Goal: Task Accomplishment & Management: Manage account settings

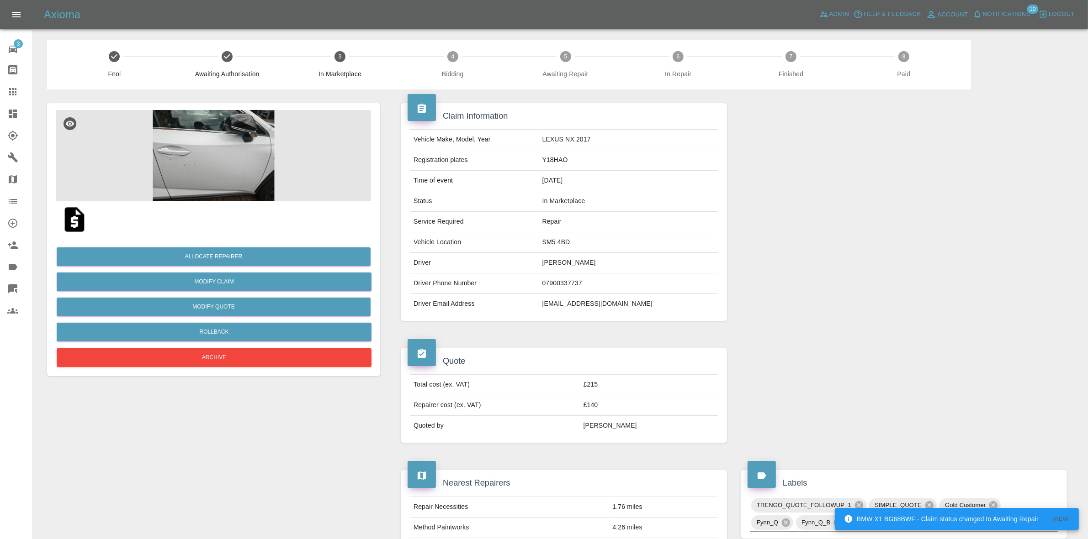
click at [211, 144] on img at bounding box center [213, 155] width 315 height 91
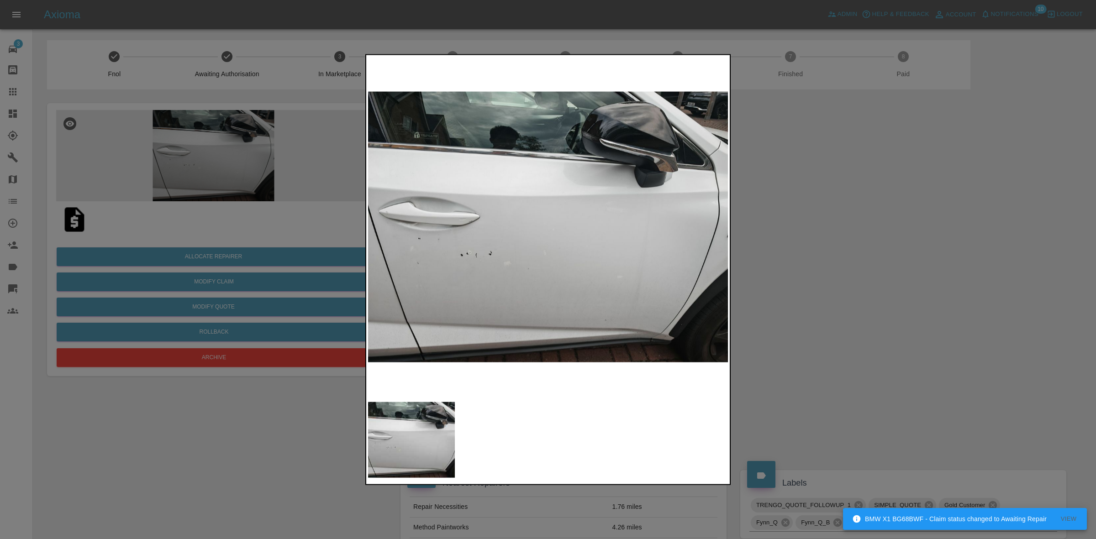
click at [808, 254] on div at bounding box center [548, 269] width 1096 height 539
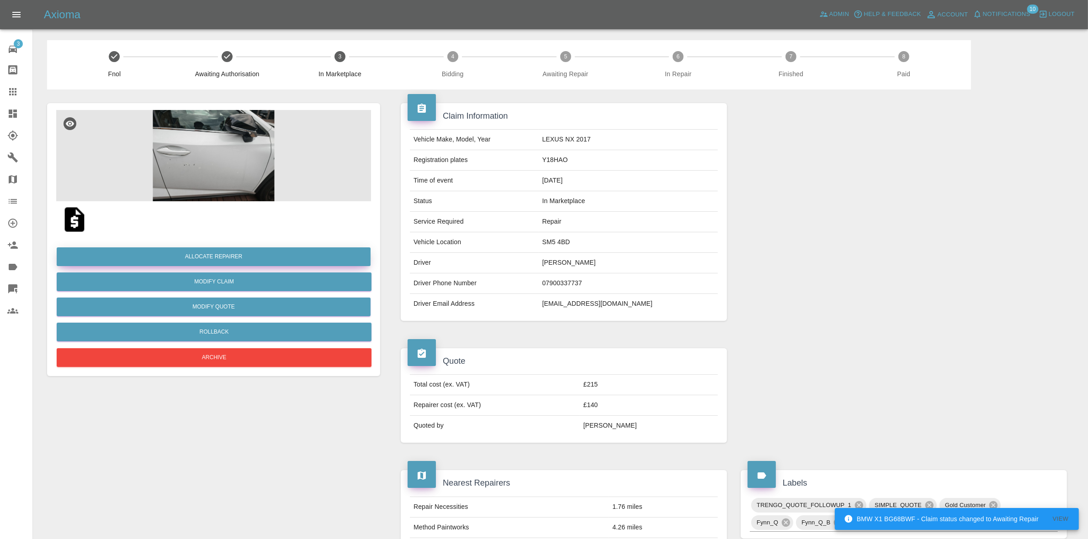
click at [188, 254] on button "Allocate Repairer" at bounding box center [214, 257] width 314 height 19
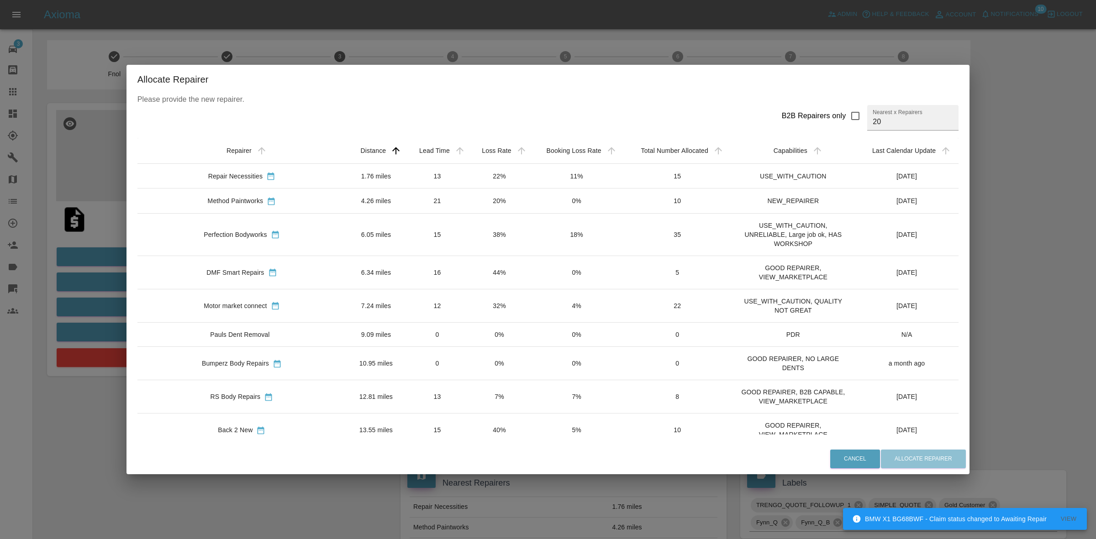
click at [471, 206] on td "20%" at bounding box center [500, 201] width 62 height 25
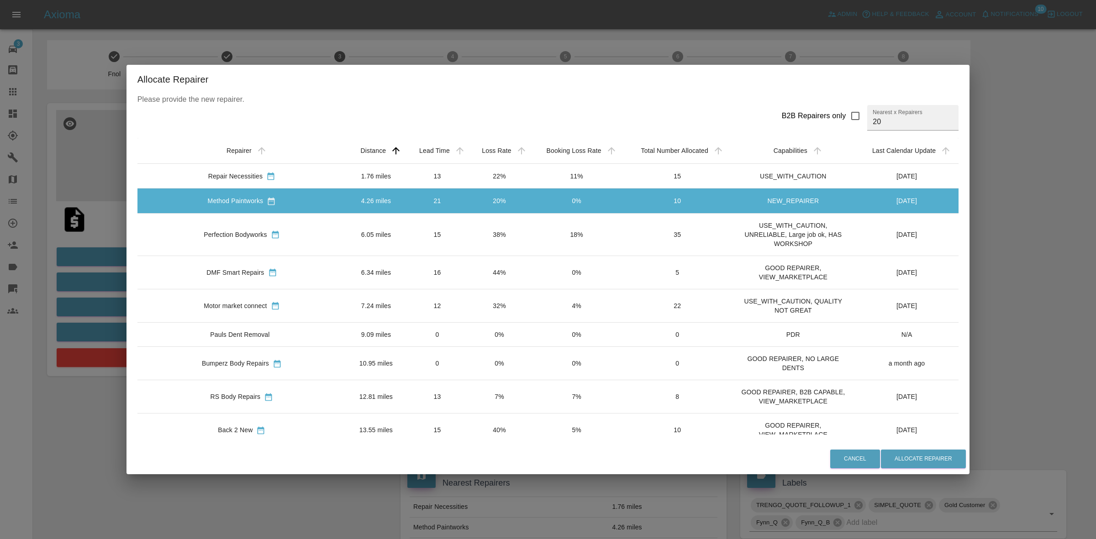
click at [469, 398] on td "7%" at bounding box center [500, 396] width 62 height 33
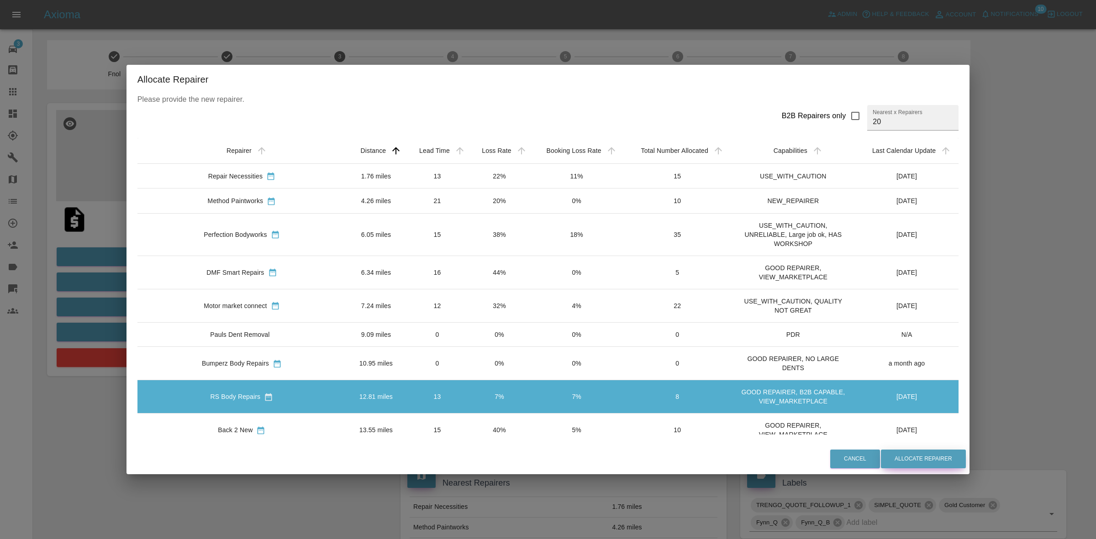
click at [897, 460] on button "Allocate Repairer" at bounding box center [923, 459] width 85 height 19
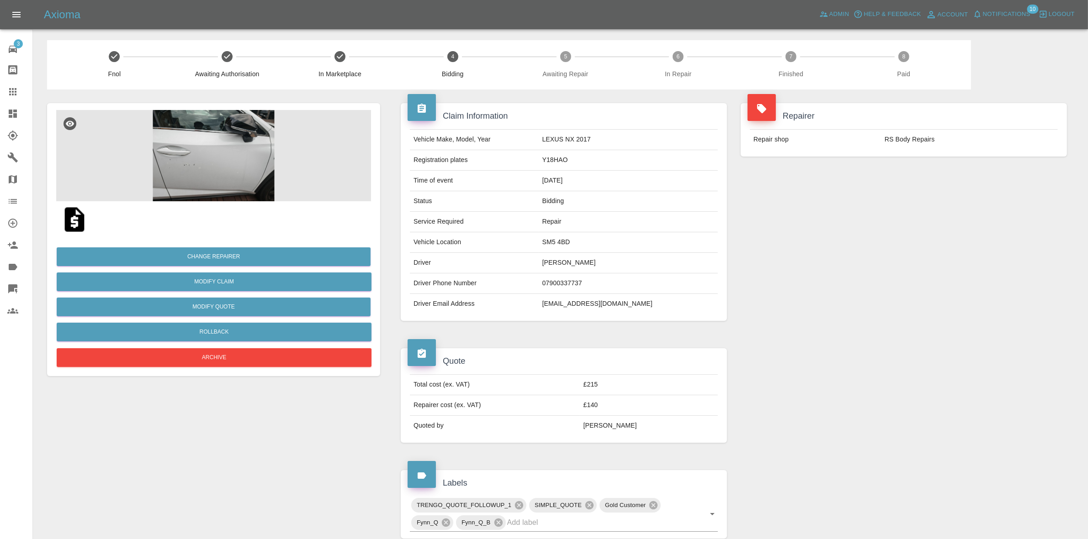
click at [955, 208] on div "Repairer Repair shop RS Body Repairs" at bounding box center [904, 212] width 340 height 245
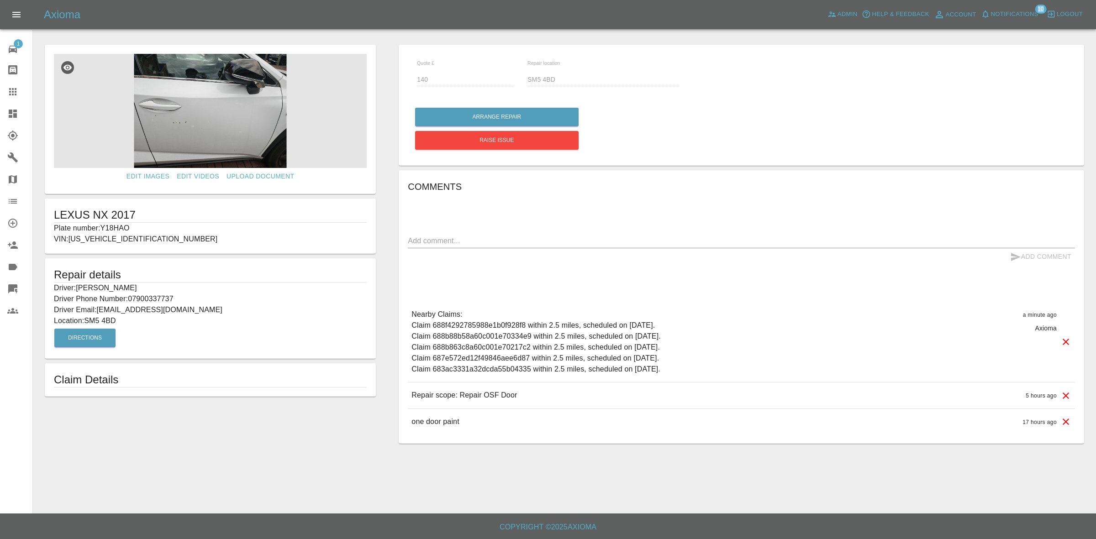
click at [1028, 21] on span "Notifications 10" at bounding box center [1010, 14] width 62 height 15
click at [1022, 14] on span "Notifications" at bounding box center [1015, 14] width 48 height 11
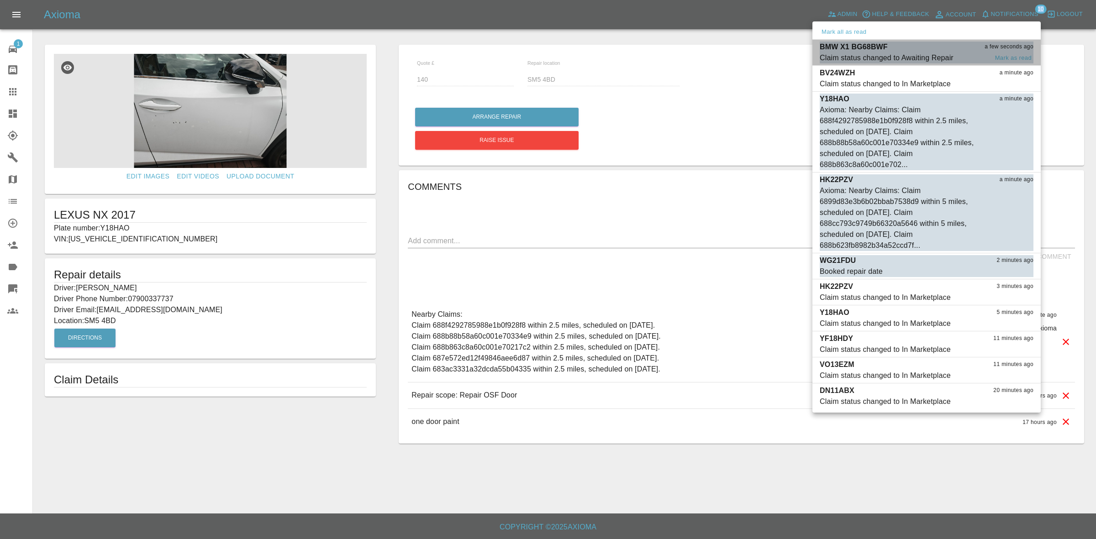
click at [919, 51] on div "BMW X1 BG68BWF a few seconds ago" at bounding box center [927, 47] width 214 height 11
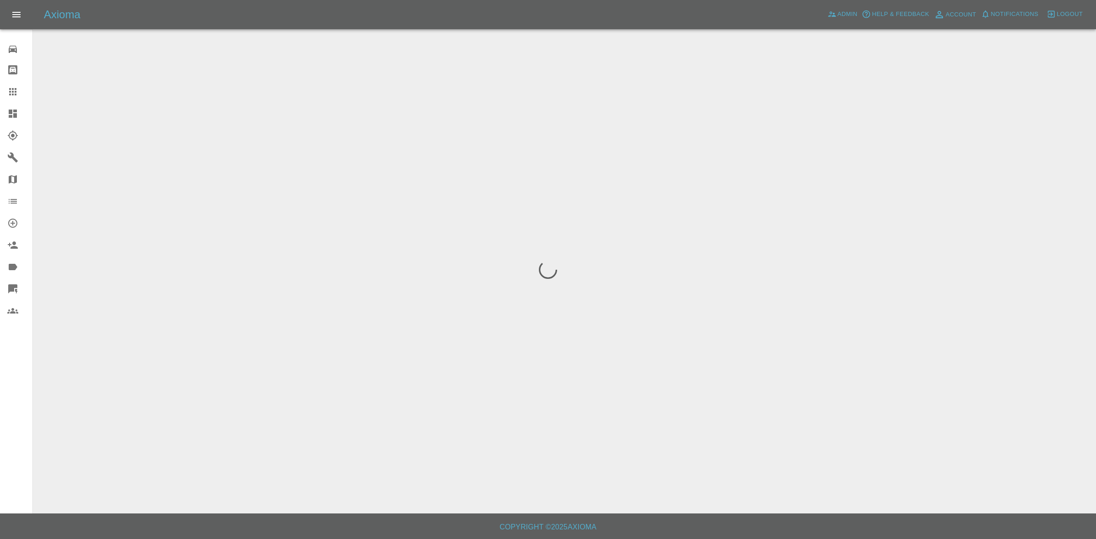
click at [1014, 13] on span "Notifications" at bounding box center [1015, 14] width 48 height 11
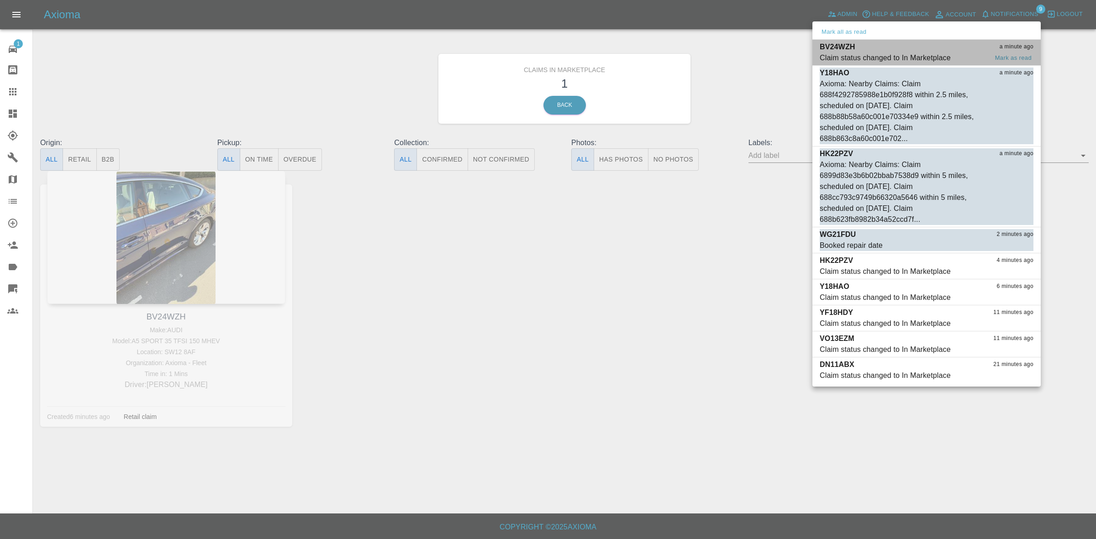
click at [875, 47] on div "BV24WZH a minute ago" at bounding box center [927, 47] width 214 height 11
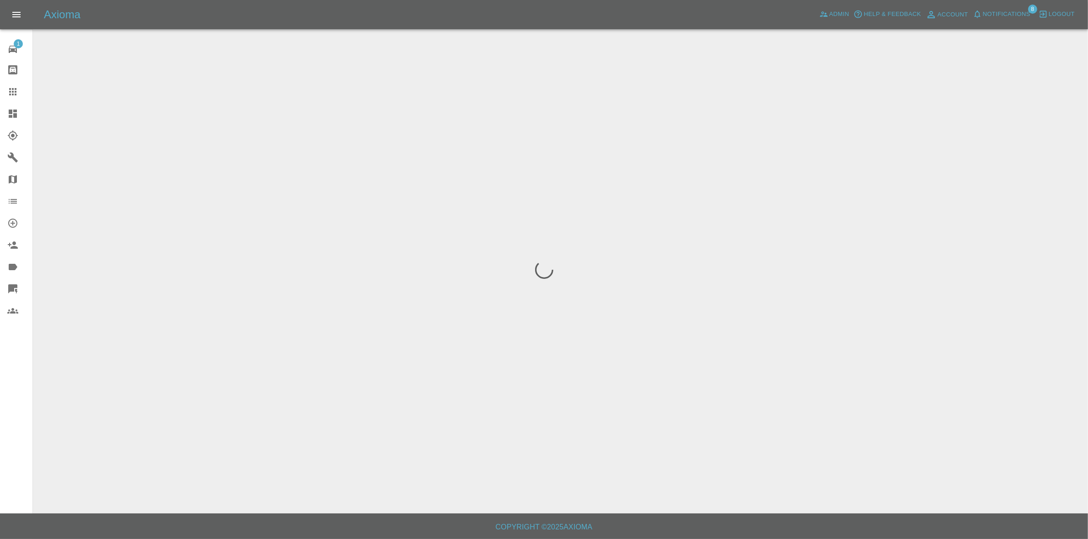
click at [1005, 14] on span "Notifications" at bounding box center [1006, 14] width 48 height 11
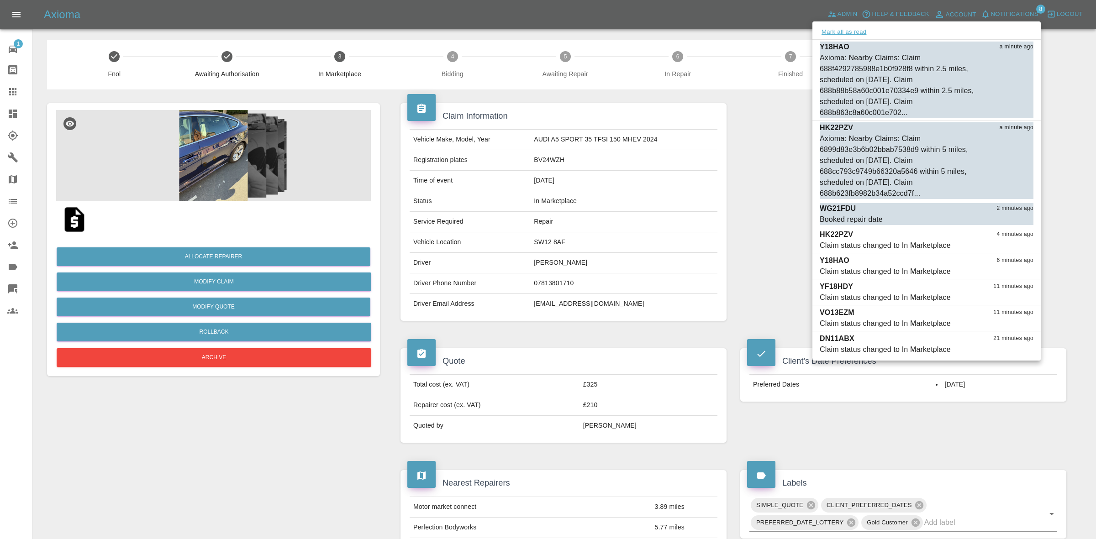
click at [847, 31] on button "Mark all as read" at bounding box center [844, 32] width 48 height 11
click at [747, 186] on div at bounding box center [548, 269] width 1096 height 539
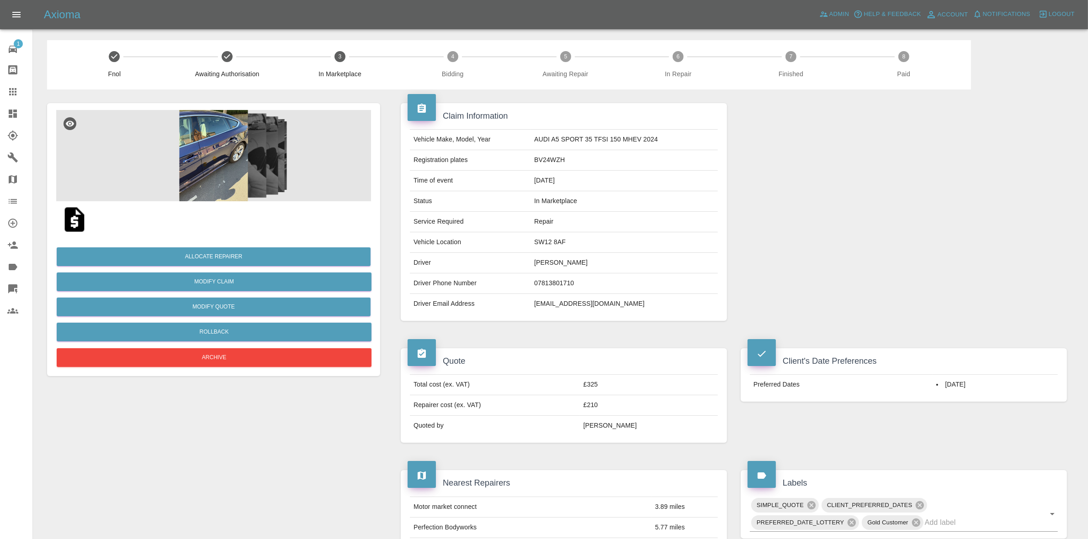
click at [245, 186] on img at bounding box center [213, 155] width 315 height 91
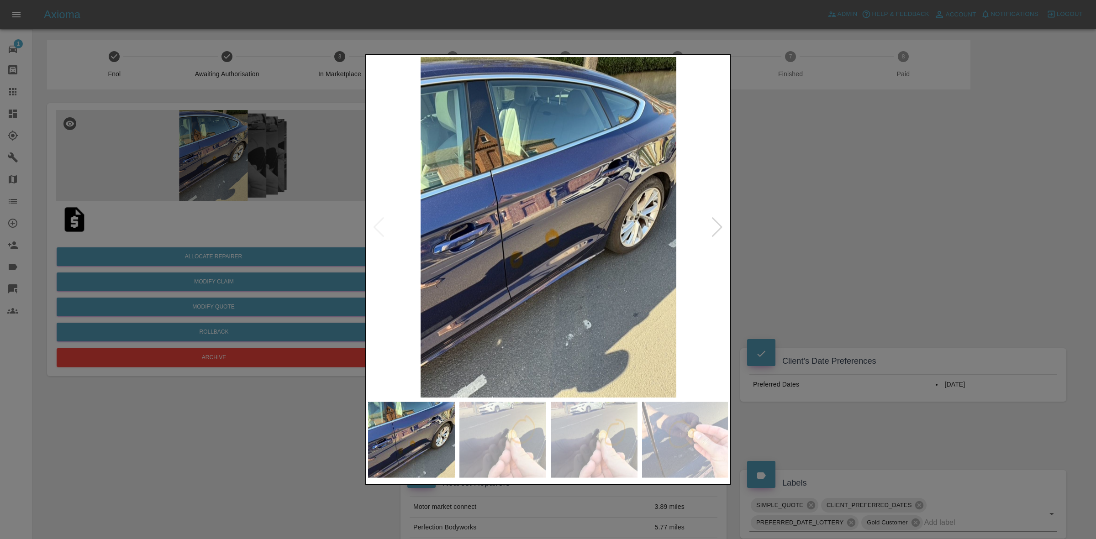
click at [715, 227] on div at bounding box center [717, 227] width 12 height 20
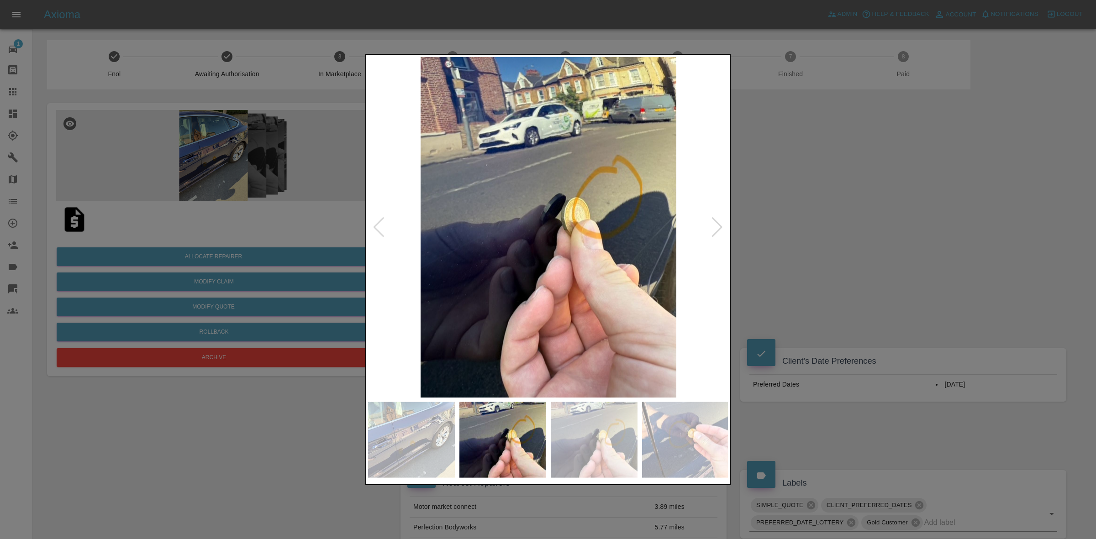
click at [715, 227] on div at bounding box center [717, 227] width 12 height 20
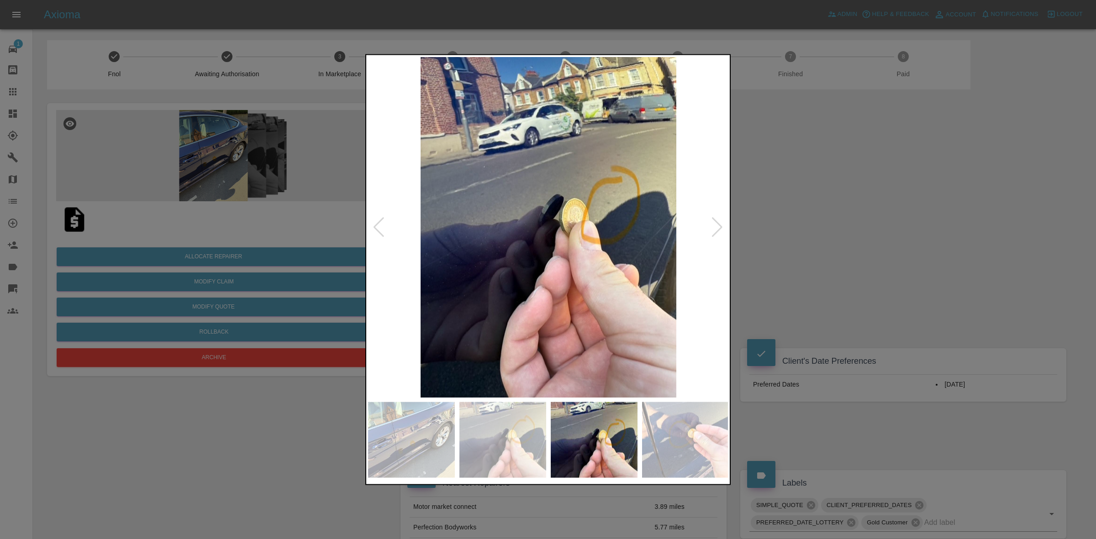
click at [715, 227] on div at bounding box center [717, 227] width 12 height 20
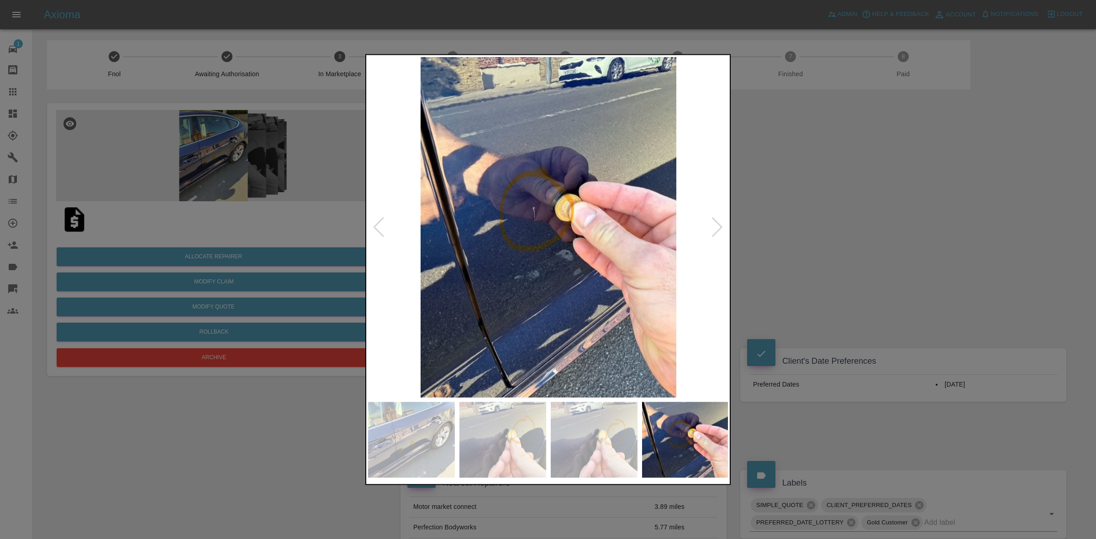
click at [715, 227] on div at bounding box center [717, 227] width 12 height 20
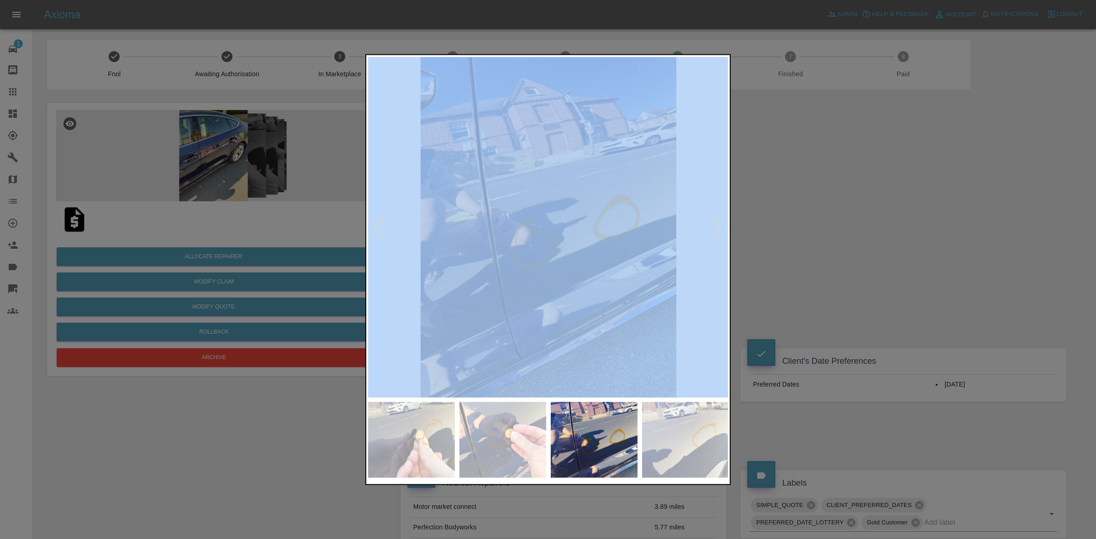
click at [715, 227] on div at bounding box center [717, 227] width 12 height 20
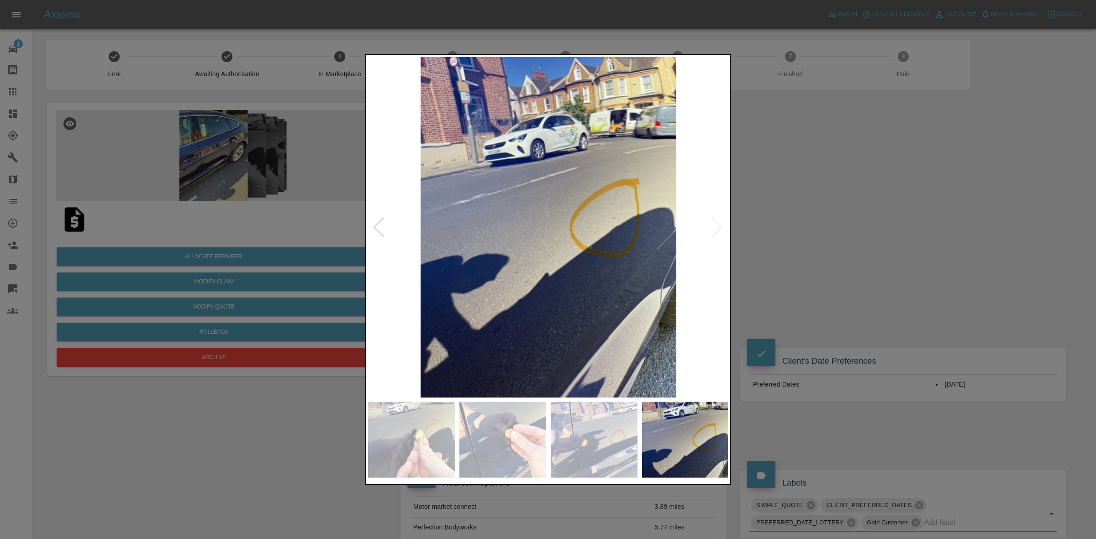
click at [875, 240] on div at bounding box center [548, 269] width 1096 height 539
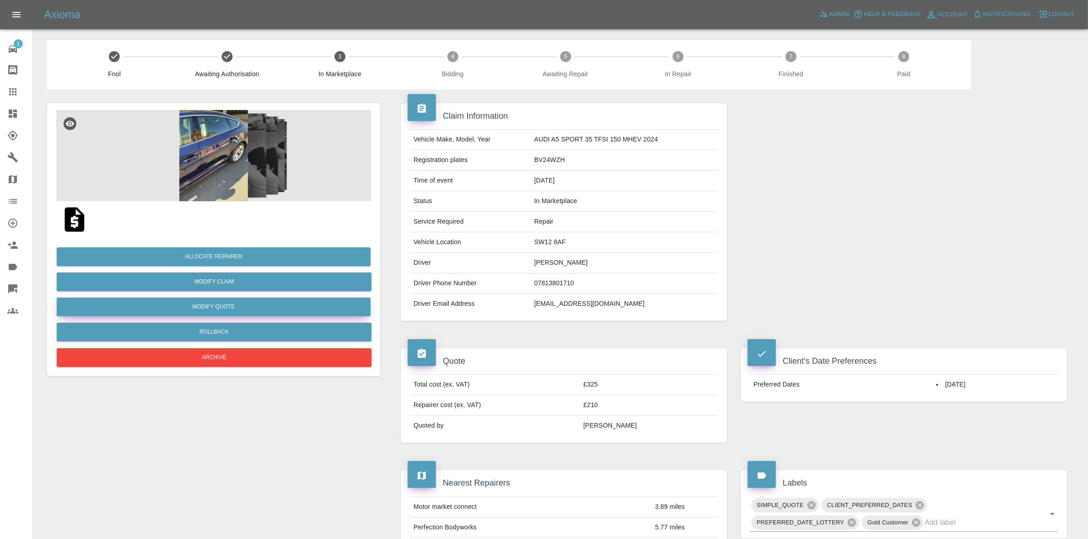
click at [219, 308] on button "Modify Quote" at bounding box center [214, 307] width 314 height 19
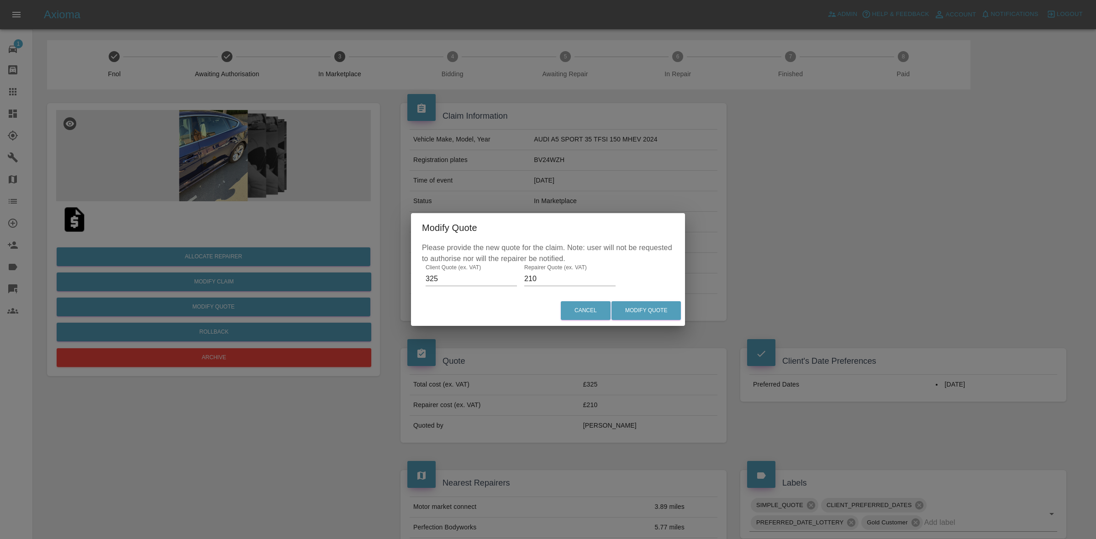
click at [544, 279] on input "210" at bounding box center [569, 279] width 91 height 15
type input "190"
click at [658, 307] on button "Modify Quote" at bounding box center [646, 310] width 69 height 19
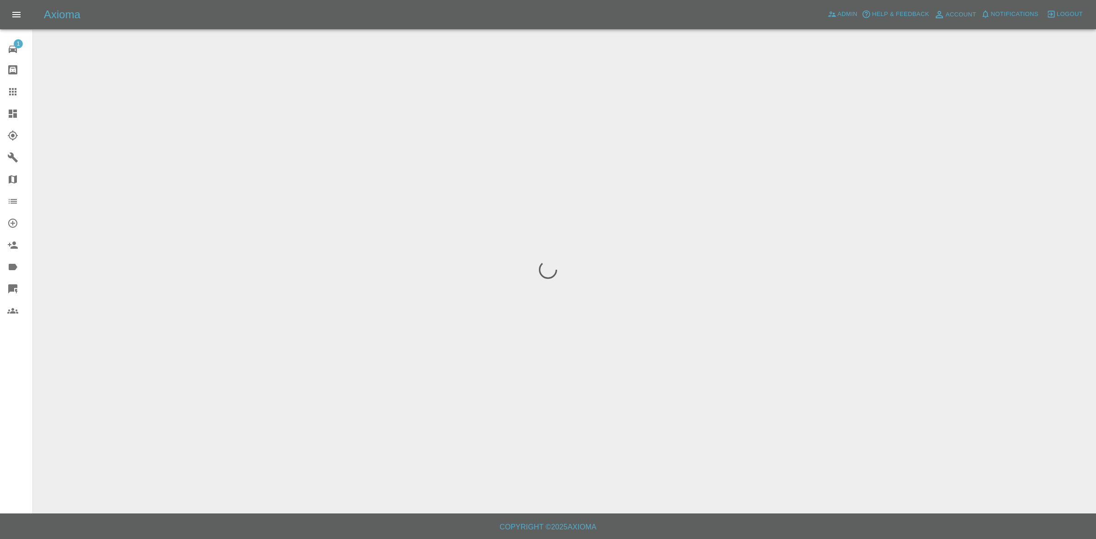
click at [643, 308] on div at bounding box center [548, 269] width 1096 height 539
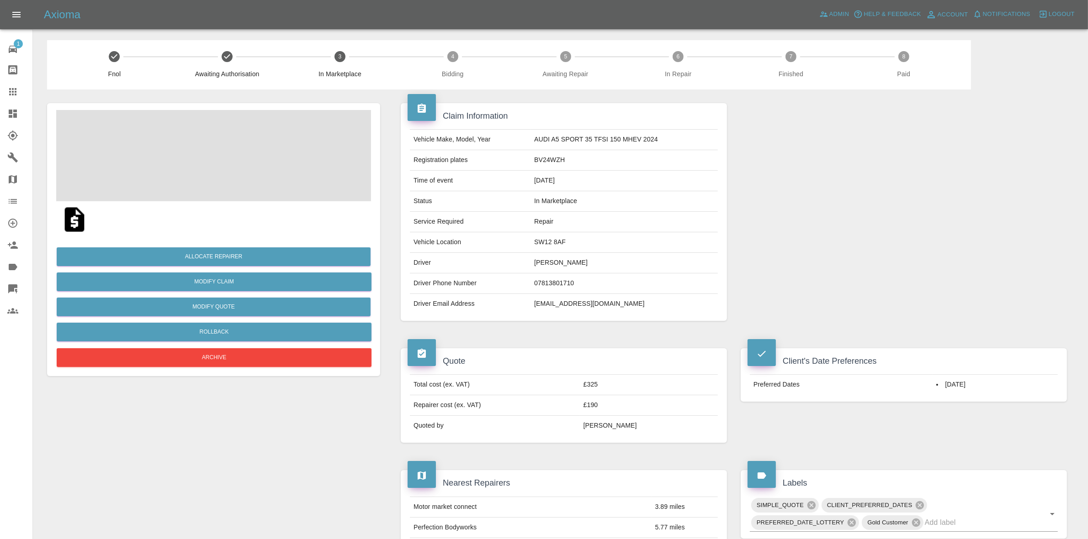
click at [554, 154] on td "BV24WZH" at bounding box center [623, 160] width 187 height 21
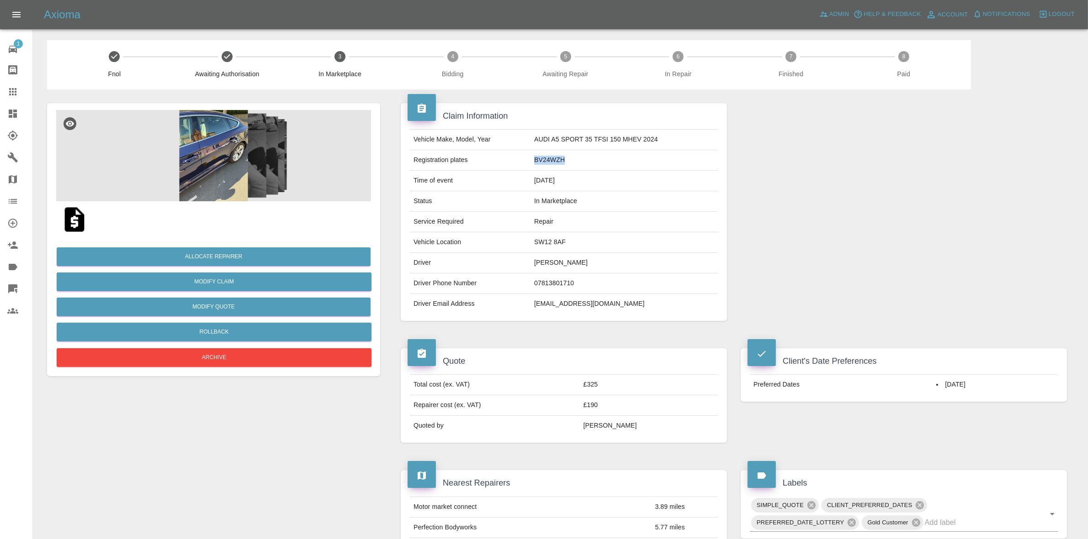
click at [554, 154] on td "BV24WZH" at bounding box center [623, 160] width 187 height 21
copy td "BV24WZH"
click at [670, 538] on td "5.77 miles" at bounding box center [684, 528] width 66 height 21
click at [984, 185] on div at bounding box center [904, 212] width 340 height 245
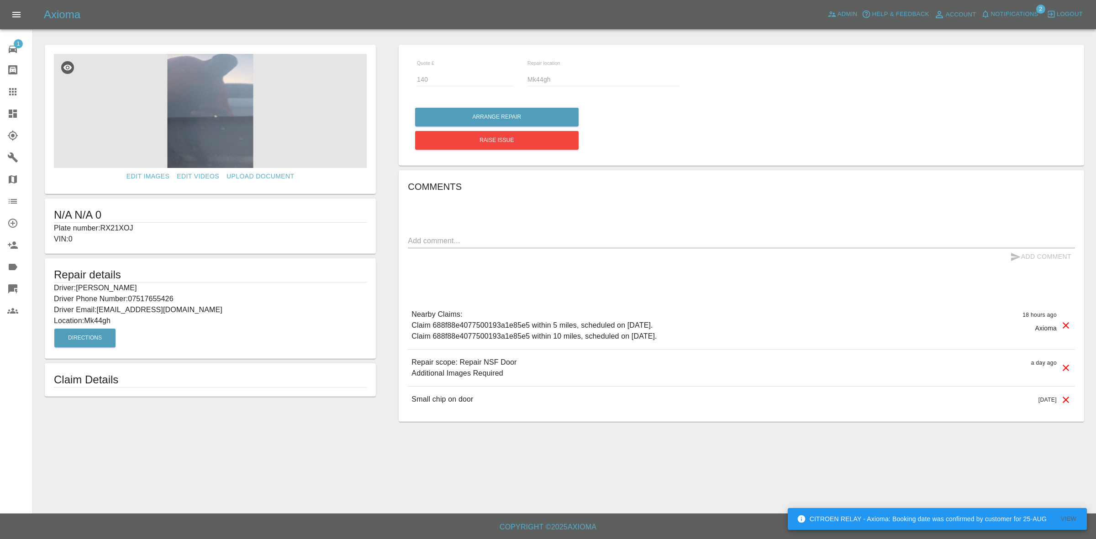
click at [1001, 11] on span "Notifications" at bounding box center [1015, 14] width 48 height 11
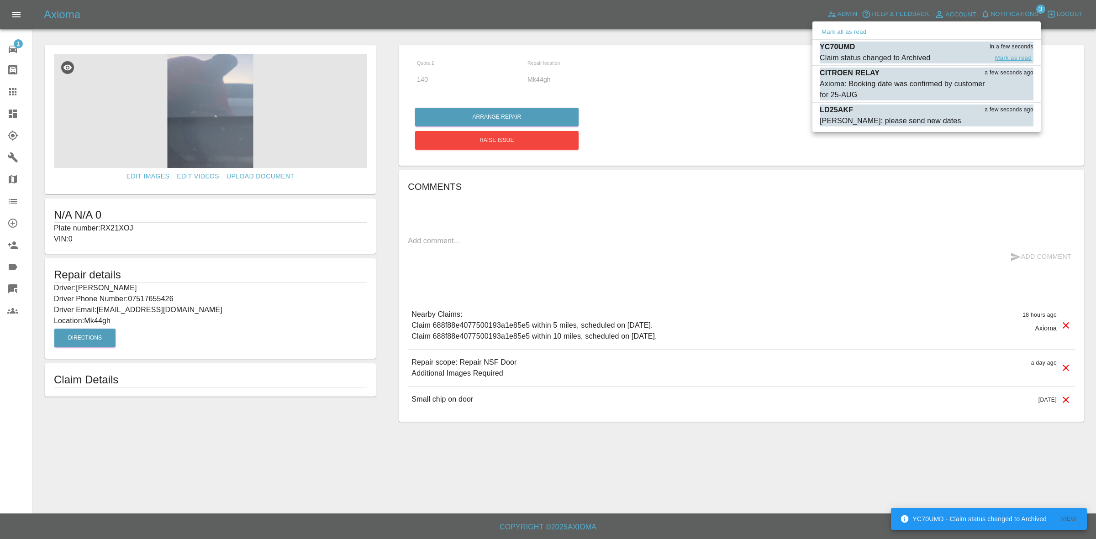
click at [1006, 58] on button "Mark as read" at bounding box center [1013, 58] width 40 height 11
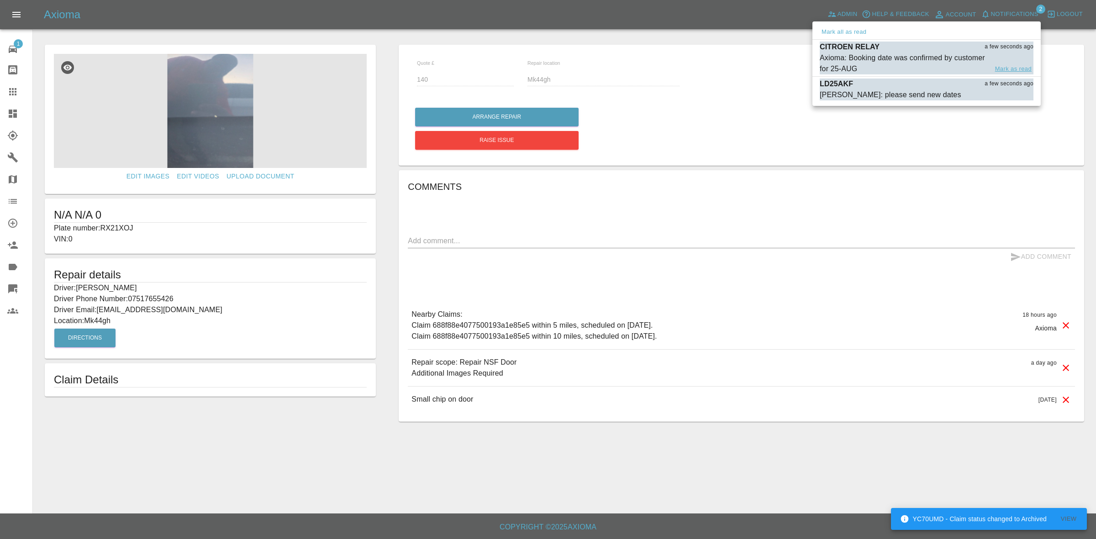
click at [1014, 68] on button "Mark as read" at bounding box center [1013, 69] width 40 height 11
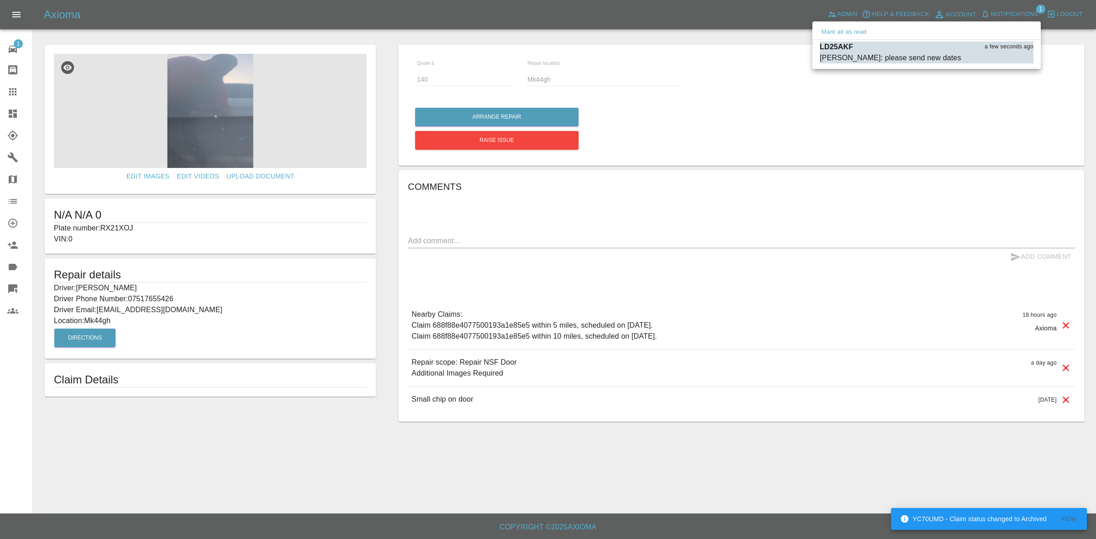
drag, startPoint x: 930, startPoint y: 185, endPoint x: 550, endPoint y: 151, distance: 380.7
click at [928, 185] on div at bounding box center [548, 269] width 1096 height 539
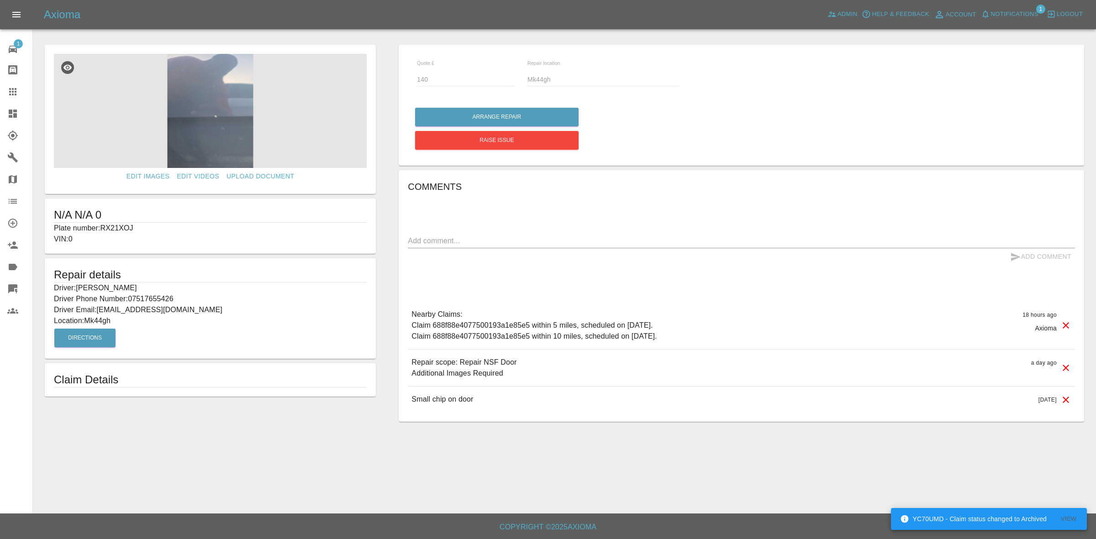
click at [119, 227] on p "Plate number: RX21XOJ" at bounding box center [210, 228] width 313 height 11
copy p "RX21XOJ"
click at [1, 92] on link "Claims" at bounding box center [16, 92] width 32 height 22
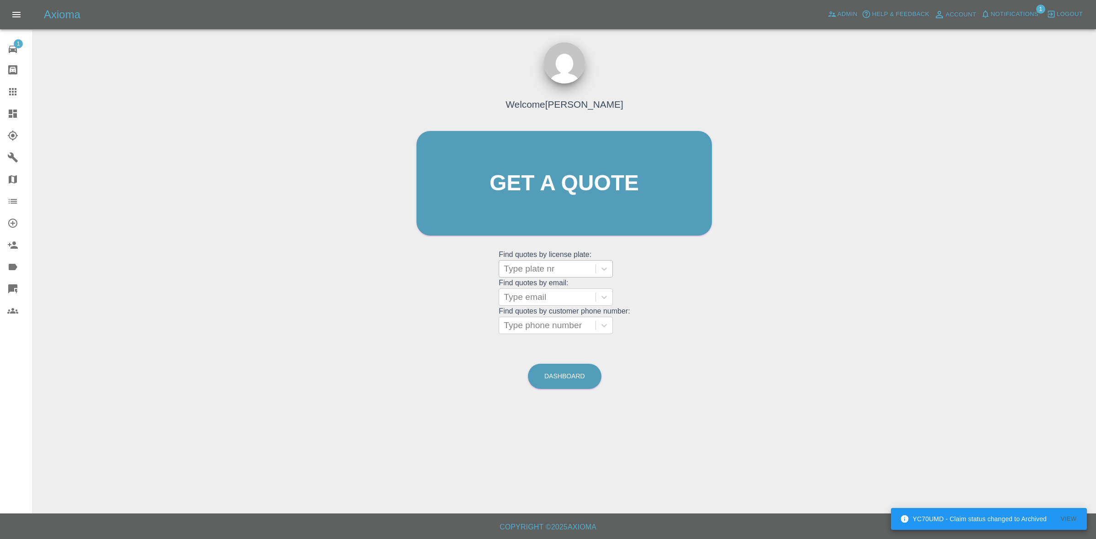
click at [528, 272] on div at bounding box center [547, 269] width 87 height 13
paste input "RX21XOJ"
type input "RX21XOJ"
click at [533, 291] on div "RX21XOJ, Bidding" at bounding box center [556, 292] width 114 height 18
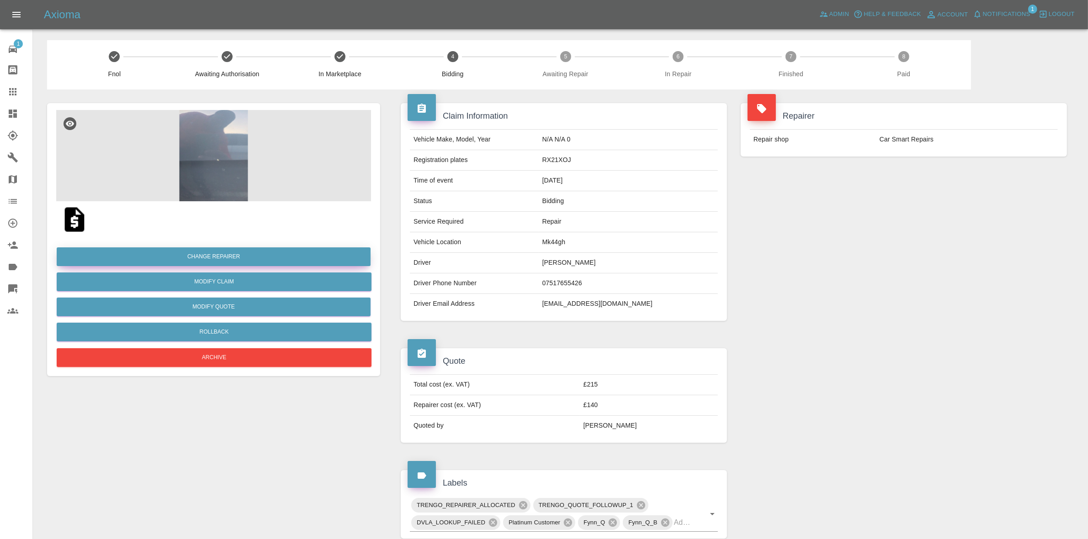
click at [180, 262] on button "Change Repairer" at bounding box center [214, 257] width 314 height 19
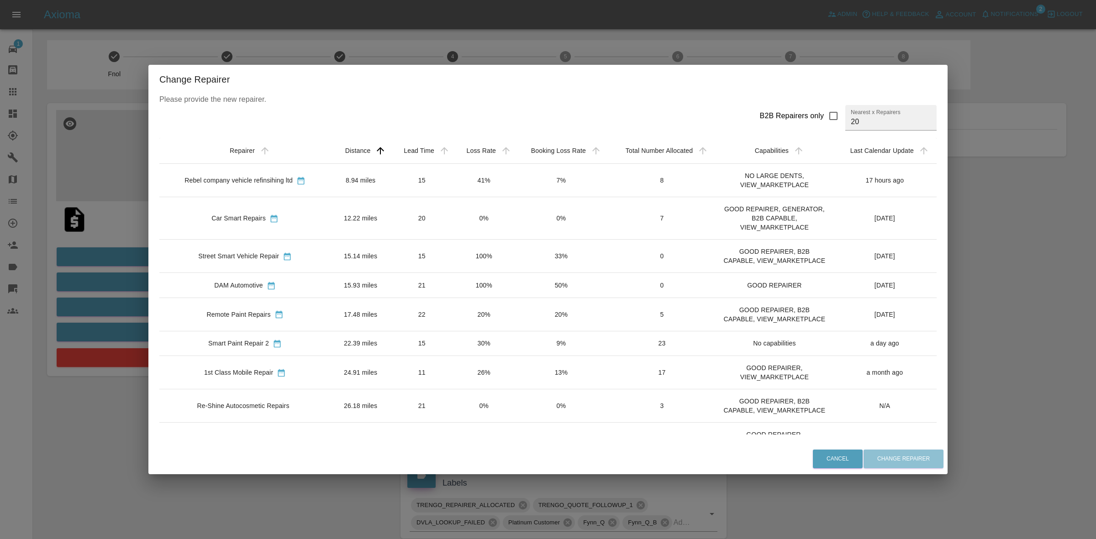
click at [489, 312] on td "20%" at bounding box center [484, 314] width 62 height 33
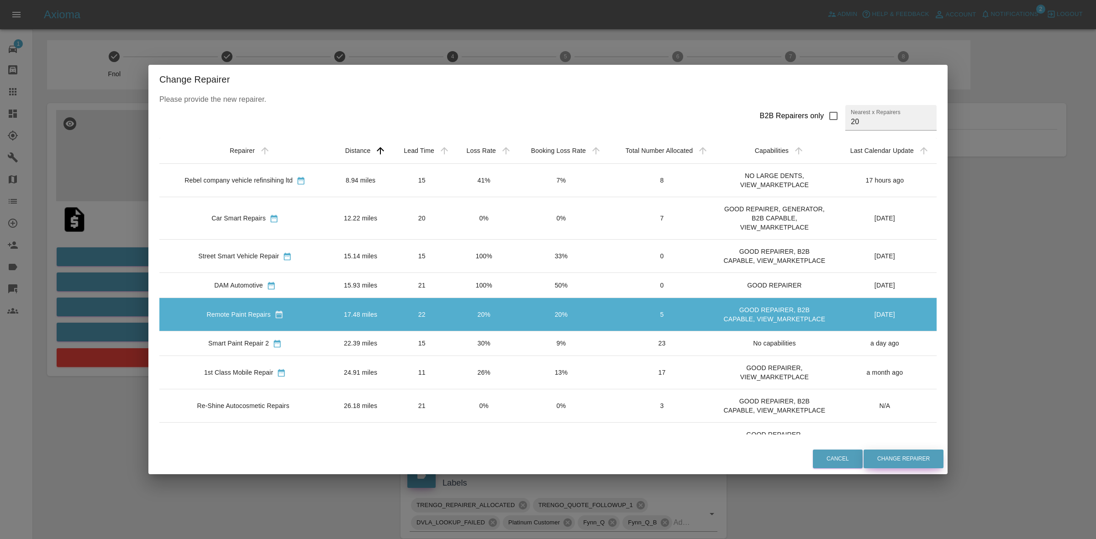
click at [884, 457] on button "Change Repairer" at bounding box center [904, 459] width 80 height 19
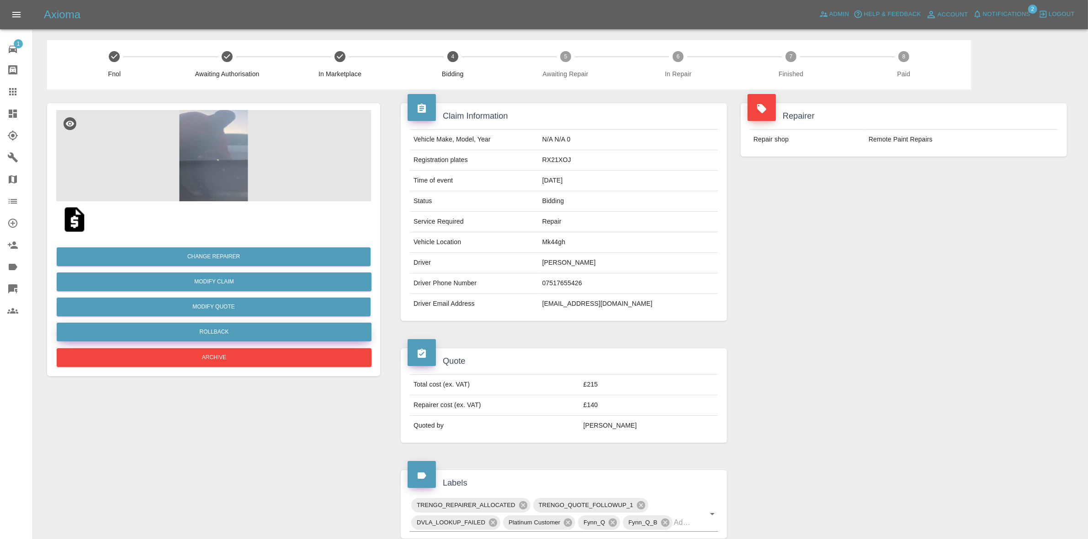
click at [244, 329] on button "Rollback" at bounding box center [214, 332] width 315 height 19
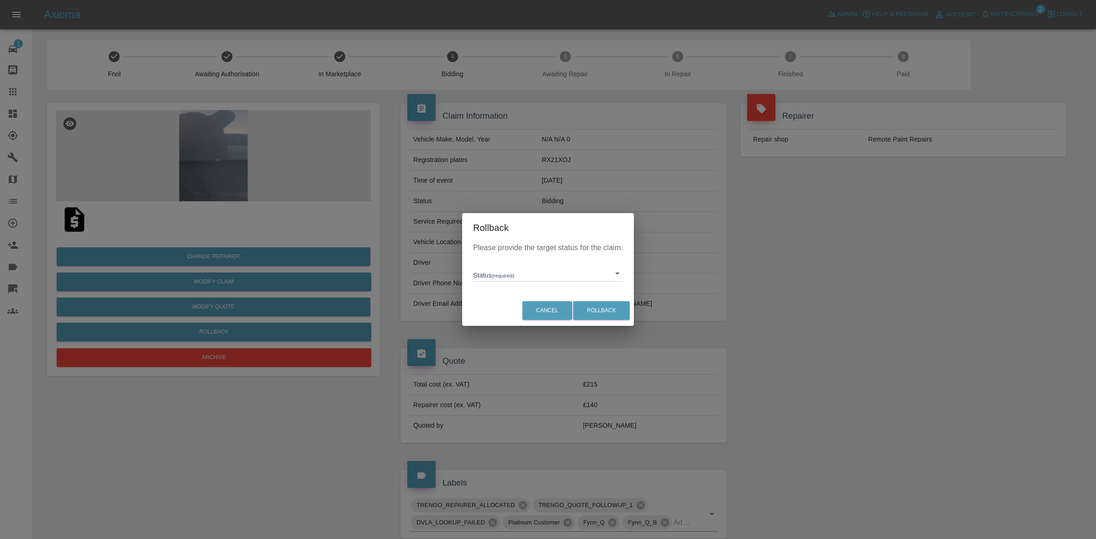
click at [512, 259] on div "Status (required) ​" at bounding box center [548, 270] width 150 height 24
click at [514, 277] on body "Axioma Admin Help & Feedback Account Notifications 2 Logout 1 Repair home Bodys…" at bounding box center [548, 443] width 1096 height 887
drag, startPoint x: 526, startPoint y: 315, endPoint x: 550, endPoint y: 316, distance: 24.2
click at [528, 316] on li "In Marketplace" at bounding box center [547, 315] width 145 height 21
type input "in-marketplace"
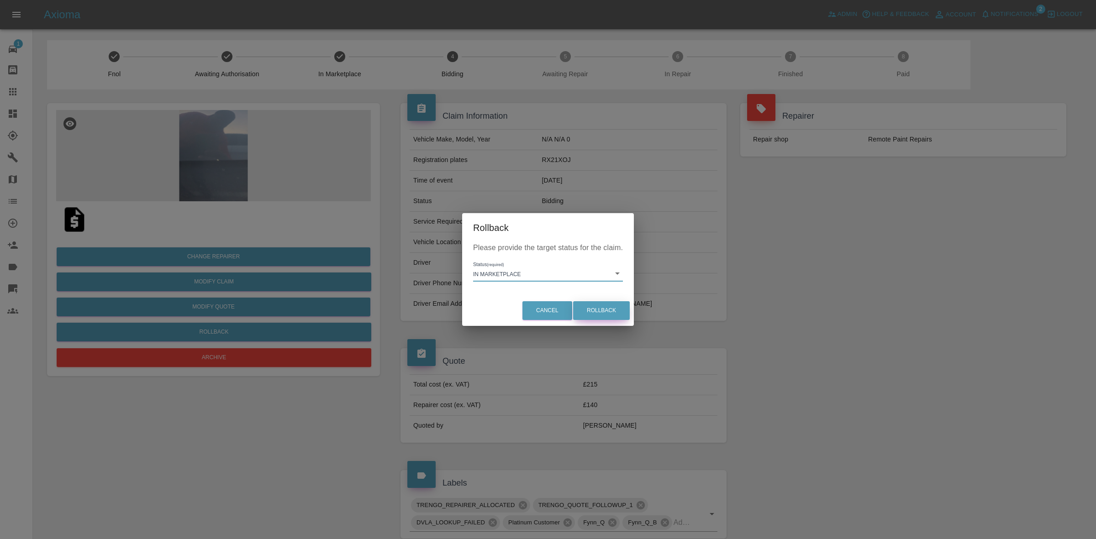
click at [604, 310] on button "Rollback" at bounding box center [601, 310] width 57 height 19
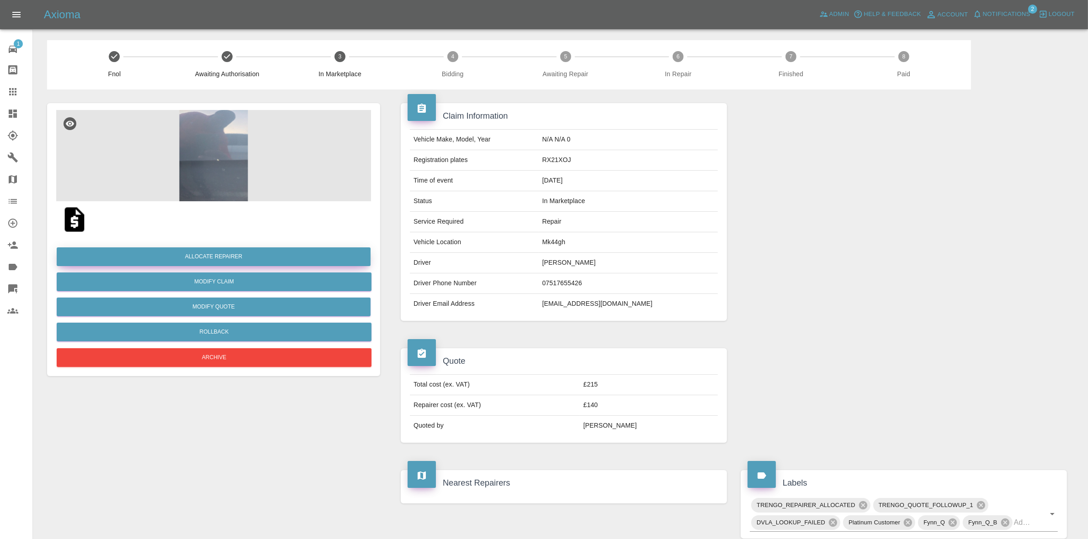
click at [215, 263] on button "Allocate Repairer" at bounding box center [214, 257] width 314 height 19
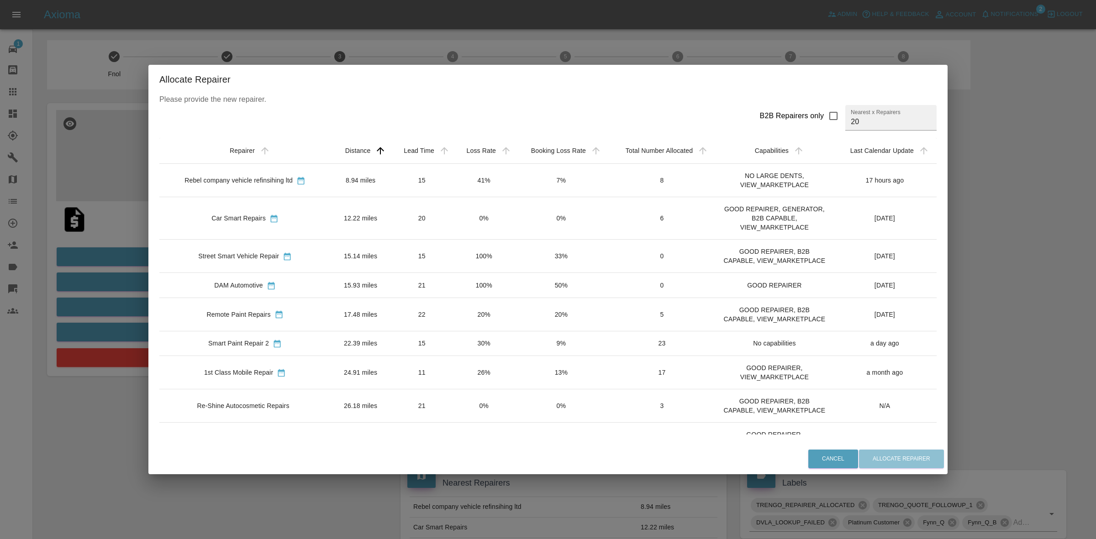
click at [376, 309] on td "17.48 miles" at bounding box center [361, 314] width 60 height 33
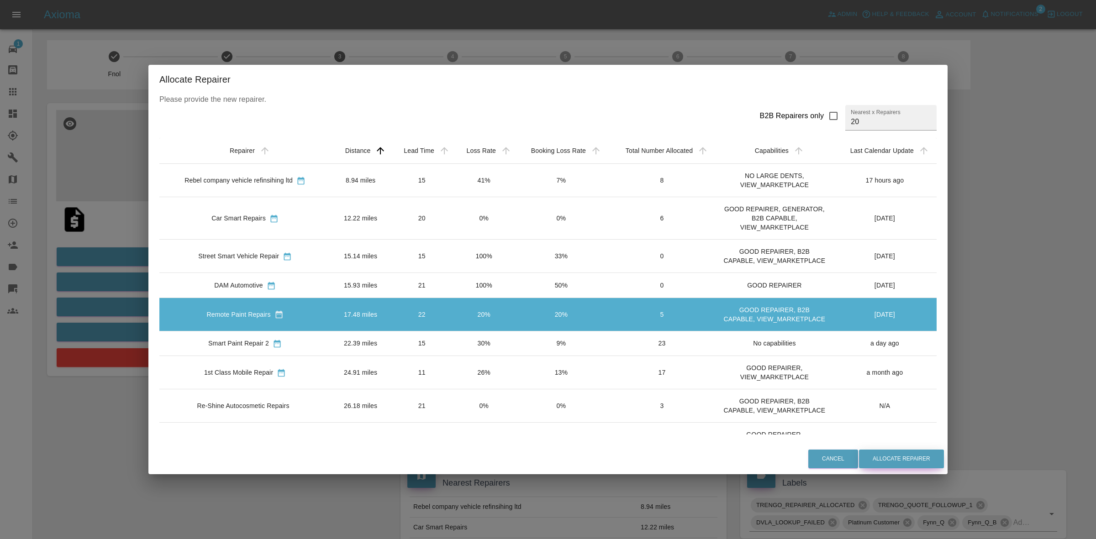
drag, startPoint x: 914, startPoint y: 457, endPoint x: 909, endPoint y: 459, distance: 5.8
click at [914, 457] on button "Allocate Repairer" at bounding box center [901, 459] width 85 height 19
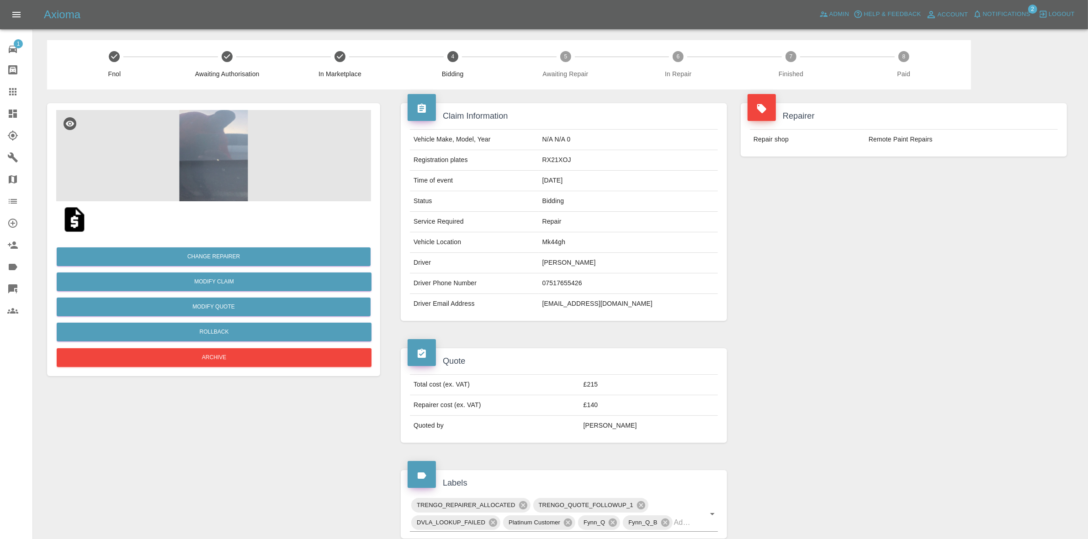
click at [1015, 197] on div "Repairer Repair shop Remote Paint Repairs" at bounding box center [904, 212] width 340 height 245
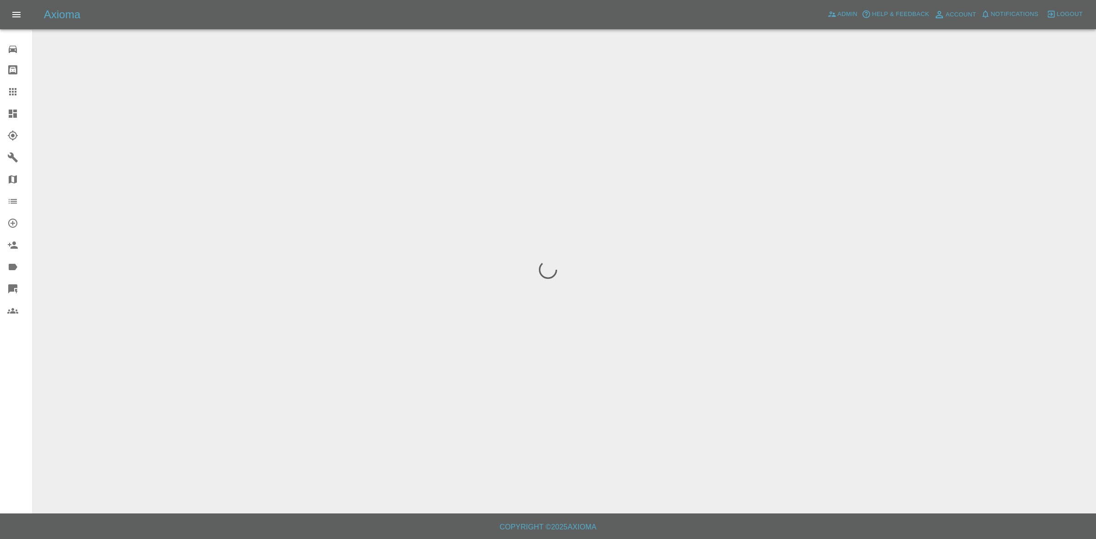
click at [1022, 12] on span "Notifications" at bounding box center [1015, 14] width 48 height 11
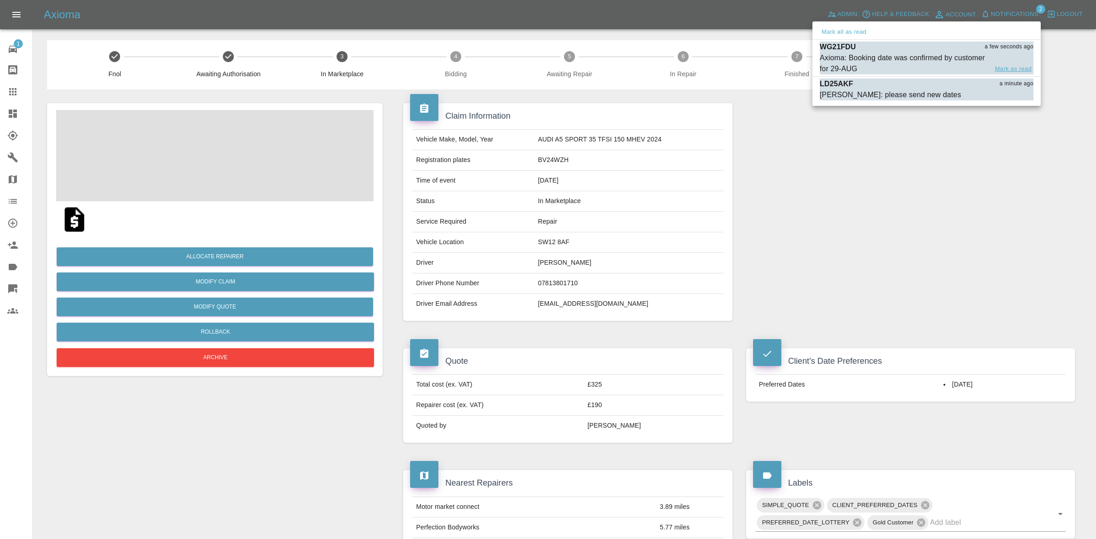
click at [1014, 68] on button "Mark as read" at bounding box center [1013, 69] width 40 height 11
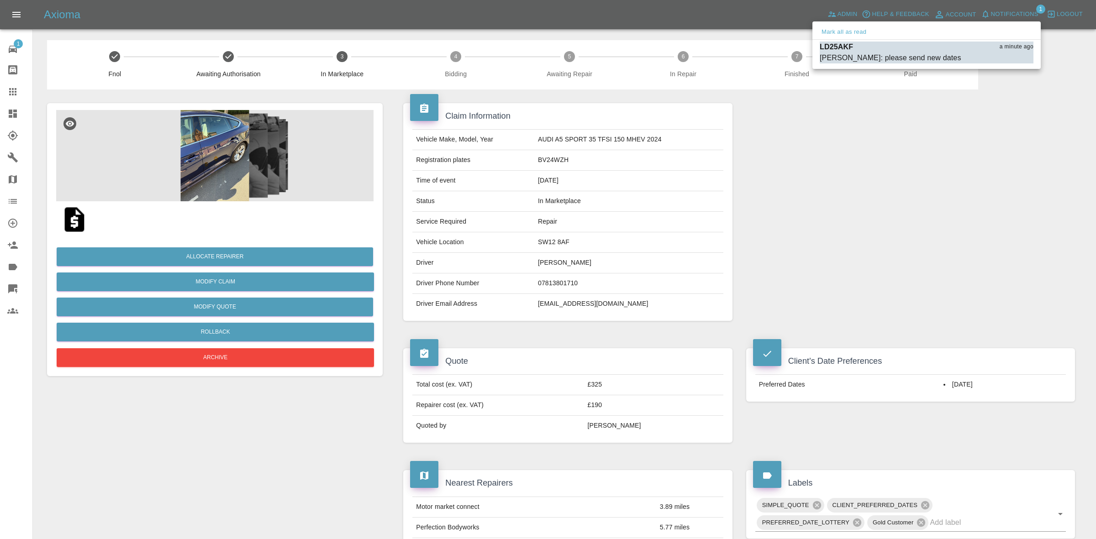
click at [778, 185] on div at bounding box center [548, 269] width 1096 height 539
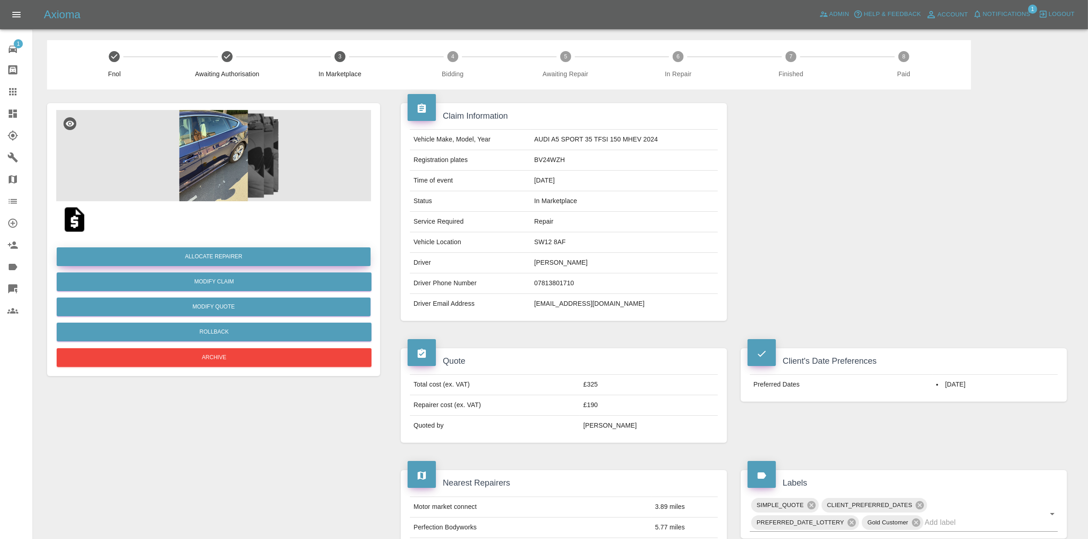
click at [223, 254] on button "Allocate Repairer" at bounding box center [214, 257] width 314 height 19
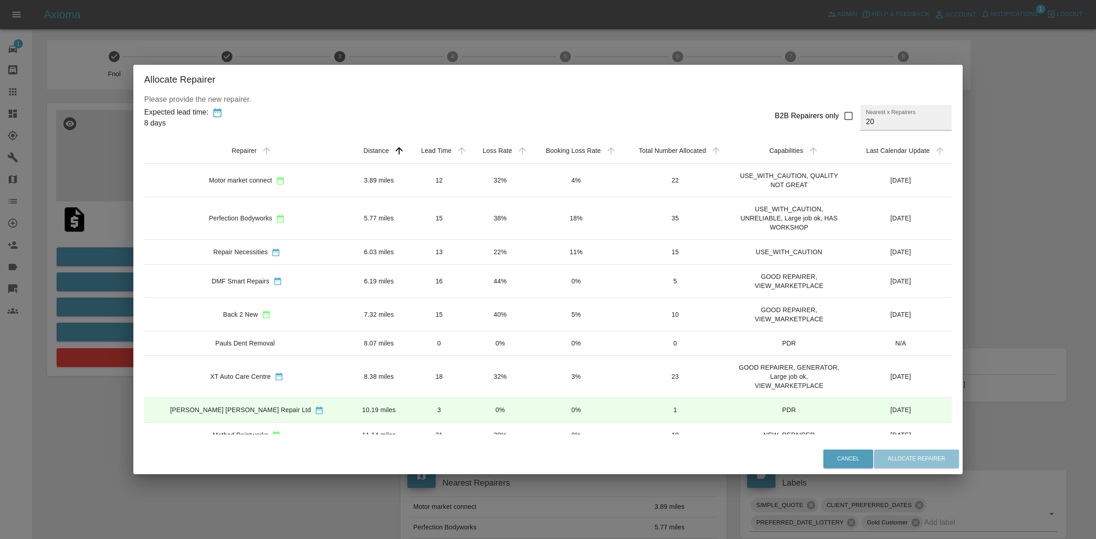
click at [481, 173] on td "32%" at bounding box center [500, 180] width 60 height 33
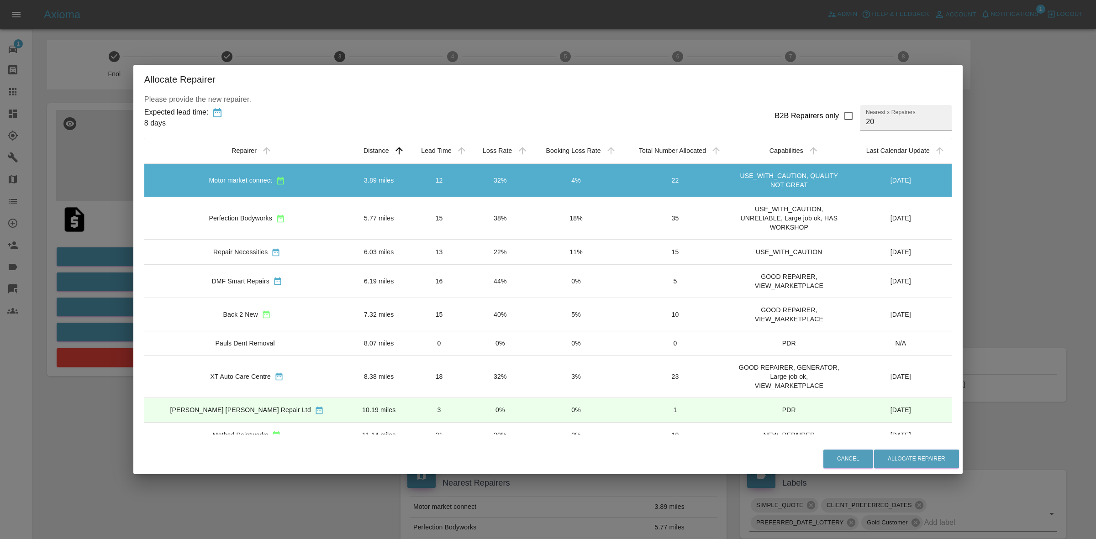
click at [470, 211] on td "38%" at bounding box center [500, 218] width 60 height 42
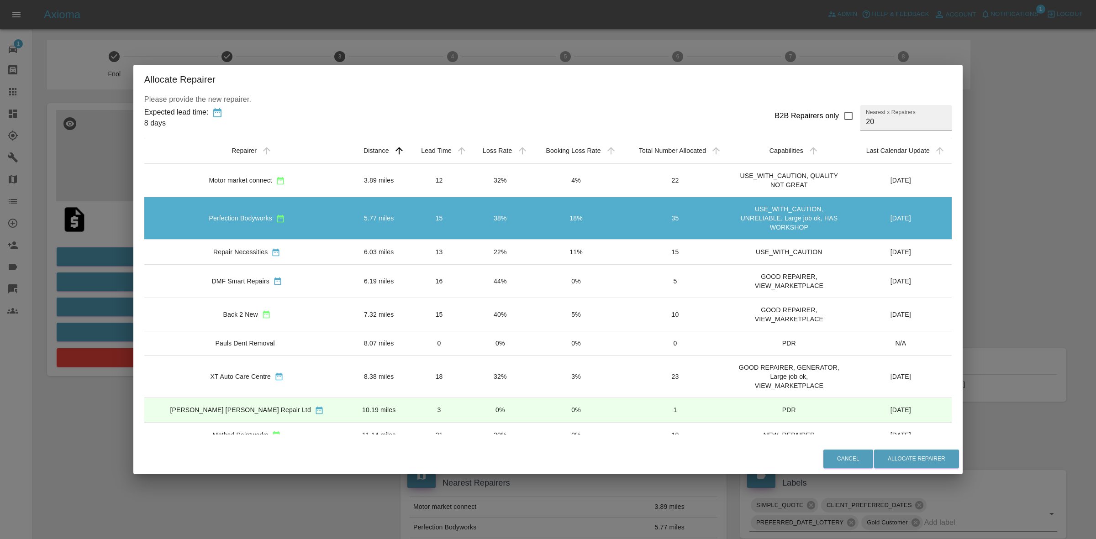
click at [470, 242] on td "22%" at bounding box center [500, 252] width 60 height 25
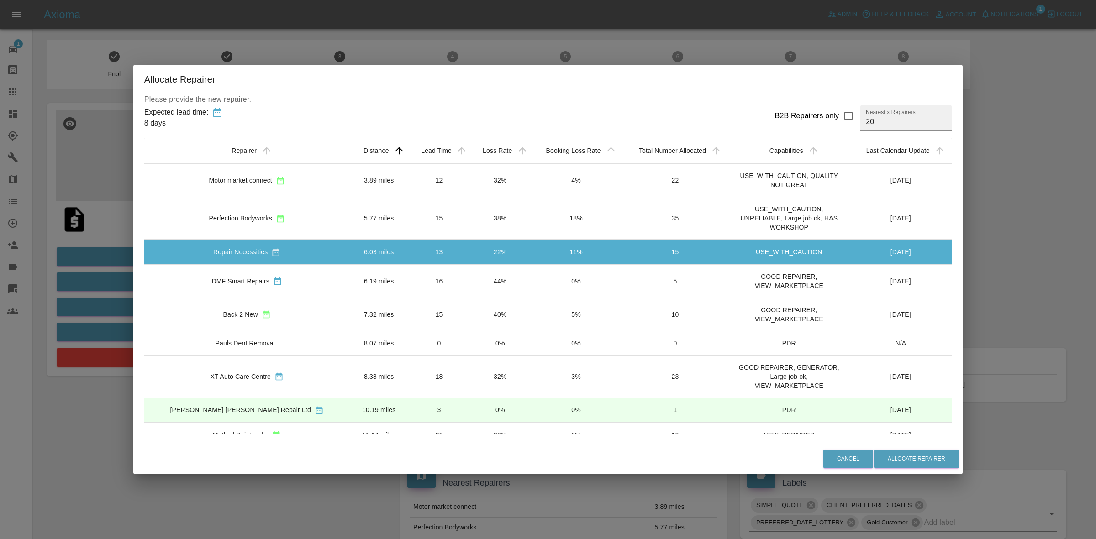
click at [470, 283] on td "44%" at bounding box center [500, 280] width 60 height 33
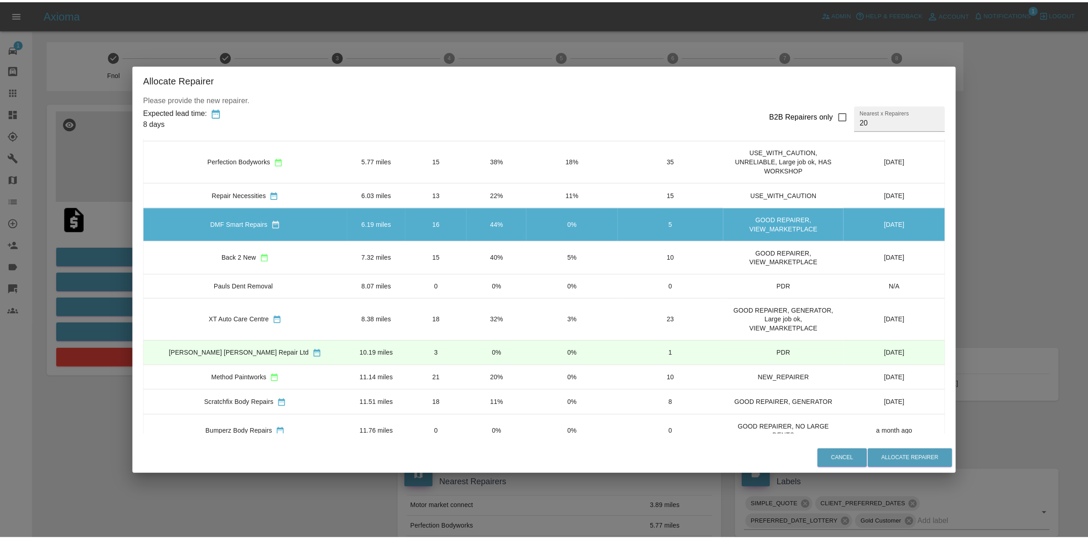
scroll to position [114, 0]
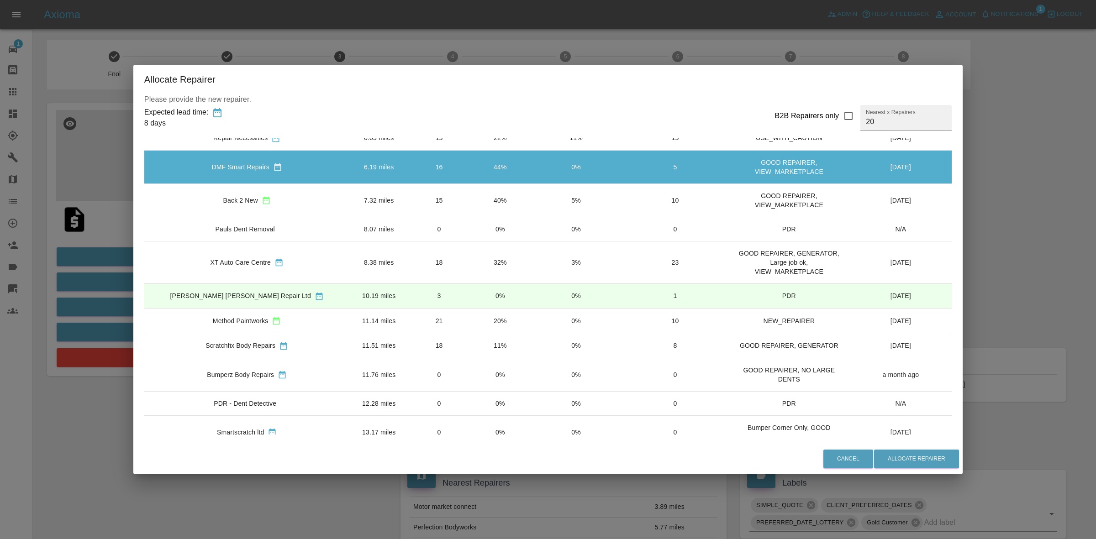
click at [470, 319] on td "20%" at bounding box center [500, 320] width 60 height 25
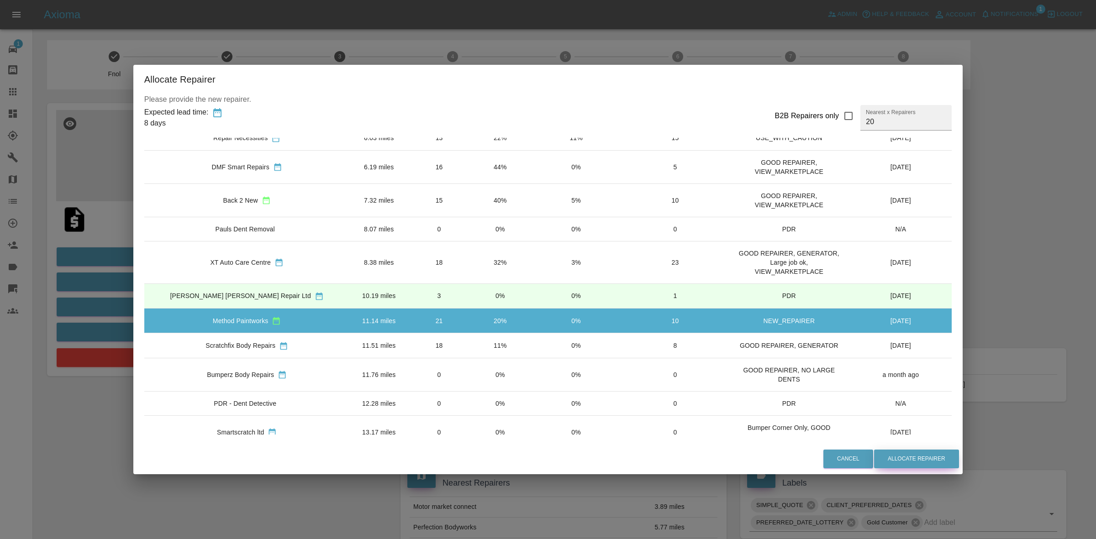
click at [896, 454] on button "Allocate Repairer" at bounding box center [916, 459] width 85 height 19
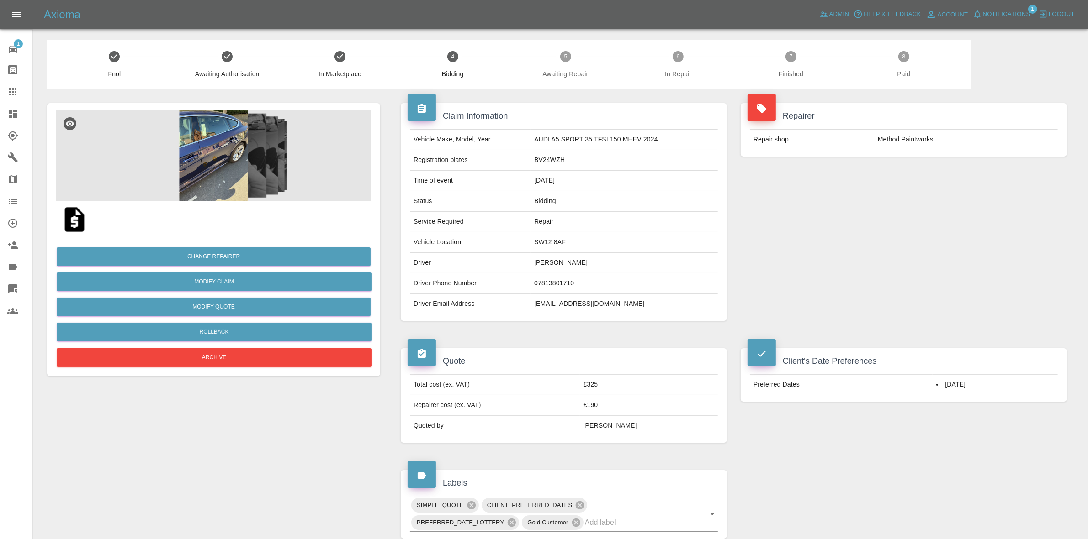
click at [856, 163] on div "Repairer Repair shop Method Paintworks" at bounding box center [904, 130] width 340 height 81
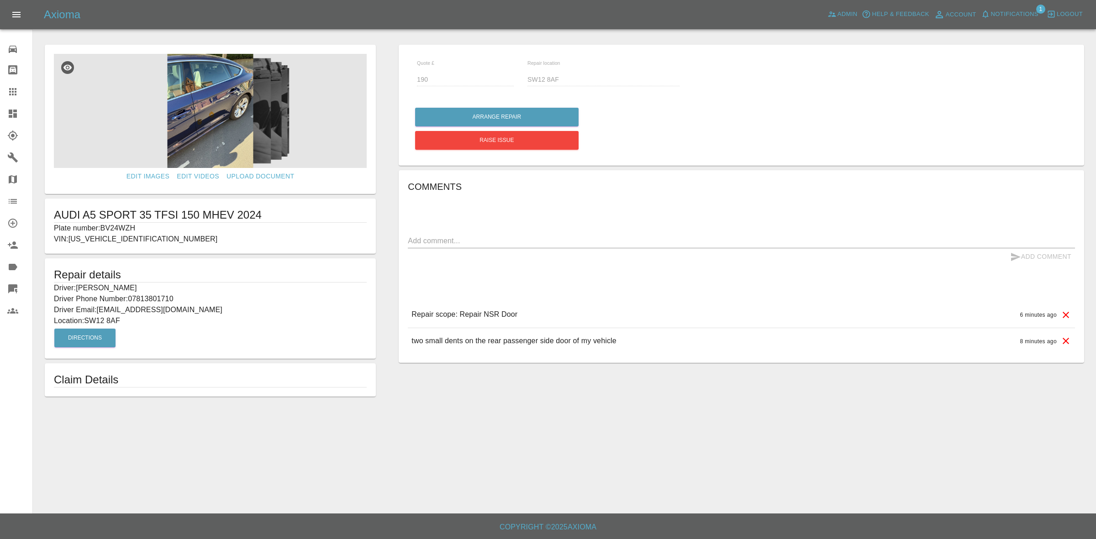
click at [0, 108] on link "Dashboard" at bounding box center [16, 114] width 32 height 22
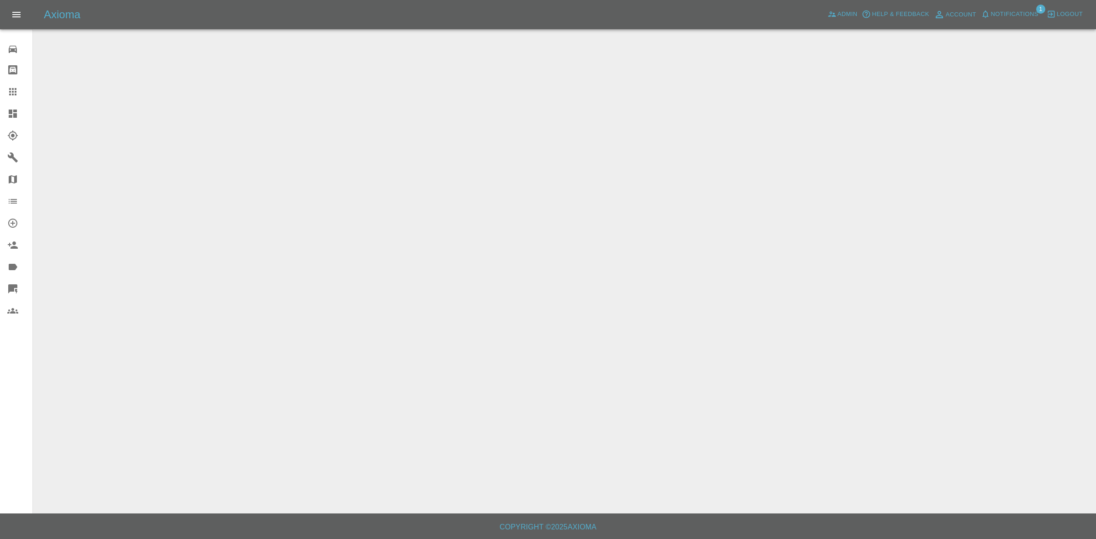
click at [1006, 11] on span "Notifications" at bounding box center [1015, 14] width 48 height 11
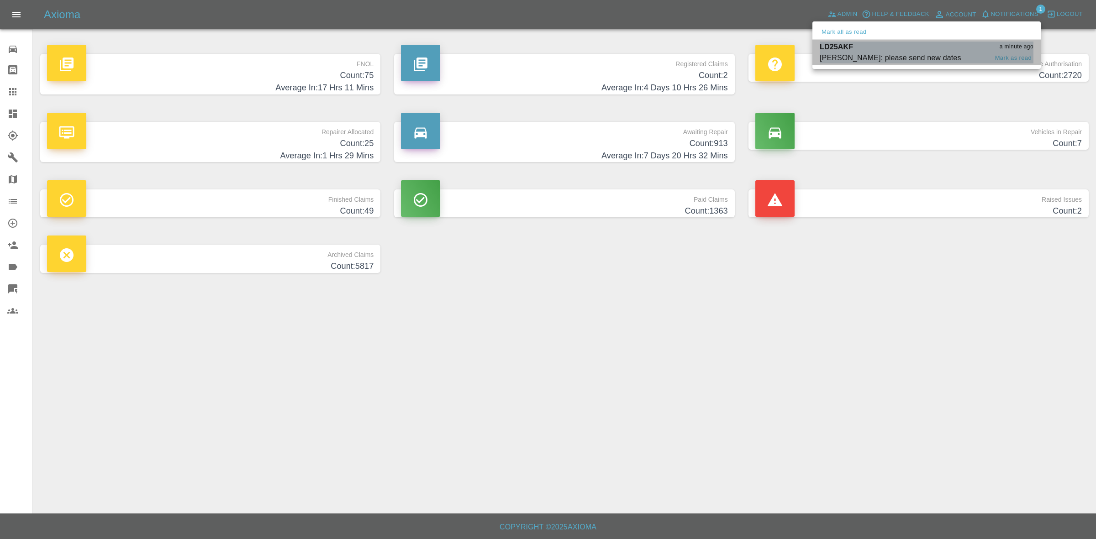
click at [892, 54] on div "Carl Ainsworth: please send new dates" at bounding box center [891, 58] width 142 height 11
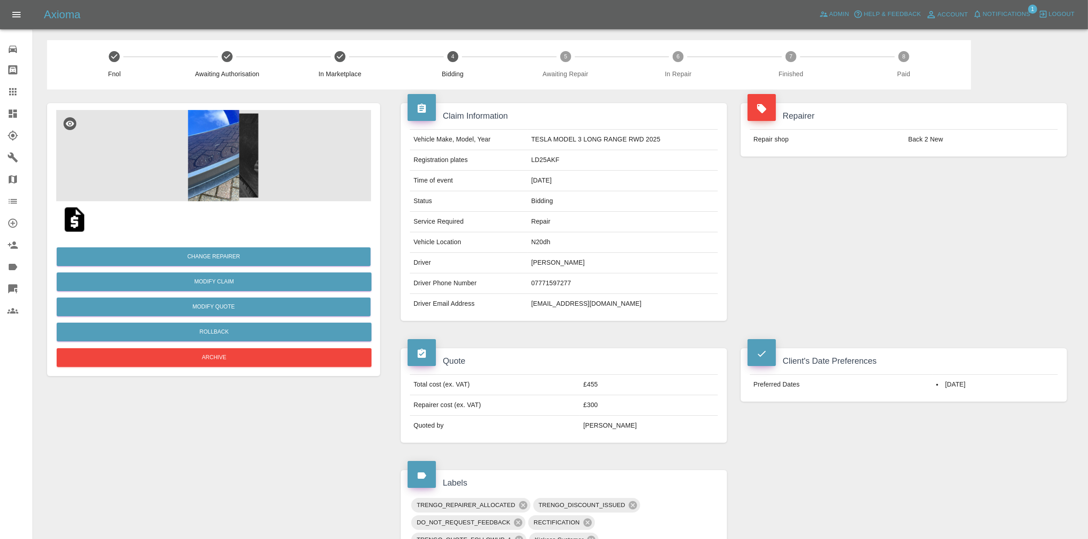
click at [929, 224] on div "Repairer Repair shop Back 2 New" at bounding box center [904, 212] width 340 height 245
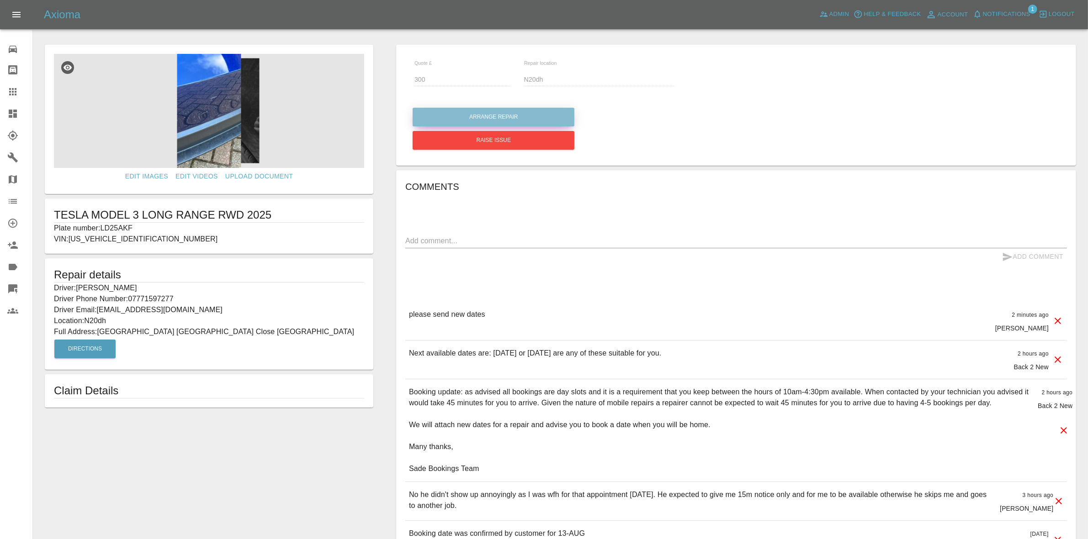
click at [474, 120] on button "Arrange Repair" at bounding box center [493, 117] width 162 height 19
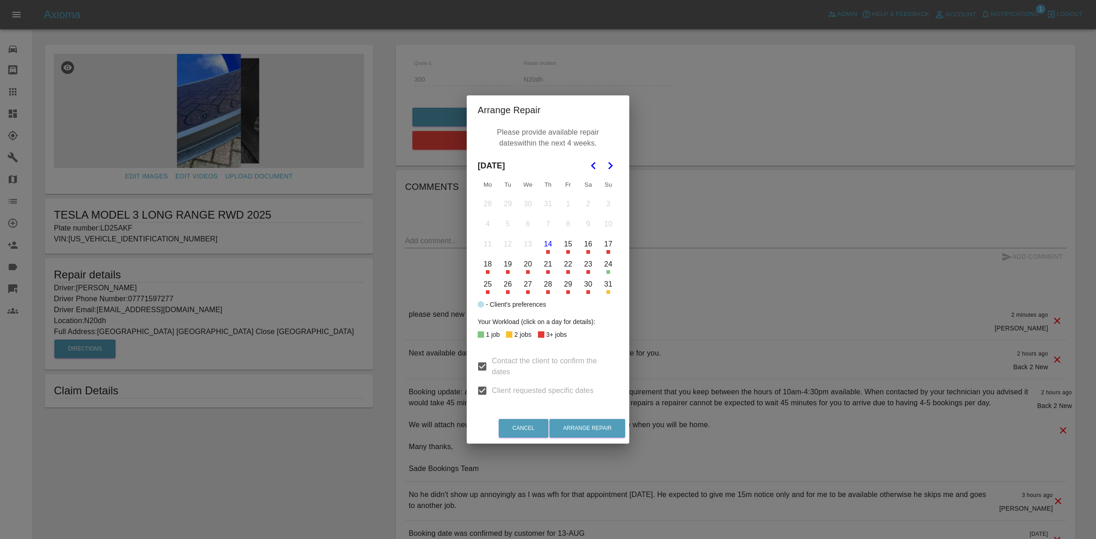
click at [489, 270] on button "18" at bounding box center [487, 264] width 19 height 19
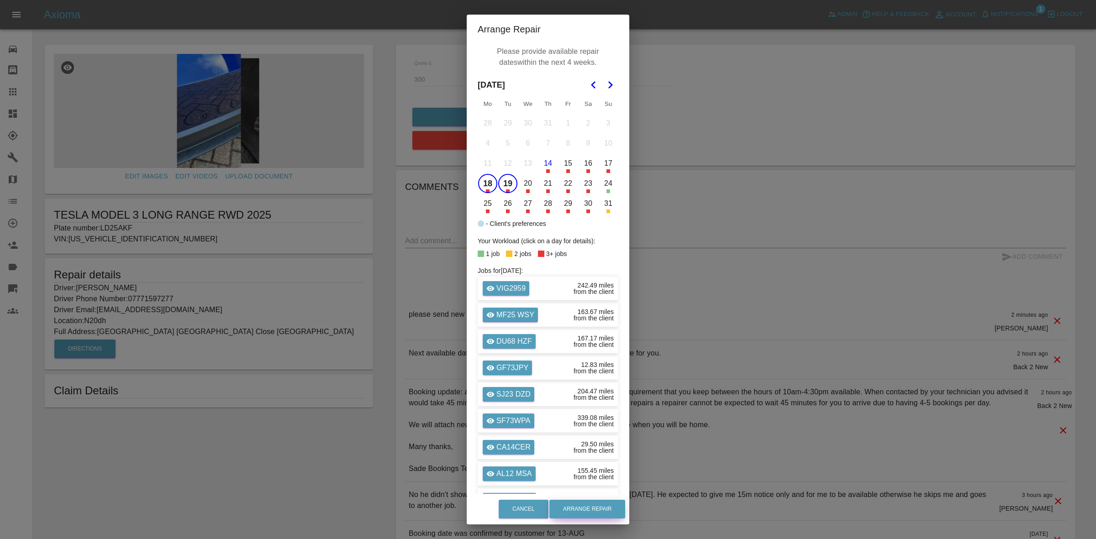
click at [607, 506] on button "Arrange Repair" at bounding box center [587, 509] width 76 height 19
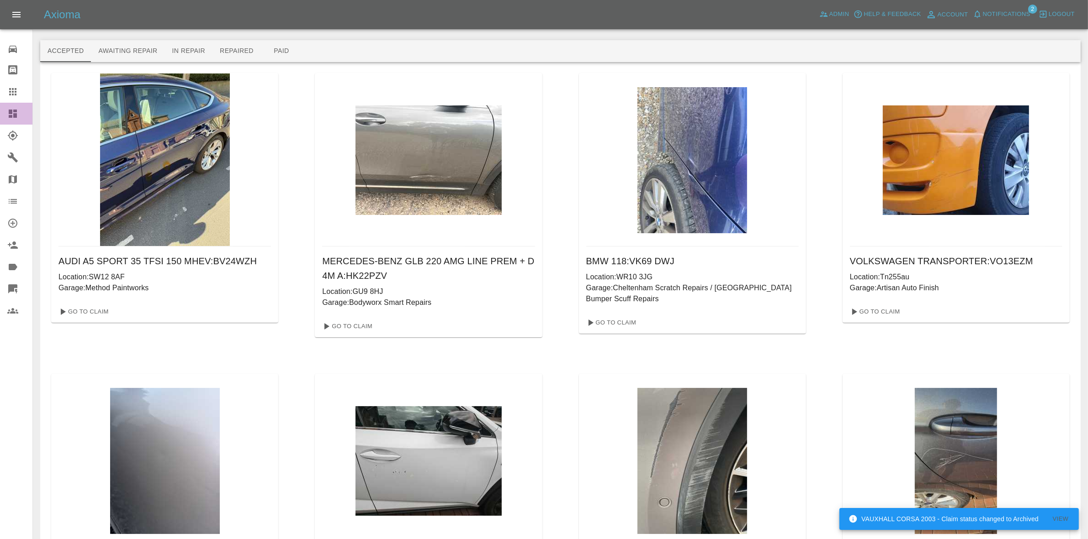
click at [0, 115] on link "Dashboard" at bounding box center [16, 114] width 32 height 22
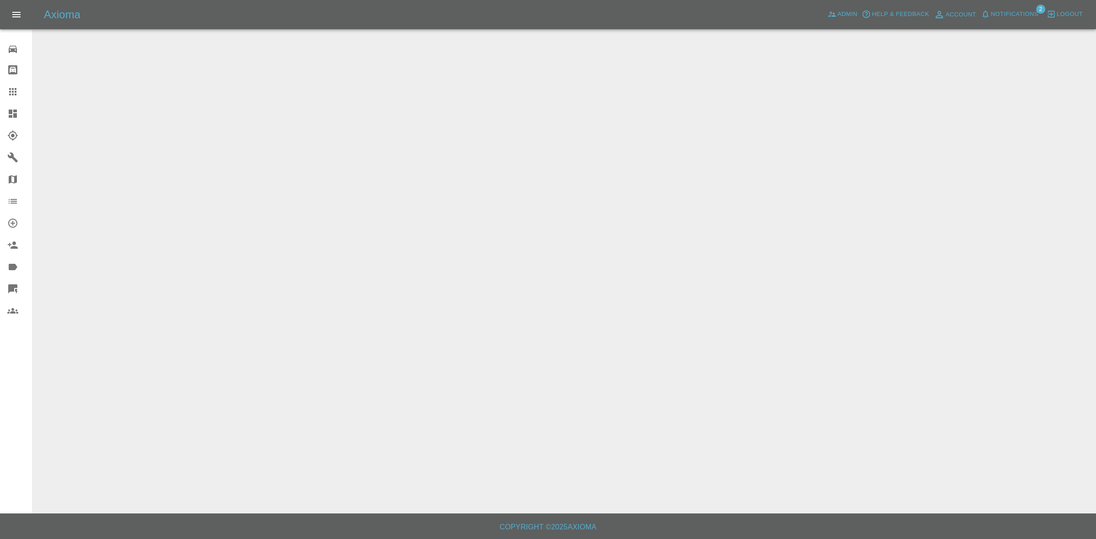
click at [1003, 12] on span "Notifications" at bounding box center [1015, 14] width 48 height 11
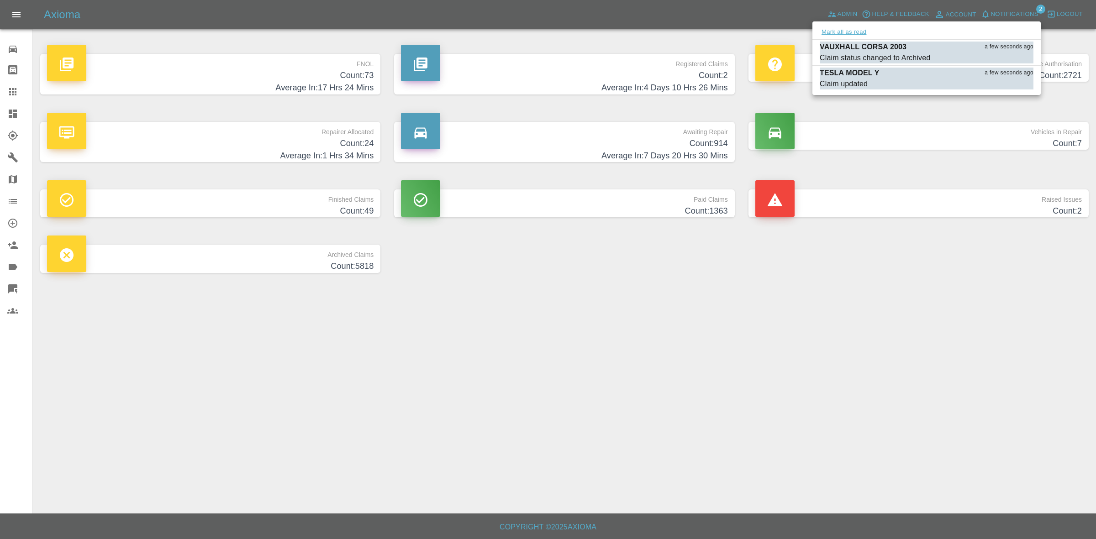
click at [861, 27] on button "Mark all as read" at bounding box center [844, 32] width 48 height 11
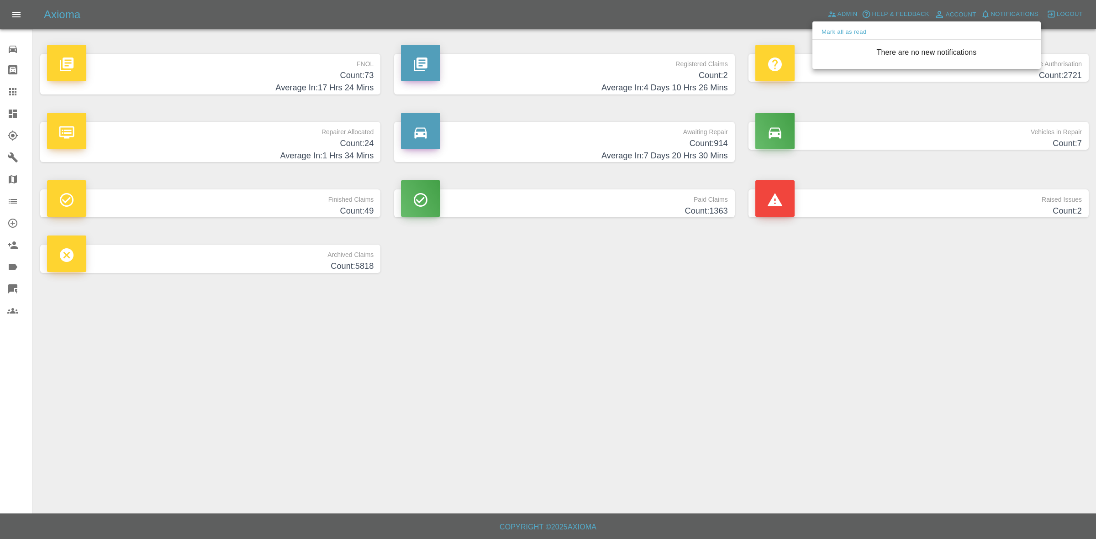
click at [995, 362] on div at bounding box center [548, 269] width 1096 height 539
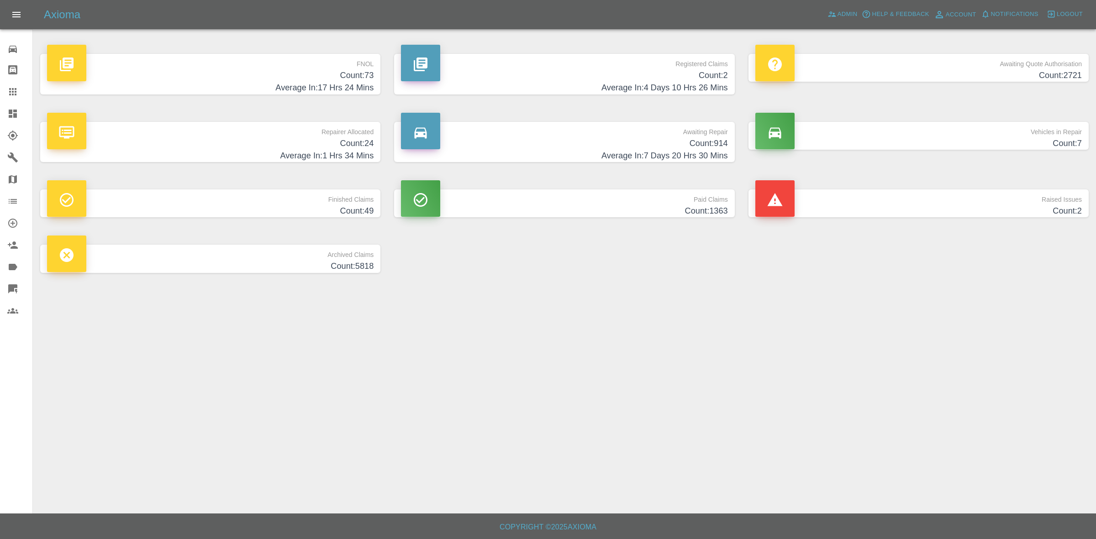
drag, startPoint x: 920, startPoint y: 199, endPoint x: 894, endPoint y: 206, distance: 27.5
click at [920, 198] on p "Raised Issues" at bounding box center [918, 198] width 327 height 16
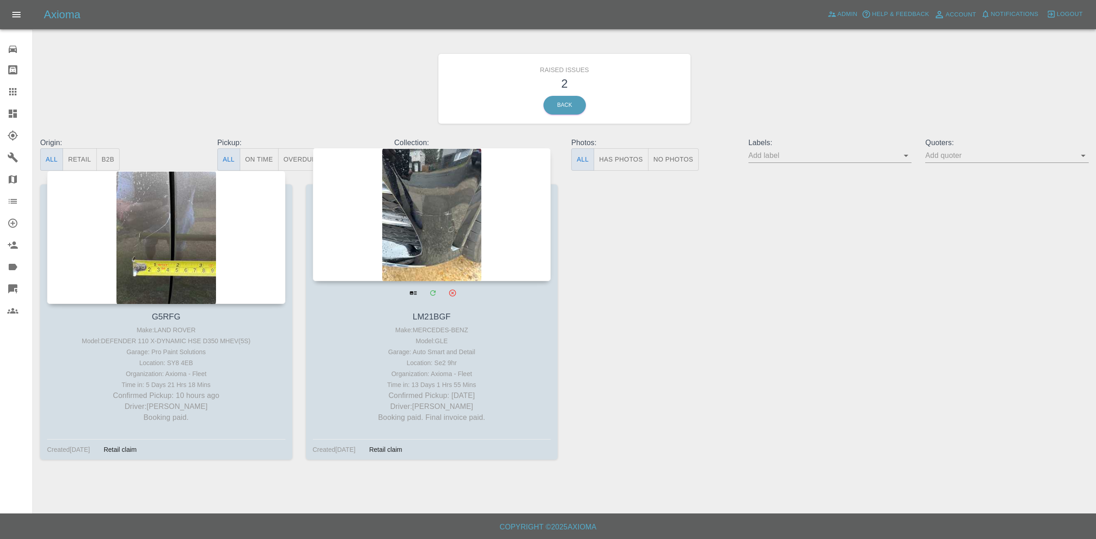
drag, startPoint x: 190, startPoint y: 241, endPoint x: 428, endPoint y: 249, distance: 237.7
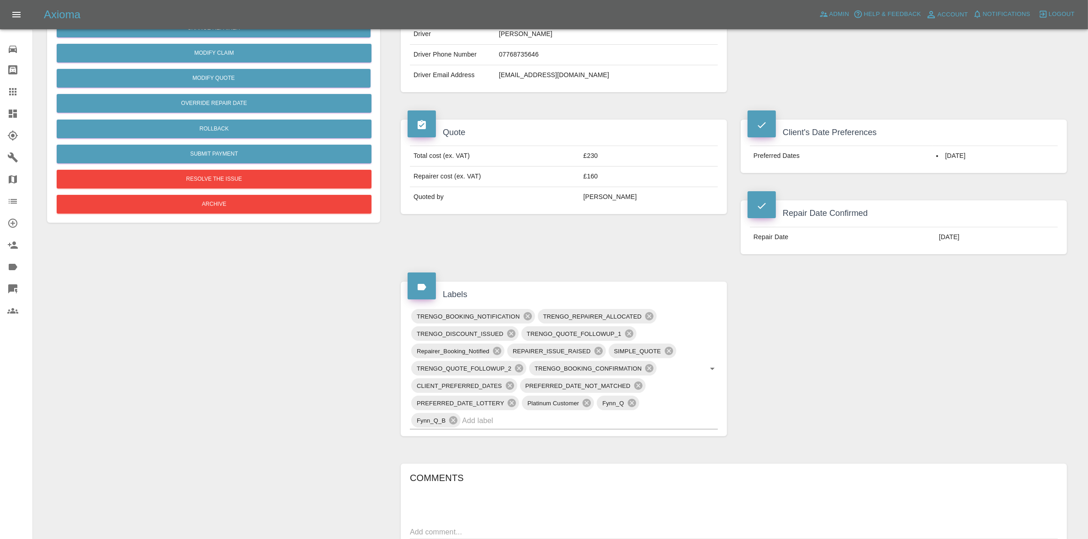
scroll to position [57, 0]
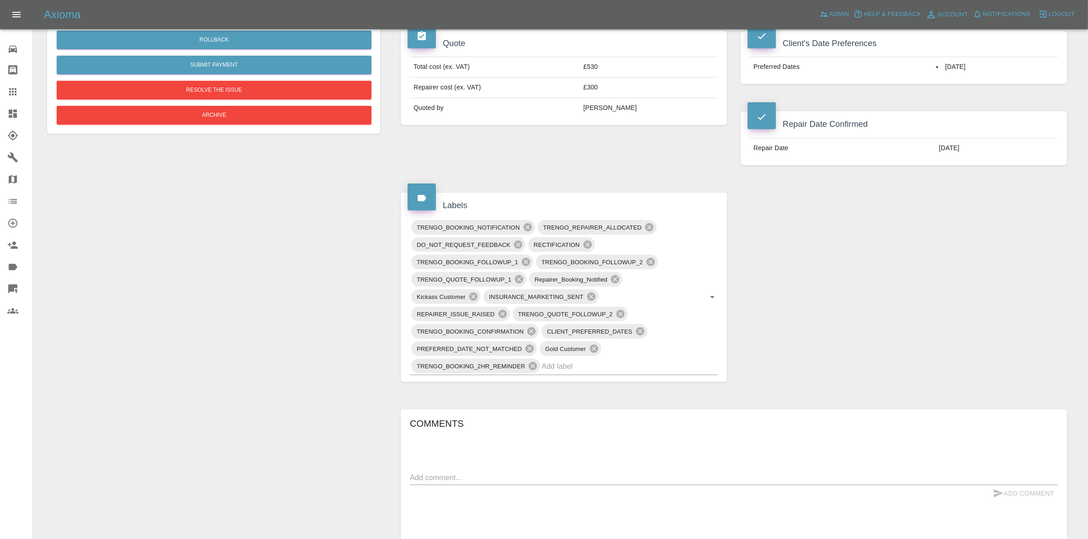
scroll to position [171, 0]
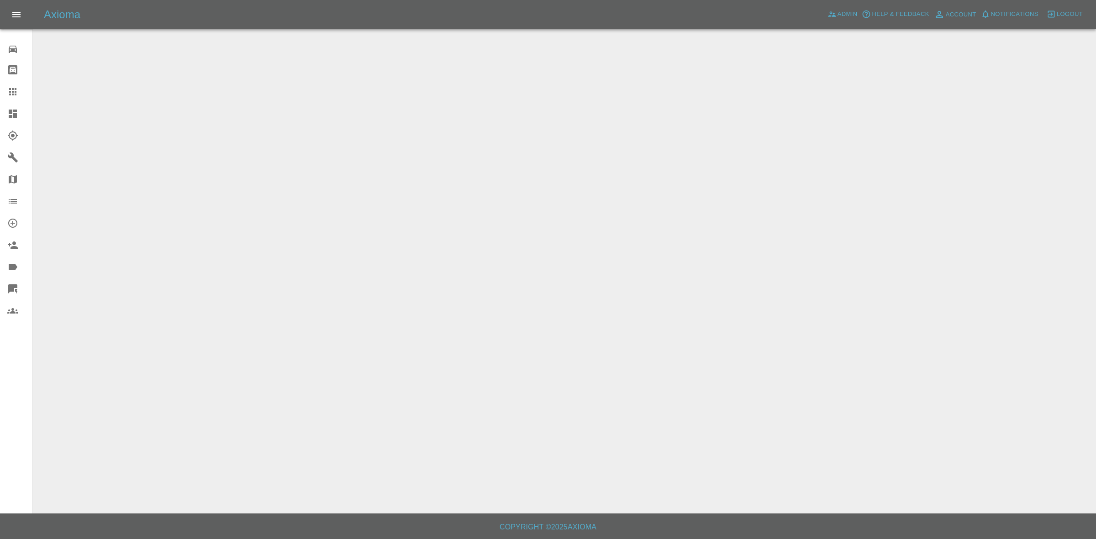
click at [0, 110] on link "Dashboard" at bounding box center [16, 114] width 32 height 22
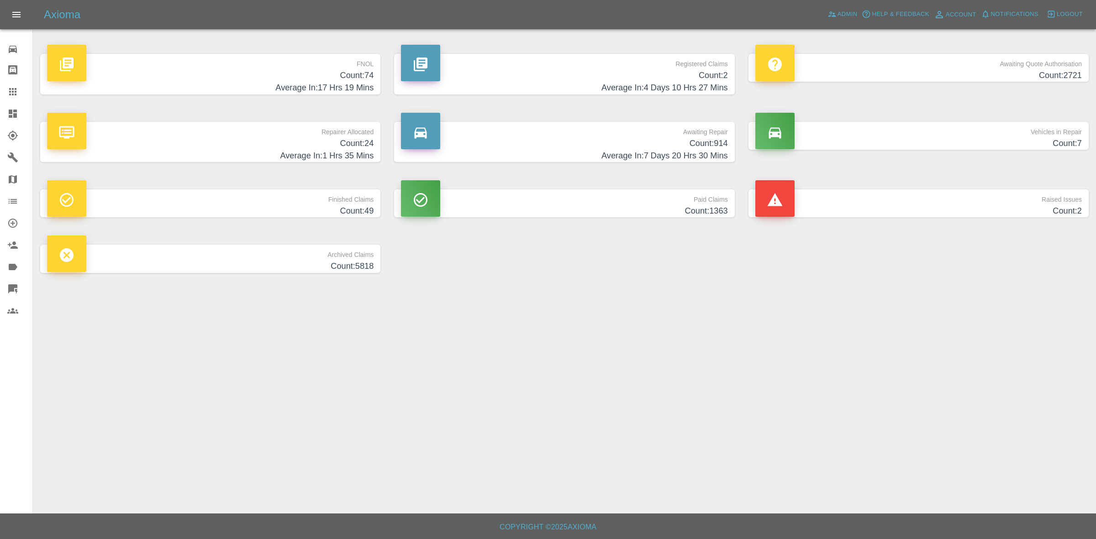
click at [242, 152] on h4 "Average In: 1 Hrs 35 Mins" at bounding box center [210, 156] width 327 height 12
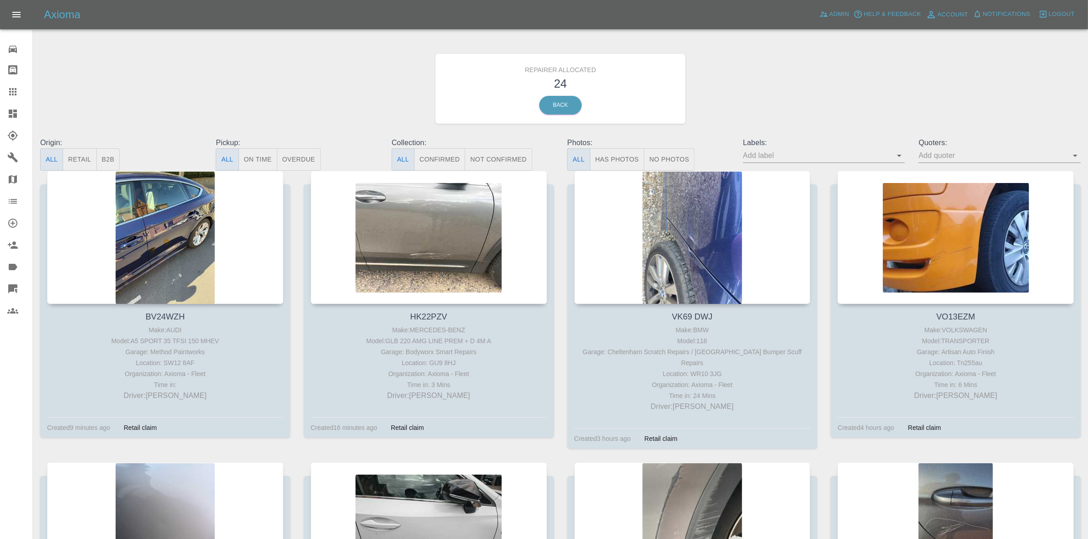
click at [87, 161] on button "Retail" at bounding box center [80, 159] width 34 height 22
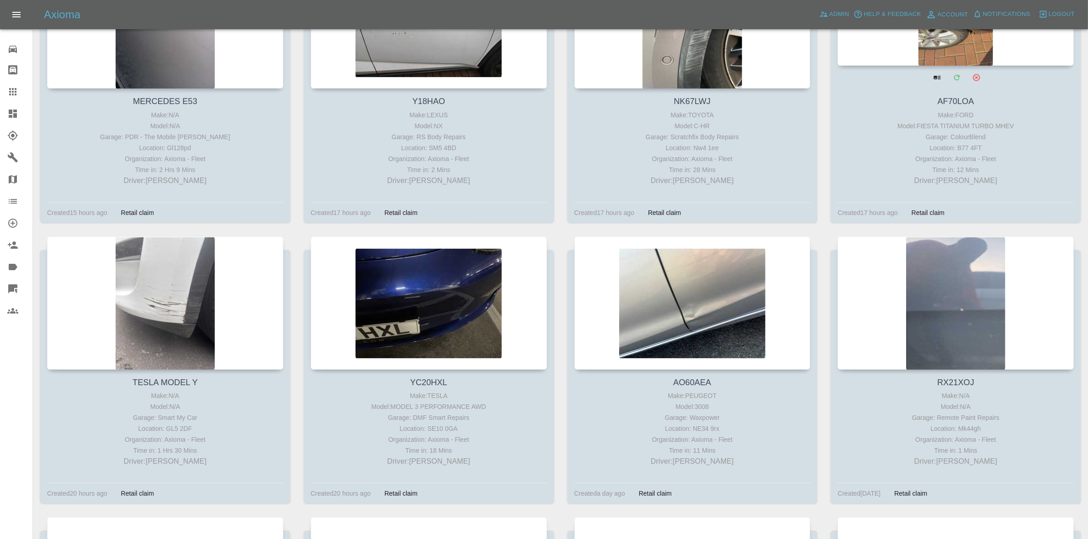
scroll to position [571, 0]
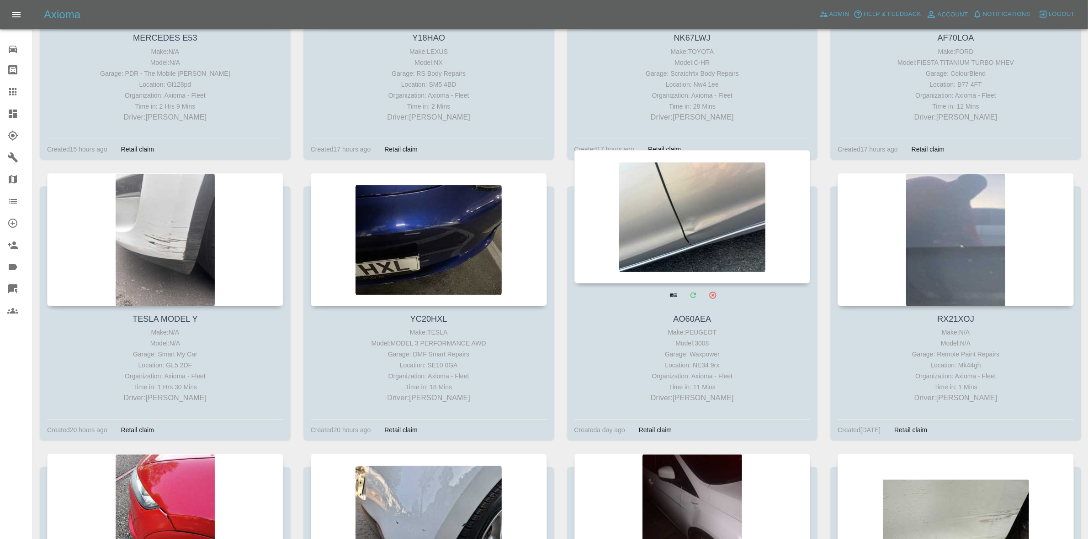
click at [752, 223] on div at bounding box center [692, 216] width 236 height 133
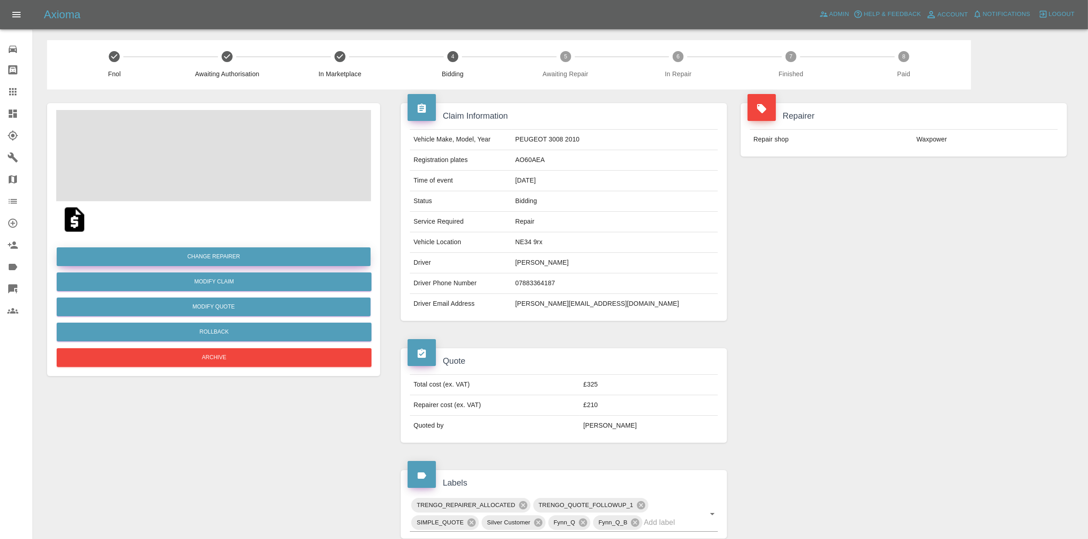
click at [183, 254] on button "Change Repairer" at bounding box center [214, 257] width 314 height 19
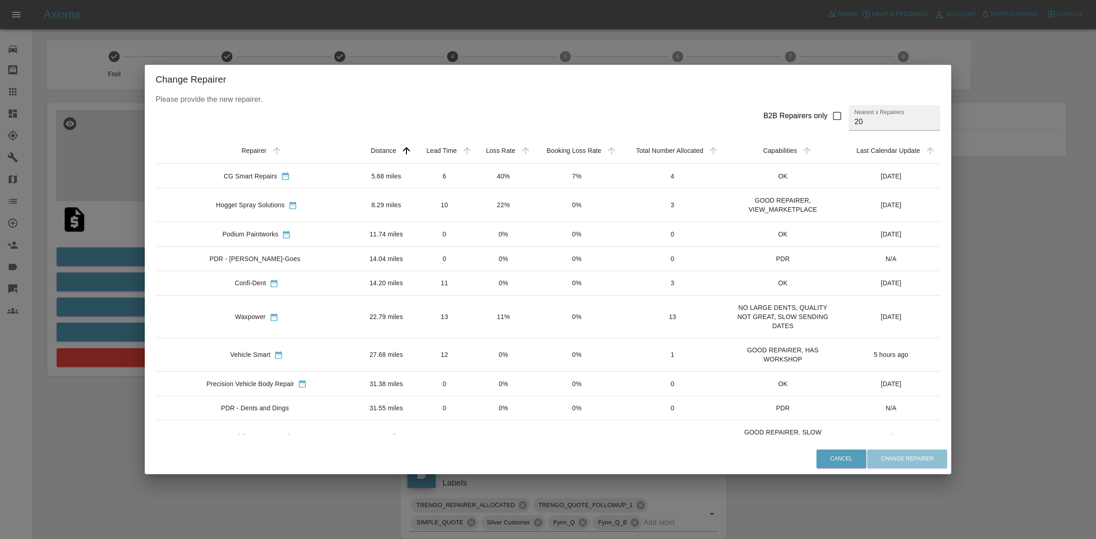
click at [430, 220] on td "10" at bounding box center [445, 205] width 60 height 33
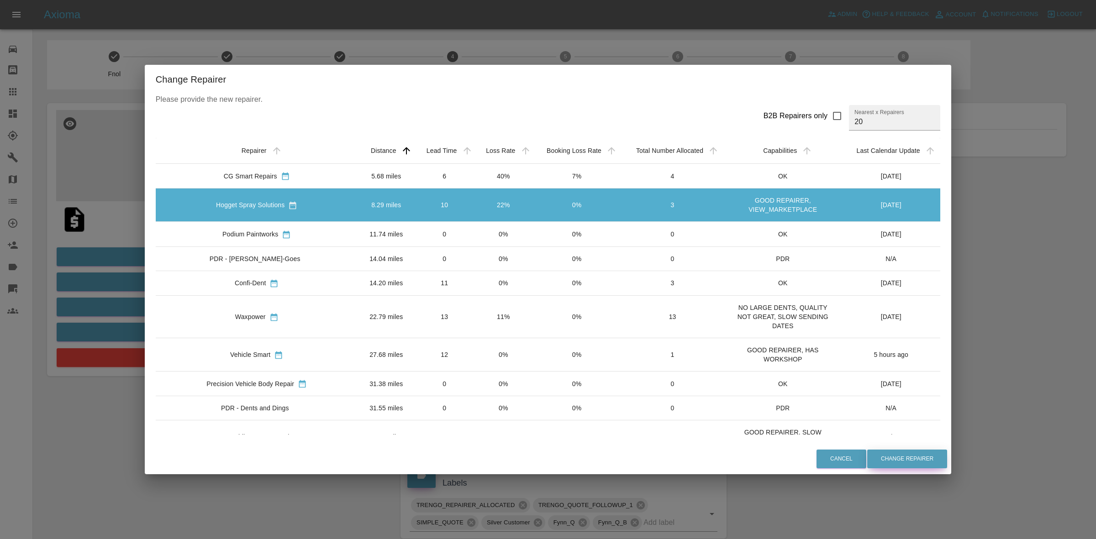
click at [867, 460] on button "Change Repairer" at bounding box center [907, 459] width 80 height 19
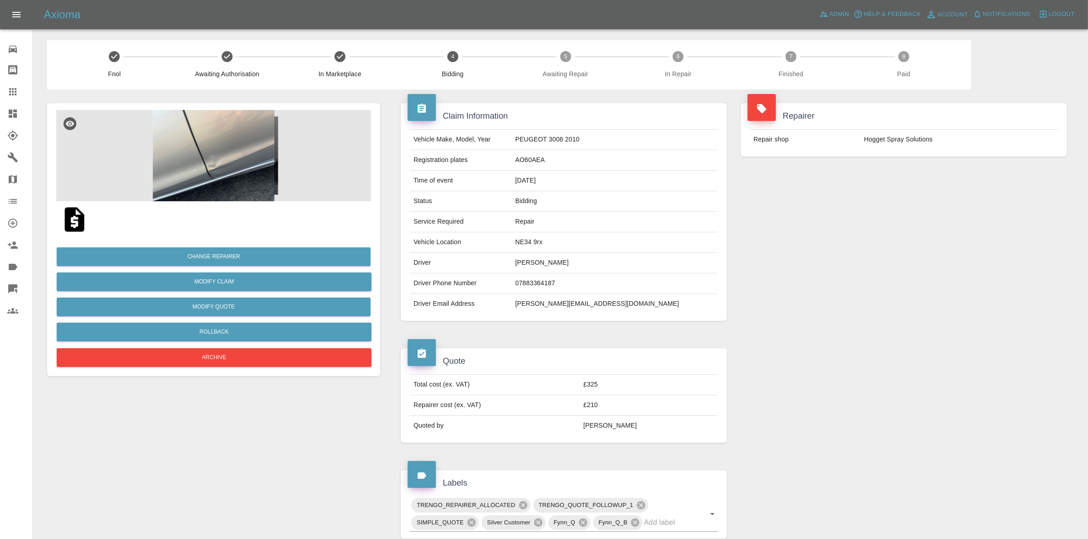
click at [844, 151] on div "Repair shop Hogget Spray Solutions" at bounding box center [903, 139] width 326 height 34
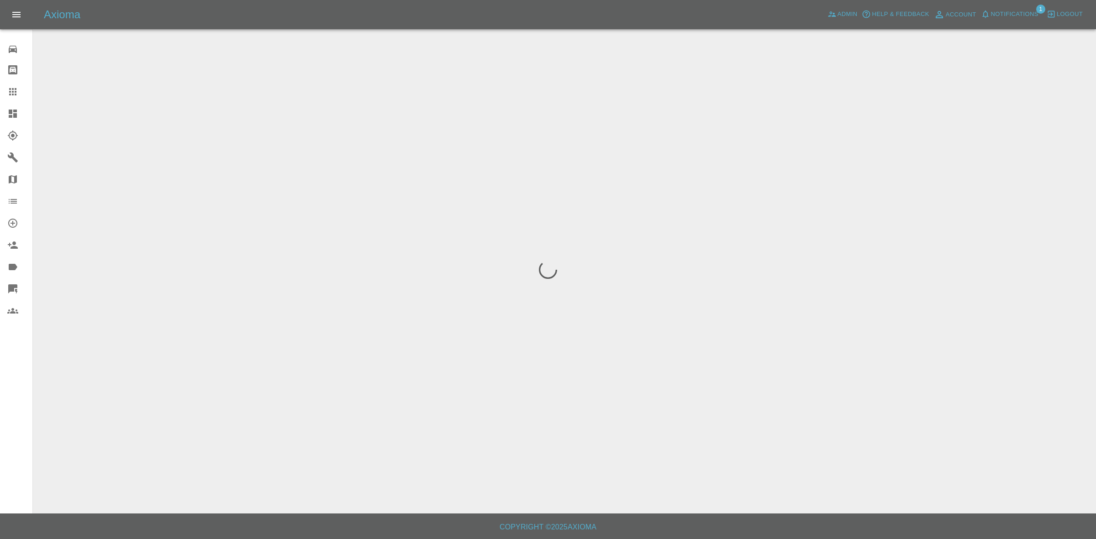
click at [1019, 8] on button "Notifications" at bounding box center [1010, 14] width 62 height 14
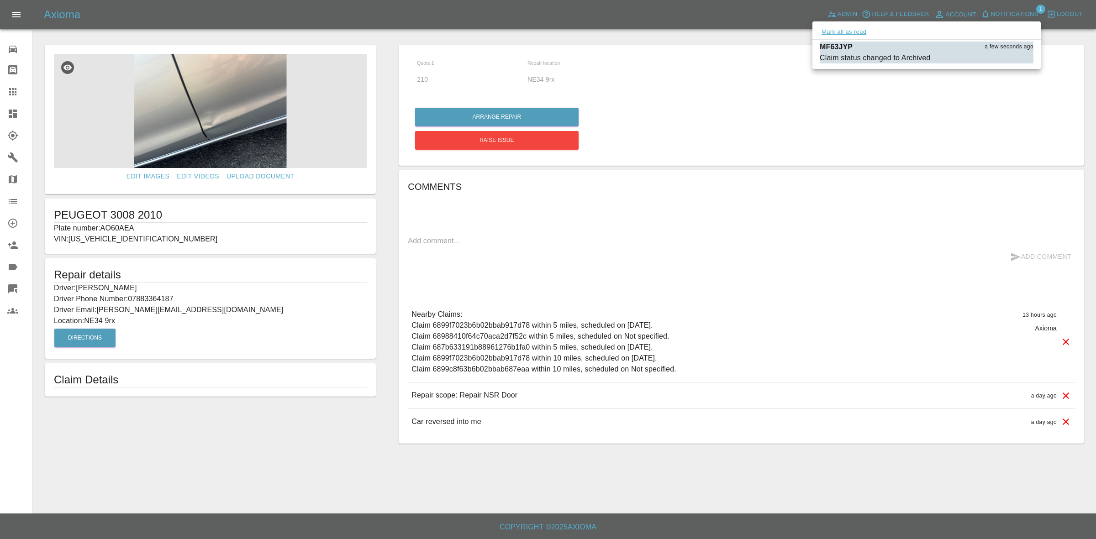
drag, startPoint x: 864, startPoint y: 33, endPoint x: 71, endPoint y: 1, distance: 793.6
click at [863, 33] on button "Mark all as read" at bounding box center [844, 32] width 48 height 11
click at [959, 140] on div at bounding box center [548, 269] width 1096 height 539
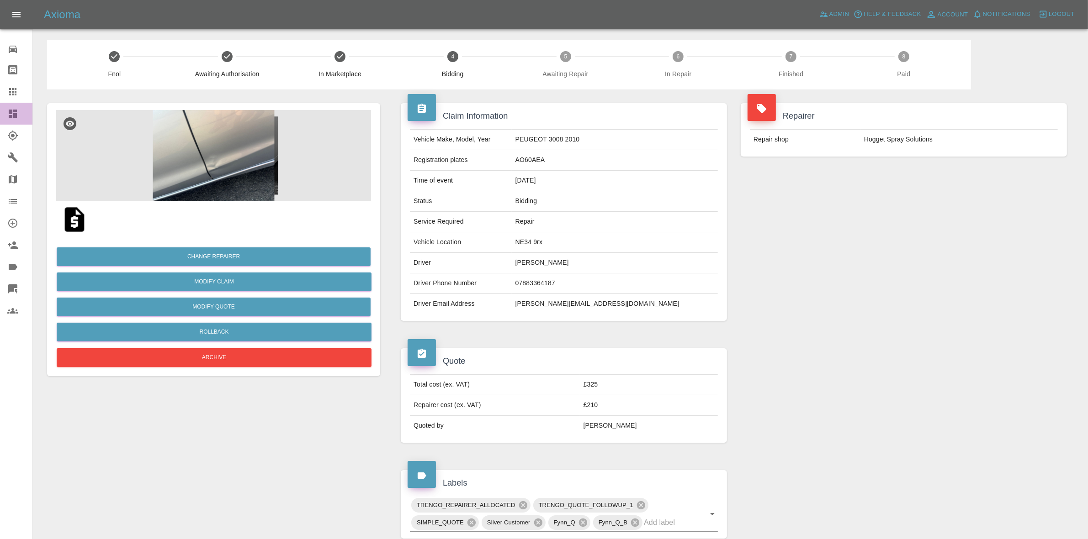
click at [0, 110] on link "Dashboard" at bounding box center [16, 114] width 32 height 22
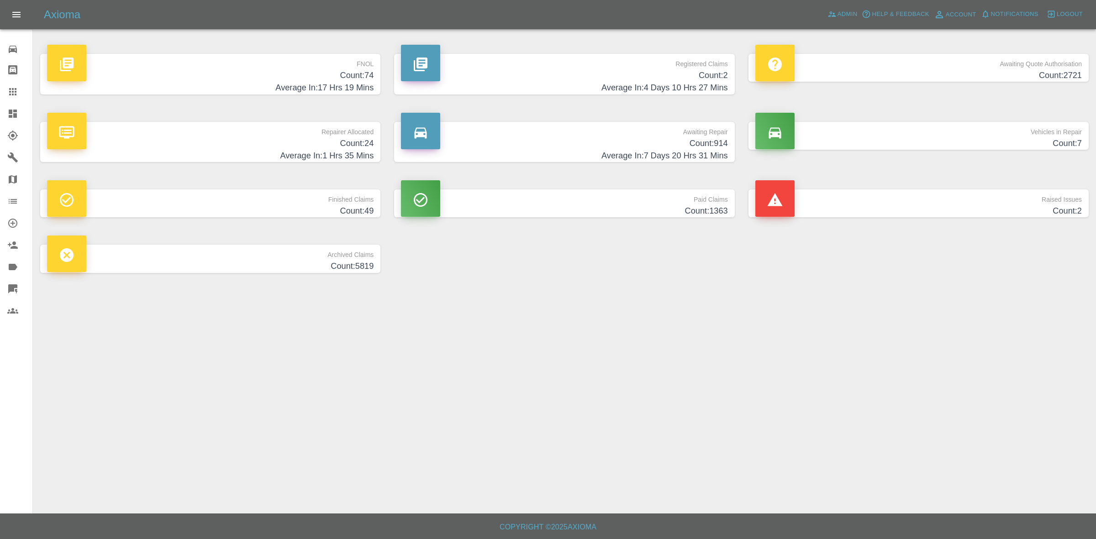
click at [338, 147] on h4 "Count: 24" at bounding box center [210, 143] width 327 height 12
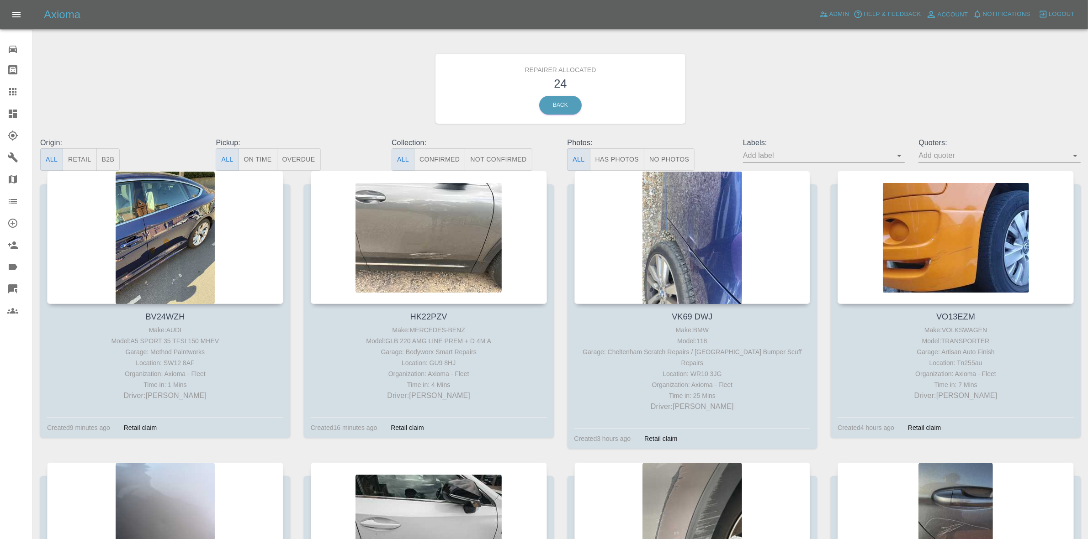
click at [90, 162] on button "Retail" at bounding box center [80, 159] width 34 height 22
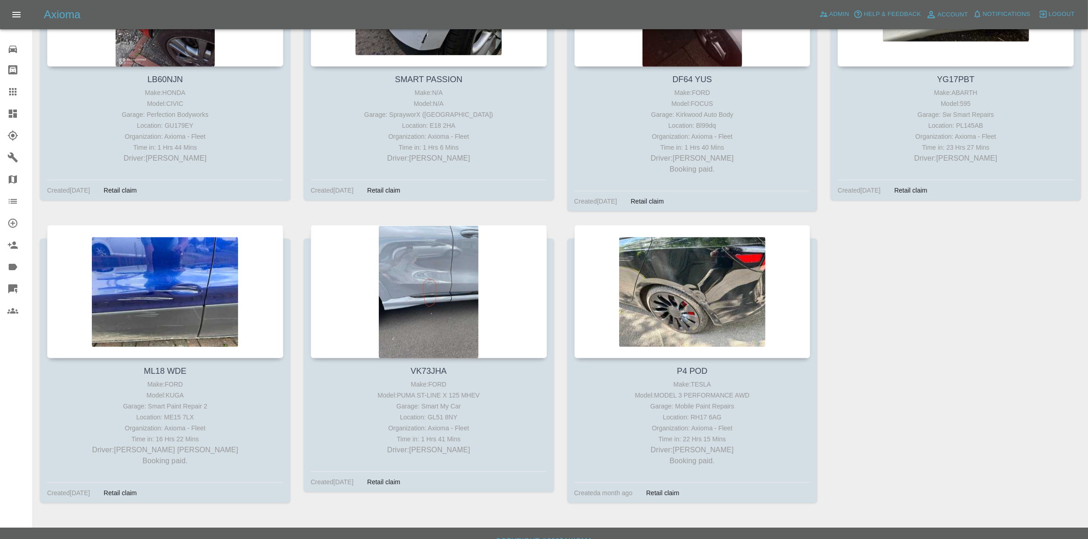
scroll to position [1095, 0]
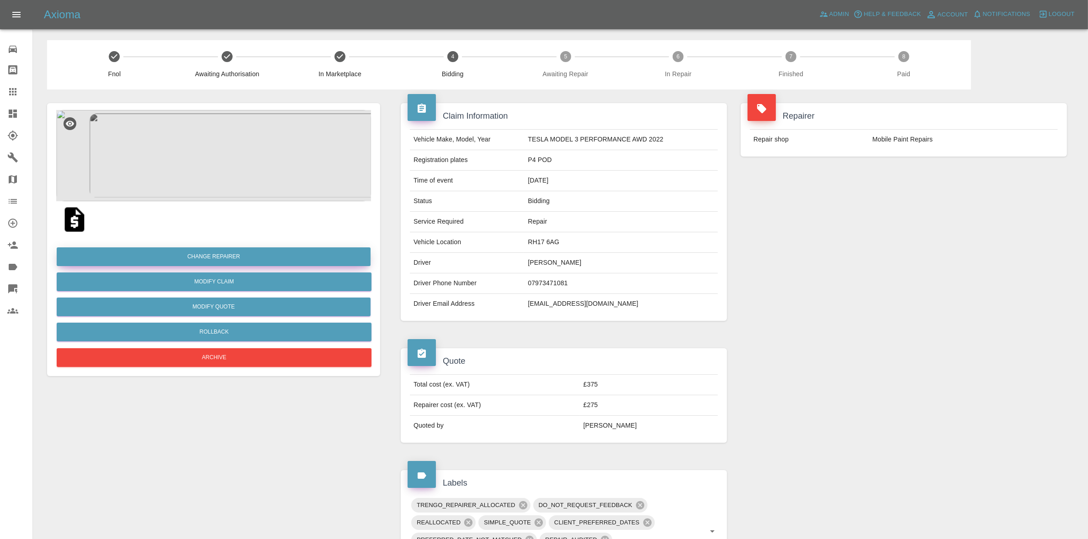
click at [207, 251] on button "Change Repairer" at bounding box center [214, 257] width 314 height 19
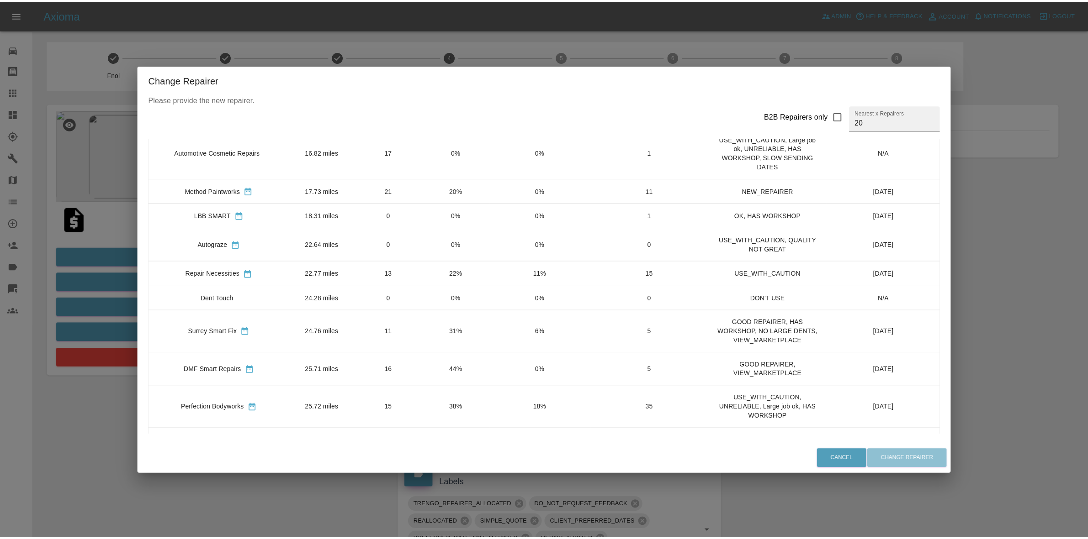
scroll to position [171, 0]
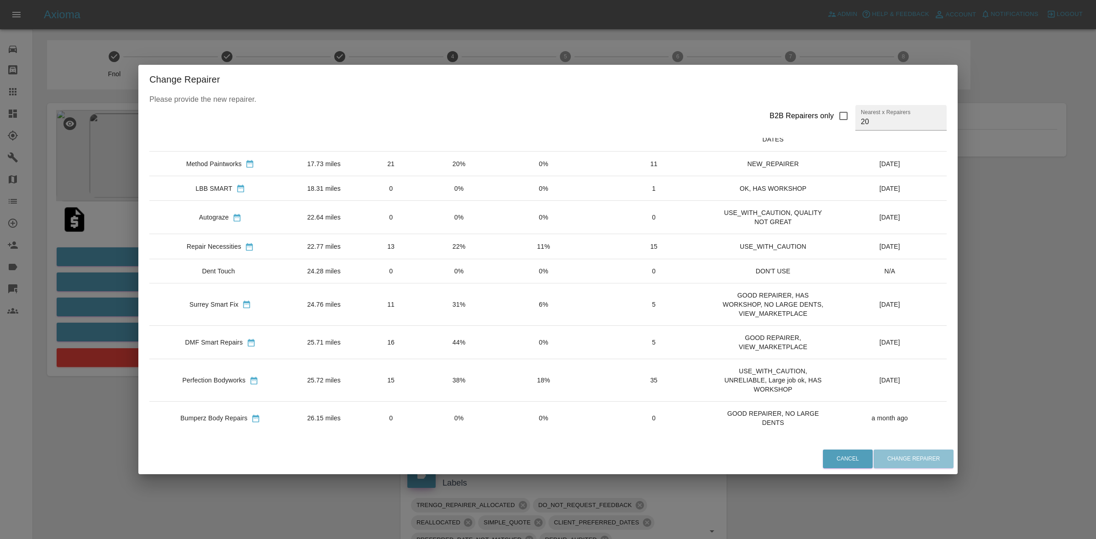
click at [269, 76] on h2 "Change Repairer" at bounding box center [547, 79] width 819 height 29
click at [0, 106] on div "Change Repairer Please provide the new repairer. B2B Repairers only Nearest x R…" at bounding box center [548, 269] width 1096 height 539
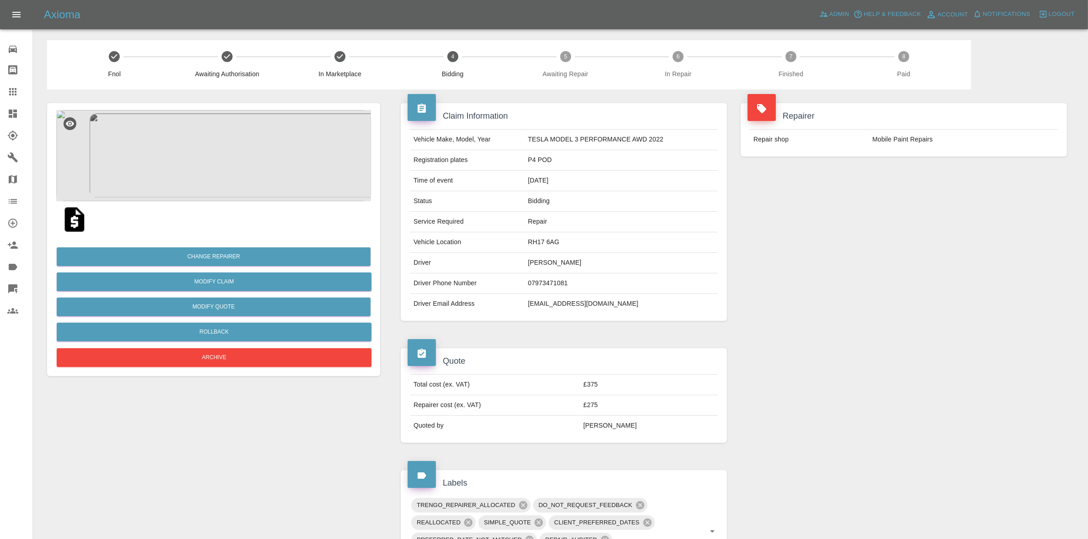
click at [12, 113] on icon at bounding box center [13, 114] width 8 height 8
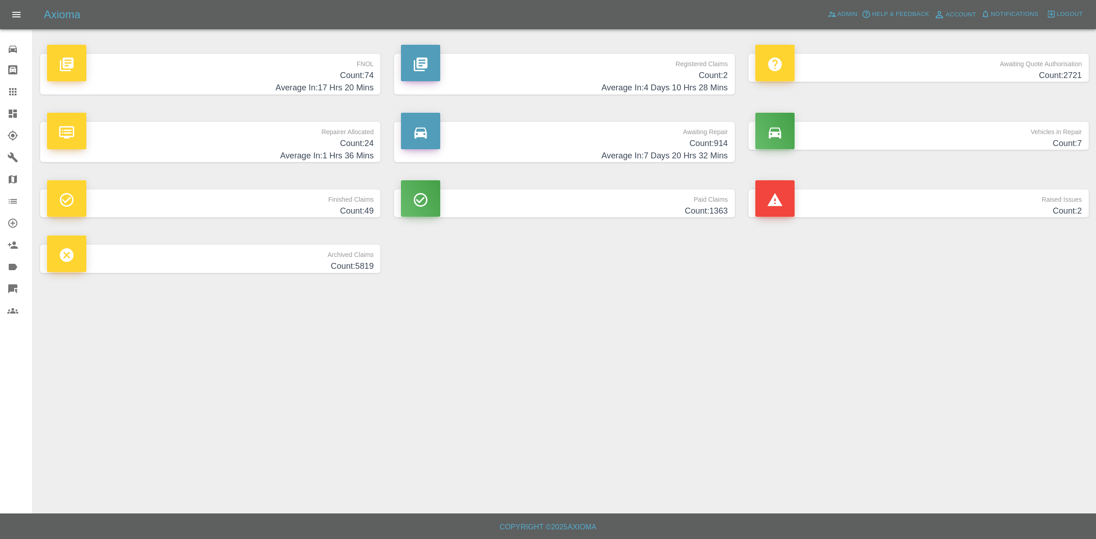
click at [326, 140] on h4 "Count: 24" at bounding box center [210, 143] width 327 height 12
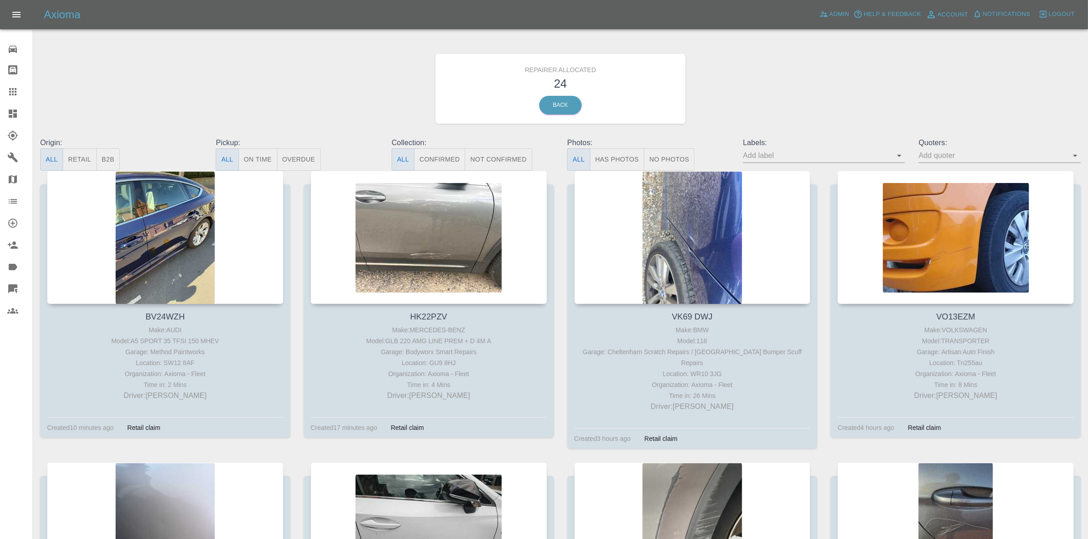
click at [81, 162] on button "Retail" at bounding box center [80, 159] width 34 height 22
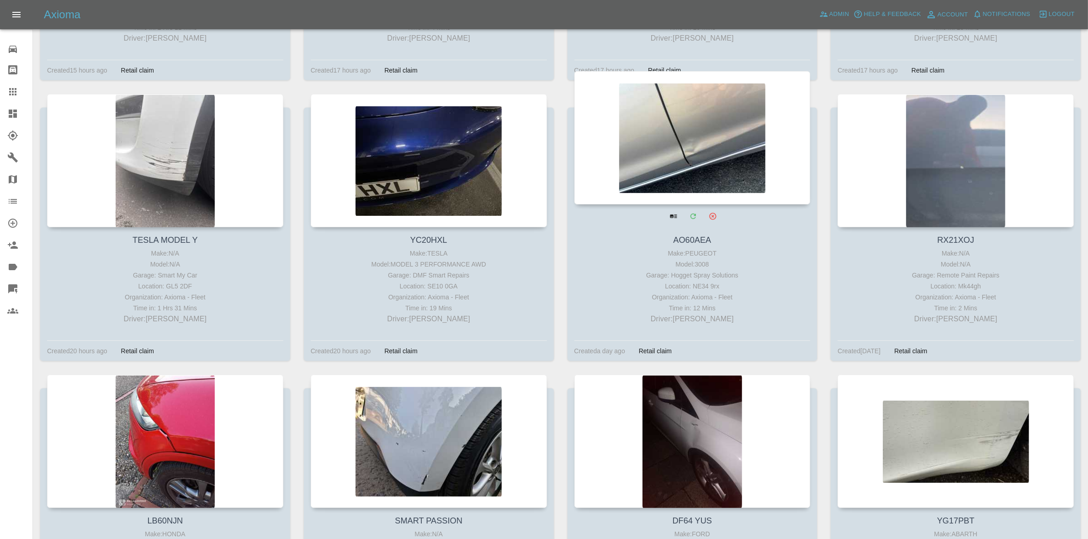
scroll to position [571, 0]
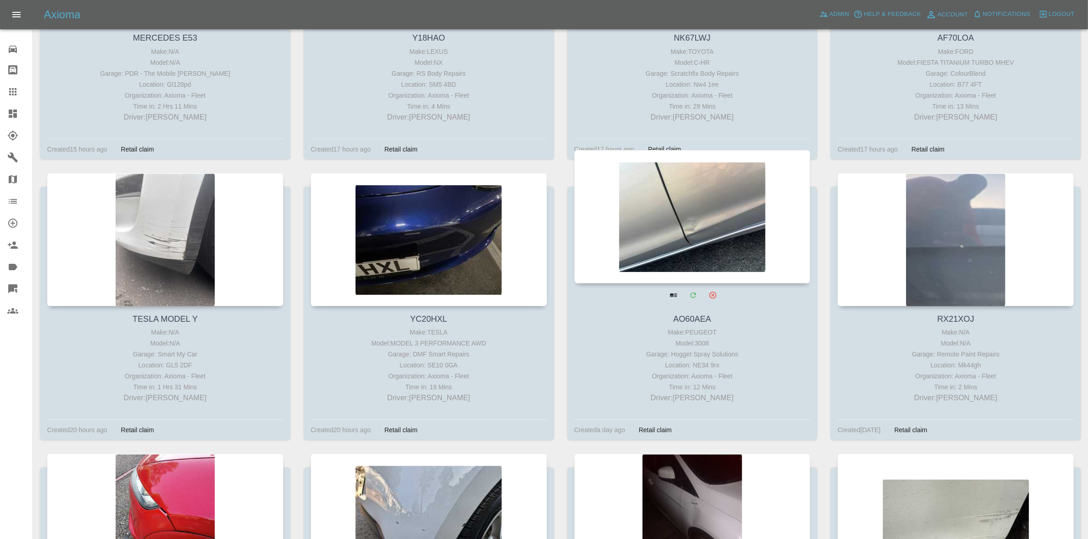
click at [687, 201] on div at bounding box center [692, 216] width 236 height 133
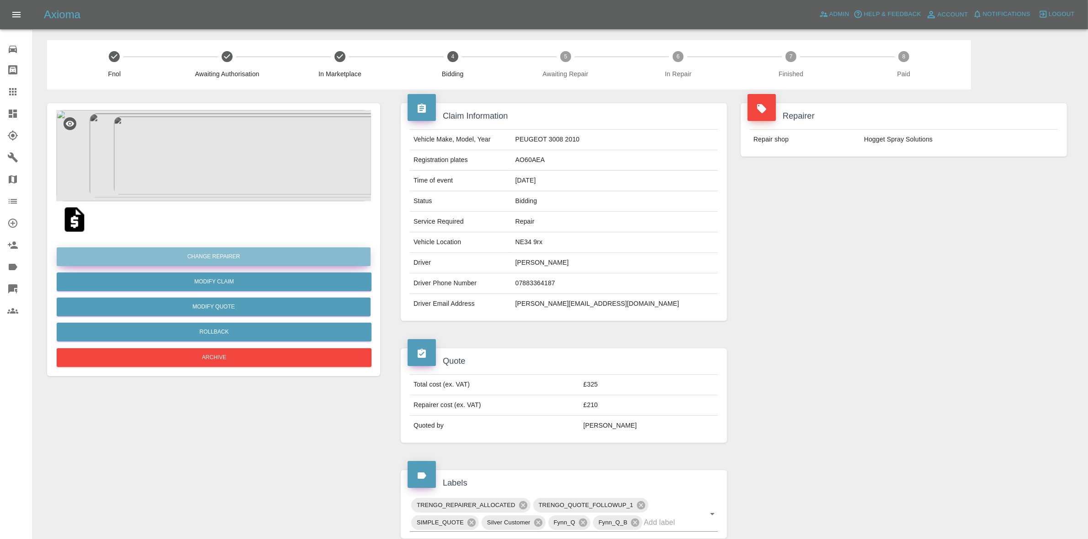
click at [189, 256] on button "Change Repairer" at bounding box center [214, 257] width 314 height 19
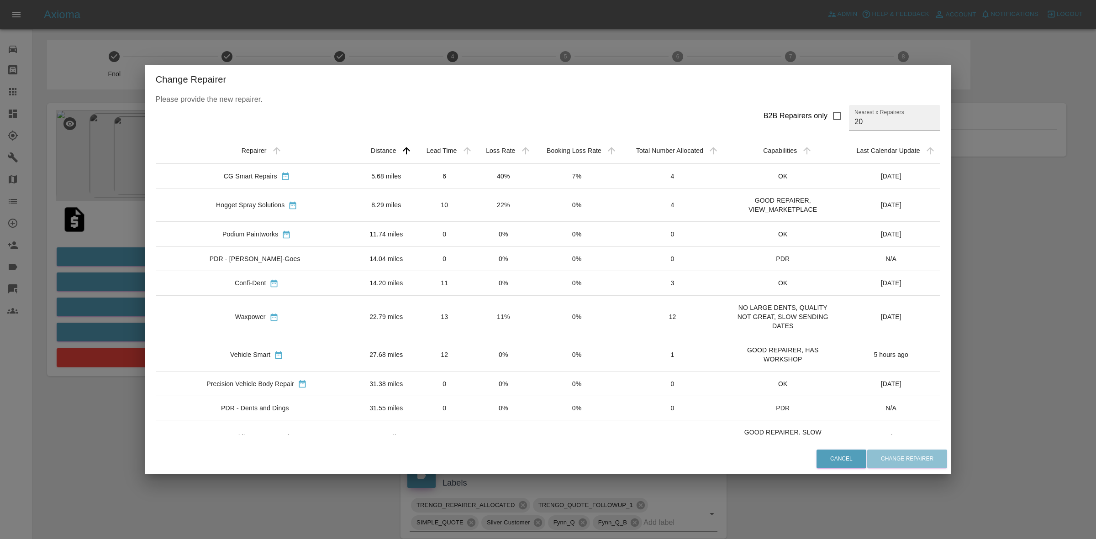
click at [432, 320] on td "13" at bounding box center [445, 317] width 60 height 42
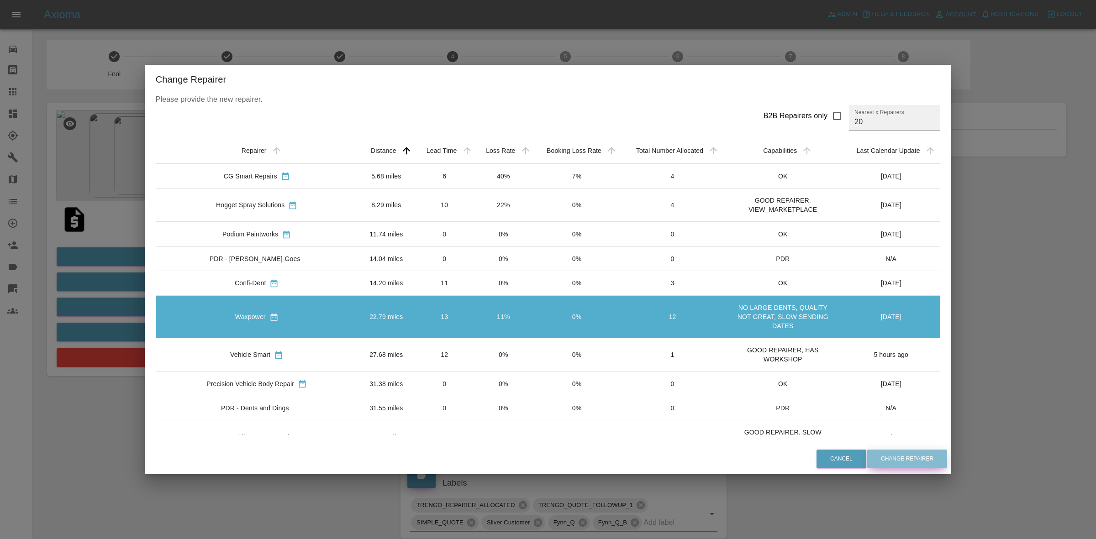
click at [884, 457] on button "Change Repairer" at bounding box center [907, 459] width 80 height 19
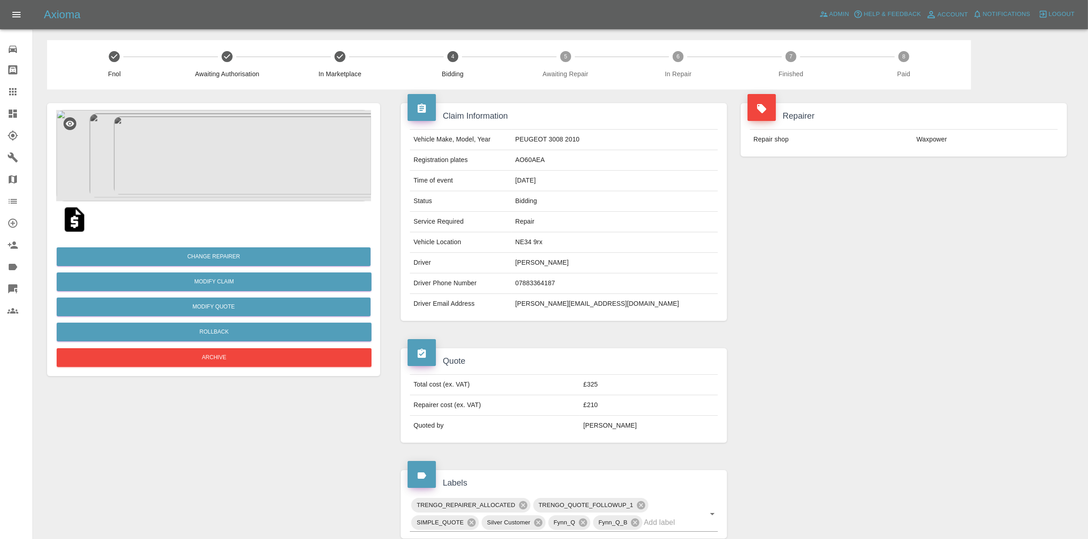
click at [0, 108] on link "Dashboard" at bounding box center [16, 114] width 32 height 22
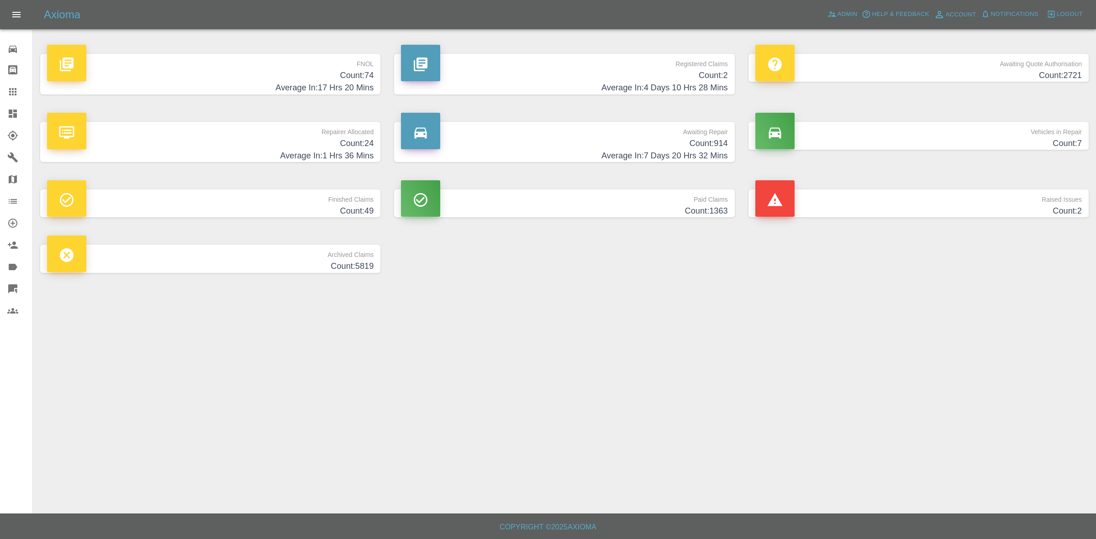
click at [320, 131] on p "Repairer Allocated" at bounding box center [210, 130] width 327 height 16
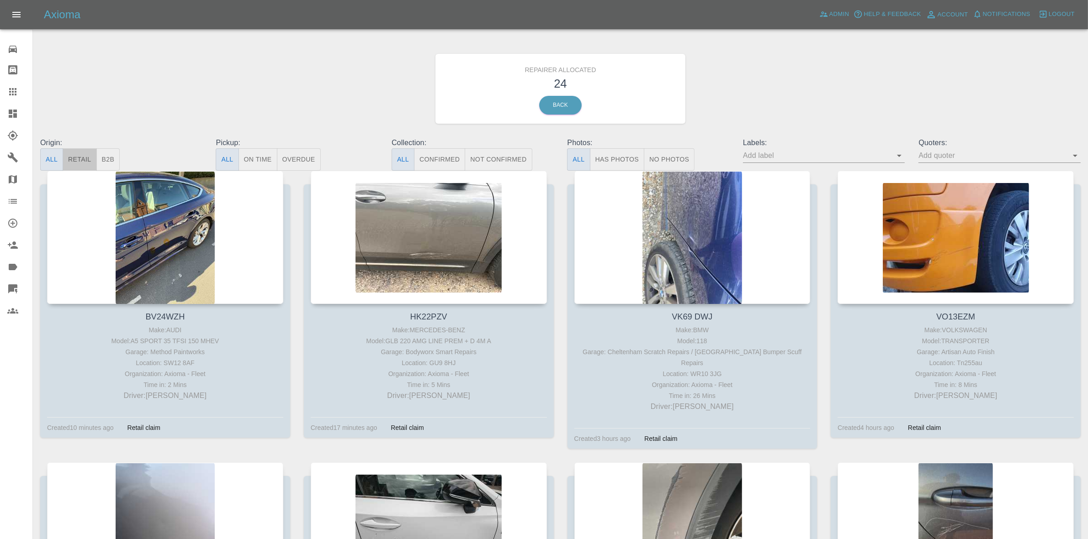
click at [79, 157] on button "Retail" at bounding box center [80, 159] width 34 height 22
click at [100, 160] on button "B2B" at bounding box center [108, 159] width 24 height 22
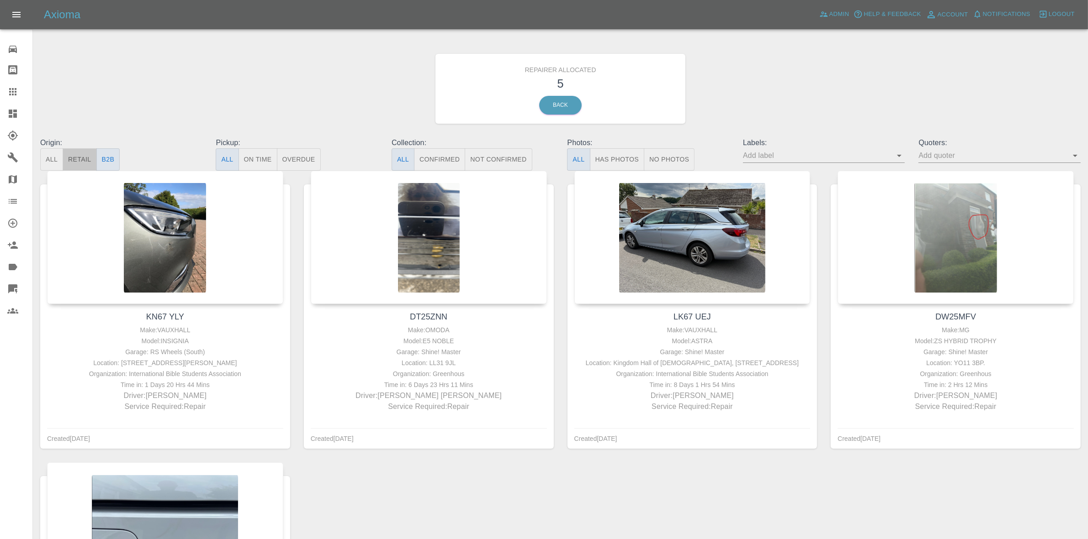
click at [91, 160] on button "Retail" at bounding box center [80, 159] width 34 height 22
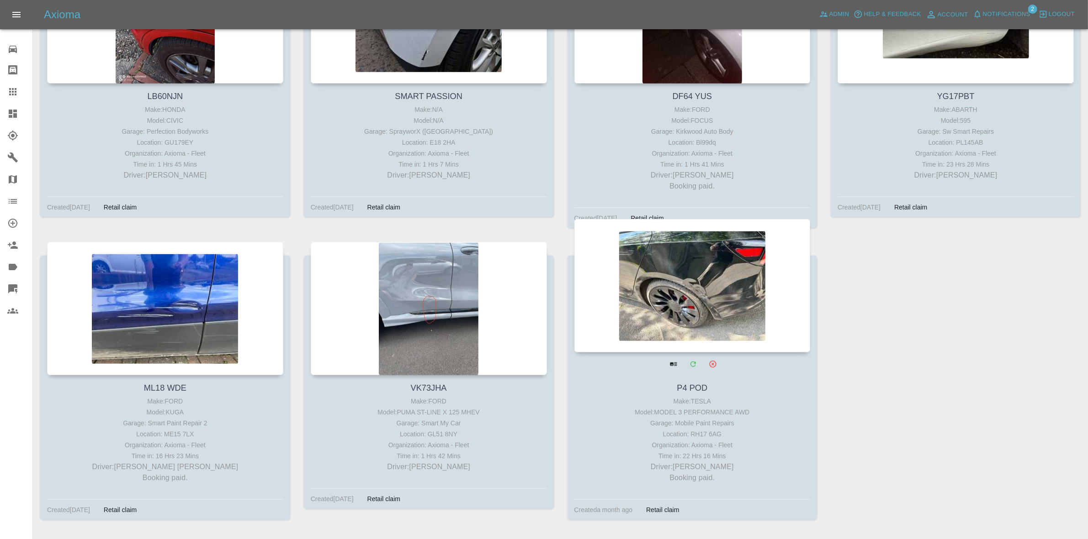
scroll to position [1095, 0]
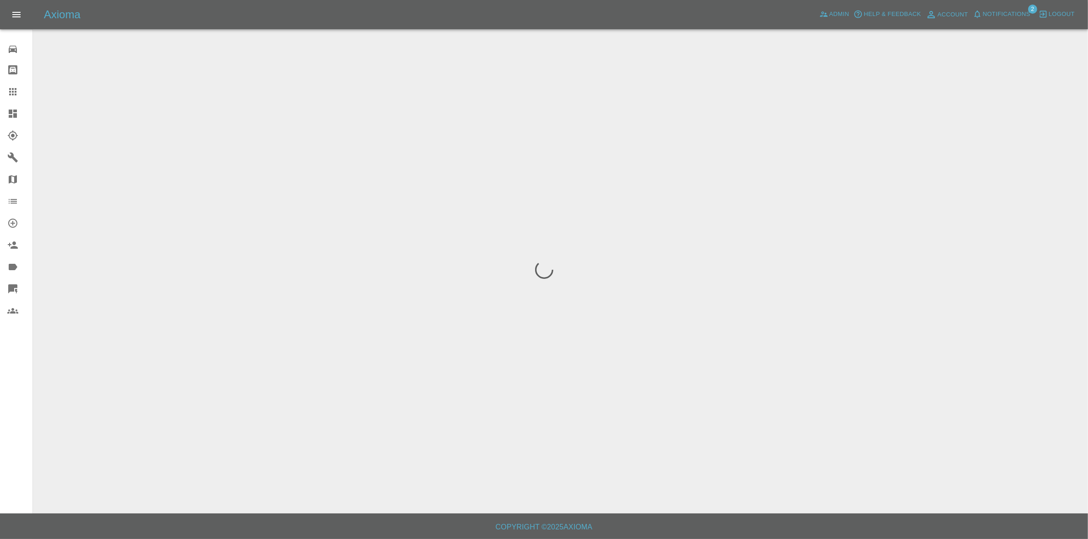
click at [1012, 9] on span "Notifications" at bounding box center [1006, 14] width 48 height 11
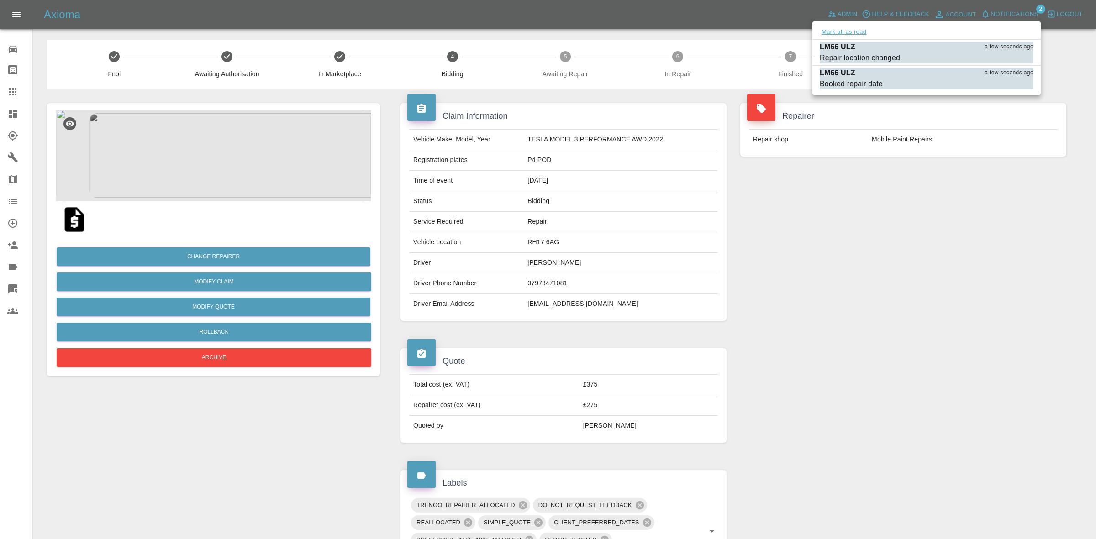
click at [866, 28] on button "Mark all as read" at bounding box center [844, 32] width 48 height 11
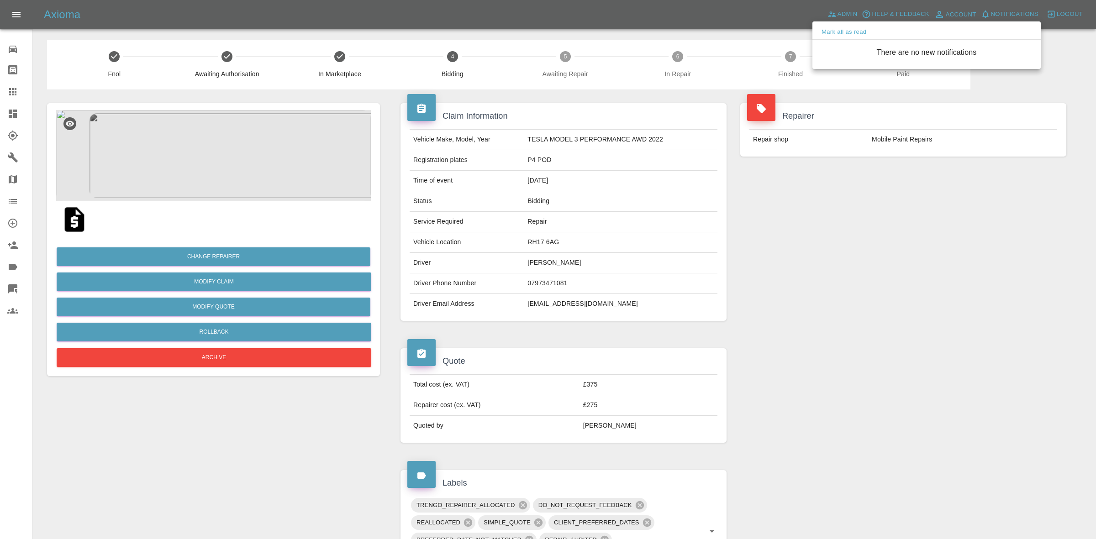
drag, startPoint x: 1093, startPoint y: 350, endPoint x: 494, endPoint y: 236, distance: 609.5
click at [1093, 350] on div at bounding box center [548, 269] width 1096 height 539
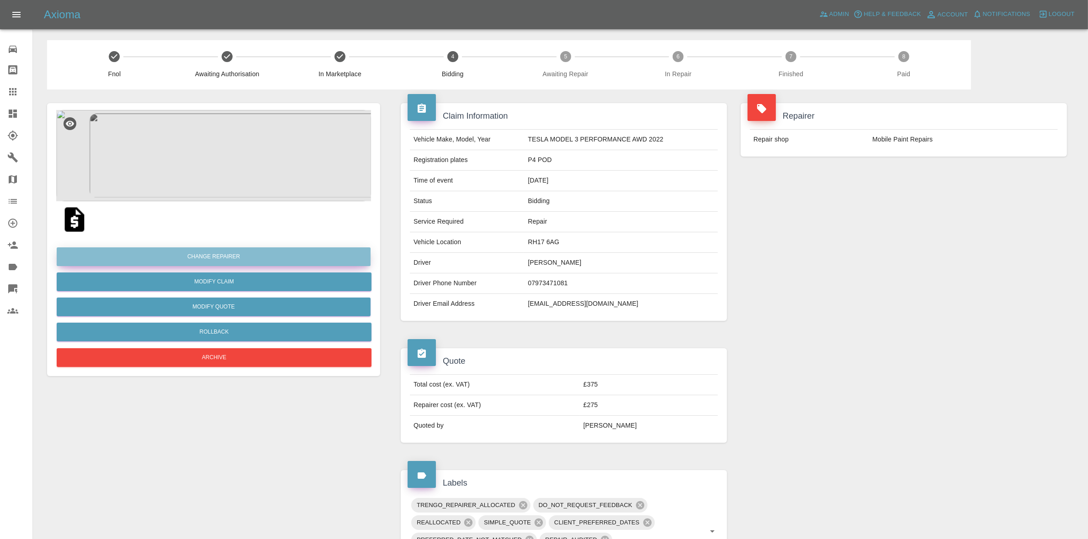
click at [248, 254] on button "Change Repairer" at bounding box center [214, 257] width 314 height 19
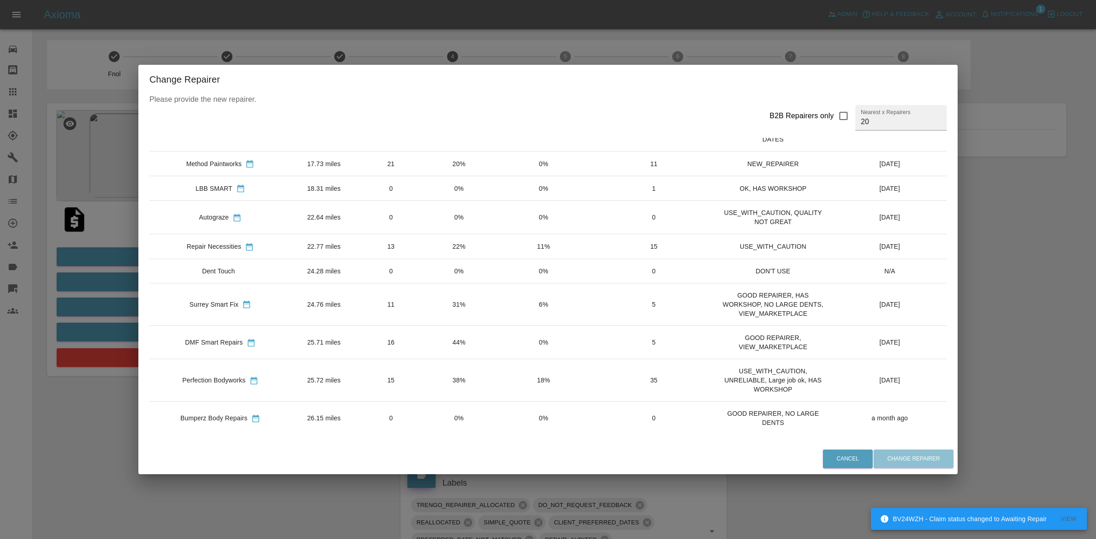
scroll to position [228, 0]
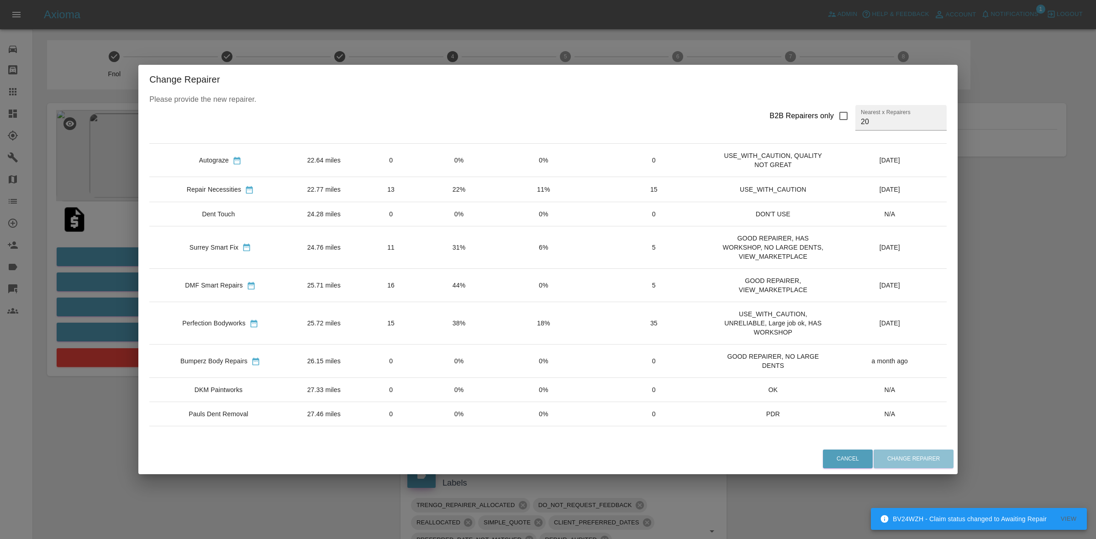
click at [81, 250] on div "Change Repairer Please provide the new repairer. B2B Repairers only Nearest x R…" at bounding box center [548, 269] width 1096 height 539
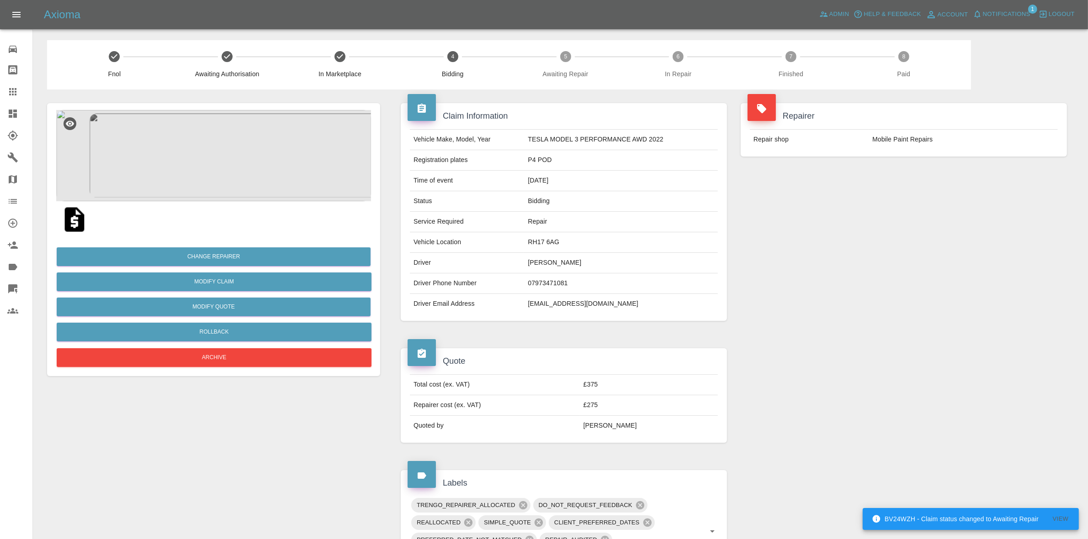
click at [537, 241] on td "RH17 6AG" at bounding box center [621, 242] width 194 height 21
copy td "RH17 6AG"
click at [1015, 12] on span "Notifications" at bounding box center [1006, 14] width 48 height 11
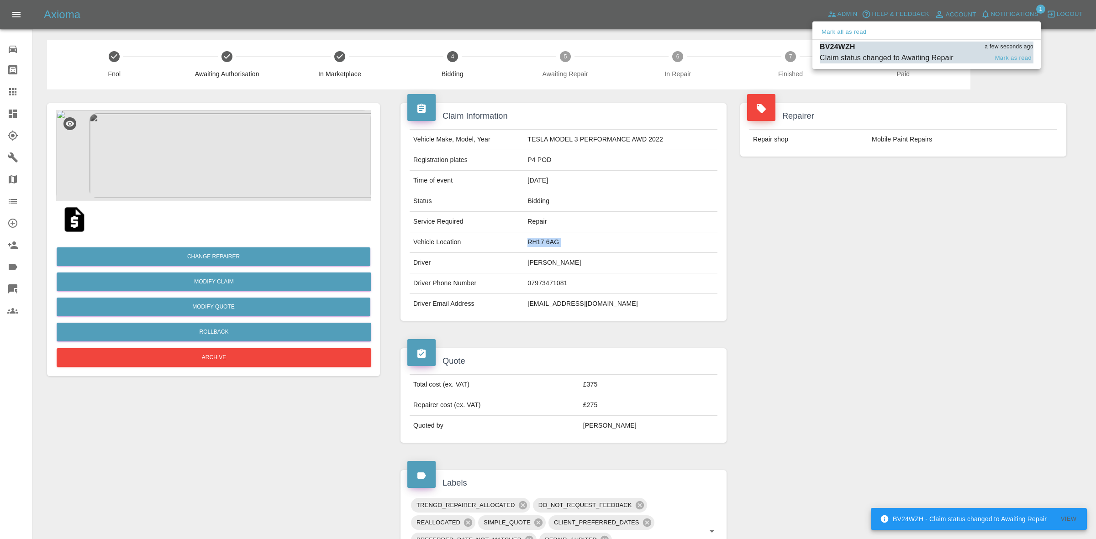
click at [889, 49] on div "BV24WZH a few seconds ago" at bounding box center [927, 47] width 214 height 11
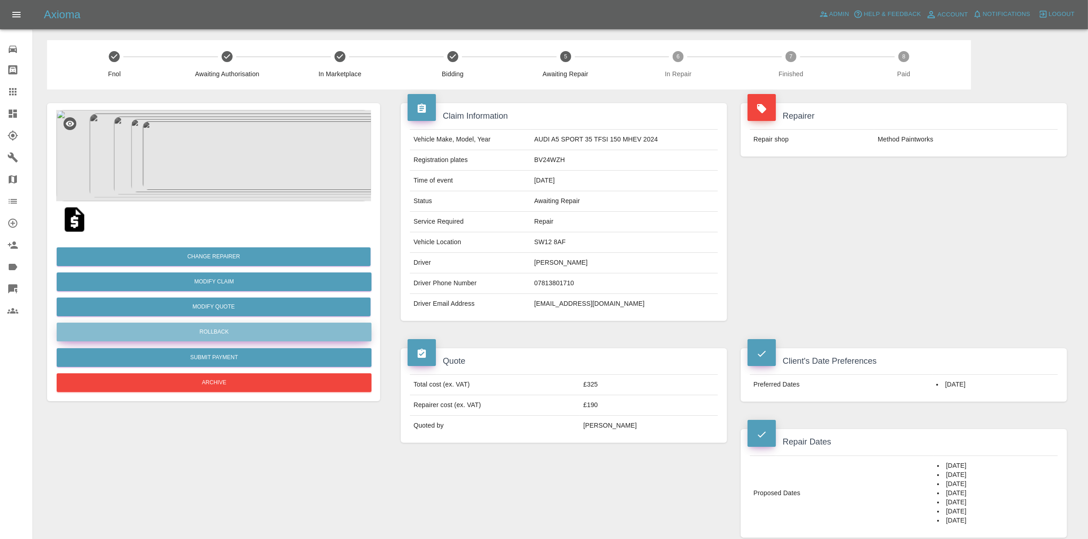
click at [183, 335] on button "Rollback" at bounding box center [214, 332] width 315 height 19
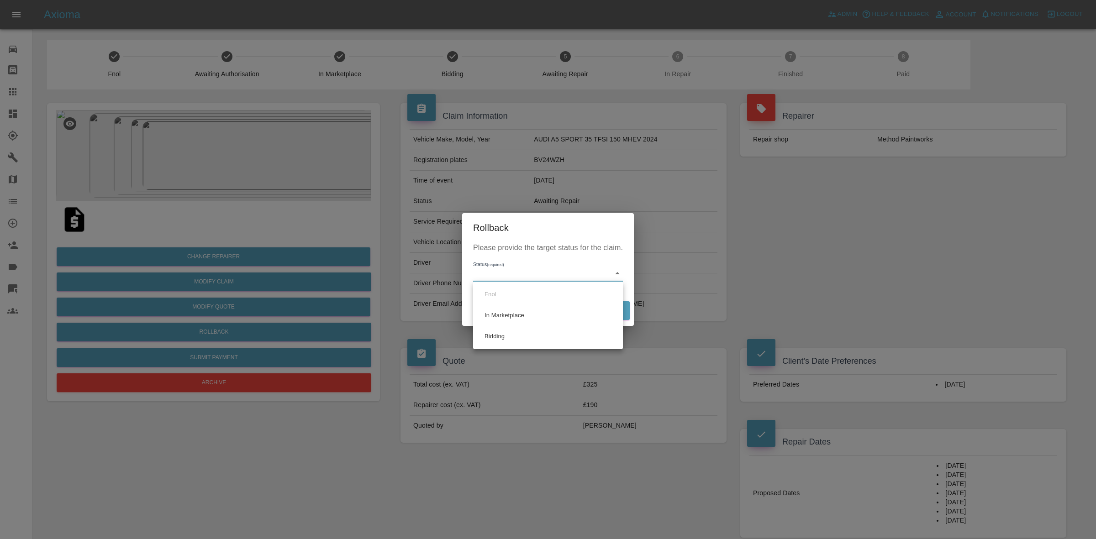
click at [544, 277] on body "Axioma Admin Help & Feedback Account Notifications 0 Logout 0 Repair home Bodys…" at bounding box center [548, 470] width 1096 height 940
click at [509, 331] on li "Bidding" at bounding box center [547, 336] width 145 height 21
type input "bidding"
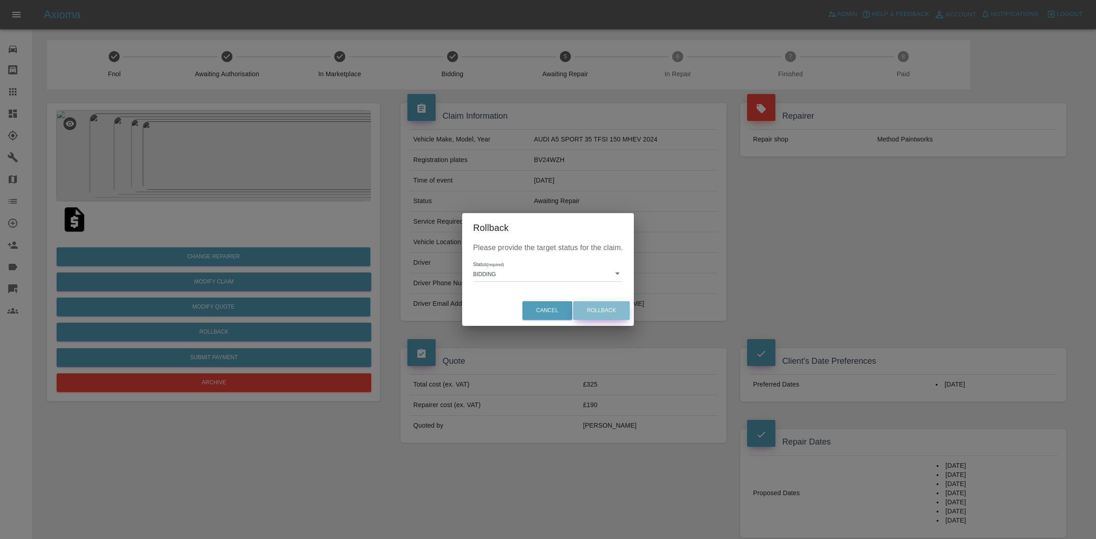
drag, startPoint x: 592, startPoint y: 311, endPoint x: 565, endPoint y: 320, distance: 28.5
click at [592, 311] on button "Rollback" at bounding box center [601, 310] width 57 height 19
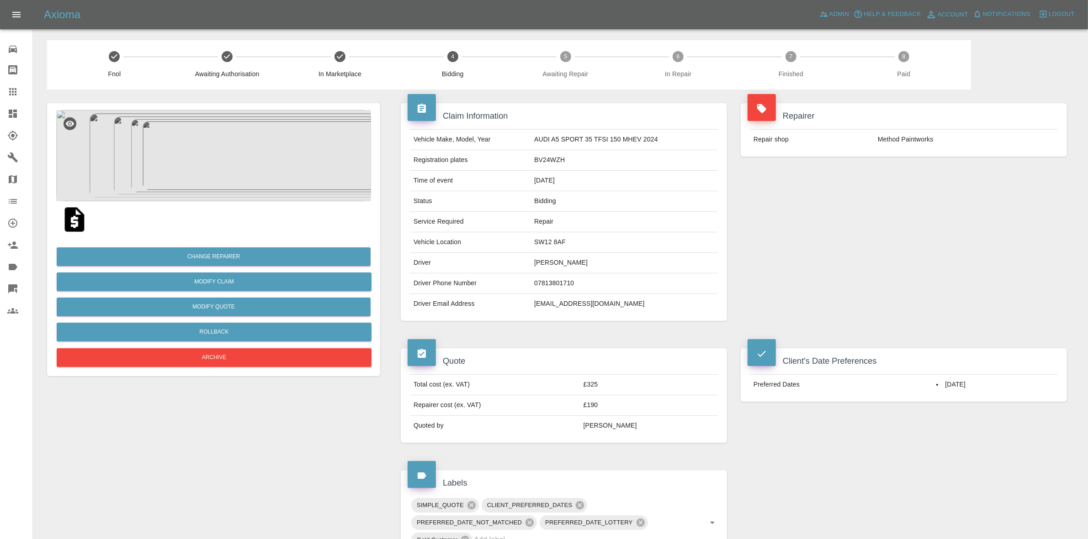
click at [217, 245] on div "Change Repairer Modify Claim Modify Quote Rollback Archive" at bounding box center [213, 304] width 315 height 132
click at [234, 261] on button "Change Repairer" at bounding box center [214, 257] width 314 height 19
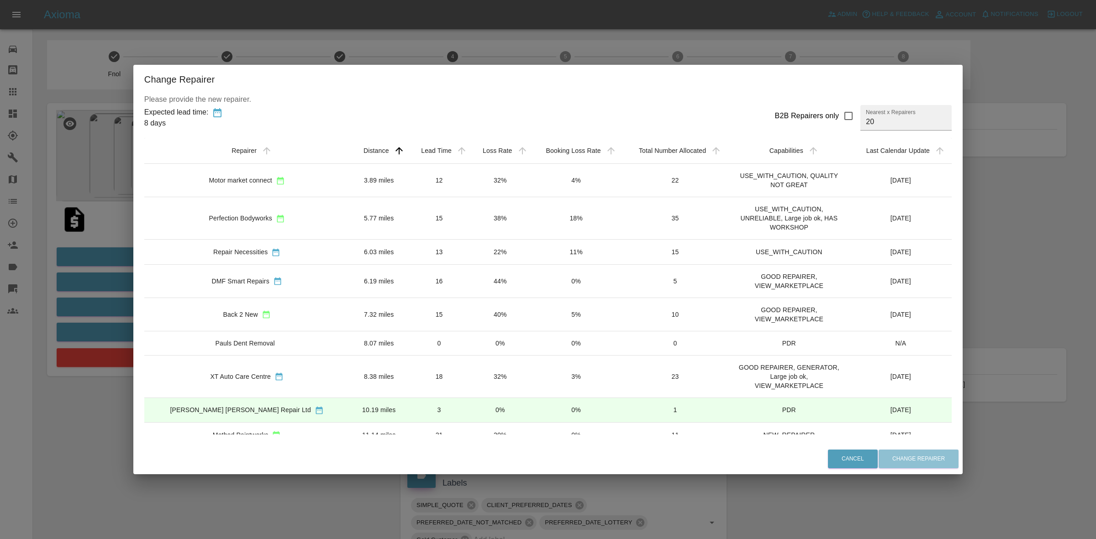
click at [420, 168] on td "12" at bounding box center [439, 180] width 62 height 33
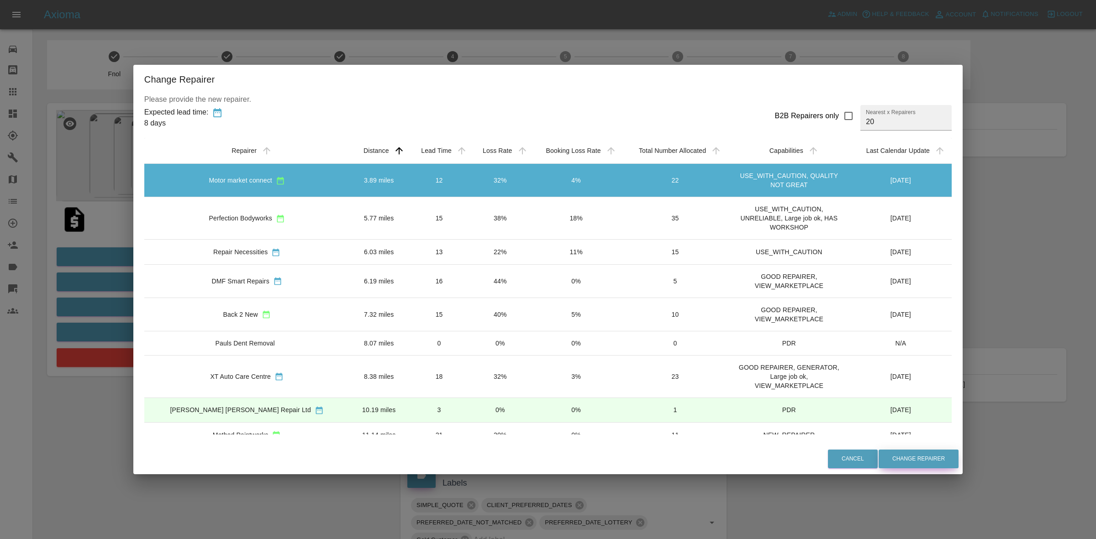
click at [879, 454] on button "Change Repairer" at bounding box center [919, 459] width 80 height 19
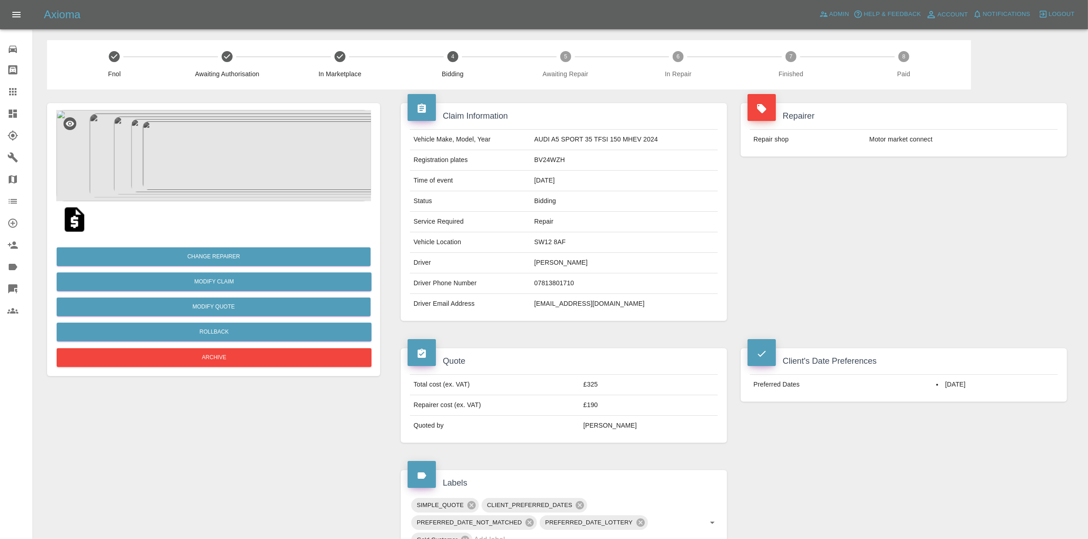
drag, startPoint x: 1015, startPoint y: 224, endPoint x: 495, endPoint y: 177, distance: 522.8
click at [1015, 224] on div "Repairer Repair shop Motor market connect" at bounding box center [904, 212] width 340 height 245
click at [202, 254] on button "Change Repairer" at bounding box center [214, 257] width 314 height 19
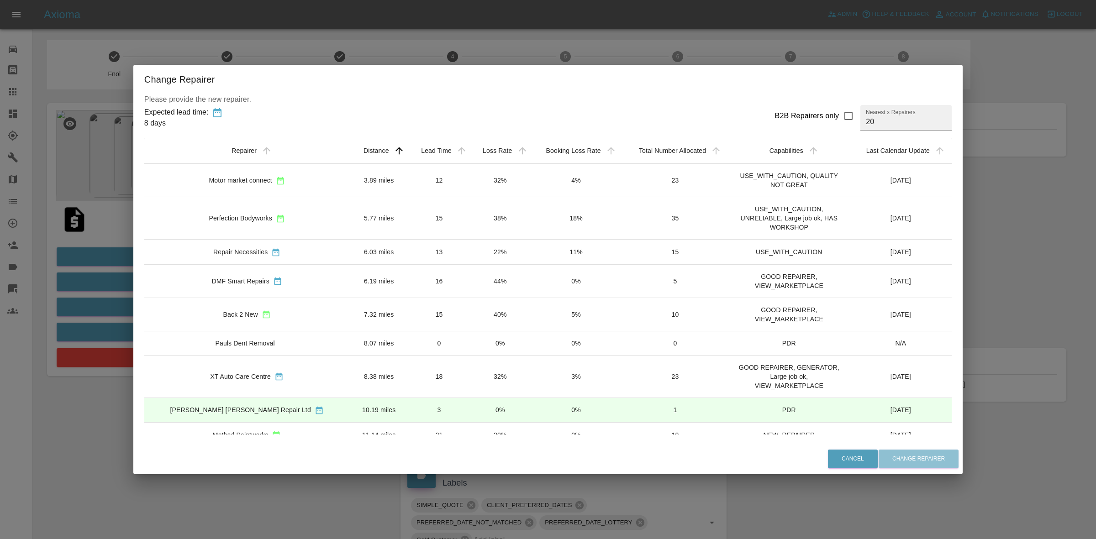
click at [470, 284] on td "44%" at bounding box center [500, 280] width 60 height 33
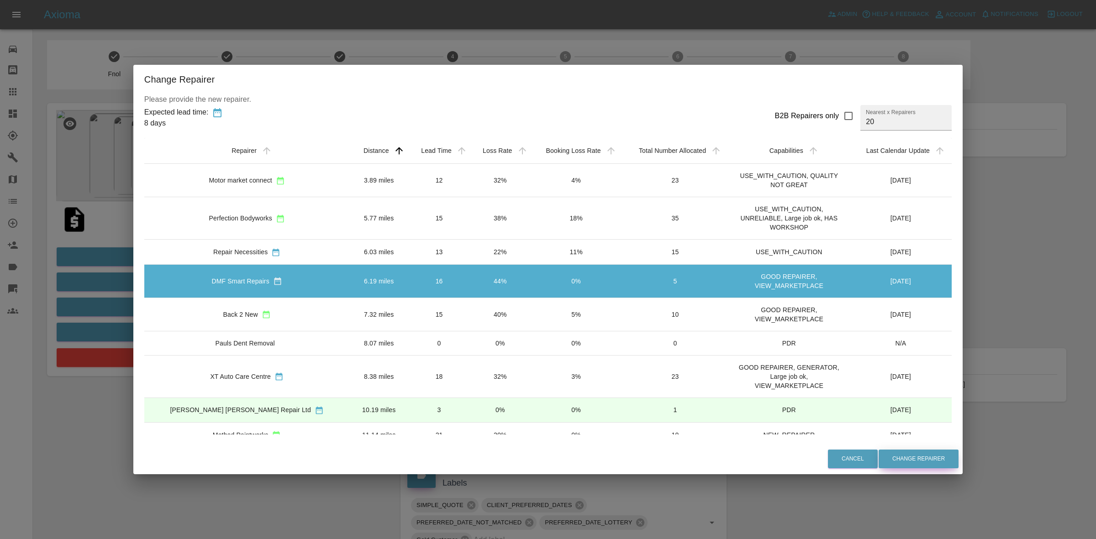
click at [879, 453] on button "Change Repairer" at bounding box center [919, 459] width 80 height 19
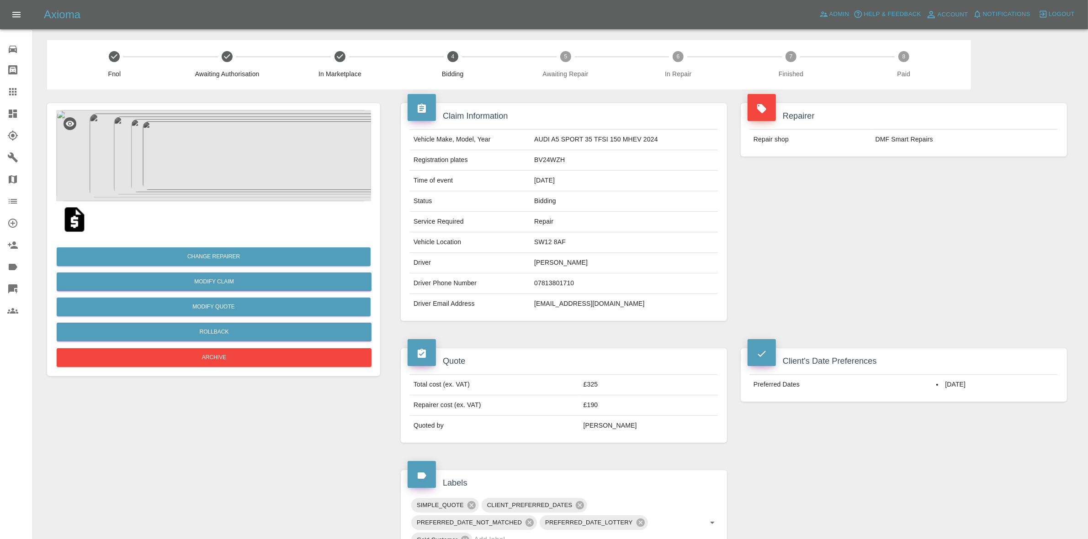
click at [899, 206] on div "Repairer Repair shop DMF Smart Repairs" at bounding box center [904, 212] width 340 height 245
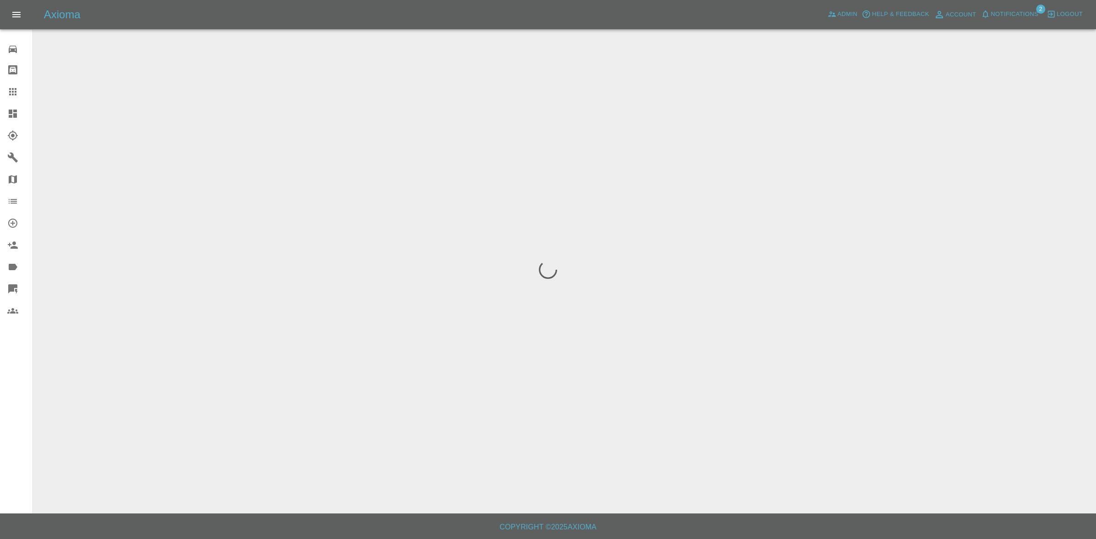
click at [1001, 15] on span "Notifications" at bounding box center [1015, 14] width 48 height 11
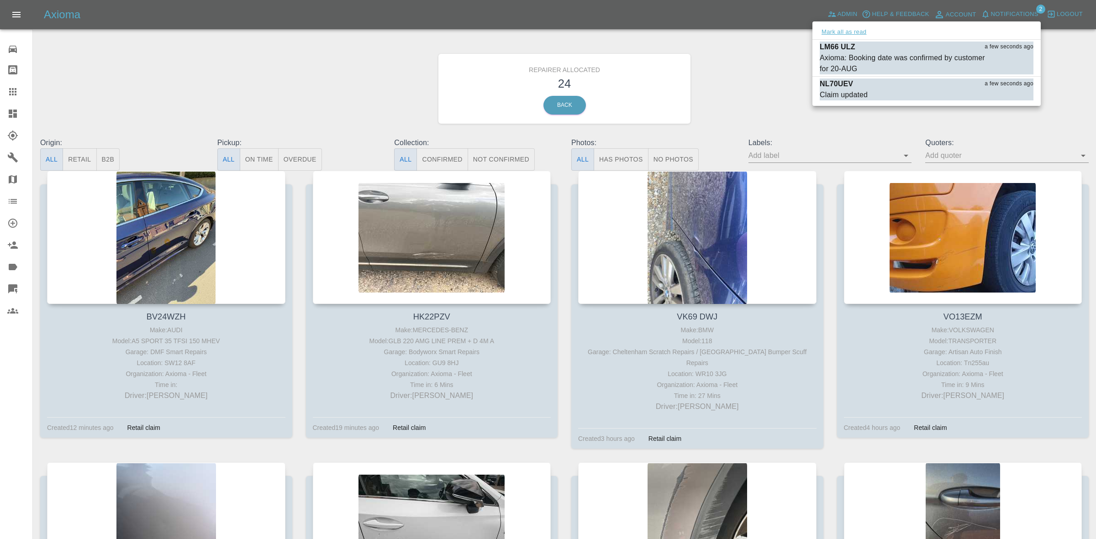
click at [859, 33] on button "Mark all as read" at bounding box center [844, 32] width 48 height 11
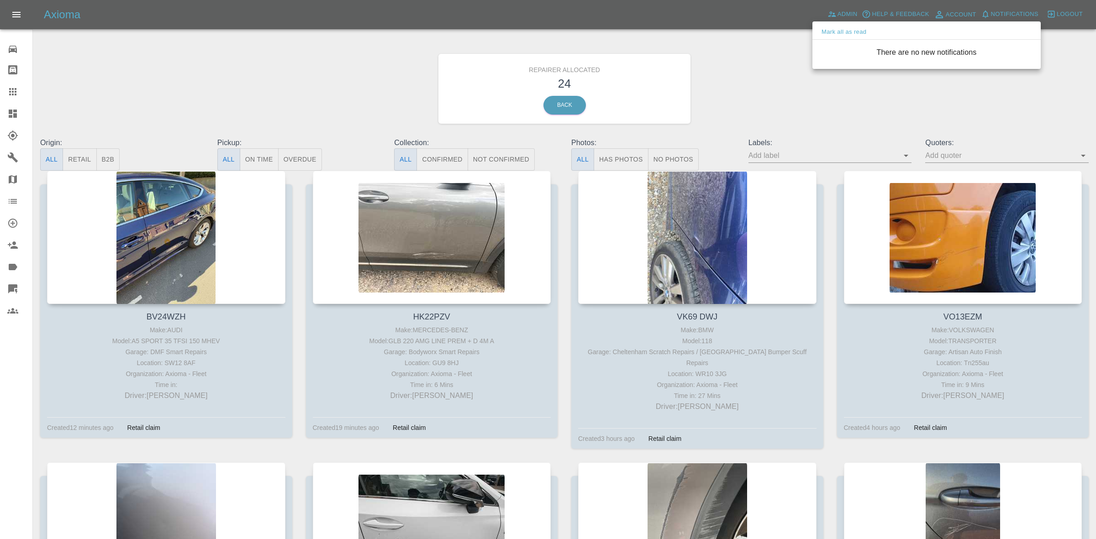
click at [841, 127] on div at bounding box center [548, 269] width 1096 height 539
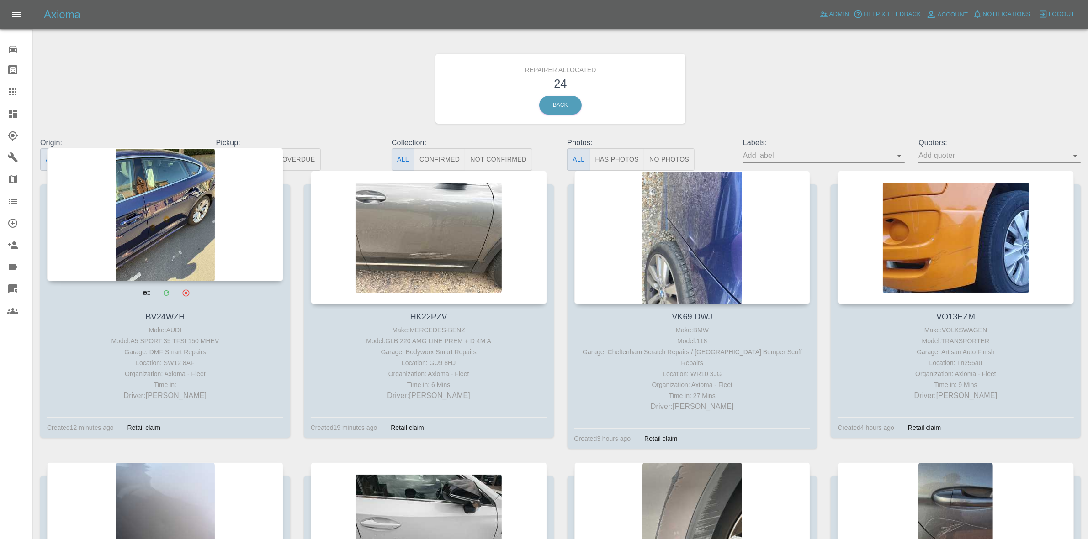
drag, startPoint x: 73, startPoint y: 155, endPoint x: 106, endPoint y: 175, distance: 38.3
click at [74, 155] on button "Retail" at bounding box center [80, 159] width 34 height 22
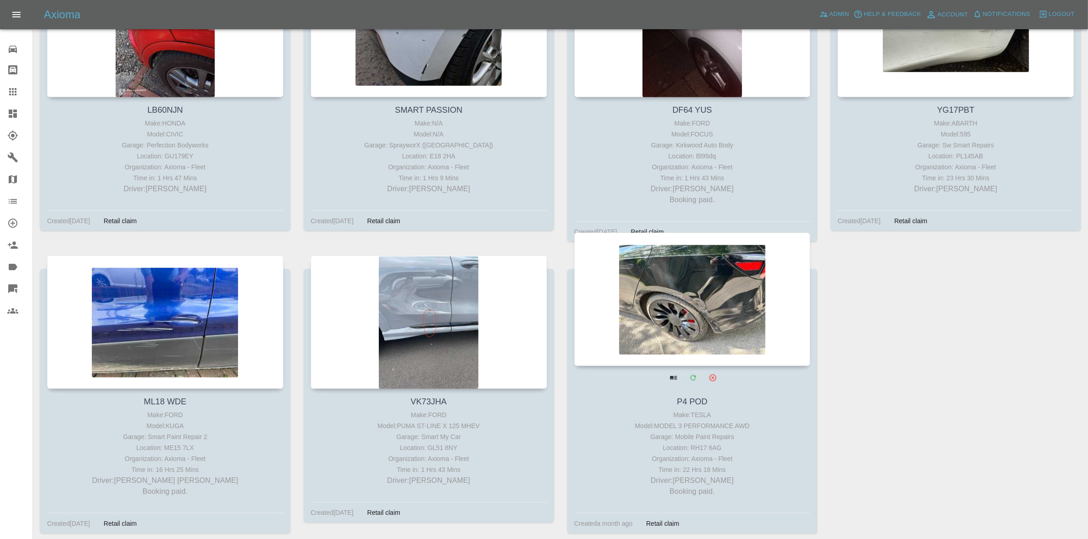
scroll to position [1095, 0]
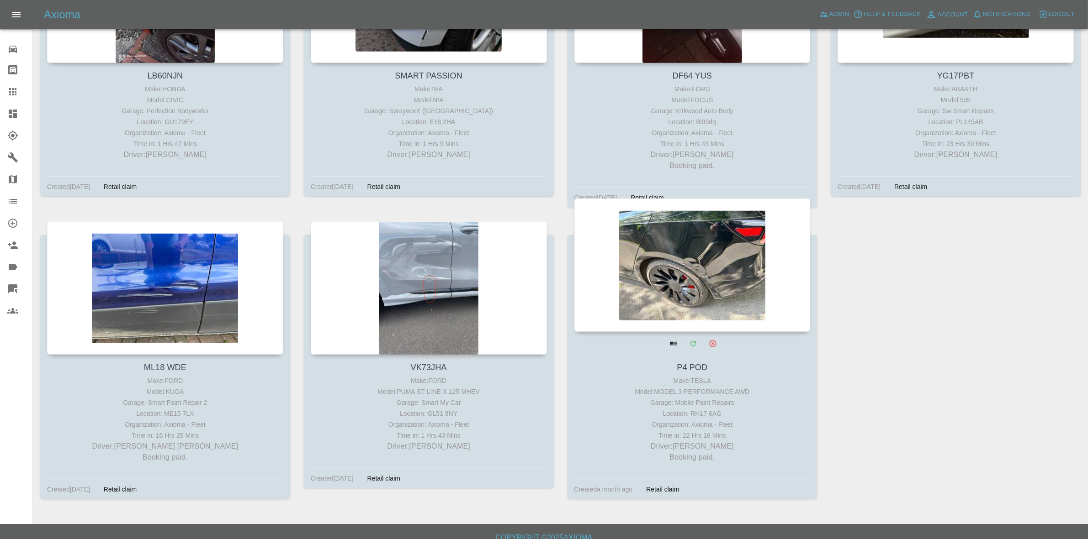
click at [672, 269] on div at bounding box center [692, 265] width 236 height 133
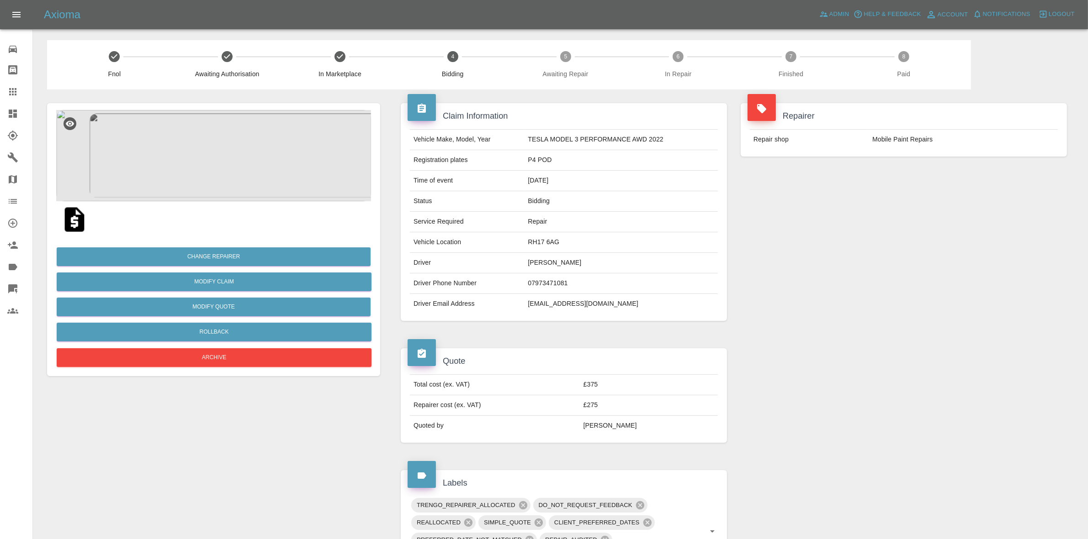
click at [538, 242] on td "RH17 6AG" at bounding box center [621, 242] width 194 height 21
copy td "RH17 6AG"
click at [175, 249] on button "Change Repairer" at bounding box center [214, 257] width 314 height 19
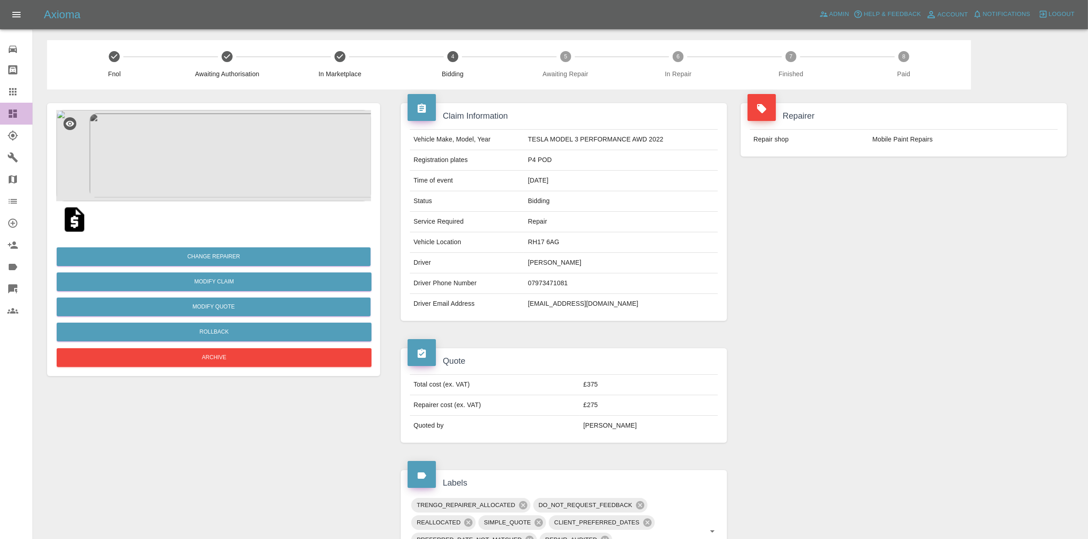
click at [0, 109] on link "Dashboard" at bounding box center [16, 114] width 32 height 22
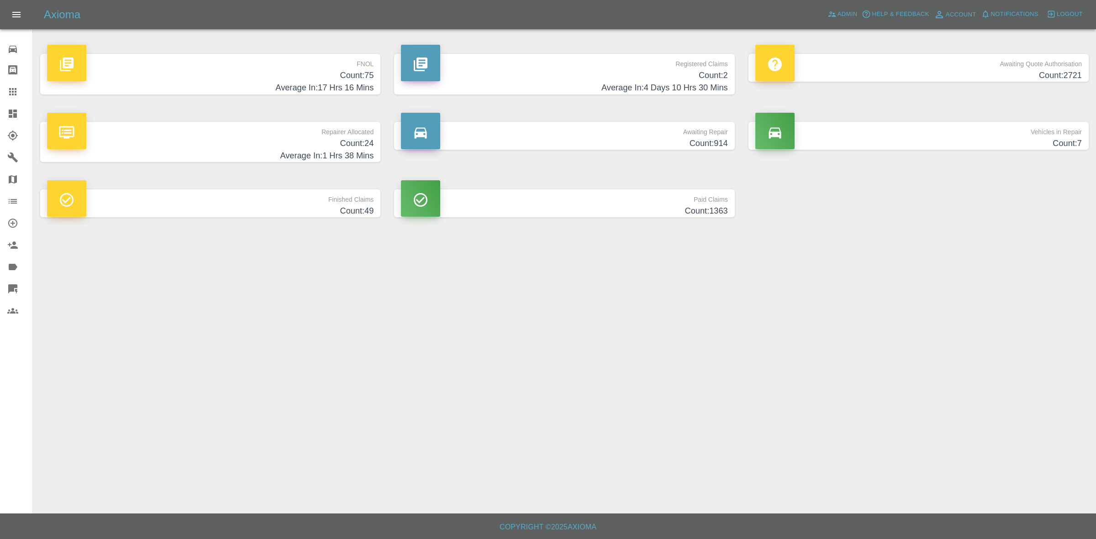
click at [334, 138] on h4 "Count: 24" at bounding box center [210, 143] width 327 height 12
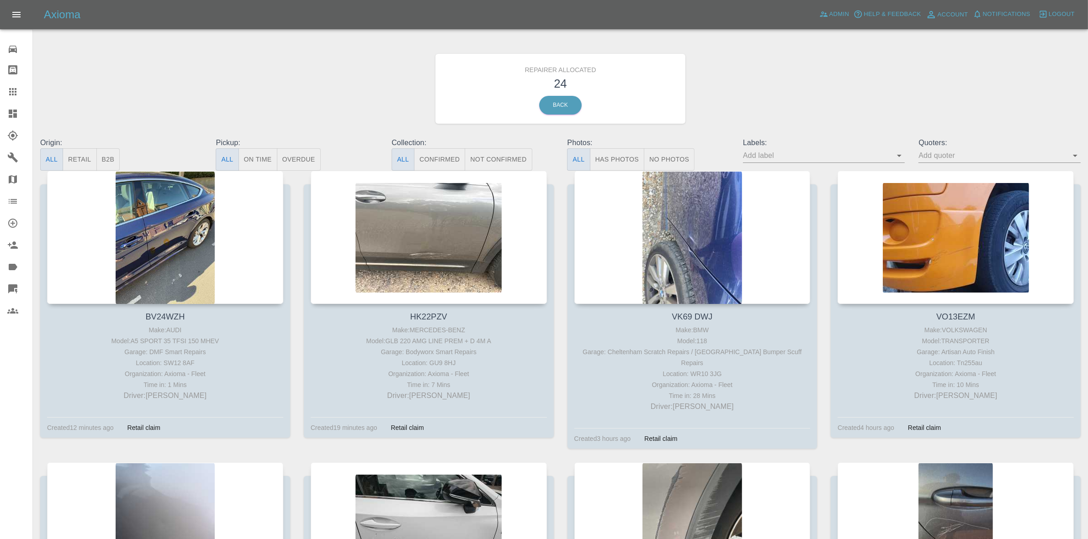
click at [79, 158] on button "Retail" at bounding box center [80, 159] width 34 height 22
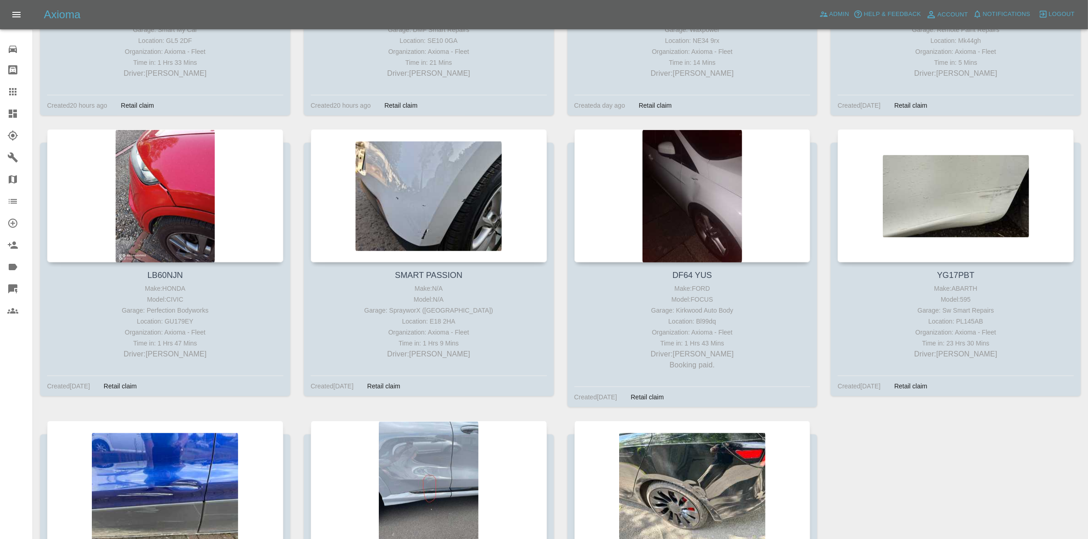
scroll to position [1095, 0]
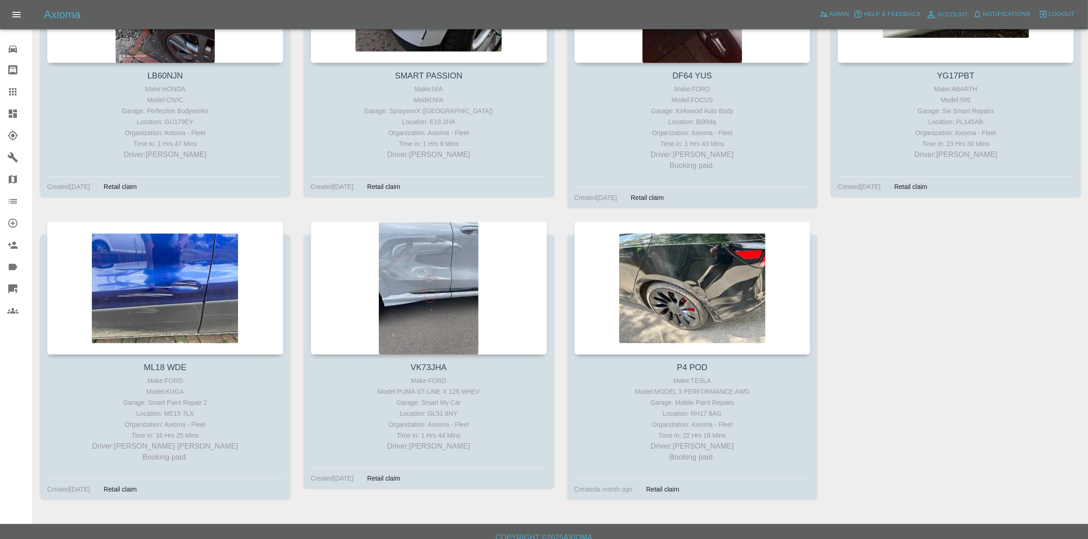
click at [9, 118] on icon at bounding box center [12, 113] width 11 height 11
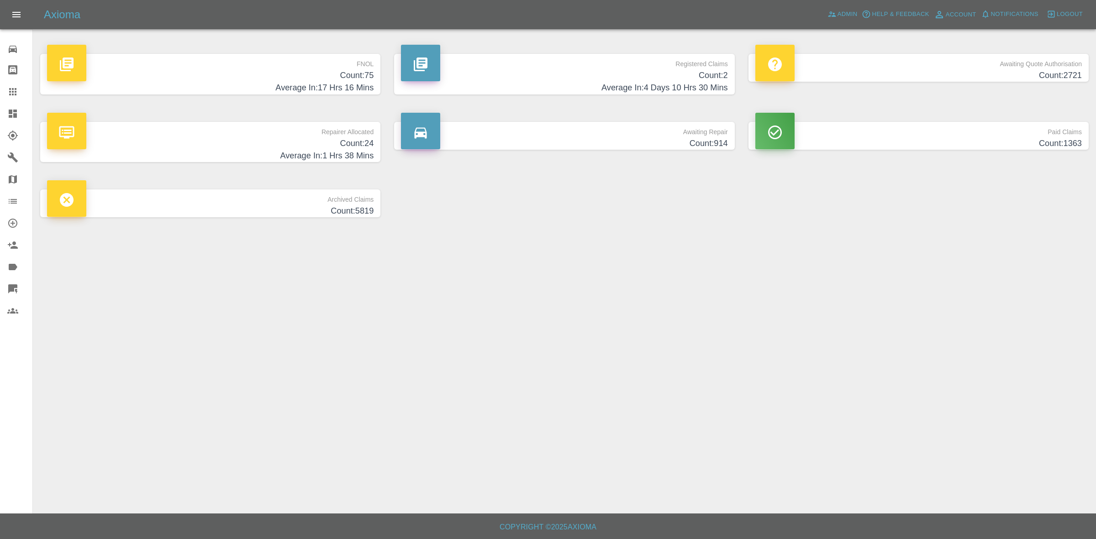
click at [267, 87] on h4 "Average In: 17 Hrs 16 Mins" at bounding box center [210, 88] width 327 height 12
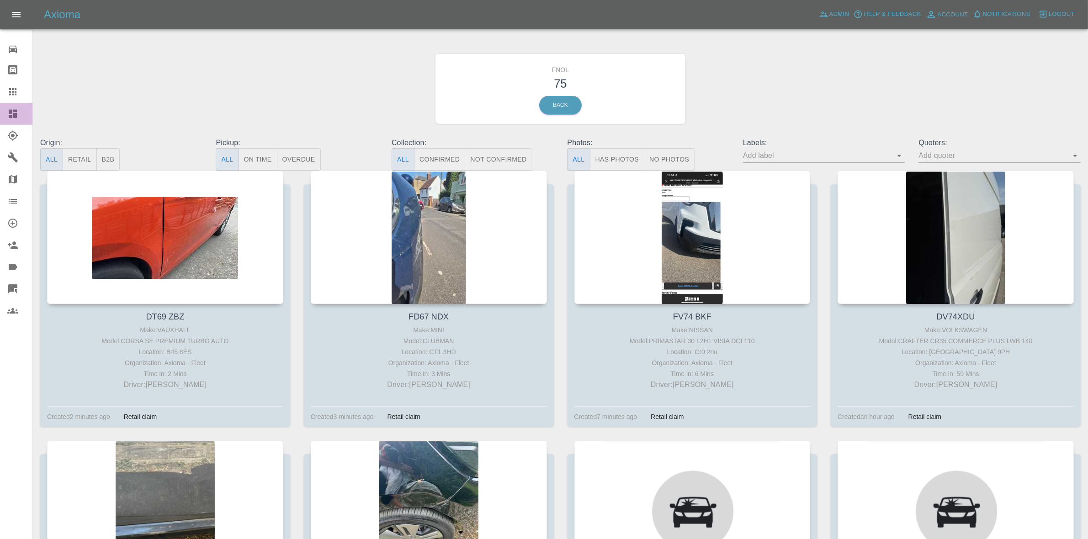
click at [0, 104] on link "Dashboard" at bounding box center [16, 114] width 32 height 22
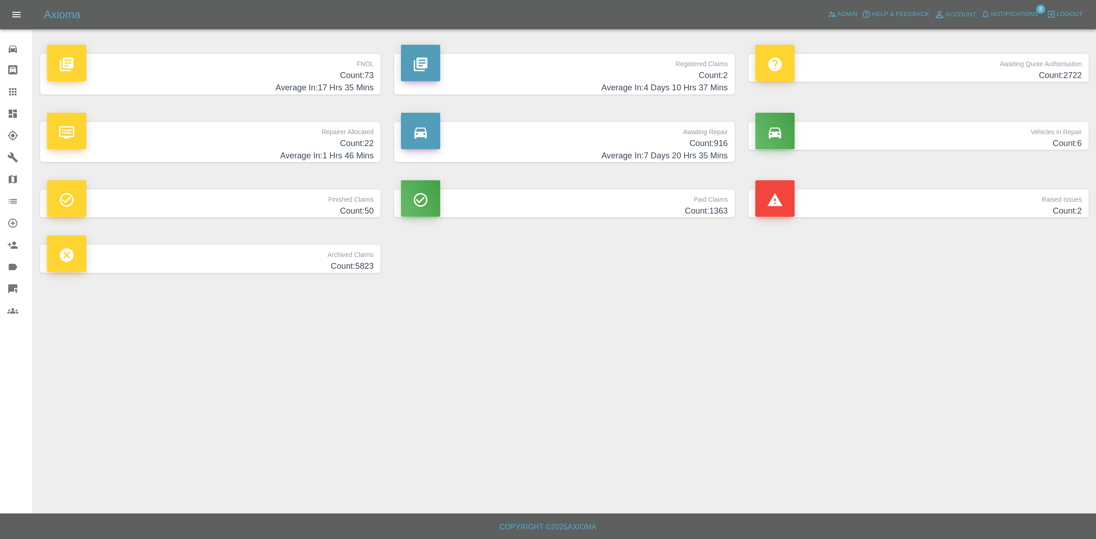
click at [276, 140] on h4 "Count: 22" at bounding box center [210, 143] width 327 height 12
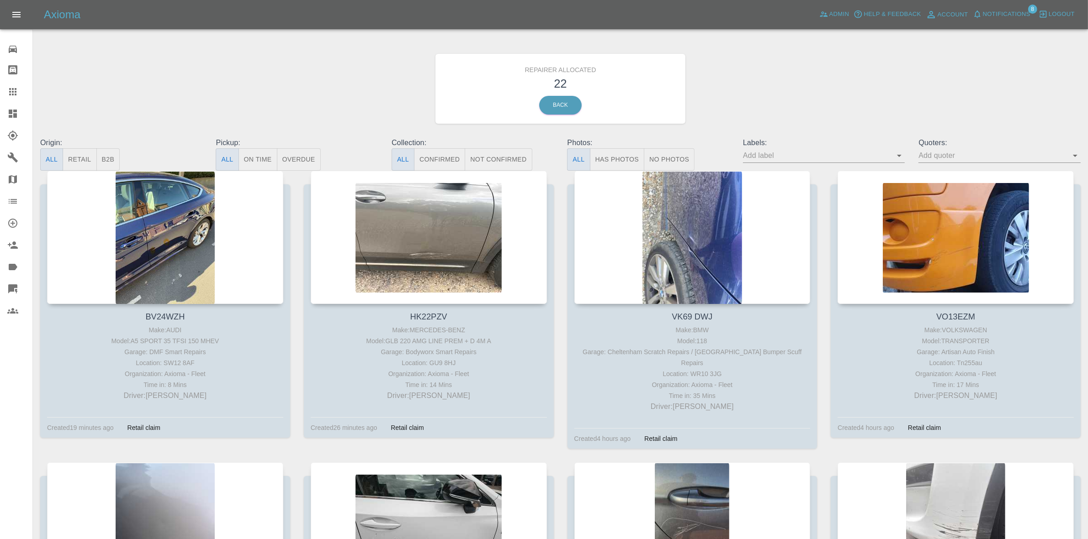
click at [86, 154] on button "Retail" at bounding box center [80, 159] width 34 height 22
click at [986, 11] on span "Notifications" at bounding box center [1006, 14] width 48 height 11
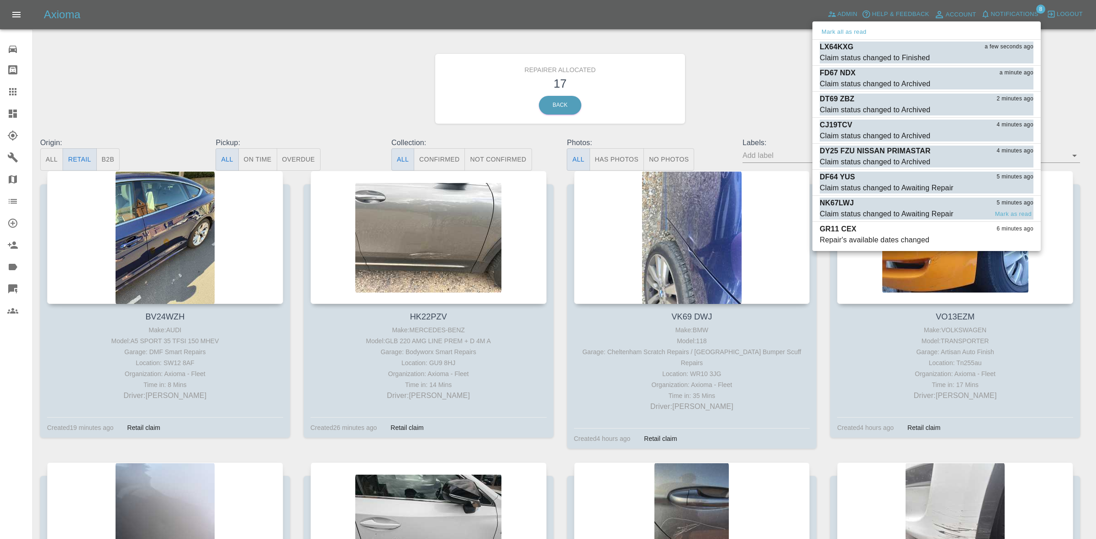
click at [913, 206] on div "NK67LWJ 5 minutes ago" at bounding box center [927, 203] width 214 height 11
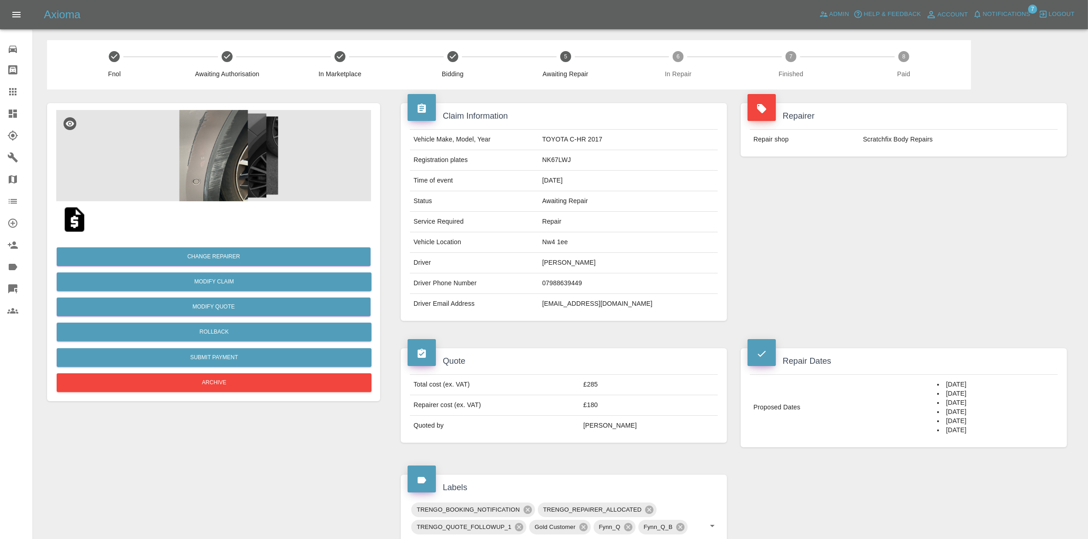
click at [1011, 17] on span "Notifications" at bounding box center [1006, 14] width 48 height 11
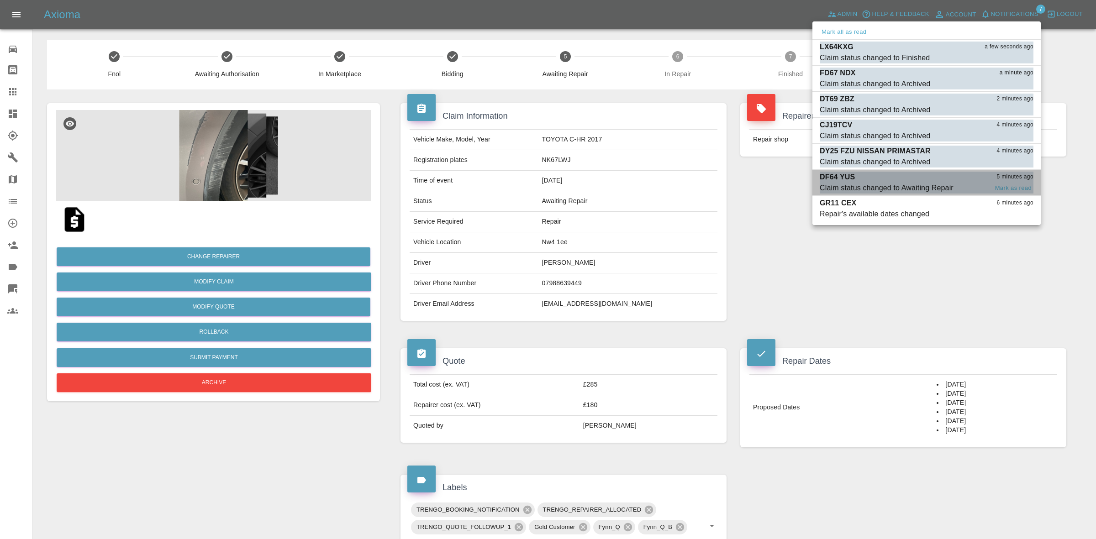
click at [915, 181] on div "DF64 YUS 5 minutes ago" at bounding box center [927, 177] width 214 height 11
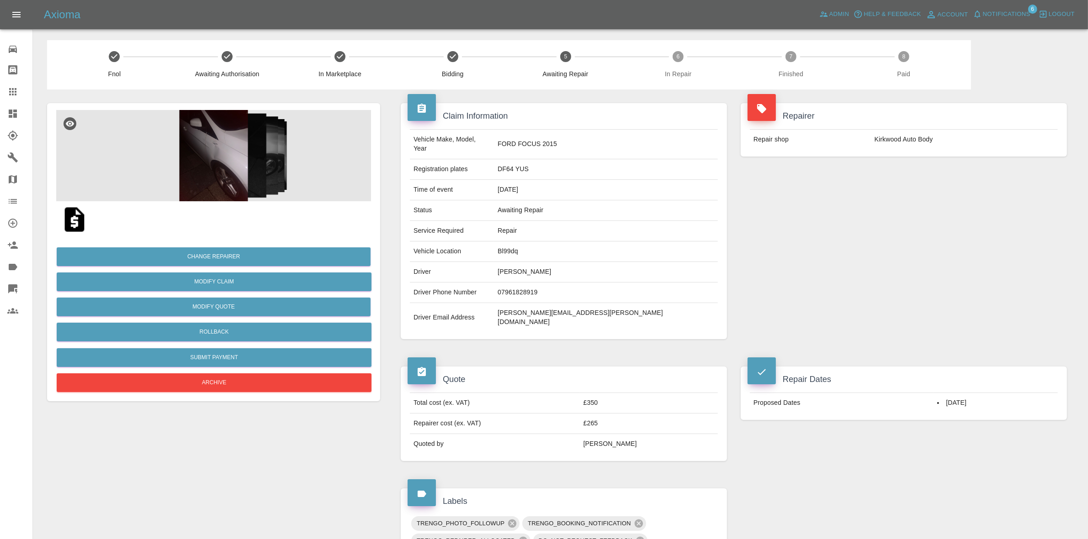
click at [0, 115] on link "Dashboard" at bounding box center [16, 114] width 32 height 22
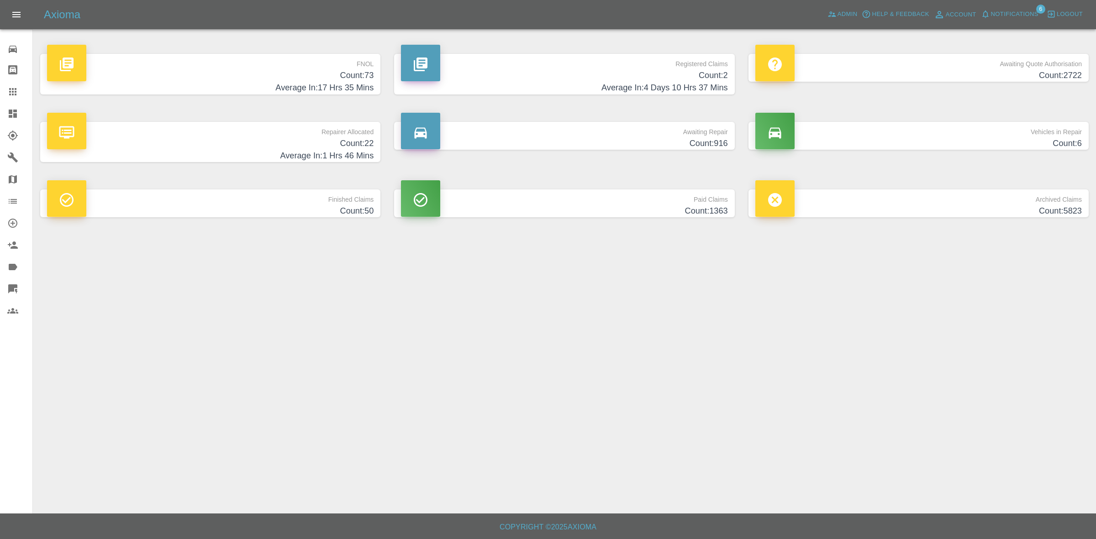
click at [1008, 16] on span "Notifications" at bounding box center [1015, 14] width 48 height 11
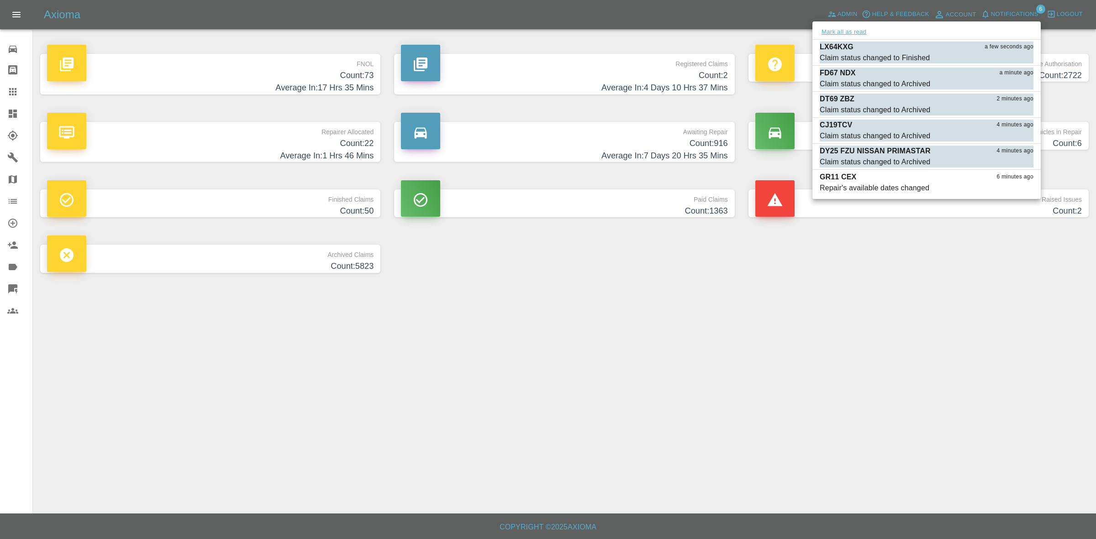
click at [847, 32] on button "Mark all as read" at bounding box center [844, 32] width 48 height 11
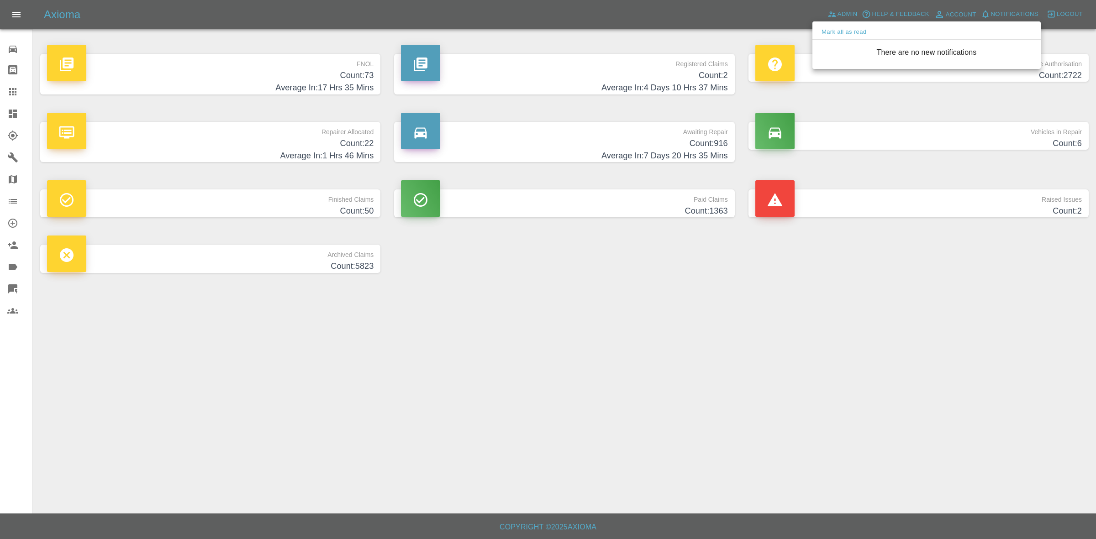
drag, startPoint x: 884, startPoint y: 396, endPoint x: 301, endPoint y: 187, distance: 618.7
click at [884, 398] on div at bounding box center [548, 269] width 1096 height 539
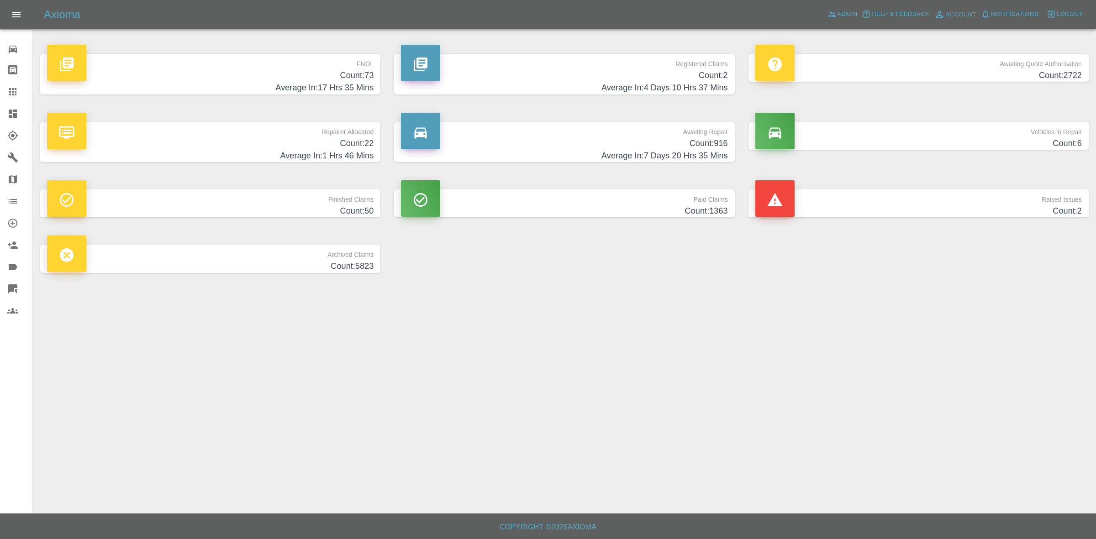
click at [272, 142] on h4 "Count: 22" at bounding box center [210, 143] width 327 height 12
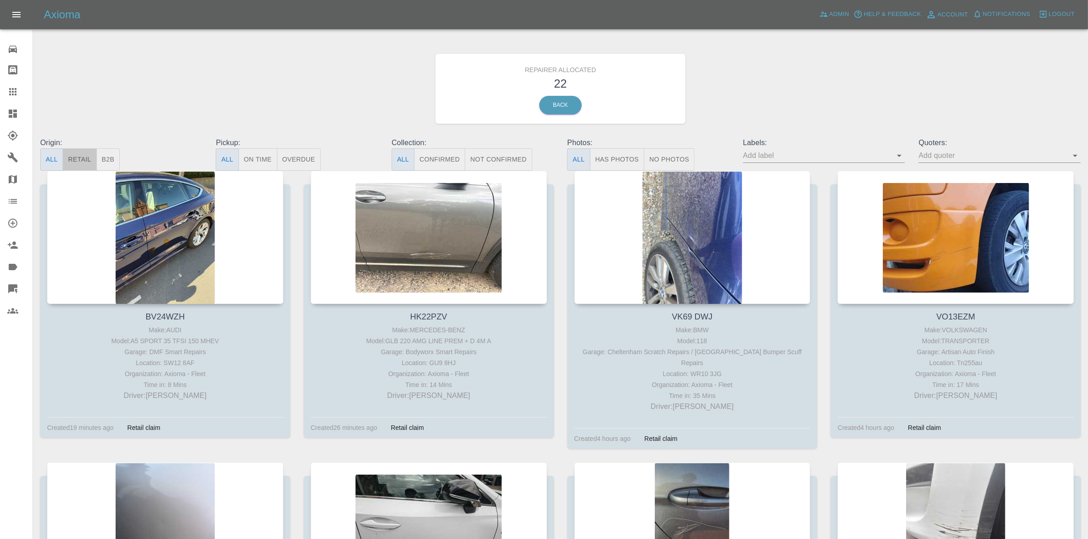
click at [85, 158] on button "Retail" at bounding box center [80, 159] width 34 height 22
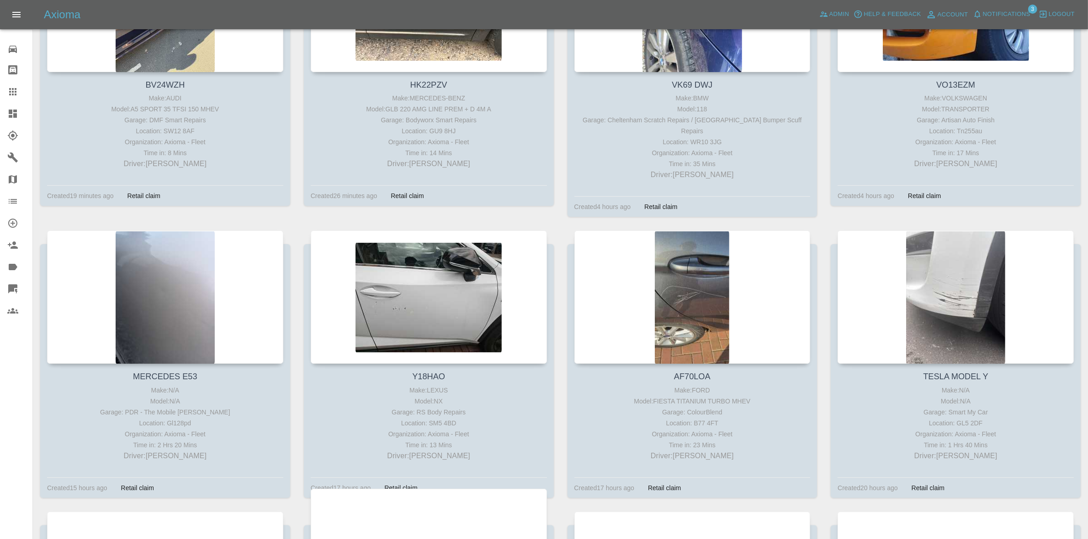
scroll to position [343, 0]
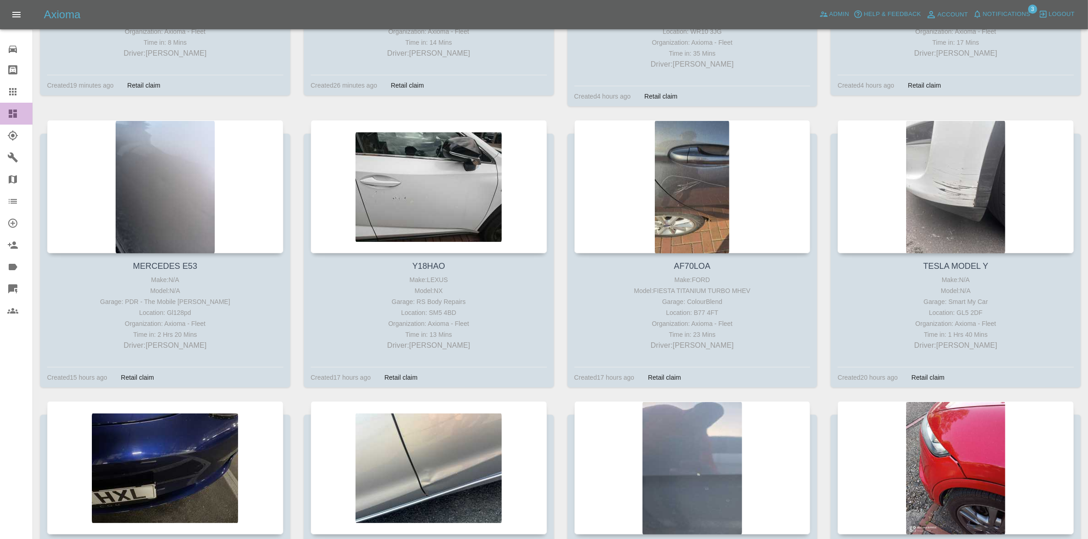
click at [0, 112] on link "Dashboard" at bounding box center [16, 114] width 32 height 22
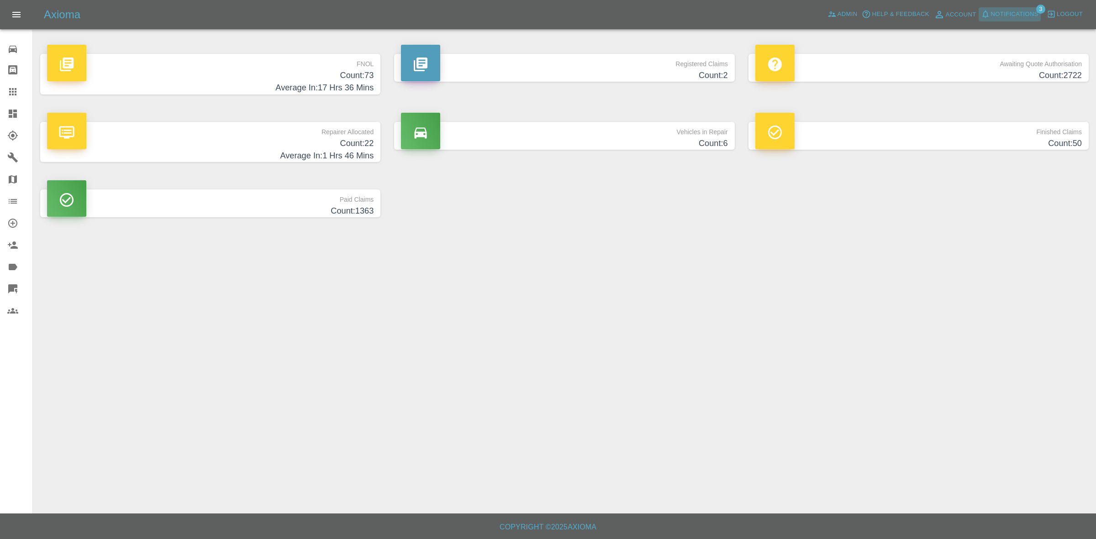
click at [1000, 11] on span "Notifications" at bounding box center [1015, 14] width 48 height 11
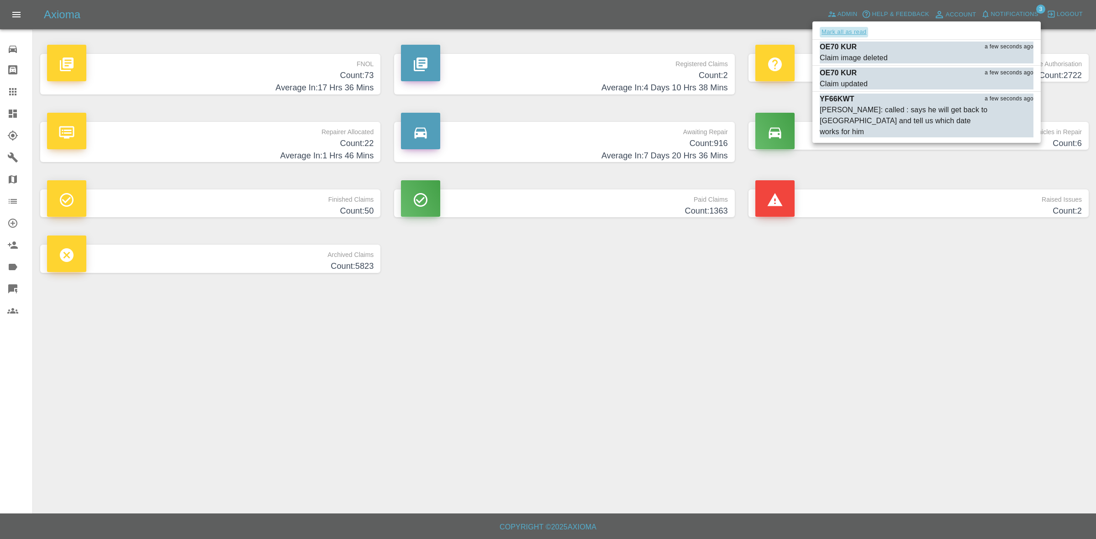
click at [859, 27] on button "Mark all as read" at bounding box center [844, 32] width 48 height 11
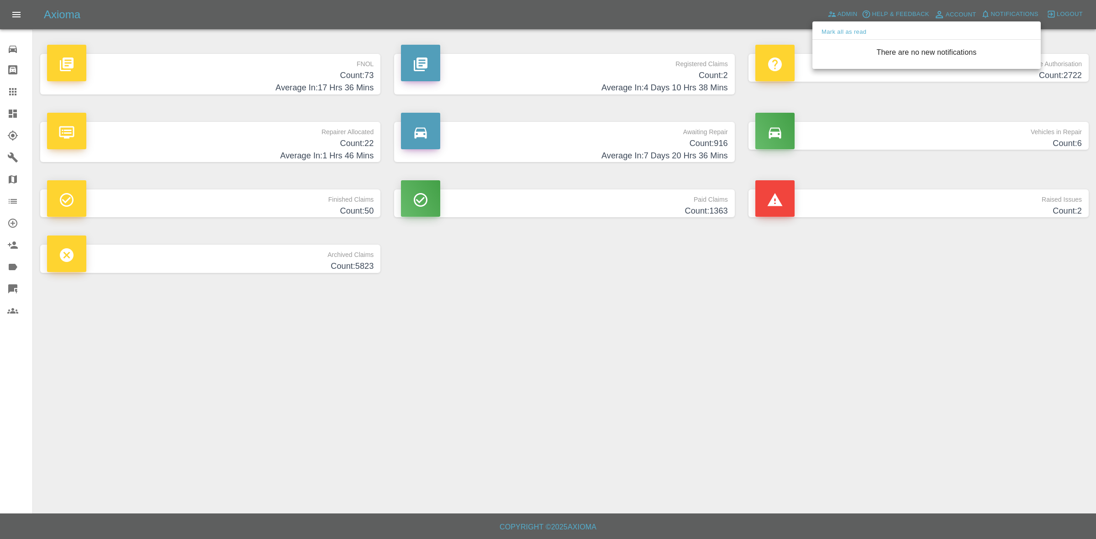
click at [934, 320] on div at bounding box center [548, 269] width 1096 height 539
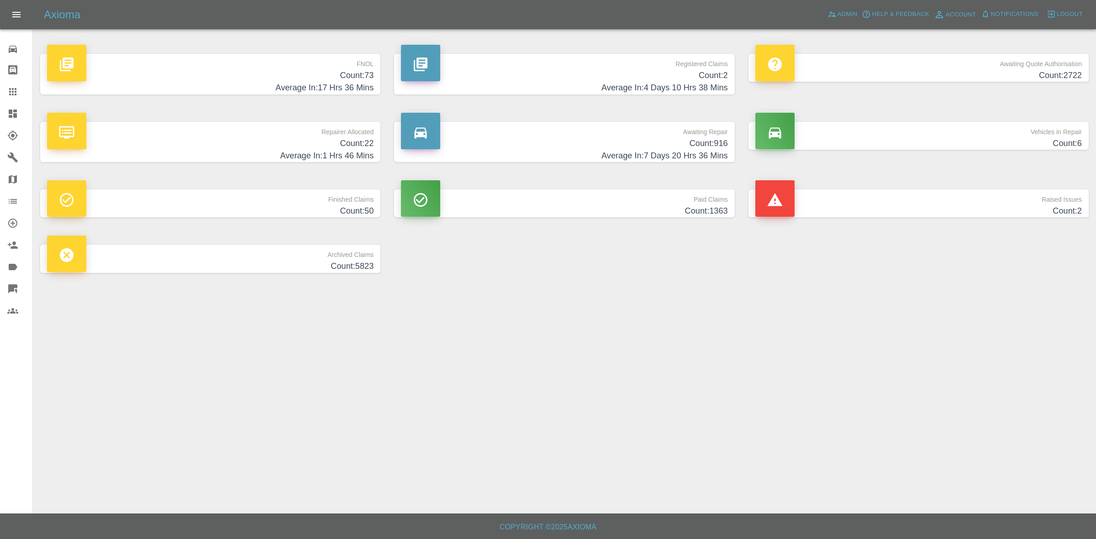
click at [738, 322] on main "FNOL Count: 73 Average In: 17 Hrs 36 Mins Registered Claims Count: 2 Average In…" at bounding box center [548, 257] width 1096 height 514
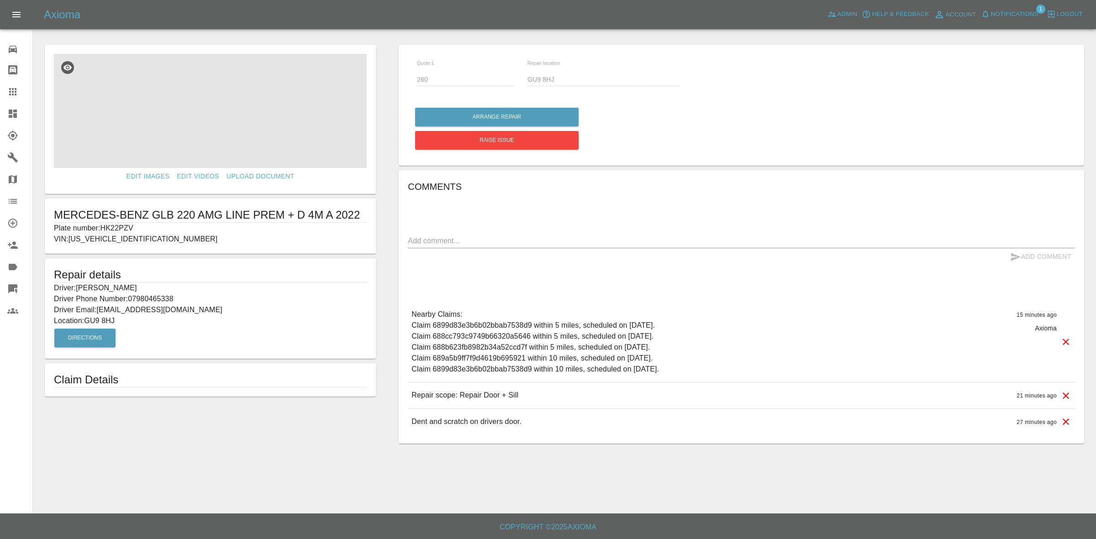
click at [216, 141] on img at bounding box center [210, 111] width 313 height 114
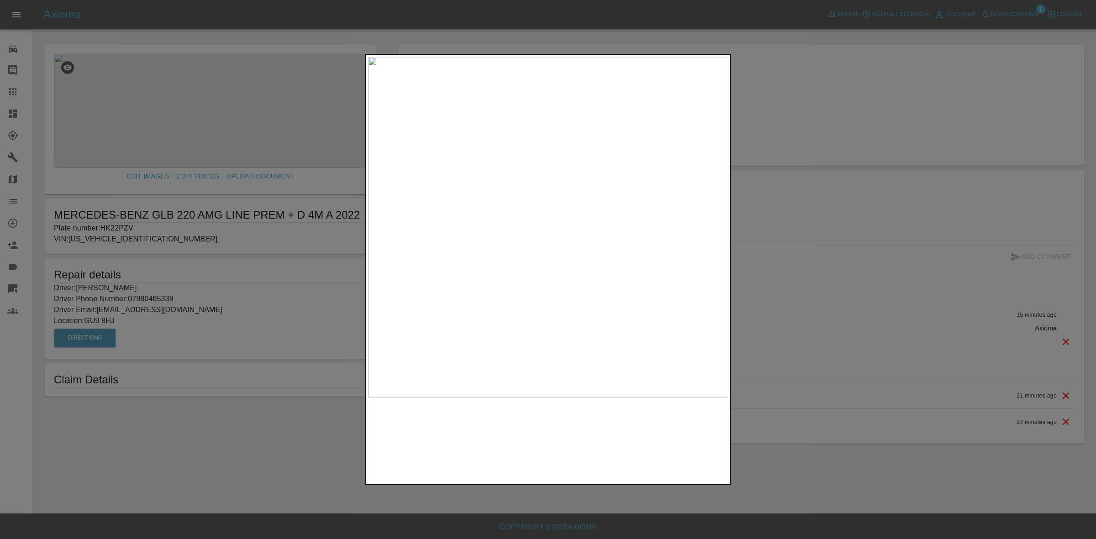
click at [533, 295] on img at bounding box center [548, 227] width 361 height 341
click at [532, 295] on img at bounding box center [548, 227] width 361 height 341
click at [490, 231] on img at bounding box center [479, 28] width 1083 height 1023
click at [734, 235] on div at bounding box center [548, 269] width 1096 height 539
click at [506, 216] on img at bounding box center [604, 33] width 1083 height 1023
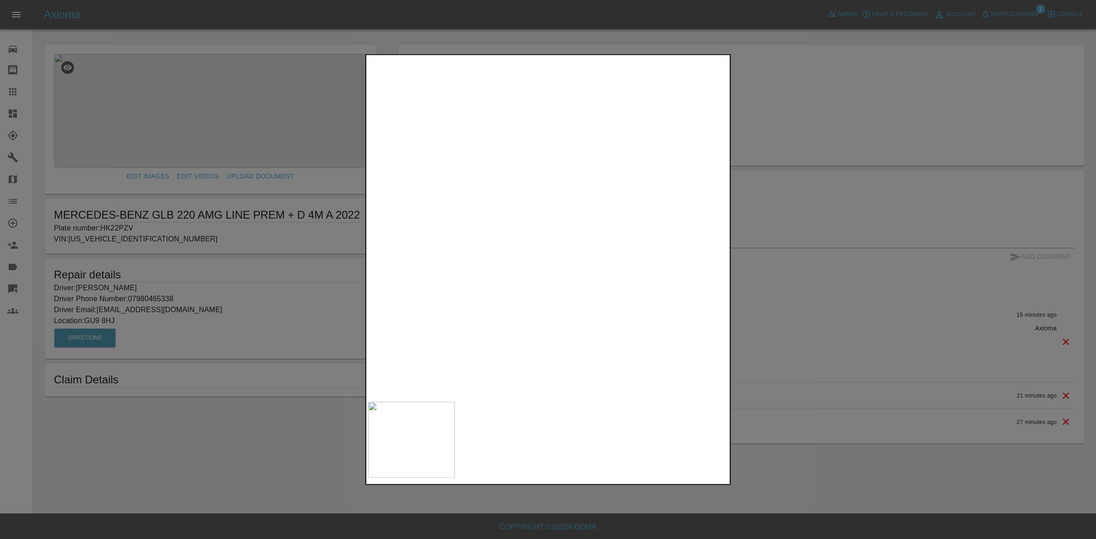
click at [508, 216] on img at bounding box center [604, 33] width 1083 height 1023
click at [861, 248] on div at bounding box center [548, 269] width 1096 height 539
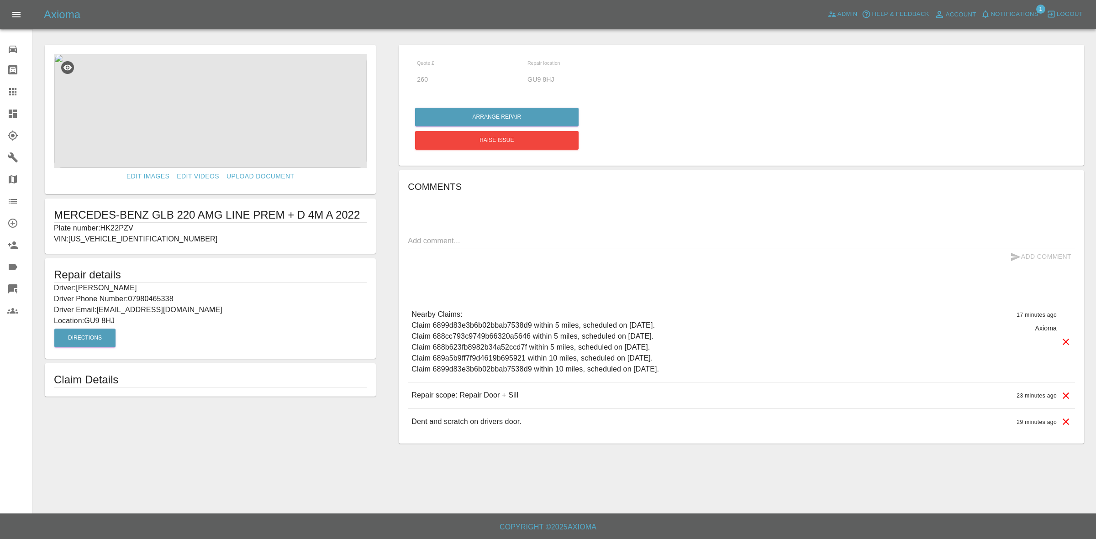
click at [1006, 15] on span "Notifications" at bounding box center [1015, 14] width 48 height 11
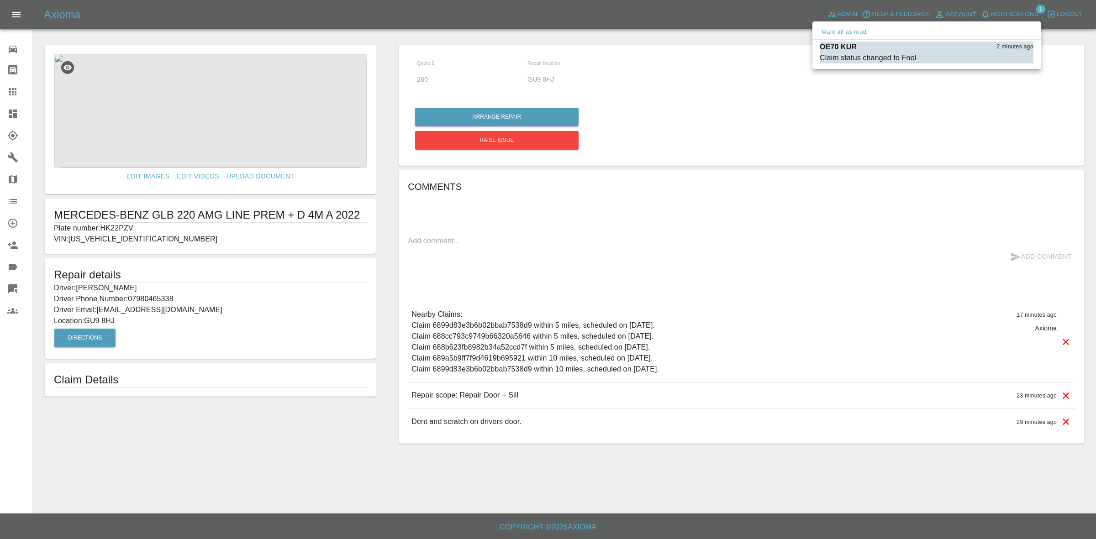
click at [860, 30] on button "Mark all as read" at bounding box center [844, 32] width 48 height 11
click at [941, 180] on div at bounding box center [548, 269] width 1096 height 539
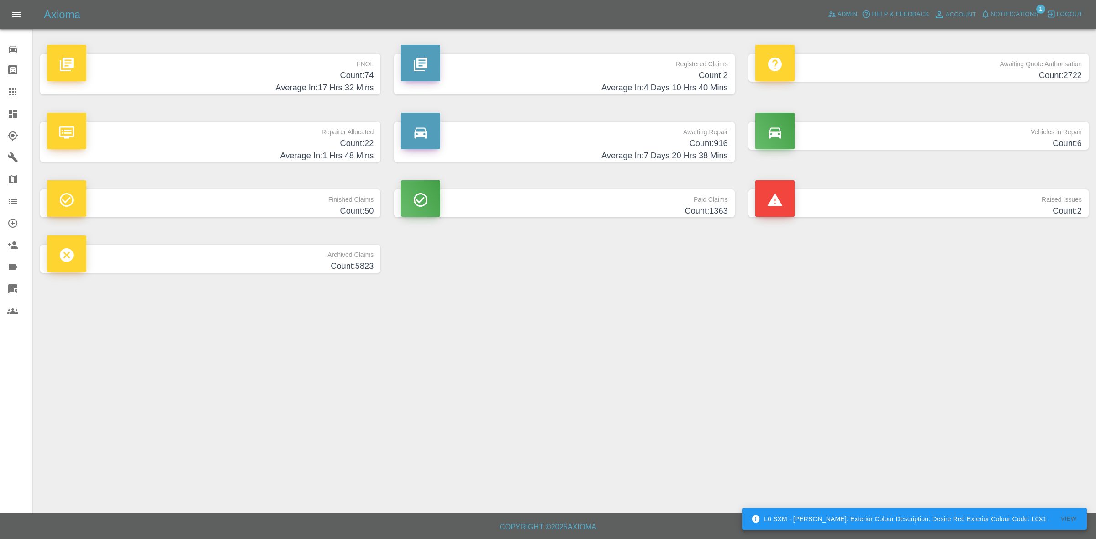
click at [297, 81] on h4 "Count: 74" at bounding box center [210, 75] width 327 height 12
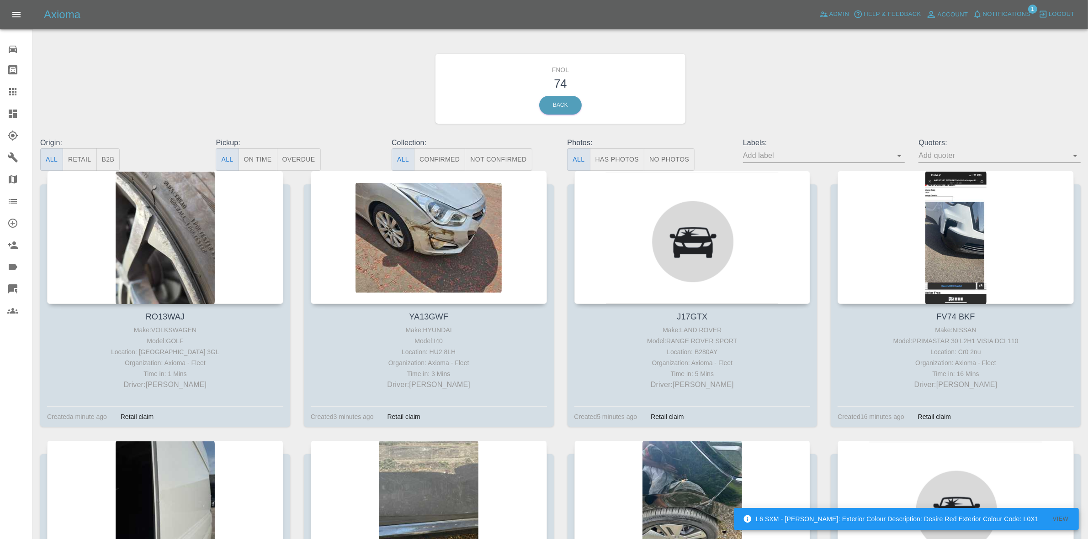
click at [1009, 14] on span "Notifications" at bounding box center [1006, 14] width 48 height 11
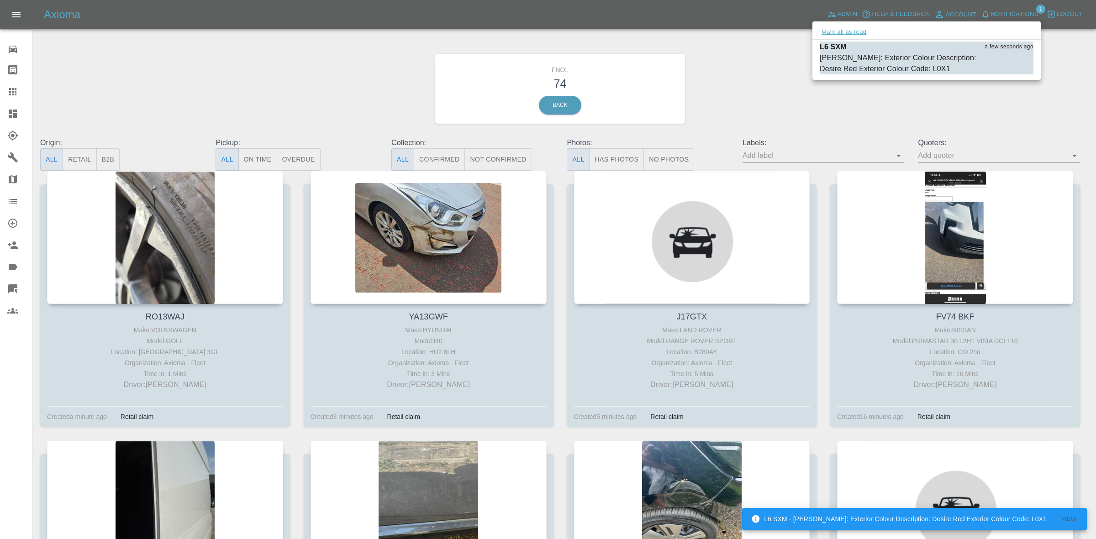
click at [837, 32] on button "Mark all as read" at bounding box center [844, 32] width 48 height 11
click at [752, 74] on div at bounding box center [548, 269] width 1096 height 539
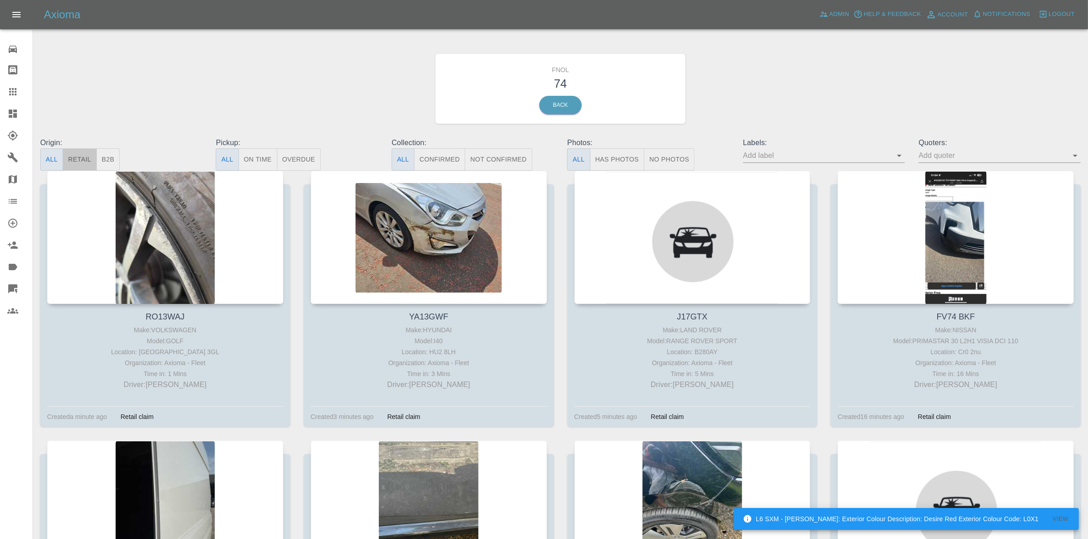
click at [88, 154] on button "Retail" at bounding box center [80, 159] width 34 height 22
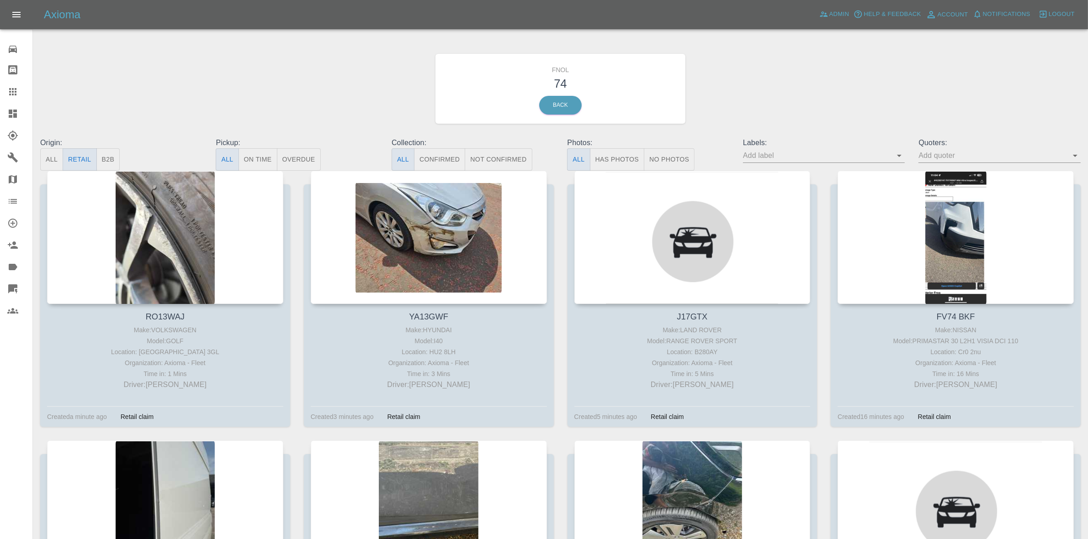
click at [104, 158] on button "B2B" at bounding box center [108, 159] width 24 height 22
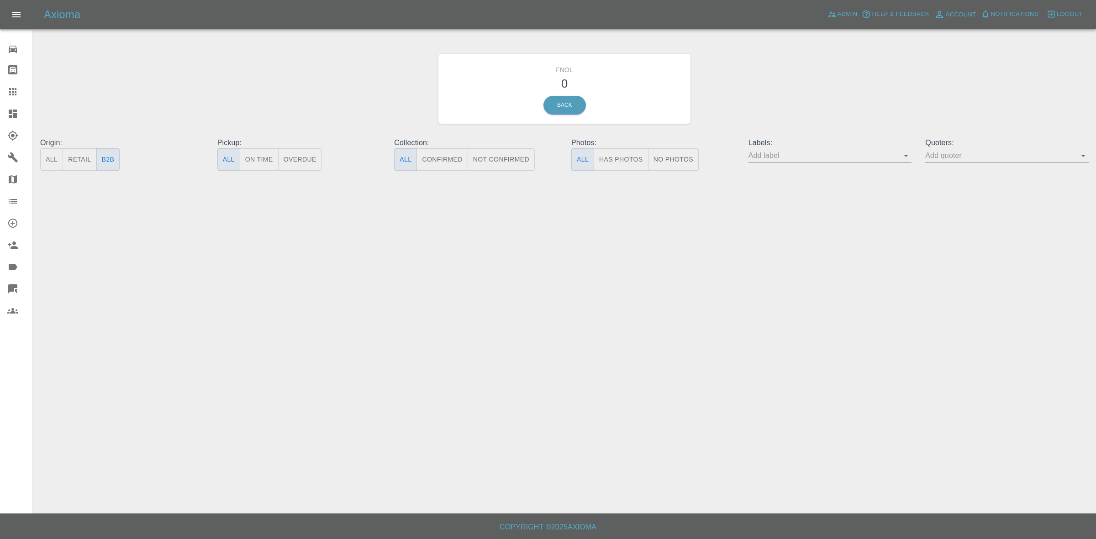
click at [88, 162] on button "Retail" at bounding box center [80, 159] width 34 height 22
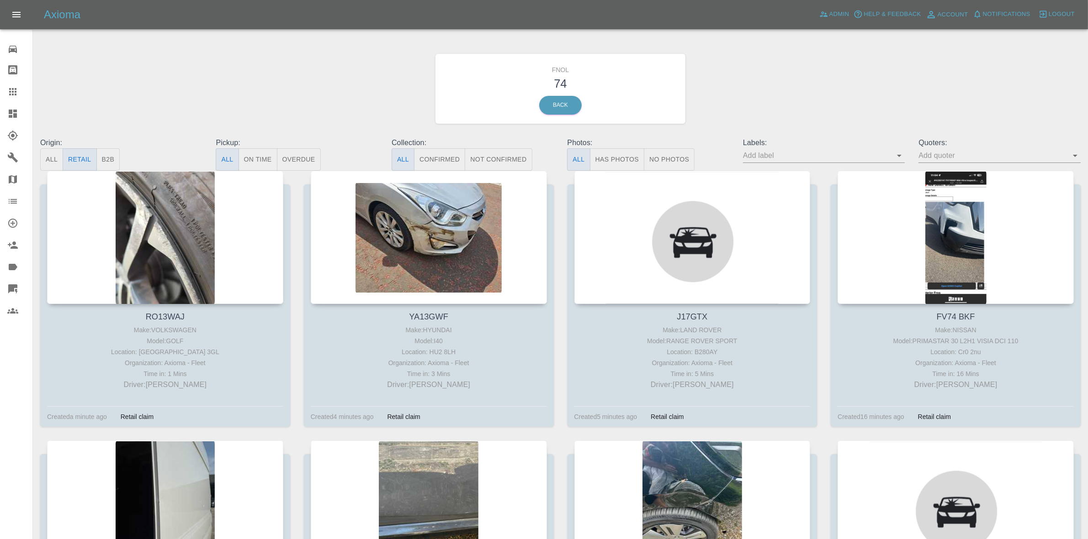
click at [669, 161] on button "No Photos" at bounding box center [669, 159] width 51 height 22
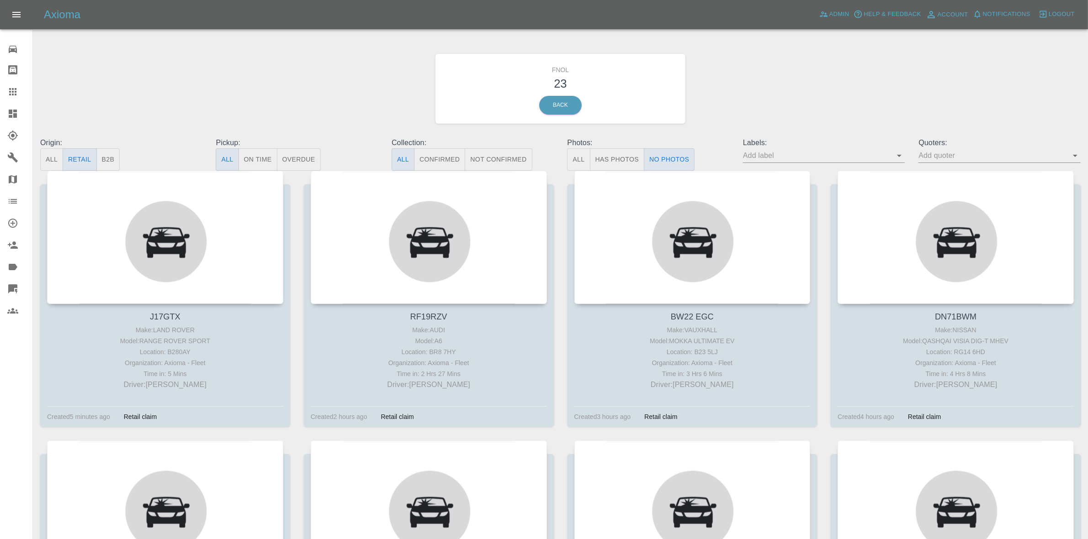
click at [604, 161] on button "Has Photos" at bounding box center [617, 159] width 55 height 22
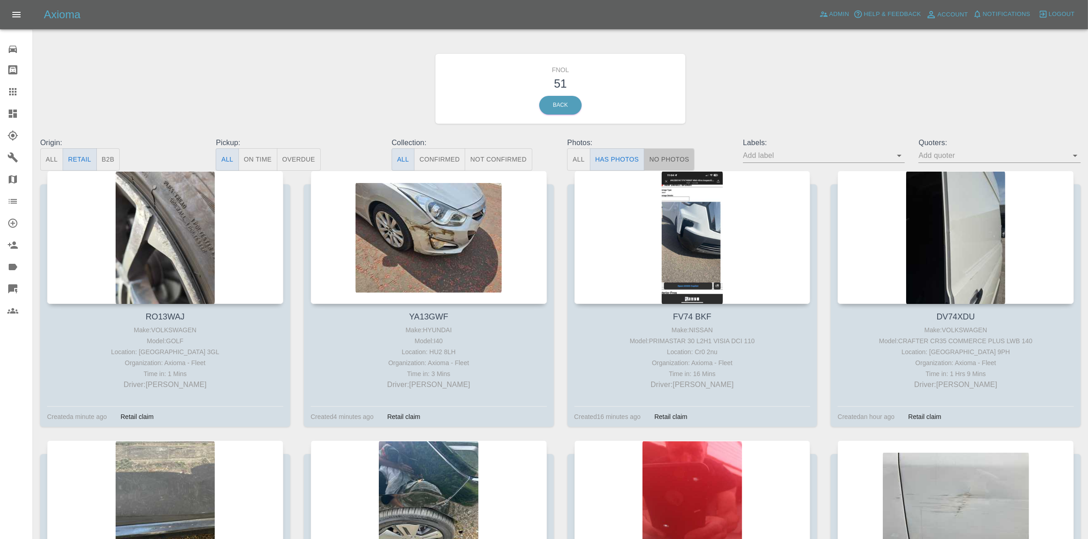
click at [670, 161] on button "No Photos" at bounding box center [669, 159] width 51 height 22
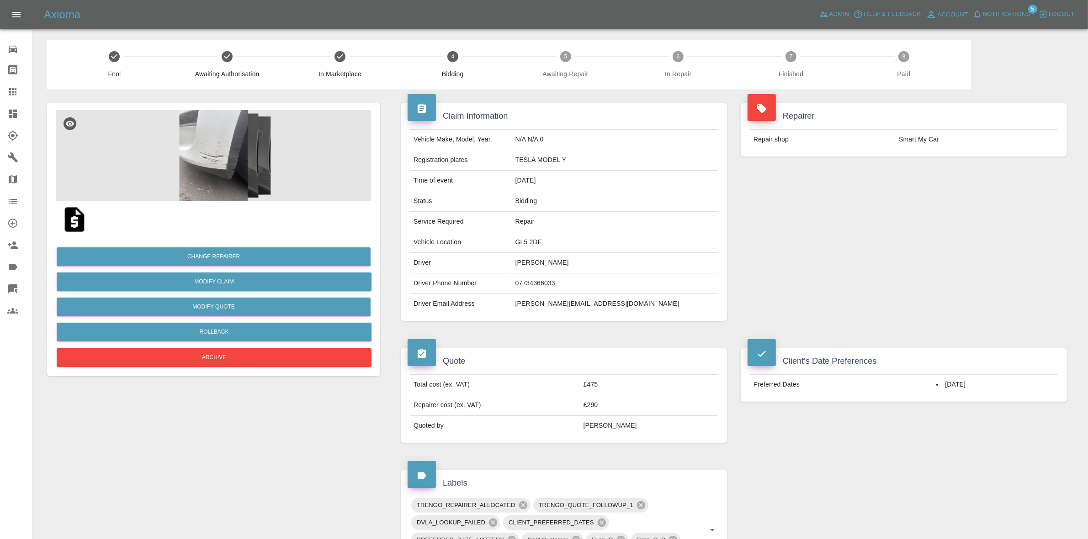
click at [233, 147] on img at bounding box center [213, 155] width 315 height 91
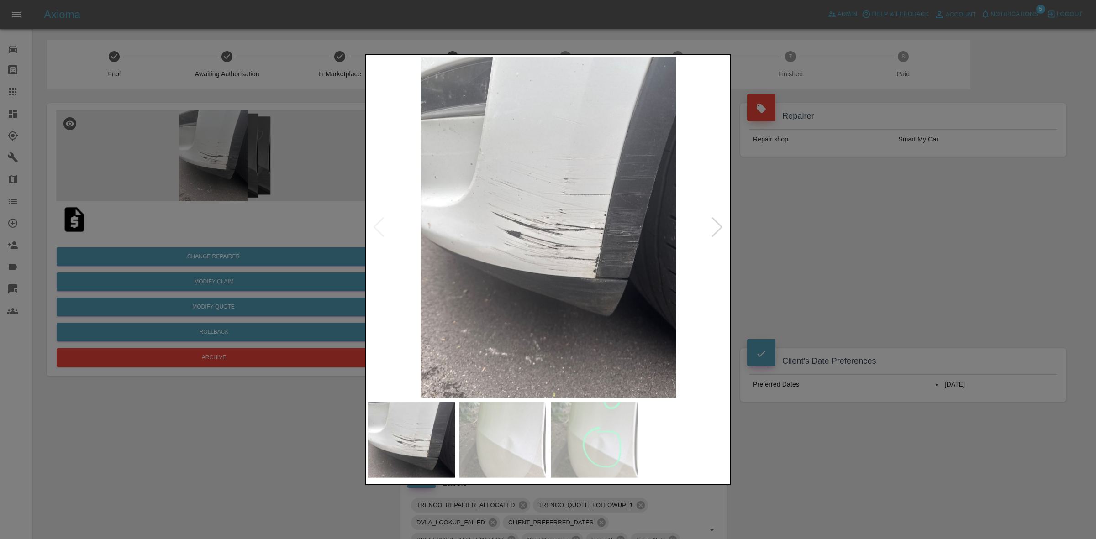
click at [713, 227] on div at bounding box center [717, 227] width 12 height 20
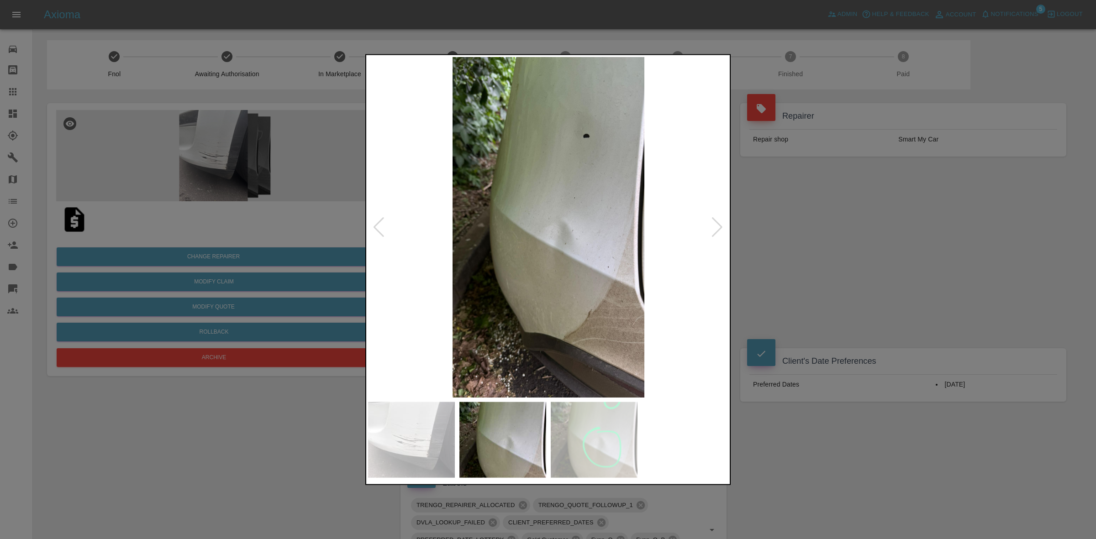
click at [713, 227] on div at bounding box center [717, 227] width 12 height 20
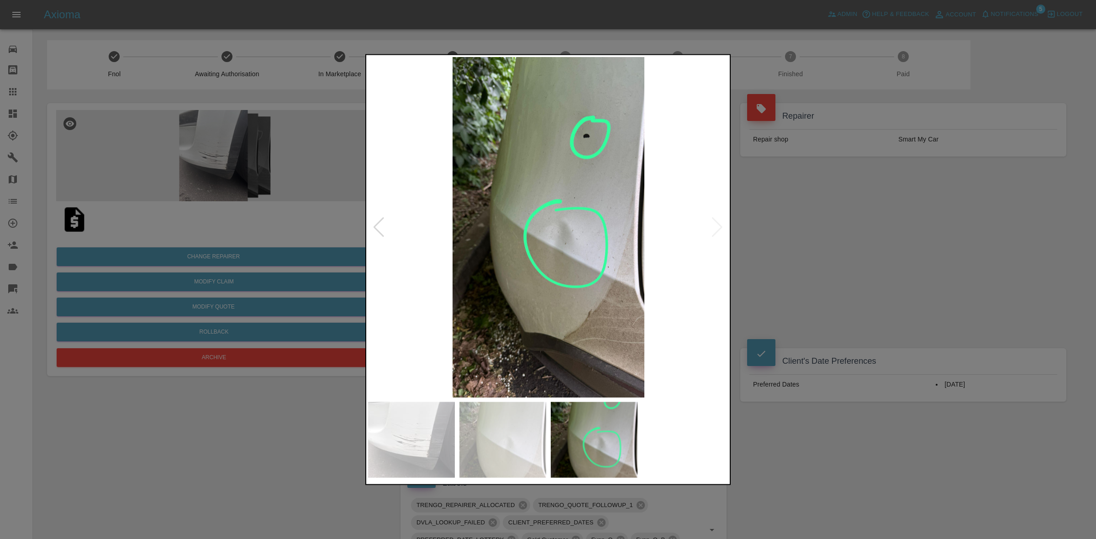
click at [713, 227] on img at bounding box center [548, 227] width 361 height 341
drag, startPoint x: 852, startPoint y: 277, endPoint x: 803, endPoint y: 359, distance: 96.1
click at [854, 278] on div at bounding box center [548, 269] width 1096 height 539
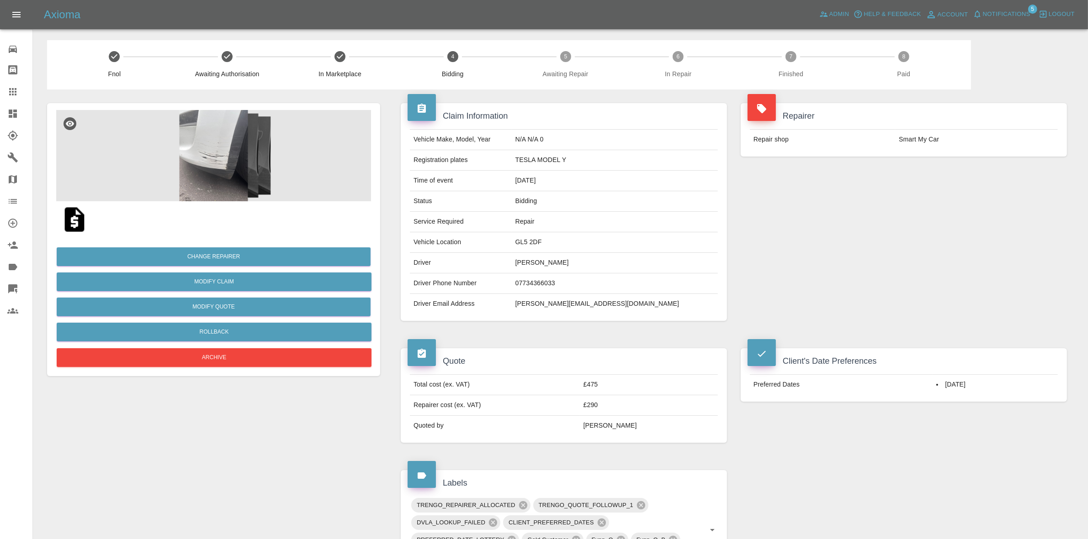
click at [0, 94] on link "Claims" at bounding box center [16, 92] width 32 height 22
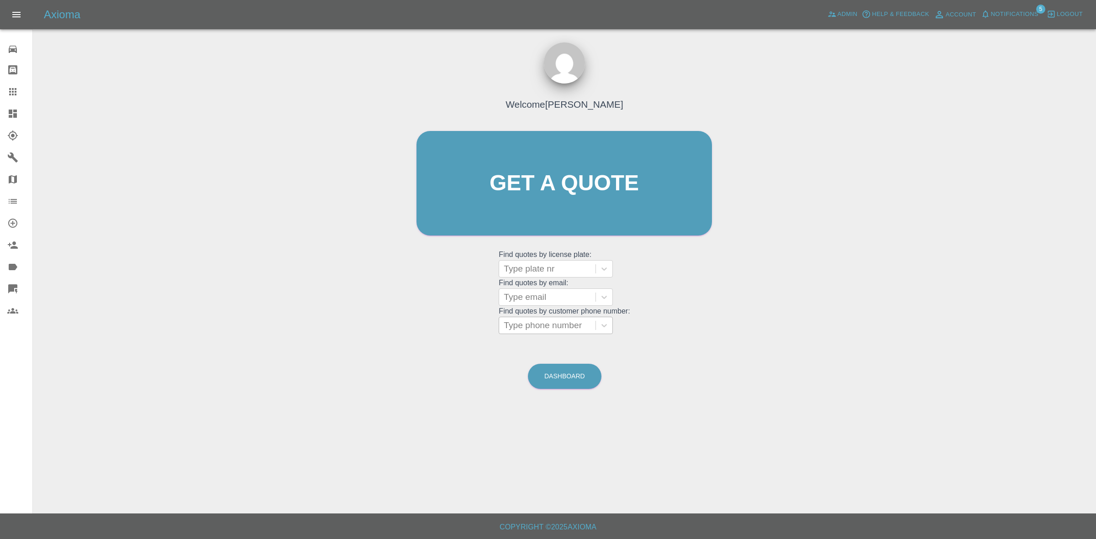
click at [540, 325] on div at bounding box center [547, 325] width 87 height 13
paste input "+44 7538 397532"
click at [526, 326] on input "+44 7538 397532" at bounding box center [539, 325] width 71 height 11
click at [535, 325] on input "07538 397532" at bounding box center [533, 325] width 58 height 11
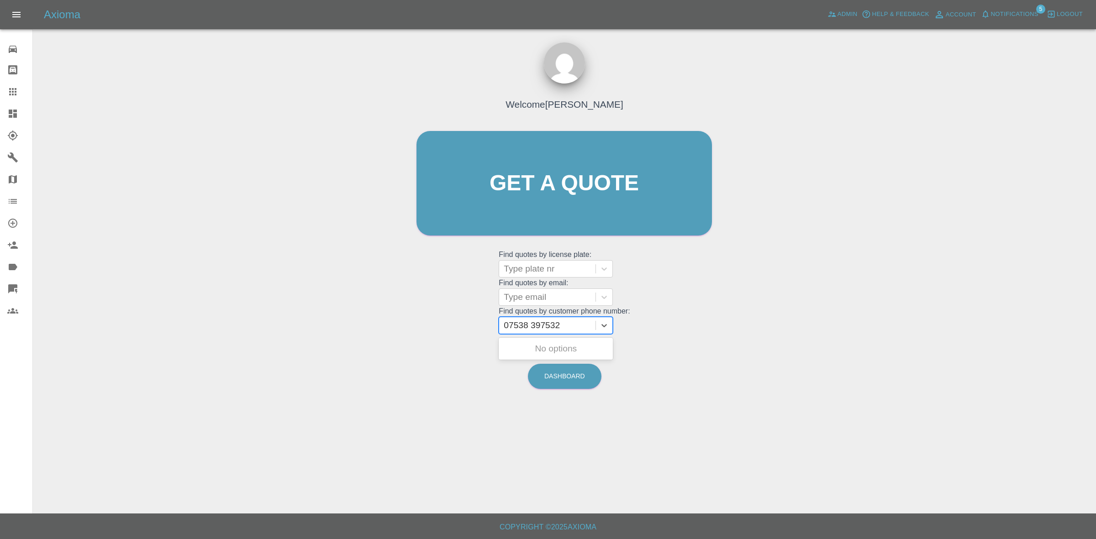
click at [533, 324] on input "07538 397532" at bounding box center [533, 325] width 58 height 11
type input "07538397532"
click at [576, 373] on div "JCZ 2328, Archived" at bounding box center [556, 378] width 114 height 18
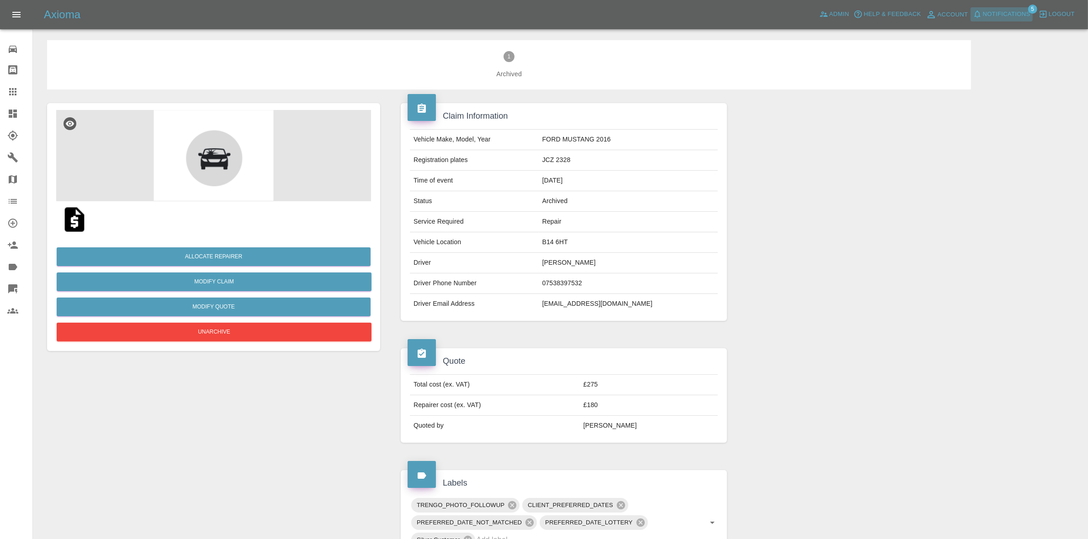
click at [1001, 14] on span "Notifications" at bounding box center [1006, 14] width 48 height 11
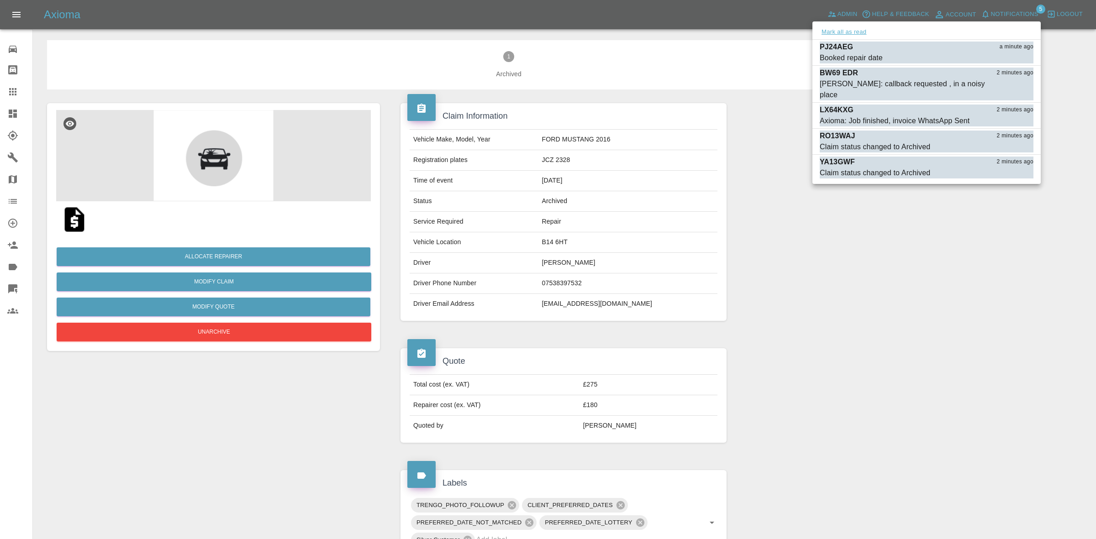
click at [837, 28] on button "Mark all as read" at bounding box center [844, 32] width 48 height 11
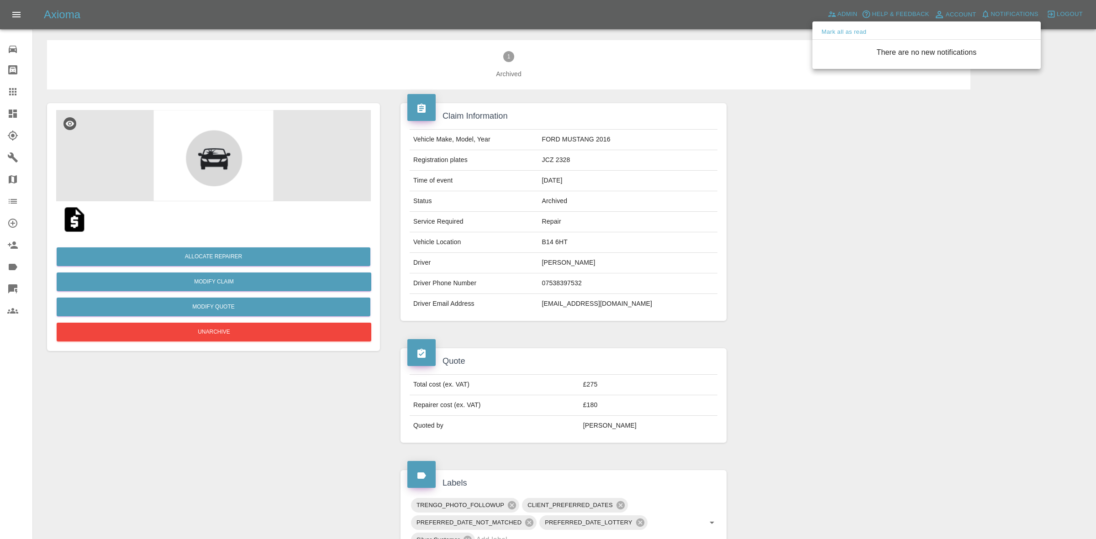
click at [894, 287] on div at bounding box center [548, 269] width 1096 height 539
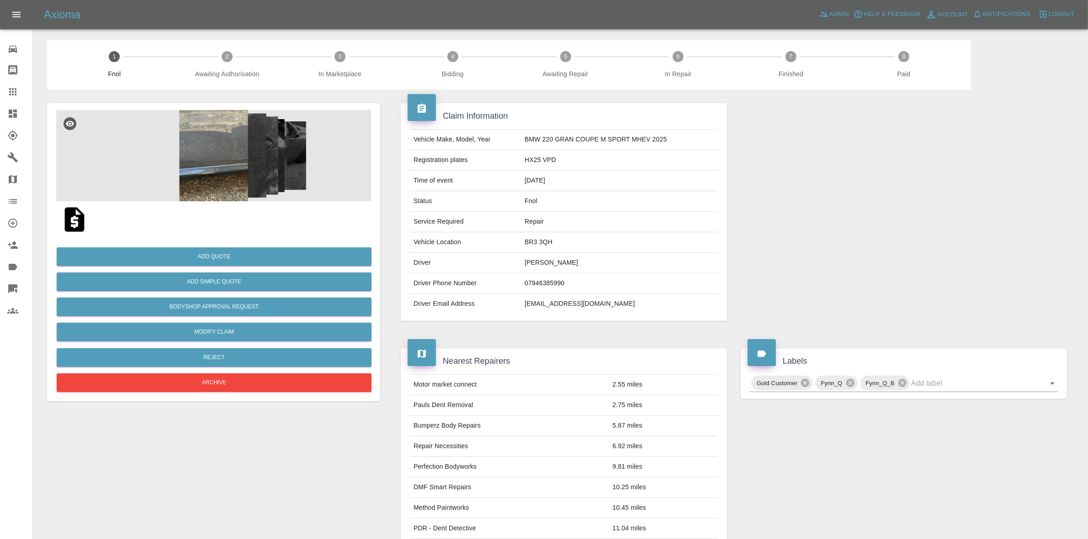
click at [220, 156] on img at bounding box center [213, 155] width 315 height 91
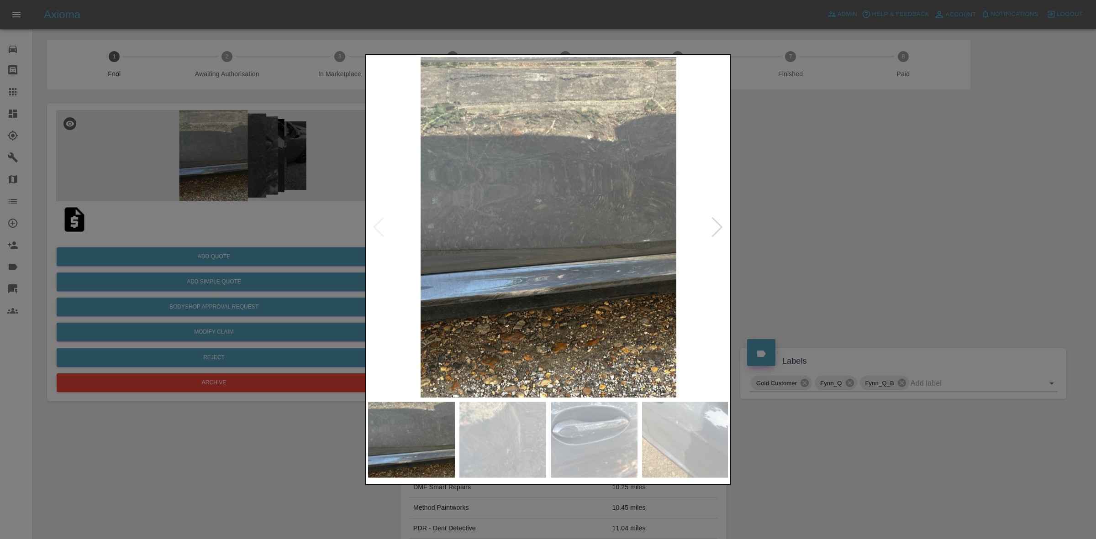
click at [714, 224] on div at bounding box center [717, 227] width 12 height 20
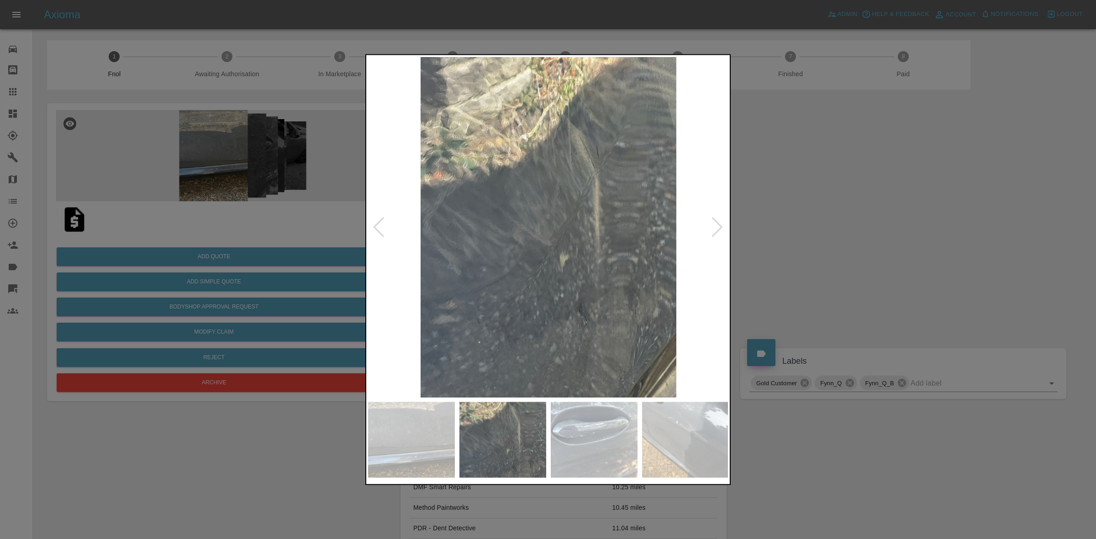
click at [714, 224] on div at bounding box center [717, 227] width 12 height 20
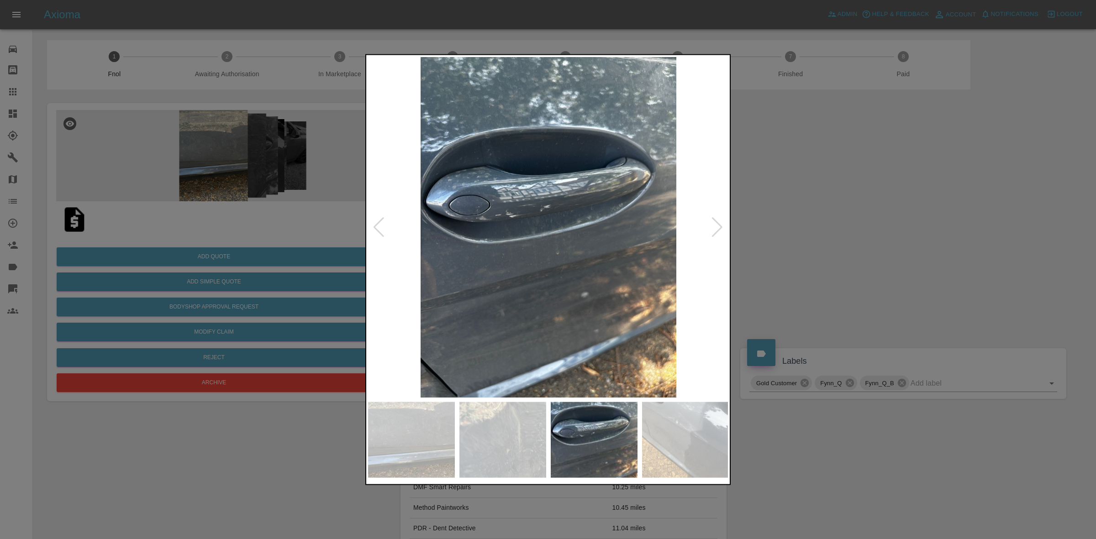
click at [714, 224] on div at bounding box center [717, 227] width 12 height 20
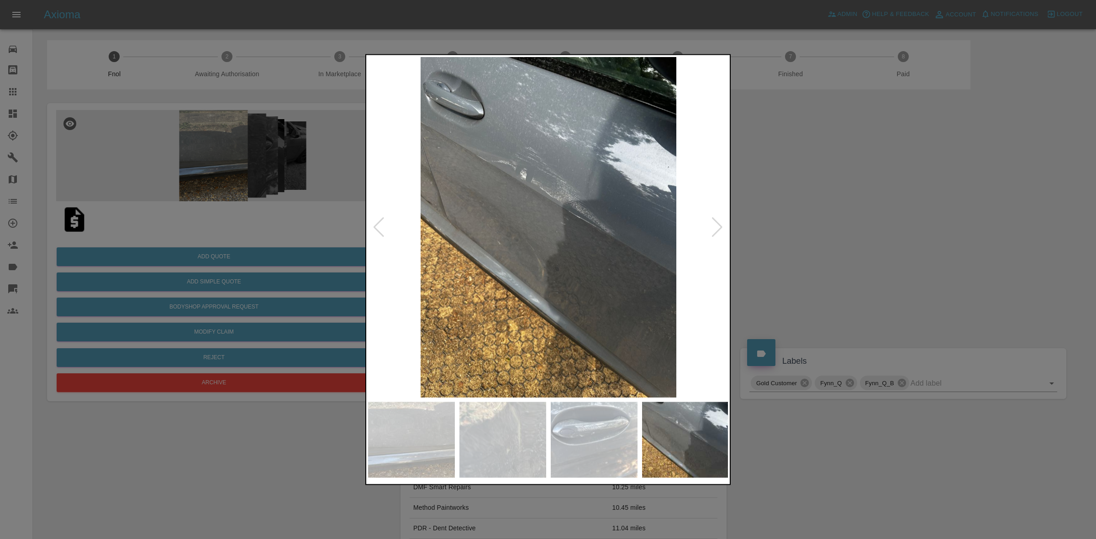
click at [714, 224] on div at bounding box center [717, 227] width 12 height 20
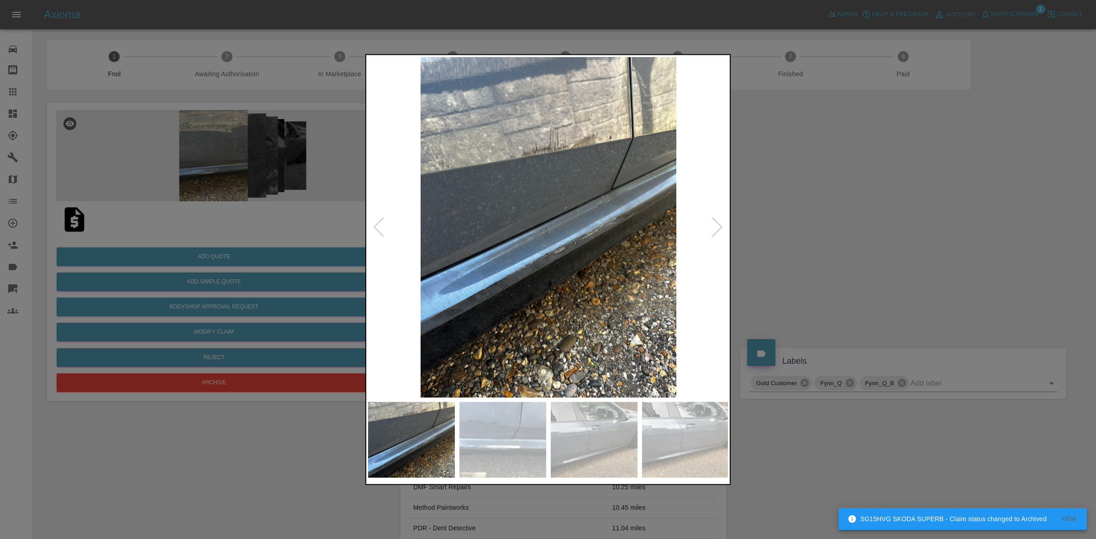
click at [714, 224] on div at bounding box center [717, 227] width 12 height 20
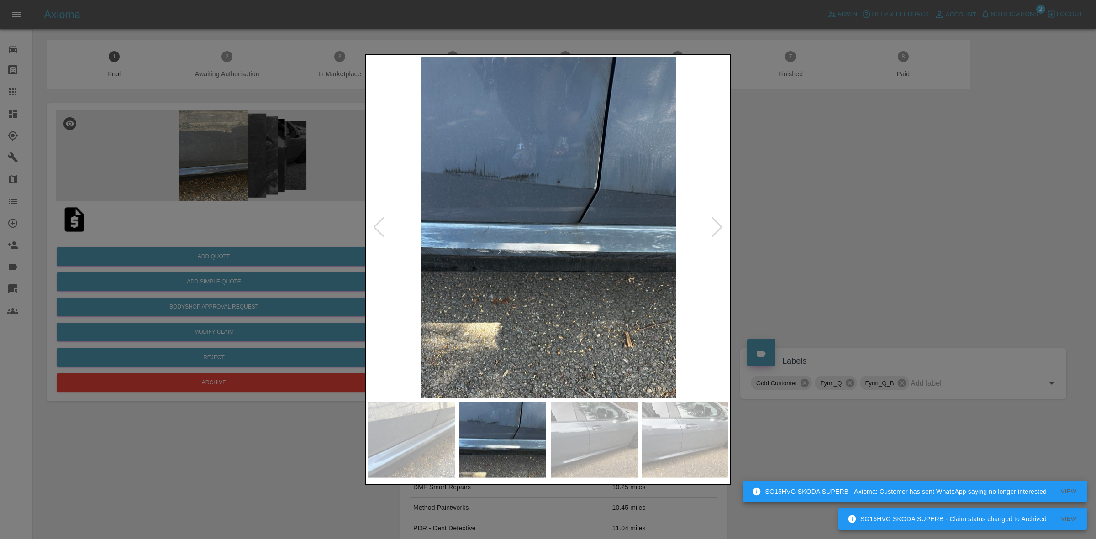
click at [714, 224] on div at bounding box center [717, 227] width 12 height 20
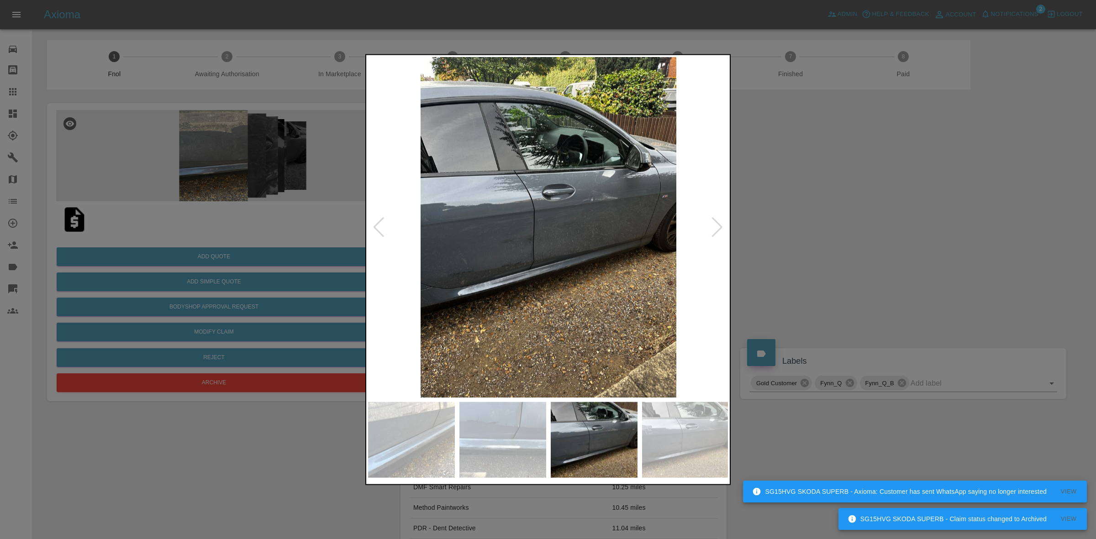
click at [714, 224] on div at bounding box center [717, 227] width 12 height 20
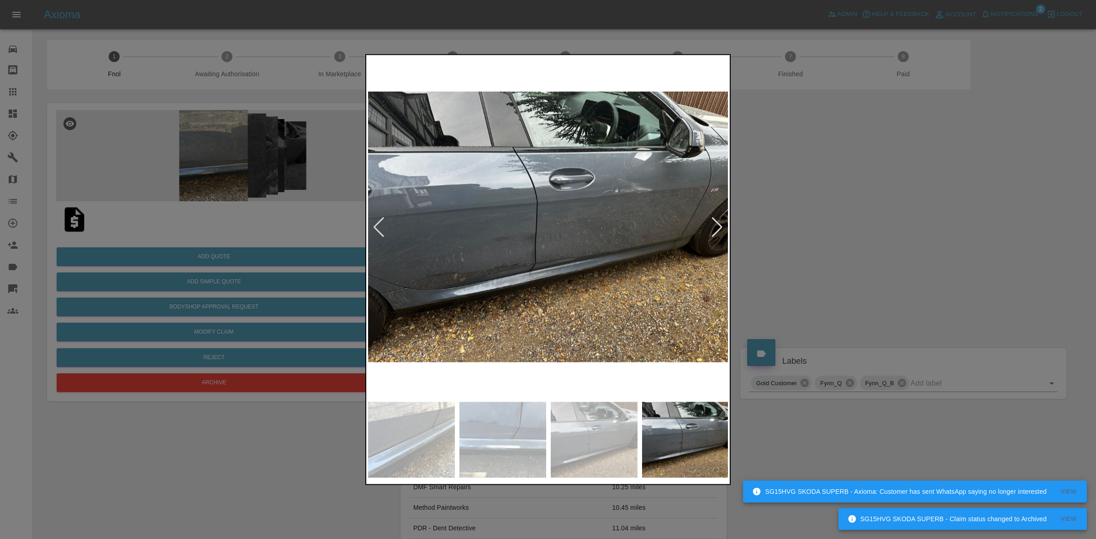
click at [714, 224] on div at bounding box center [717, 227] width 12 height 20
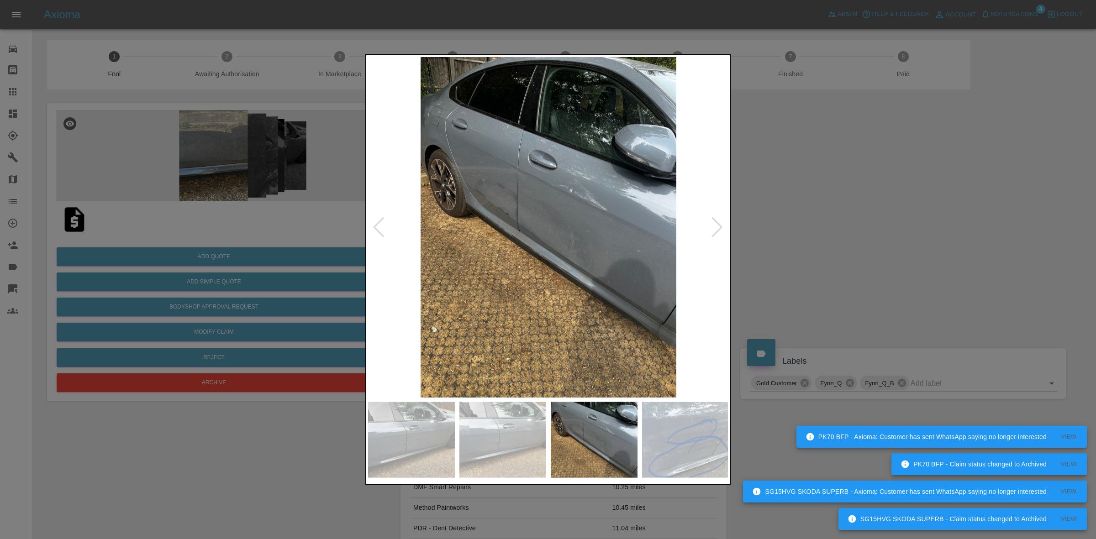
click at [714, 224] on div at bounding box center [717, 227] width 12 height 20
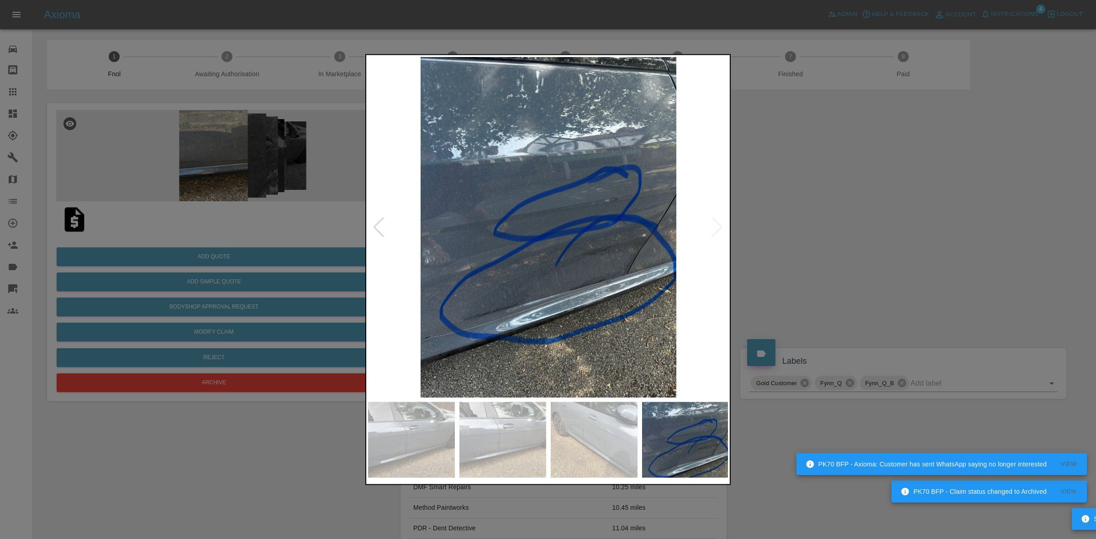
click at [714, 224] on img at bounding box center [548, 227] width 361 height 341
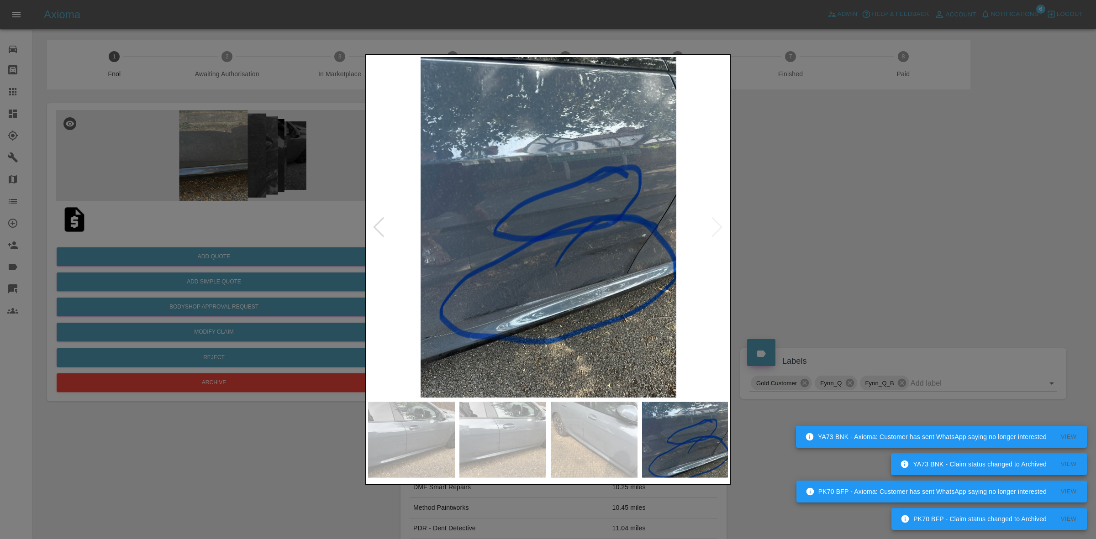
click at [377, 229] on div at bounding box center [379, 227] width 12 height 20
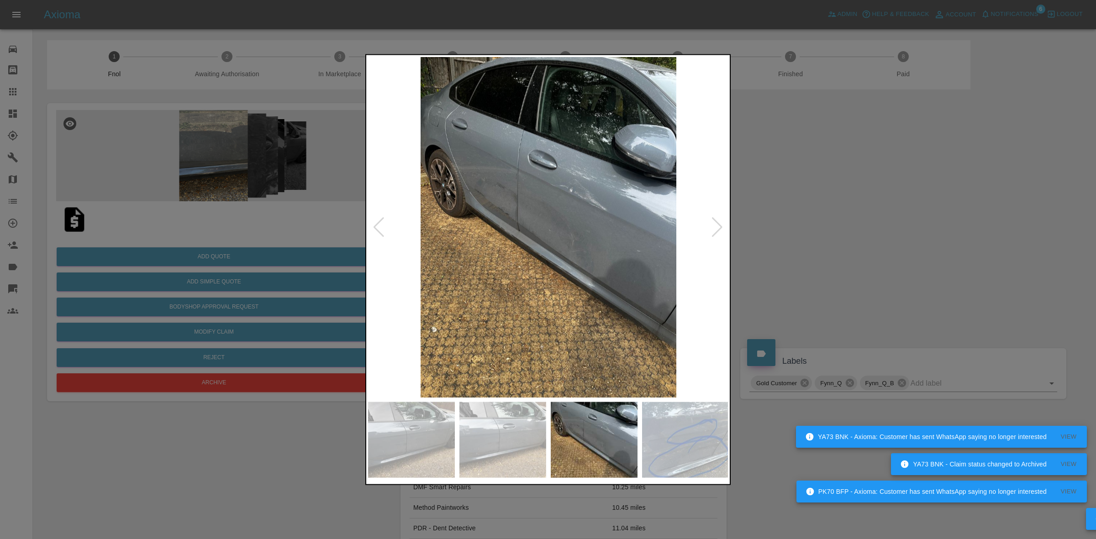
click at [499, 210] on img at bounding box center [548, 227] width 361 height 341
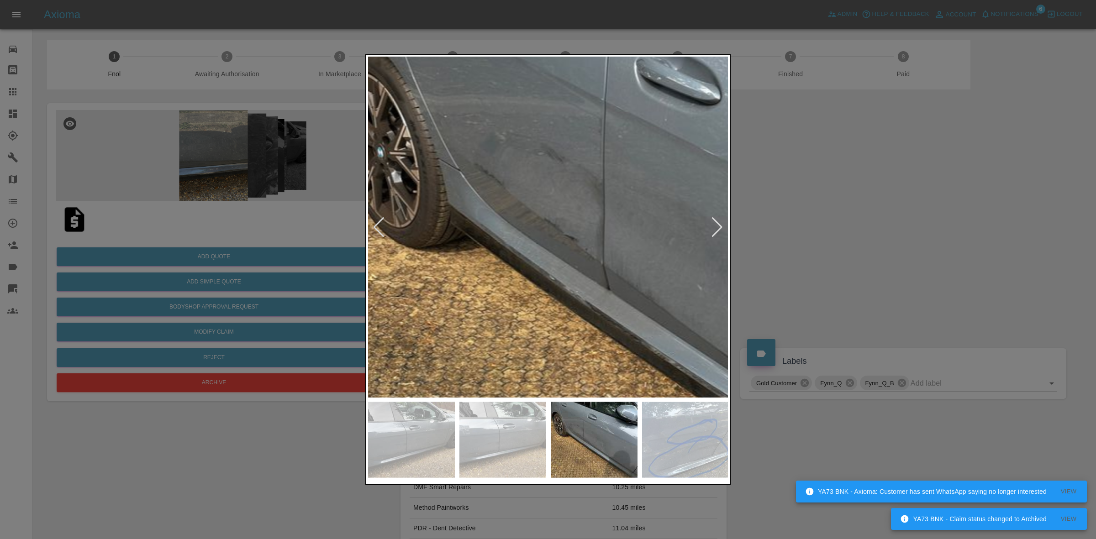
click at [521, 209] on img at bounding box center [696, 278] width 1083 height 1023
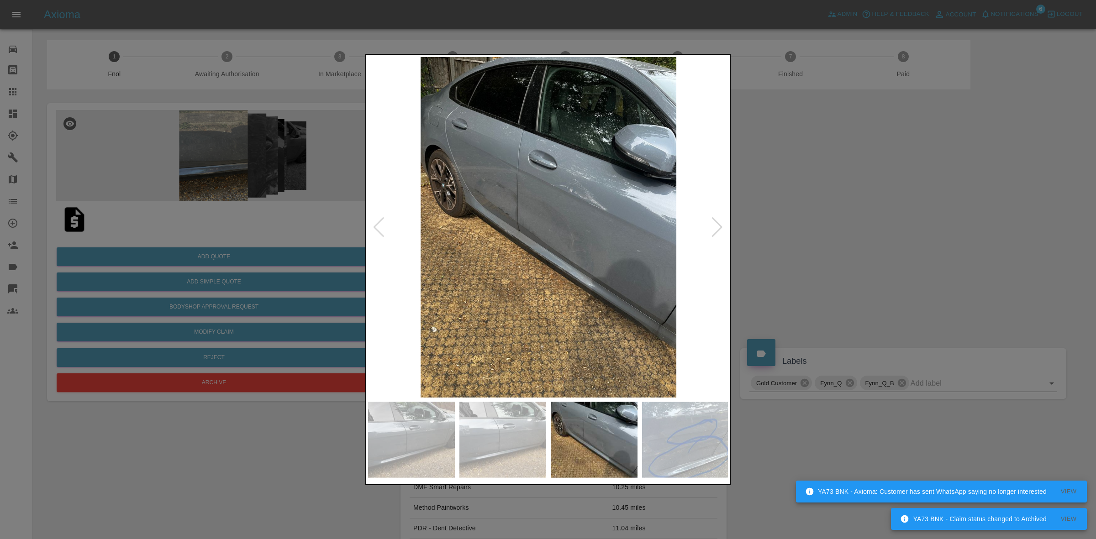
click at [379, 224] on div at bounding box center [379, 227] width 12 height 20
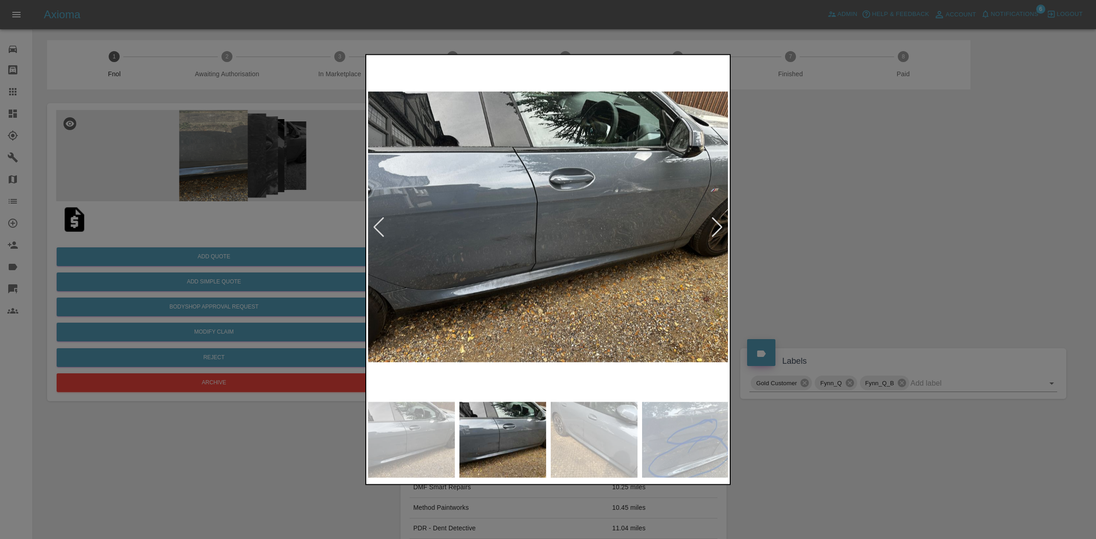
click at [379, 224] on div at bounding box center [379, 227] width 12 height 20
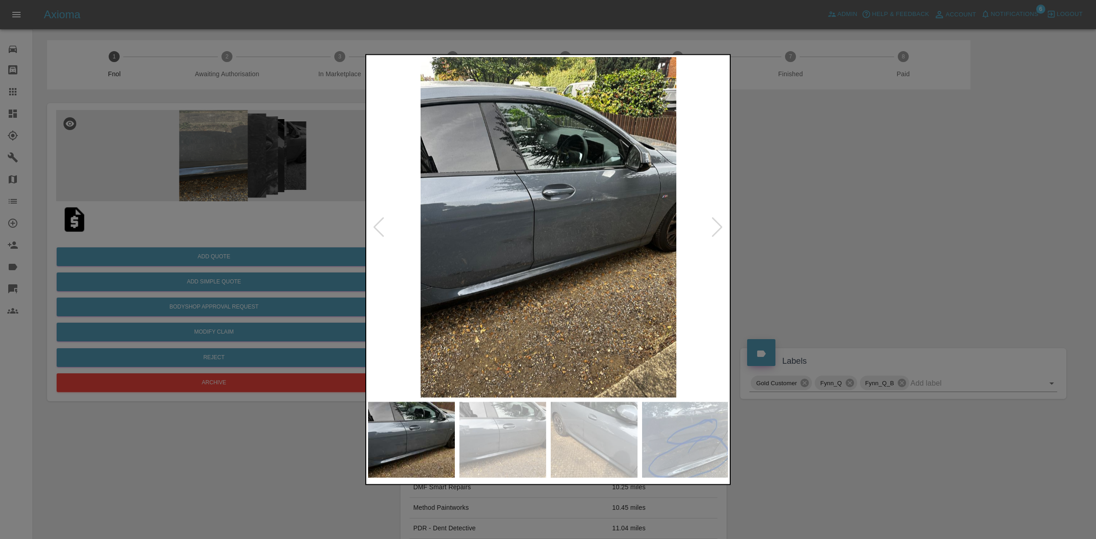
click at [379, 224] on div at bounding box center [379, 227] width 12 height 20
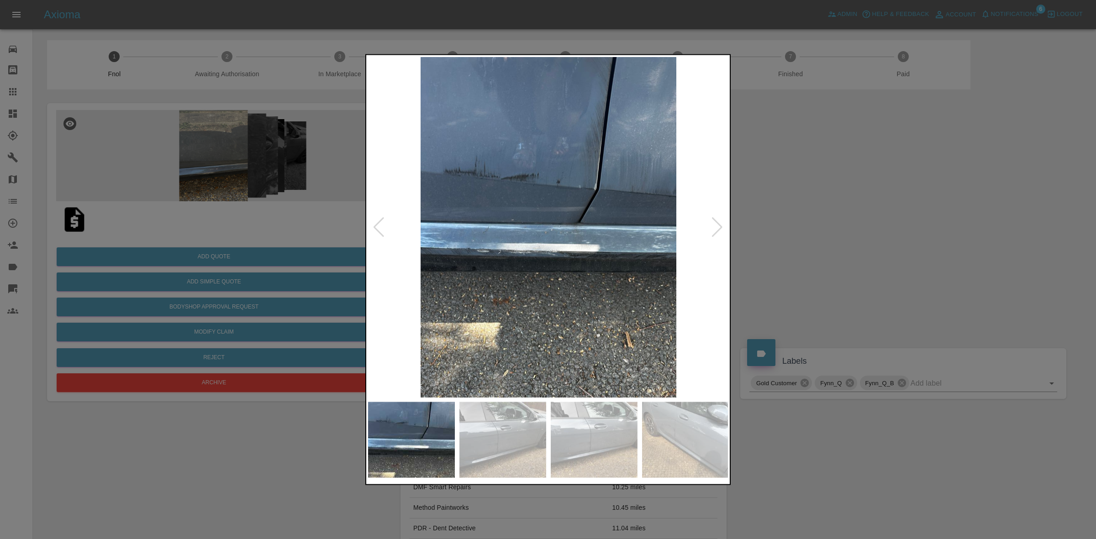
click at [379, 224] on div at bounding box center [379, 227] width 12 height 20
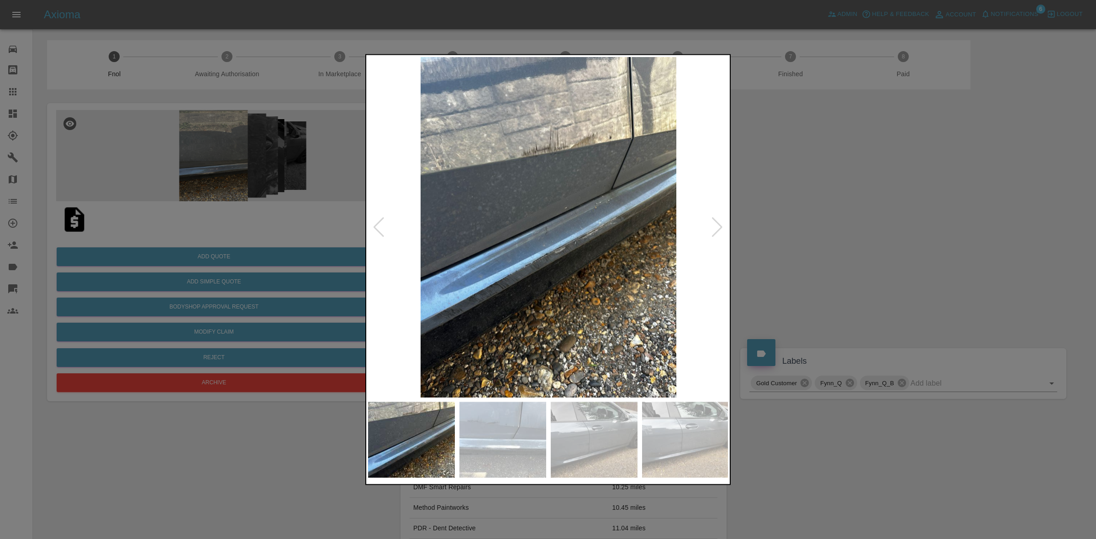
click at [379, 224] on div at bounding box center [379, 227] width 12 height 20
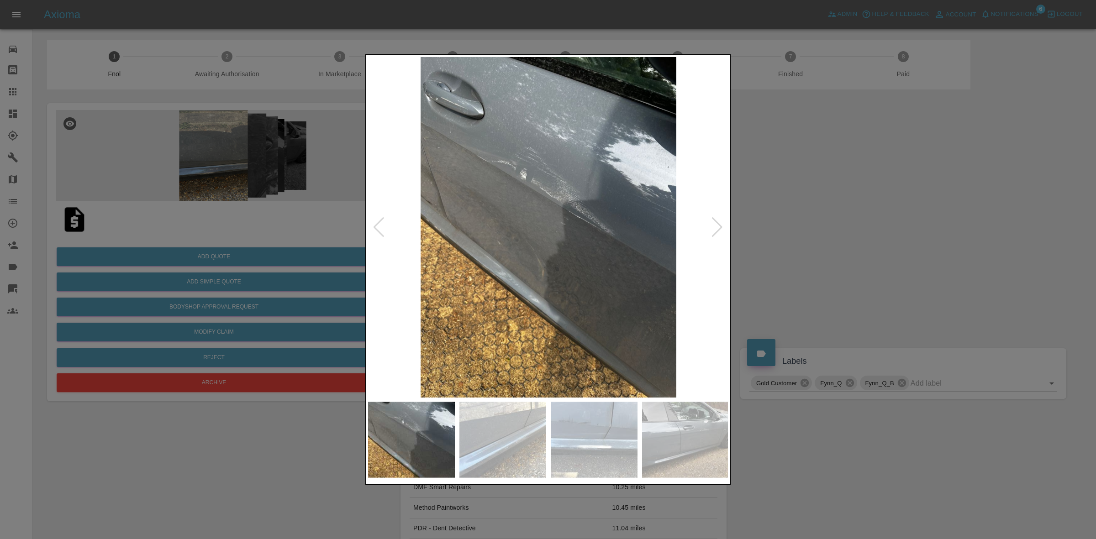
click at [379, 224] on div at bounding box center [379, 227] width 12 height 20
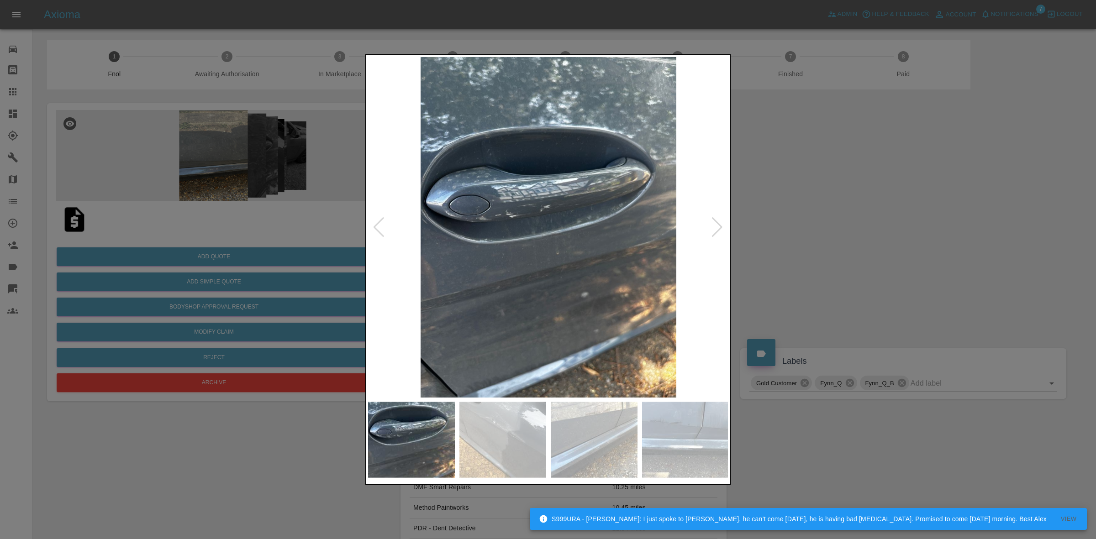
click at [379, 224] on div at bounding box center [379, 227] width 12 height 20
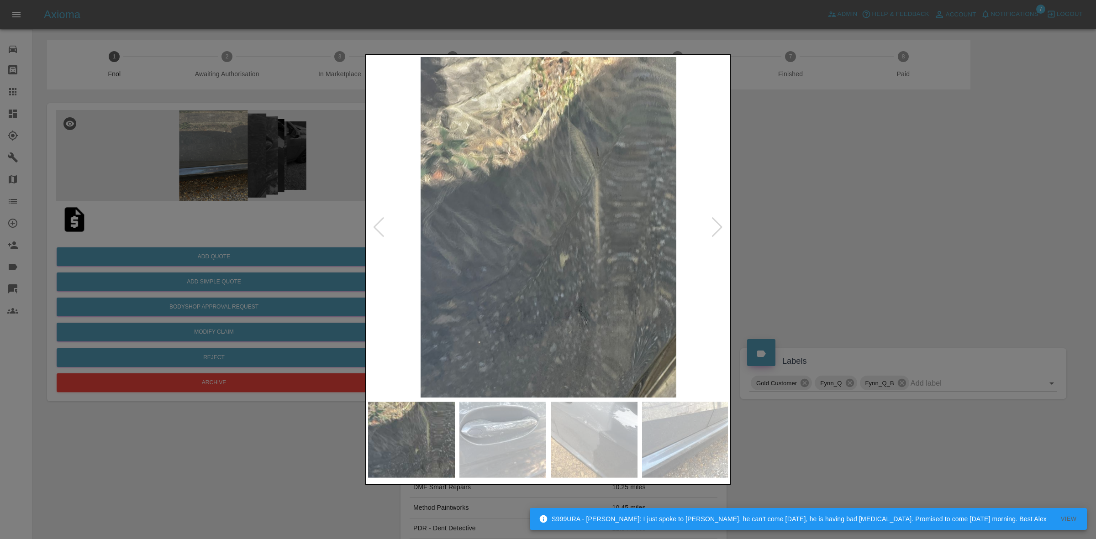
click at [379, 224] on div at bounding box center [379, 227] width 12 height 20
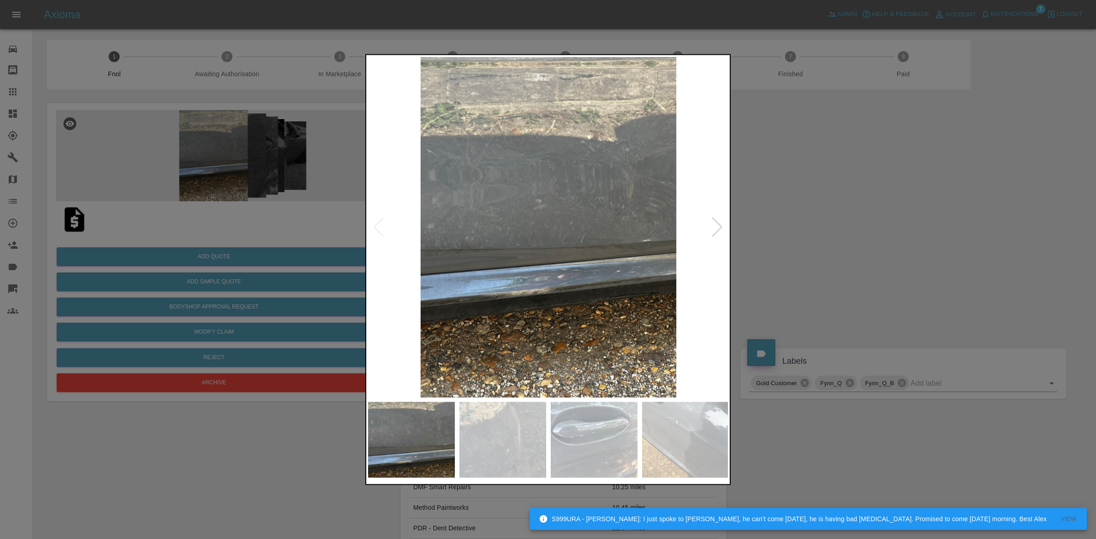
click at [379, 224] on img at bounding box center [548, 227] width 361 height 341
click at [784, 231] on div at bounding box center [548, 269] width 1096 height 539
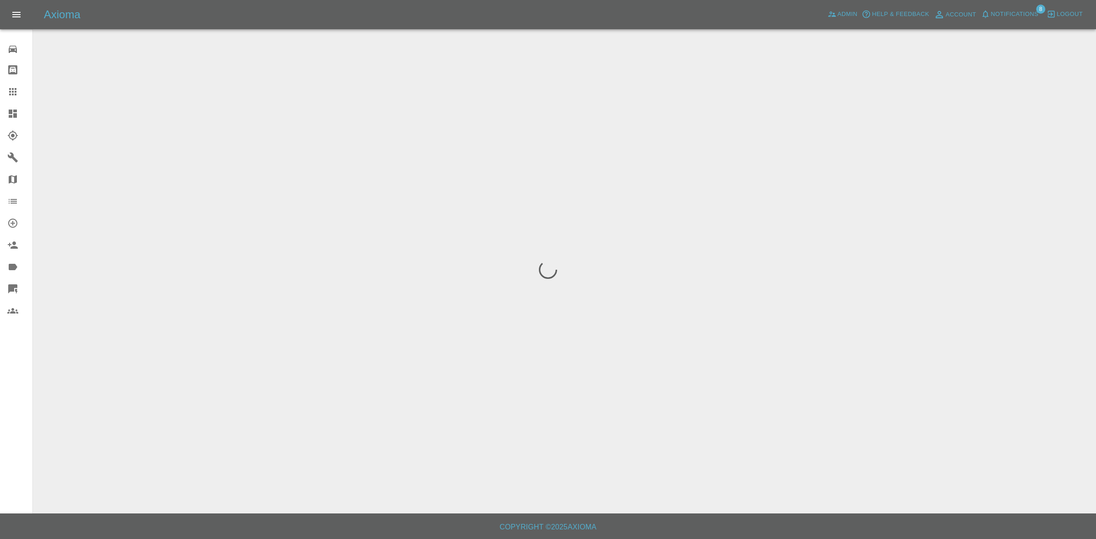
click at [1019, 11] on span "Notifications" at bounding box center [1015, 14] width 48 height 11
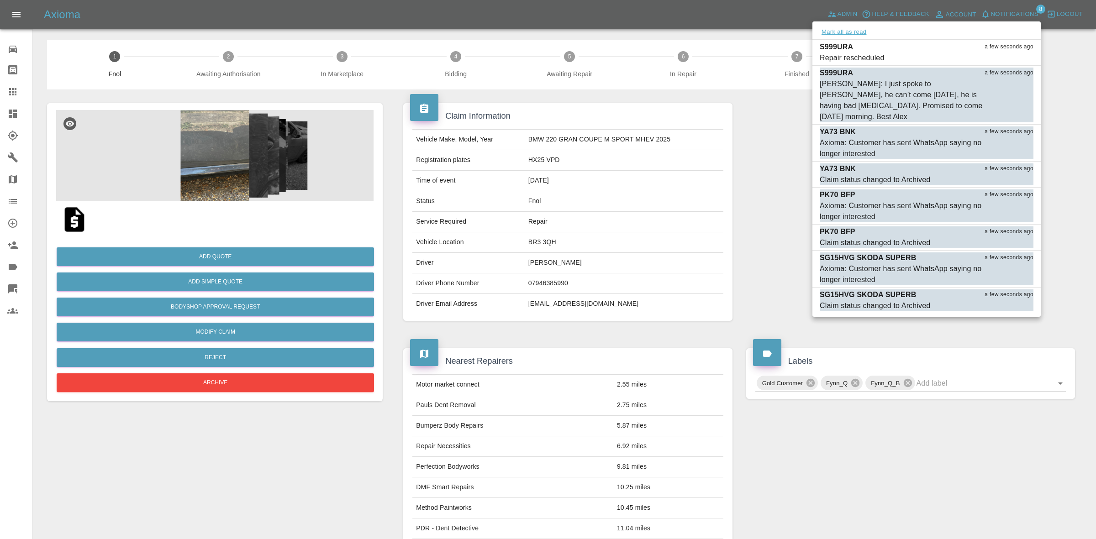
click at [849, 31] on button "Mark all as read" at bounding box center [844, 32] width 48 height 11
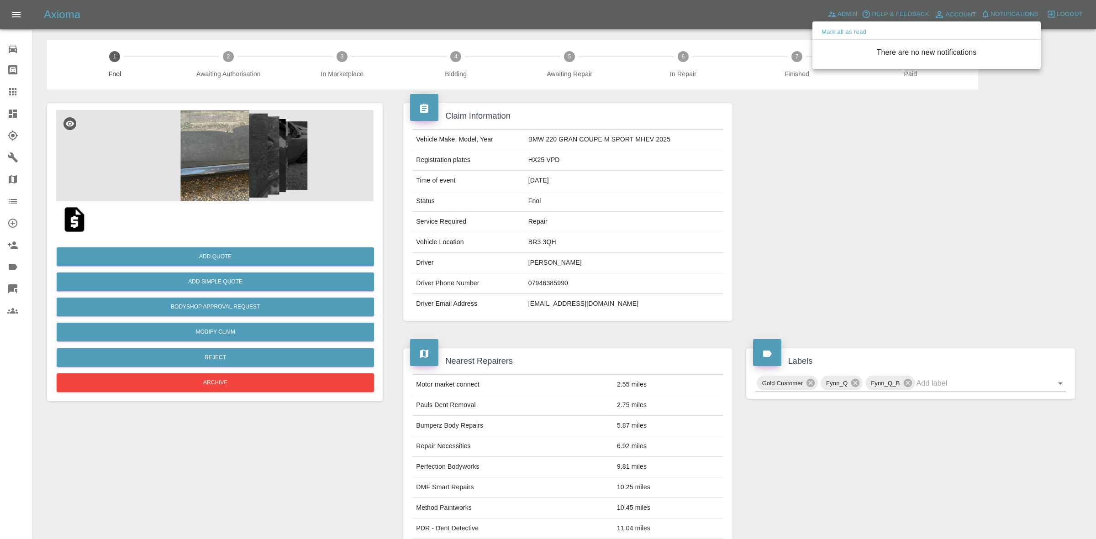
click at [916, 245] on div at bounding box center [548, 269] width 1096 height 539
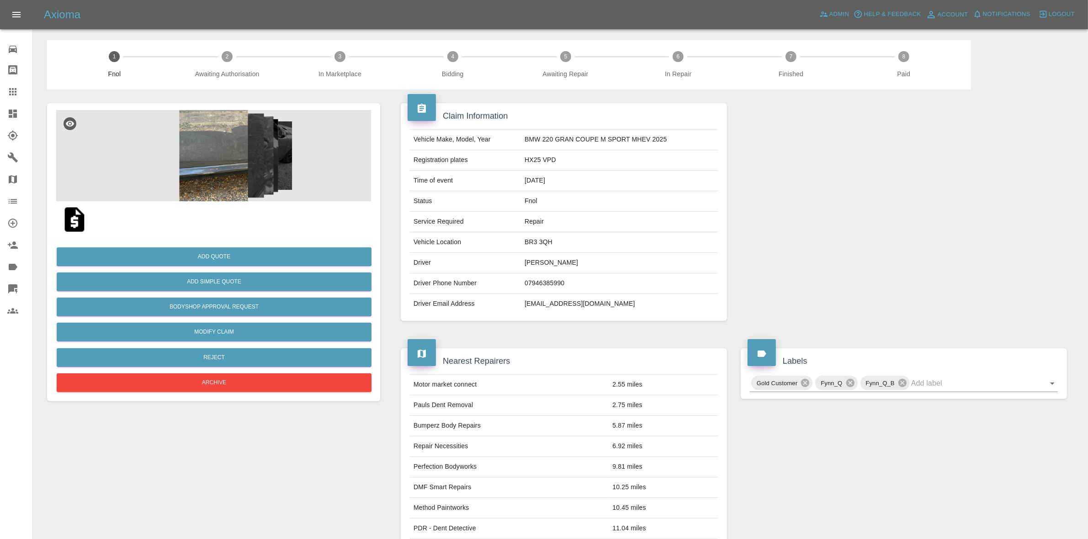
click at [0, 111] on link "Dashboard" at bounding box center [16, 114] width 32 height 22
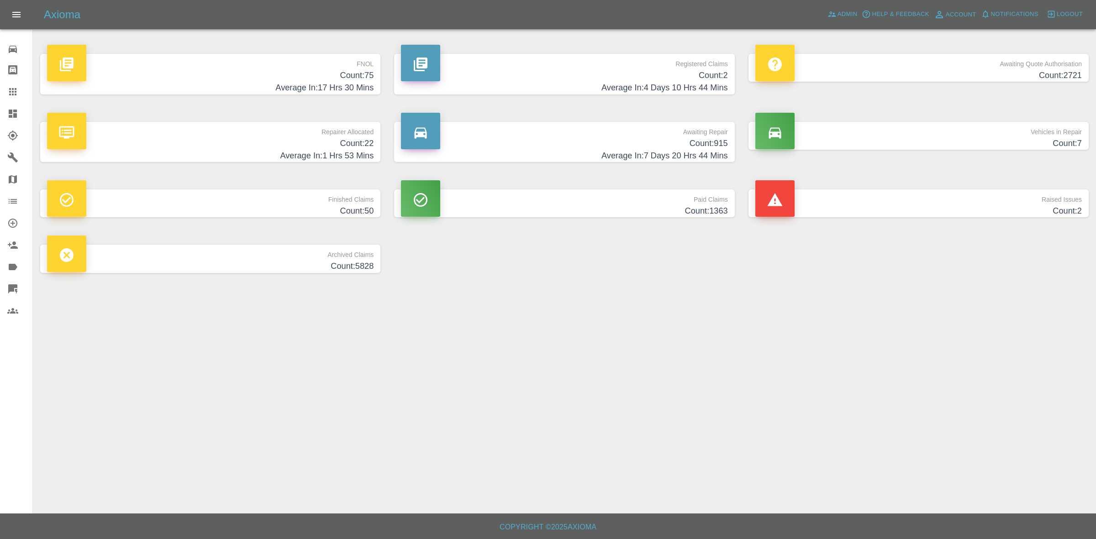
click at [861, 200] on p "Raised Issues" at bounding box center [918, 198] width 327 height 16
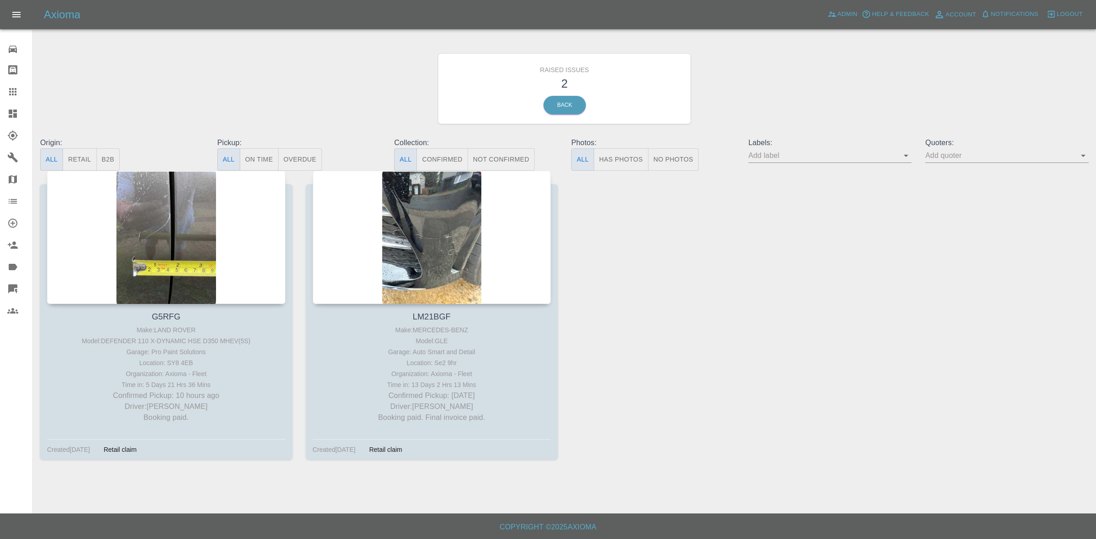
click at [0, 109] on link "Dashboard" at bounding box center [16, 114] width 32 height 22
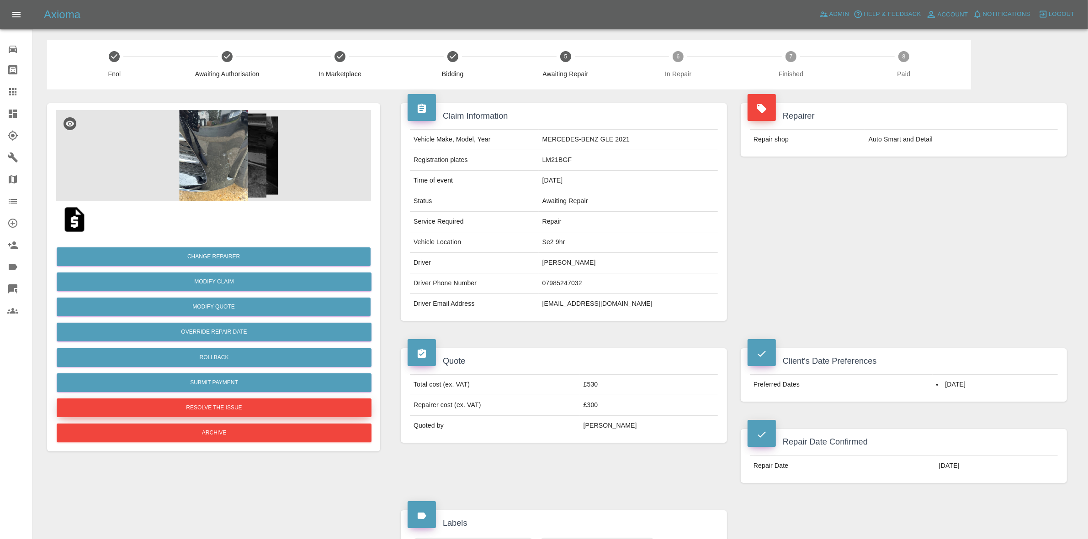
click at [216, 402] on button "Resolve the issue" at bounding box center [214, 408] width 315 height 19
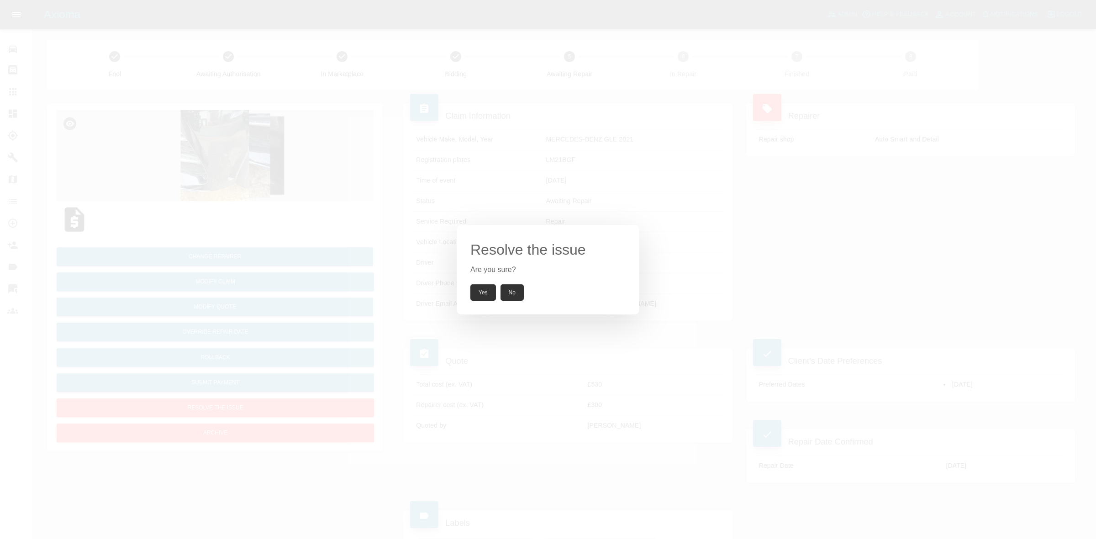
click at [480, 289] on button "Yes" at bounding box center [483, 293] width 26 height 16
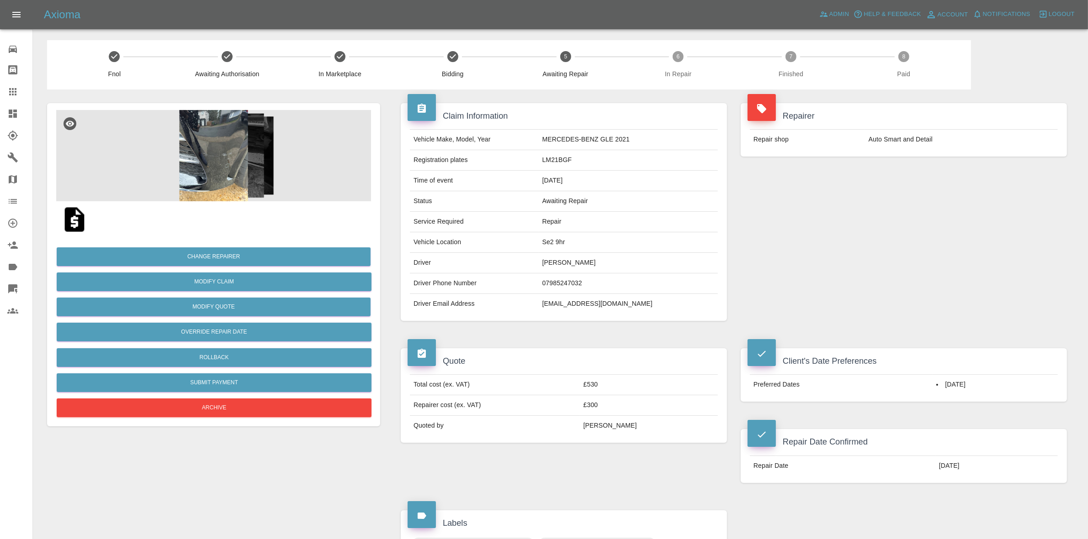
click at [219, 419] on div "Change Repairer Modify Claim Modify Quote Override Repair Date Rollback Submit …" at bounding box center [213, 264] width 333 height 323
click at [282, 401] on button "Archive" at bounding box center [214, 408] width 315 height 19
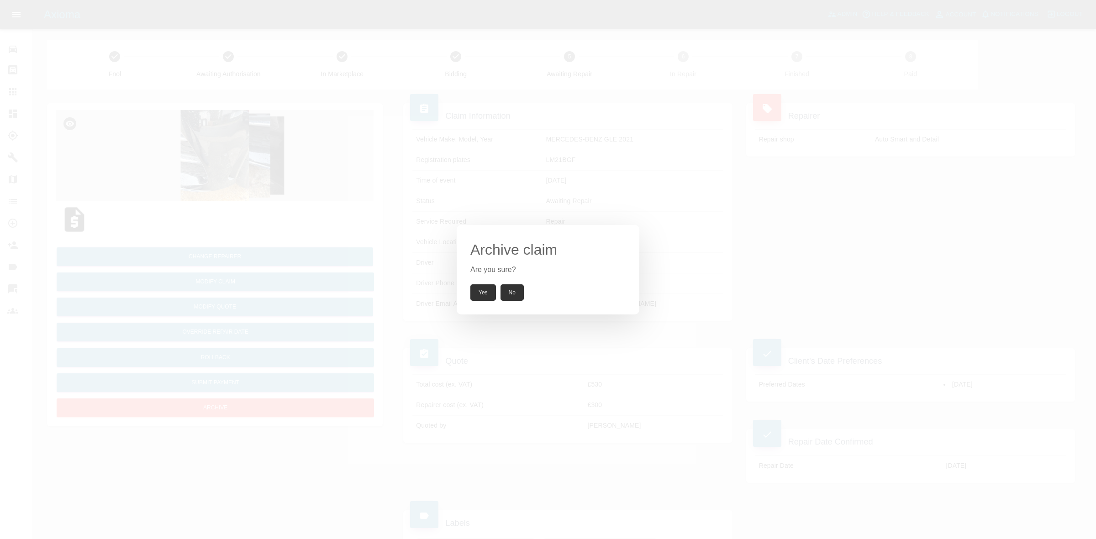
click at [472, 297] on button "Yes" at bounding box center [483, 293] width 26 height 16
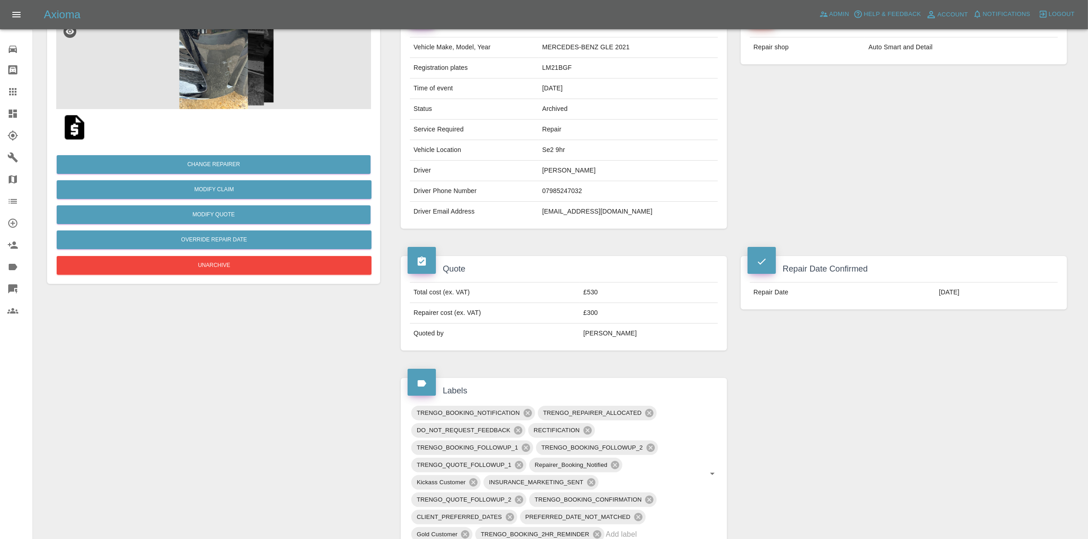
scroll to position [285, 0]
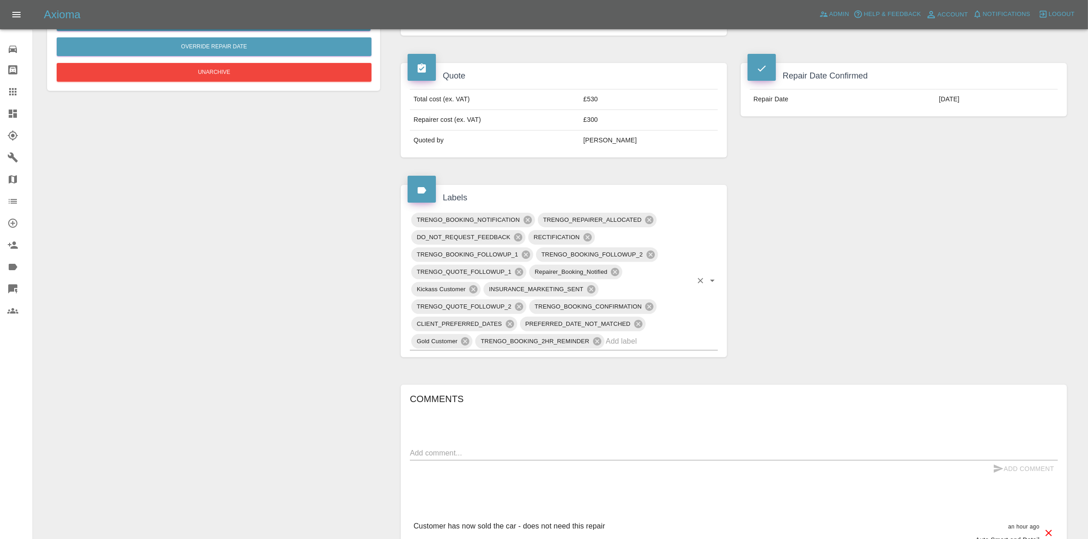
click at [629, 340] on input "text" at bounding box center [649, 341] width 86 height 14
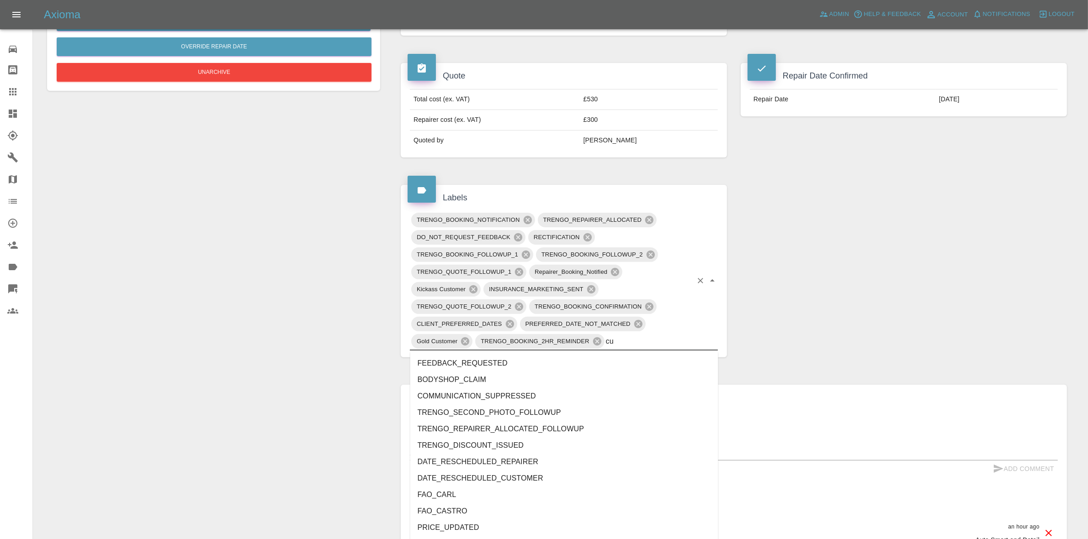
type input "cus"
click at [531, 376] on li "CUSTOMER_CANCELLED" at bounding box center [564, 380] width 308 height 16
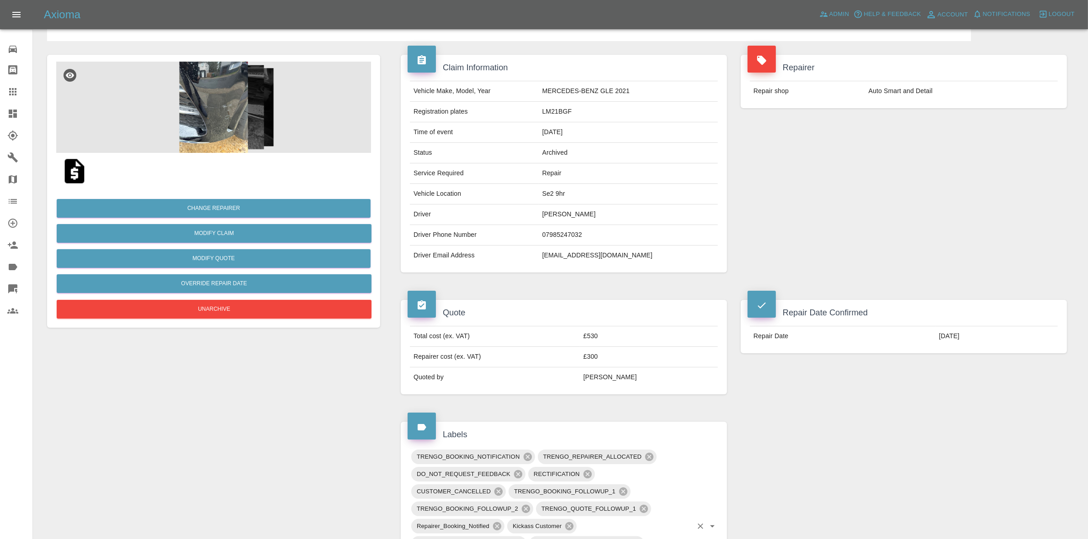
scroll to position [0, 0]
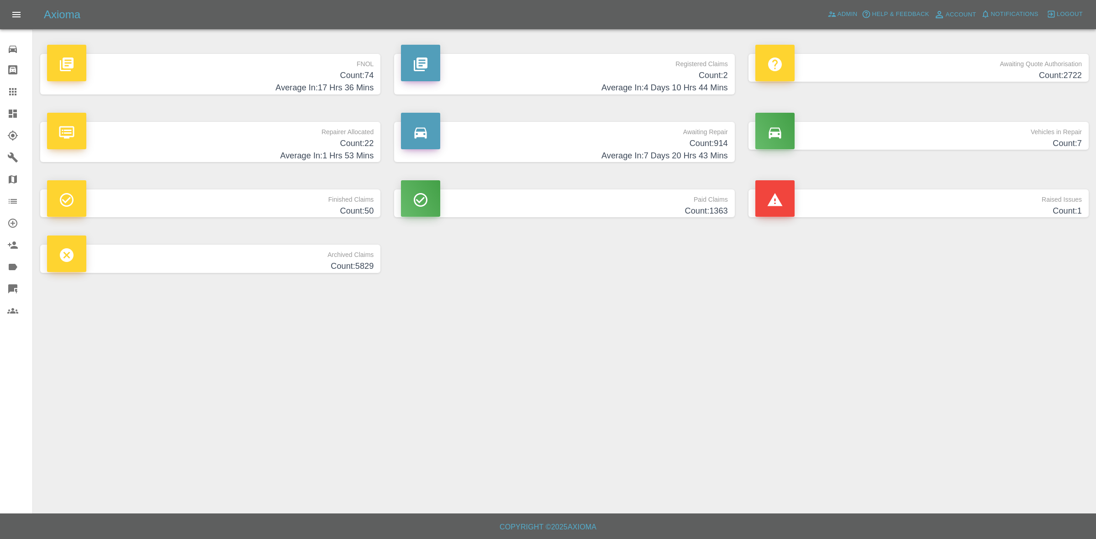
click at [297, 138] on h4 "Count: 22" at bounding box center [210, 143] width 327 height 12
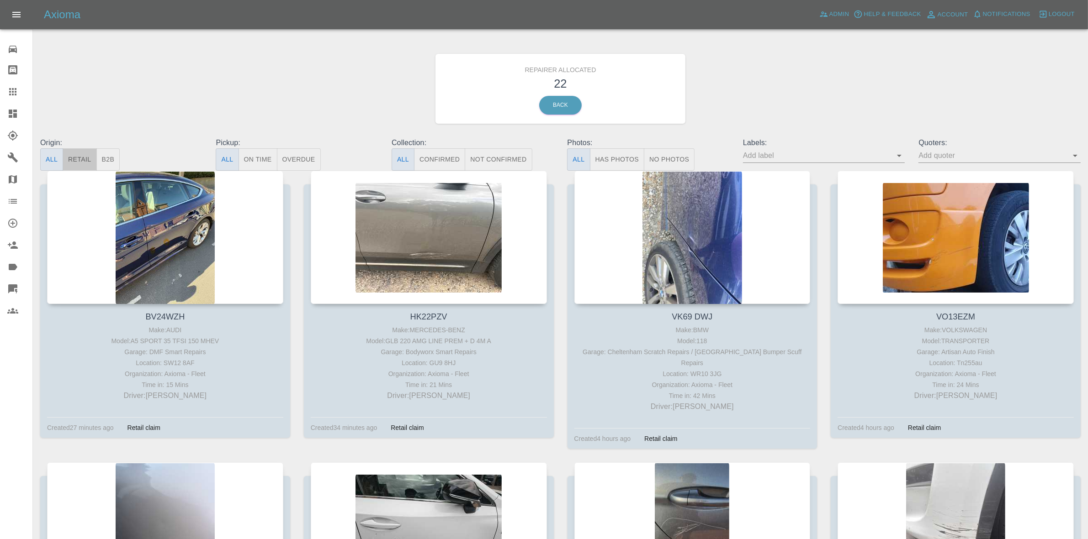
click at [87, 157] on button "Retail" at bounding box center [80, 159] width 34 height 22
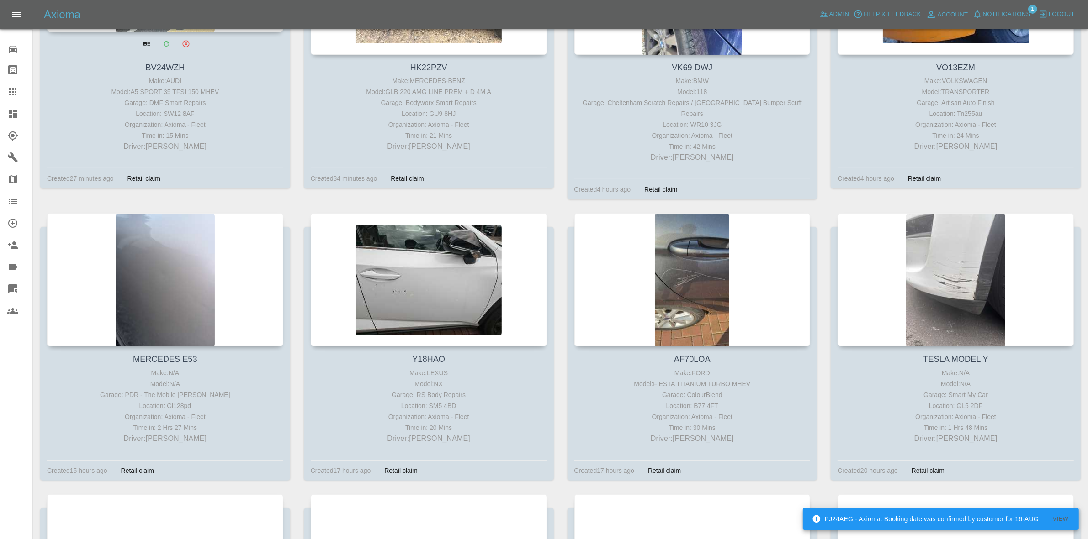
scroll to position [285, 0]
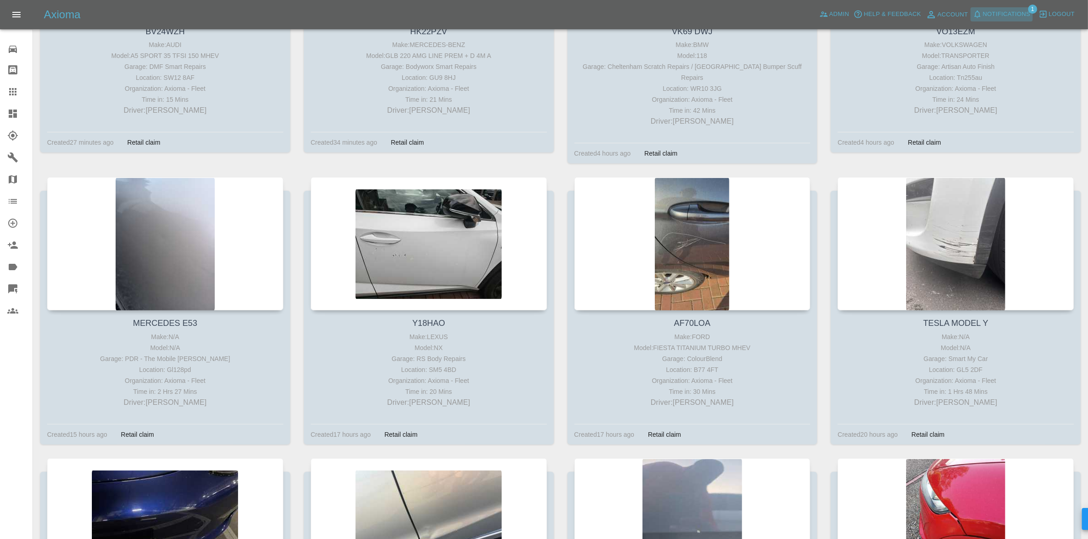
click at [1017, 9] on span "Notifications" at bounding box center [1006, 14] width 48 height 11
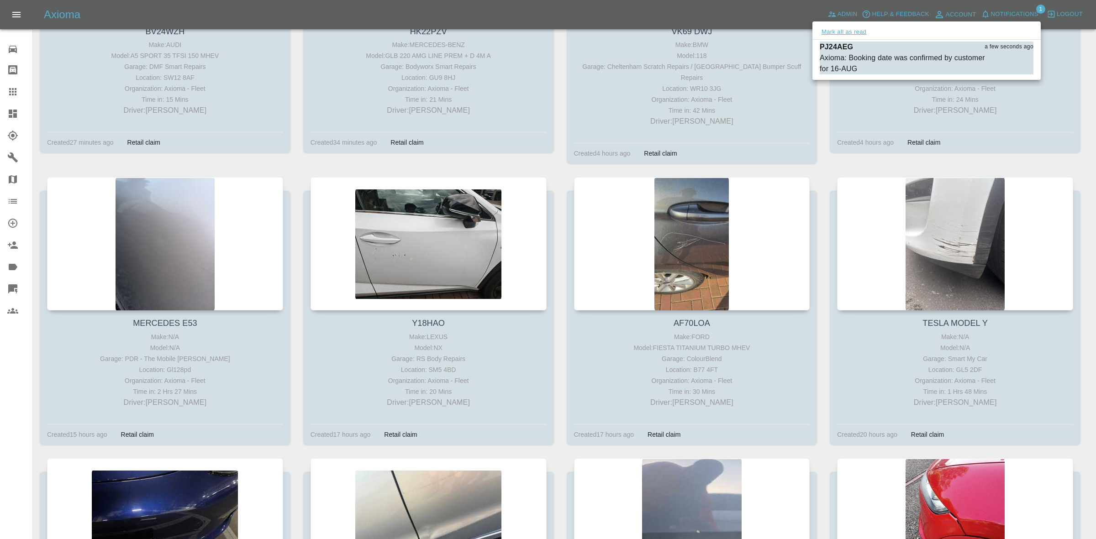
click at [859, 28] on button "Mark all as read" at bounding box center [844, 32] width 48 height 11
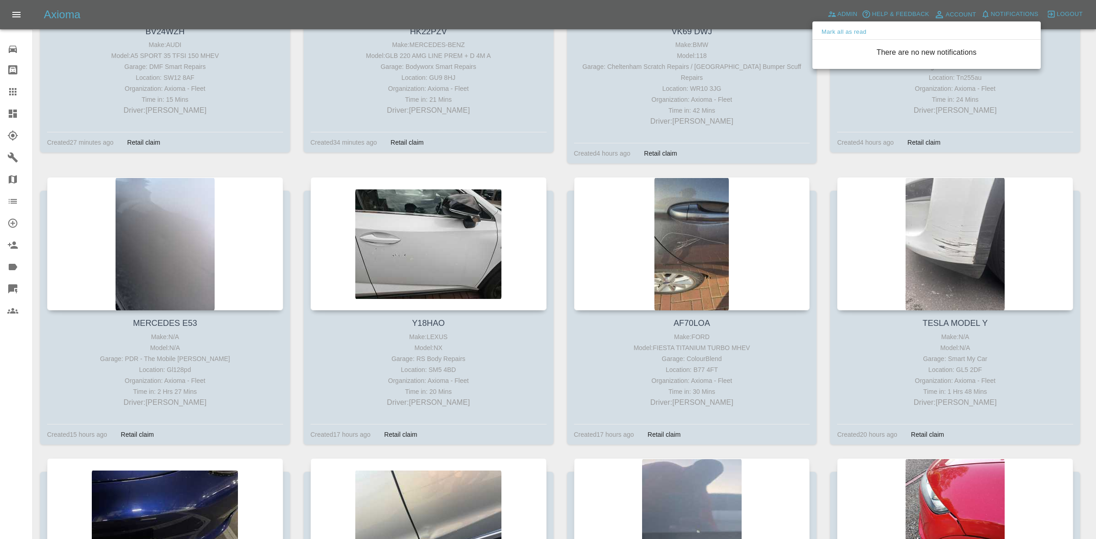
click at [816, 163] on div at bounding box center [548, 269] width 1096 height 539
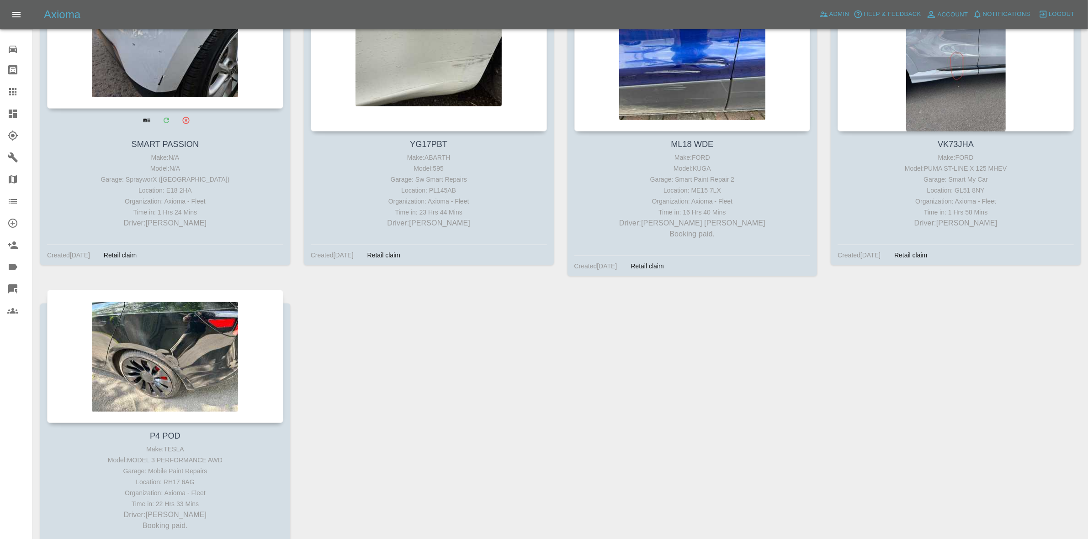
scroll to position [1095, 0]
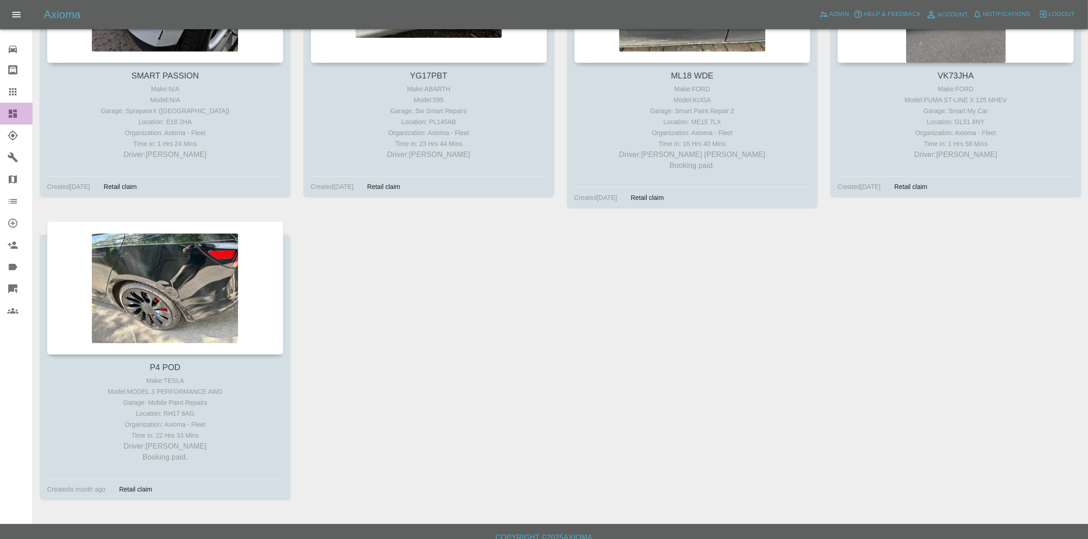
click at [0, 118] on link "Dashboard" at bounding box center [16, 114] width 32 height 22
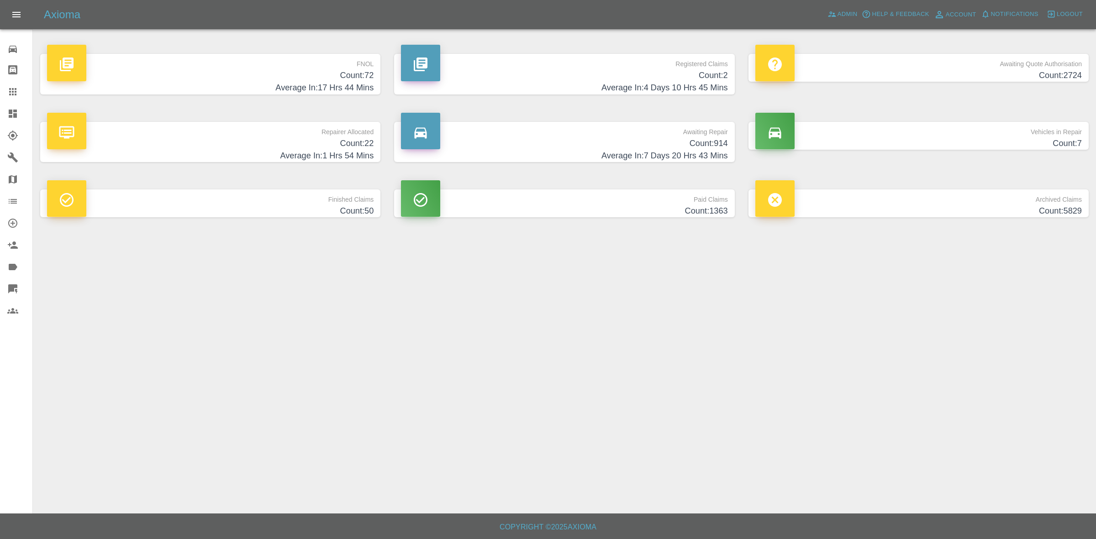
click at [248, 85] on h4 "Average In: 17 Hrs 44 Mins" at bounding box center [210, 88] width 327 height 12
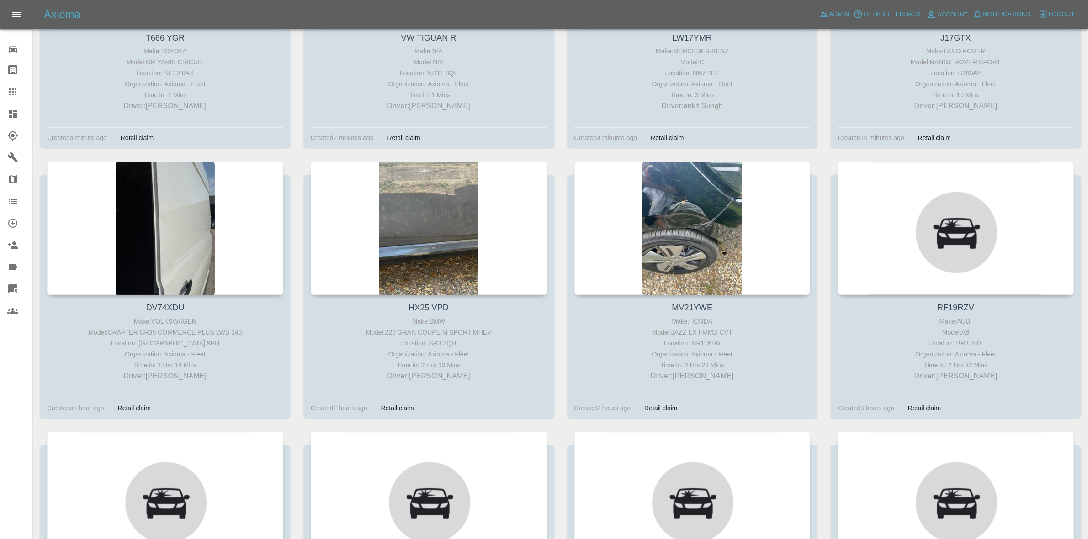
scroll to position [4532, 0]
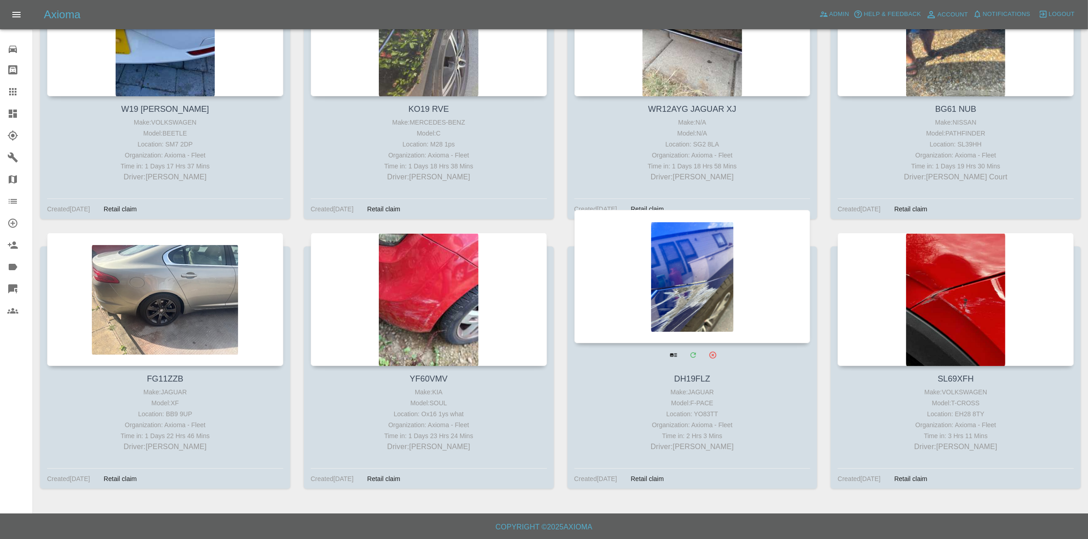
drag, startPoint x: 750, startPoint y: 287, endPoint x: 524, endPoint y: 287, distance: 226.1
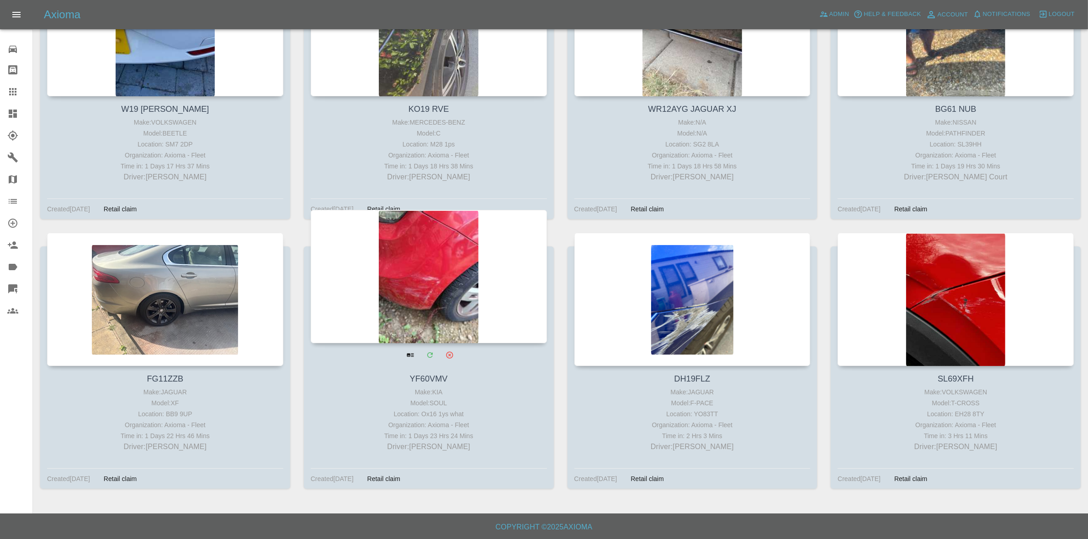
drag, startPoint x: 475, startPoint y: 287, endPoint x: 370, endPoint y: 287, distance: 105.1
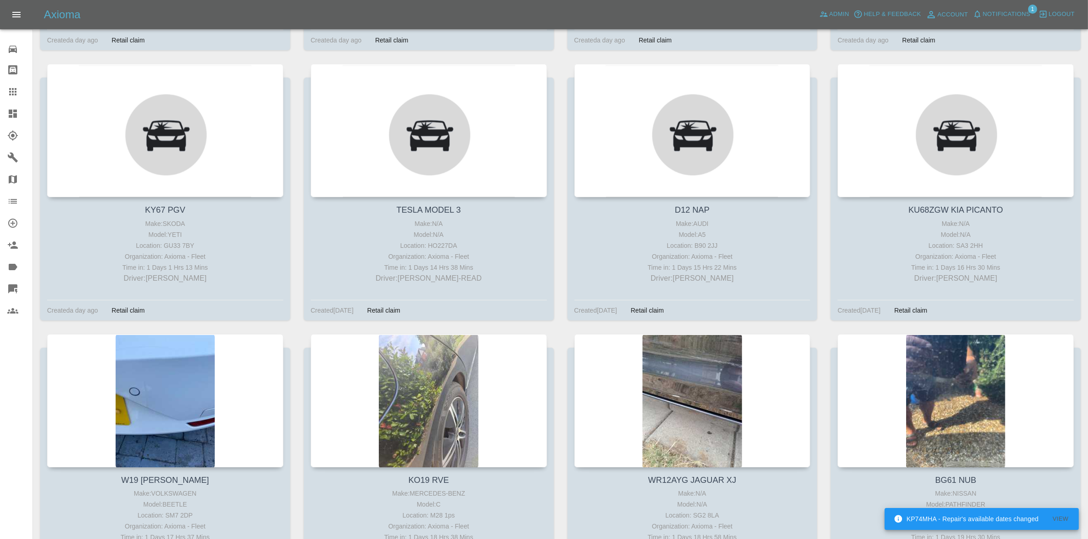
scroll to position [4075, 0]
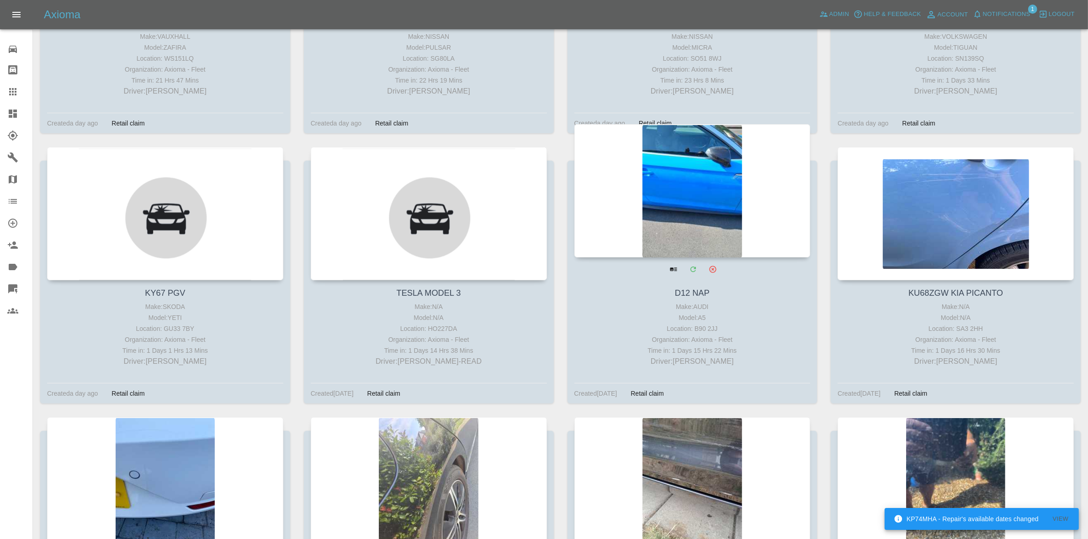
drag, startPoint x: 731, startPoint y: 202, endPoint x: 679, endPoint y: 200, distance: 52.6
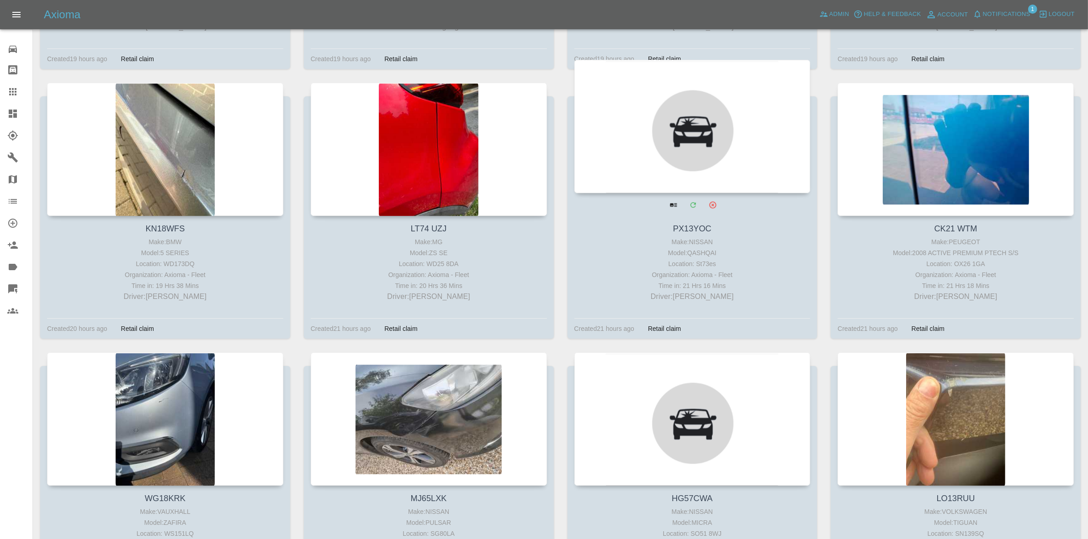
scroll to position [3561, 0]
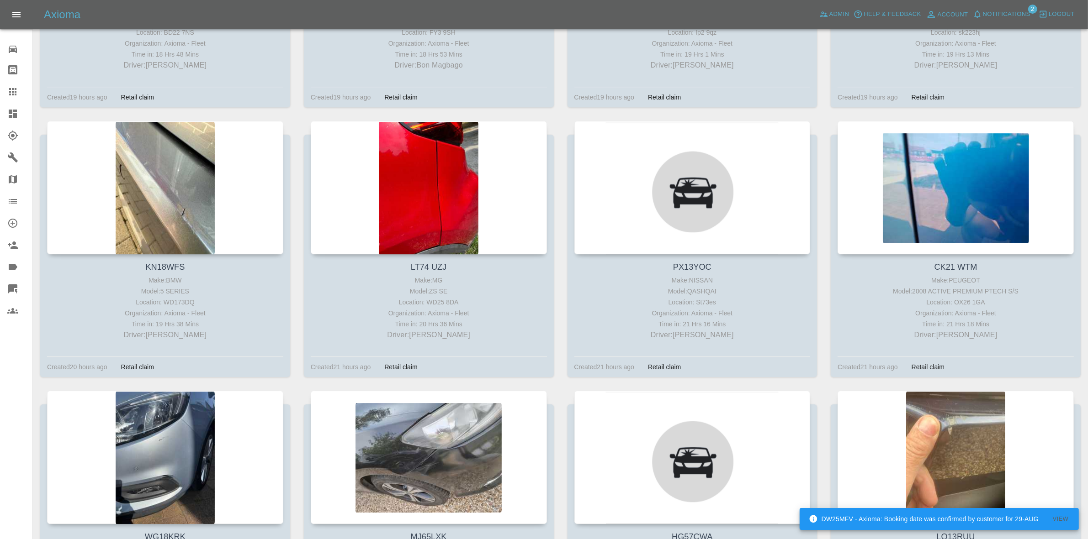
click at [3, 108] on link "Dashboard" at bounding box center [16, 114] width 32 height 22
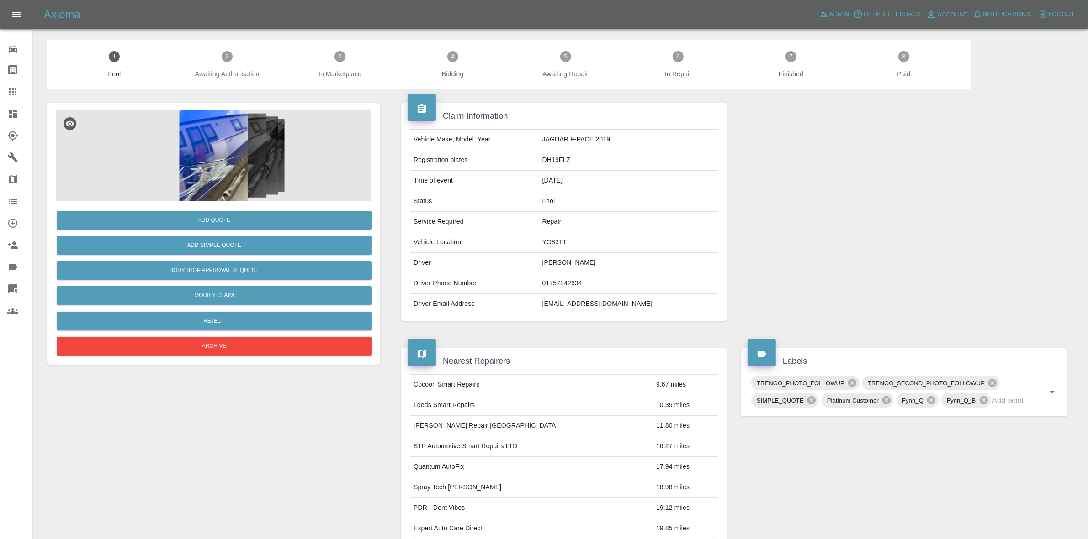
click at [247, 155] on img at bounding box center [213, 155] width 315 height 91
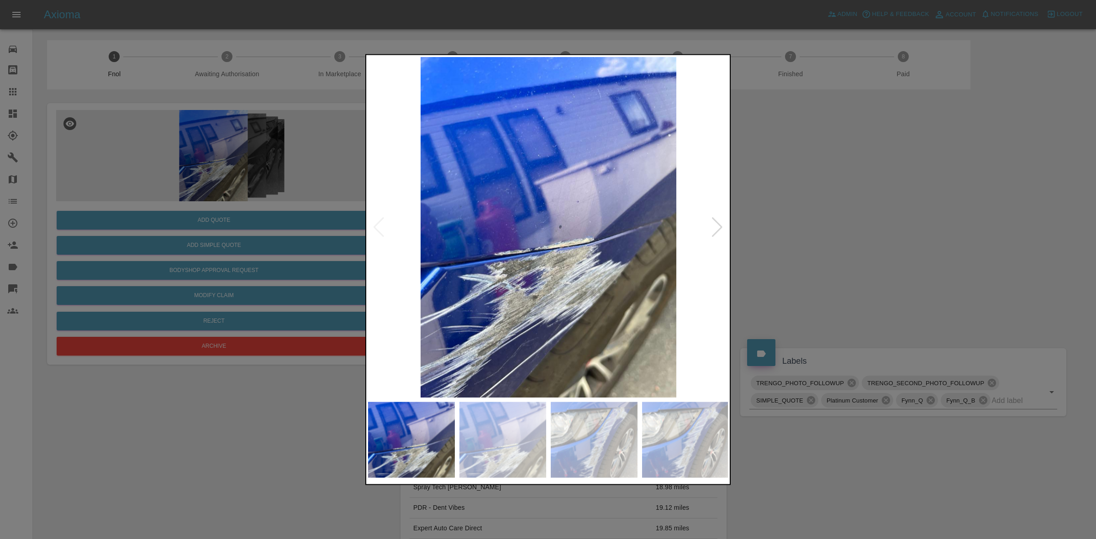
click at [718, 230] on div at bounding box center [717, 227] width 12 height 20
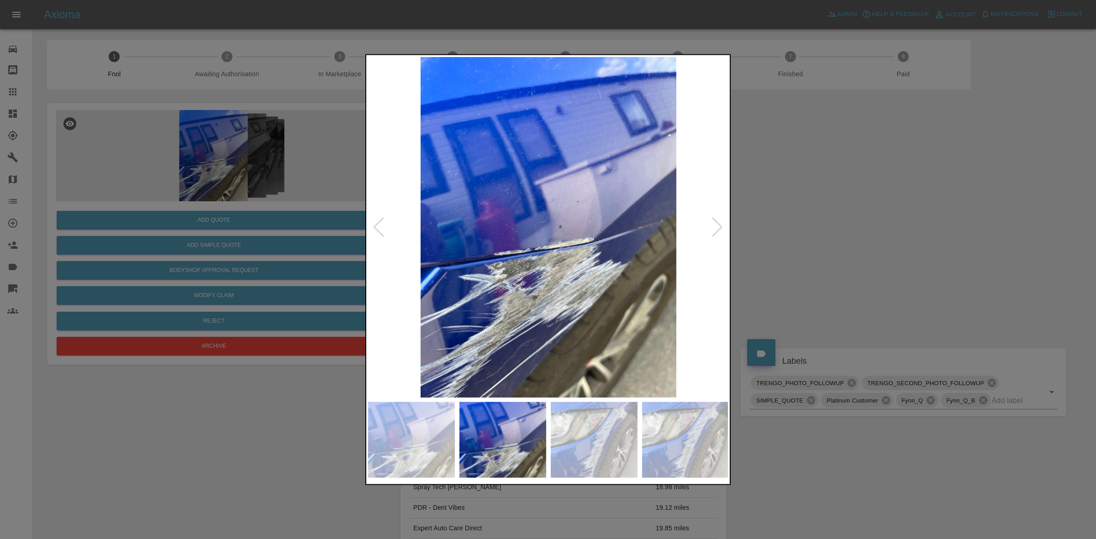
click at [718, 230] on div at bounding box center [717, 227] width 12 height 20
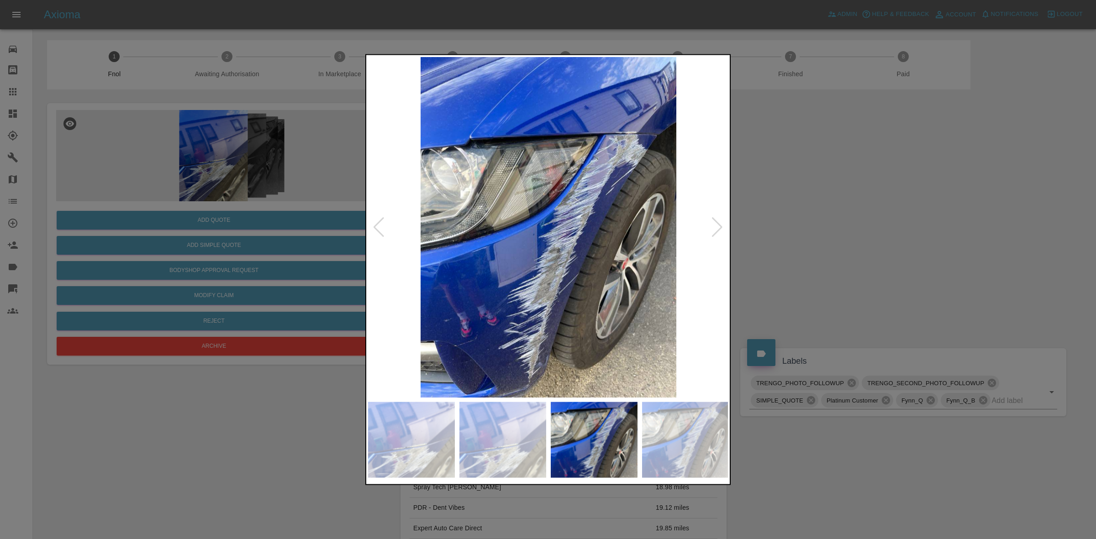
click at [718, 230] on div at bounding box center [717, 227] width 12 height 20
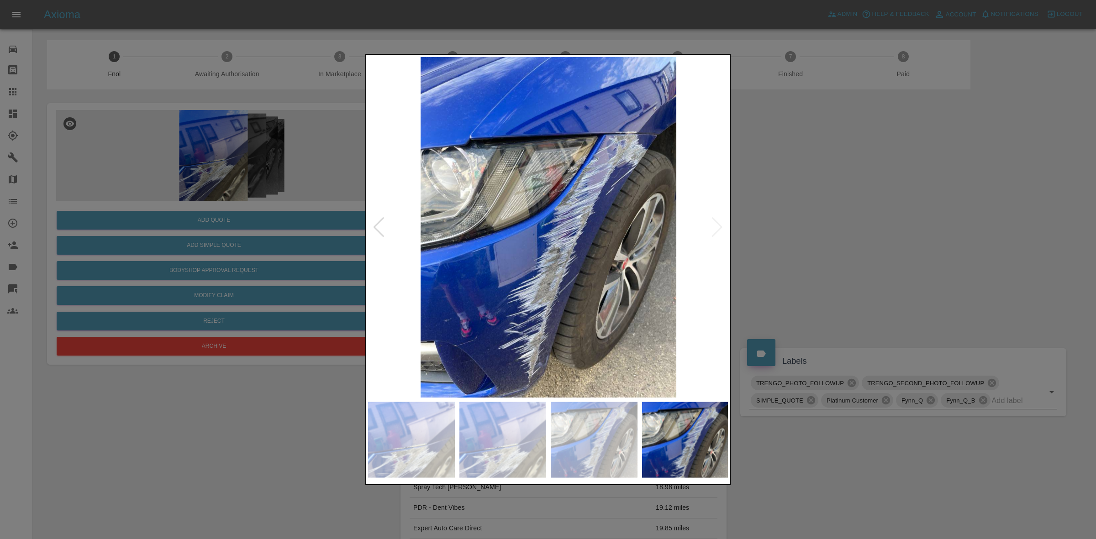
click at [718, 230] on img at bounding box center [548, 227] width 361 height 341
click at [845, 229] on div at bounding box center [548, 269] width 1096 height 539
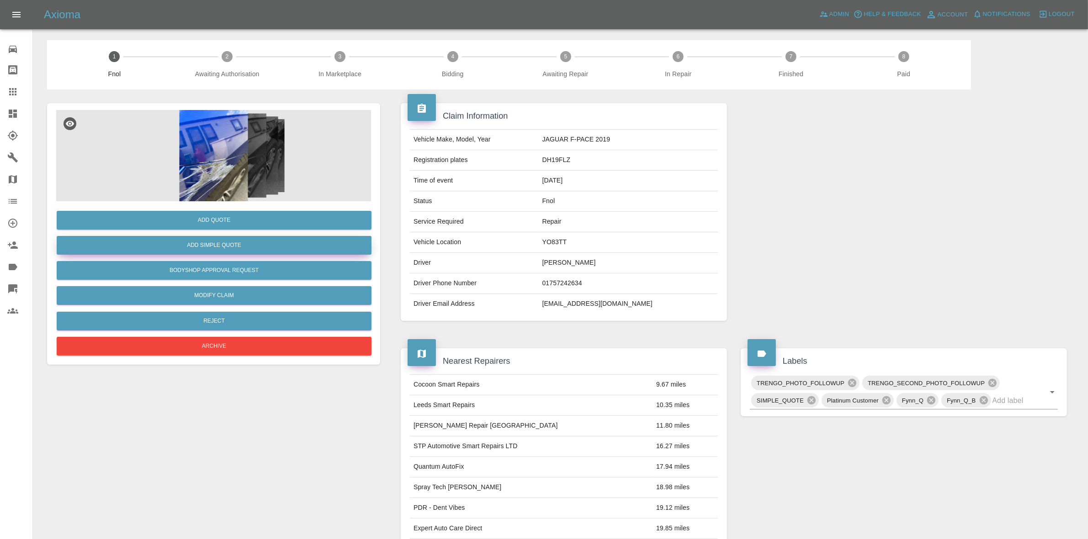
click at [242, 250] on button "Add Simple Quote" at bounding box center [214, 245] width 315 height 19
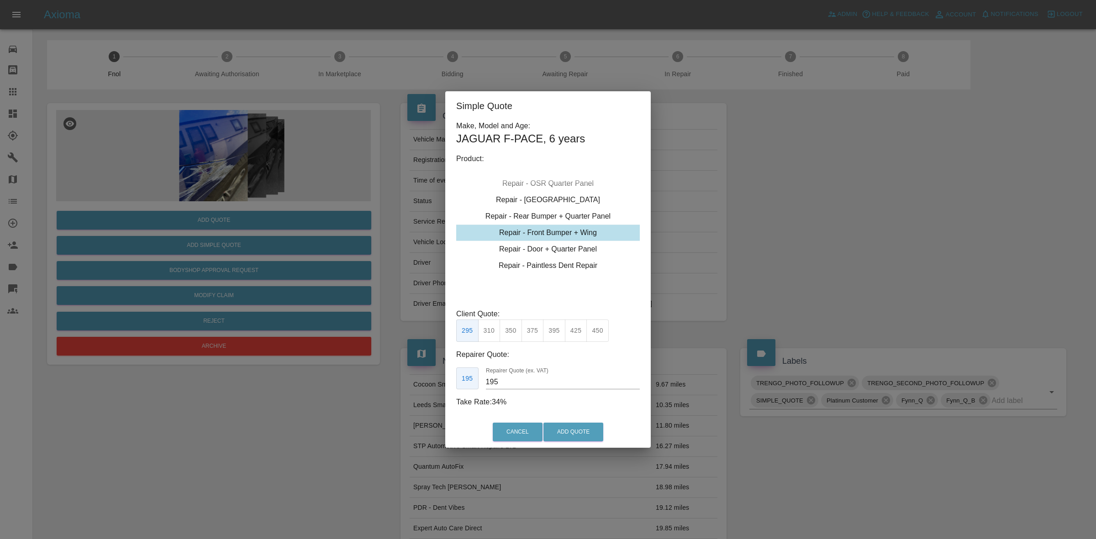
click at [488, 331] on button "310" at bounding box center [489, 331] width 22 height 22
type input "200"
click at [570, 431] on button "Add Quote" at bounding box center [574, 432] width 60 height 19
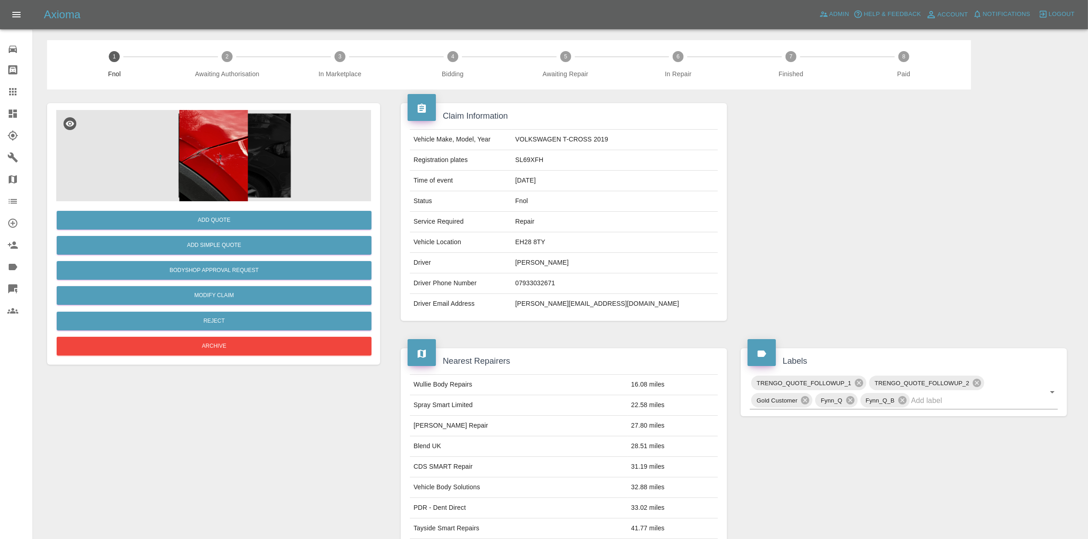
click at [139, 137] on img at bounding box center [213, 155] width 315 height 91
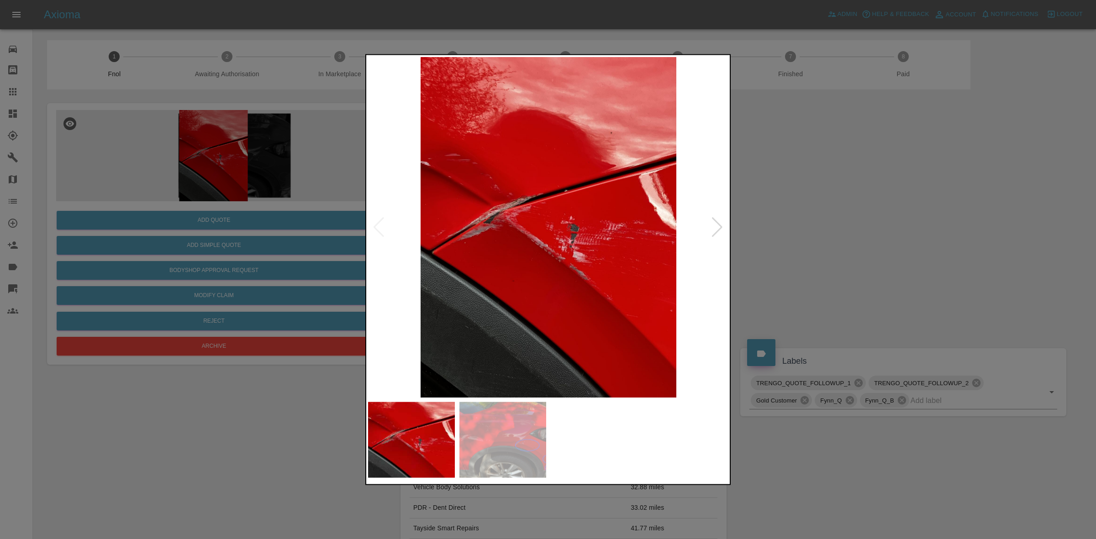
click at [716, 222] on div at bounding box center [717, 227] width 12 height 20
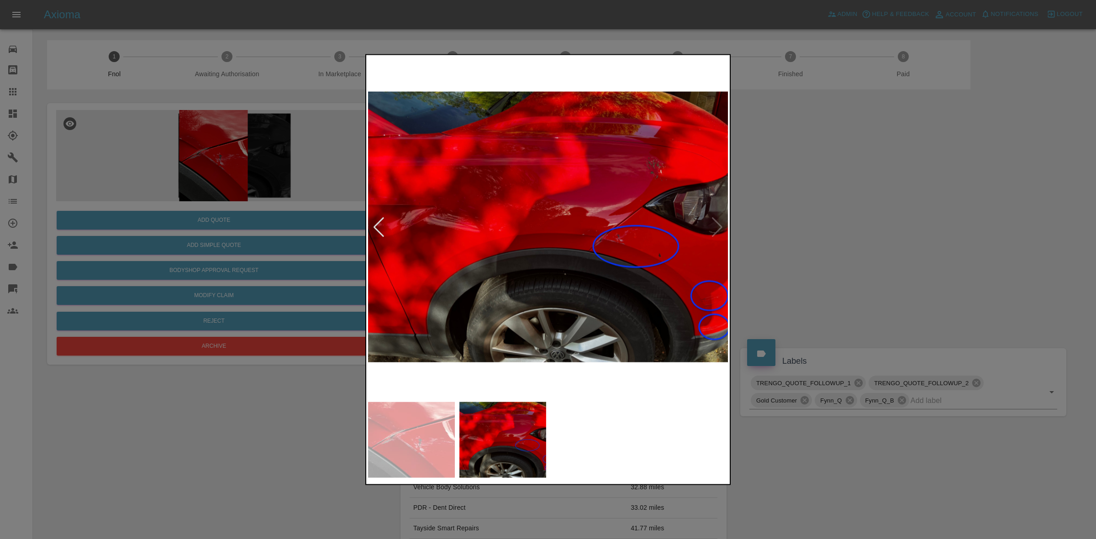
click at [720, 231] on img at bounding box center [548, 227] width 361 height 341
click at [785, 234] on div at bounding box center [548, 269] width 1096 height 539
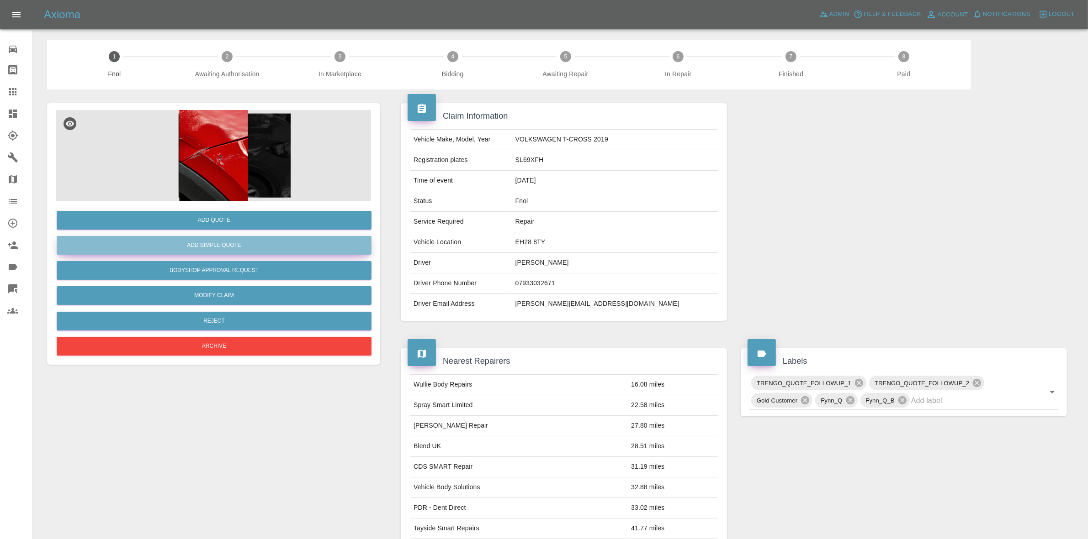
click at [211, 247] on button "Add Simple Quote" at bounding box center [214, 245] width 315 height 19
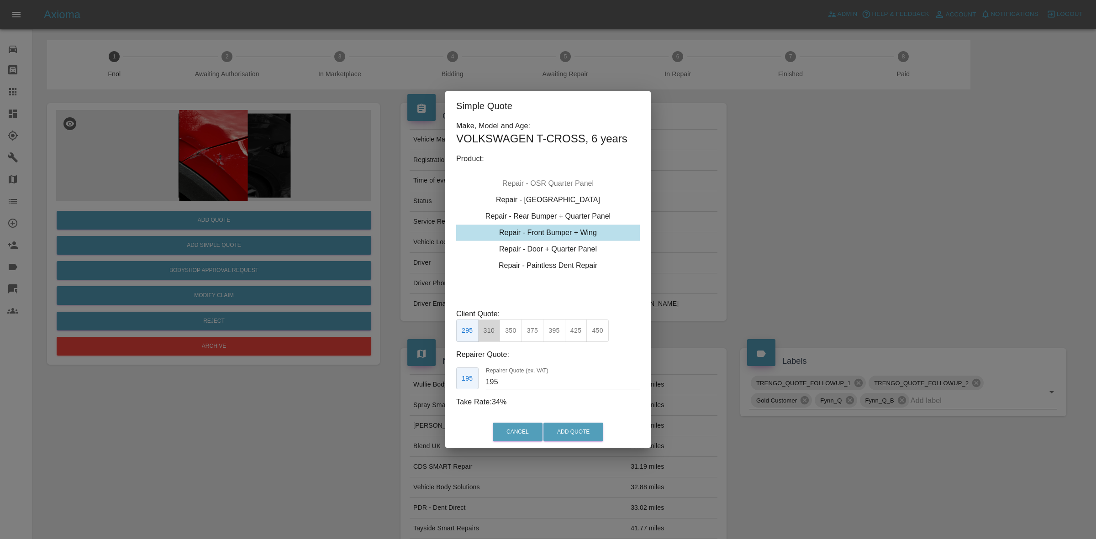
click at [491, 333] on button "310" at bounding box center [489, 331] width 22 height 22
click at [505, 333] on button "350" at bounding box center [511, 331] width 22 height 22
type input "210"
click at [572, 437] on button "Add Quote" at bounding box center [574, 432] width 60 height 19
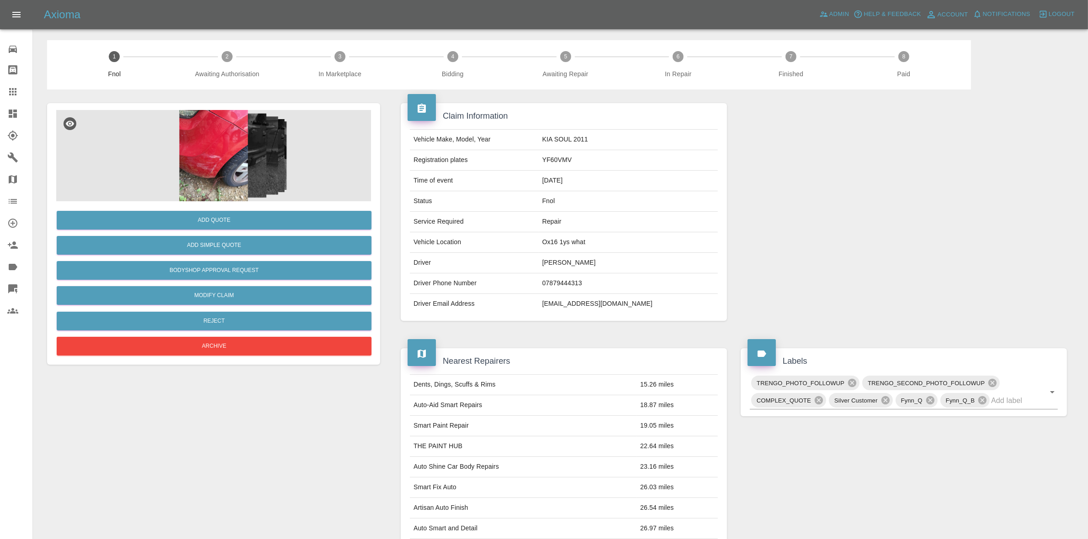
click at [240, 137] on img at bounding box center [213, 155] width 315 height 91
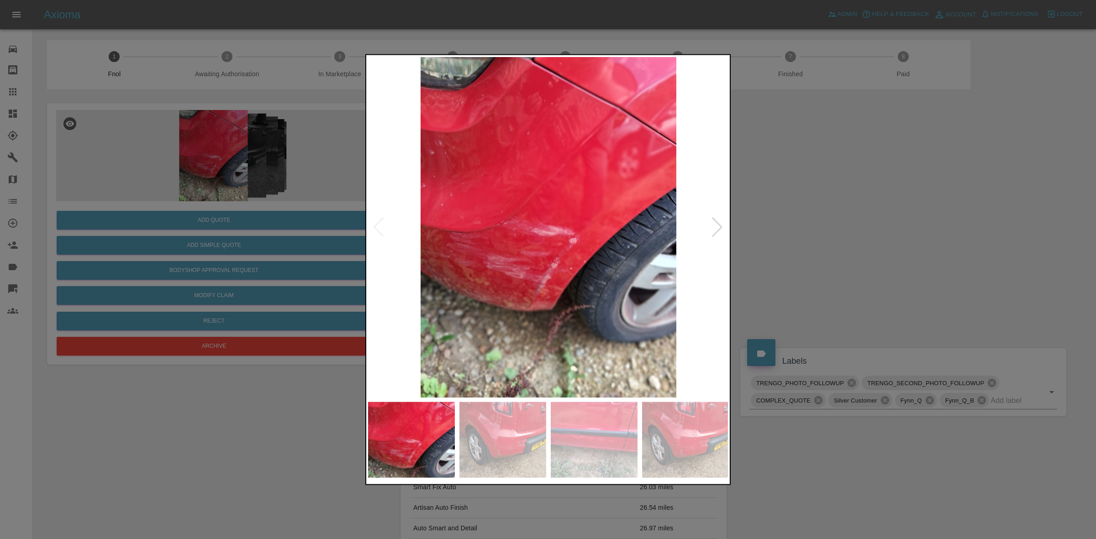
click at [713, 219] on div at bounding box center [717, 227] width 12 height 20
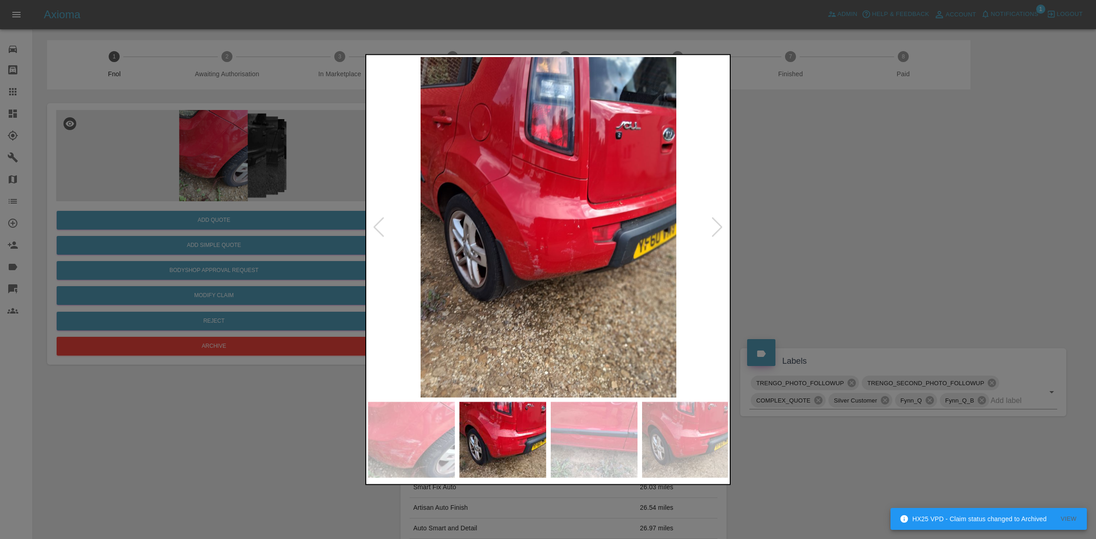
click at [464, 200] on img at bounding box center [548, 227] width 361 height 341
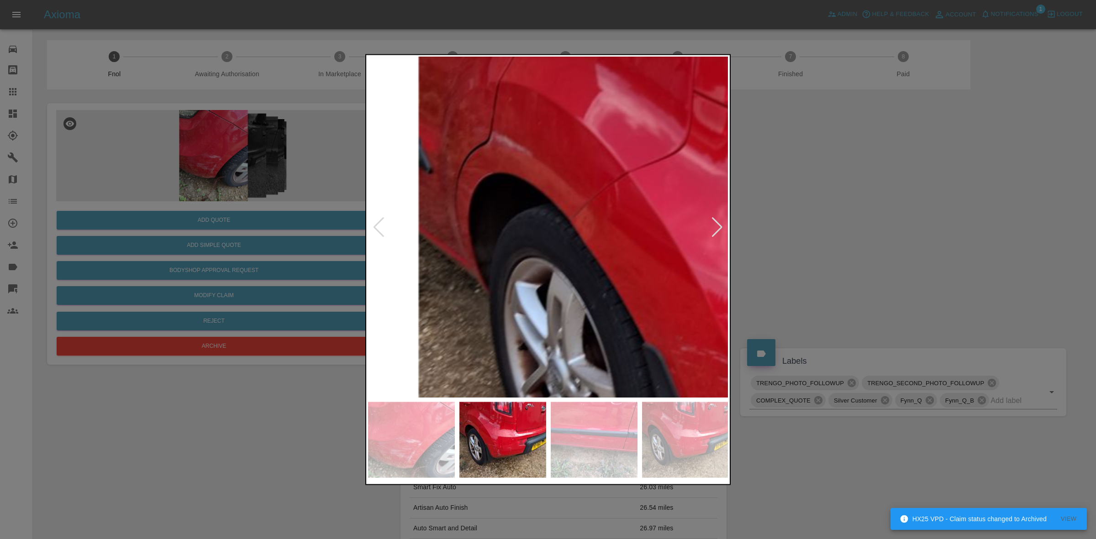
click at [464, 200] on img at bounding box center [802, 307] width 1083 height 1023
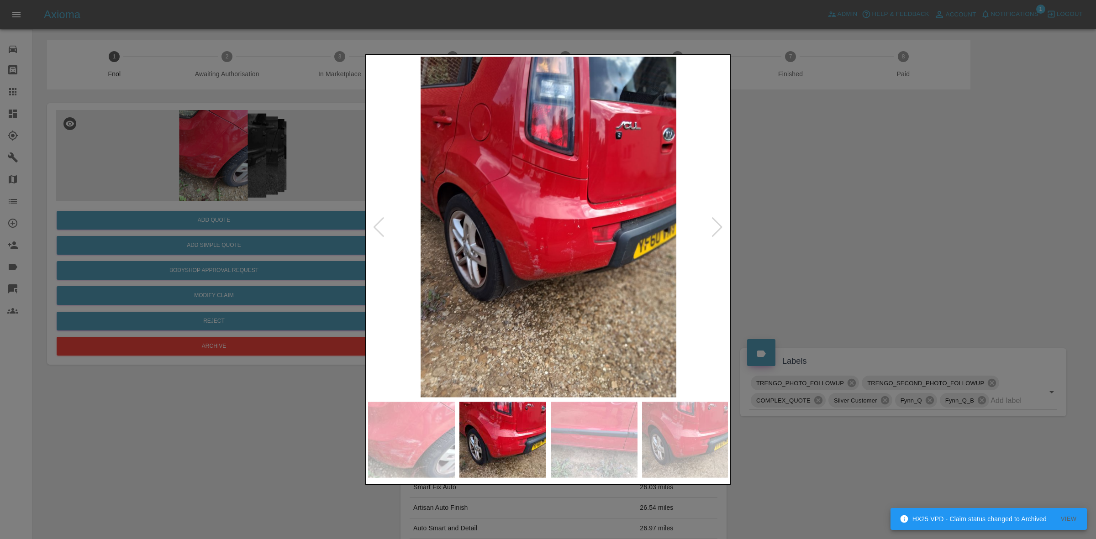
click at [713, 226] on div at bounding box center [717, 227] width 12 height 20
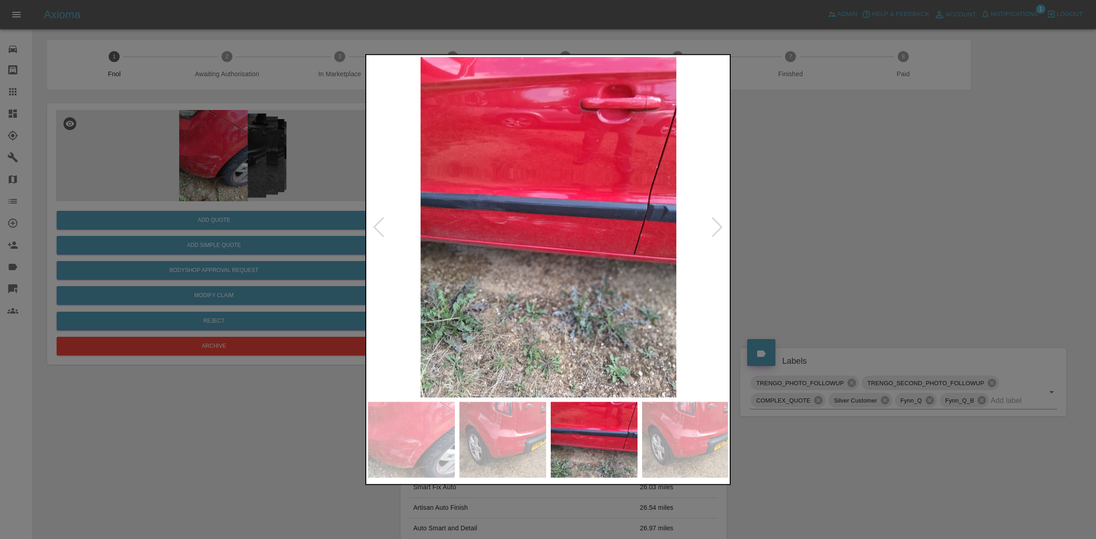
click at [713, 226] on div at bounding box center [717, 227] width 12 height 20
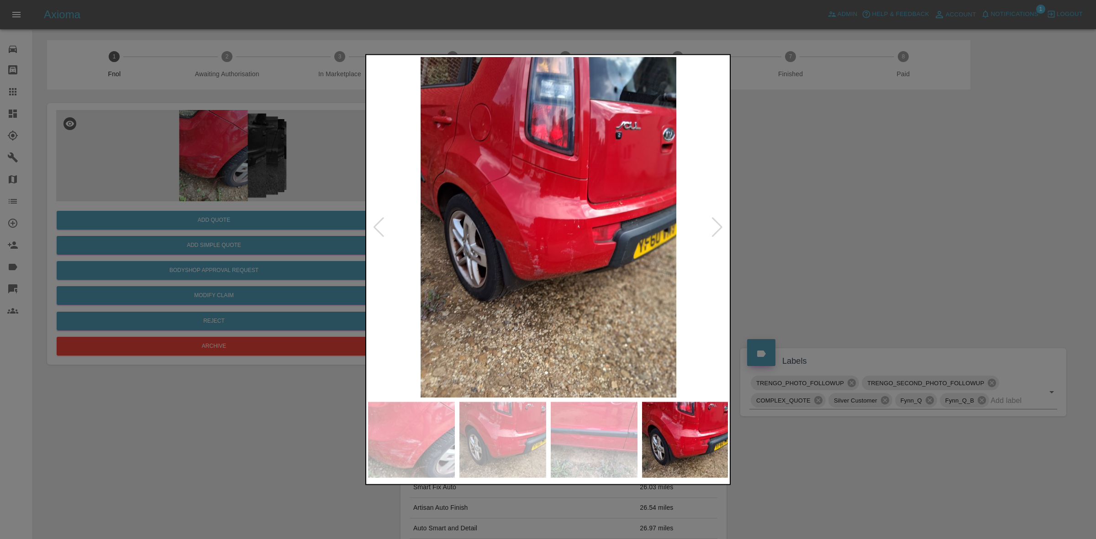
click at [713, 226] on div at bounding box center [717, 227] width 12 height 20
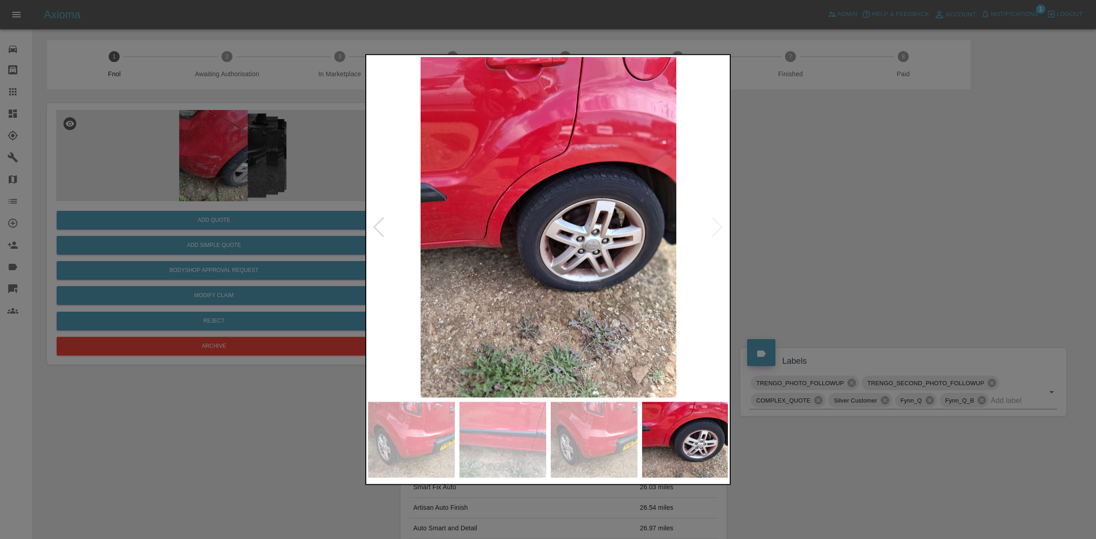
click at [713, 226] on img at bounding box center [548, 227] width 361 height 341
click at [718, 224] on img at bounding box center [548, 227] width 361 height 341
click at [376, 222] on div at bounding box center [379, 227] width 12 height 20
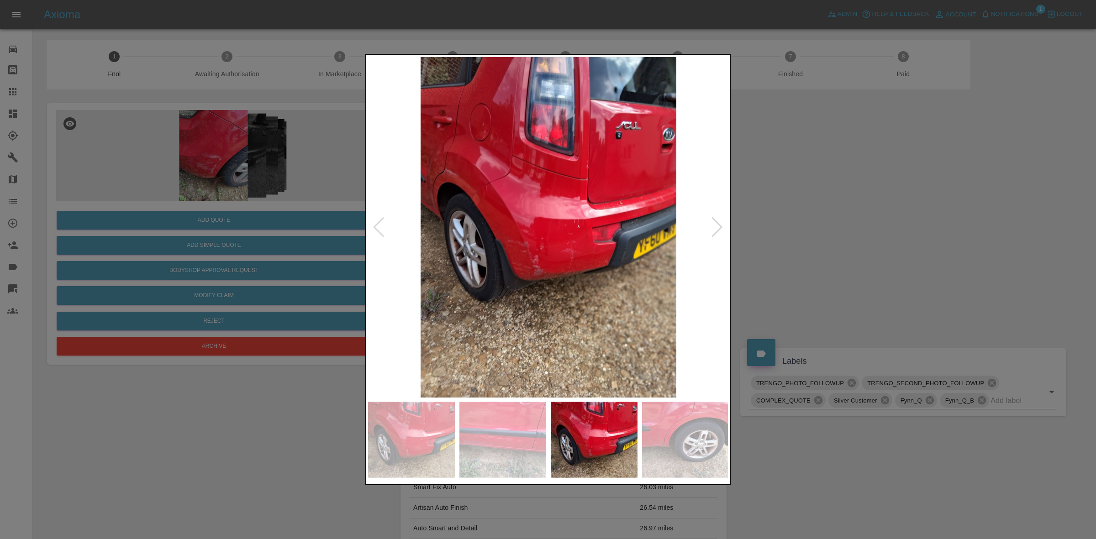
click at [380, 220] on div at bounding box center [379, 227] width 12 height 20
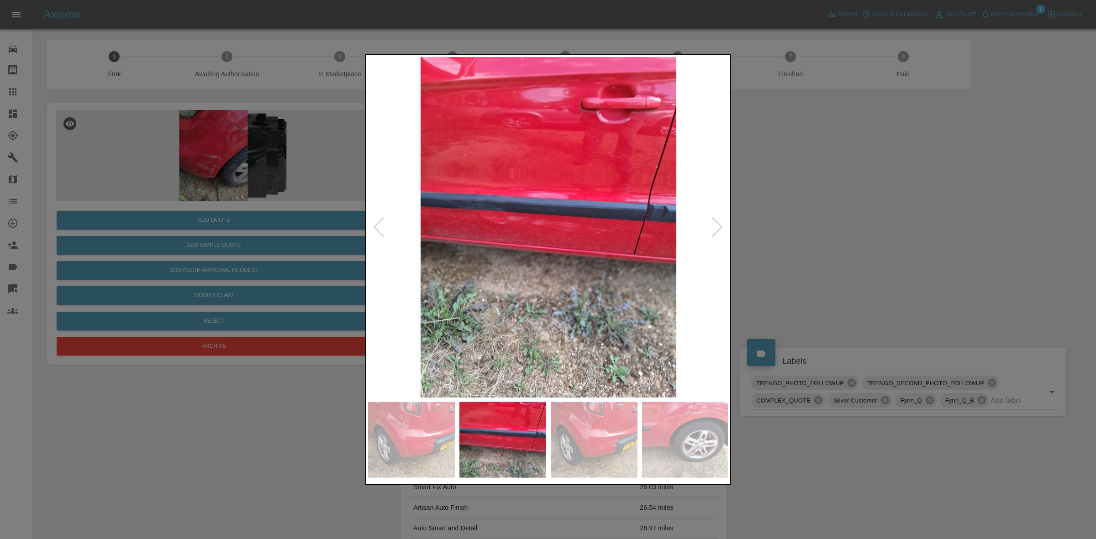
click at [380, 220] on div at bounding box center [379, 227] width 12 height 20
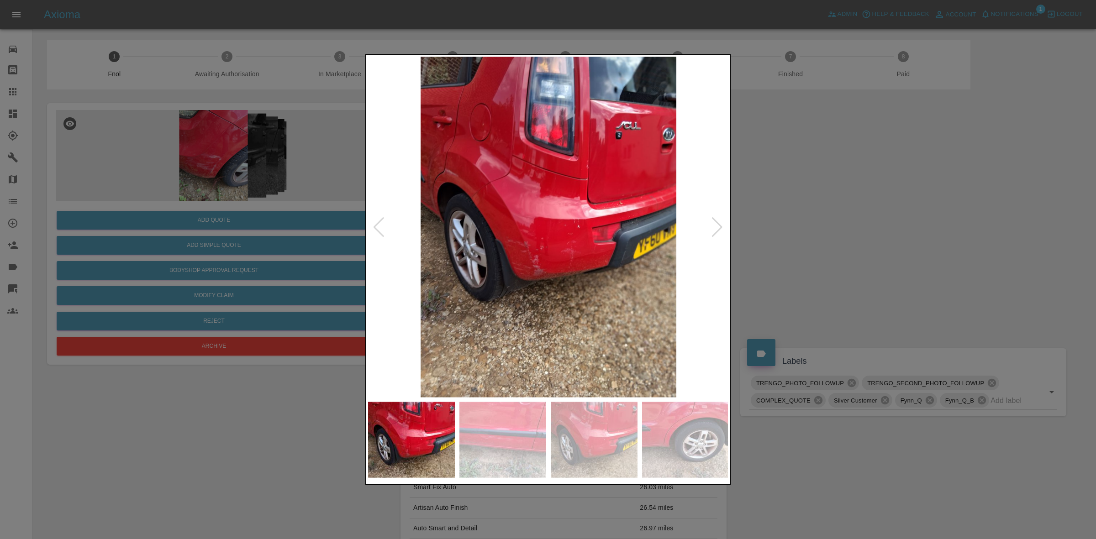
click at [380, 220] on div at bounding box center [379, 227] width 12 height 20
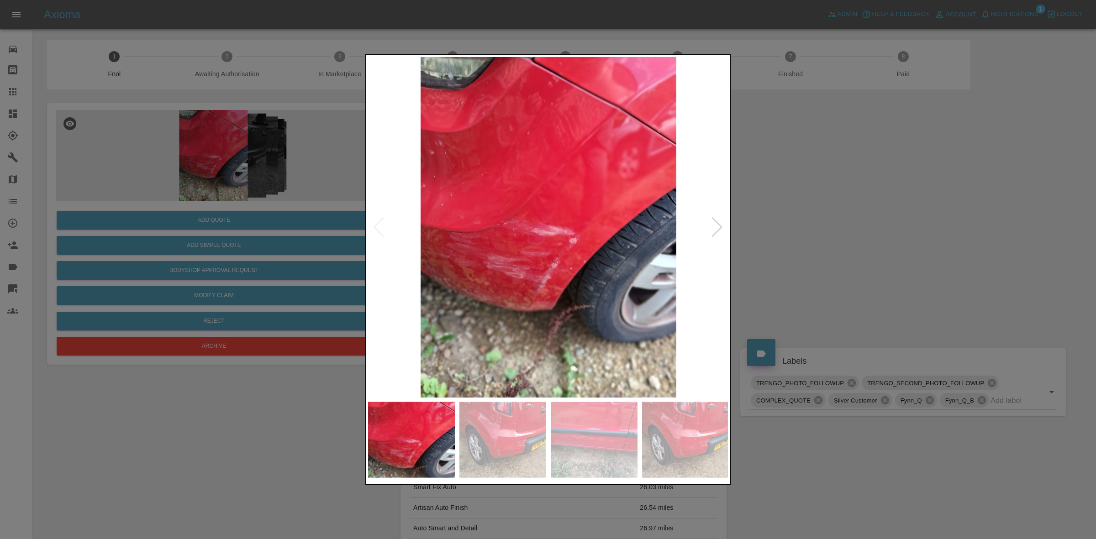
click at [380, 220] on img at bounding box center [548, 227] width 361 height 341
click at [713, 222] on div at bounding box center [717, 227] width 12 height 20
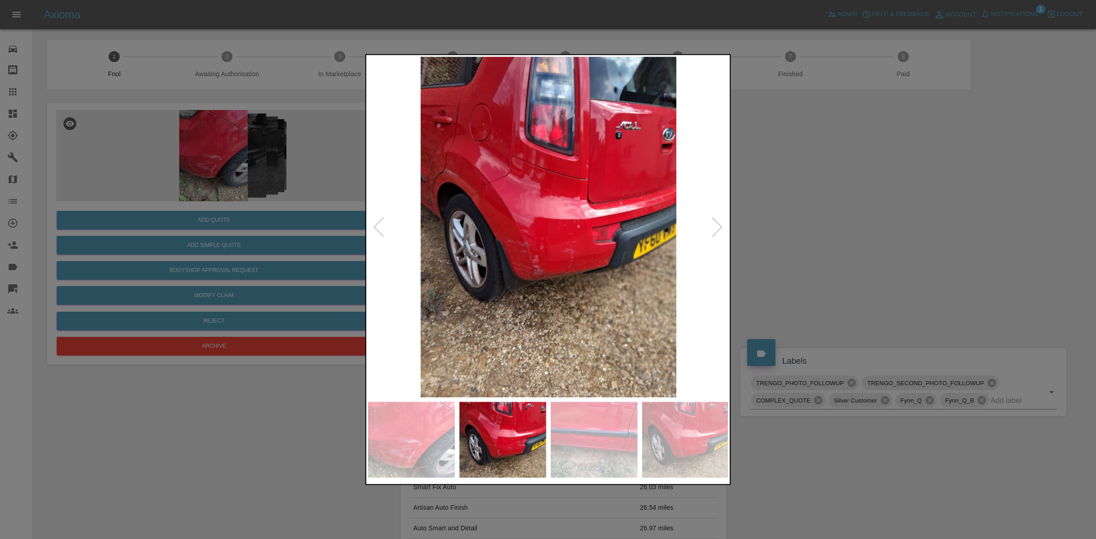
click at [713, 222] on div at bounding box center [717, 227] width 12 height 20
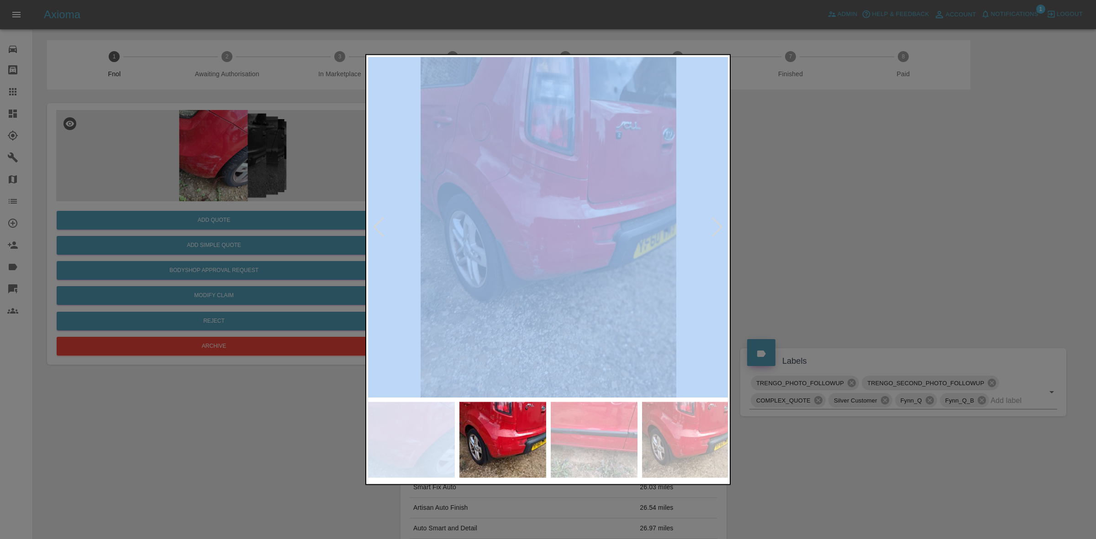
click at [713, 222] on div at bounding box center [717, 227] width 12 height 20
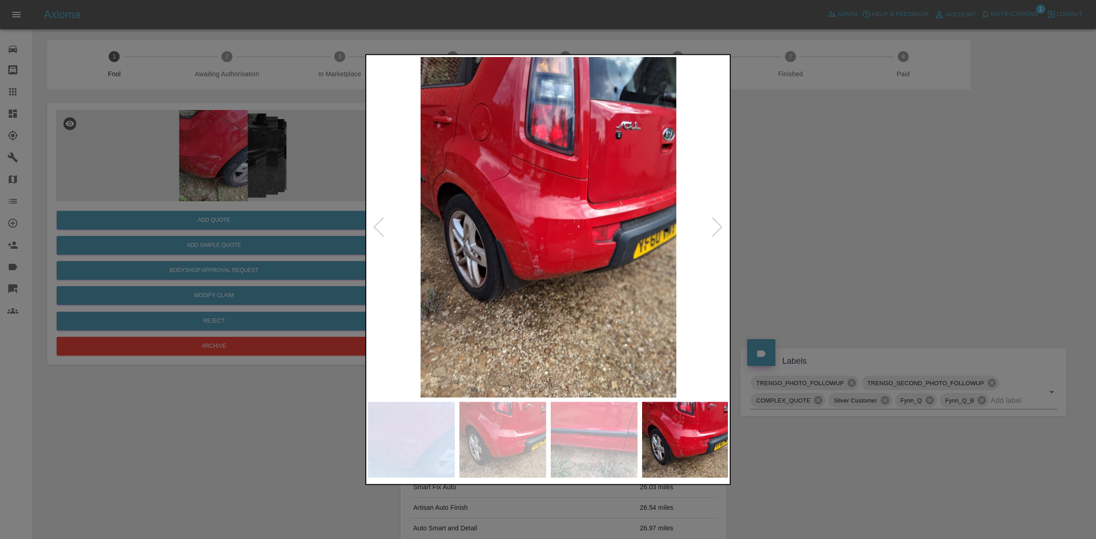
click at [713, 222] on div at bounding box center [717, 227] width 12 height 20
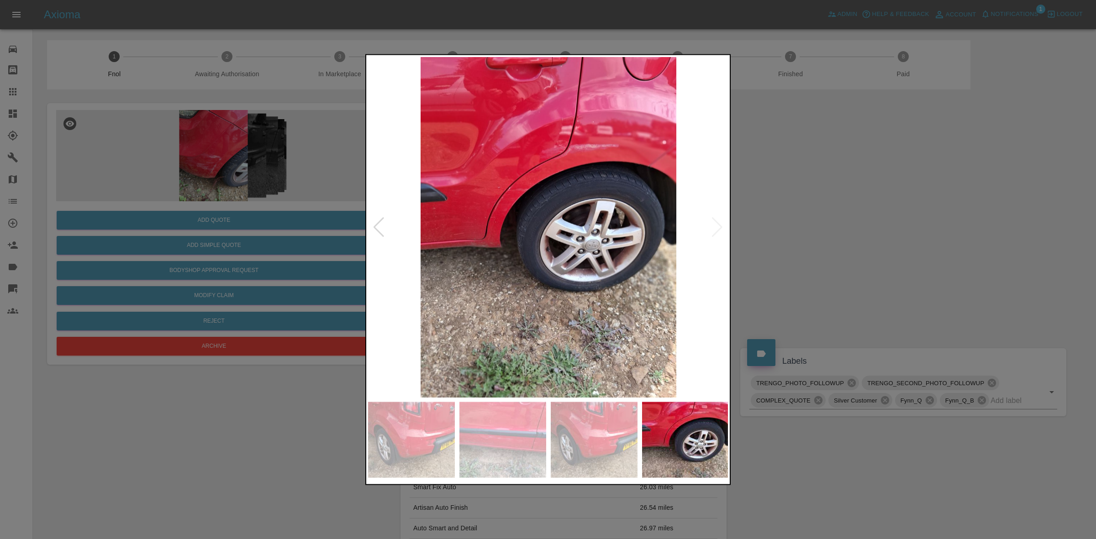
click at [713, 222] on img at bounding box center [548, 227] width 361 height 341
click at [808, 228] on div at bounding box center [548, 269] width 1096 height 539
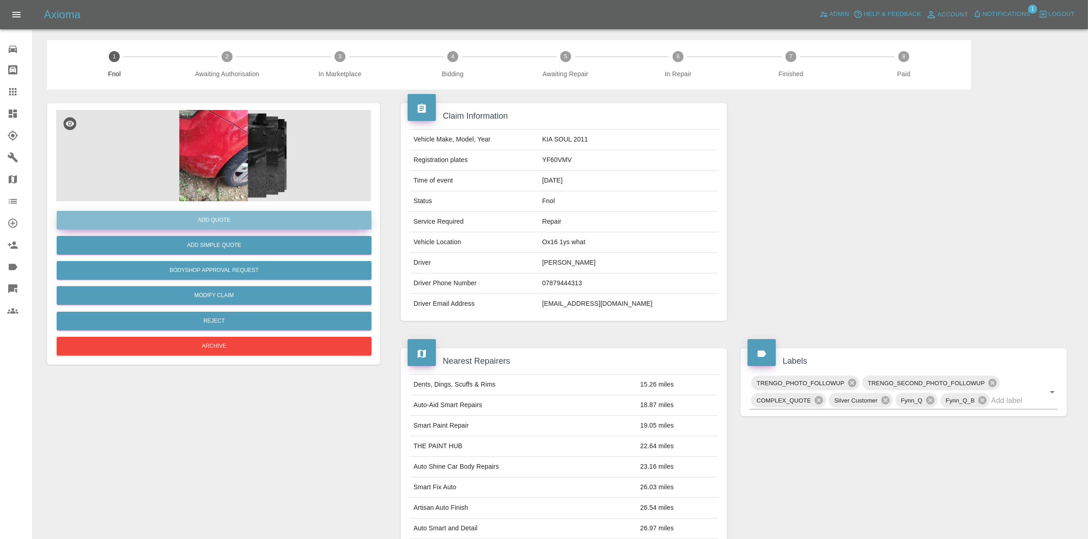
click at [241, 222] on button "Add Quote" at bounding box center [214, 220] width 315 height 19
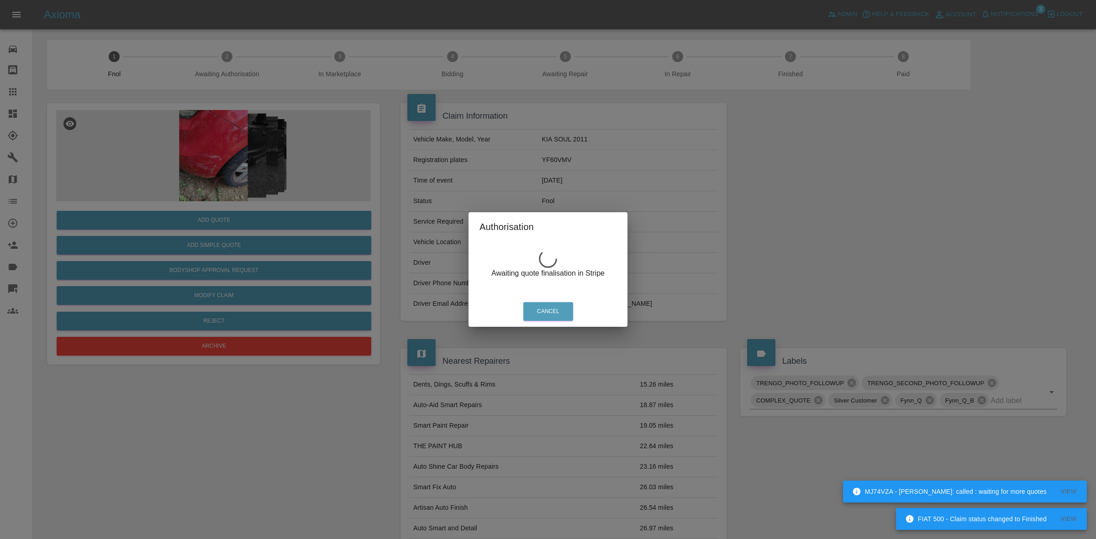
click at [294, 162] on div "Authorisation Awaiting quote finalisation in Stripe Cancel" at bounding box center [548, 269] width 1096 height 539
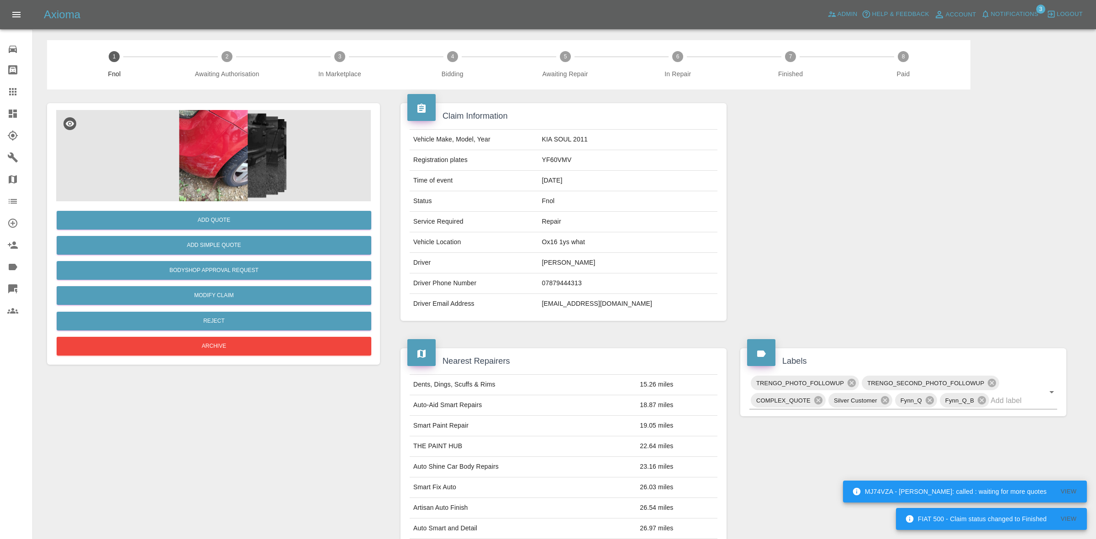
click at [253, 161] on img at bounding box center [213, 155] width 315 height 91
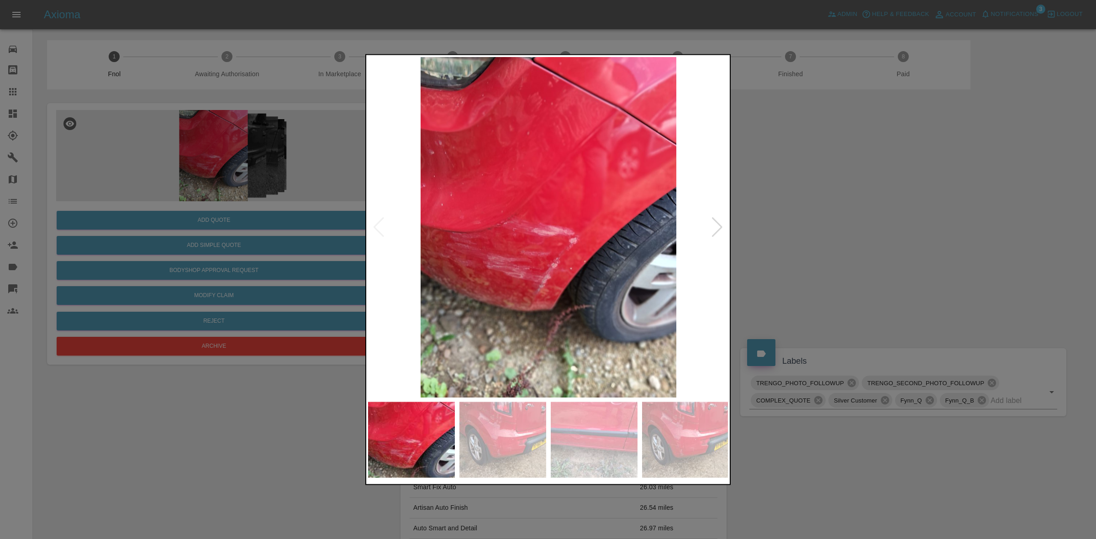
click at [589, 432] on img at bounding box center [594, 440] width 87 height 76
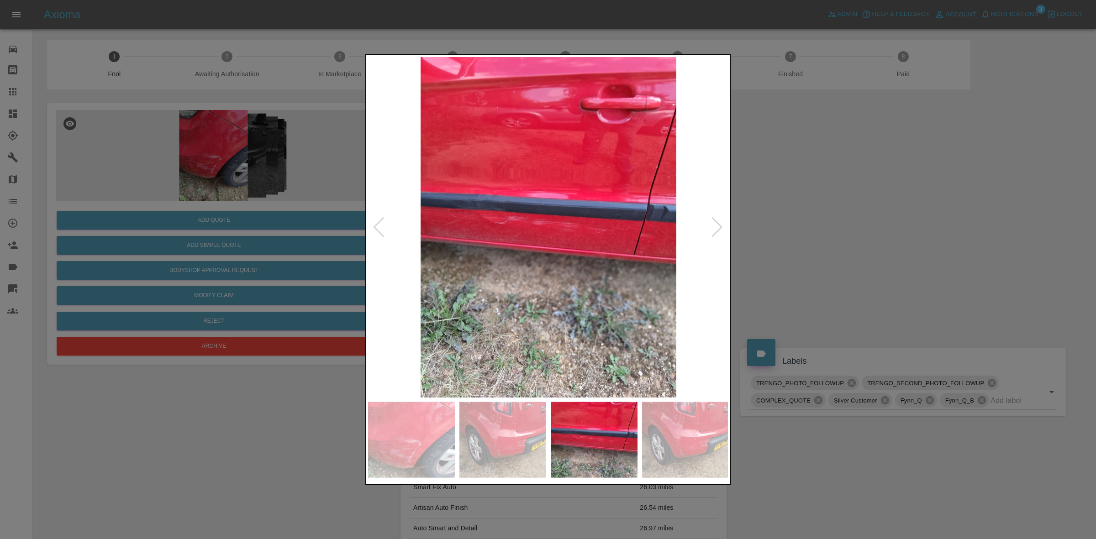
click at [567, 231] on img at bounding box center [548, 227] width 361 height 341
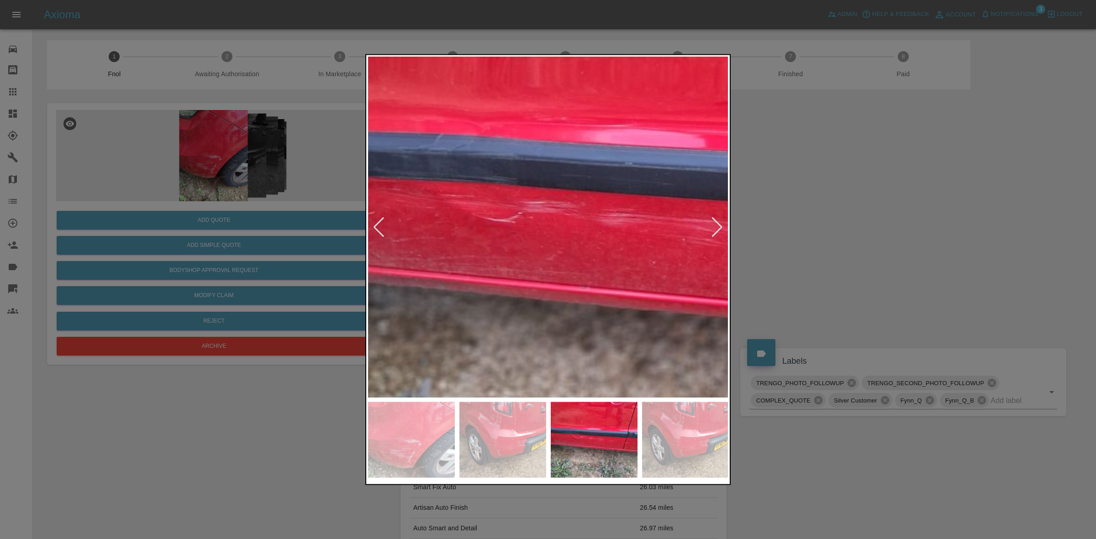
click at [517, 243] on img at bounding box center [646, 232] width 1083 height 1023
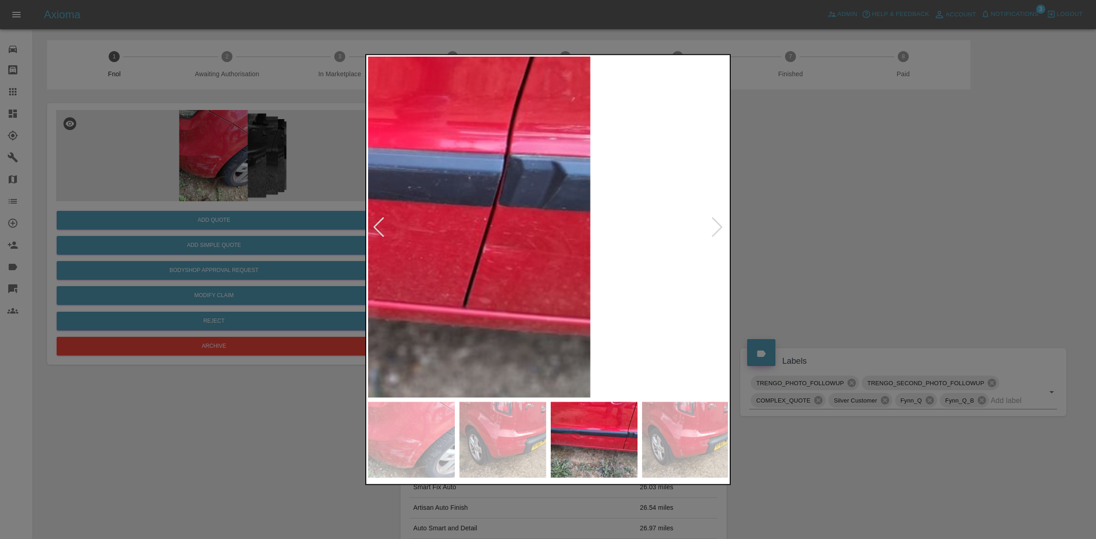
click at [528, 241] on img at bounding box center [207, 225] width 1083 height 1023
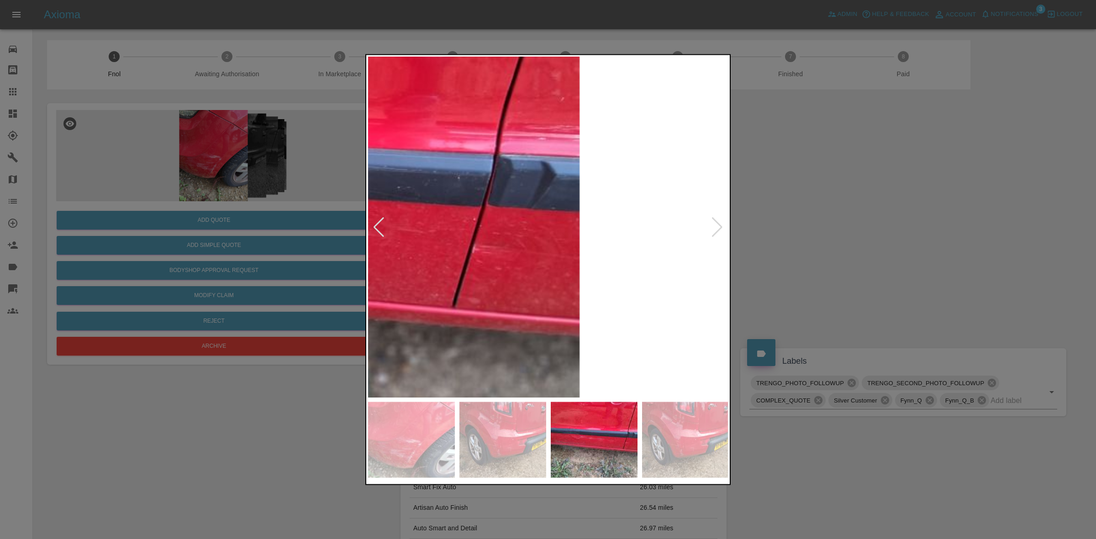
click at [491, 240] on img at bounding box center [196, 225] width 1083 height 1023
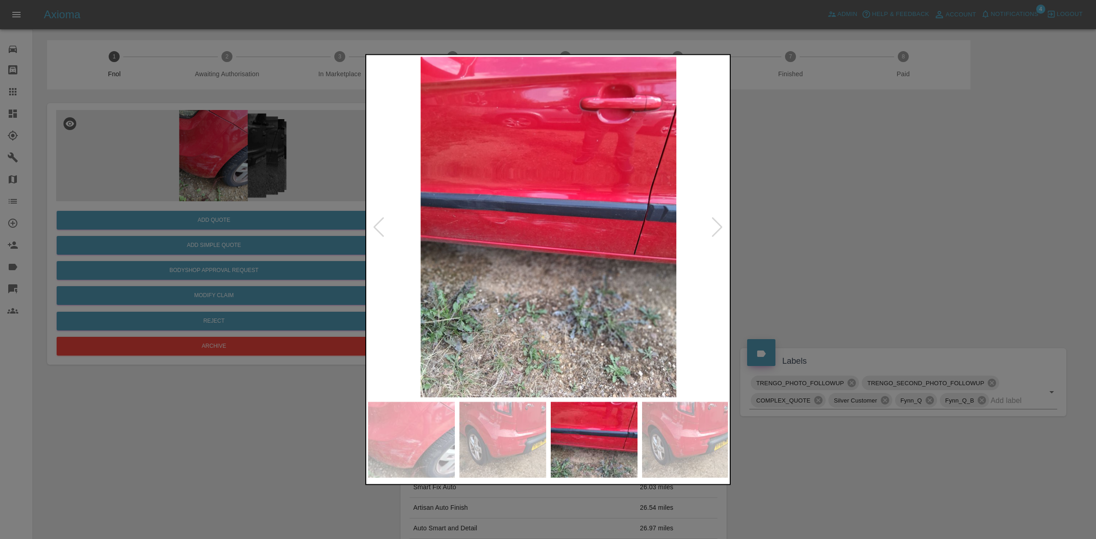
click at [213, 150] on div at bounding box center [548, 269] width 1096 height 539
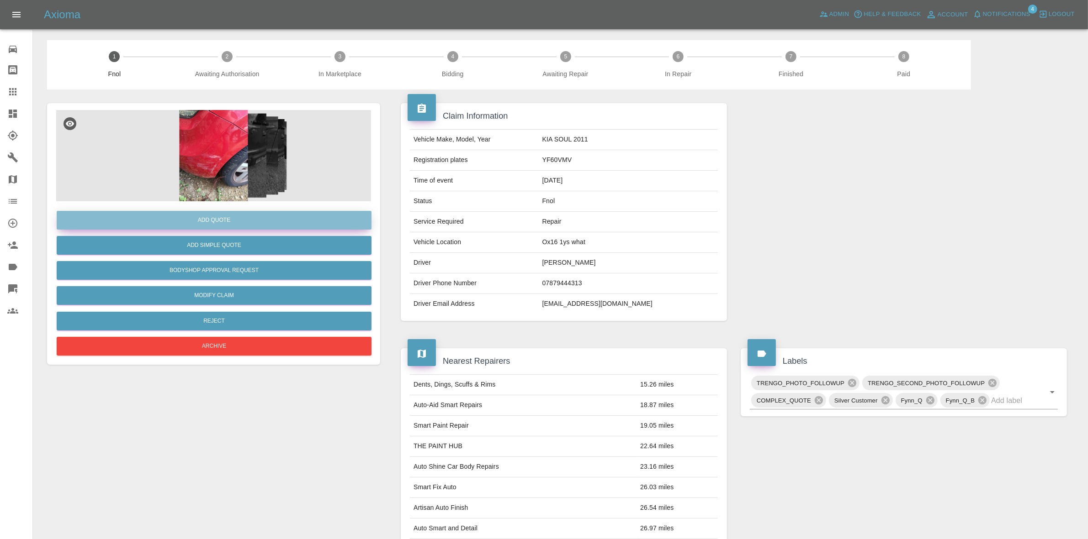
click at [231, 217] on button "Add Quote" at bounding box center [214, 220] width 315 height 19
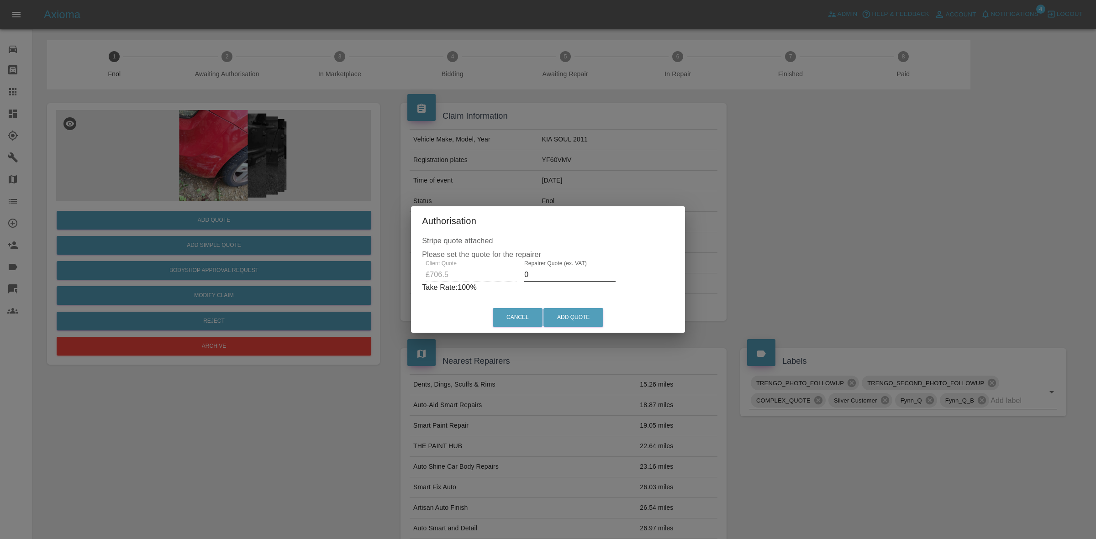
click at [546, 275] on input "0" at bounding box center [569, 275] width 91 height 15
click at [554, 277] on input "0" at bounding box center [569, 275] width 91 height 15
type input "0"
type input "500"
click at [583, 316] on button "Add Quote" at bounding box center [574, 317] width 60 height 19
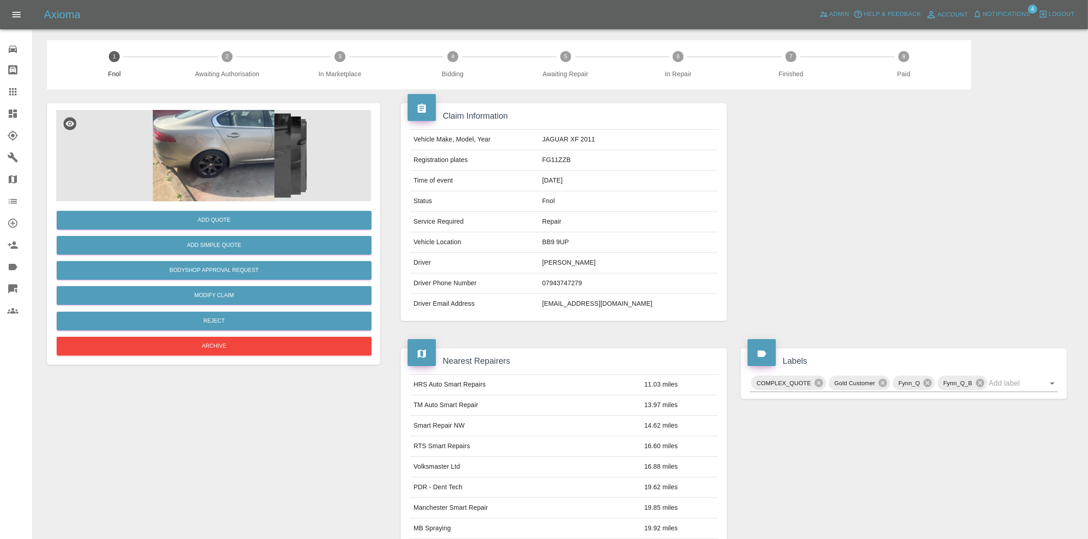
click at [203, 152] on img at bounding box center [213, 155] width 315 height 91
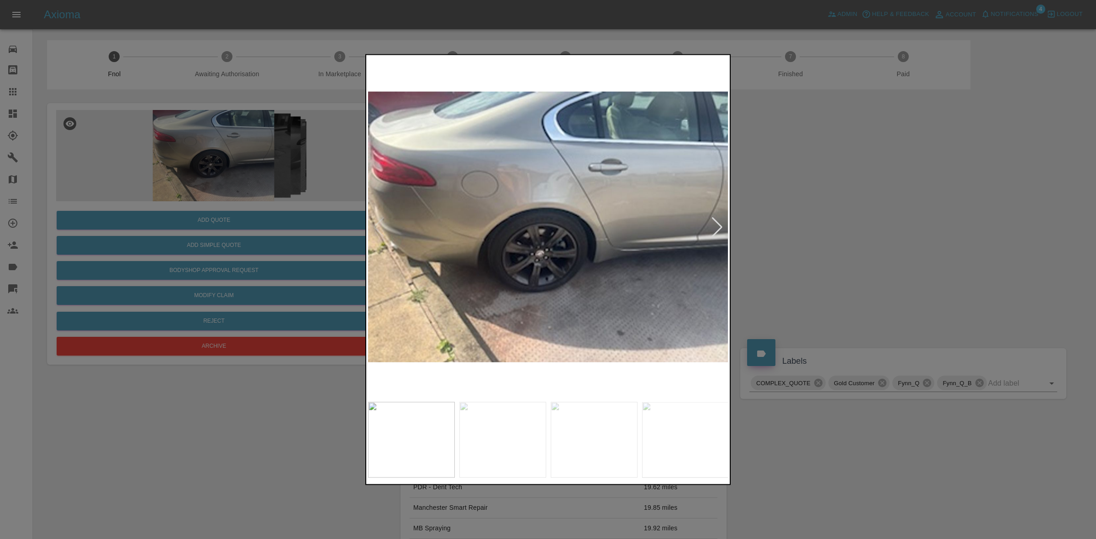
click at [720, 226] on div at bounding box center [717, 227] width 12 height 20
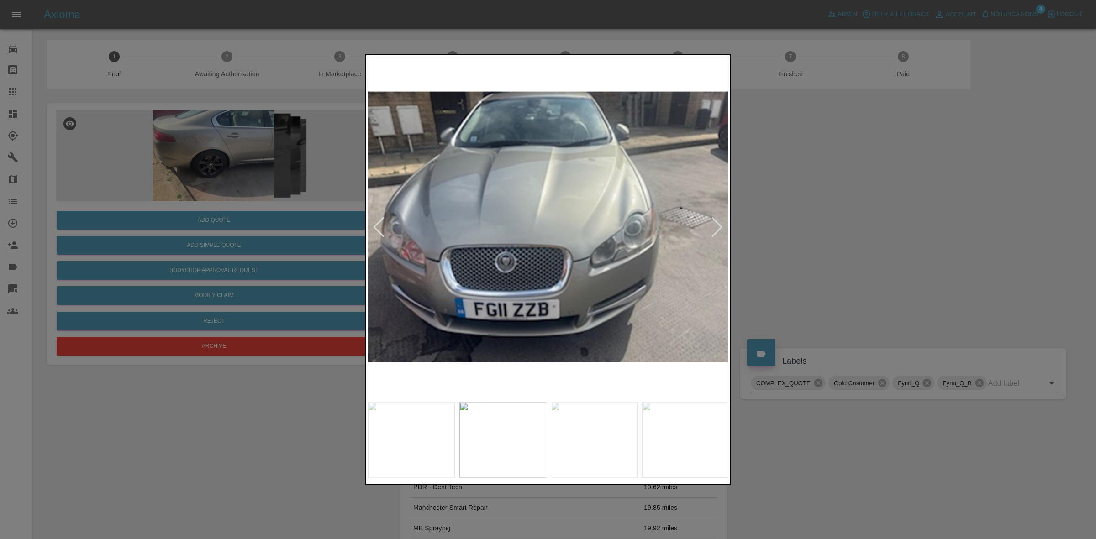
click at [720, 226] on div at bounding box center [717, 227] width 12 height 20
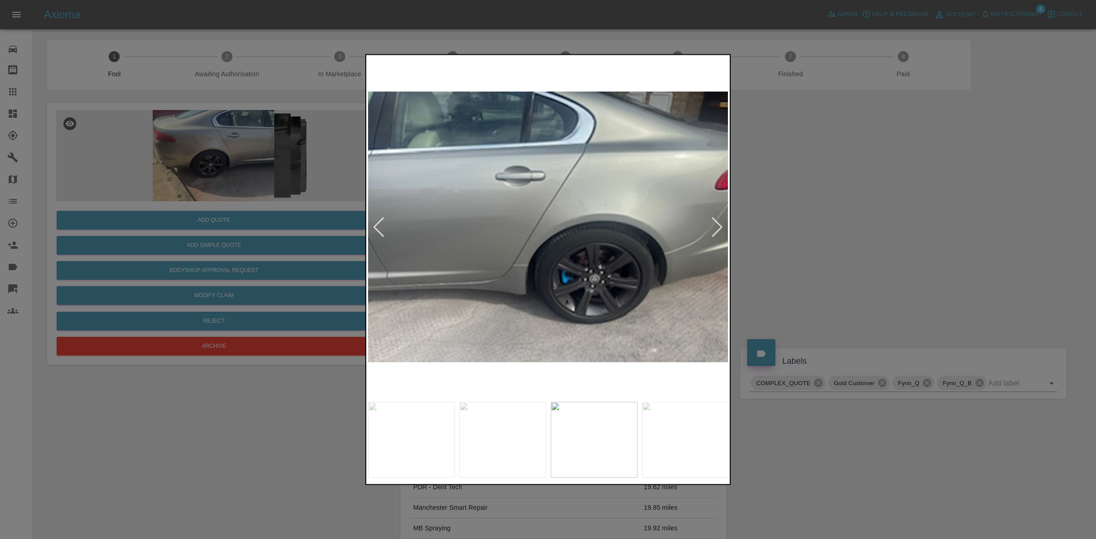
click at [720, 226] on div at bounding box center [717, 227] width 12 height 20
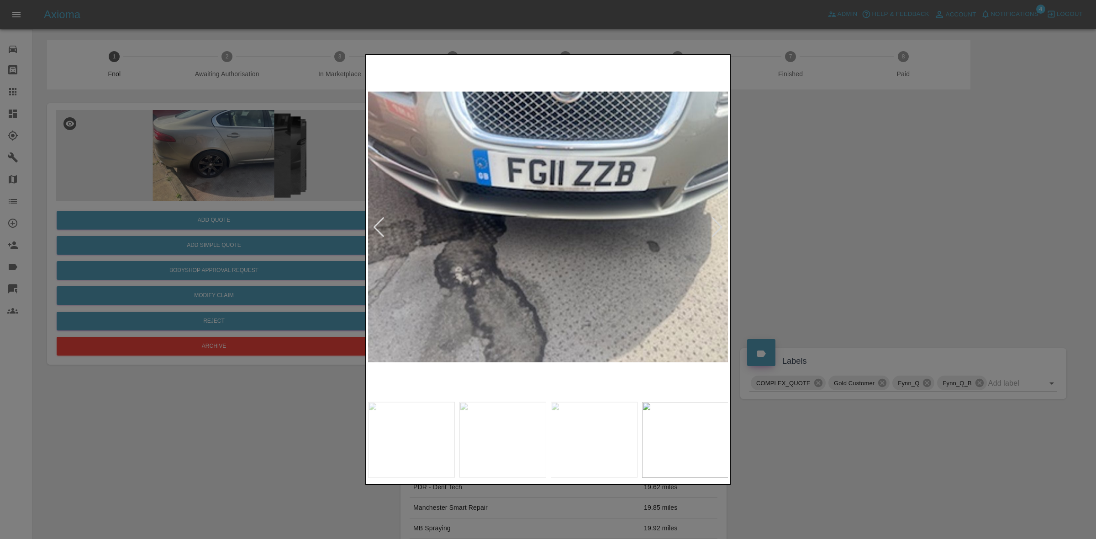
click at [720, 226] on div at bounding box center [717, 227] width 12 height 20
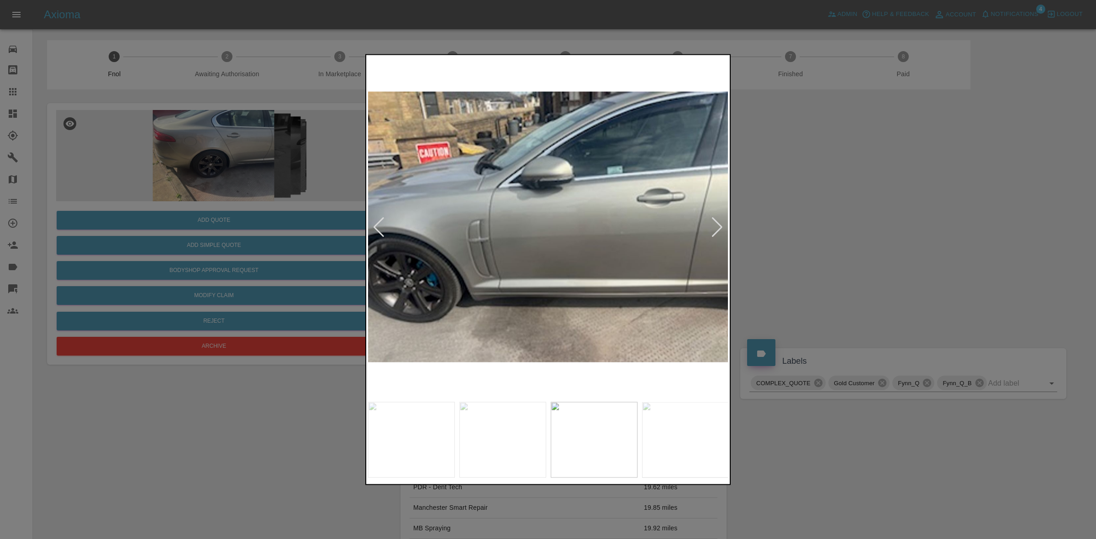
click at [720, 226] on div at bounding box center [717, 227] width 12 height 20
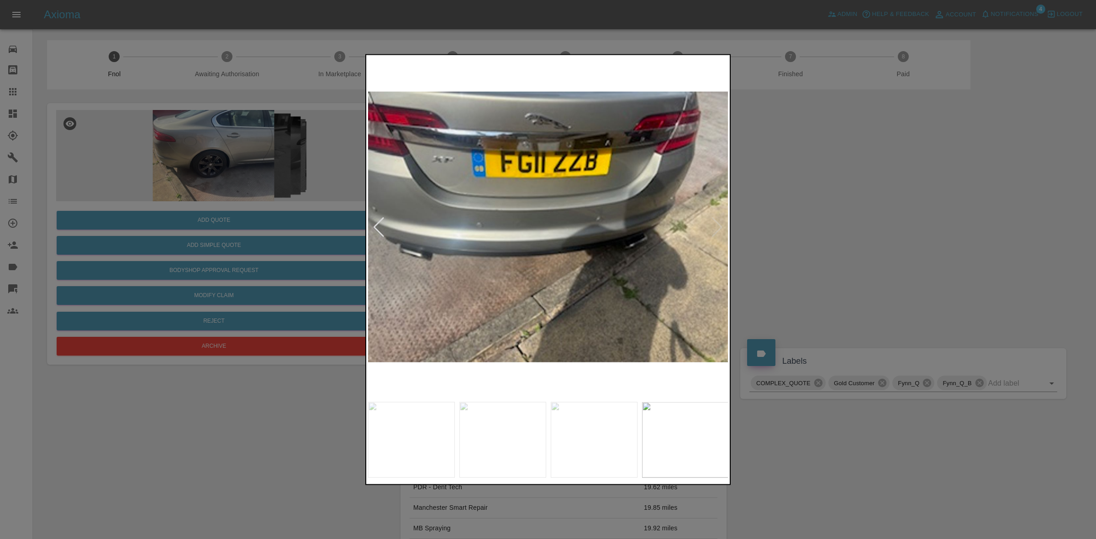
click at [720, 226] on img at bounding box center [548, 227] width 361 height 341
click at [812, 230] on div at bounding box center [548, 269] width 1096 height 539
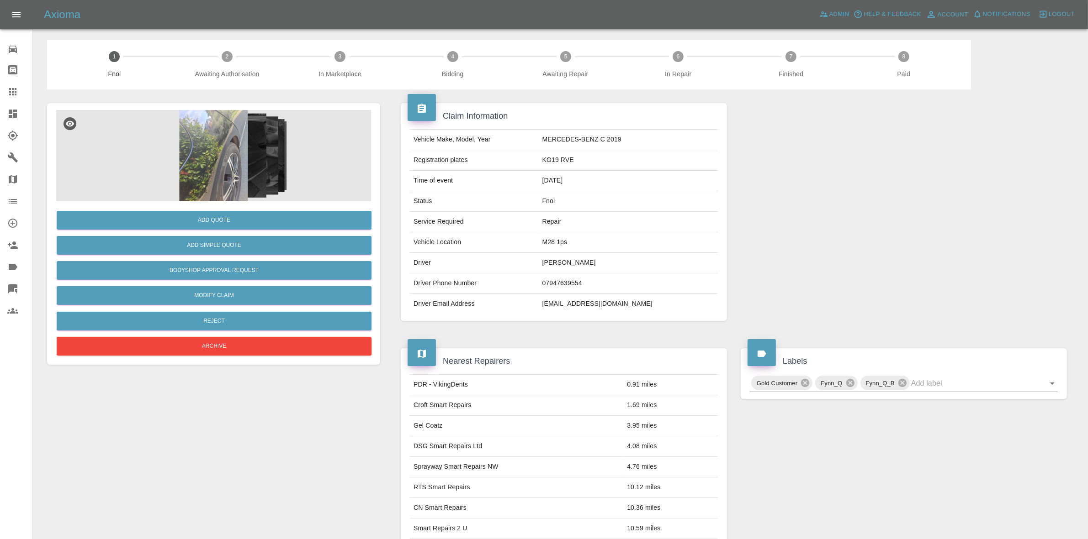
click at [216, 180] on img at bounding box center [213, 155] width 315 height 91
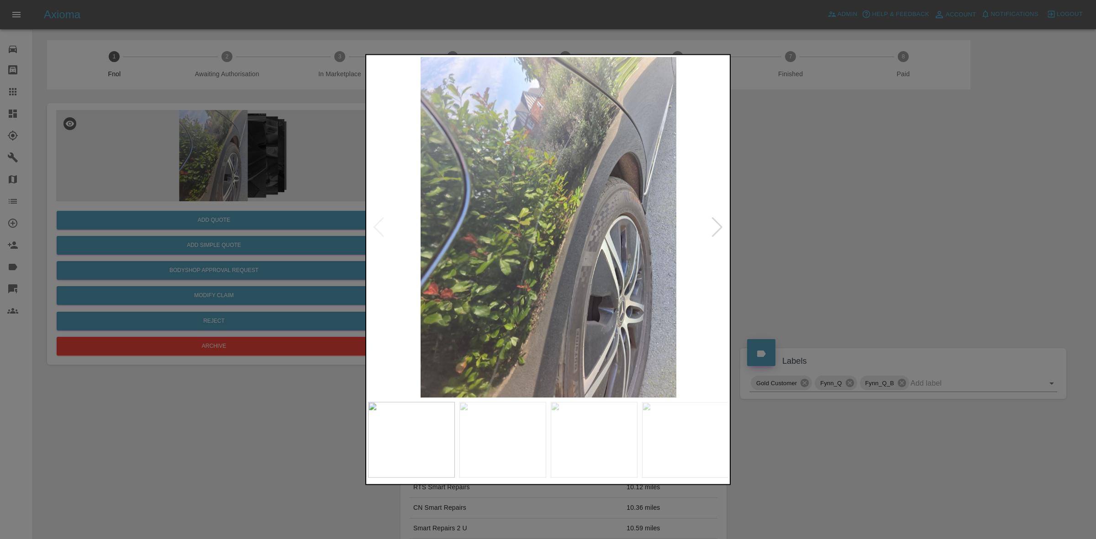
click at [722, 222] on div at bounding box center [717, 227] width 12 height 20
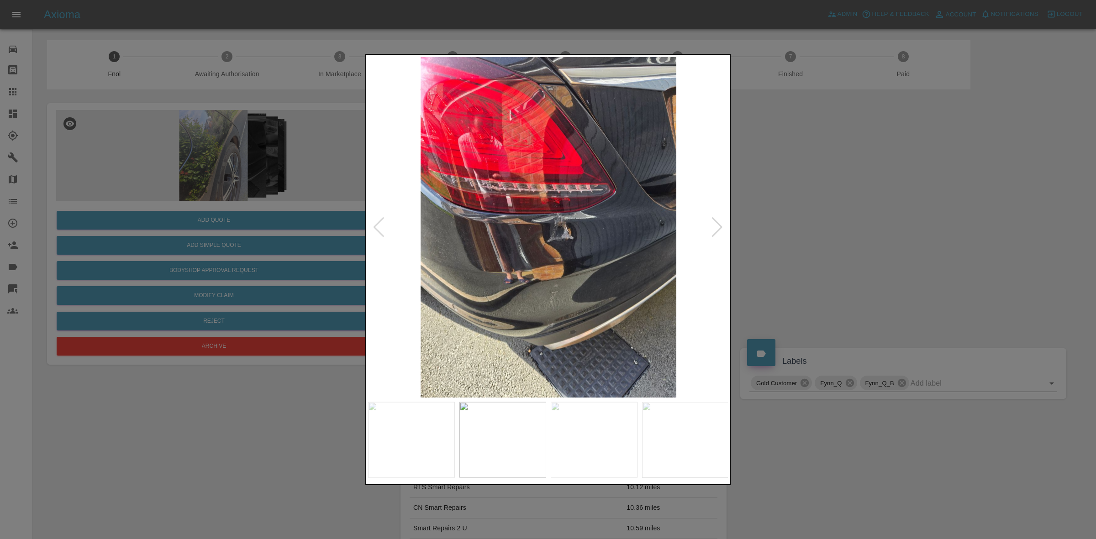
click at [722, 222] on div at bounding box center [717, 227] width 12 height 20
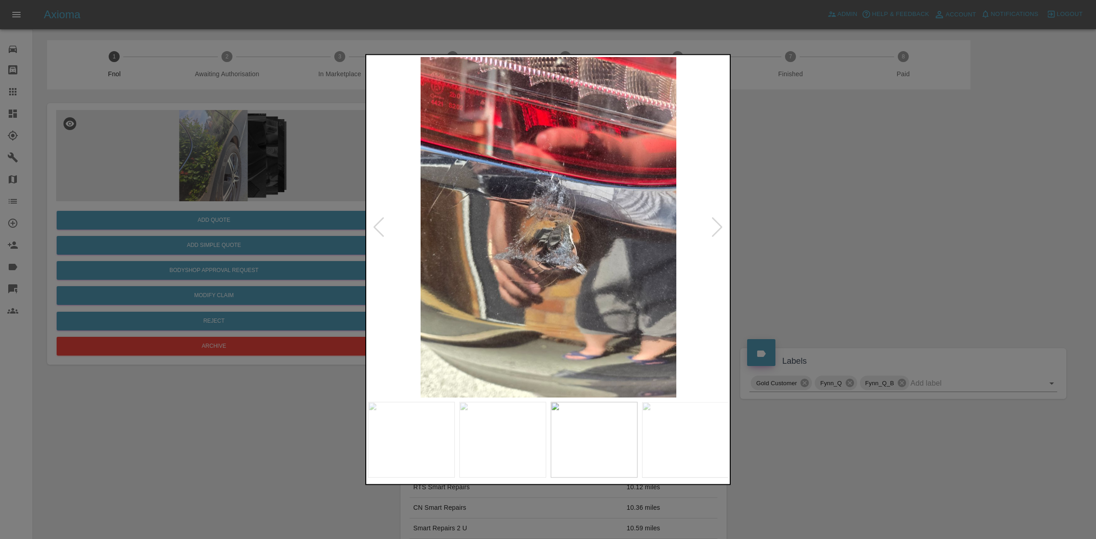
click at [722, 222] on div at bounding box center [717, 227] width 12 height 20
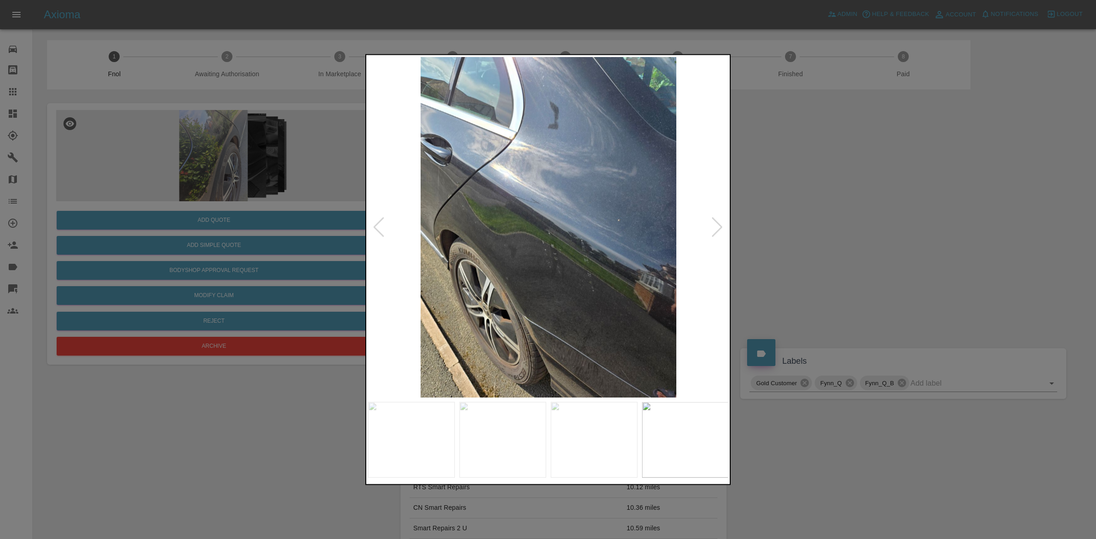
click at [722, 222] on div at bounding box center [717, 227] width 12 height 20
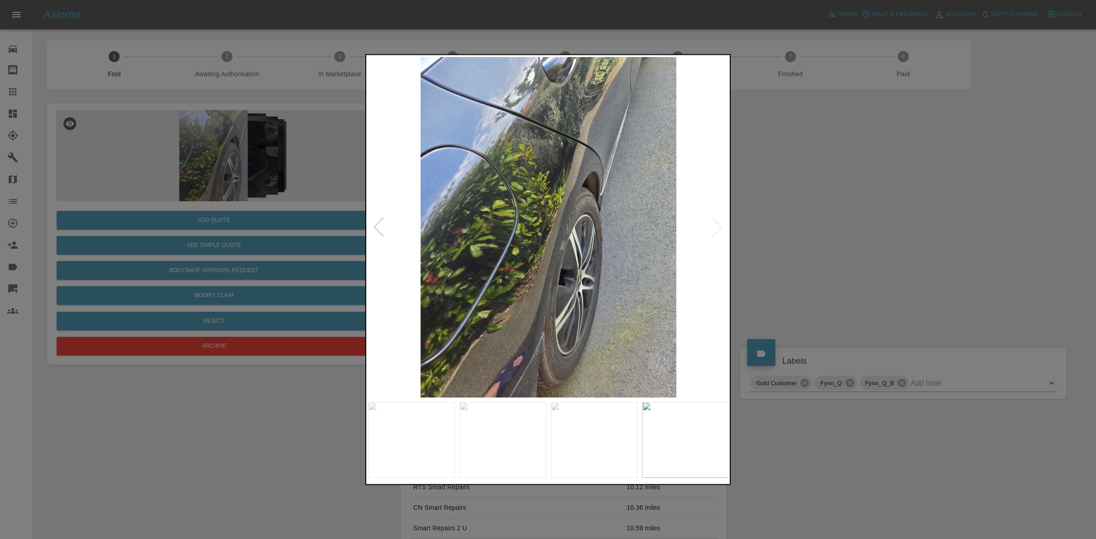
click at [722, 222] on img at bounding box center [548, 227] width 361 height 341
click at [852, 241] on div at bounding box center [548, 269] width 1096 height 539
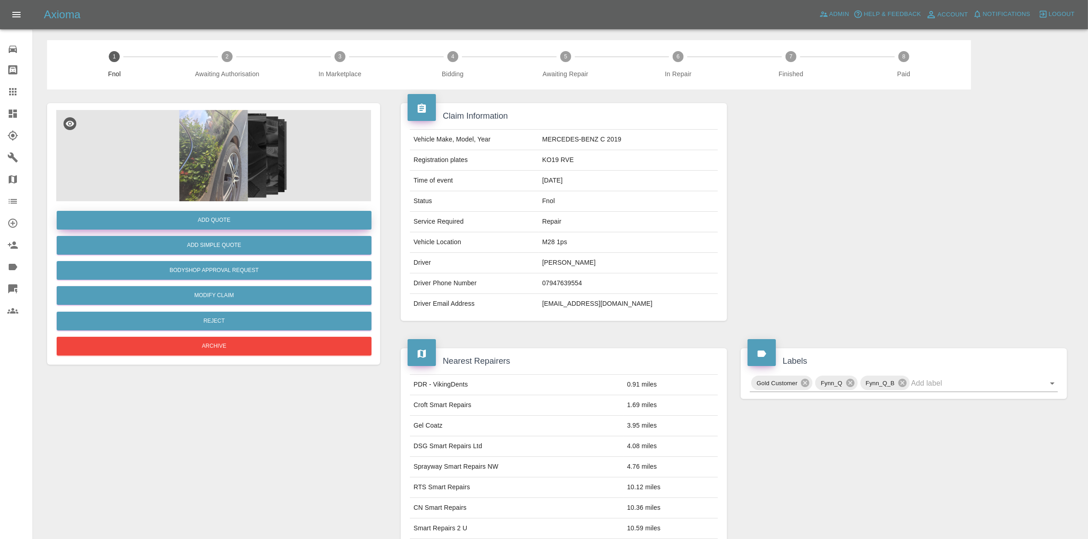
click at [260, 222] on button "Add Quote" at bounding box center [214, 220] width 315 height 19
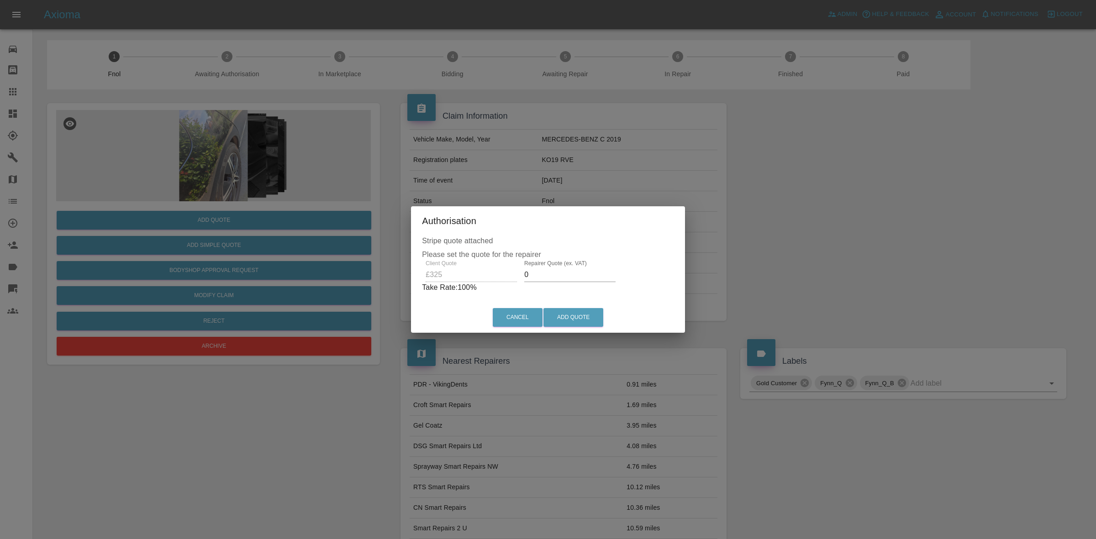
click at [561, 275] on input "0" at bounding box center [569, 275] width 91 height 15
type input "210"
click at [577, 317] on button "Add Quote" at bounding box center [574, 317] width 60 height 19
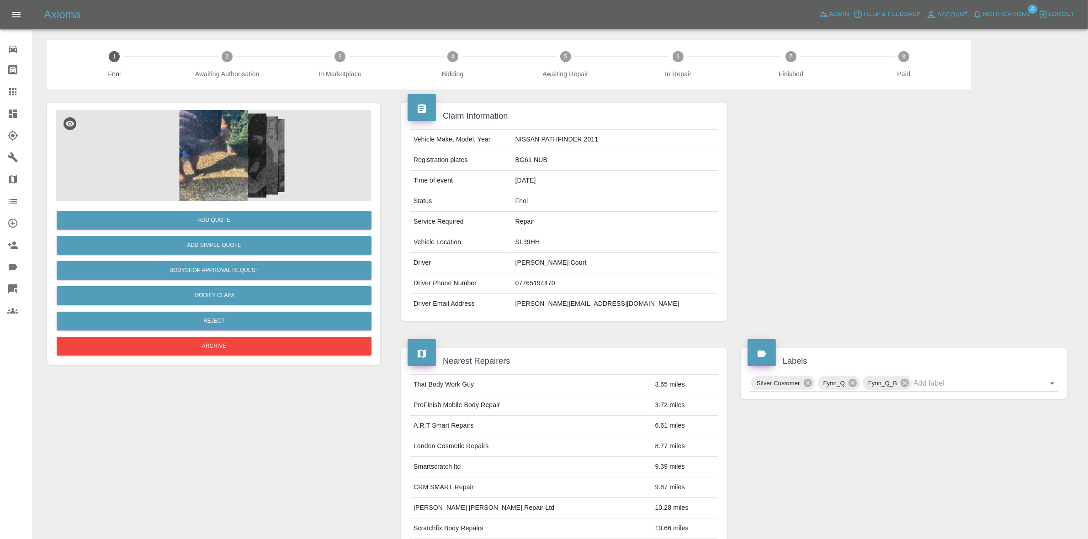
click at [186, 148] on img at bounding box center [213, 155] width 315 height 91
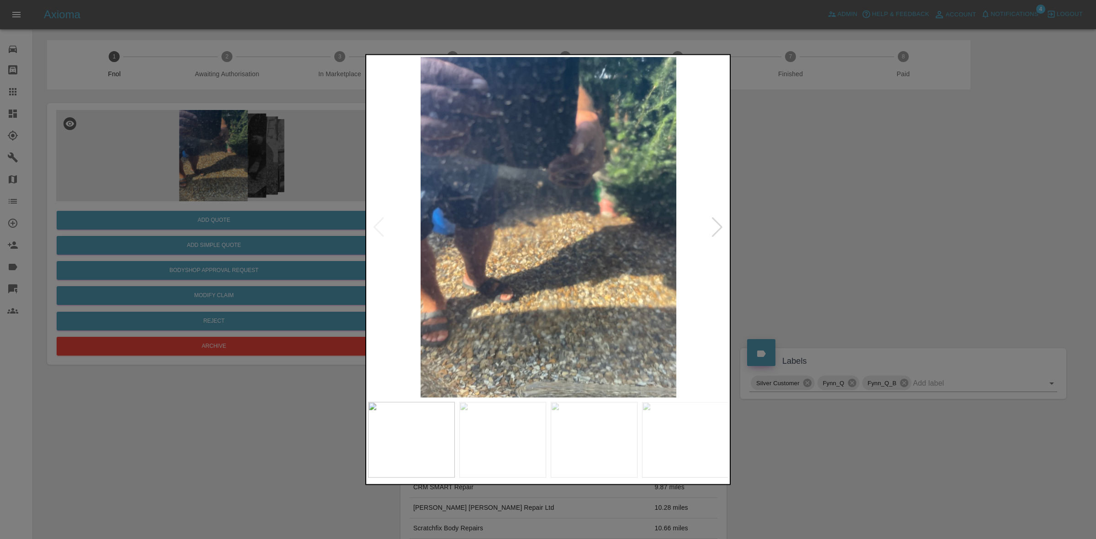
click at [716, 222] on div at bounding box center [717, 227] width 12 height 20
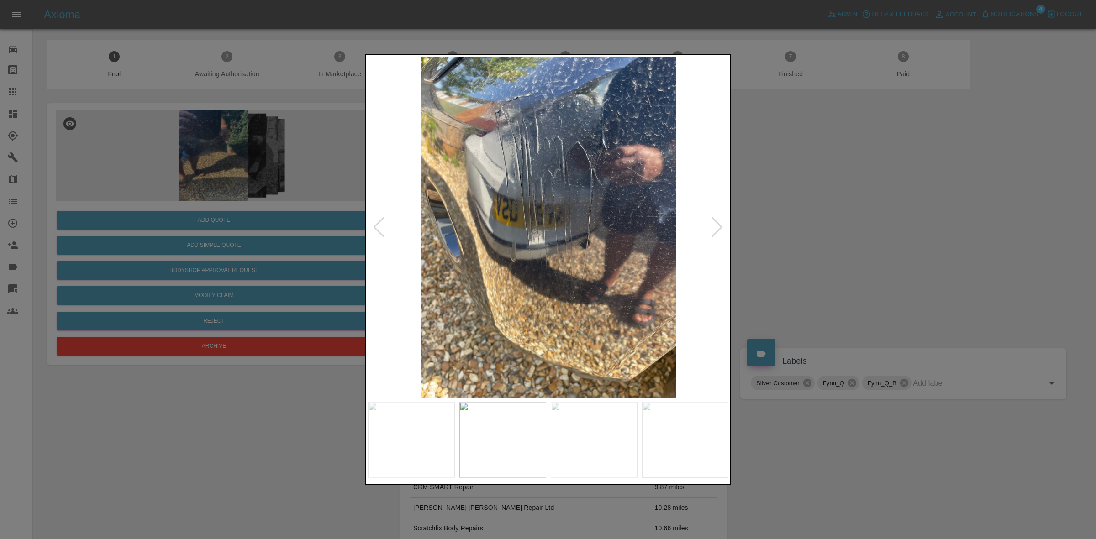
click at [716, 222] on div at bounding box center [717, 227] width 12 height 20
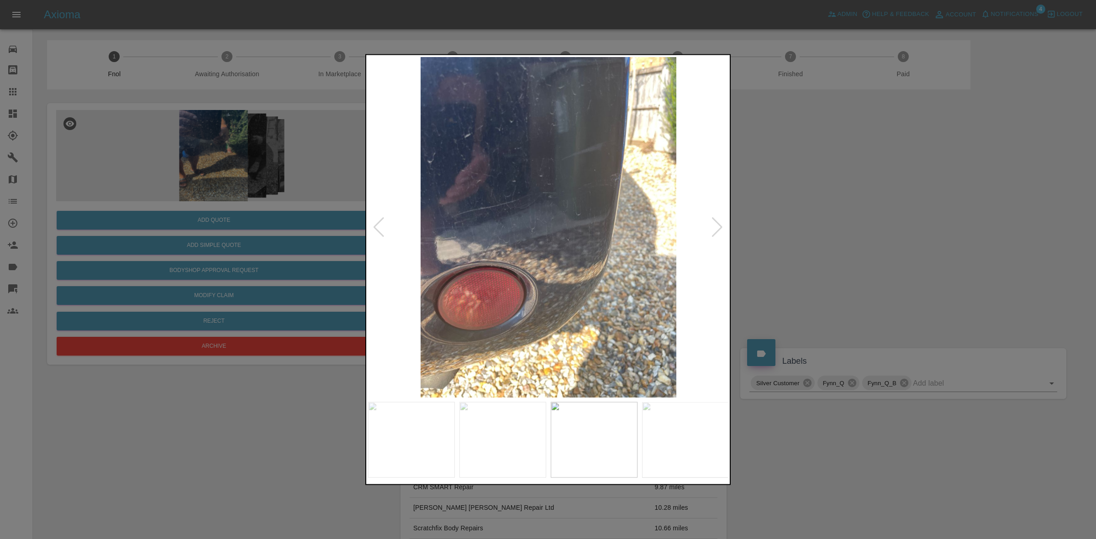
click at [716, 222] on div at bounding box center [717, 227] width 12 height 20
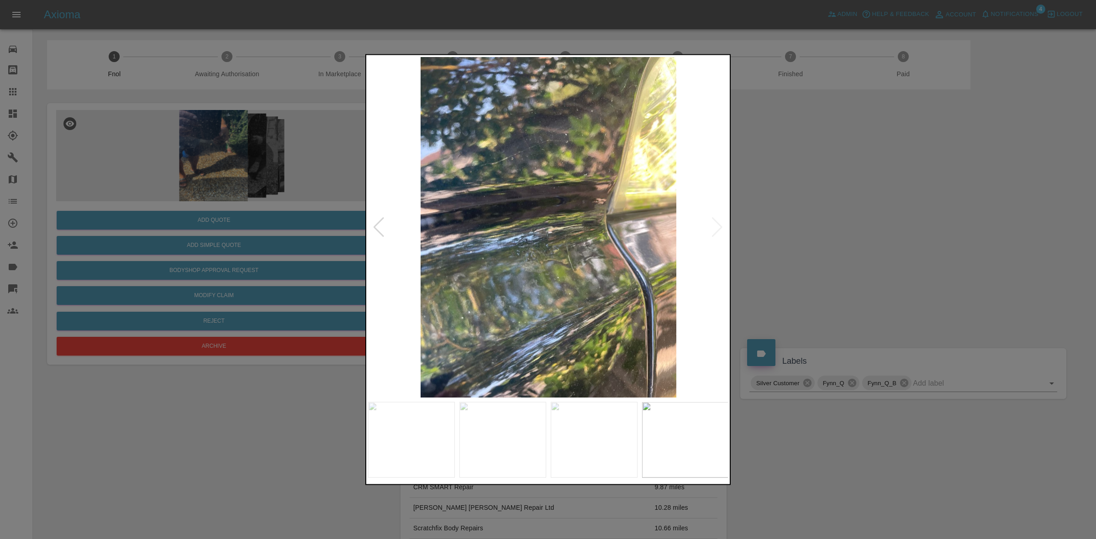
click at [716, 222] on img at bounding box center [548, 227] width 361 height 341
click at [382, 220] on div at bounding box center [379, 227] width 12 height 20
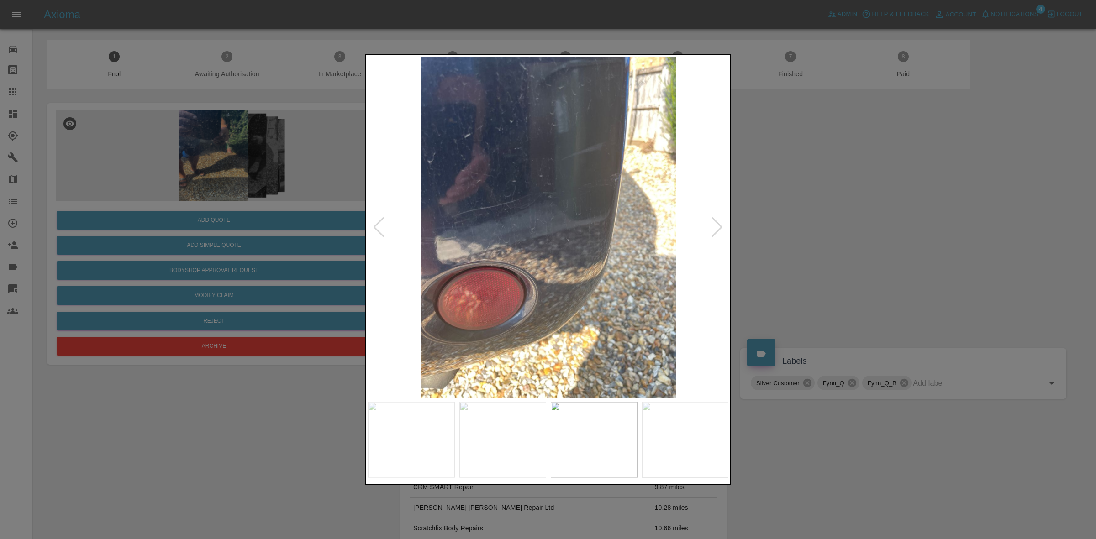
click at [804, 220] on div at bounding box center [548, 269] width 1096 height 539
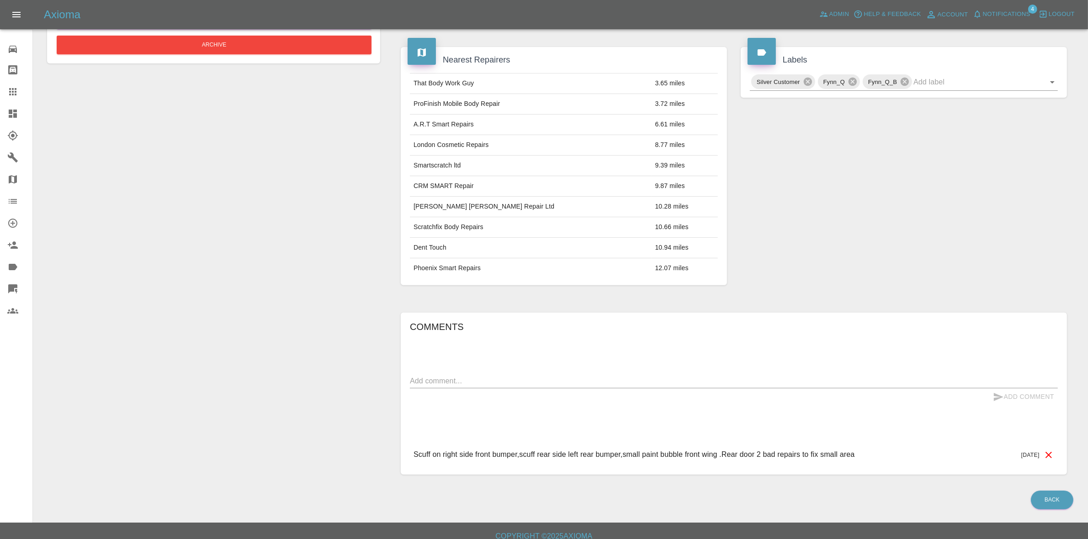
scroll to position [313, 0]
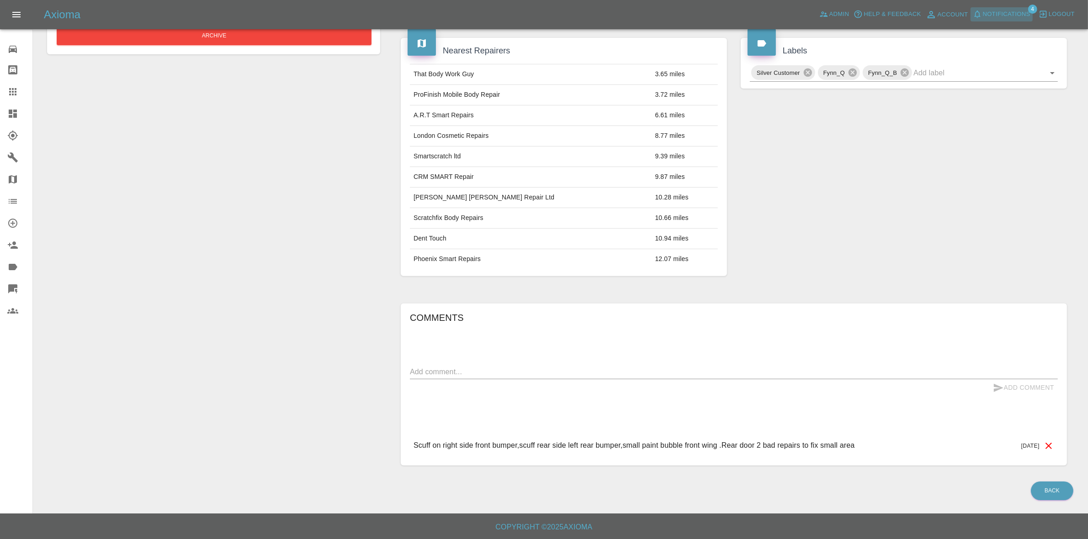
click at [994, 9] on span "Notifications" at bounding box center [1006, 14] width 48 height 11
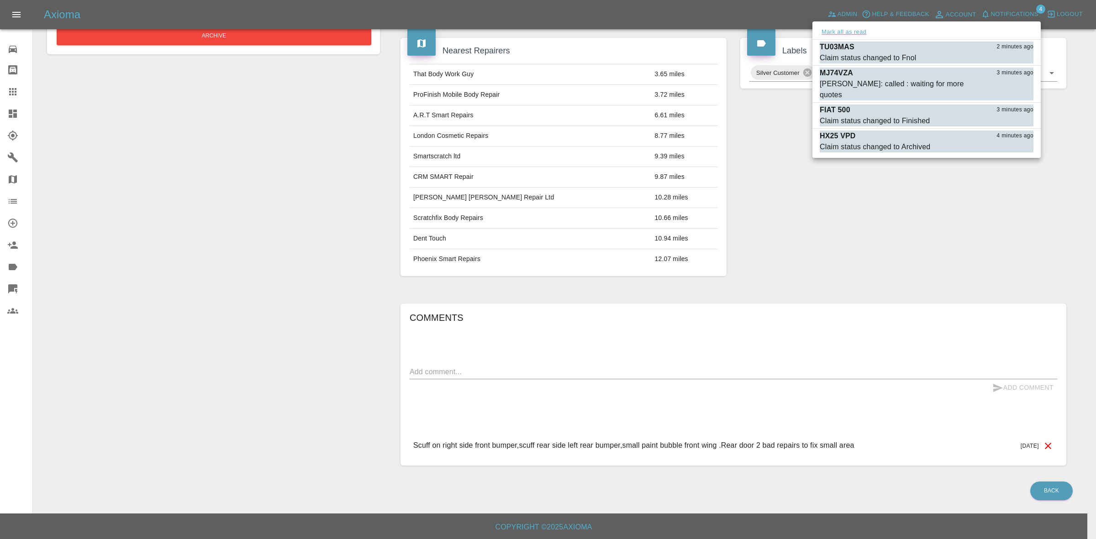
click at [843, 31] on button "Mark all as read" at bounding box center [844, 32] width 48 height 11
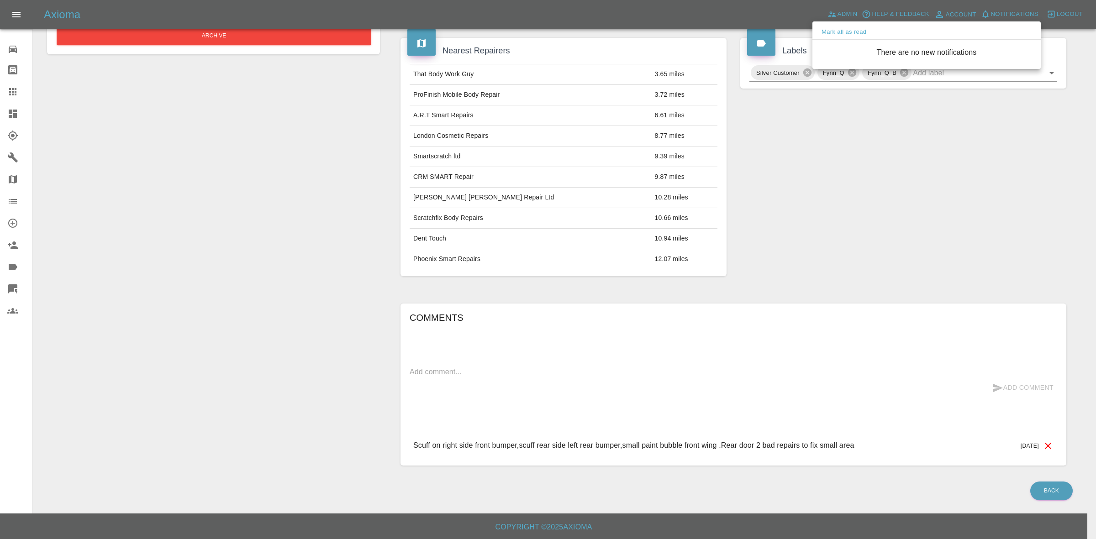
drag, startPoint x: 830, startPoint y: 225, endPoint x: 824, endPoint y: 232, distance: 8.8
click at [831, 231] on div at bounding box center [548, 269] width 1096 height 539
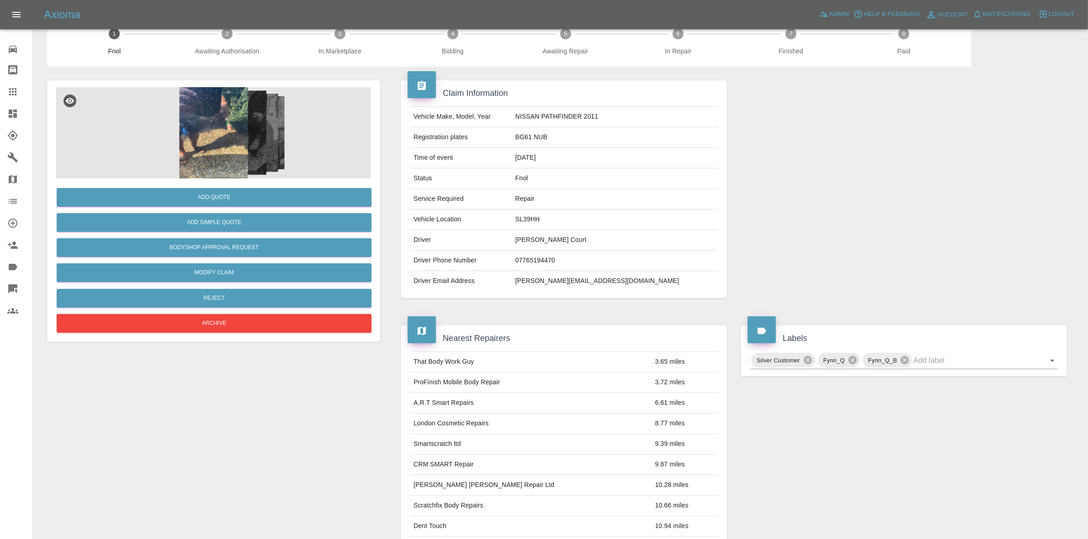
scroll to position [0, 0]
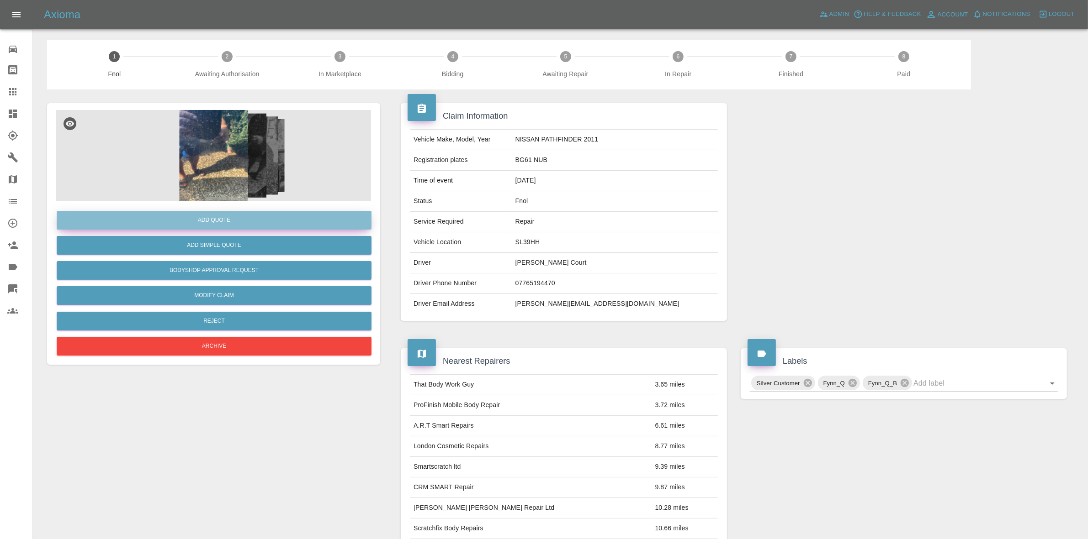
click at [234, 224] on button "Add Quote" at bounding box center [214, 220] width 315 height 19
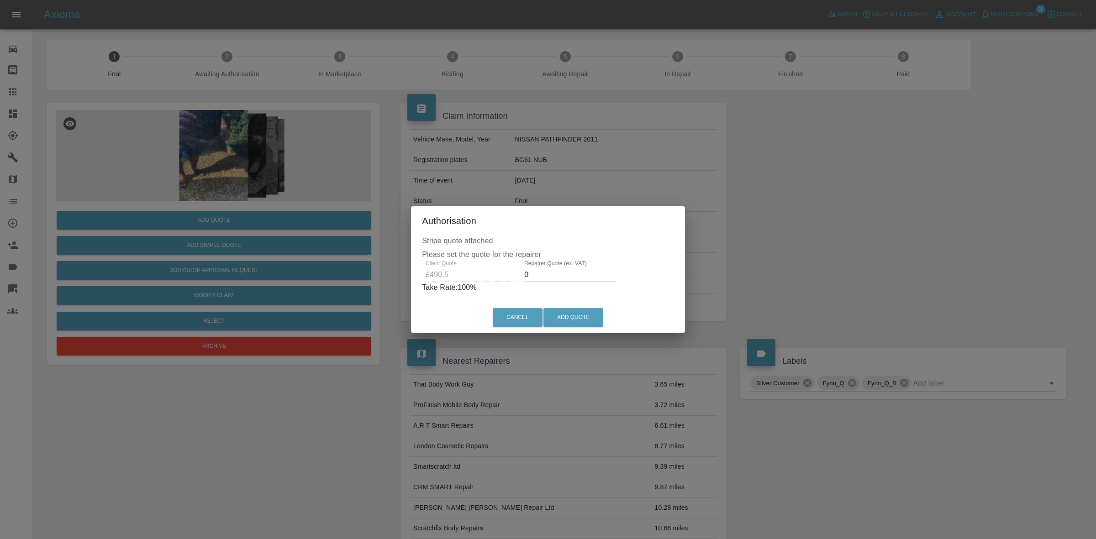
click at [558, 274] on input "0" at bounding box center [569, 275] width 91 height 15
type input "330"
click at [567, 317] on button "Add Quote" at bounding box center [574, 317] width 60 height 19
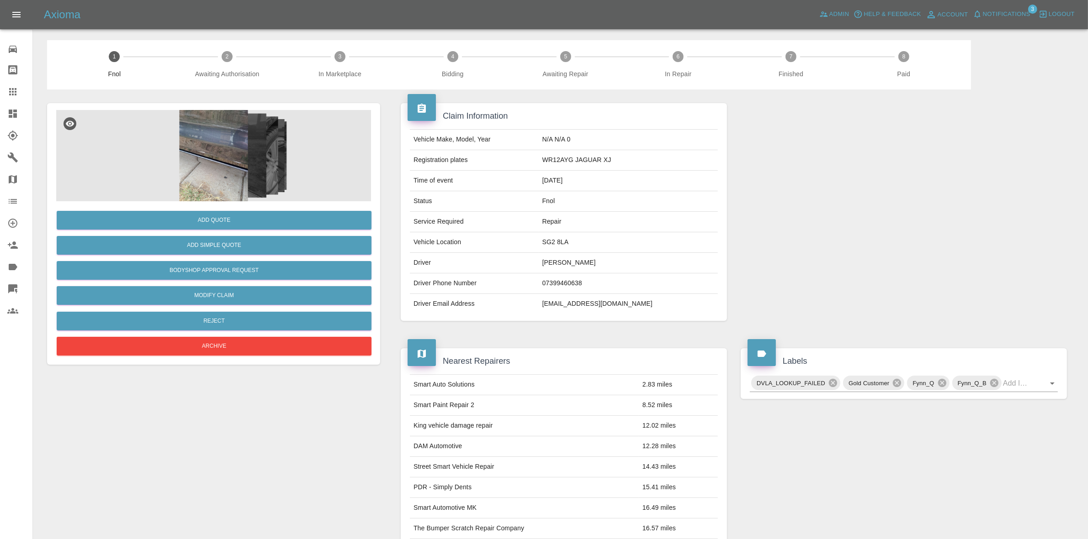
click at [1004, 14] on span "Notifications" at bounding box center [1006, 14] width 48 height 11
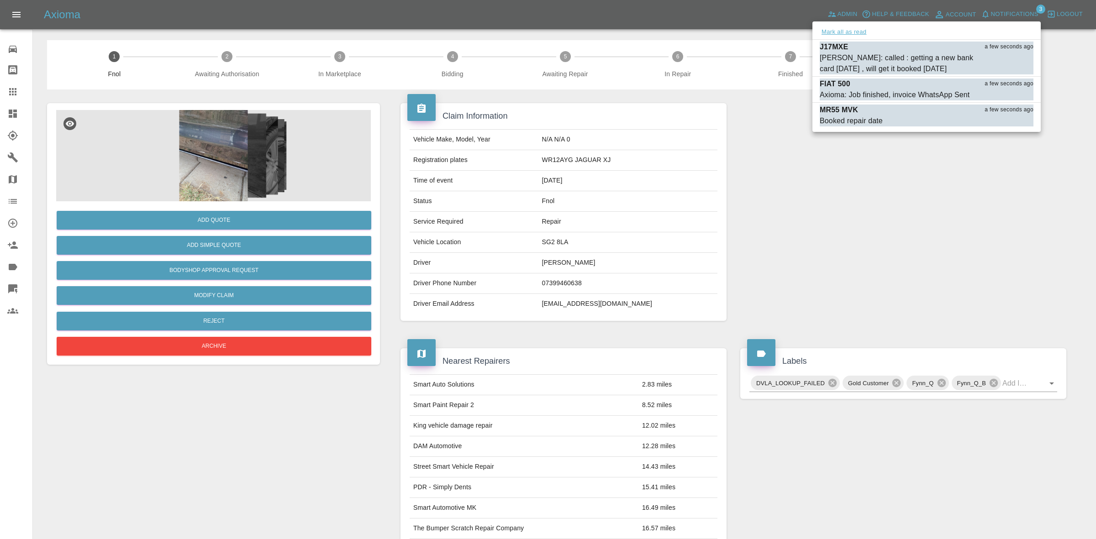
click at [851, 32] on button "Mark all as read" at bounding box center [844, 32] width 48 height 11
click at [918, 195] on div at bounding box center [548, 269] width 1096 height 539
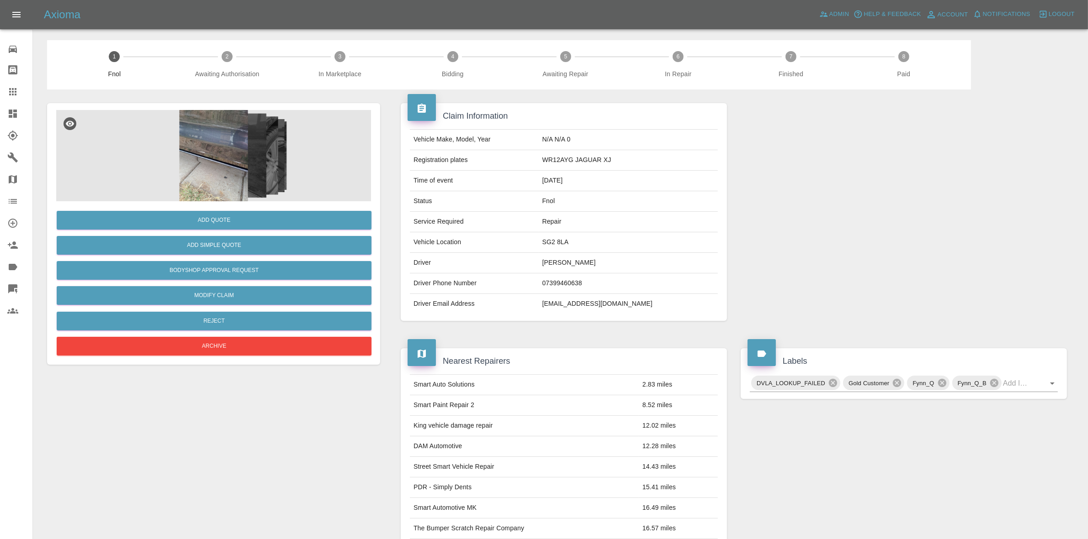
drag, startPoint x: 941, startPoint y: 115, endPoint x: 764, endPoint y: 289, distance: 248.7
click at [940, 115] on div at bounding box center [904, 212] width 340 height 245
click at [264, 151] on img at bounding box center [213, 155] width 315 height 91
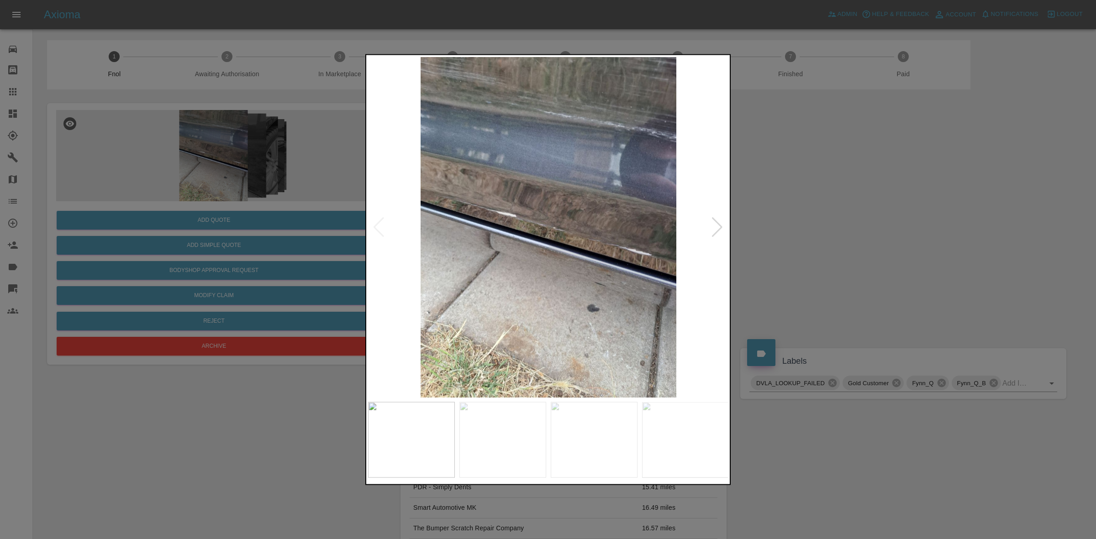
click at [717, 223] on div at bounding box center [717, 227] width 12 height 20
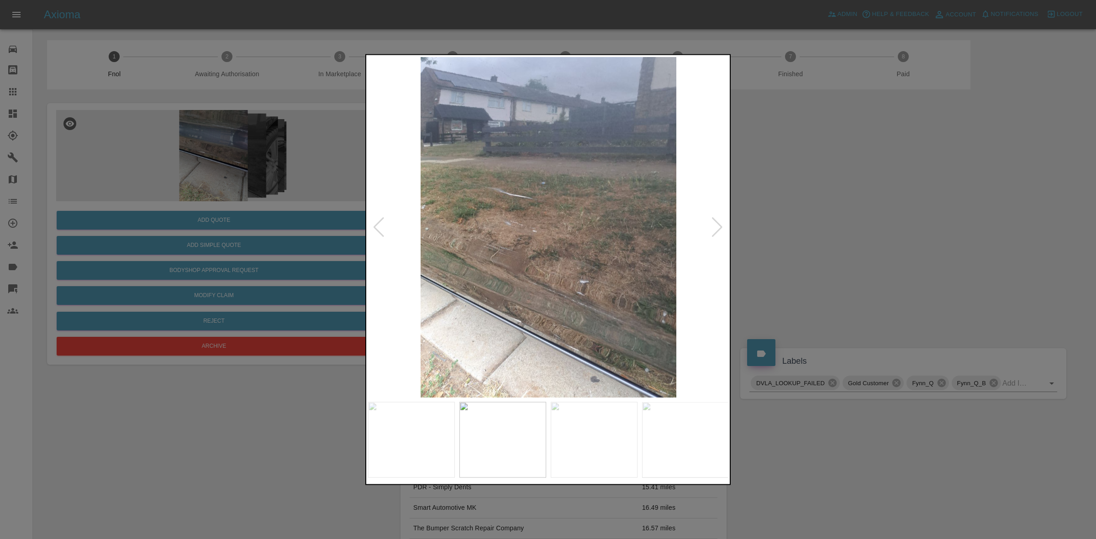
click at [717, 223] on div at bounding box center [717, 227] width 12 height 20
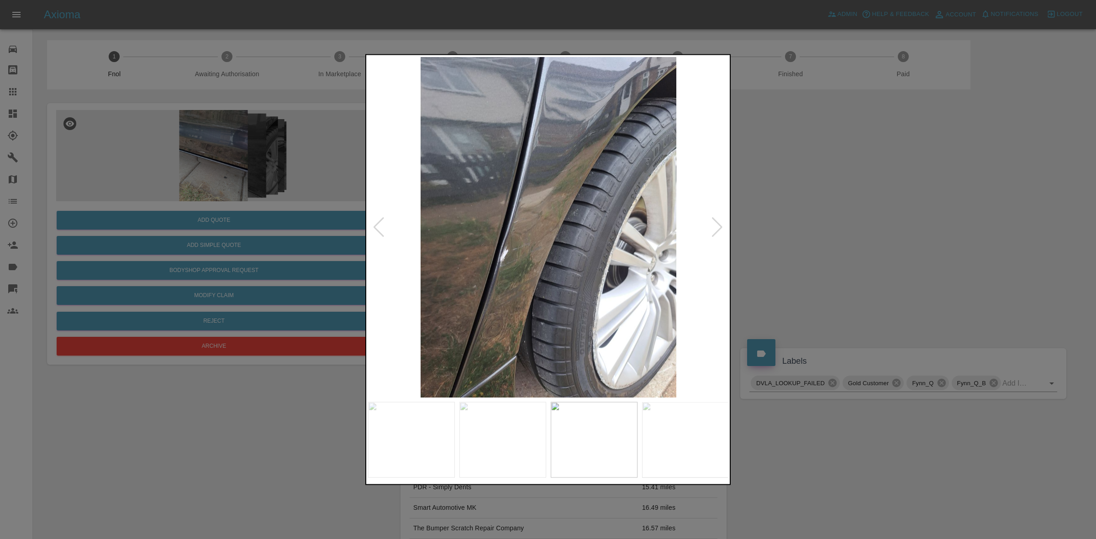
click at [717, 223] on div at bounding box center [717, 227] width 12 height 20
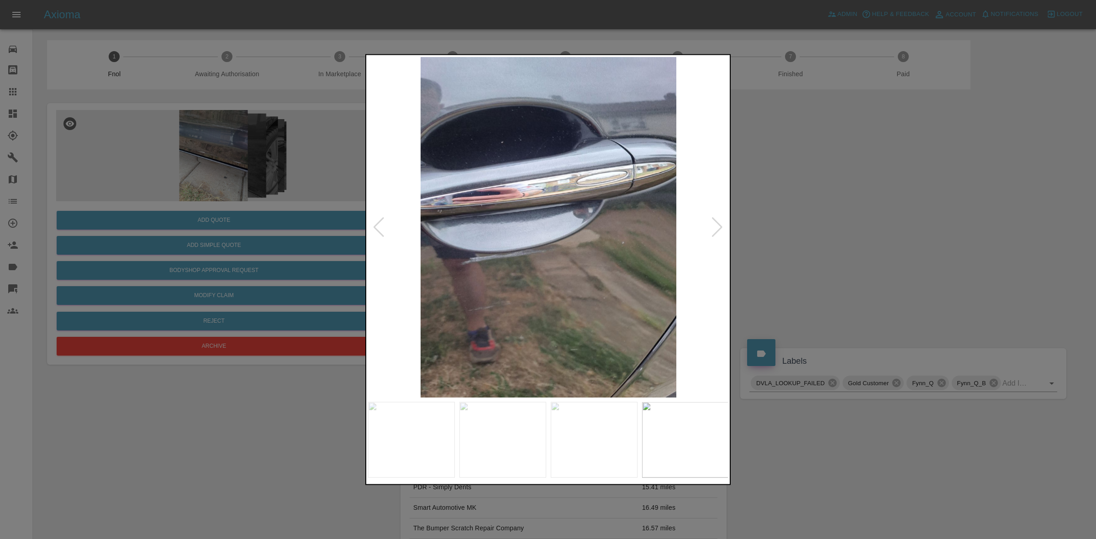
click at [717, 223] on div at bounding box center [717, 227] width 12 height 20
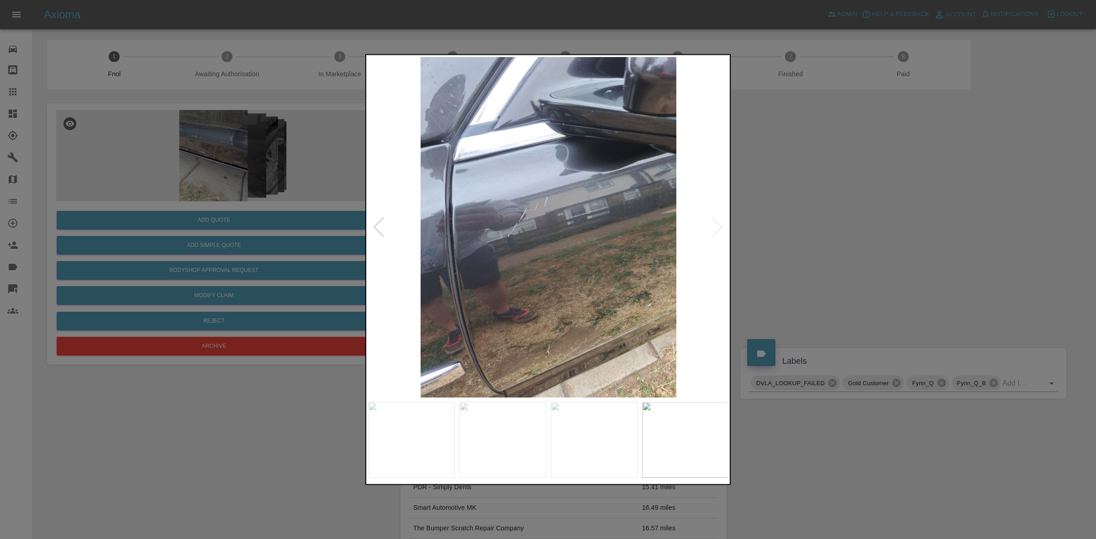
click at [717, 223] on img at bounding box center [548, 227] width 361 height 341
click at [814, 231] on div at bounding box center [548, 269] width 1096 height 539
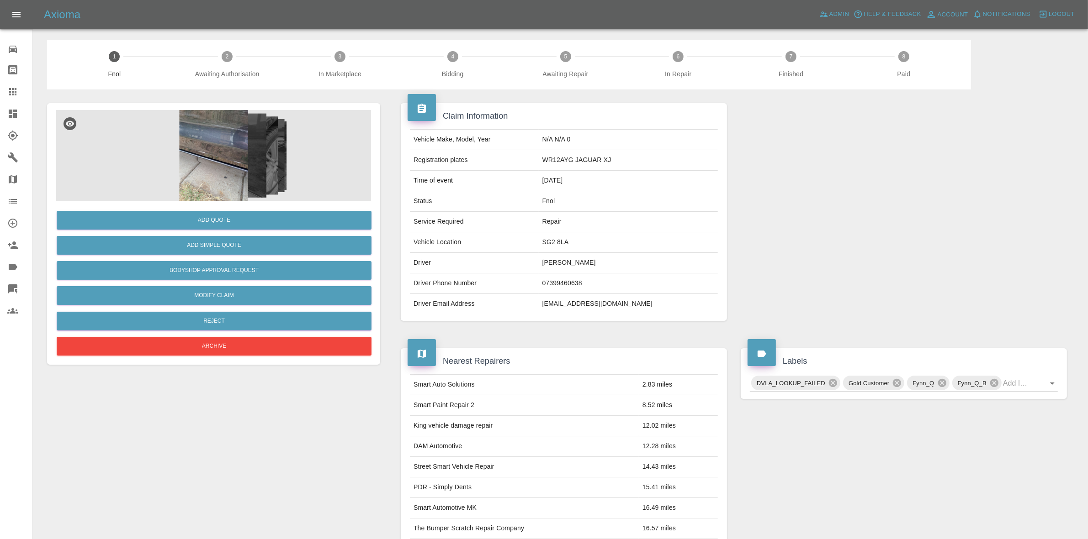
click at [233, 103] on div "Add Quote Add Simple Quote Bodyshop Approval Request Modify Claim Reject Archive" at bounding box center [213, 234] width 333 height 262
click at [240, 137] on img at bounding box center [213, 155] width 315 height 91
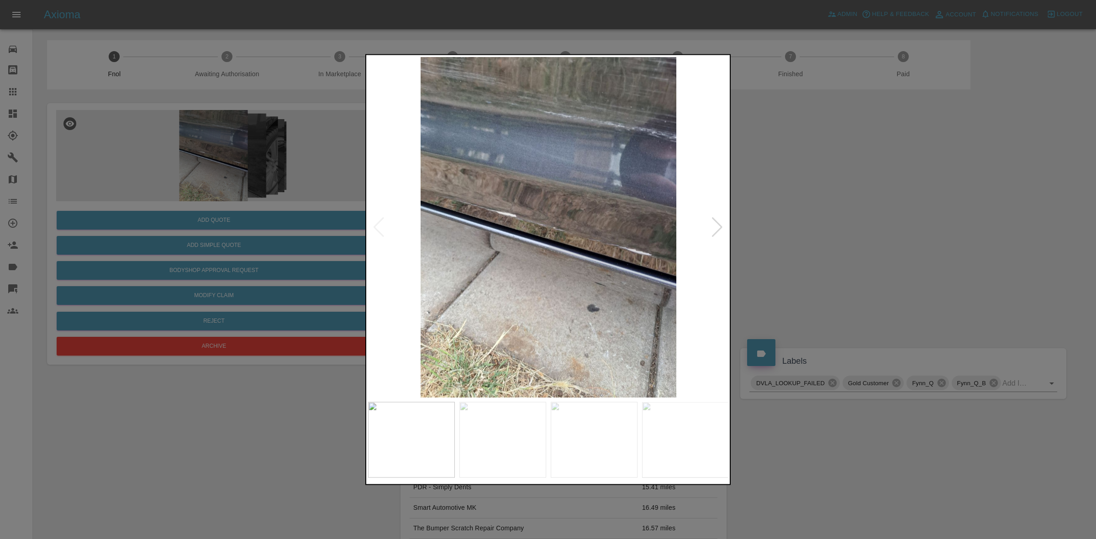
click at [714, 231] on div at bounding box center [717, 227] width 12 height 20
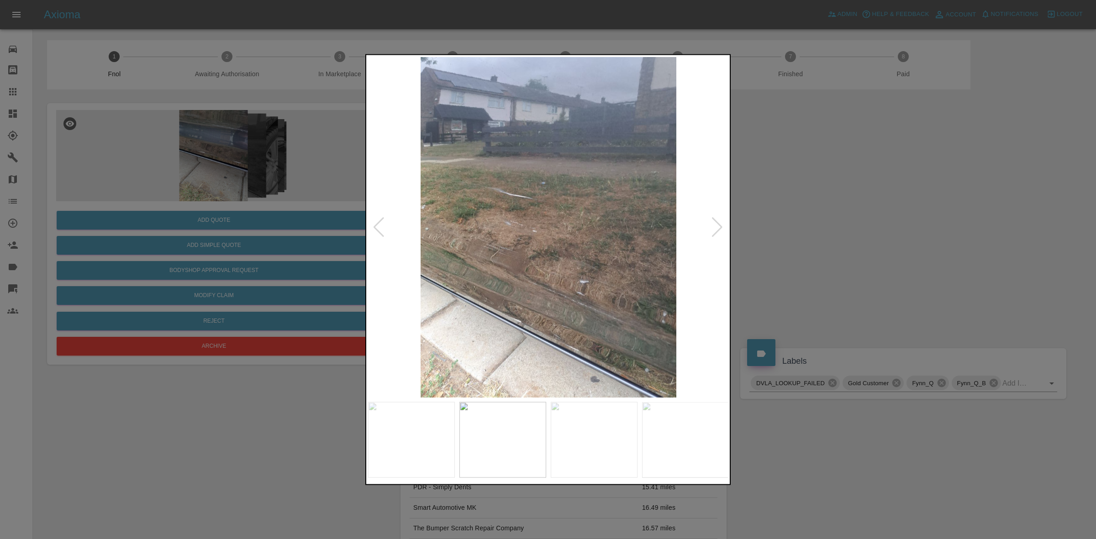
click at [714, 231] on div at bounding box center [717, 227] width 12 height 20
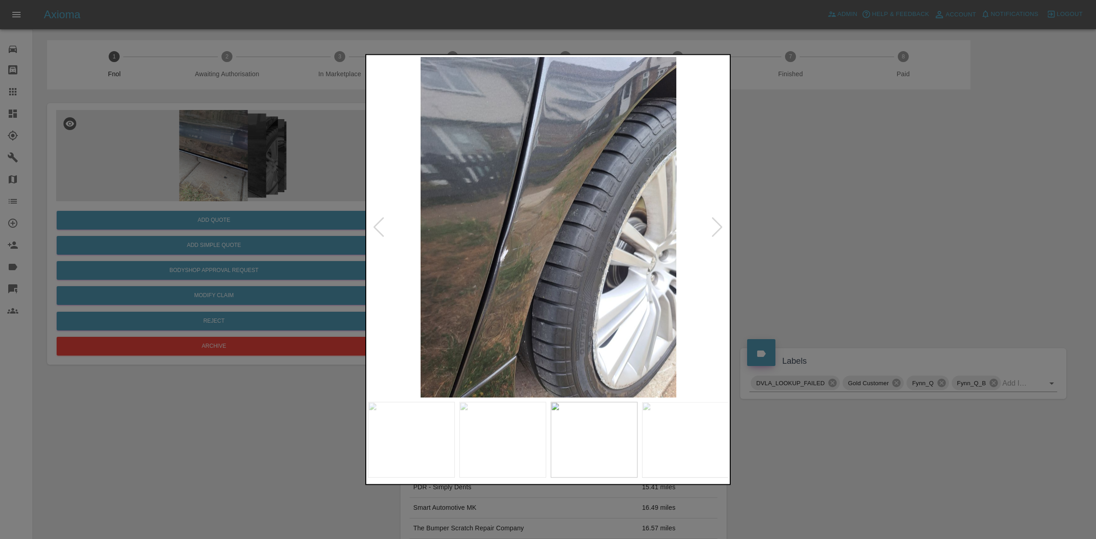
click at [714, 231] on div at bounding box center [717, 227] width 12 height 20
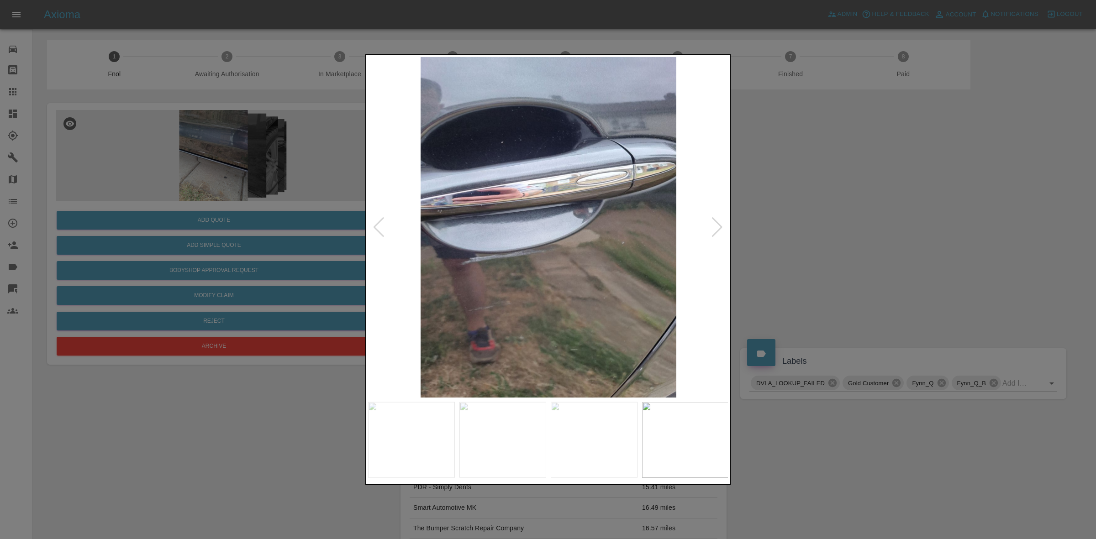
click at [714, 231] on div at bounding box center [717, 227] width 12 height 20
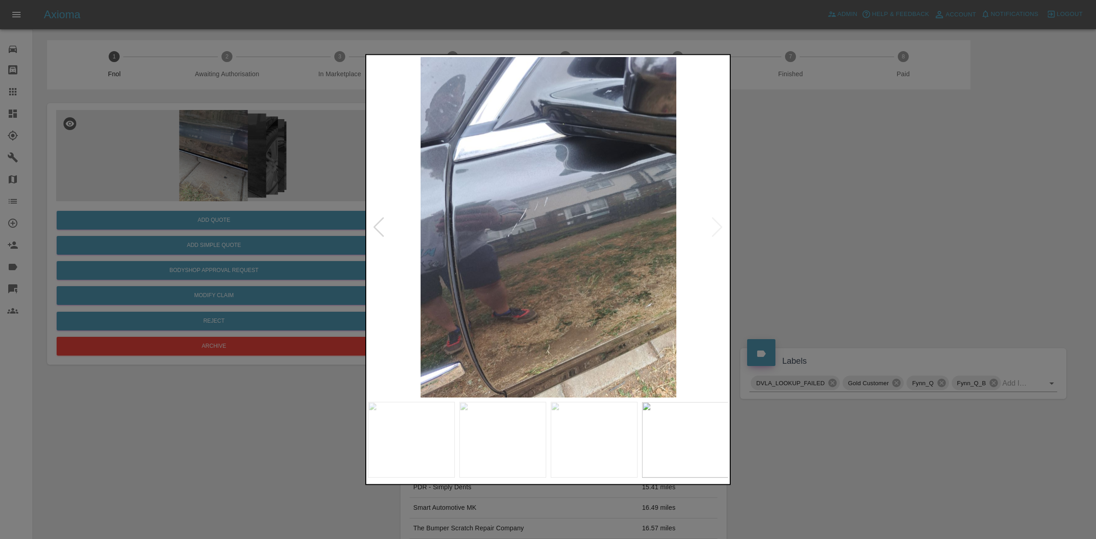
click at [714, 231] on img at bounding box center [548, 227] width 361 height 341
click at [802, 240] on div at bounding box center [548, 269] width 1096 height 539
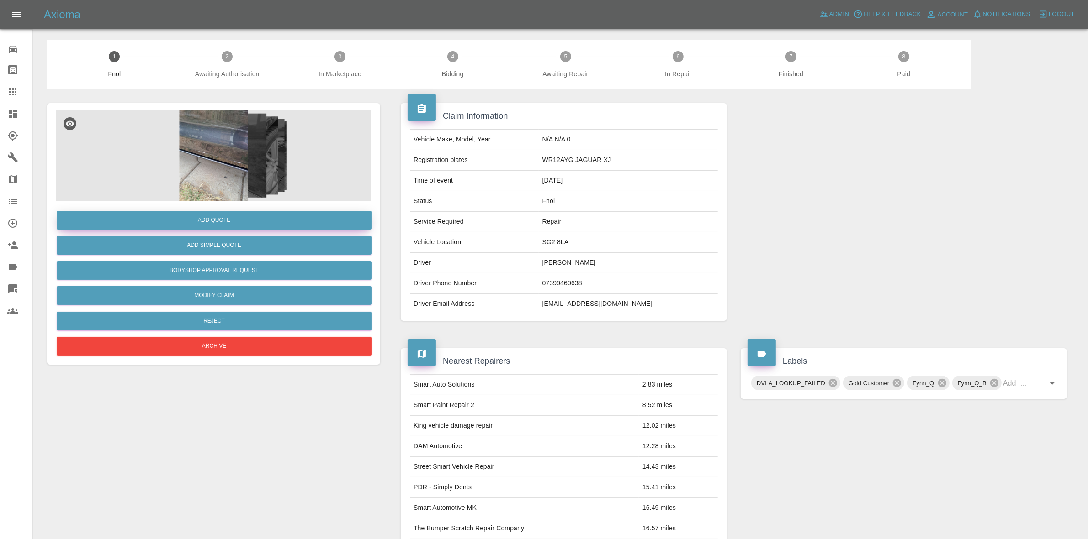
click at [243, 218] on button "Add Quote" at bounding box center [214, 220] width 315 height 19
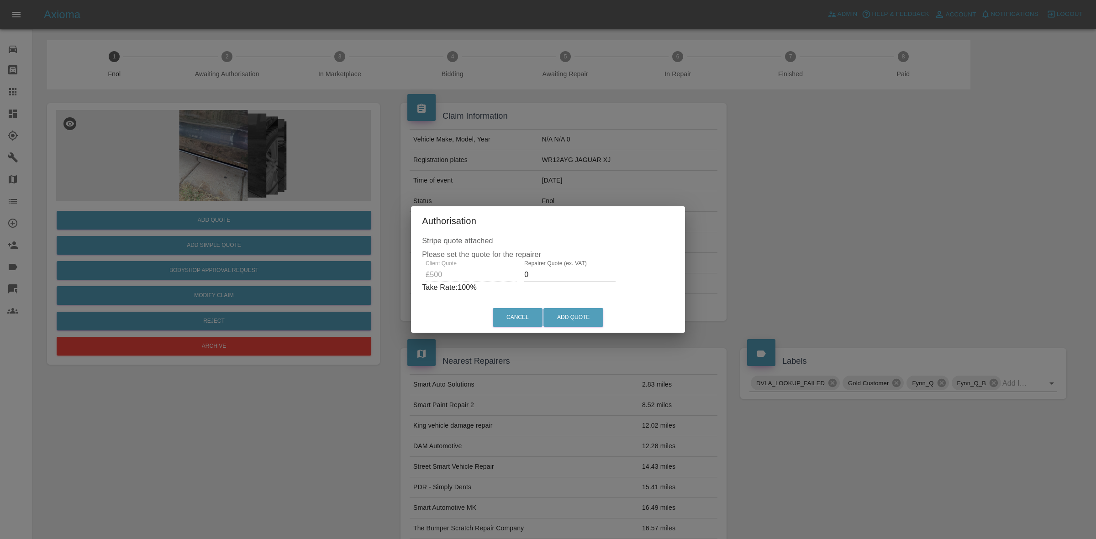
click at [539, 276] on input "0" at bounding box center [569, 275] width 91 height 15
type input "330"
click at [576, 311] on button "Add Quote" at bounding box center [574, 317] width 60 height 19
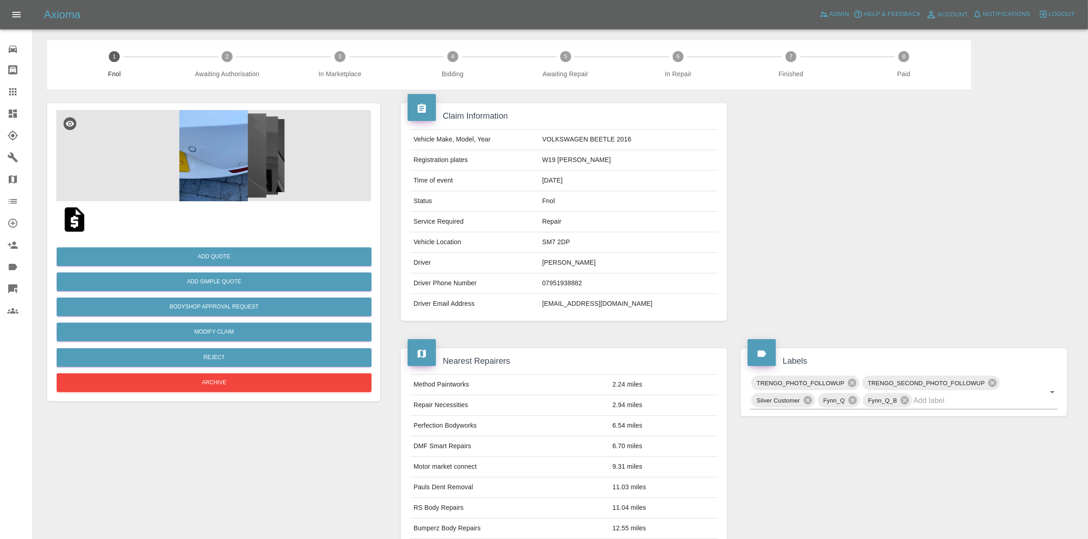
click at [270, 186] on img at bounding box center [213, 155] width 315 height 91
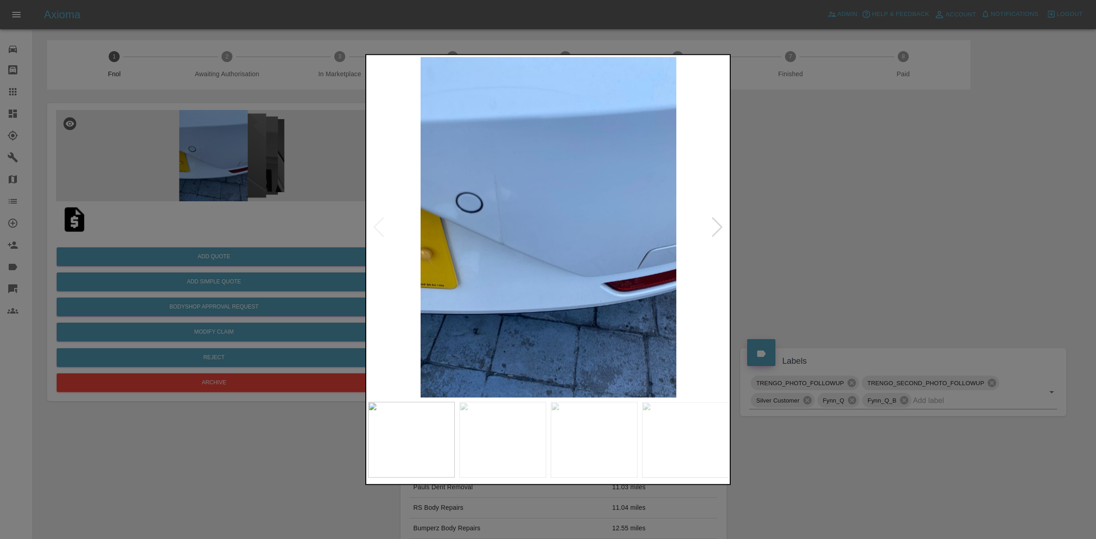
click at [716, 225] on div at bounding box center [717, 227] width 12 height 20
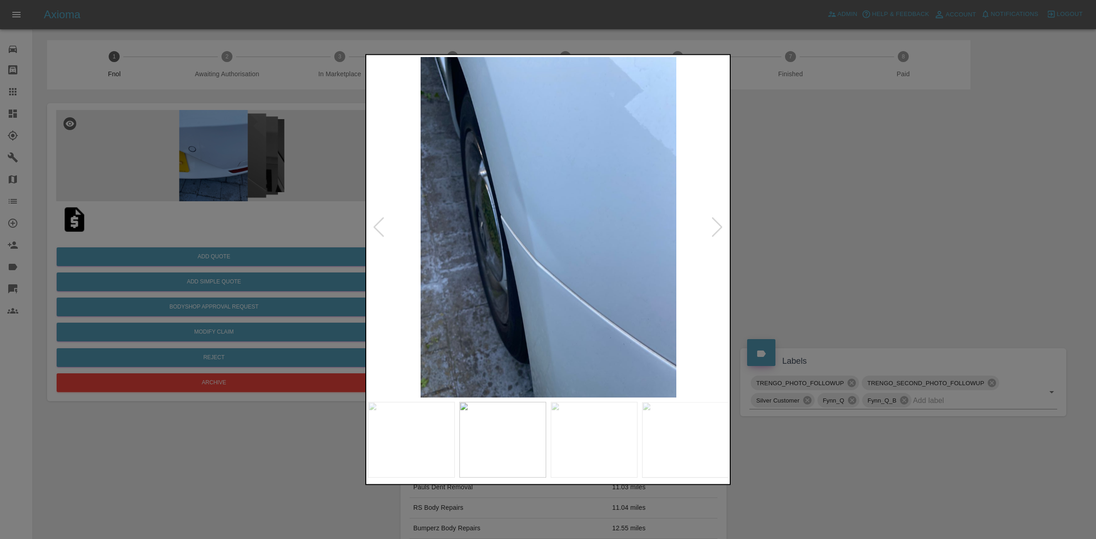
click at [716, 225] on div at bounding box center [717, 227] width 12 height 20
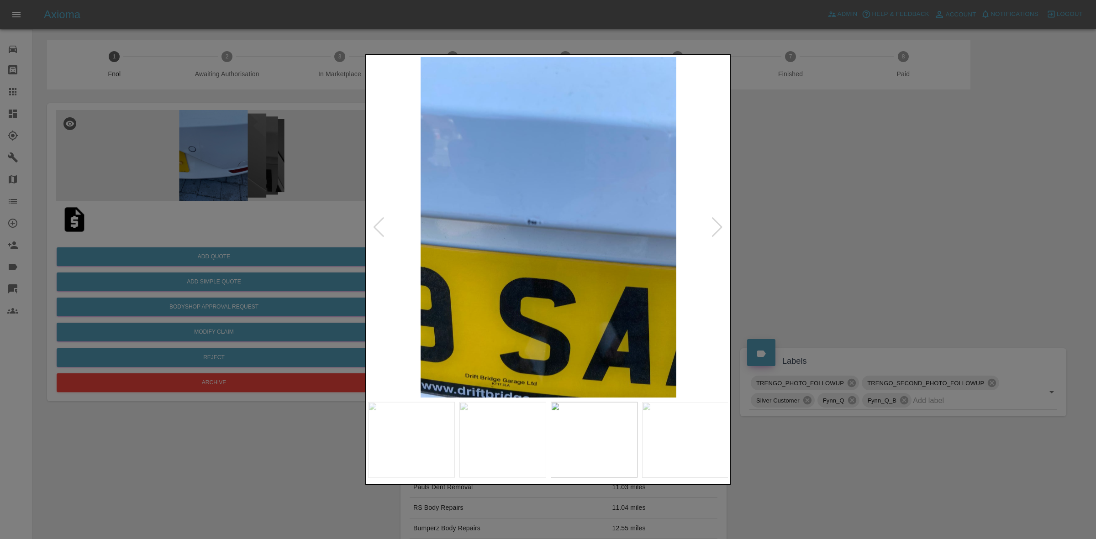
click at [716, 225] on div at bounding box center [717, 227] width 12 height 20
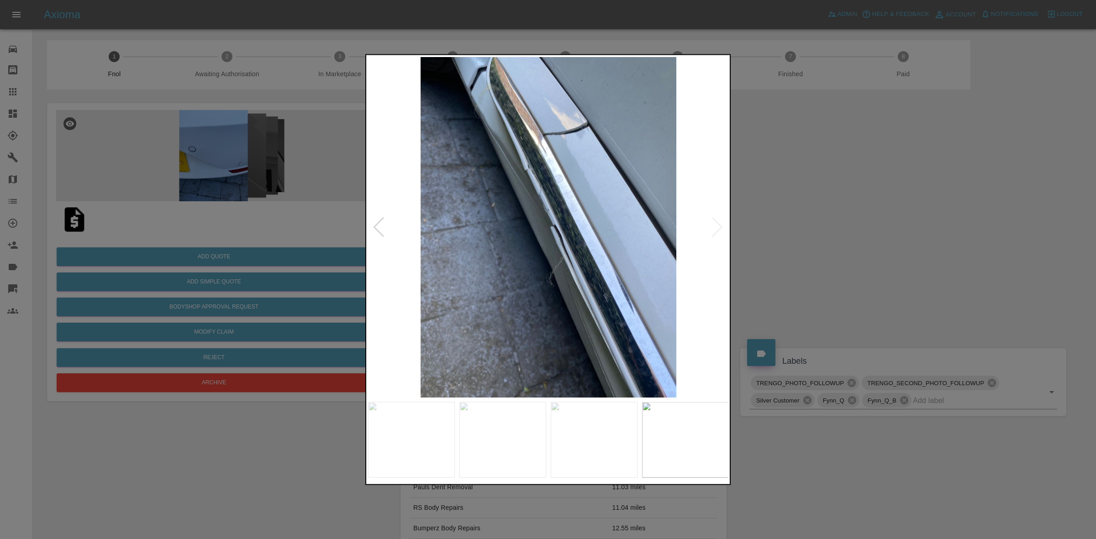
click at [716, 225] on img at bounding box center [548, 227] width 361 height 341
click at [569, 284] on img at bounding box center [548, 227] width 361 height 341
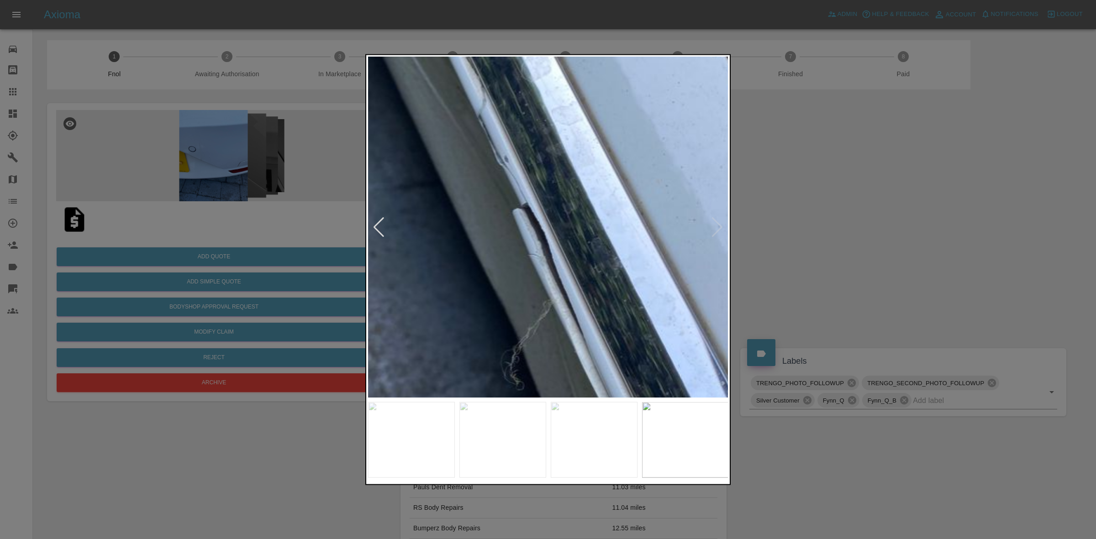
click at [565, 319] on img at bounding box center [507, 210] width 1083 height 1023
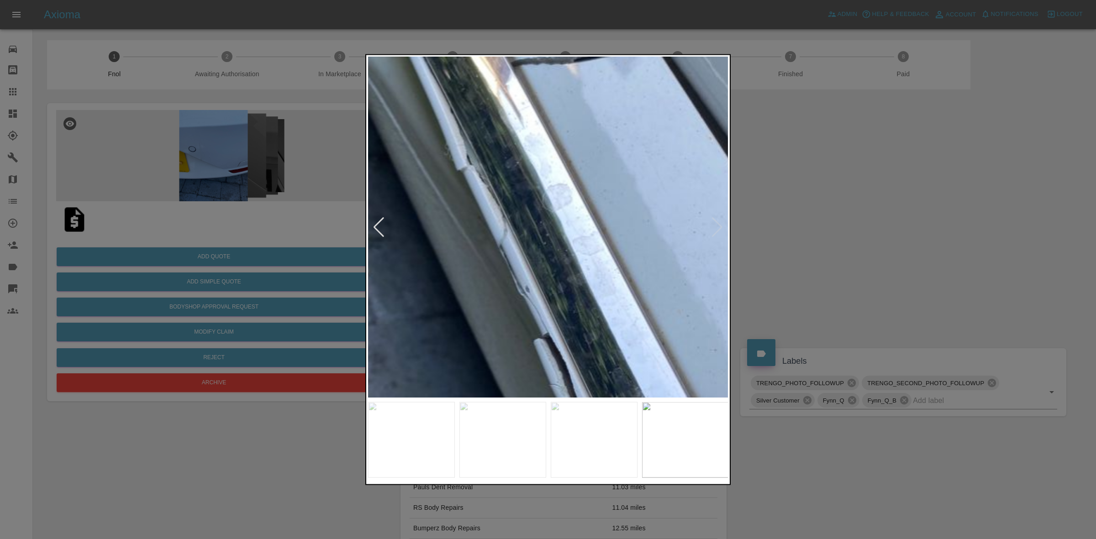
click at [572, 407] on div at bounding box center [547, 270] width 365 height 432
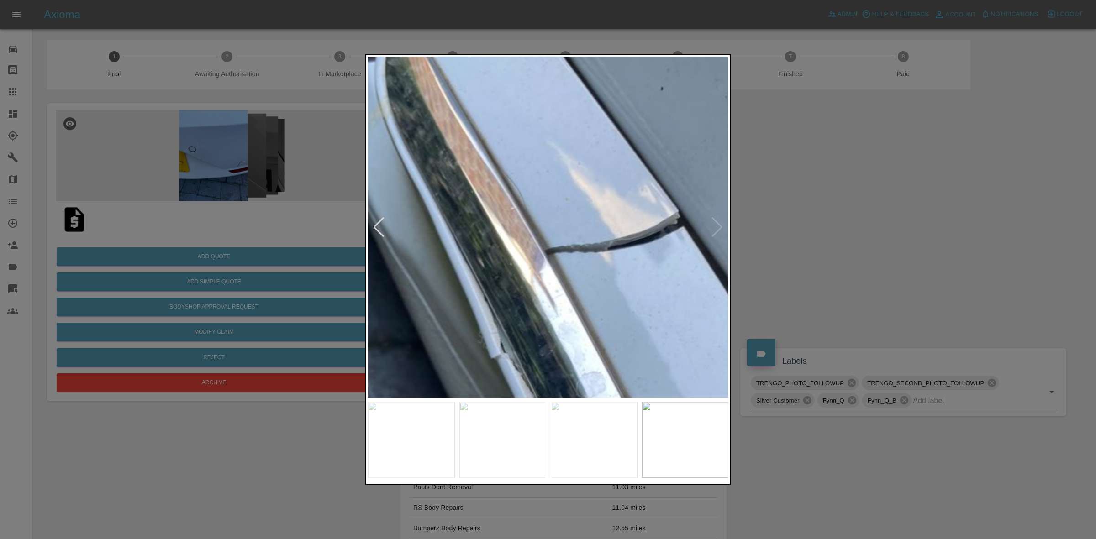
click at [497, 214] on img at bounding box center [562, 529] width 1083 height 1023
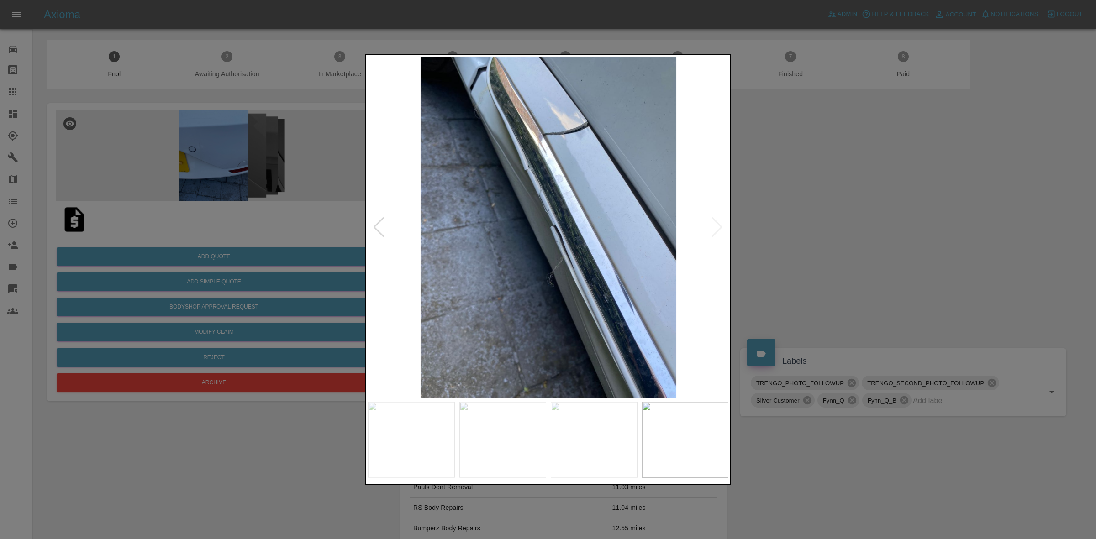
click at [723, 225] on img at bounding box center [548, 227] width 361 height 341
click at [381, 226] on div at bounding box center [379, 227] width 12 height 20
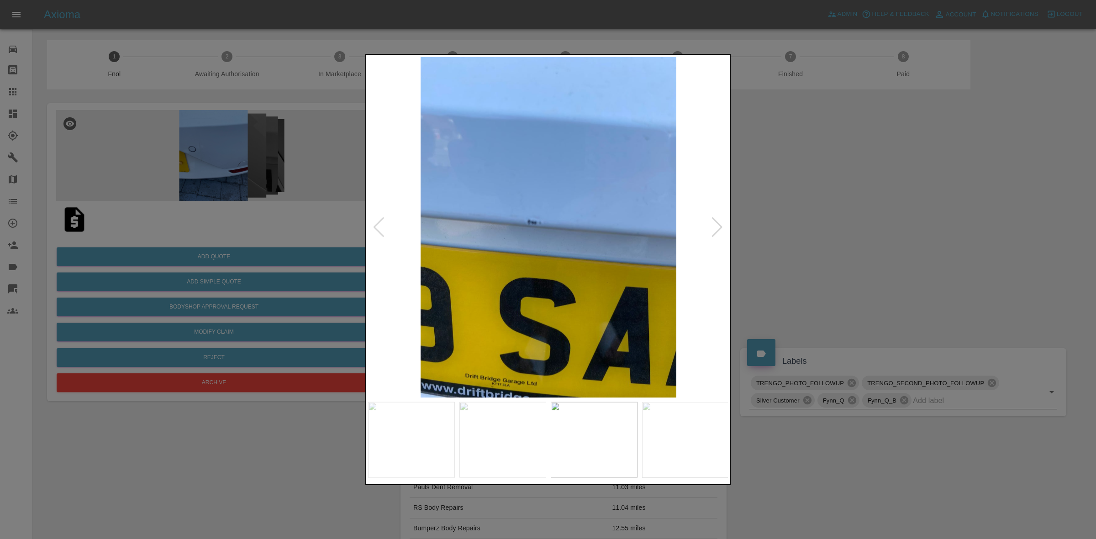
click at [381, 226] on div at bounding box center [379, 227] width 12 height 20
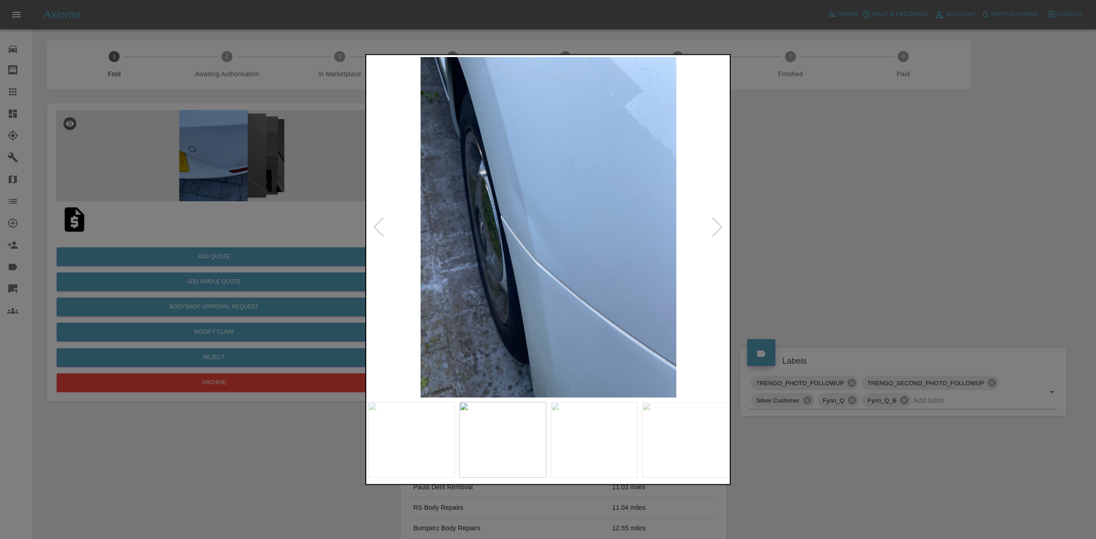
click at [381, 226] on div at bounding box center [379, 227] width 12 height 20
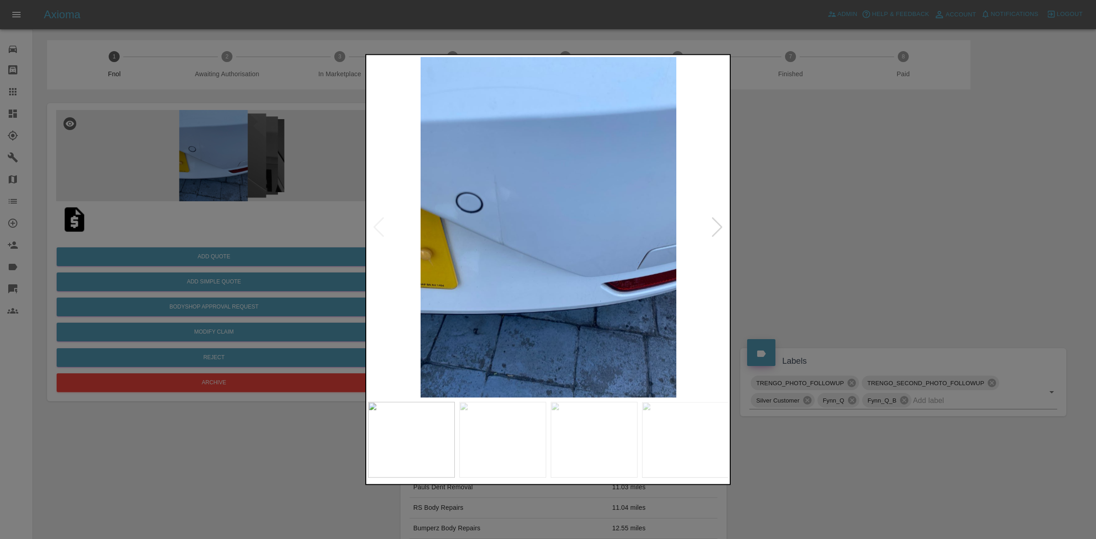
click at [381, 226] on img at bounding box center [548, 227] width 361 height 341
click at [720, 222] on div at bounding box center [717, 227] width 12 height 20
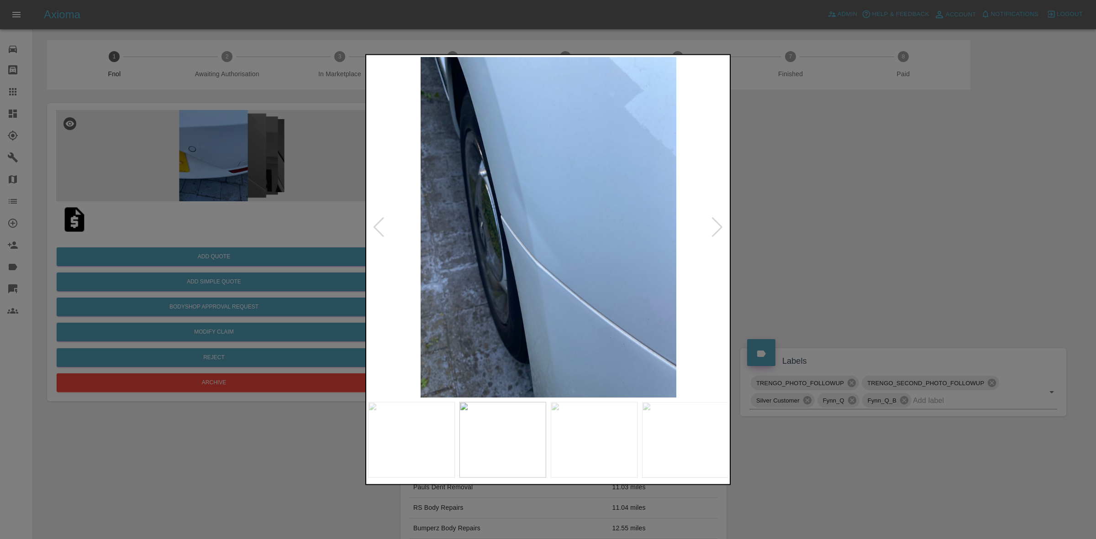
click div
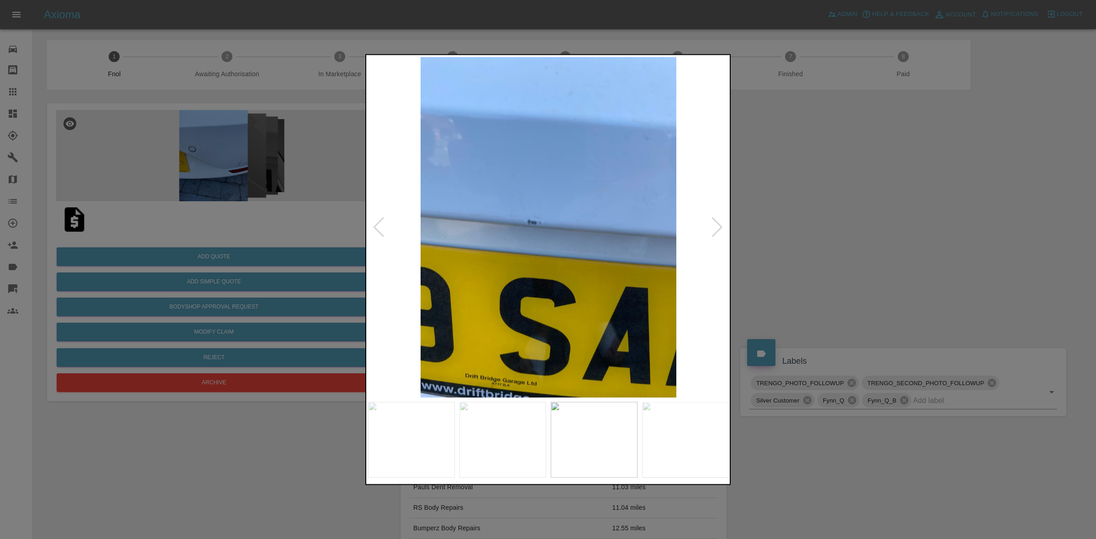
click div
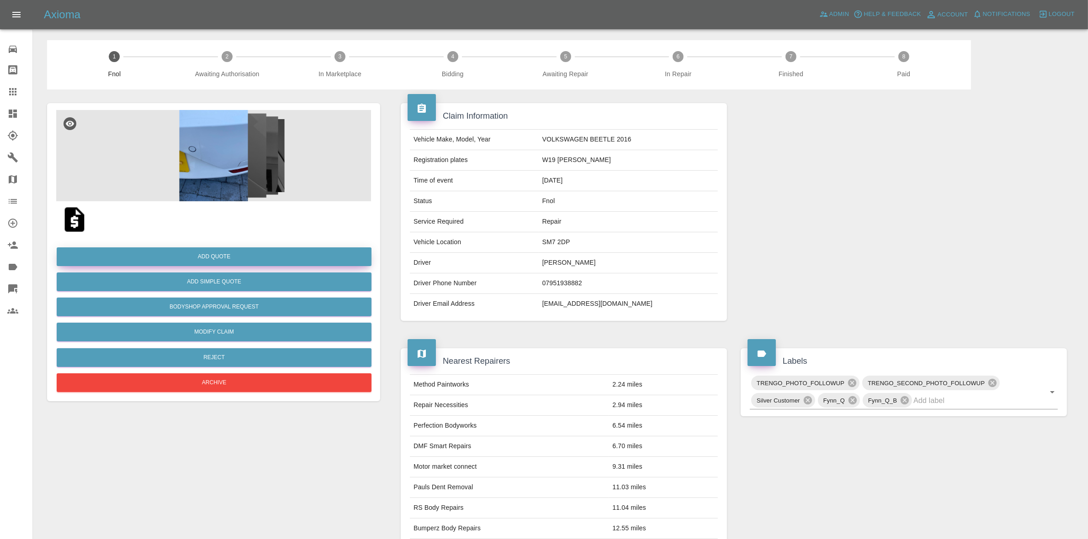
click div "Add Quote"
click button "Add Quote"
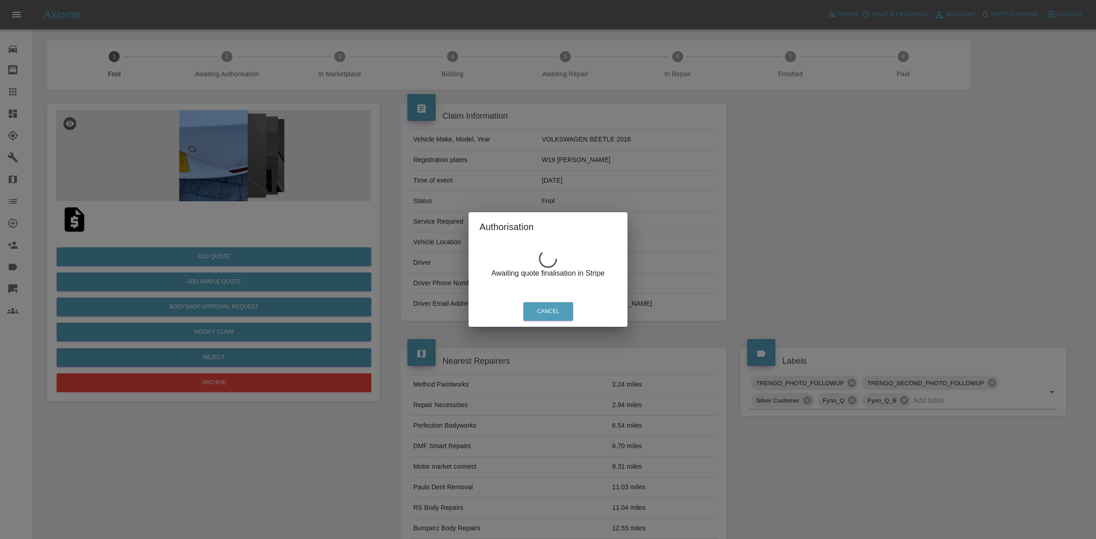
click div "Authorisation Awaiting quote finalisation in Stripe Cancel"
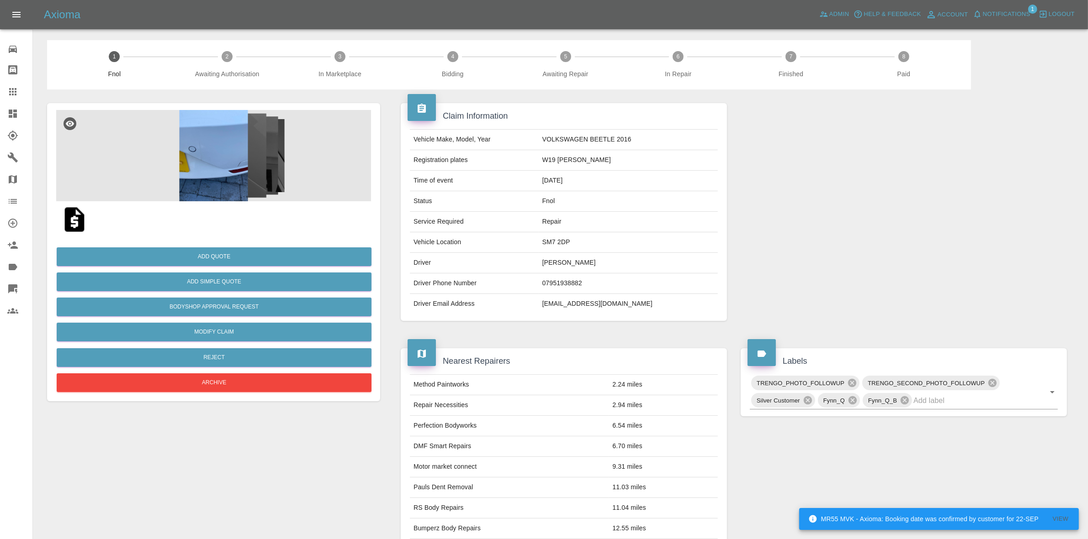
click img
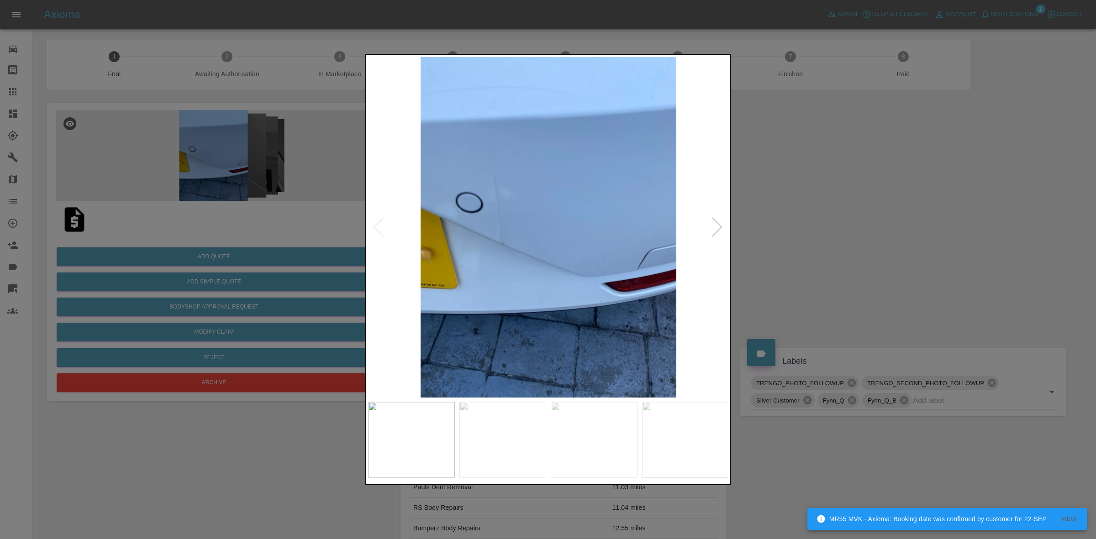
click div
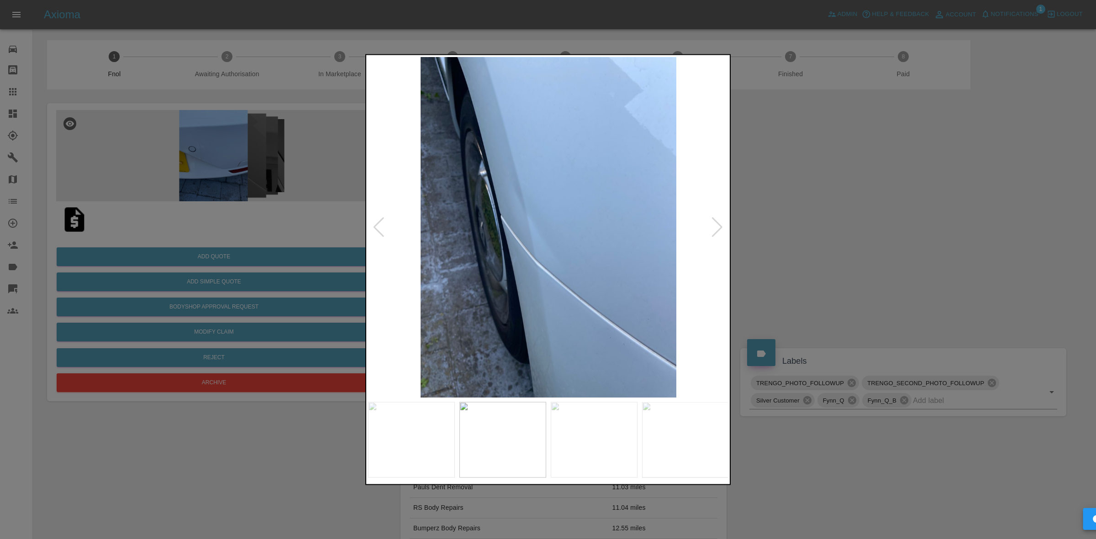
click div
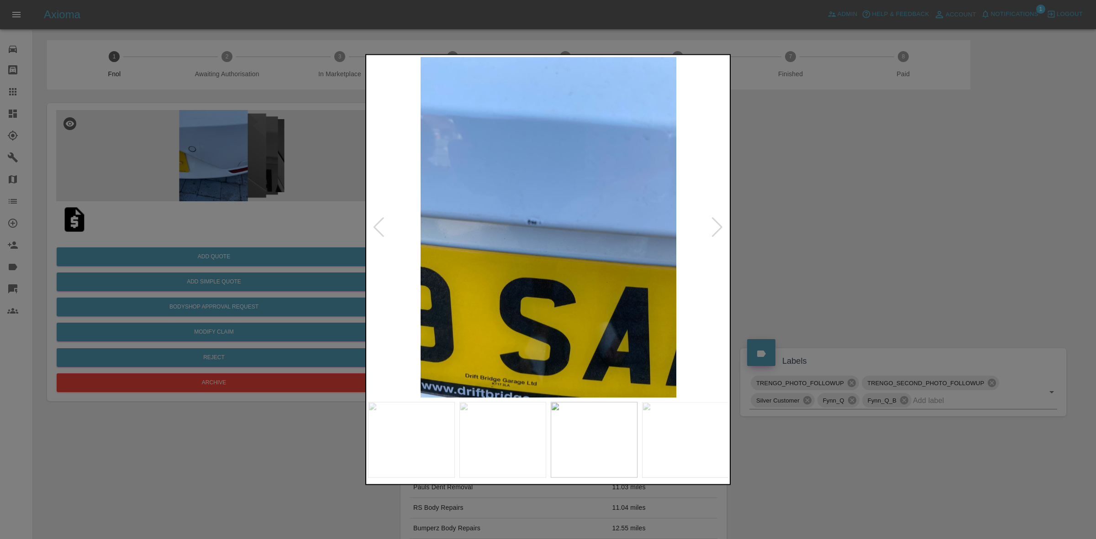
click div
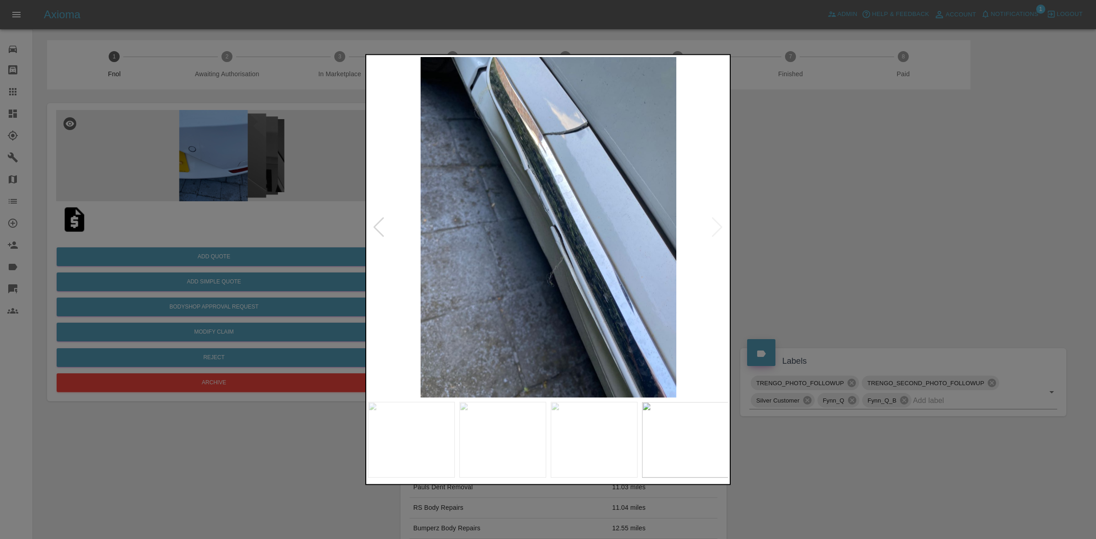
click img
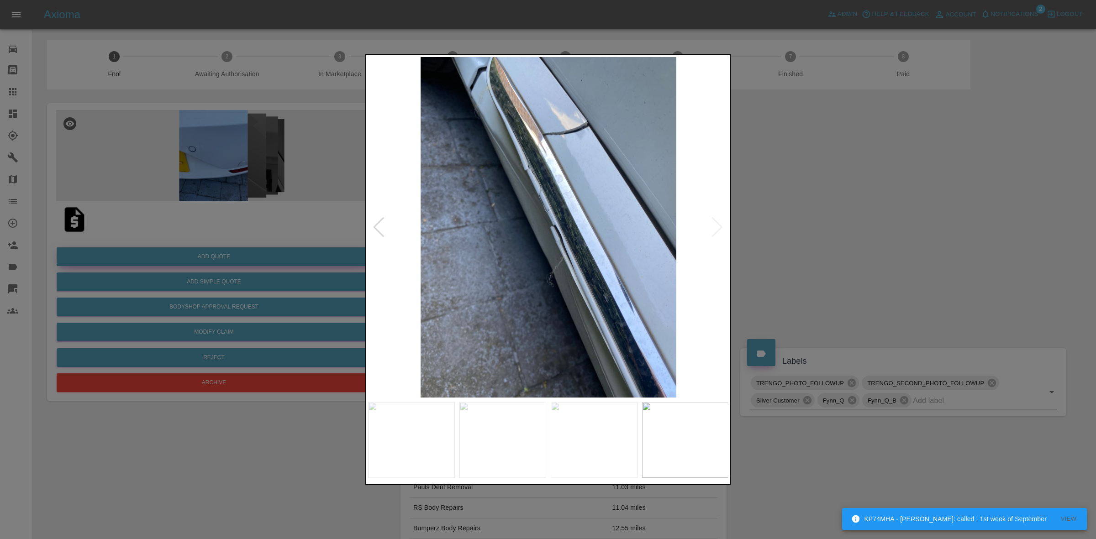
drag, startPoint x: 261, startPoint y: 236, endPoint x: 225, endPoint y: 265, distance: 46.7
click div
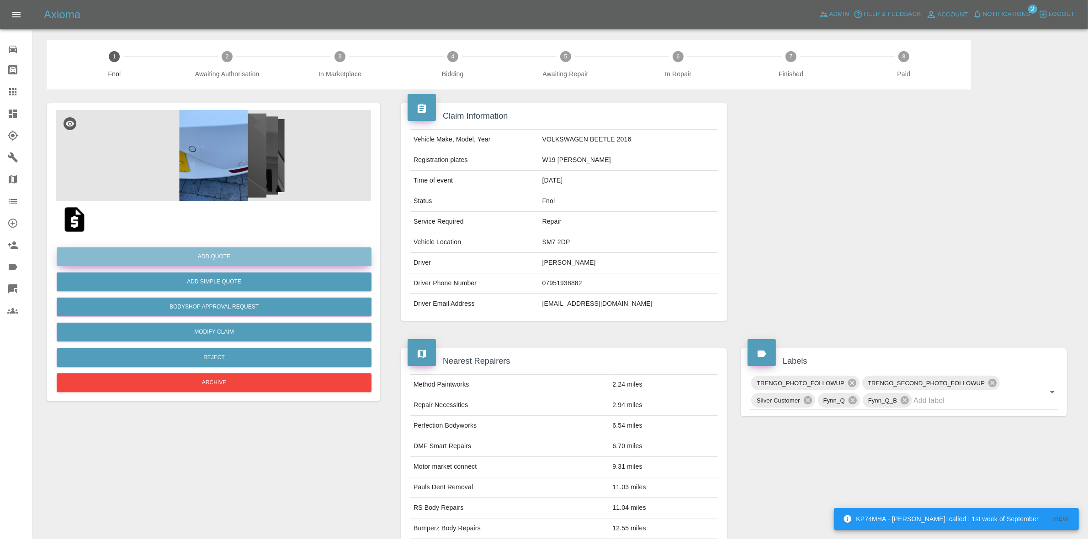
click button "Add Quote"
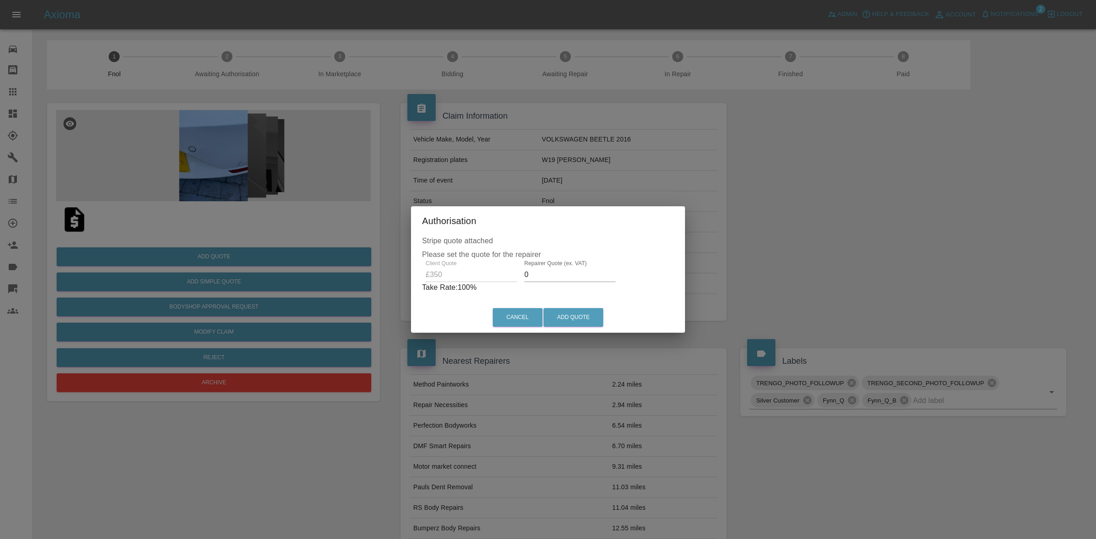
click input "0"
type input "230"
click button "Add Quote"
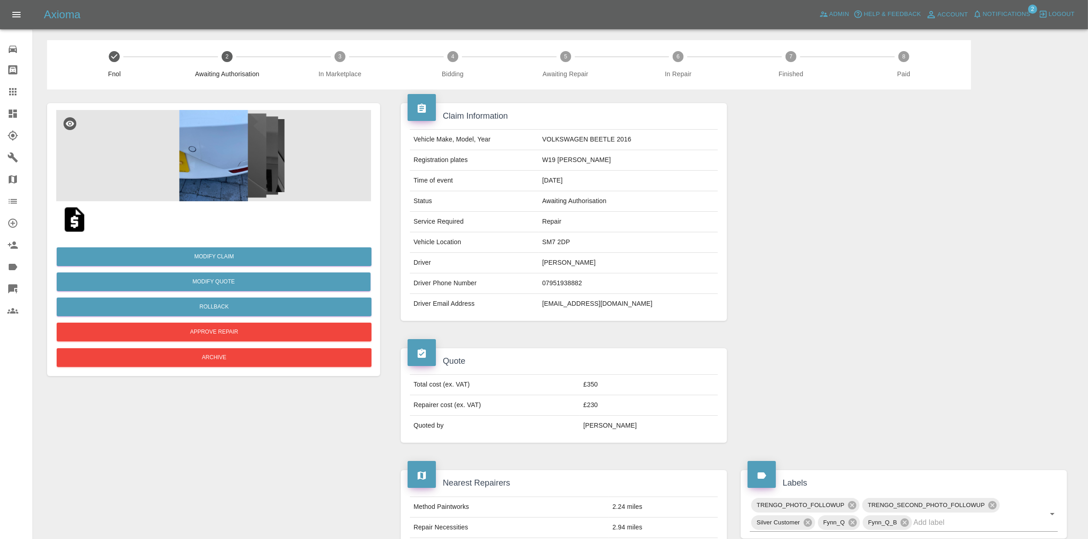
click span "Notifications"
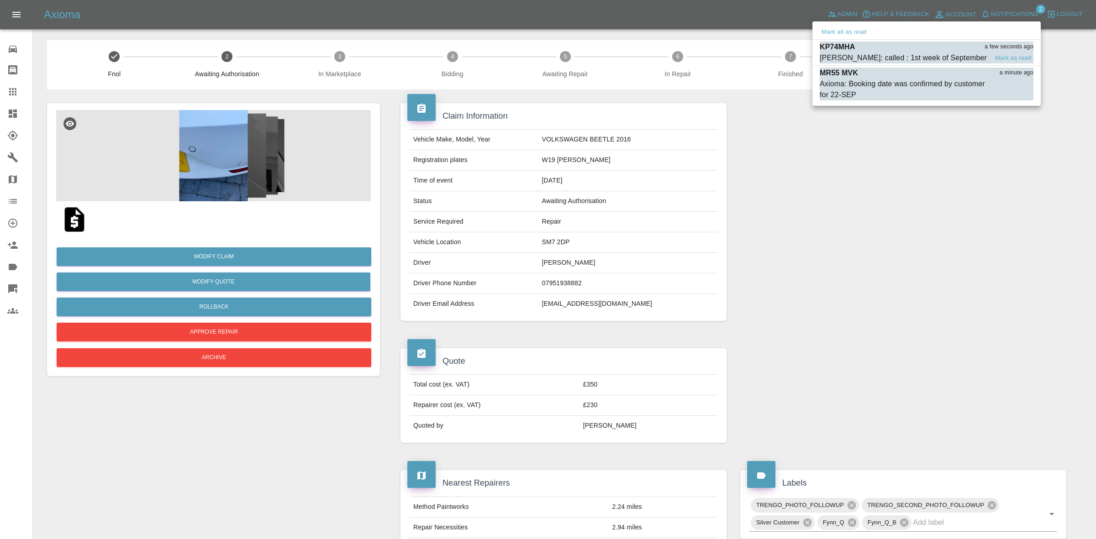
click div "KP74MHA a few seconds ago"
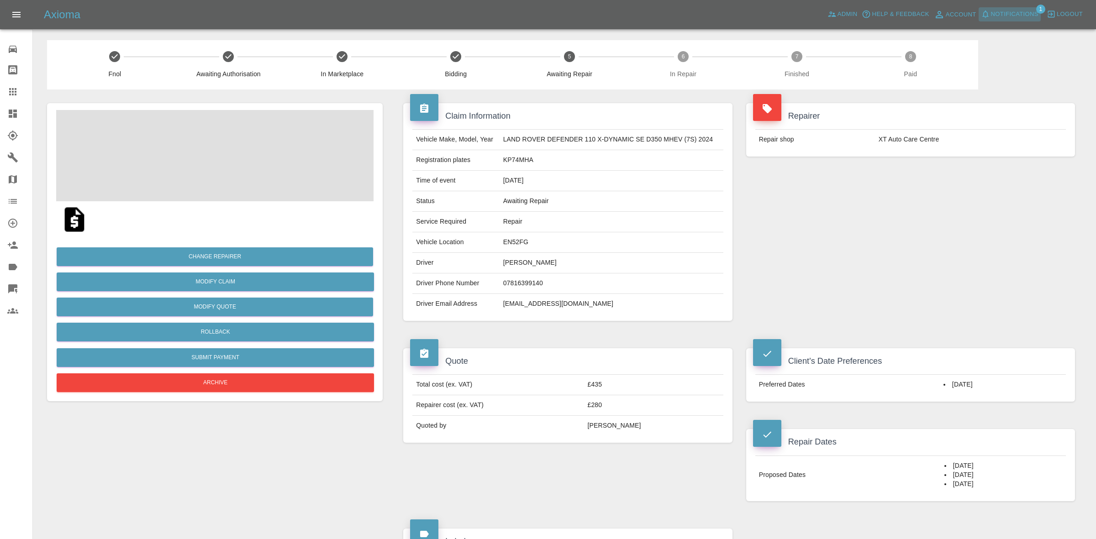
click span "Notifications"
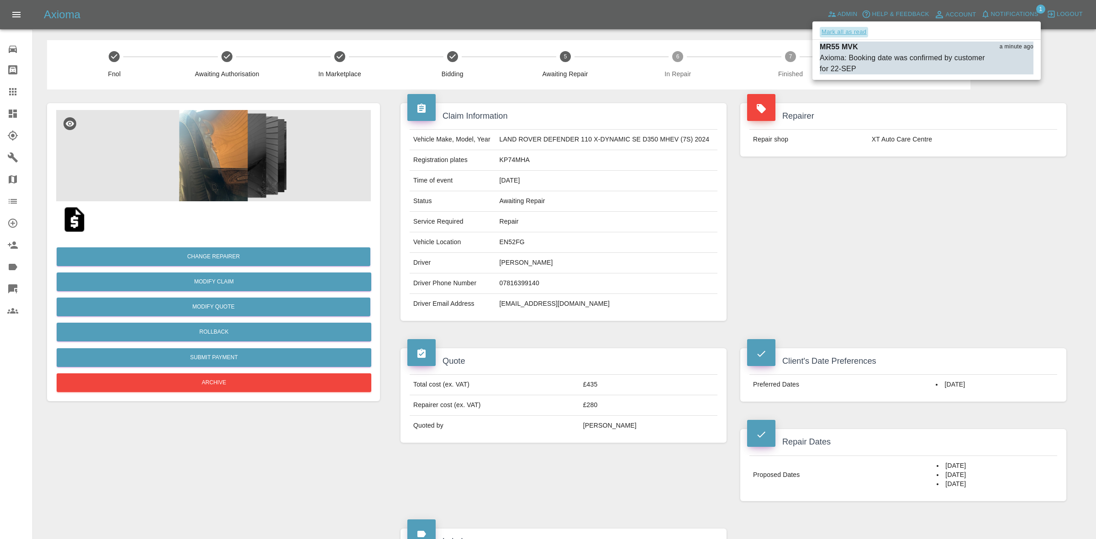
click button "Mark all as read"
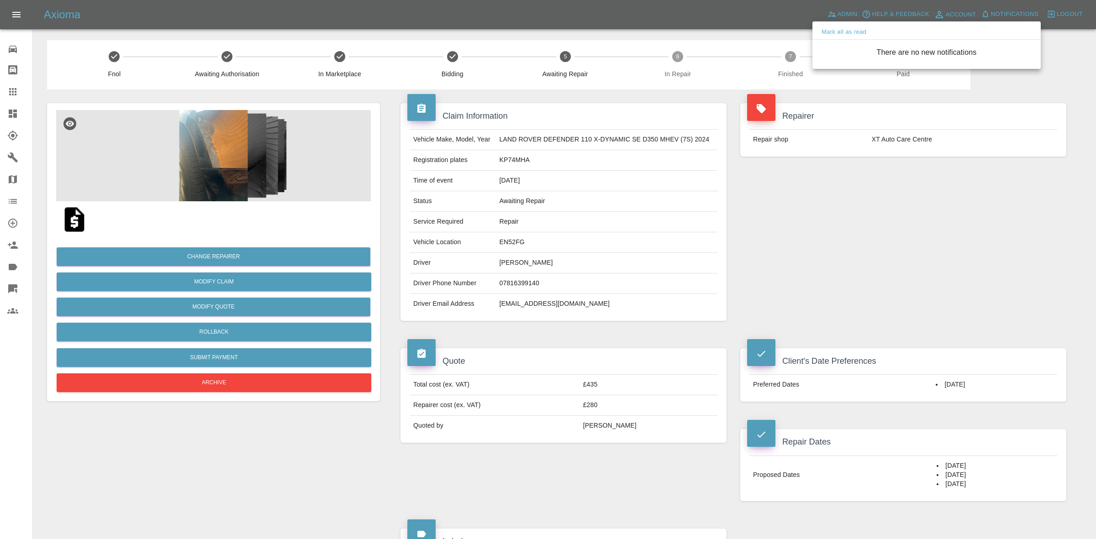
drag, startPoint x: 850, startPoint y: 120, endPoint x: 855, endPoint y: 160, distance: 40.0
click div
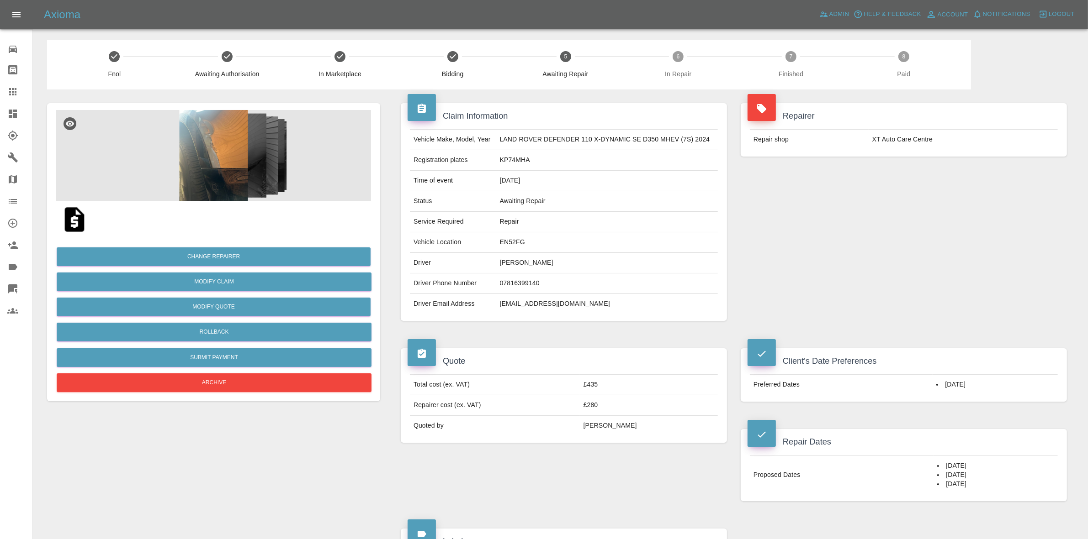
drag, startPoint x: 887, startPoint y: 207, endPoint x: 882, endPoint y: 207, distance: 5.9
click div "Repairer Repair shop XT Auto Care Centre"
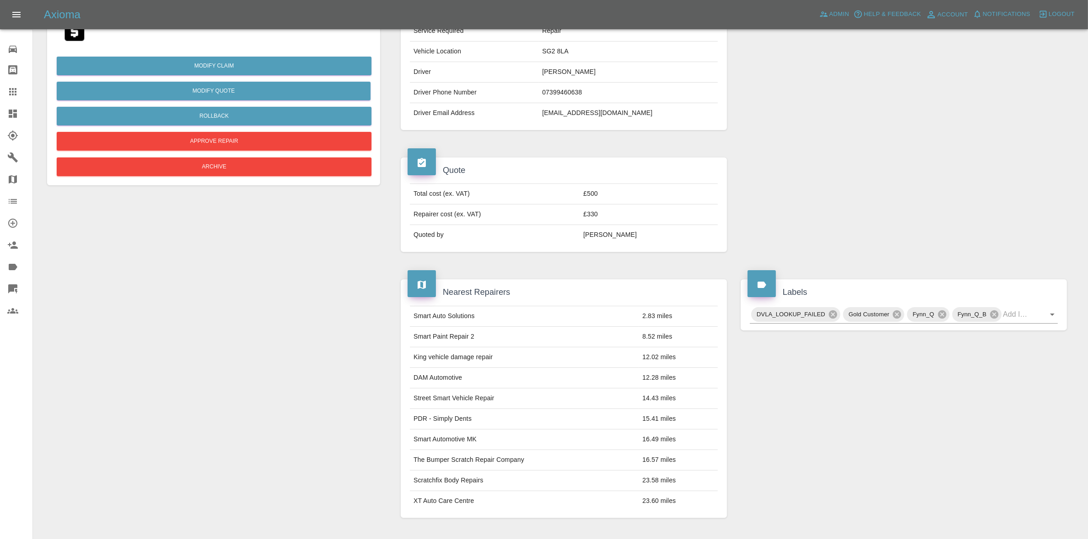
scroll to position [120, 0]
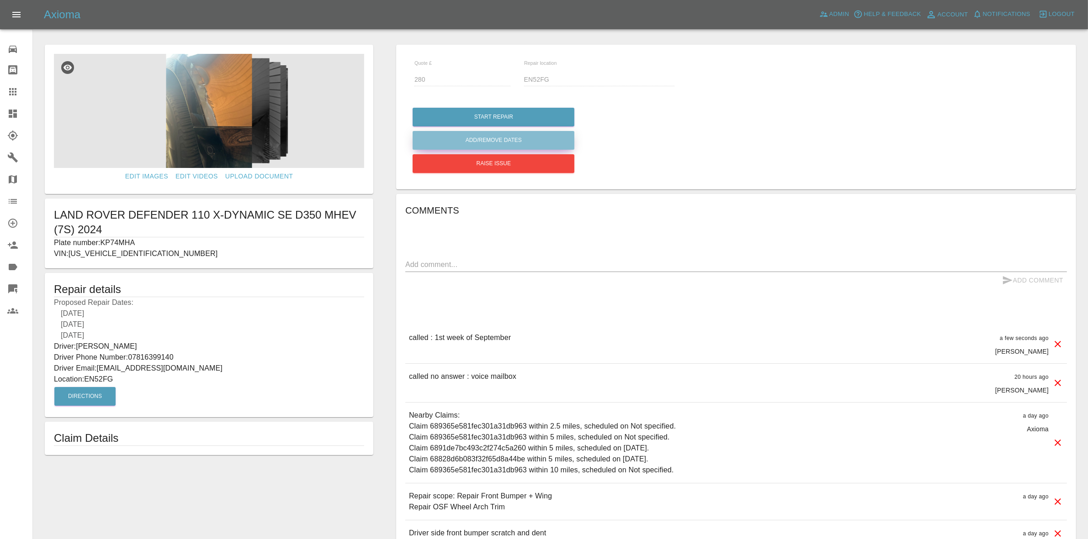
click at [474, 127] on button "Add/Remove Dates" at bounding box center [493, 117] width 162 height 19
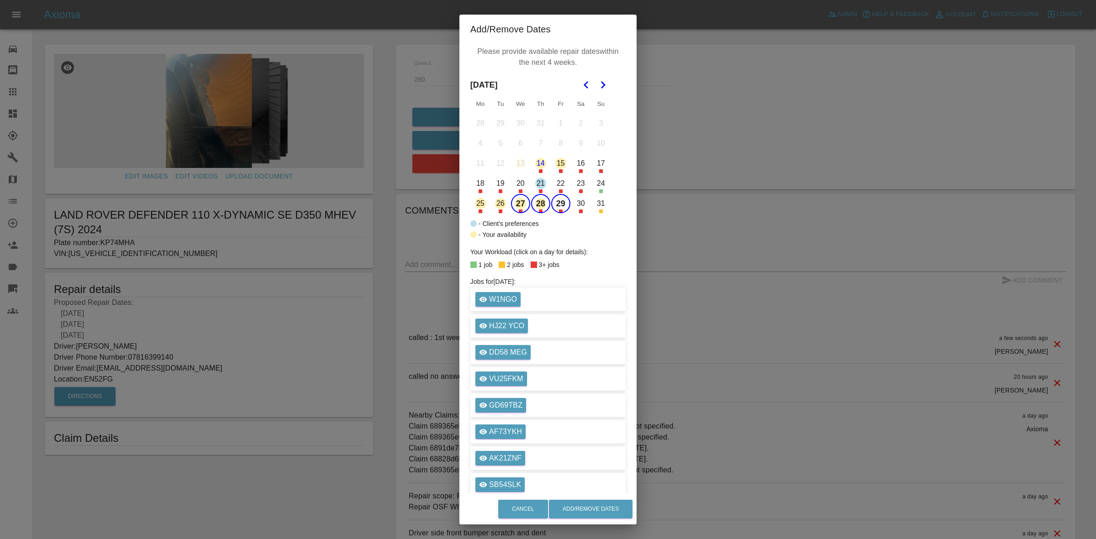
click at [518, 206] on button "27" at bounding box center [520, 203] width 19 height 19
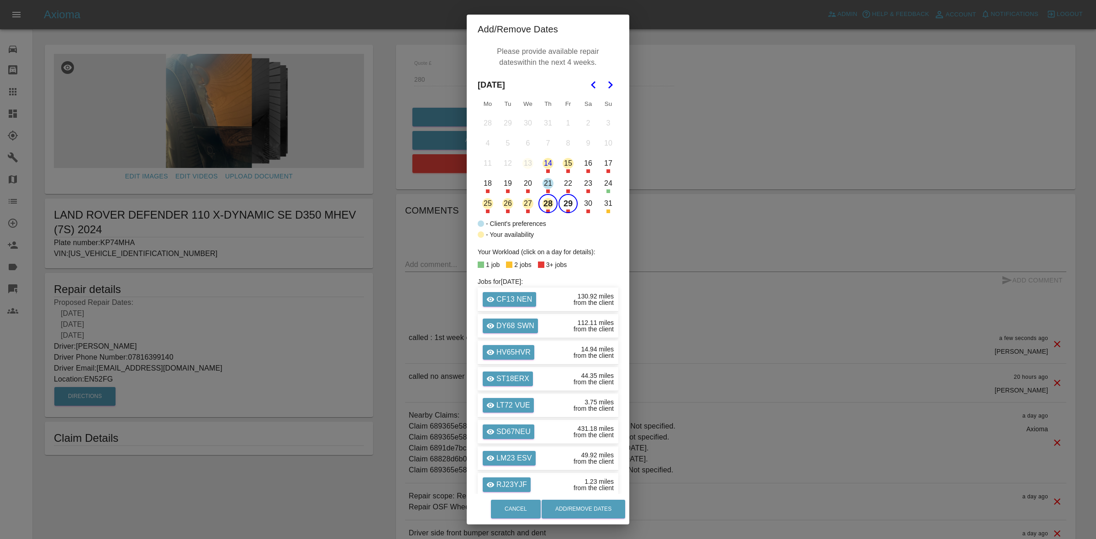
click at [539, 199] on button "28" at bounding box center [548, 203] width 19 height 19
click at [563, 204] on button "29" at bounding box center [568, 203] width 19 height 19
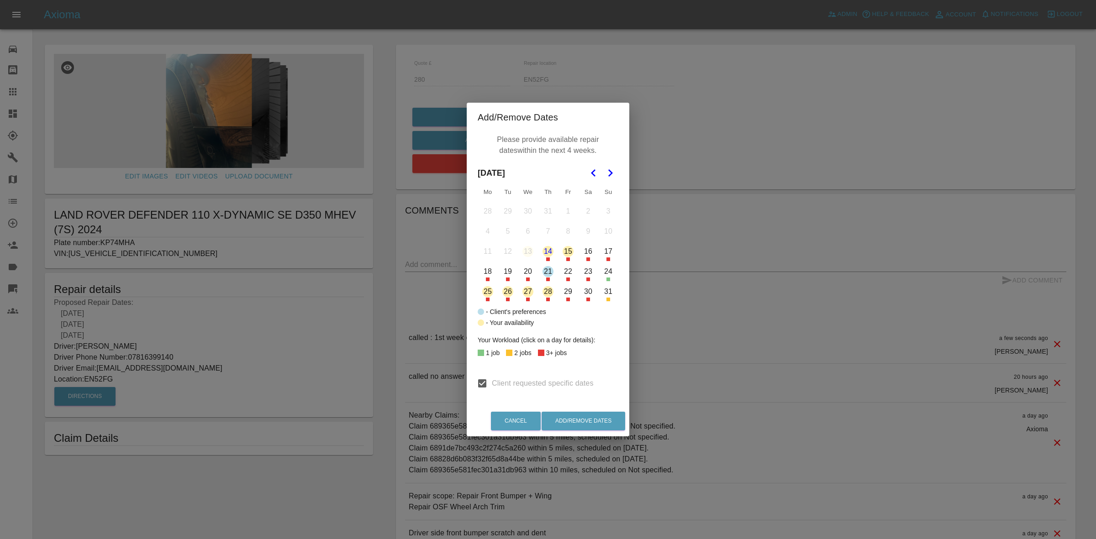
click at [609, 169] on icon "Go to the Next Month" at bounding box center [610, 173] width 11 height 11
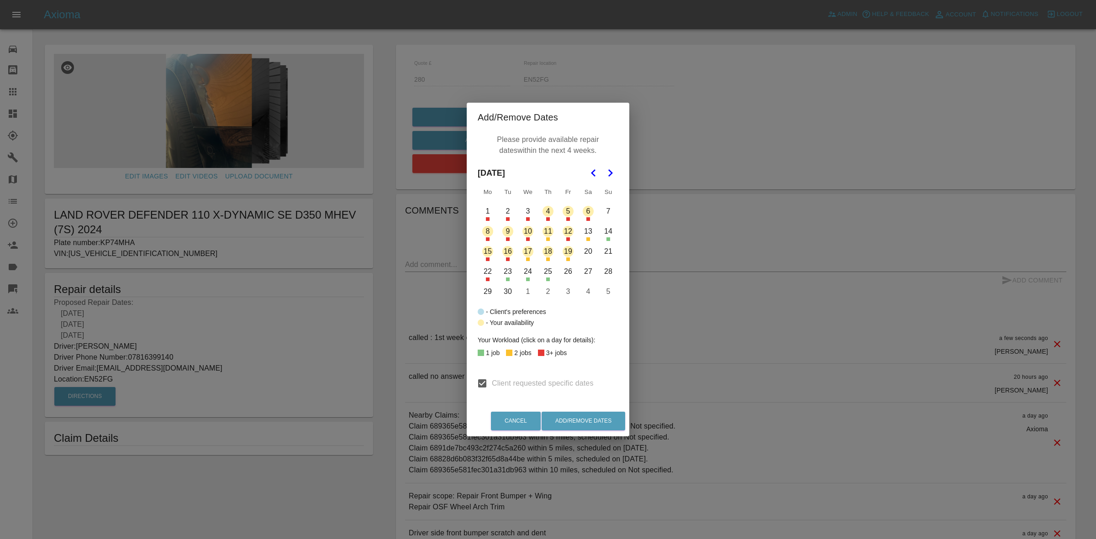
click at [490, 209] on button "1" at bounding box center [487, 211] width 19 height 19
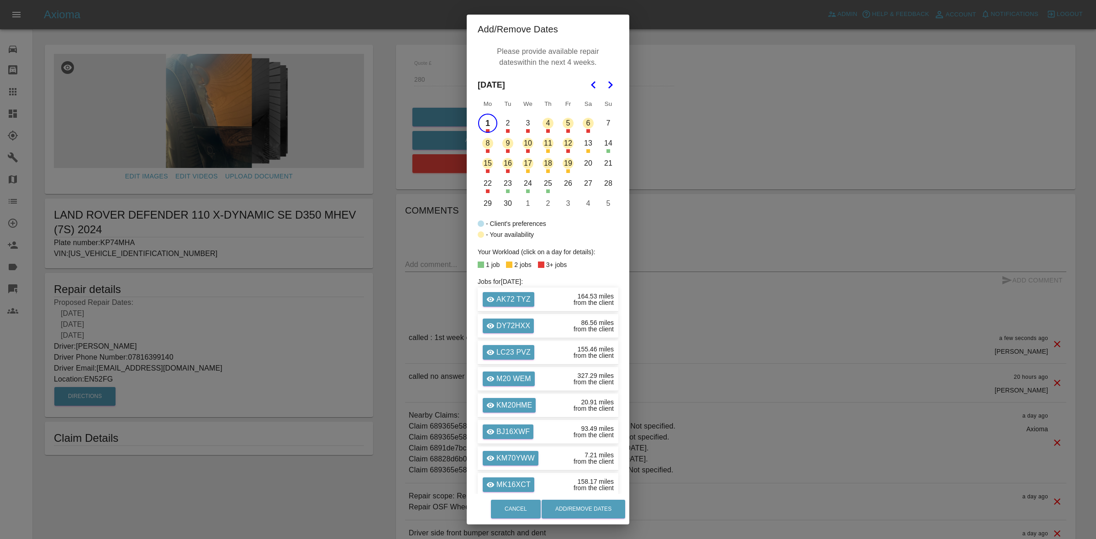
click at [508, 126] on button "2" at bounding box center [507, 123] width 19 height 19
click at [522, 125] on button "3" at bounding box center [527, 123] width 19 height 19
click at [549, 121] on button "4" at bounding box center [548, 123] width 19 height 19
click at [560, 124] on button "5" at bounding box center [568, 123] width 19 height 19
click at [586, 511] on button "Add/Remove Dates" at bounding box center [584, 509] width 84 height 19
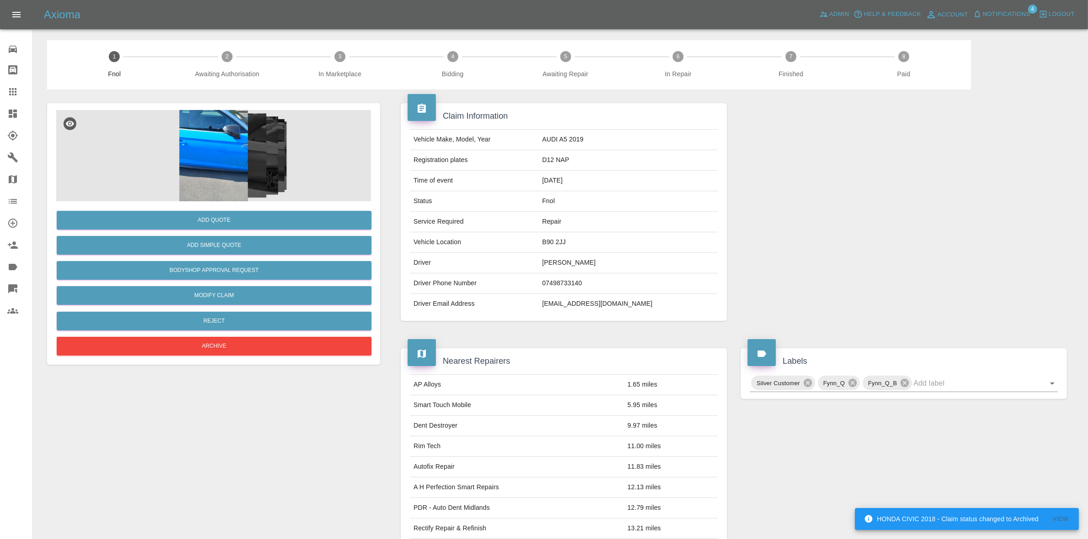
click at [273, 142] on img at bounding box center [213, 155] width 315 height 91
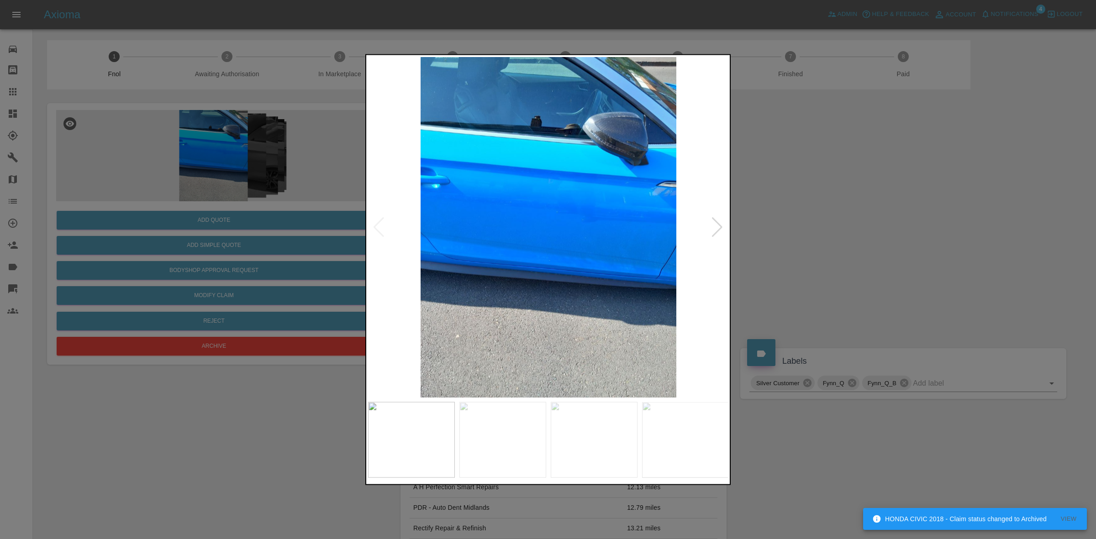
click at [715, 220] on div at bounding box center [717, 227] width 12 height 20
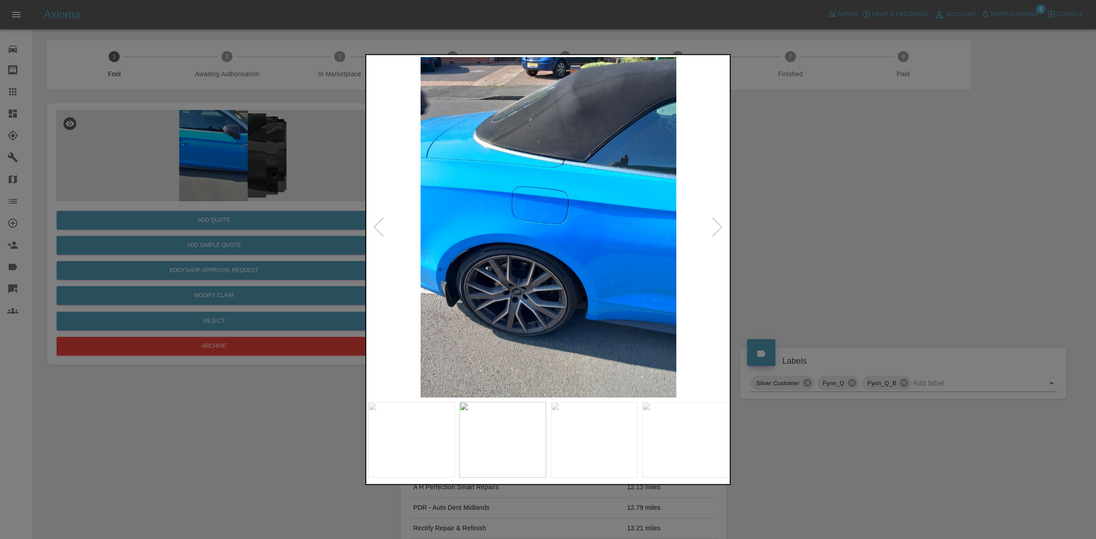
click at [715, 220] on div at bounding box center [717, 227] width 12 height 20
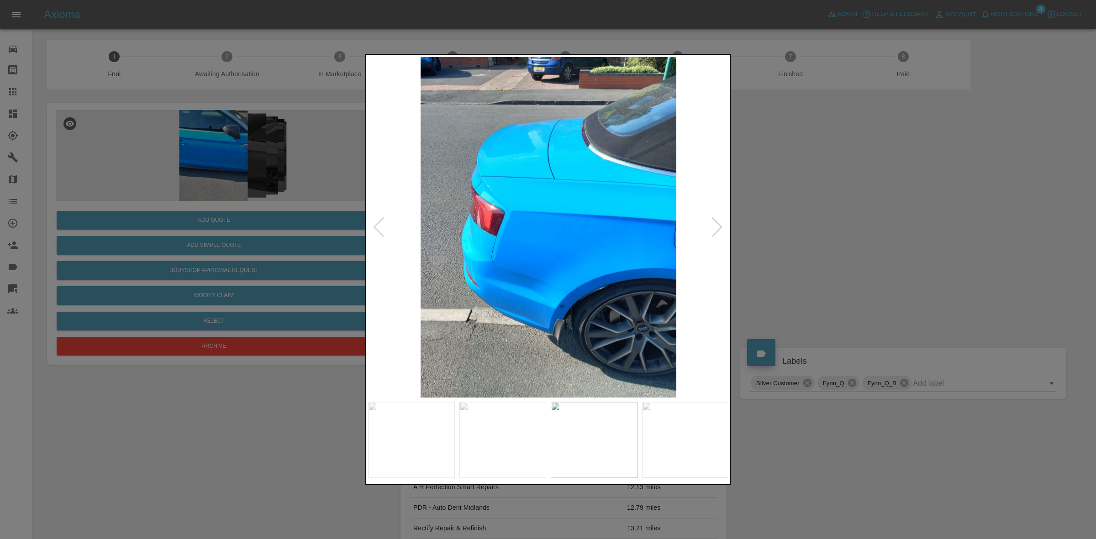
click at [715, 220] on div at bounding box center [717, 227] width 12 height 20
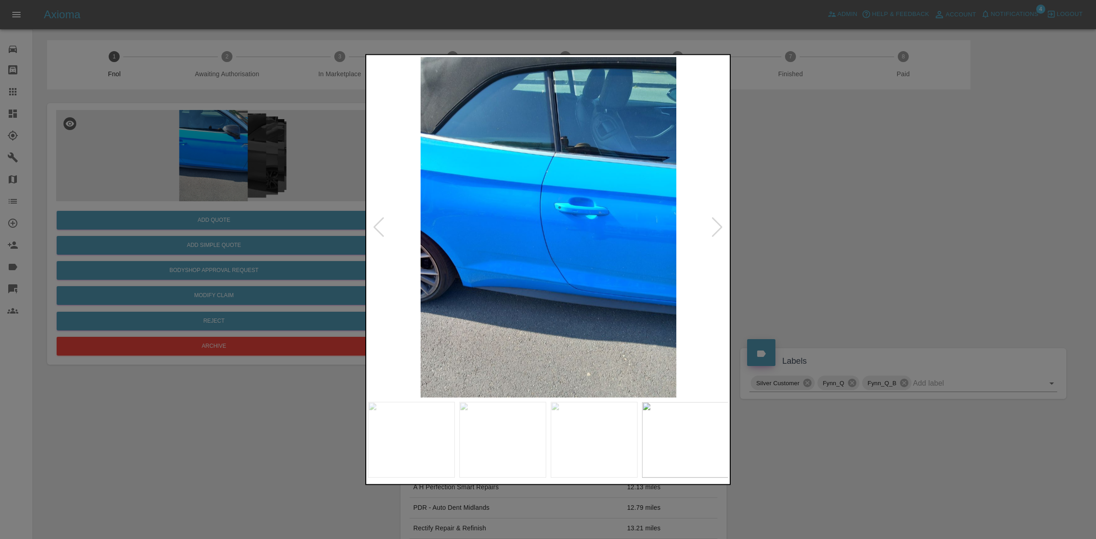
click at [715, 220] on div at bounding box center [717, 227] width 12 height 20
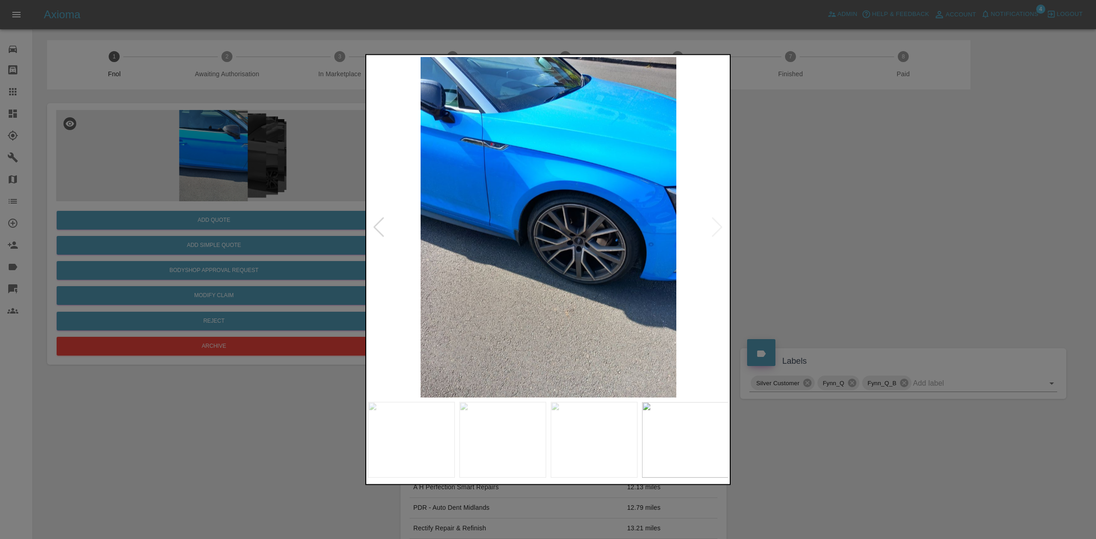
click at [715, 220] on img at bounding box center [548, 227] width 361 height 341
click at [381, 222] on div at bounding box center [379, 227] width 12 height 20
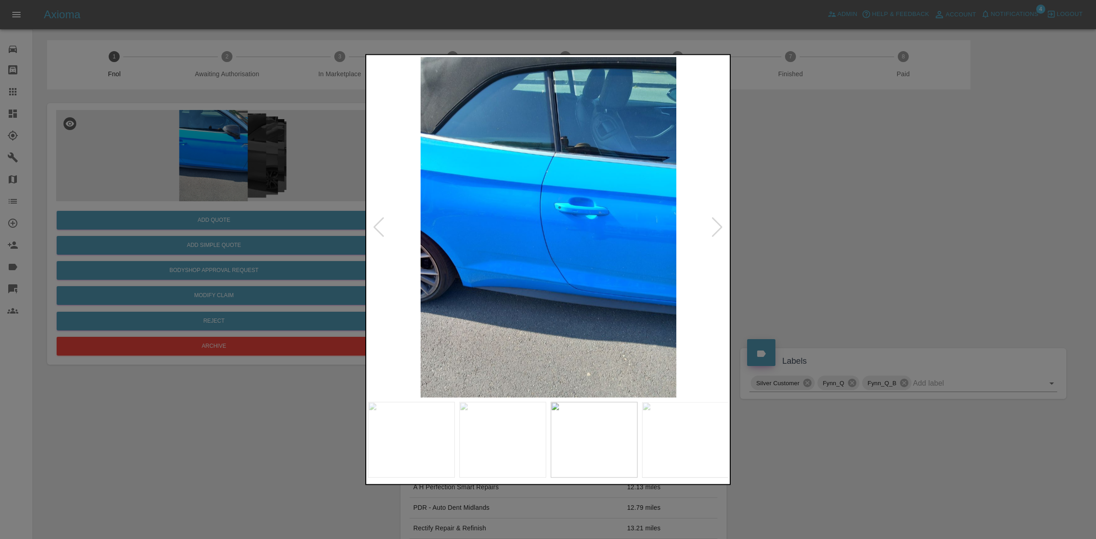
click at [381, 222] on div at bounding box center [379, 227] width 12 height 20
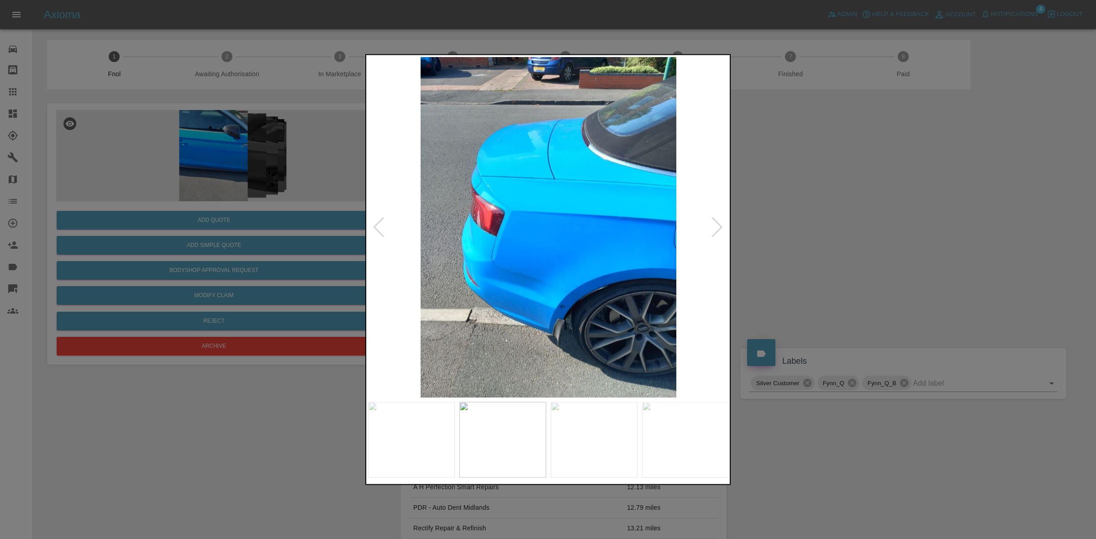
click at [381, 222] on div at bounding box center [379, 227] width 12 height 20
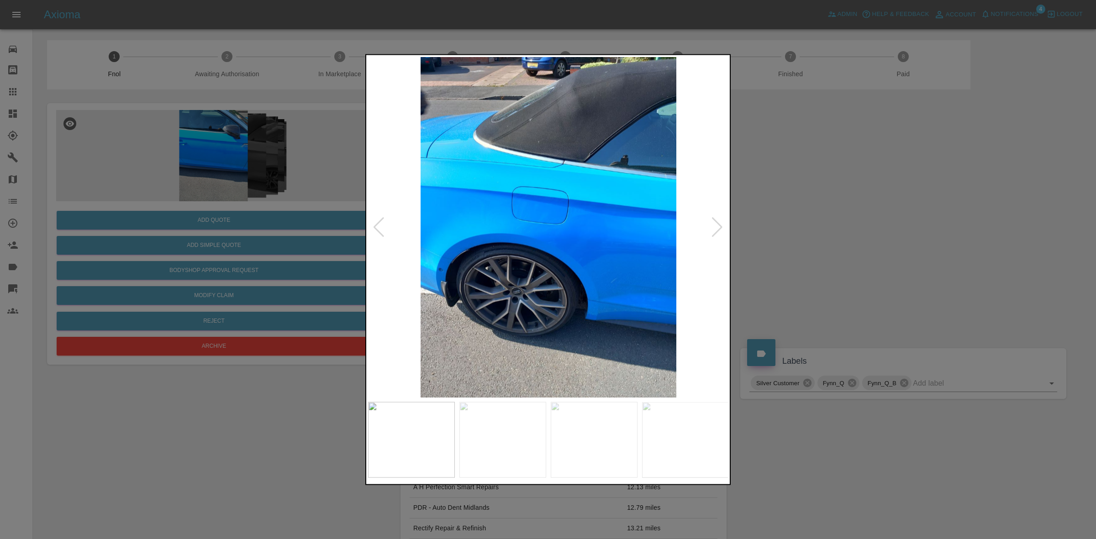
click at [381, 222] on div at bounding box center [379, 227] width 12 height 20
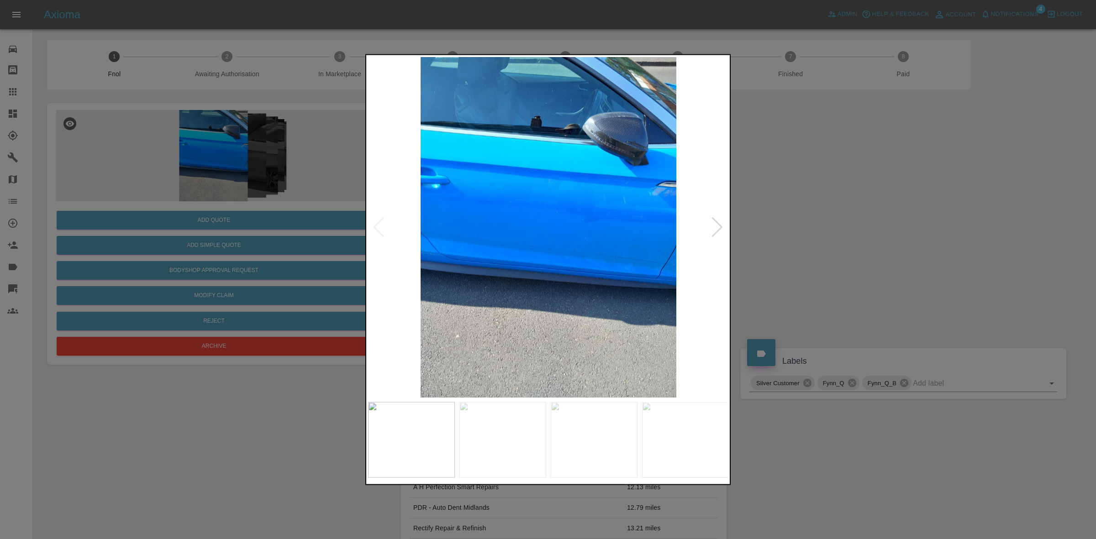
click at [381, 222] on img at bounding box center [548, 227] width 361 height 341
click at [708, 227] on img at bounding box center [548, 227] width 361 height 341
click at [711, 226] on img at bounding box center [548, 227] width 361 height 341
click at [716, 226] on div at bounding box center [717, 227] width 12 height 20
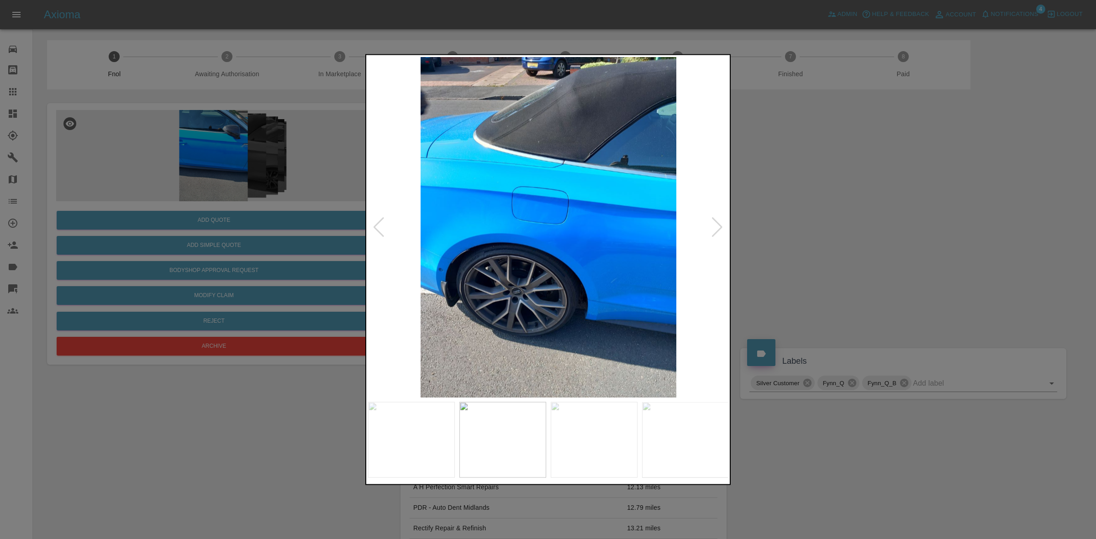
click at [716, 226] on div at bounding box center [717, 227] width 12 height 20
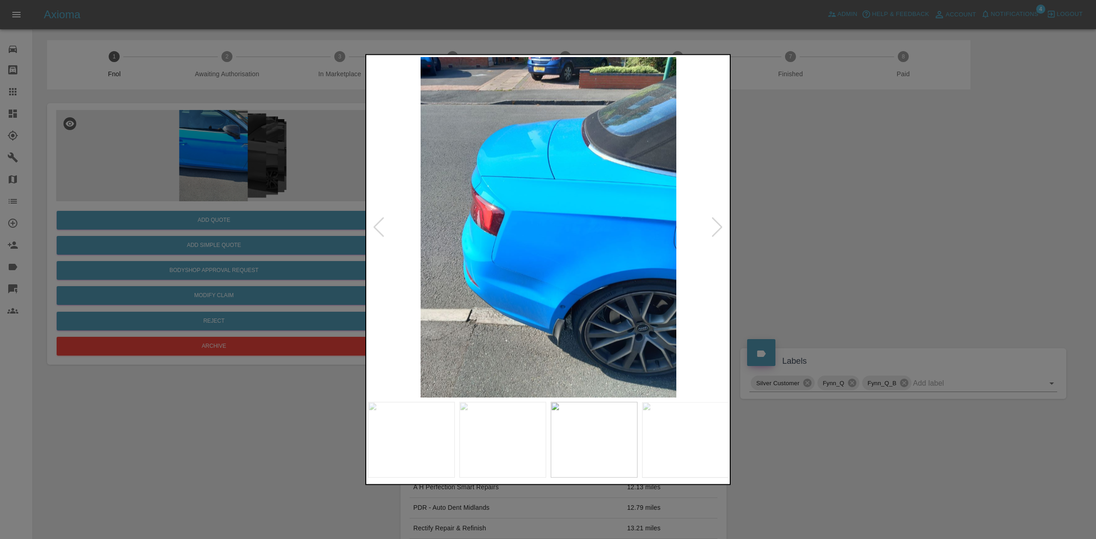
click at [716, 226] on div at bounding box center [717, 227] width 12 height 20
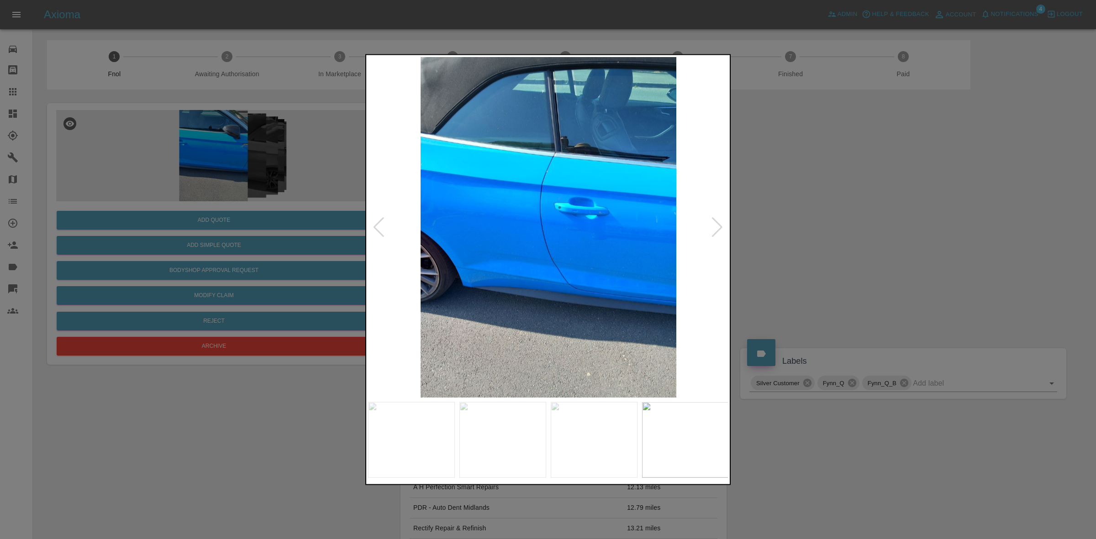
click at [716, 226] on div at bounding box center [717, 227] width 12 height 20
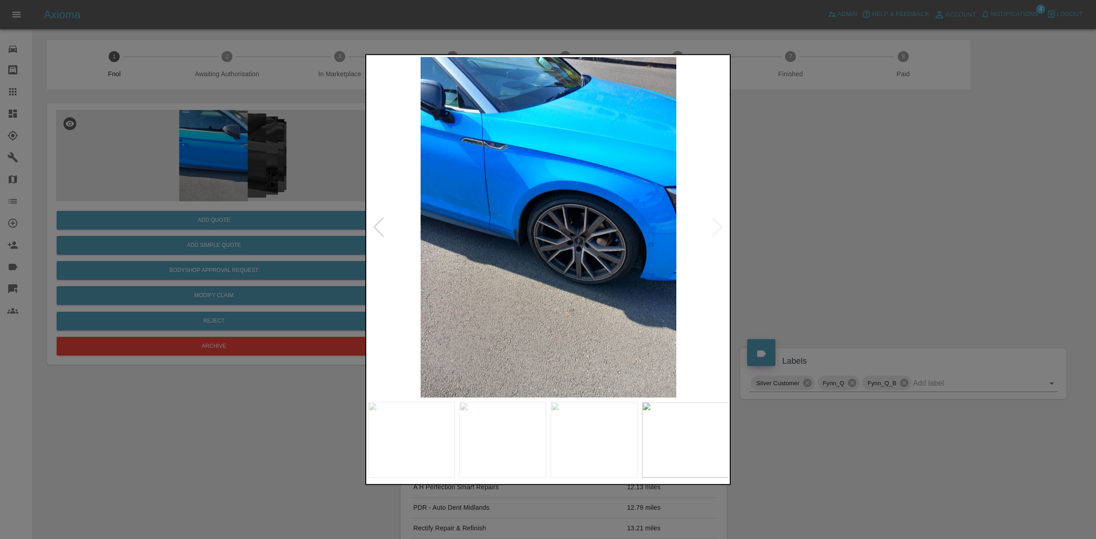
click at [565, 190] on img at bounding box center [548, 227] width 361 height 341
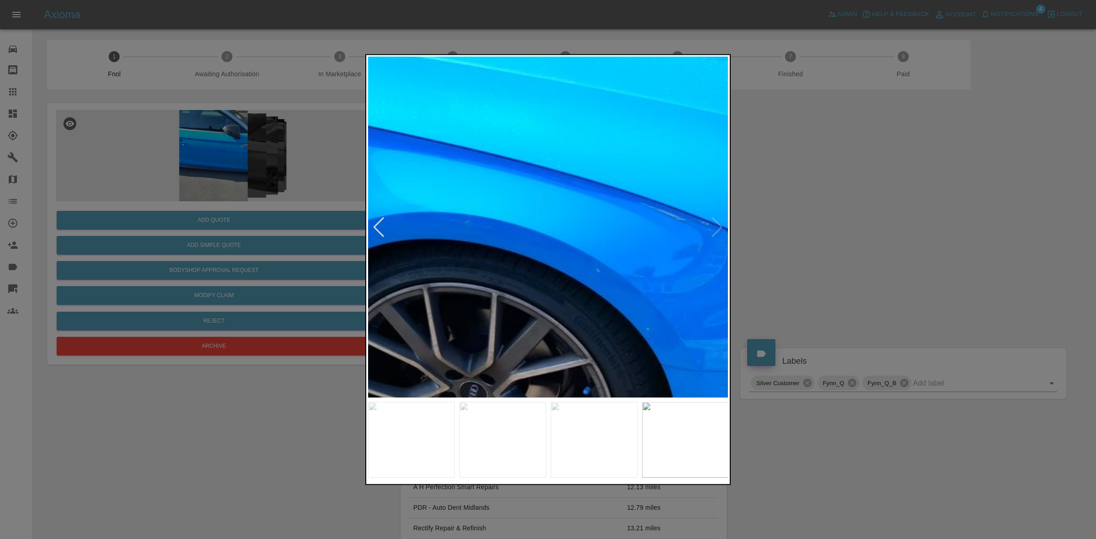
click at [473, 196] on img at bounding box center [382, 352] width 1083 height 1023
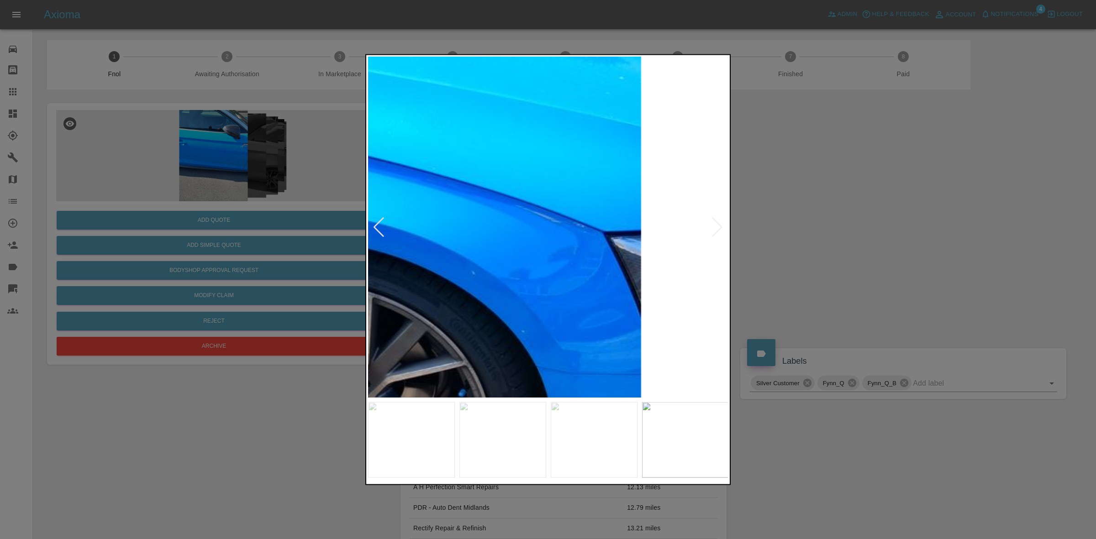
click at [628, 199] on img at bounding box center [257, 354] width 1083 height 1023
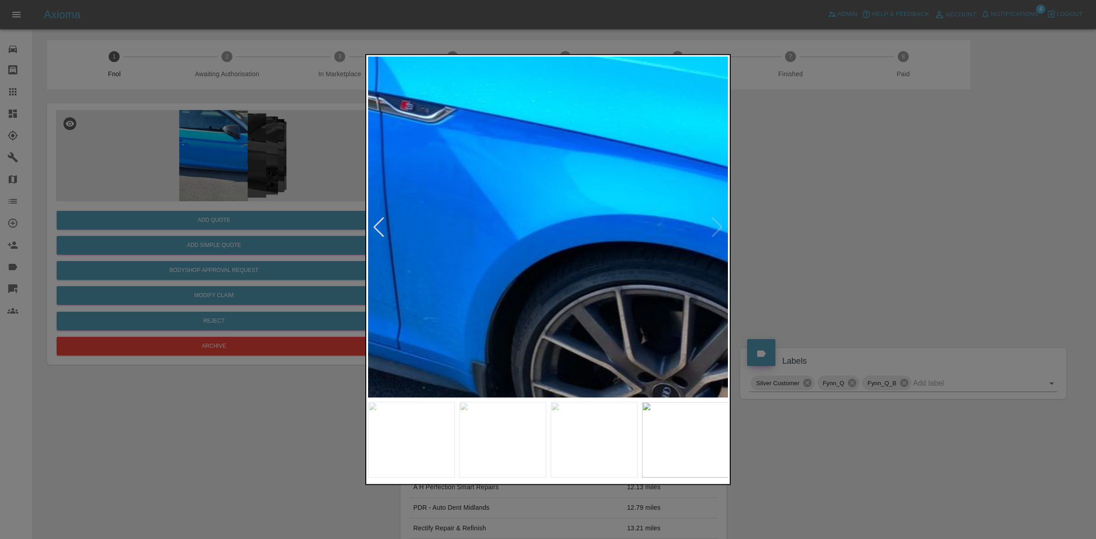
click at [635, 200] on img at bounding box center [574, 354] width 1083 height 1023
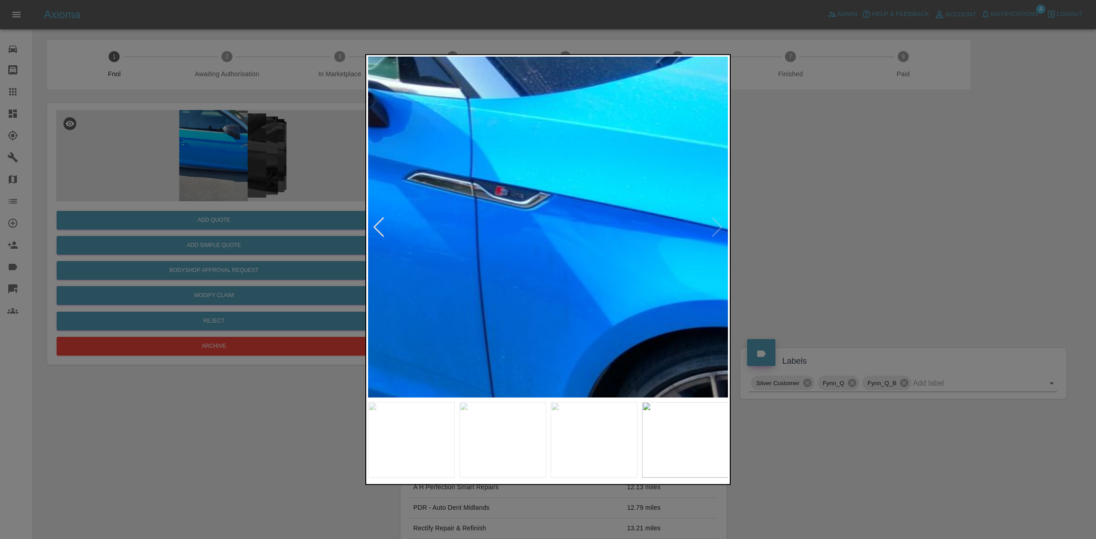
click at [598, 291] on img at bounding box center [669, 440] width 1083 height 1023
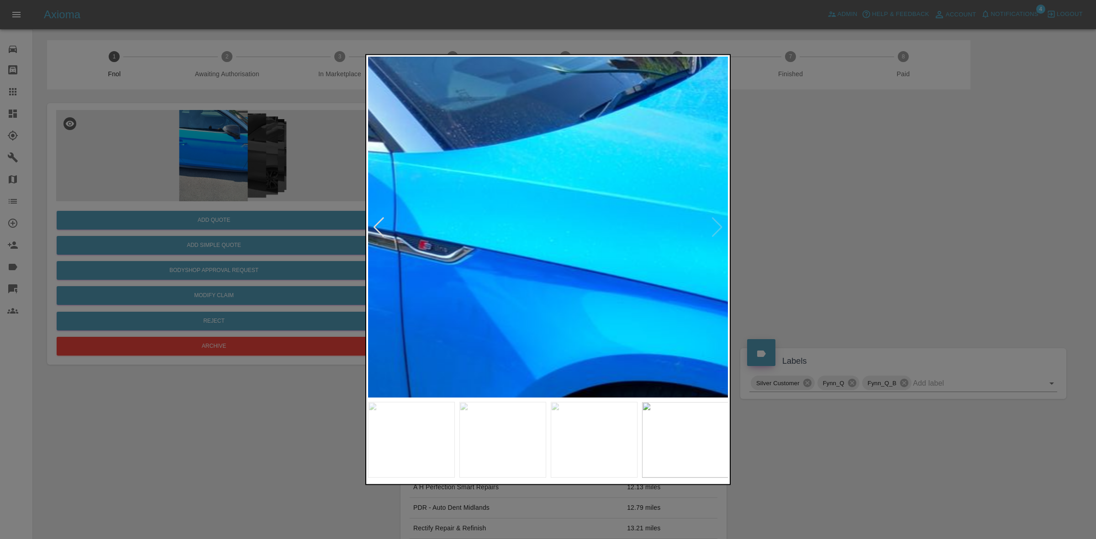
click at [479, 240] on img at bounding box center [593, 494] width 1083 height 1023
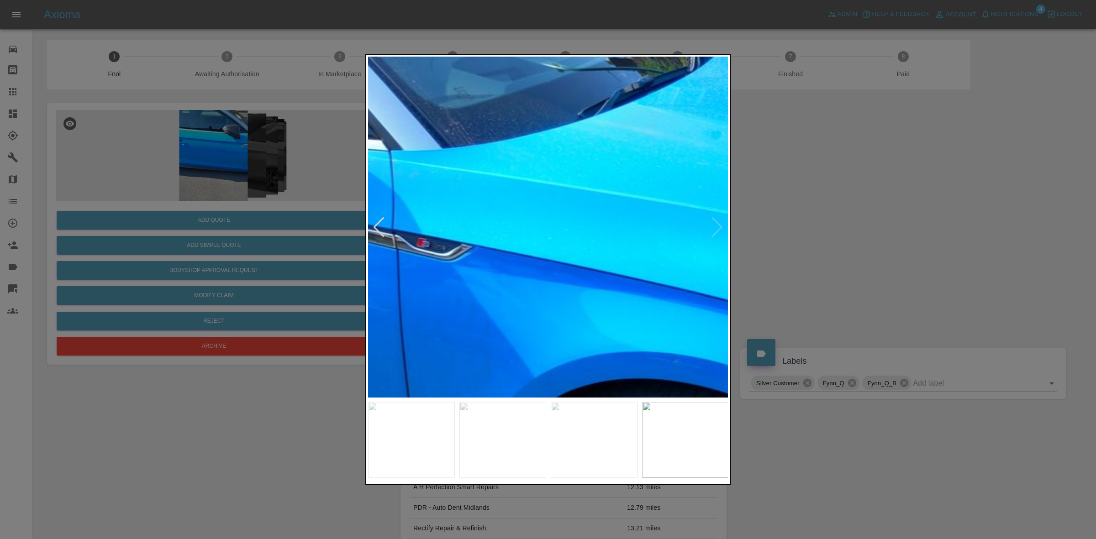
click at [419, 224] on img at bounding box center [591, 491] width 1083 height 1023
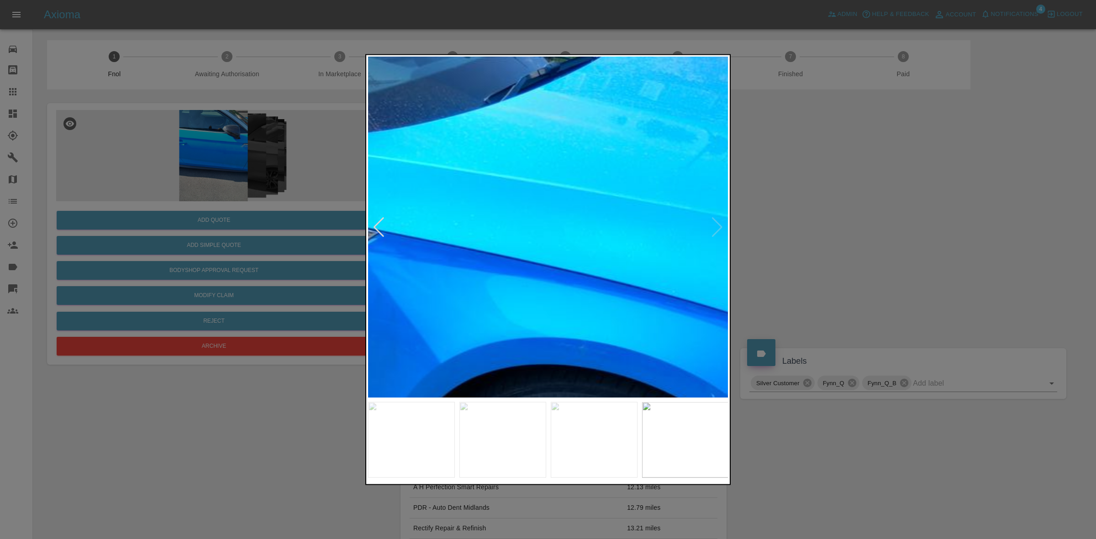
click at [510, 206] on img at bounding box center [497, 477] width 1083 height 1023
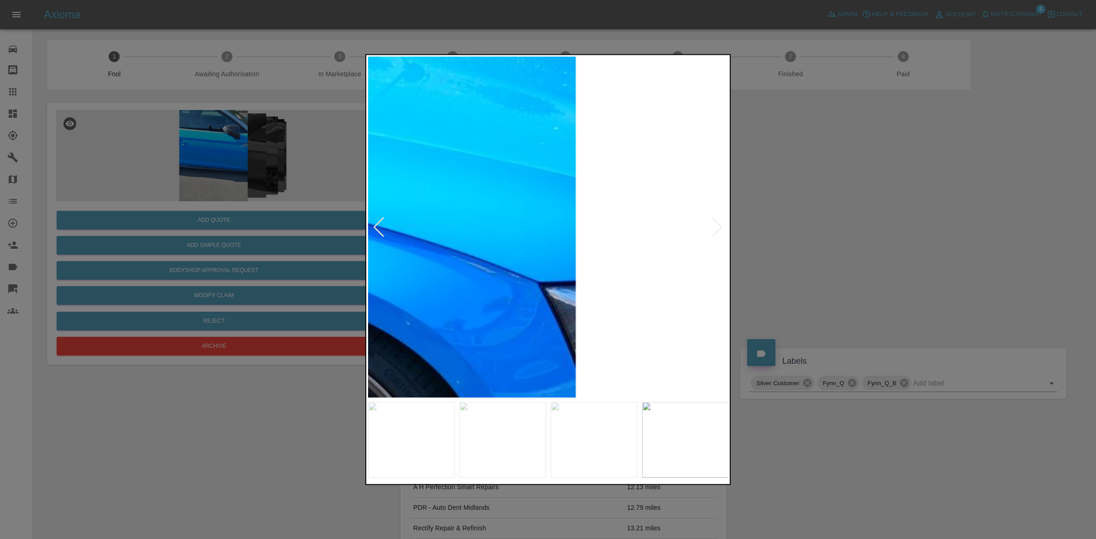
click at [593, 212] on img at bounding box center [192, 405] width 1083 height 1023
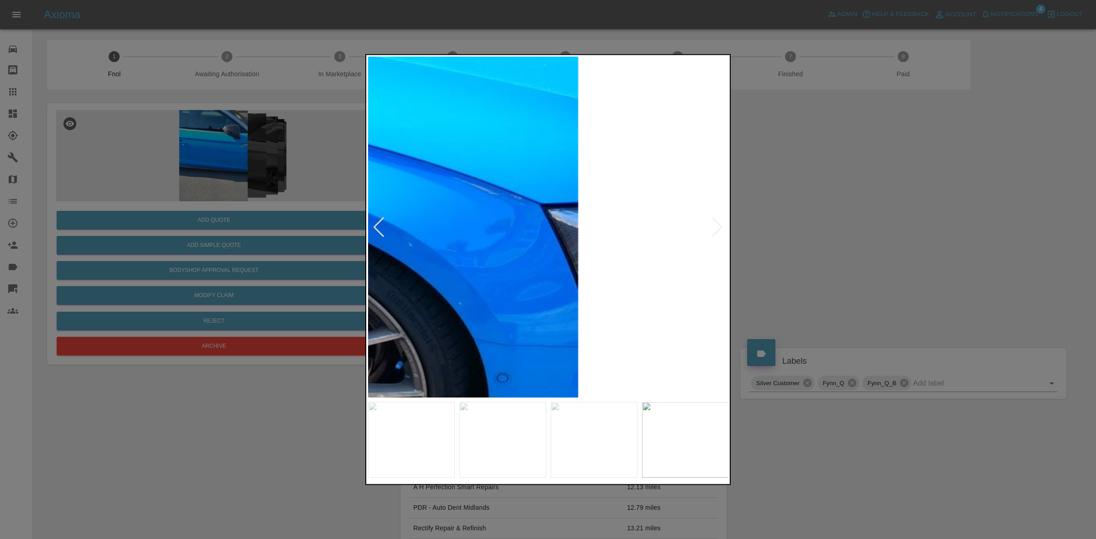
click at [555, 163] on img at bounding box center [194, 326] width 1083 height 1023
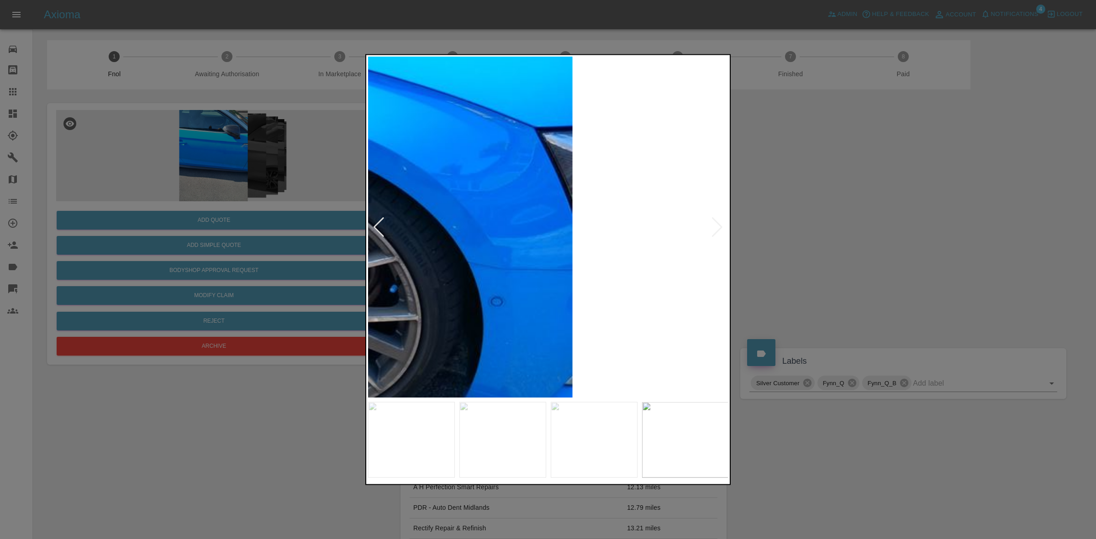
click at [550, 225] on img at bounding box center [189, 250] width 1083 height 1023
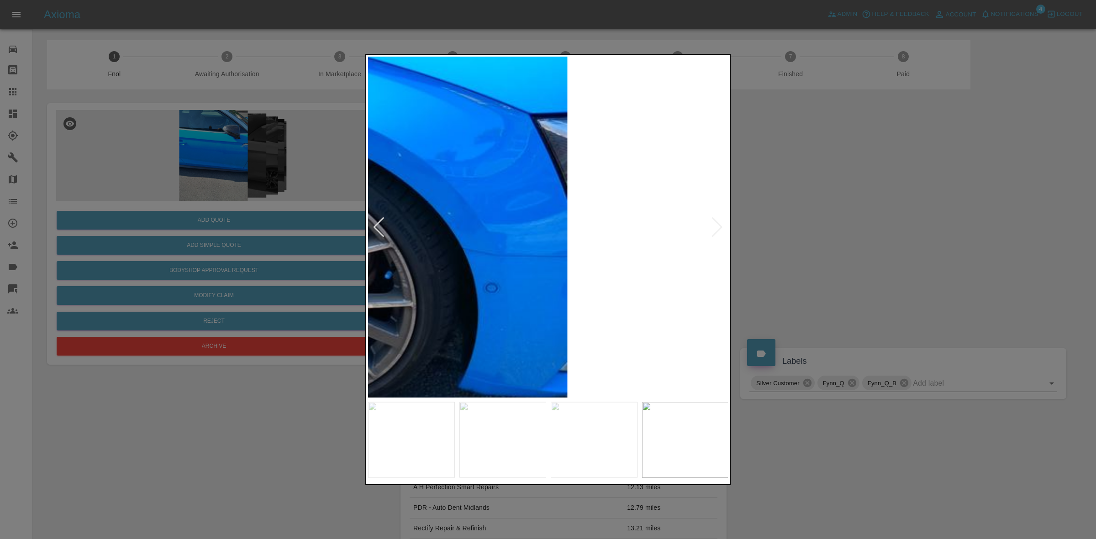
click at [542, 227] on img at bounding box center [183, 236] width 1083 height 1023
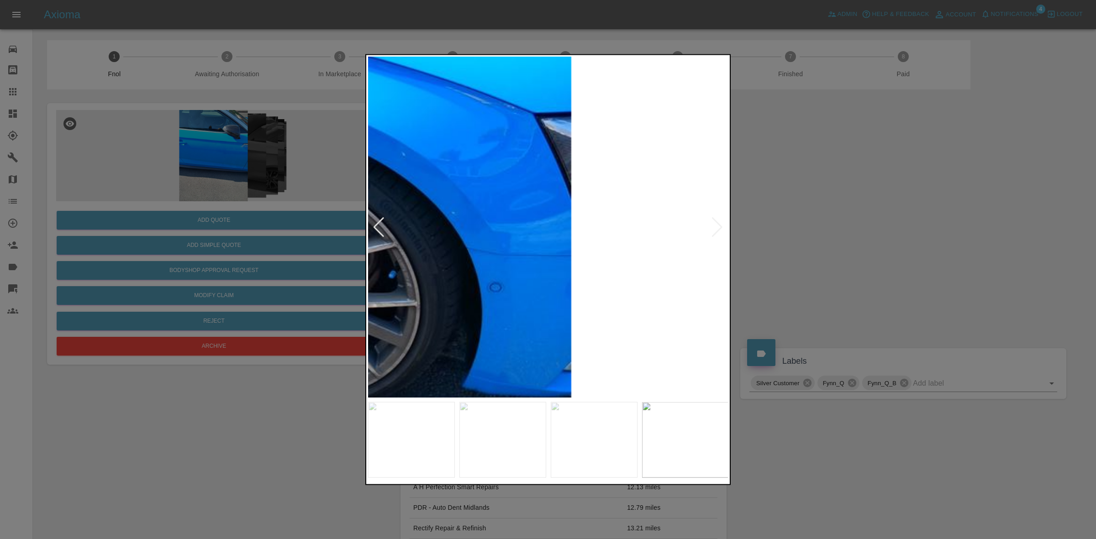
click at [719, 227] on img at bounding box center [187, 235] width 1083 height 1023
click at [519, 196] on img at bounding box center [187, 235] width 1083 height 1023
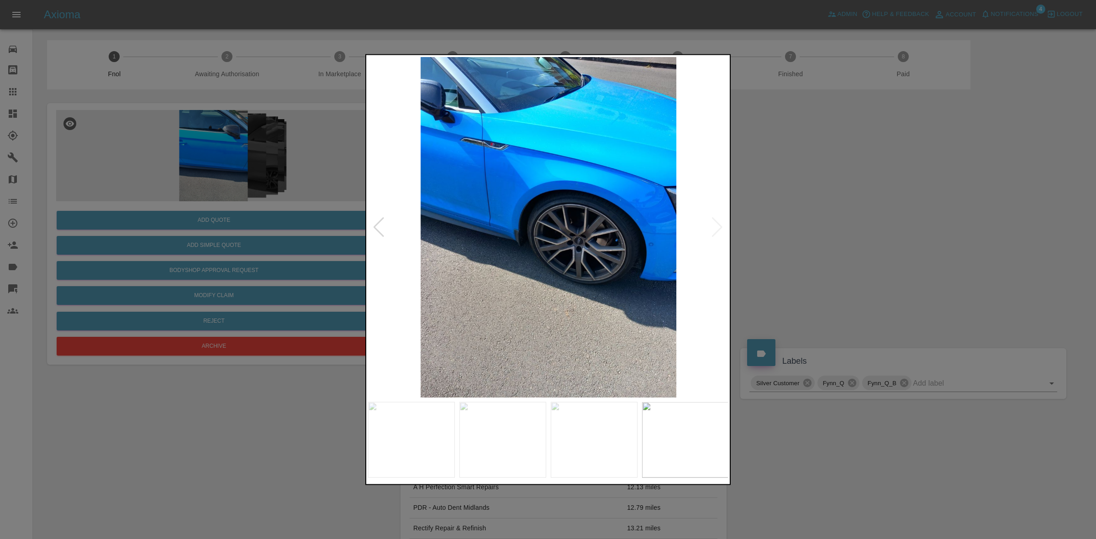
click at [534, 165] on img at bounding box center [548, 227] width 361 height 341
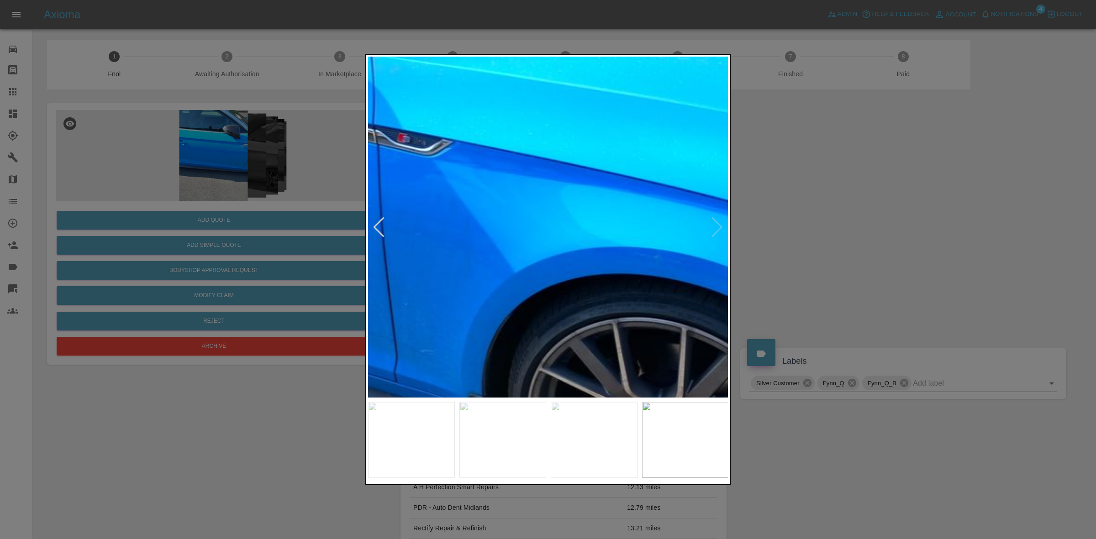
click at [553, 210] on img at bounding box center [572, 386] width 1083 height 1023
click at [565, 195] on img at bounding box center [573, 386] width 1083 height 1023
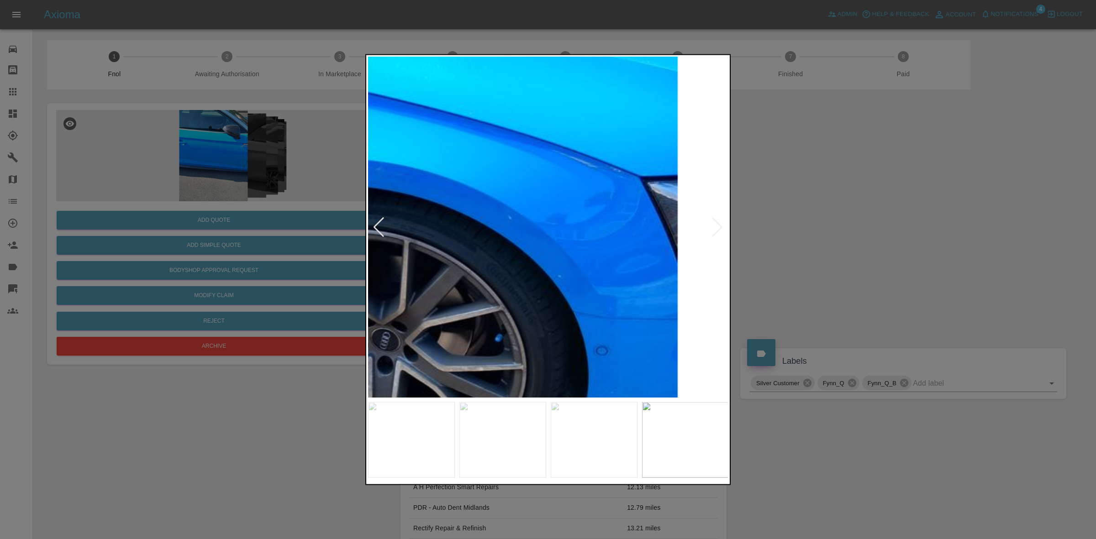
click at [572, 195] on img at bounding box center [294, 299] width 1083 height 1023
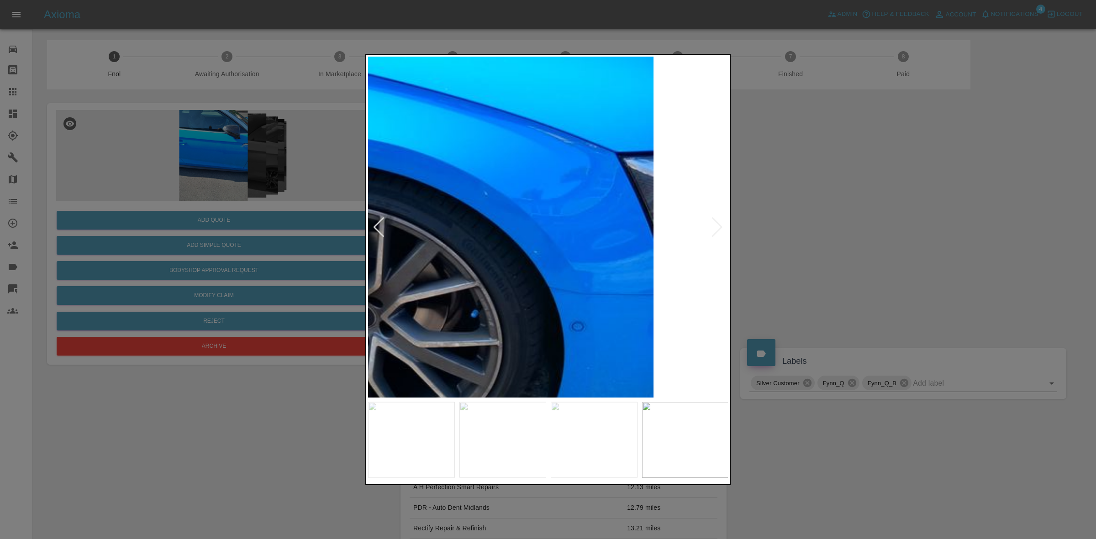
click at [594, 225] on img at bounding box center [270, 274] width 1083 height 1023
click at [601, 266] on img at bounding box center [270, 274] width 1083 height 1023
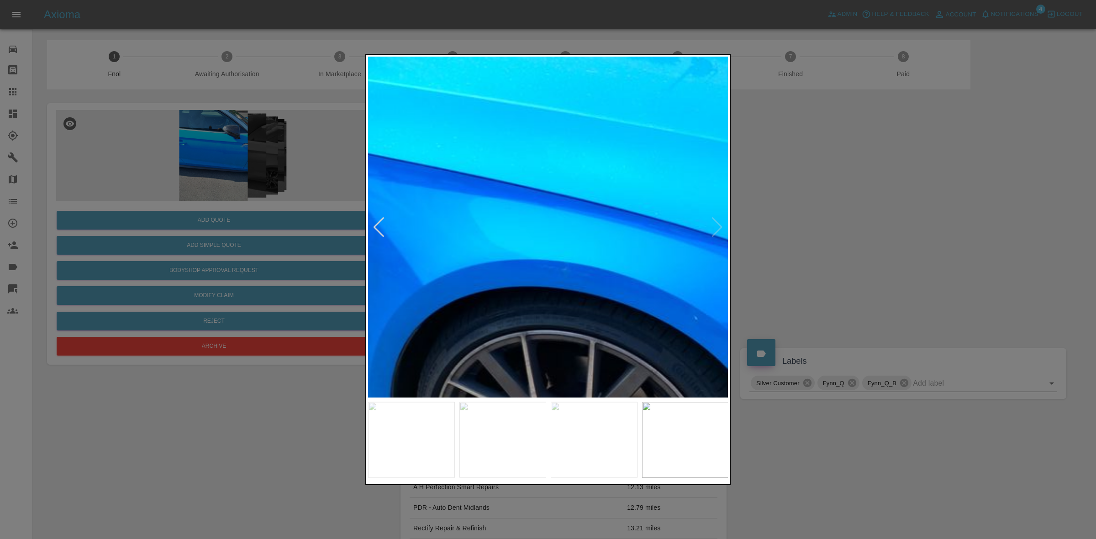
click at [597, 262] on img at bounding box center [480, 399] width 1083 height 1023
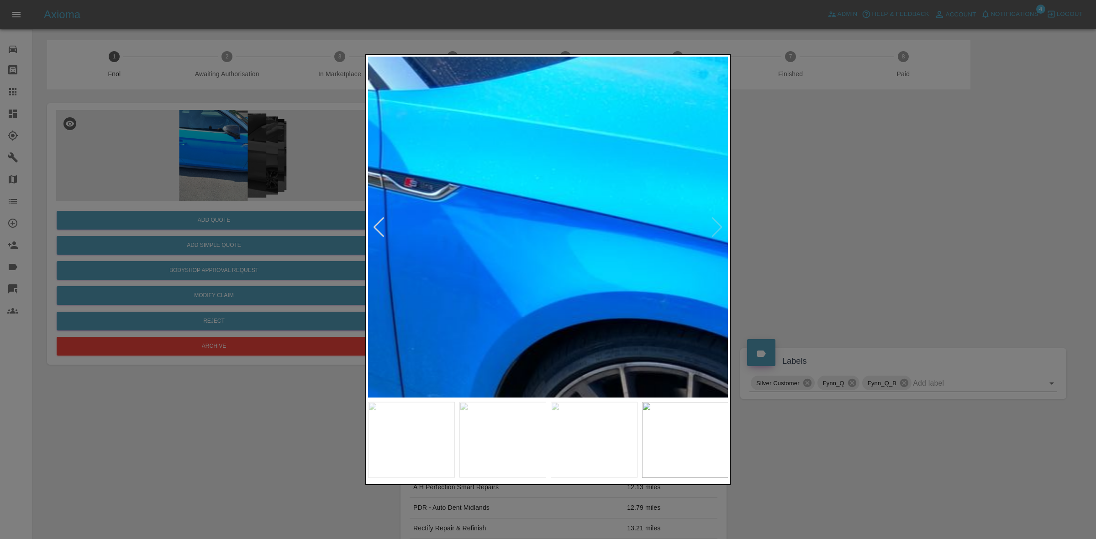
click at [518, 239] on img at bounding box center [578, 431] width 1083 height 1023
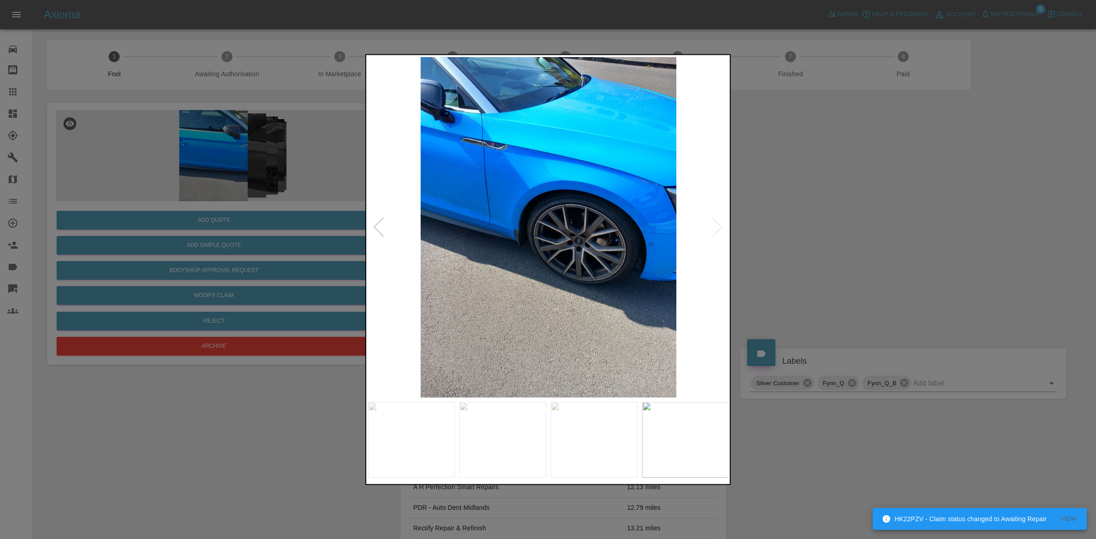
click at [800, 242] on div at bounding box center [548, 269] width 1096 height 539
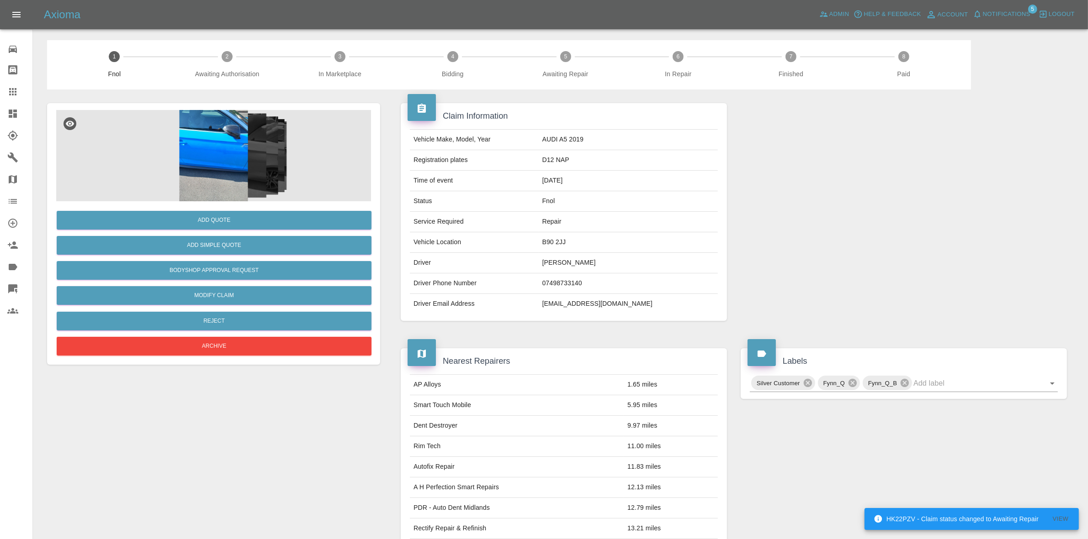
click at [202, 136] on img at bounding box center [213, 155] width 315 height 91
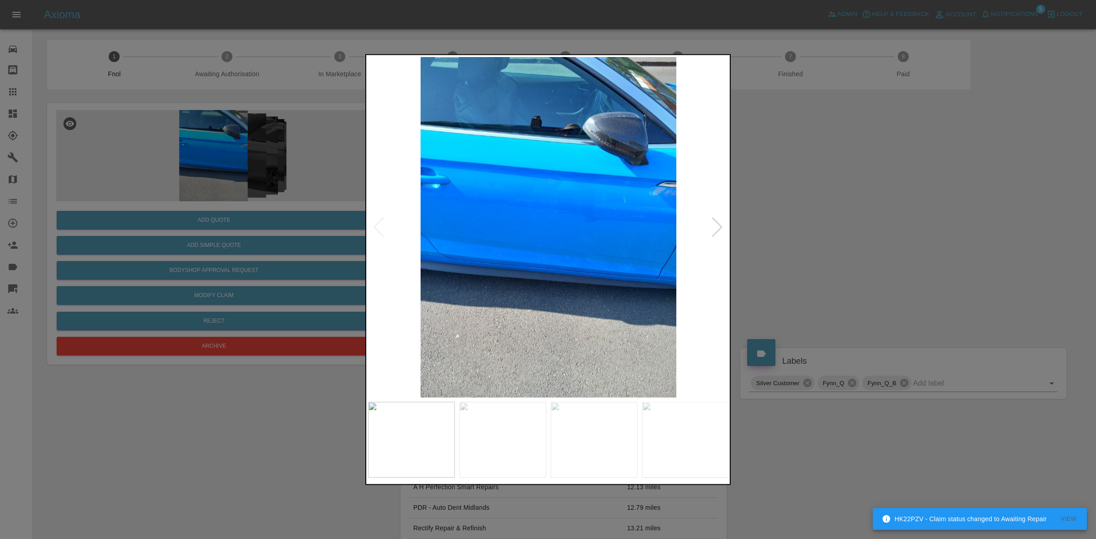
drag, startPoint x: 872, startPoint y: 177, endPoint x: 892, endPoint y: 149, distance: 33.7
click at [889, 154] on div at bounding box center [548, 269] width 1096 height 539
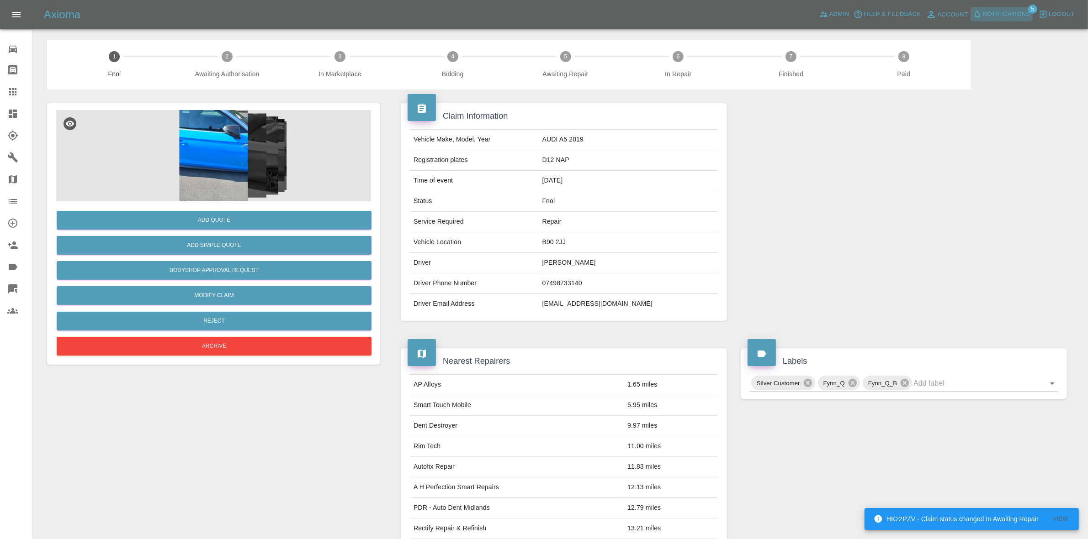
click at [1019, 10] on span "Notifications" at bounding box center [1006, 14] width 48 height 11
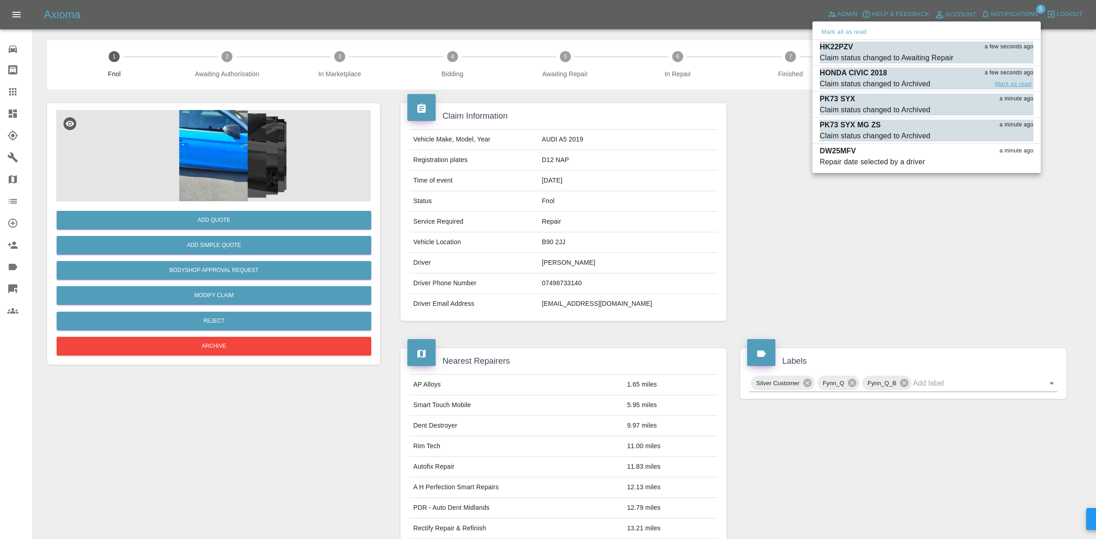
click at [1006, 81] on button "Mark as read" at bounding box center [1013, 84] width 40 height 11
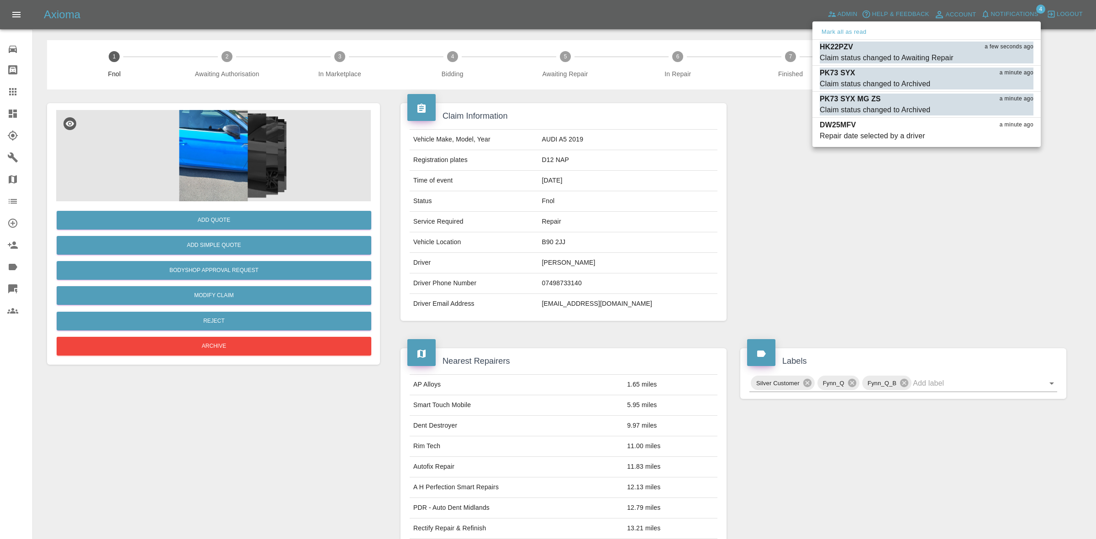
click at [1006, 81] on button "Mark as read" at bounding box center [1013, 84] width 40 height 11
click at [1006, 105] on button "Mark as read" at bounding box center [1013, 110] width 40 height 11
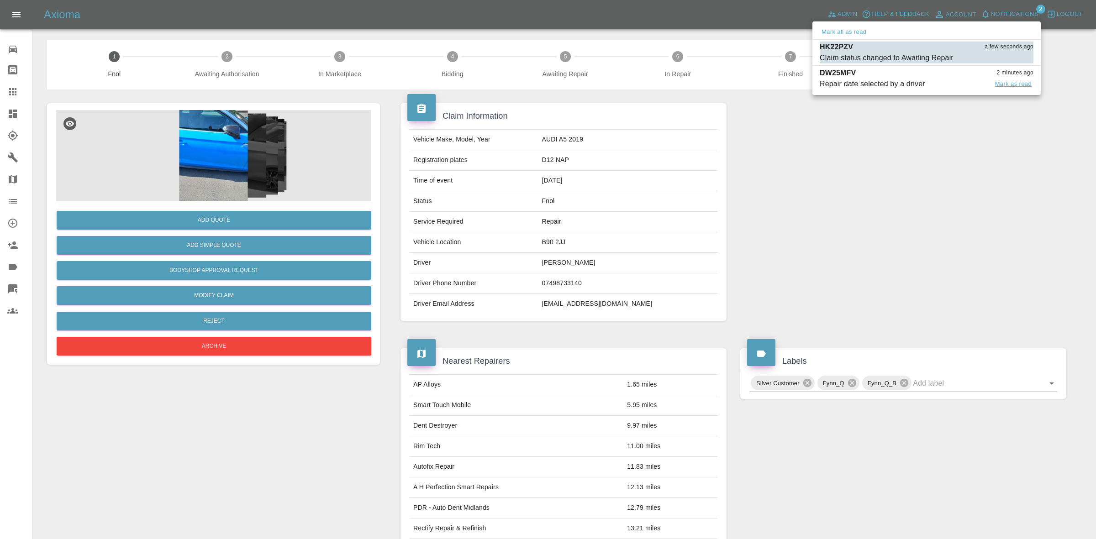
click at [1022, 83] on button "Mark as read" at bounding box center [1013, 84] width 40 height 11
click at [909, 51] on div "HK22PZV a few seconds ago" at bounding box center [927, 47] width 214 height 11
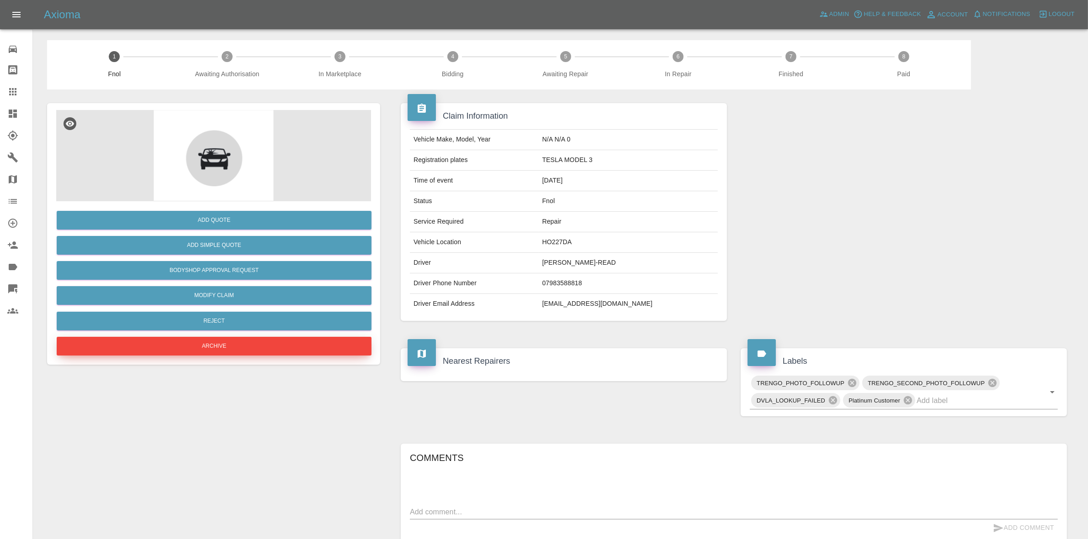
click at [209, 348] on button "Archive" at bounding box center [214, 346] width 315 height 19
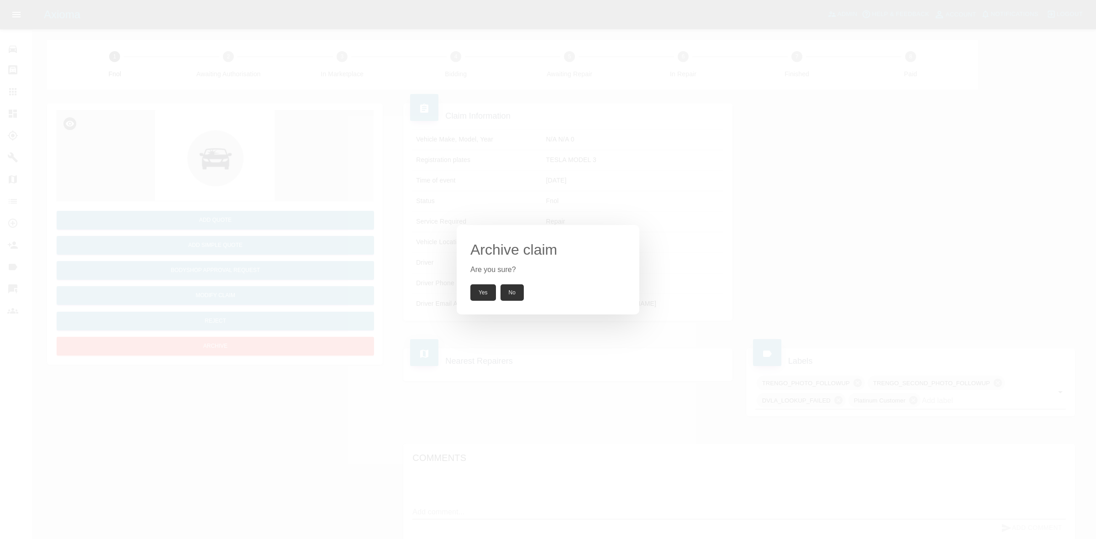
click at [484, 293] on button "Yes" at bounding box center [483, 293] width 26 height 16
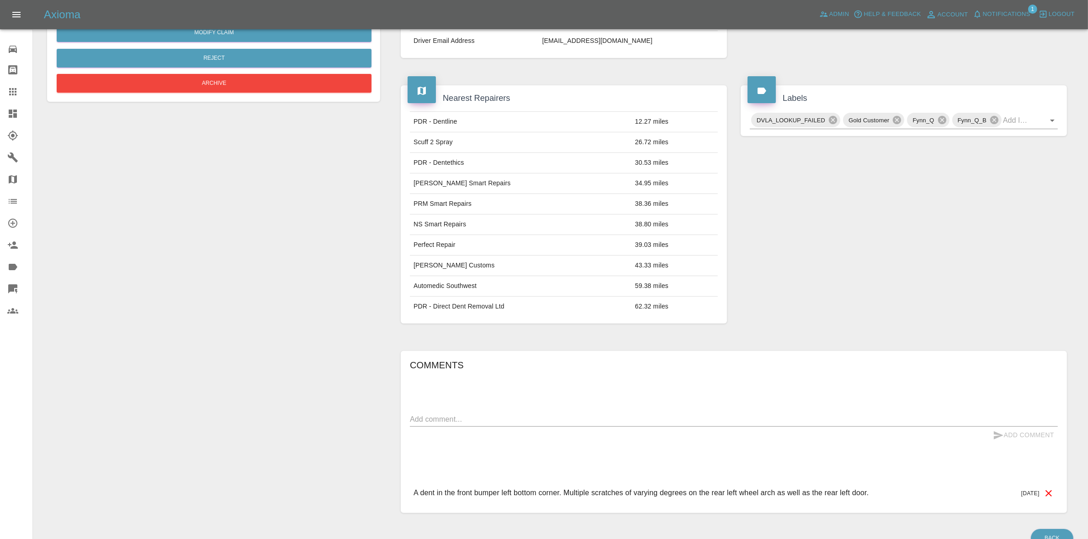
scroll to position [313, 0]
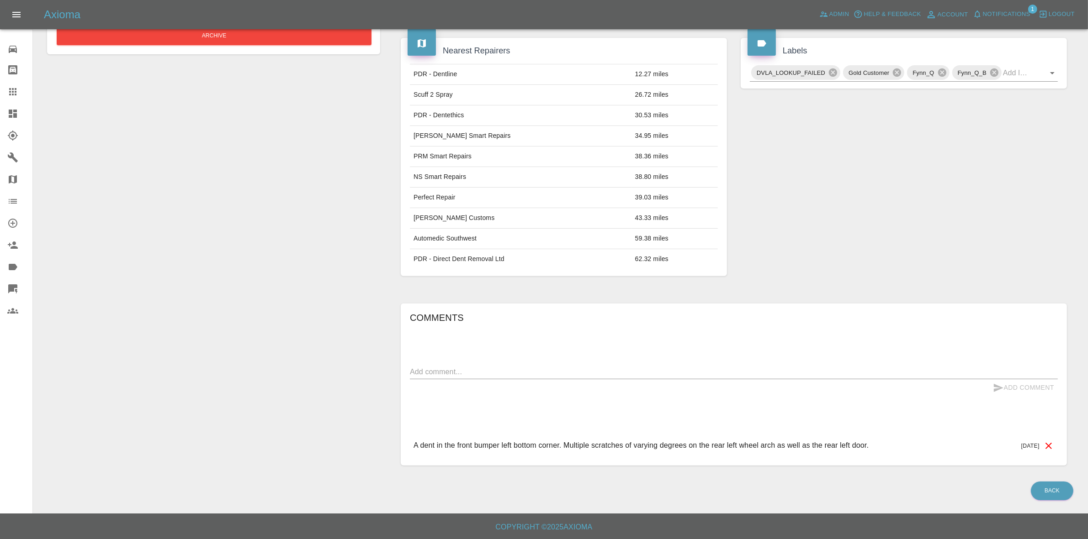
click at [1005, 10] on span "Notifications" at bounding box center [1006, 14] width 48 height 11
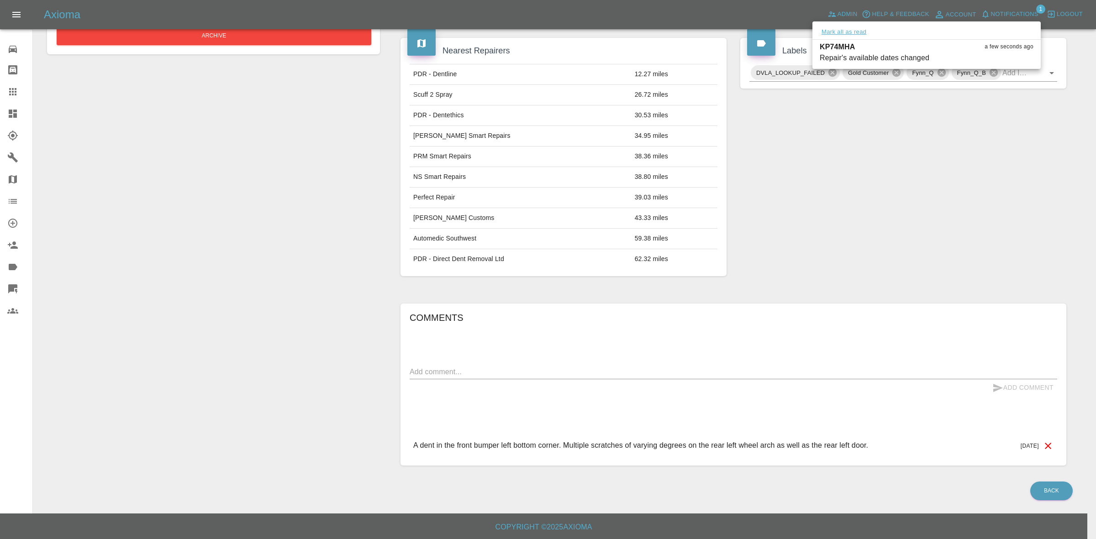
click at [867, 30] on button "Mark all as read" at bounding box center [844, 32] width 48 height 11
drag, startPoint x: 988, startPoint y: 218, endPoint x: 873, endPoint y: 224, distance: 114.8
click at [990, 221] on div at bounding box center [548, 269] width 1096 height 539
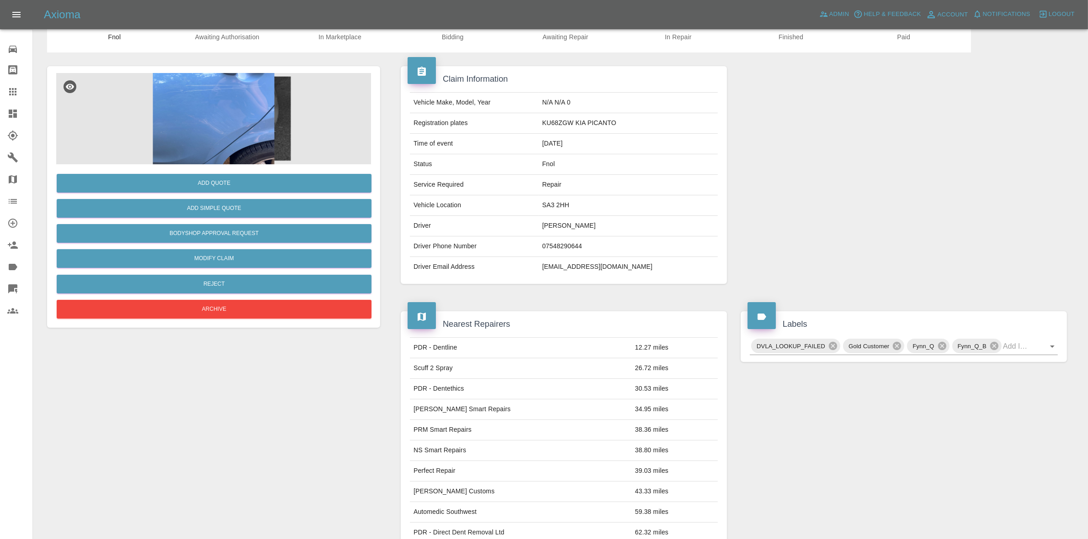
scroll to position [0, 0]
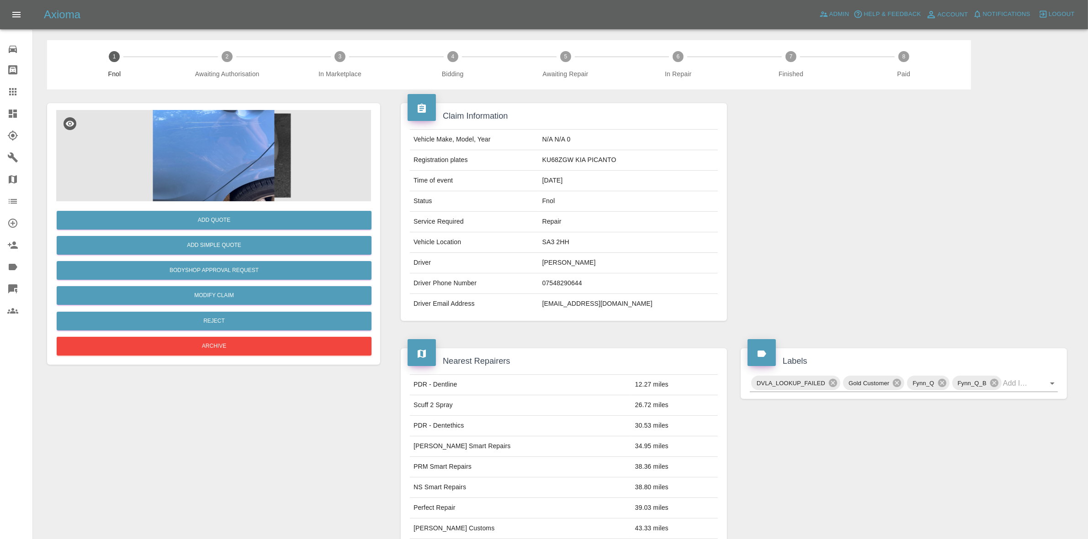
click at [272, 180] on img at bounding box center [213, 155] width 315 height 91
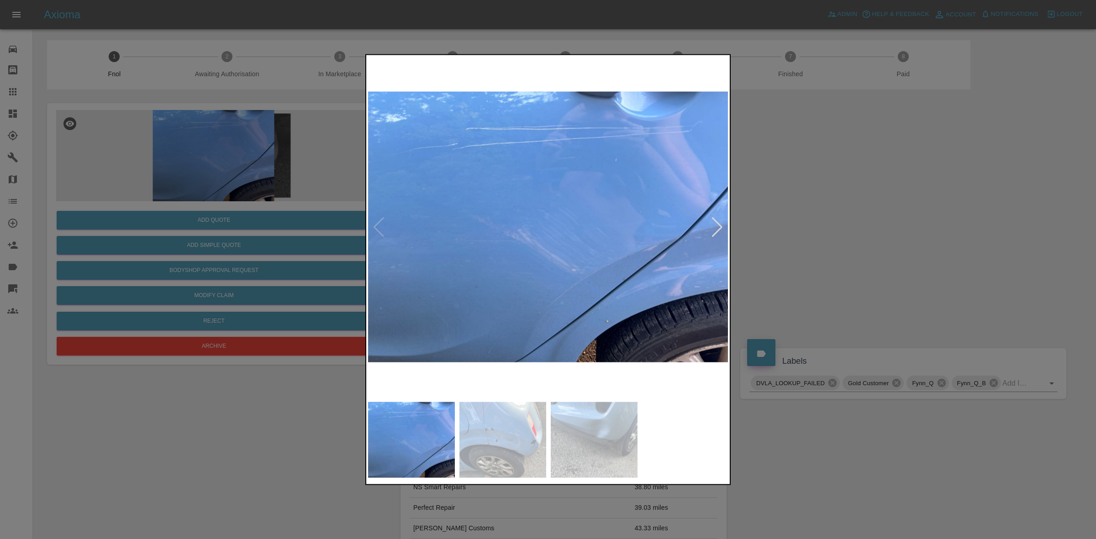
click at [722, 226] on div at bounding box center [717, 227] width 12 height 20
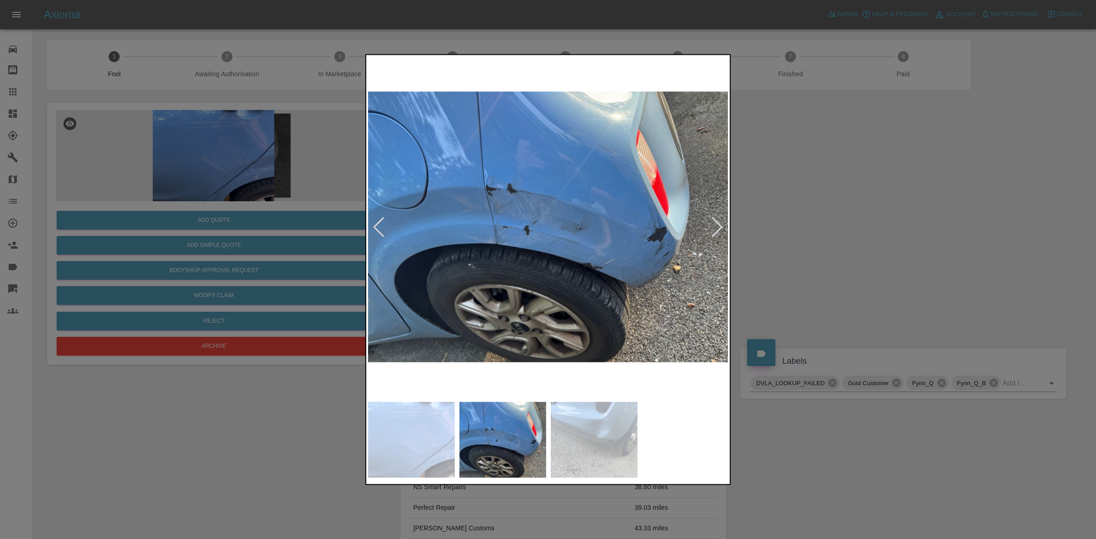
click at [722, 226] on div at bounding box center [717, 227] width 12 height 20
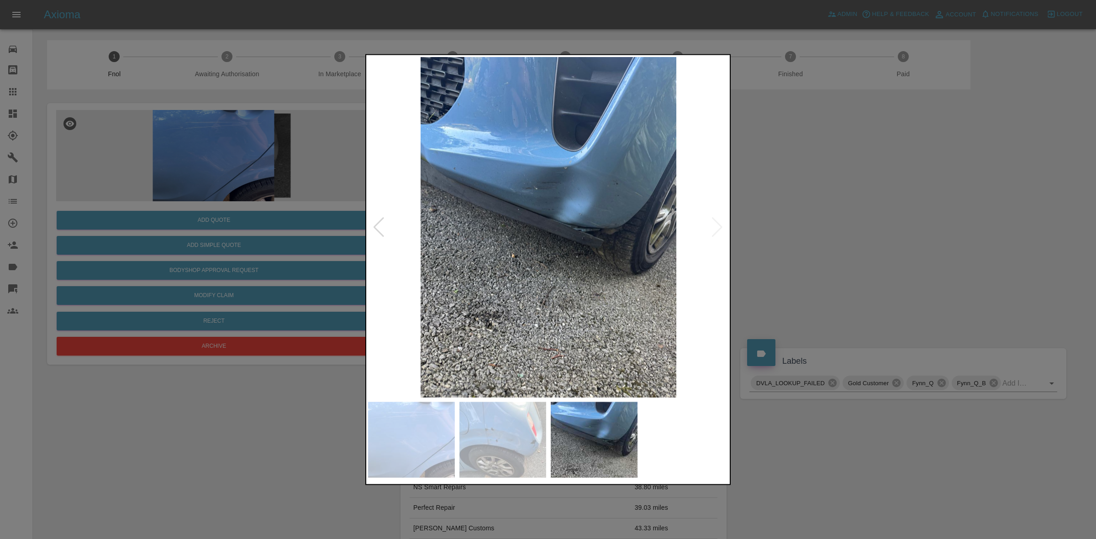
click at [722, 226] on img at bounding box center [548, 227] width 361 height 341
click at [373, 230] on div at bounding box center [379, 227] width 12 height 20
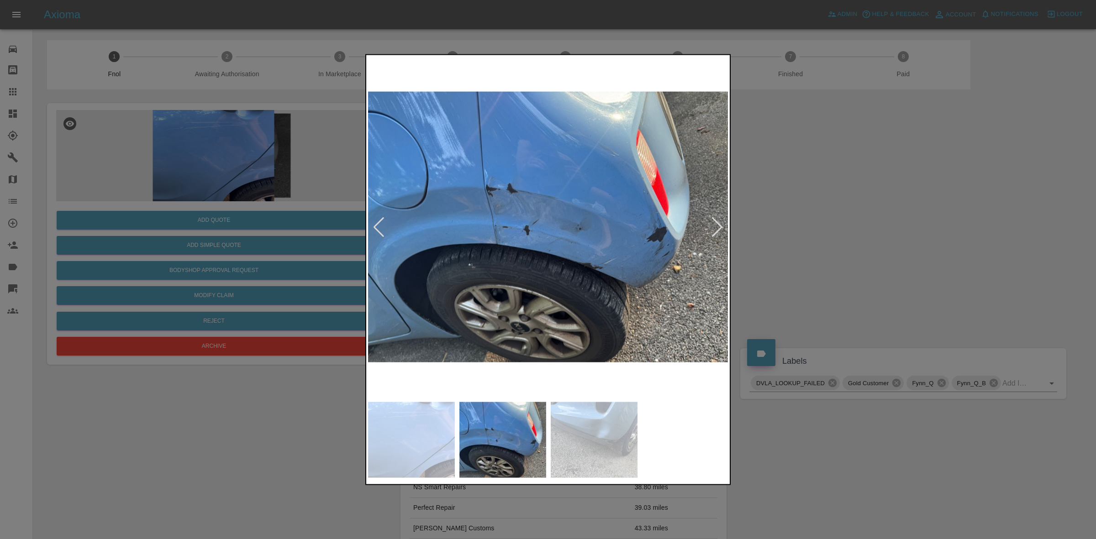
click at [373, 230] on div at bounding box center [379, 227] width 12 height 20
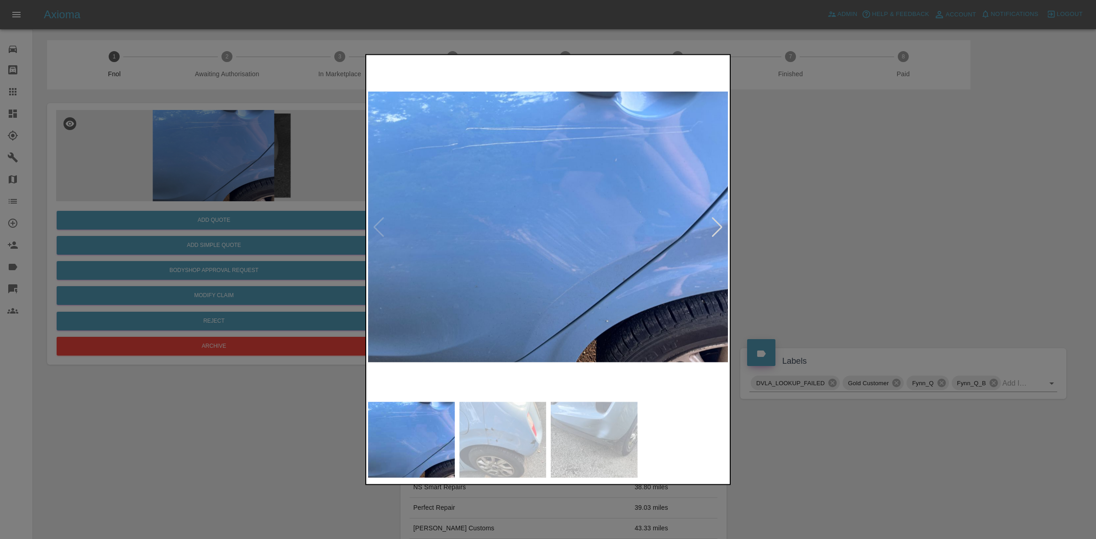
click at [373, 230] on img at bounding box center [548, 227] width 361 height 341
click at [723, 211] on img at bounding box center [548, 227] width 361 height 341
click at [712, 228] on div at bounding box center [717, 227] width 12 height 20
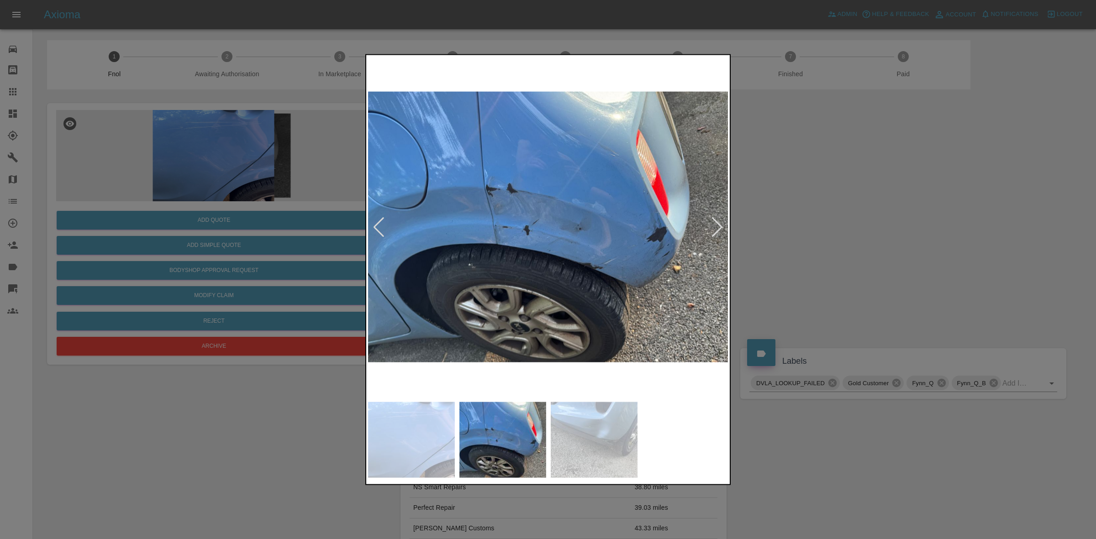
click at [513, 222] on img at bounding box center [548, 227] width 361 height 341
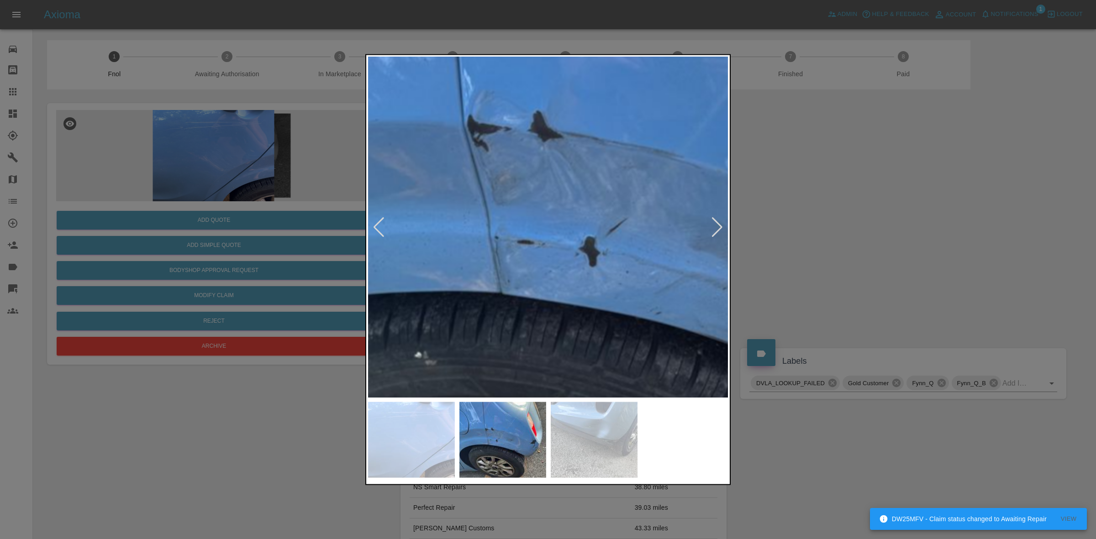
click at [515, 224] on img at bounding box center [655, 242] width 1083 height 1023
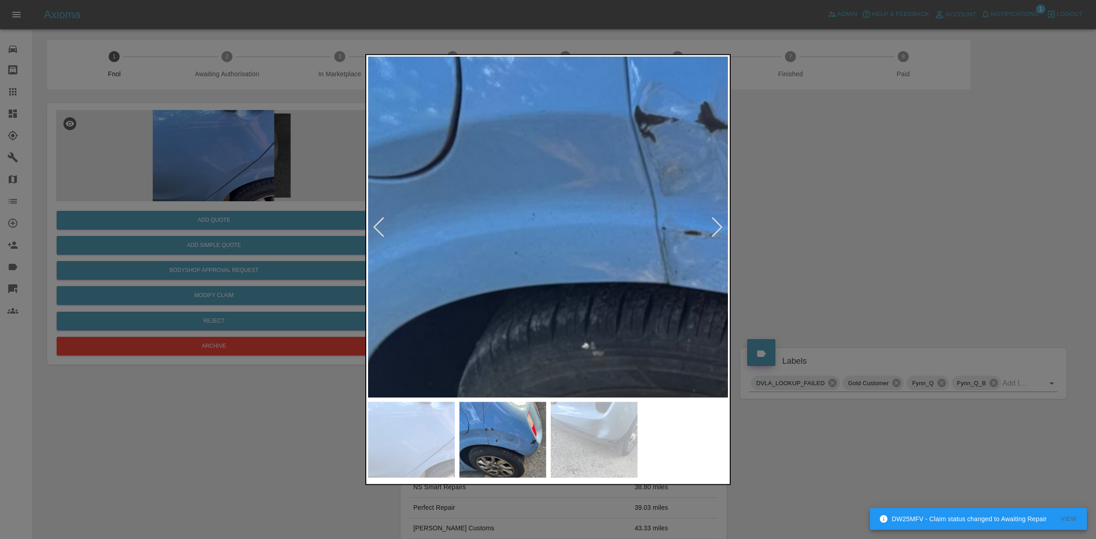
click at [640, 221] on img at bounding box center [822, 232] width 1083 height 1023
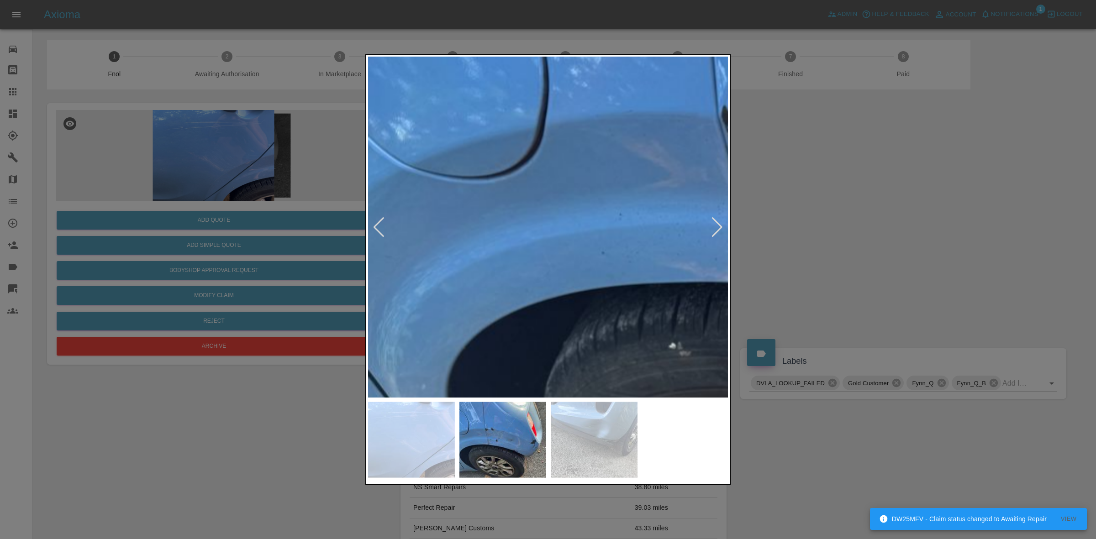
click at [645, 213] on img at bounding box center [909, 232] width 1083 height 1023
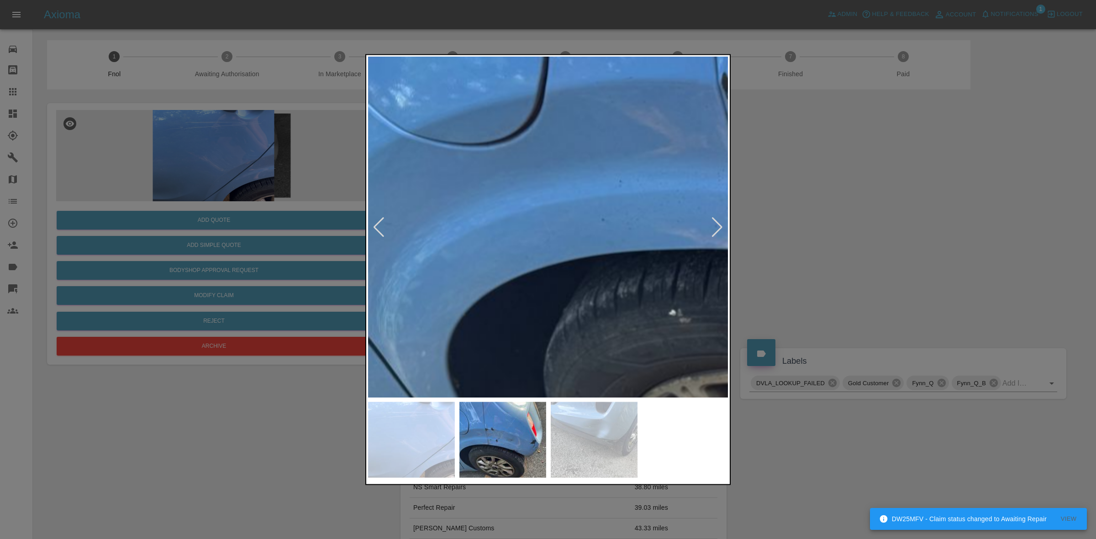
click at [894, 204] on div at bounding box center [548, 269] width 1096 height 539
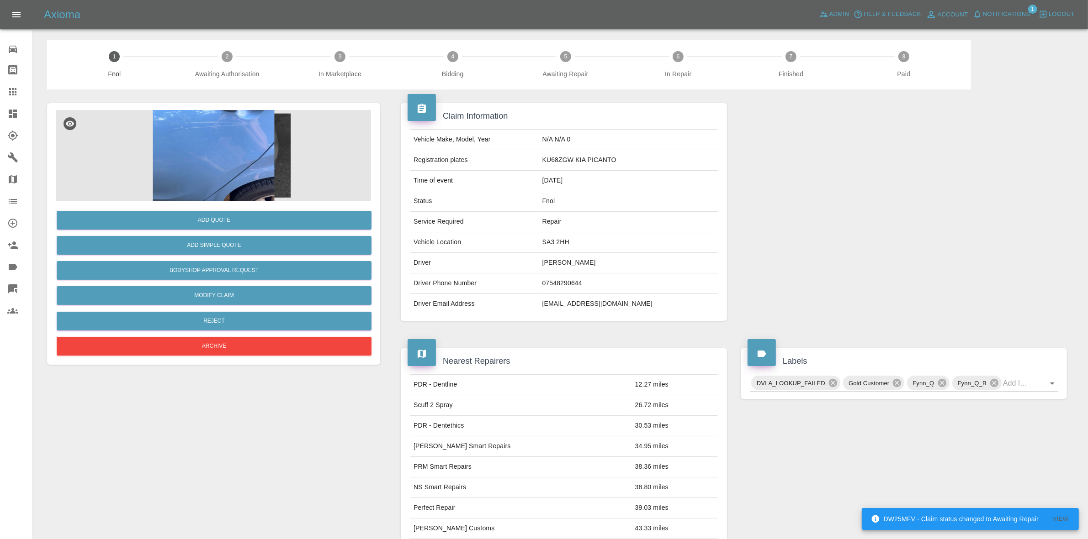
click at [1013, 8] on button "Notifications" at bounding box center [1001, 14] width 62 height 14
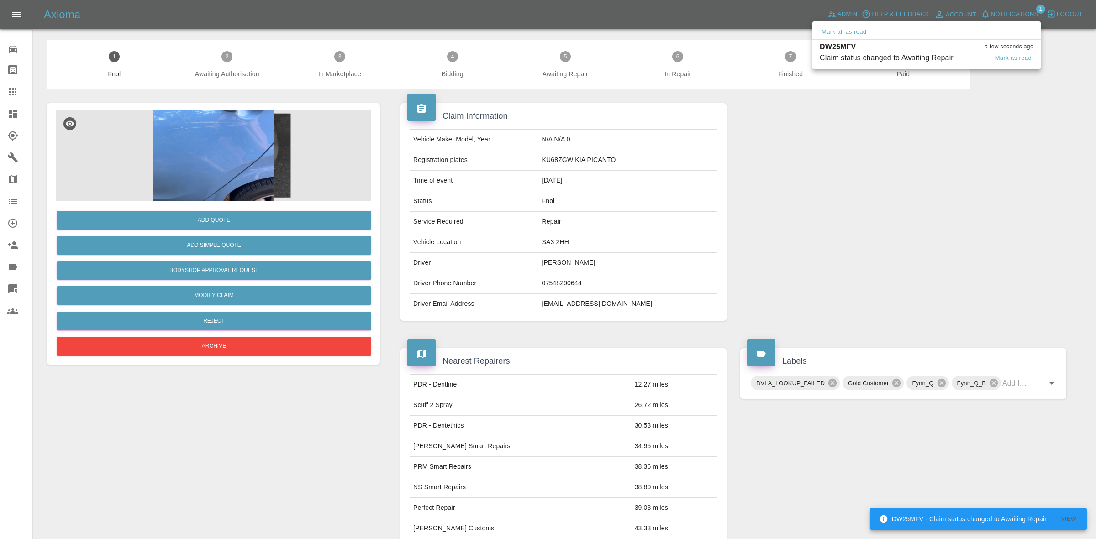
click at [917, 61] on div "Claim status changed to Awaiting Repair" at bounding box center [887, 58] width 134 height 11
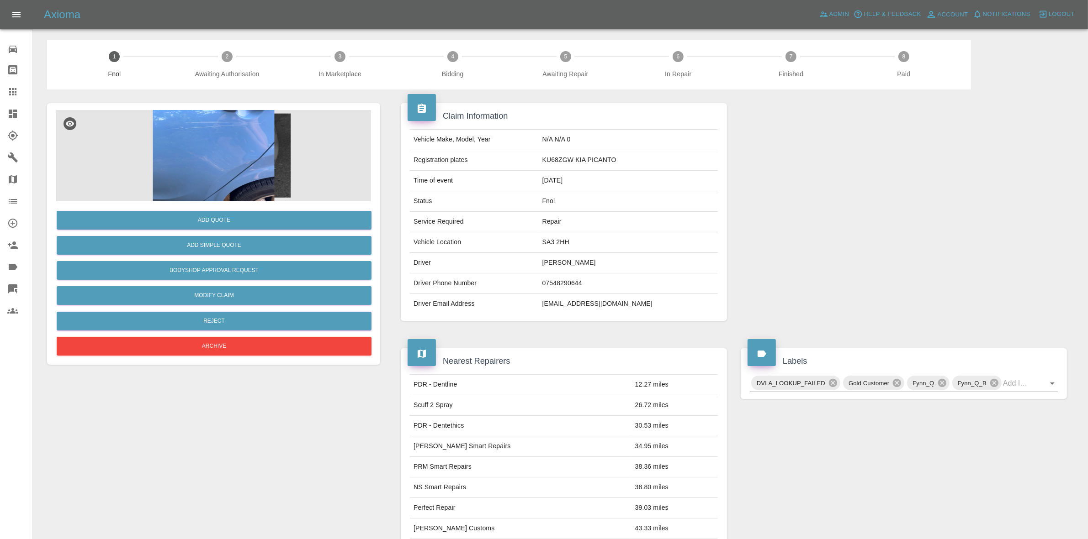
click at [690, 217] on td "Repair" at bounding box center [628, 222] width 179 height 21
click at [257, 166] on img at bounding box center [213, 155] width 315 height 91
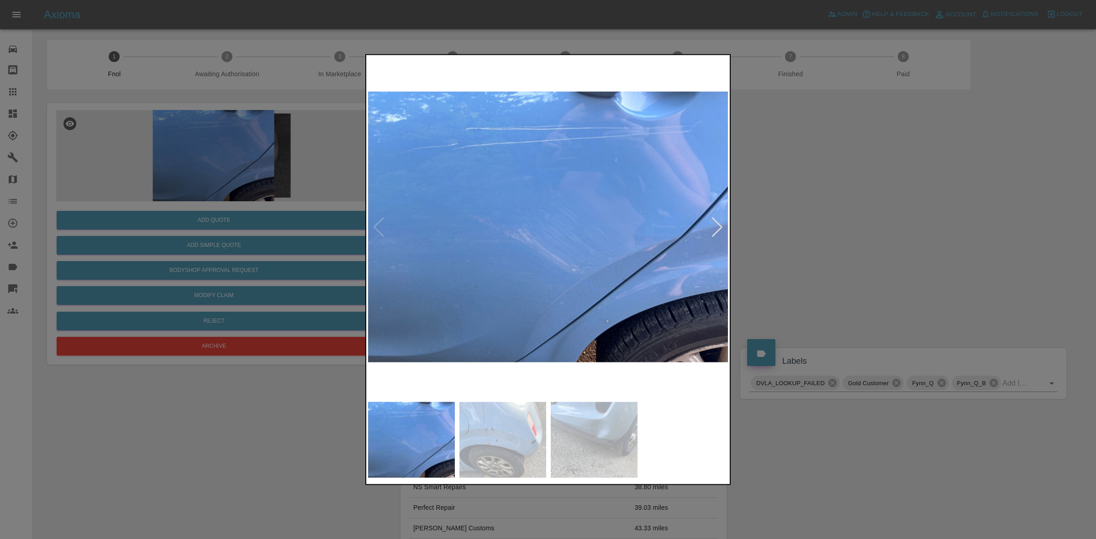
click at [718, 225] on div at bounding box center [717, 227] width 12 height 20
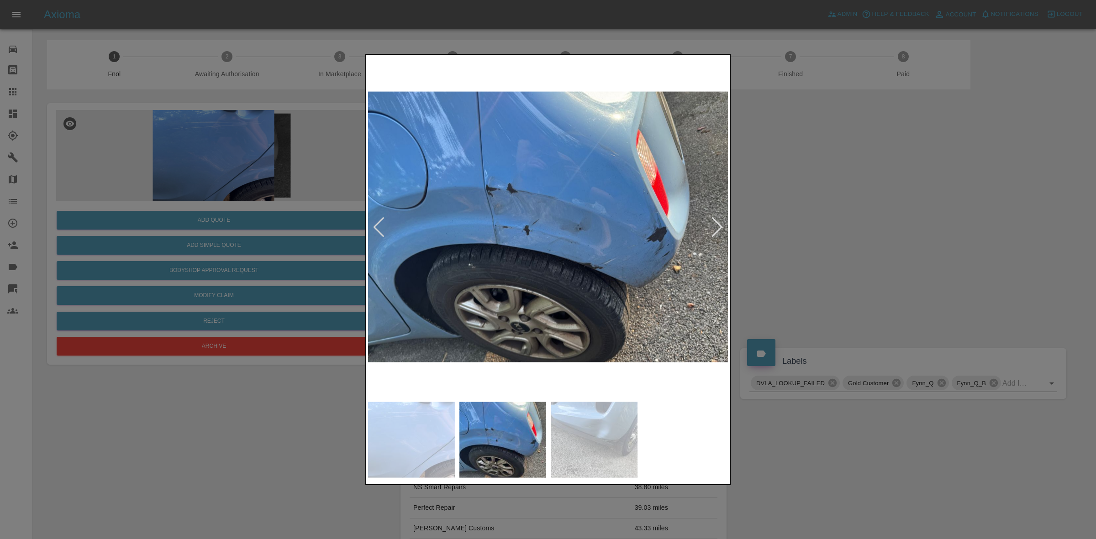
click at [795, 230] on div at bounding box center [548, 269] width 1096 height 539
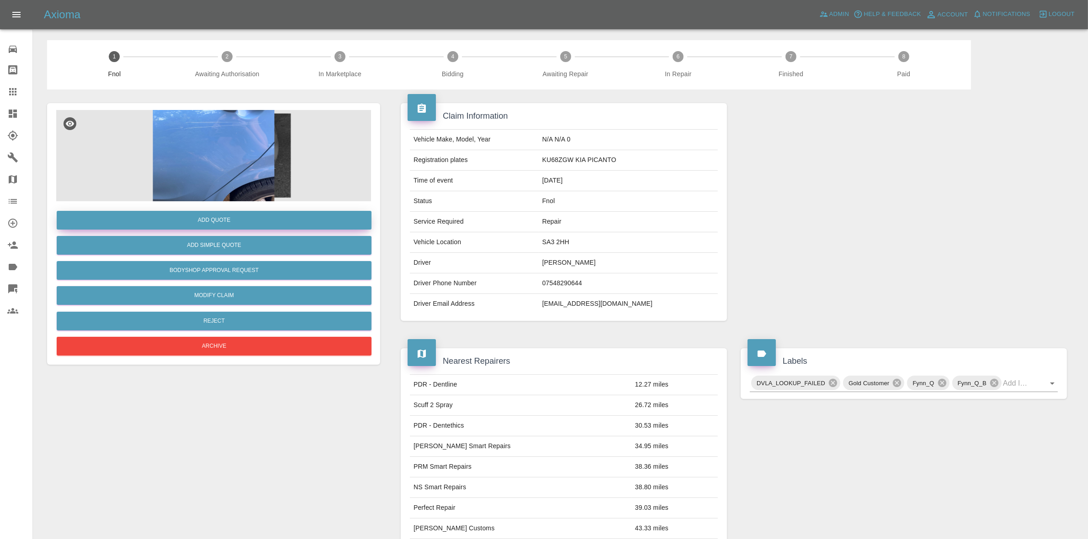
click at [181, 218] on button "Add Quote" at bounding box center [214, 220] width 315 height 19
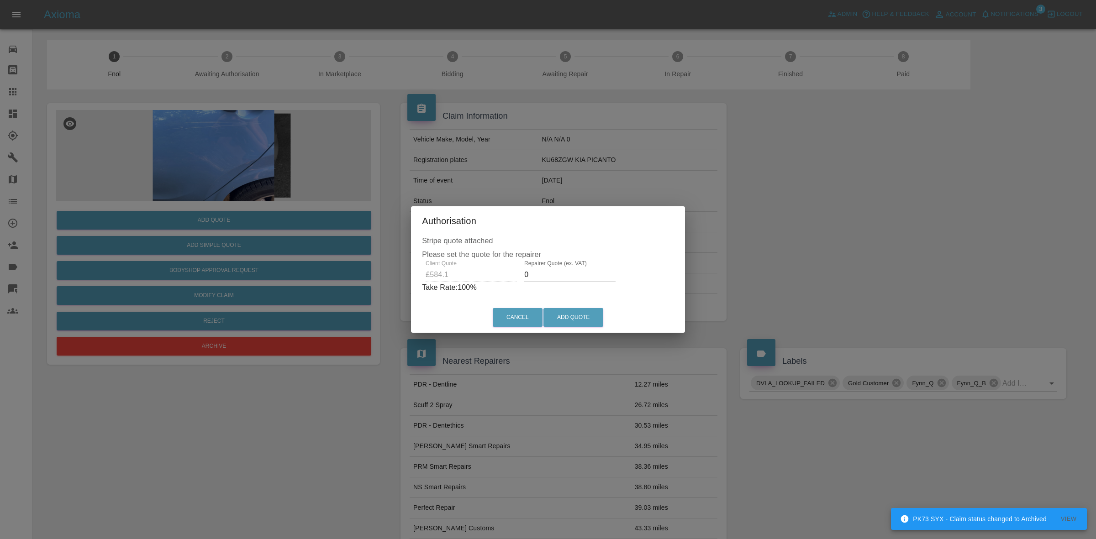
click at [540, 274] on input "0" at bounding box center [569, 275] width 91 height 15
type input "4"
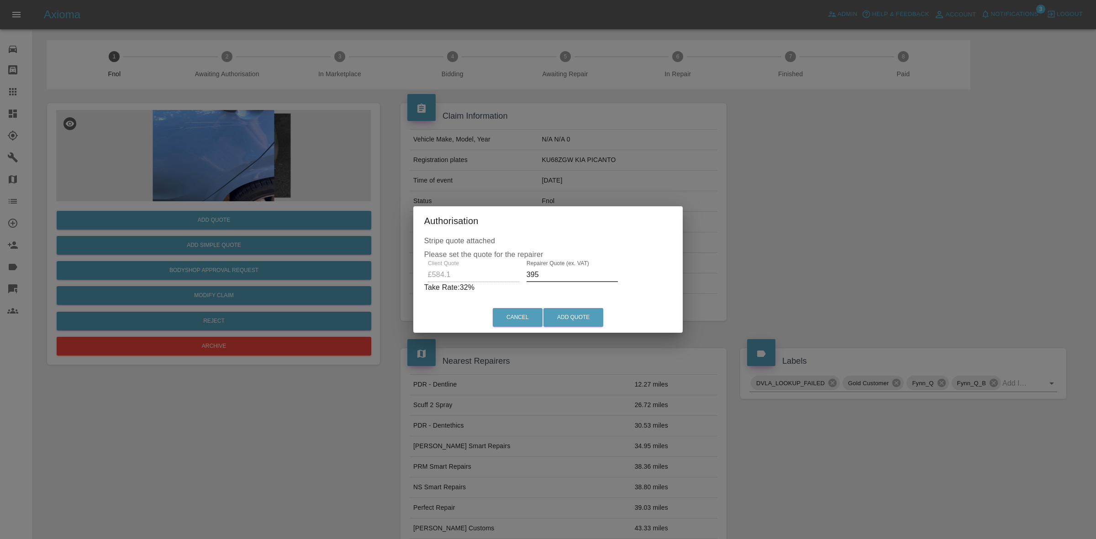
click at [550, 280] on input "395" at bounding box center [572, 275] width 91 height 15
type input "400"
click at [591, 316] on button "Add Quote" at bounding box center [574, 317] width 60 height 19
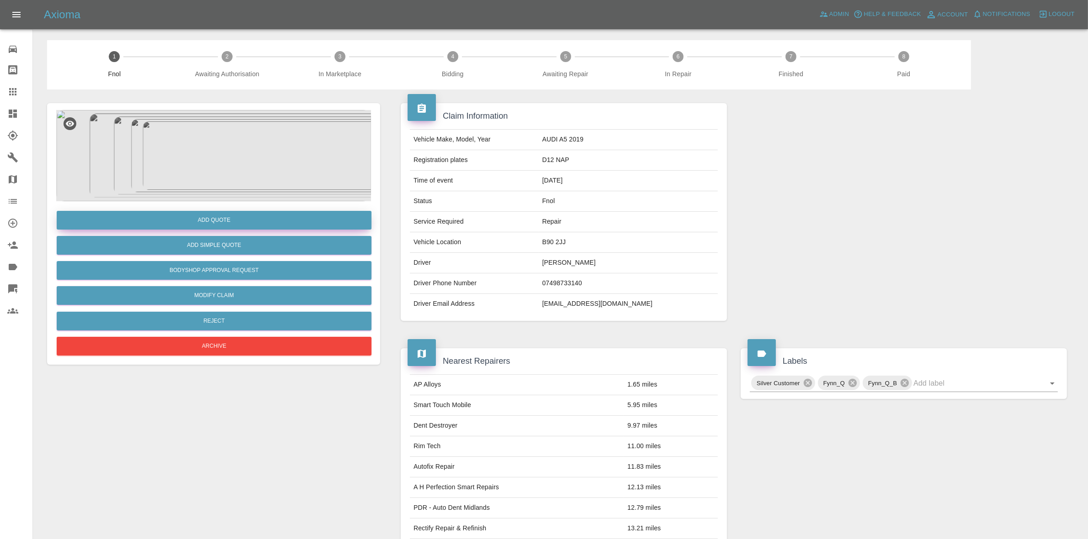
click at [213, 222] on button "Add Quote" at bounding box center [214, 220] width 315 height 19
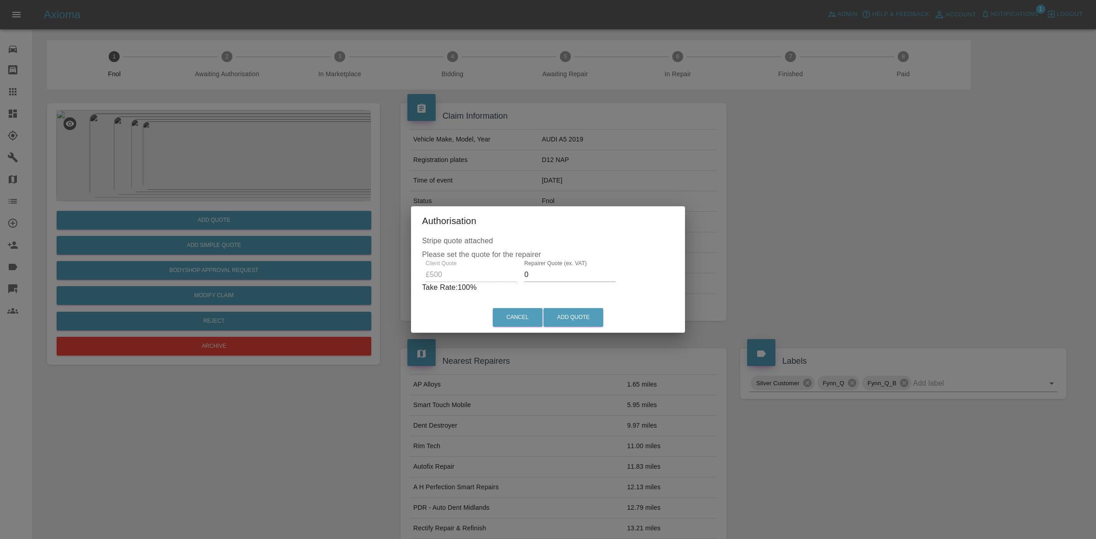
click at [553, 275] on input "0" at bounding box center [569, 275] width 91 height 15
type input "330"
click at [576, 317] on button "Add Quote" at bounding box center [574, 317] width 60 height 19
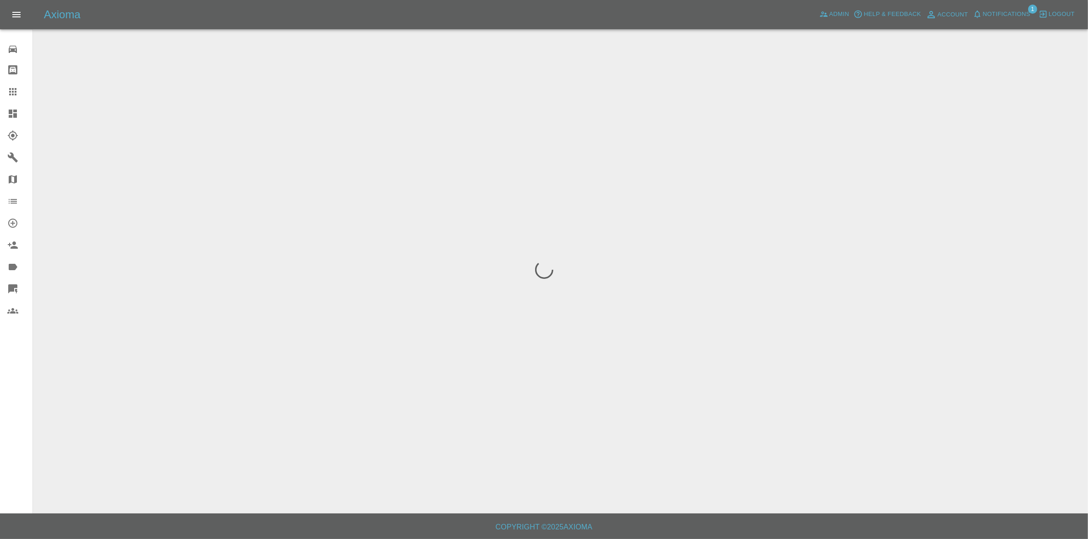
click at [990, 12] on span "Notifications" at bounding box center [1006, 14] width 48 height 11
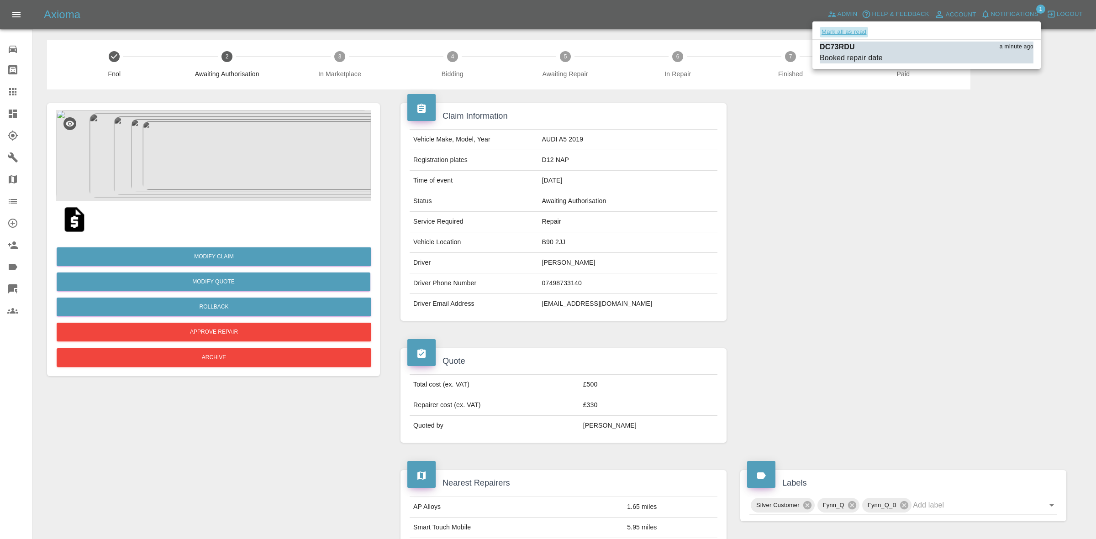
click at [866, 27] on button "Mark all as read" at bounding box center [844, 32] width 48 height 11
drag, startPoint x: 967, startPoint y: 231, endPoint x: 955, endPoint y: 228, distance: 12.6
click at [968, 232] on div at bounding box center [548, 269] width 1096 height 539
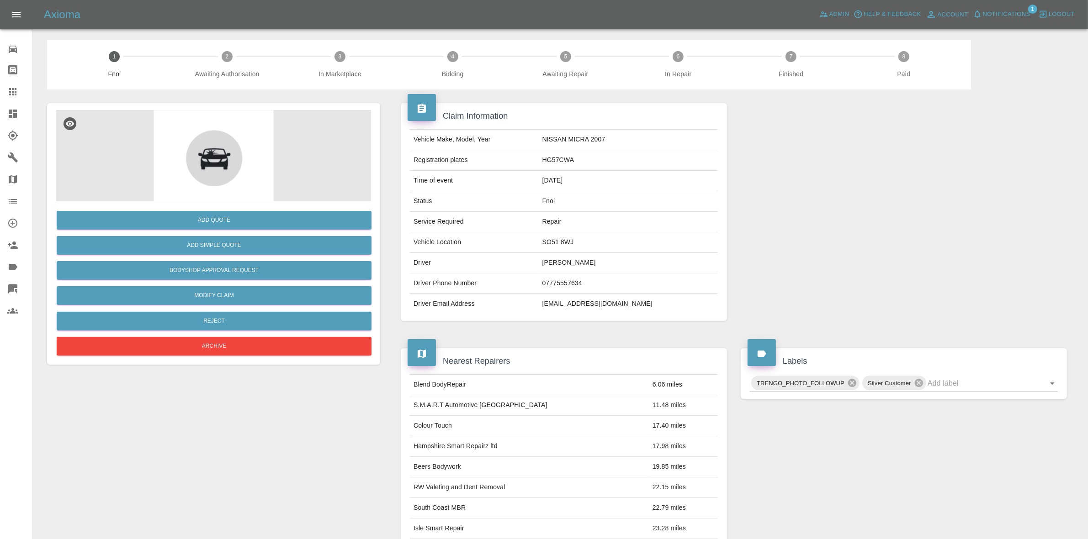
click at [238, 335] on div "Add Quote Add Simple Quote Bodyshop Approval Request Modify Claim Reject Archive" at bounding box center [213, 279] width 315 height 157
click at [249, 340] on button "Archive" at bounding box center [214, 346] width 315 height 19
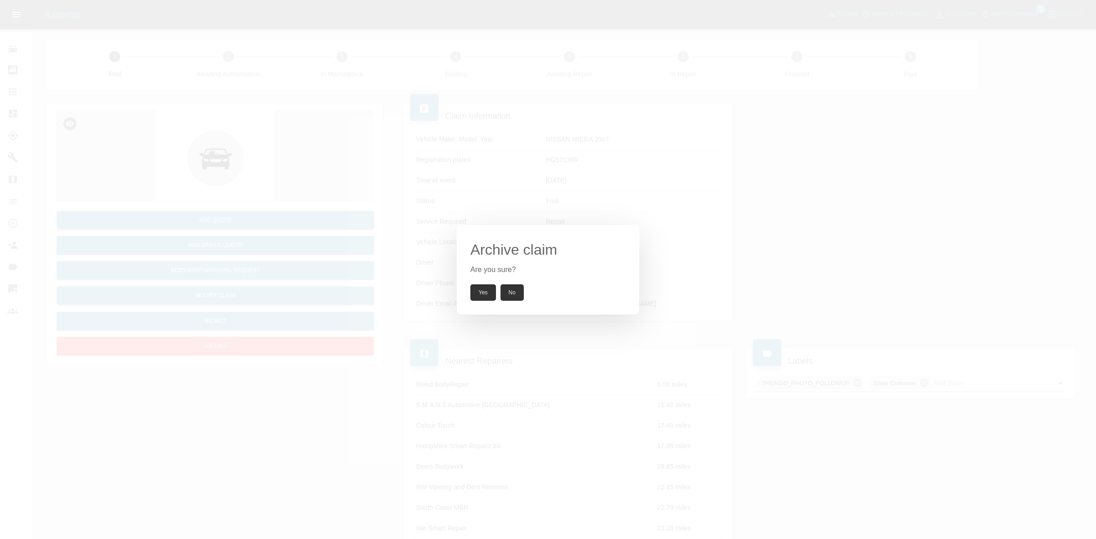
click at [483, 293] on button "Yes" at bounding box center [483, 293] width 26 height 16
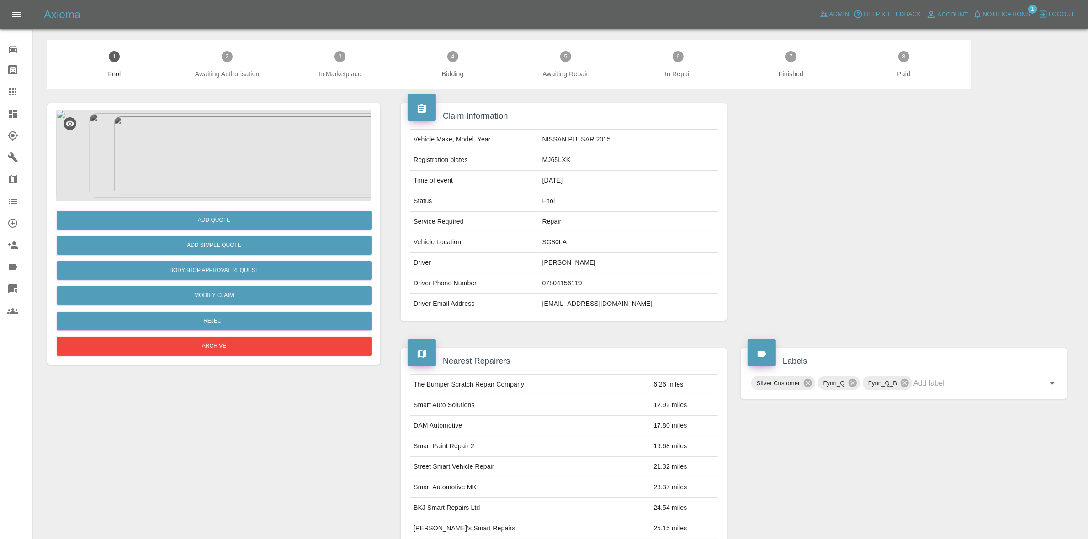
click at [266, 142] on img at bounding box center [213, 155] width 315 height 91
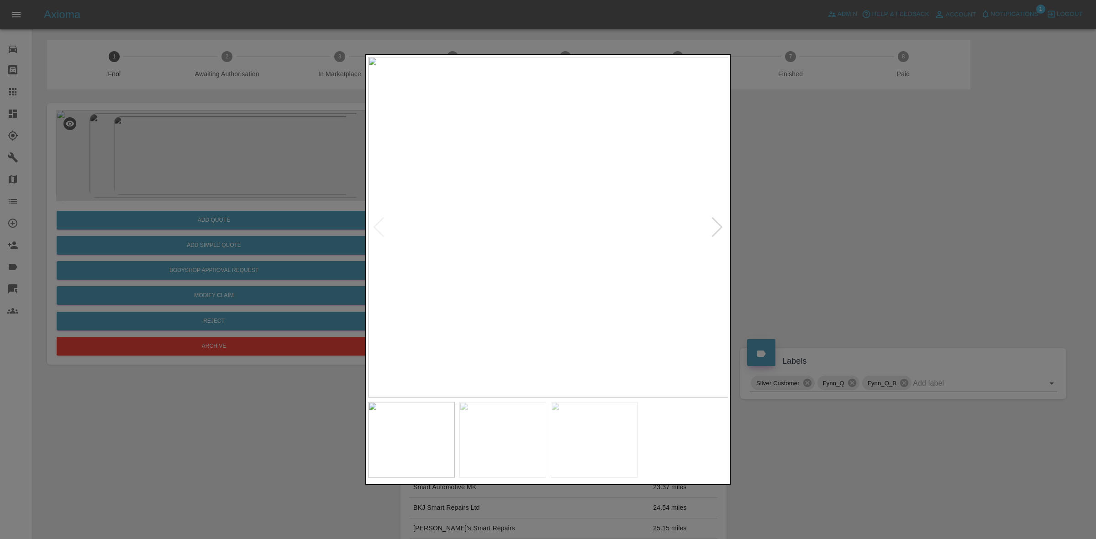
click at [715, 228] on div at bounding box center [717, 227] width 12 height 20
click at [775, 228] on div at bounding box center [548, 269] width 1096 height 539
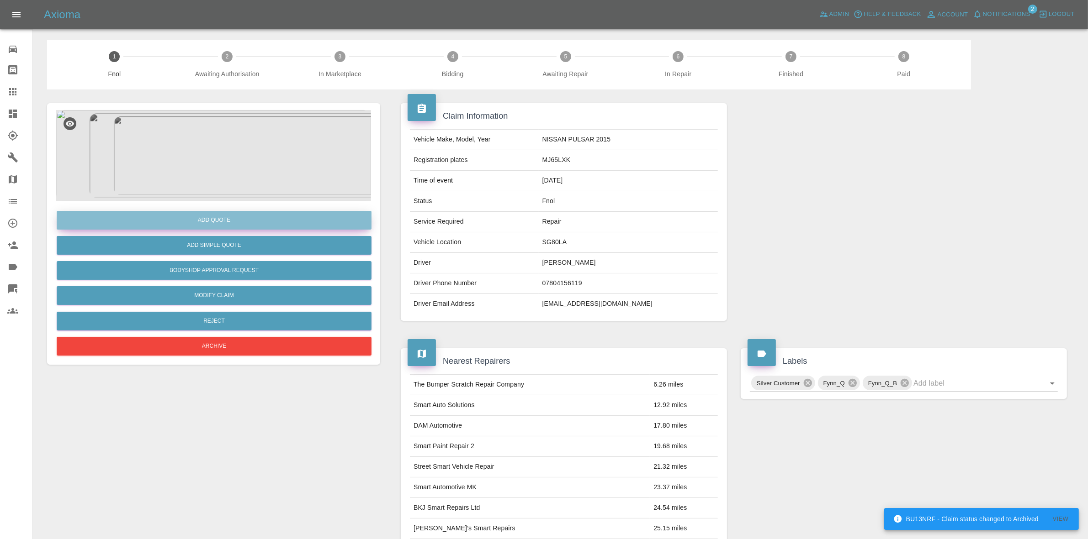
click at [221, 213] on button "Add Quote" at bounding box center [214, 220] width 315 height 19
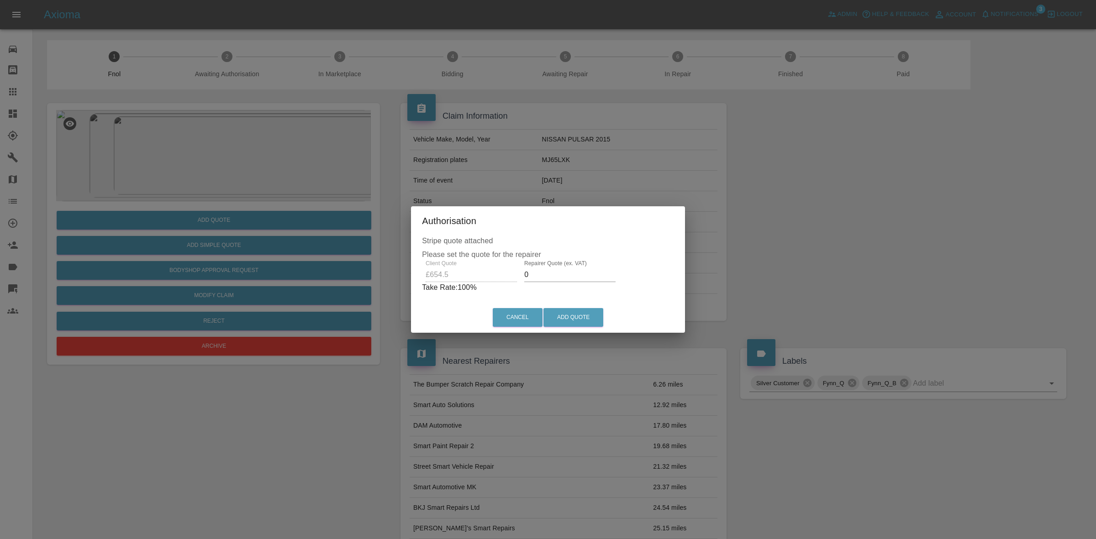
click at [558, 273] on input "0" at bounding box center [569, 275] width 91 height 15
type input "435"
click at [583, 316] on button "Add Quote" at bounding box center [574, 317] width 60 height 19
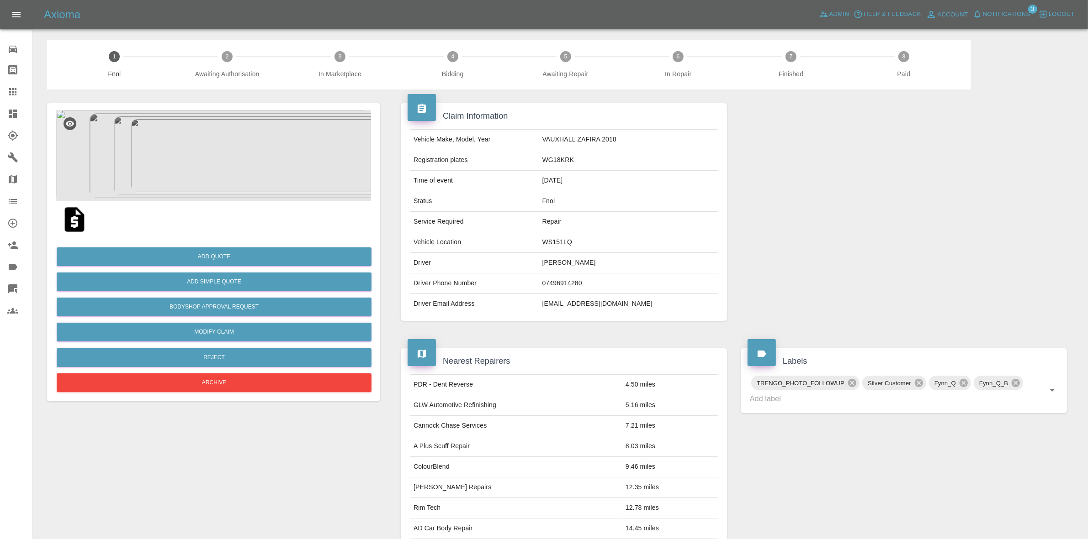
click at [1020, 14] on span "Notifications" at bounding box center [1006, 14] width 48 height 11
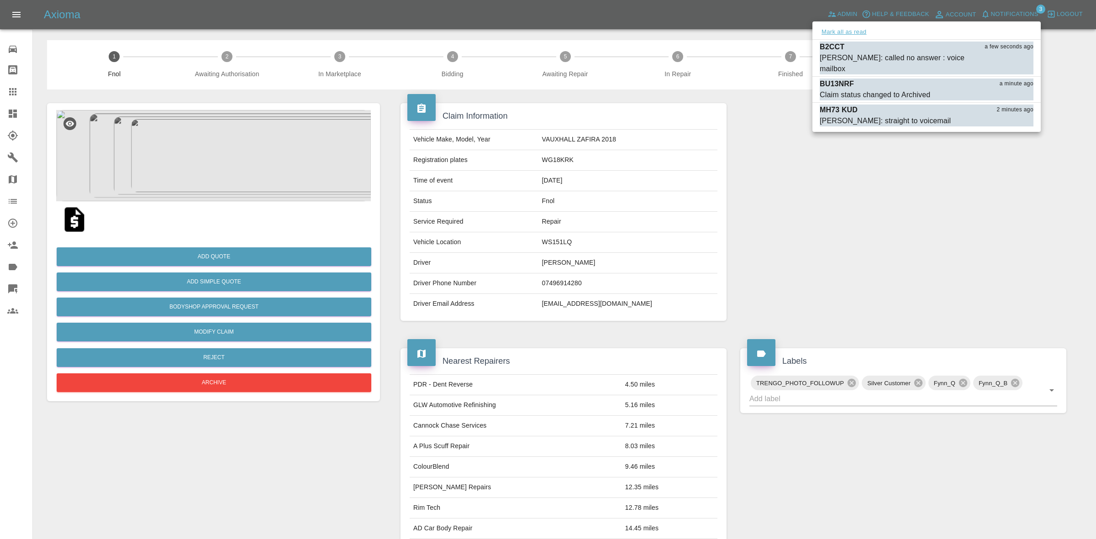
click at [848, 32] on button "Mark all as read" at bounding box center [844, 32] width 48 height 11
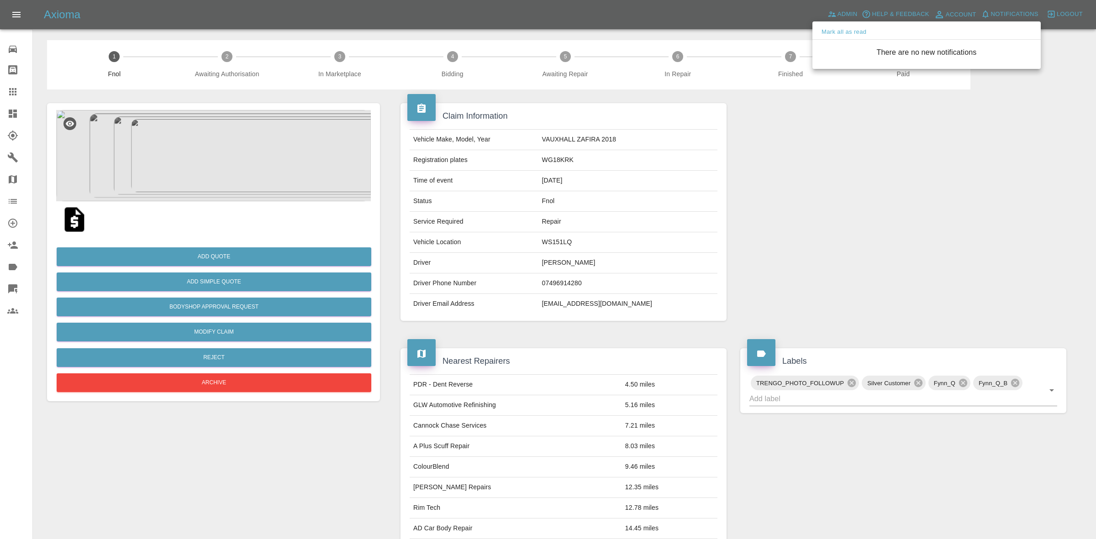
drag, startPoint x: 928, startPoint y: 179, endPoint x: 933, endPoint y: 185, distance: 8.1
click at [933, 185] on div at bounding box center [548, 269] width 1096 height 539
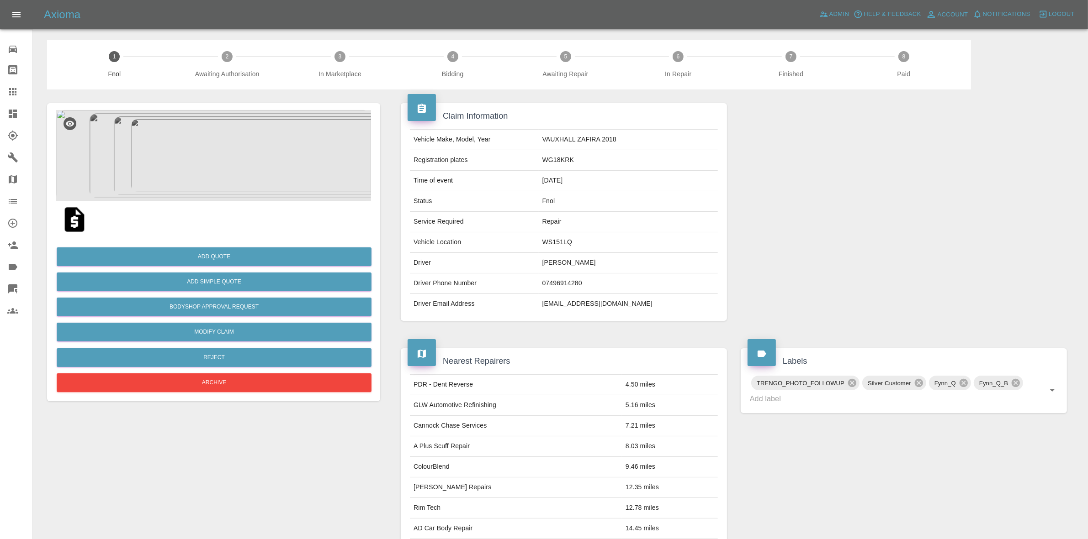
click at [213, 126] on img at bounding box center [213, 155] width 315 height 91
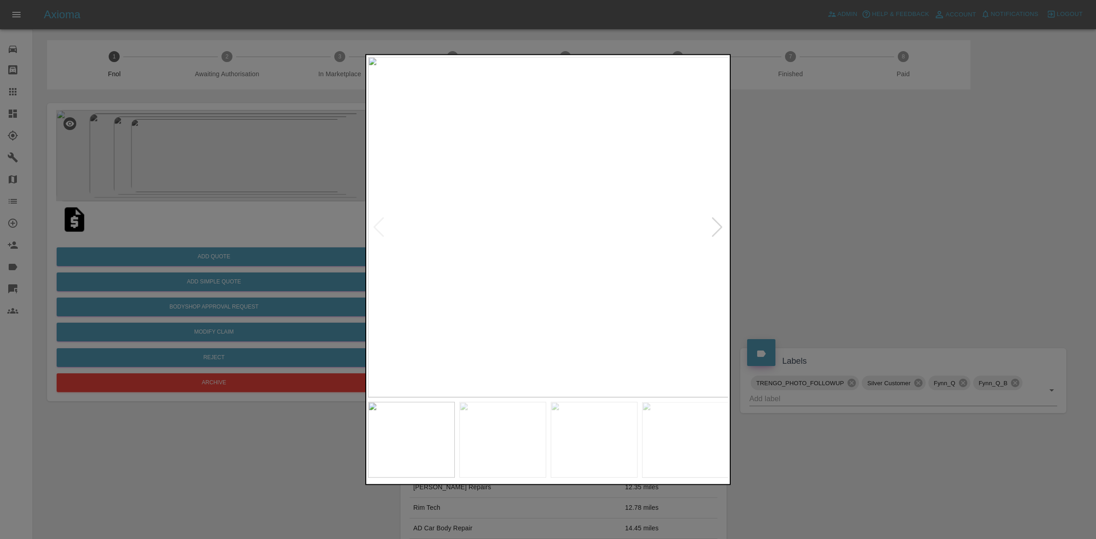
click at [715, 222] on div at bounding box center [717, 227] width 12 height 20
click at [715, 222] on img at bounding box center [548, 227] width 361 height 341
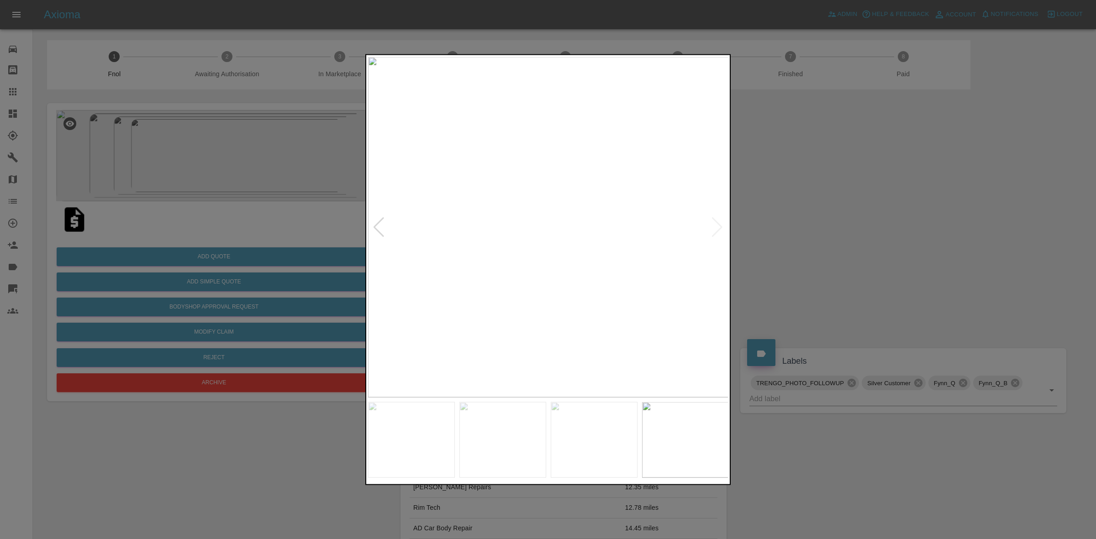
click at [715, 222] on img at bounding box center [548, 227] width 361 height 341
click at [818, 225] on div at bounding box center [548, 269] width 1096 height 539
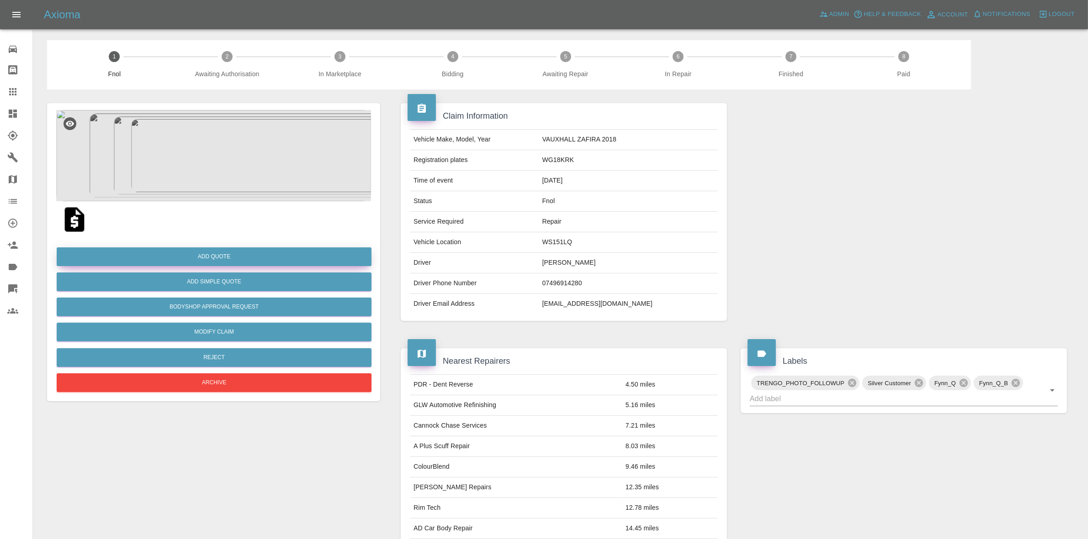
click at [225, 250] on button "Add Quote" at bounding box center [214, 257] width 315 height 19
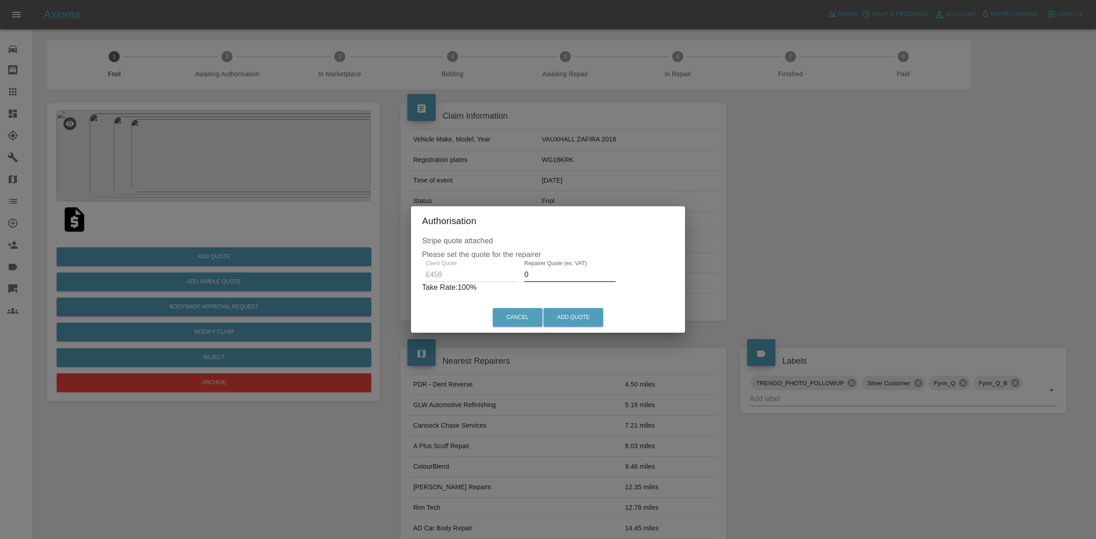
click at [563, 276] on input "0" at bounding box center [569, 275] width 91 height 15
type input "320"
click at [597, 321] on button "Add Quote" at bounding box center [574, 317] width 60 height 19
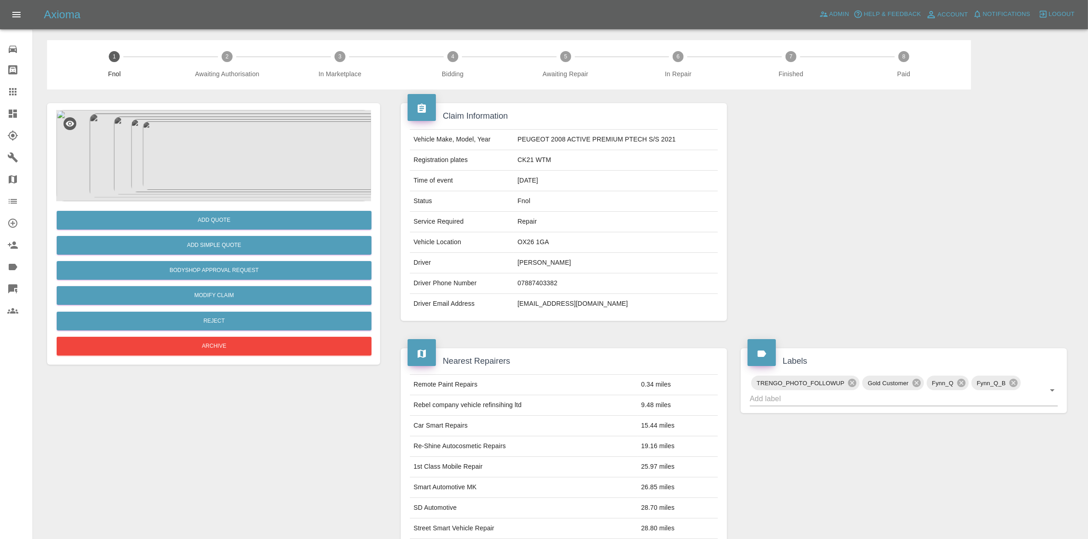
click at [261, 186] on img at bounding box center [213, 155] width 315 height 91
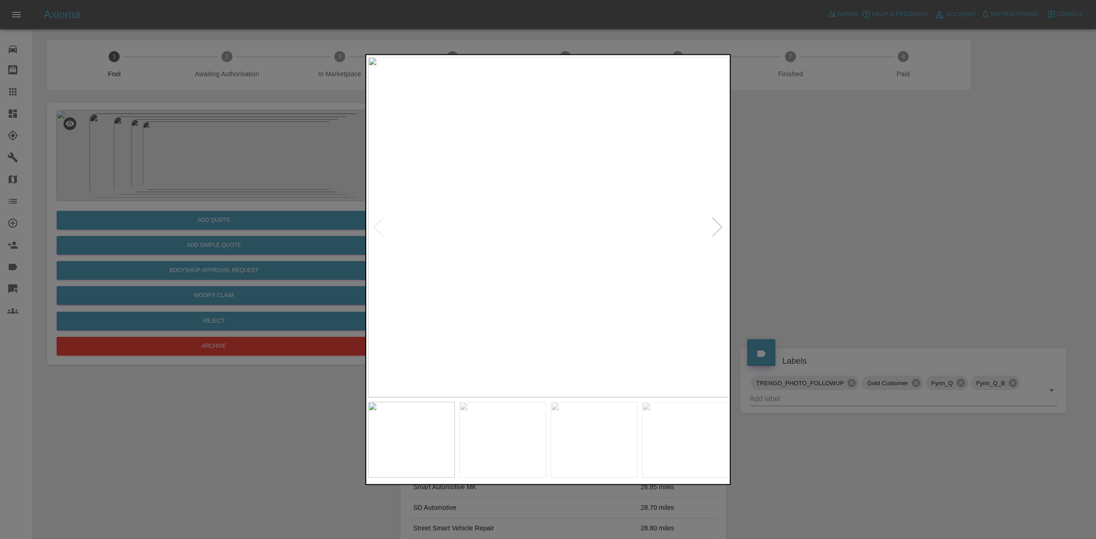
click at [713, 225] on div at bounding box center [717, 227] width 12 height 20
click at [713, 225] on img at bounding box center [548, 227] width 361 height 341
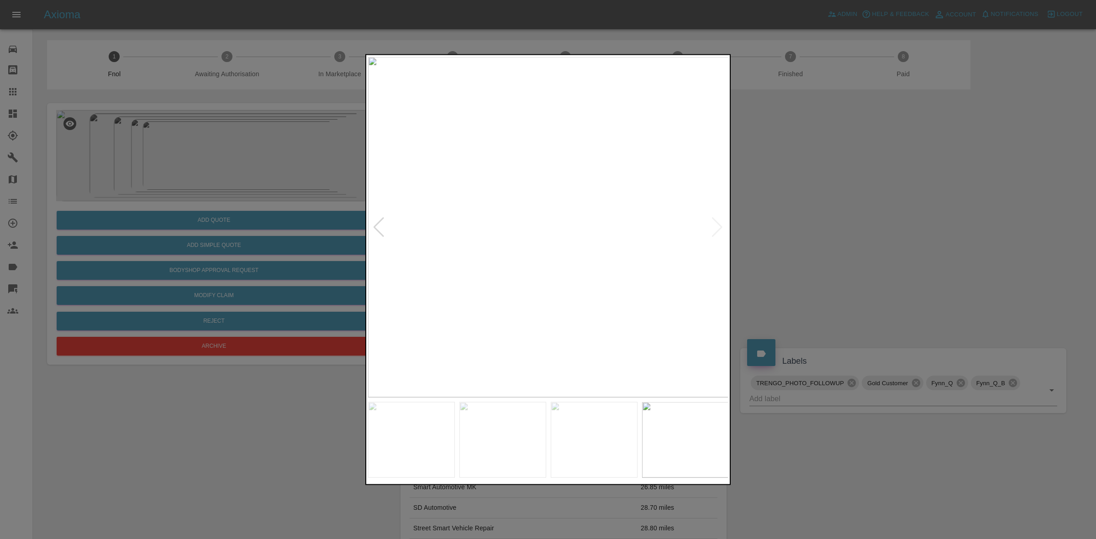
click at [713, 225] on img at bounding box center [548, 227] width 361 height 341
click at [375, 219] on div at bounding box center [379, 227] width 12 height 20
drag, startPoint x: 907, startPoint y: 304, endPoint x: 858, endPoint y: 302, distance: 49.4
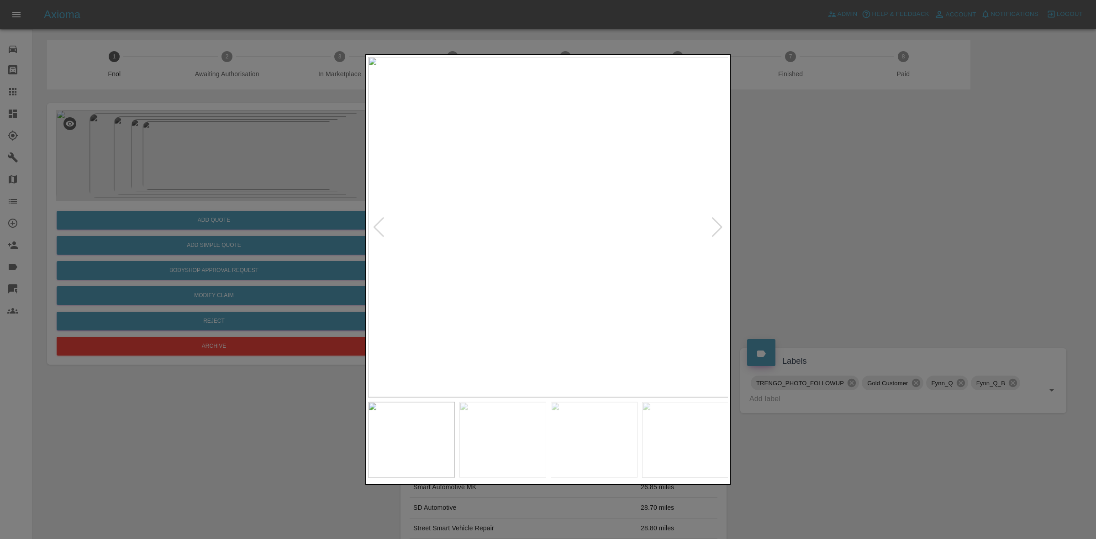
click at [907, 304] on div at bounding box center [548, 269] width 1096 height 539
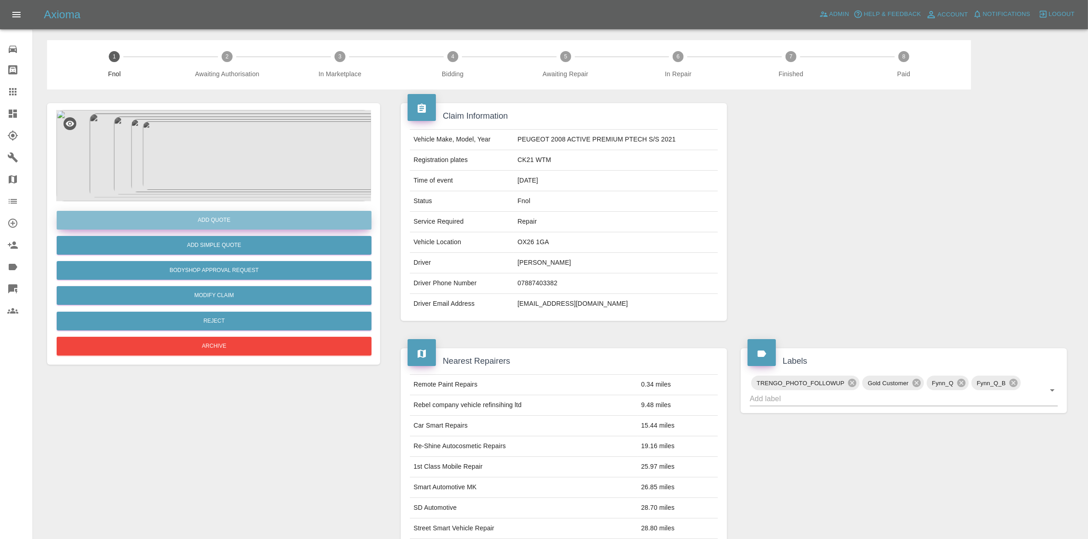
click at [187, 220] on button "Add Quote" at bounding box center [214, 220] width 315 height 19
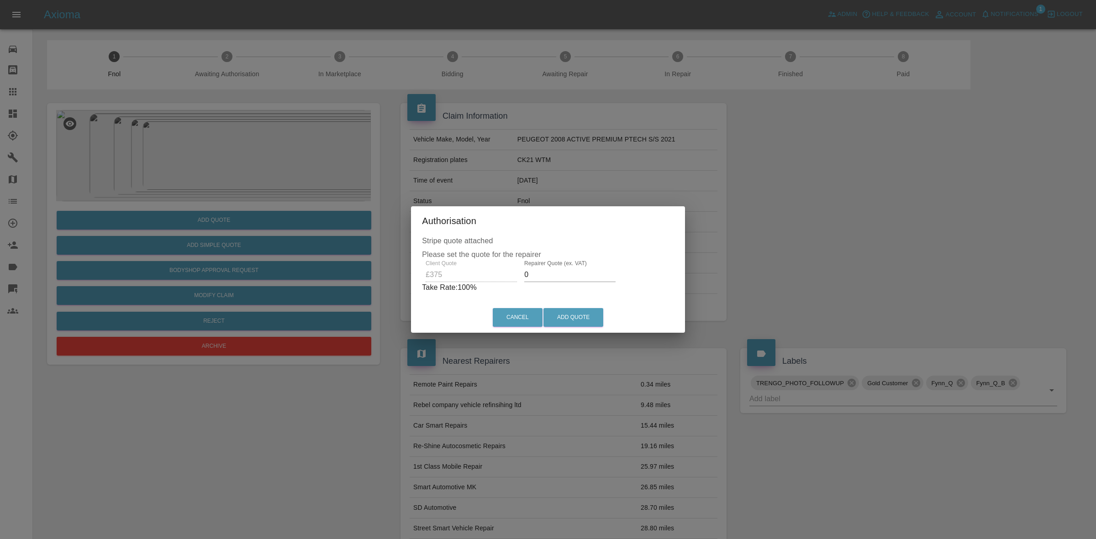
click at [588, 275] on input "0" at bounding box center [569, 275] width 91 height 15
type input "250"
drag, startPoint x: 572, startPoint y: 320, endPoint x: 655, endPoint y: 339, distance: 84.4
click at [576, 320] on button "Add Quote" at bounding box center [574, 317] width 60 height 19
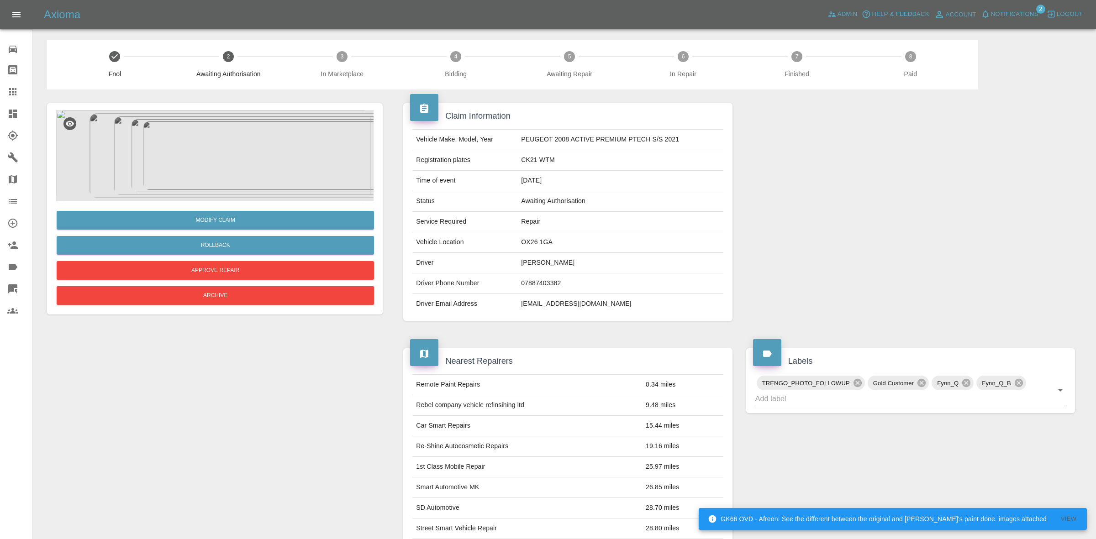
click at [1009, 16] on span "Notifications" at bounding box center [1015, 14] width 48 height 11
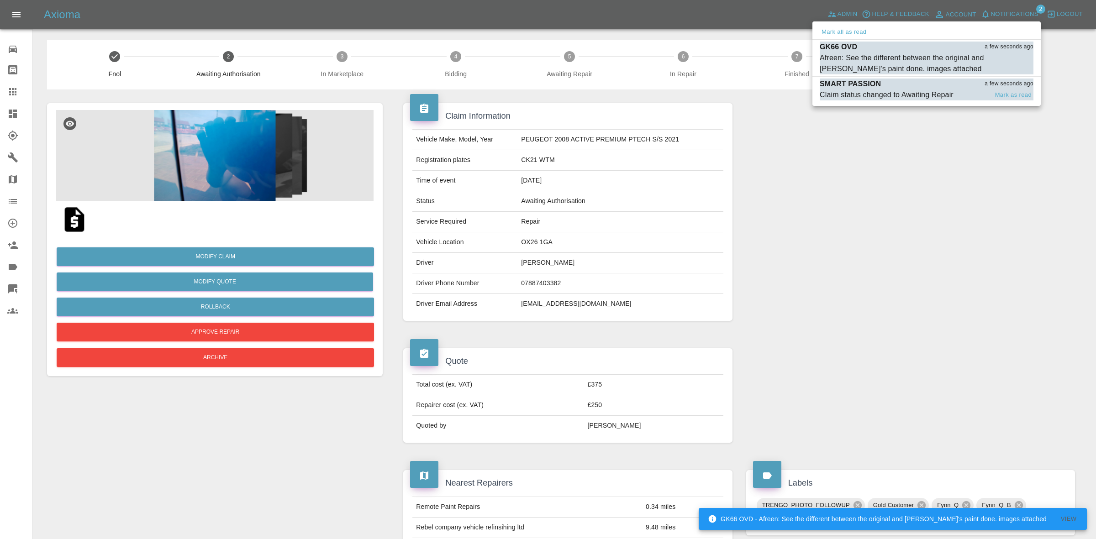
click at [878, 88] on p "SMART PASSION" at bounding box center [850, 84] width 61 height 11
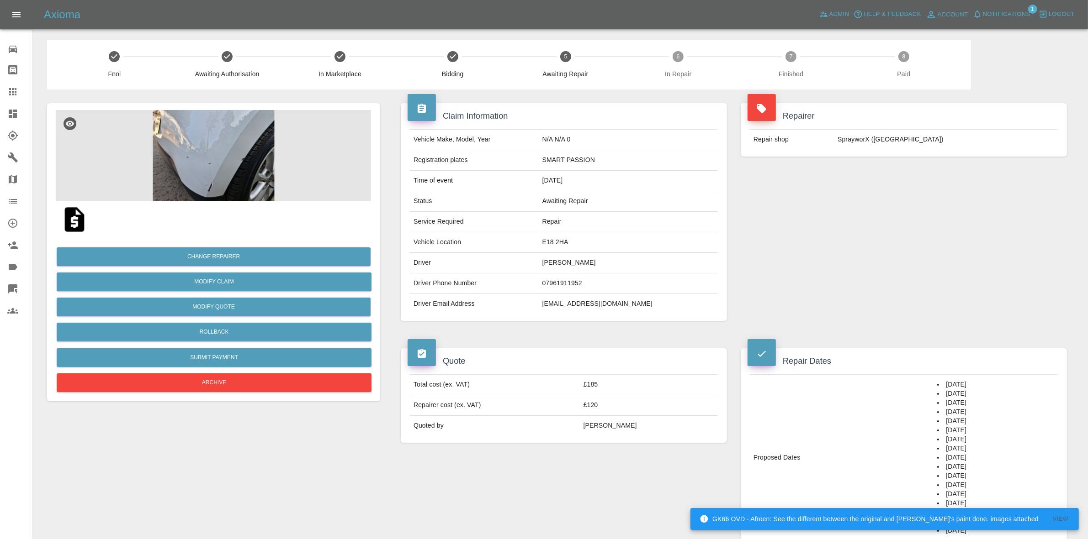
click at [1004, 16] on span "Notifications" at bounding box center [1006, 14] width 48 height 11
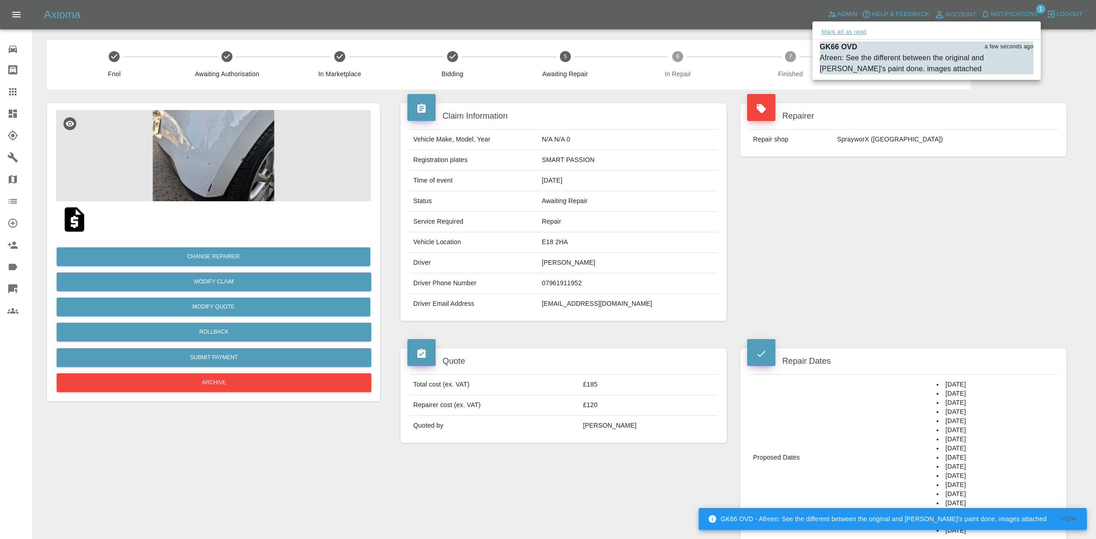
click at [859, 30] on button "Mark all as read" at bounding box center [844, 32] width 48 height 11
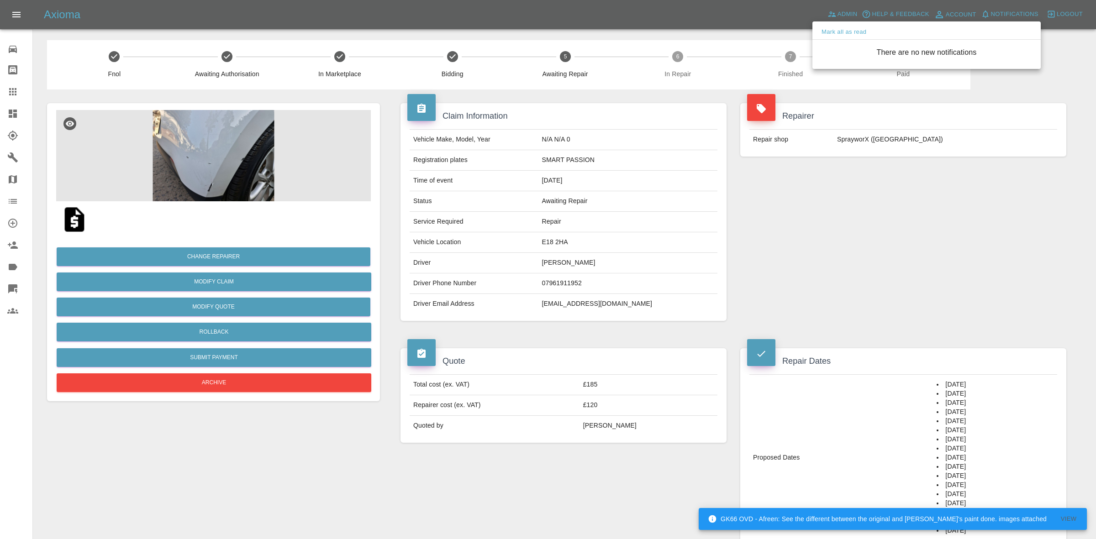
click at [864, 120] on div at bounding box center [548, 269] width 1096 height 539
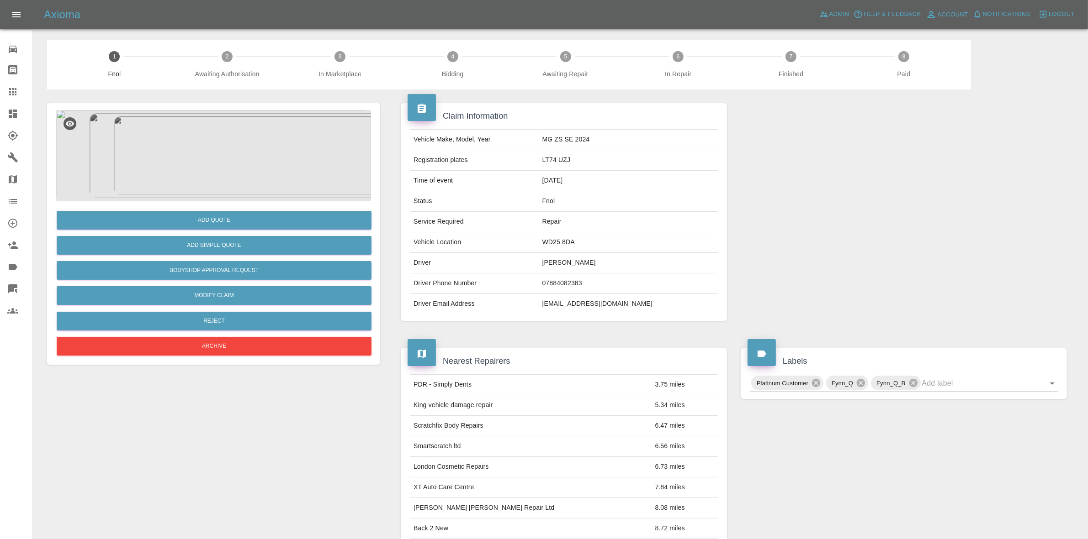
click at [259, 147] on img at bounding box center [213, 155] width 315 height 91
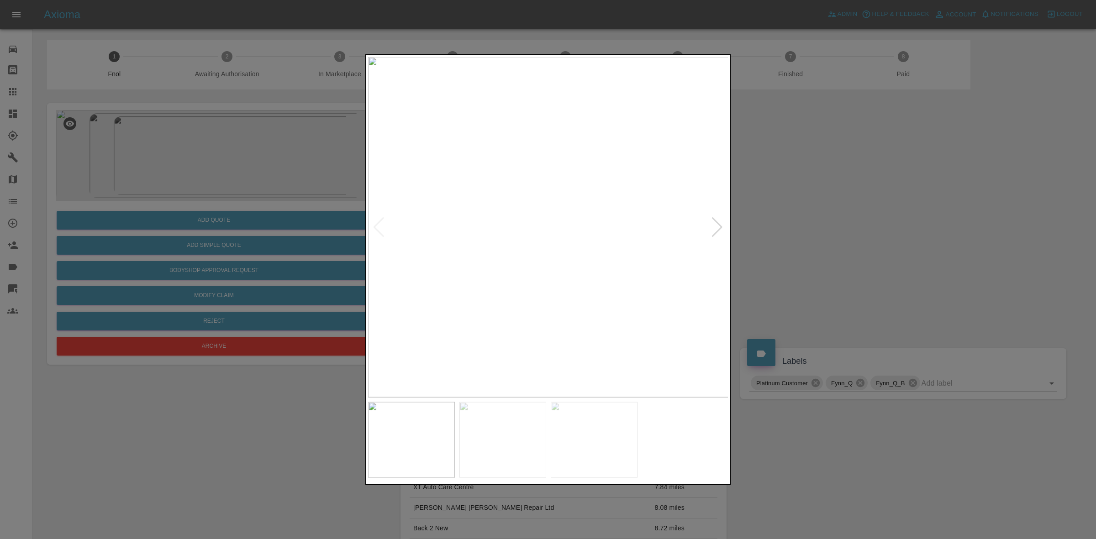
click at [715, 227] on div at bounding box center [717, 227] width 12 height 20
click at [715, 227] on img at bounding box center [548, 227] width 361 height 341
click at [824, 243] on div at bounding box center [548, 269] width 1096 height 539
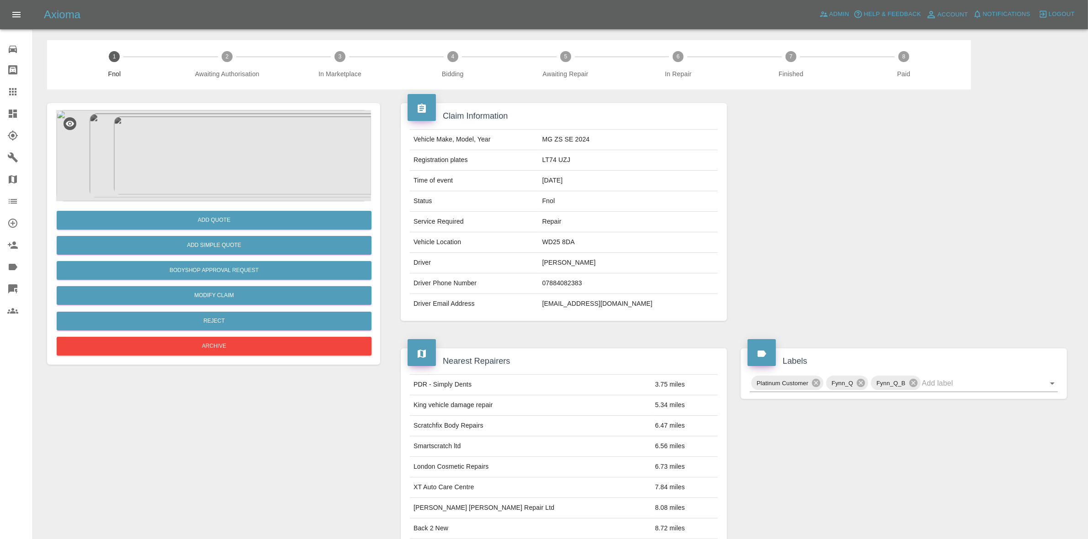
click at [286, 160] on img at bounding box center [213, 155] width 315 height 91
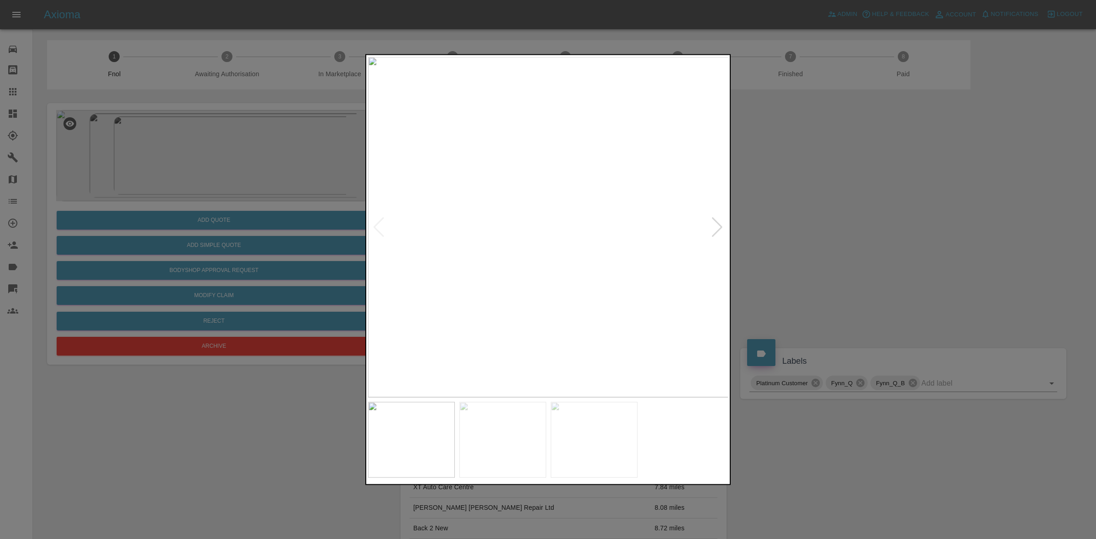
click at [718, 225] on div at bounding box center [717, 227] width 12 height 20
click at [718, 225] on img at bounding box center [548, 227] width 361 height 341
click at [828, 230] on div at bounding box center [548, 269] width 1096 height 539
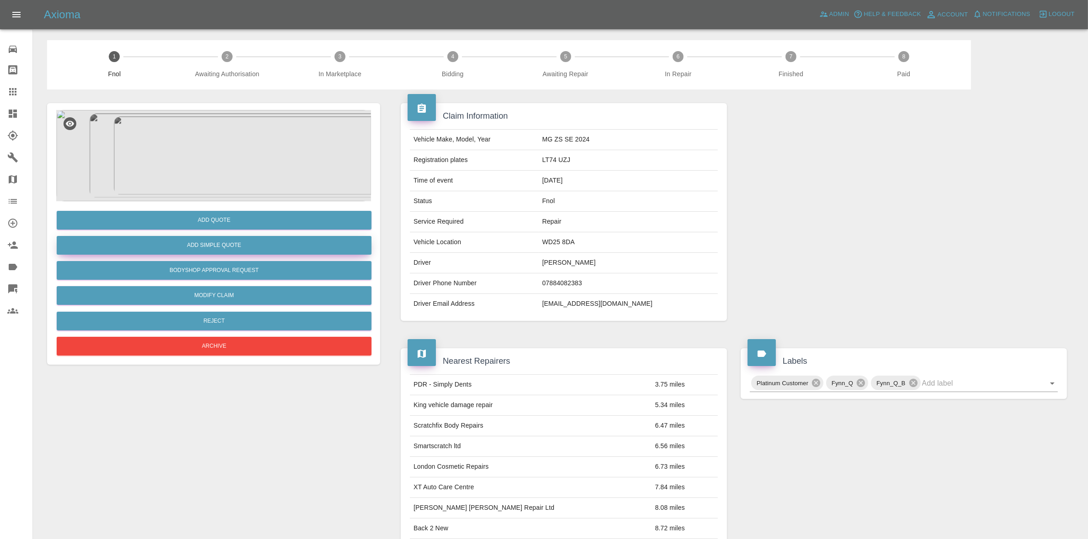
click at [238, 248] on button "Add Simple Quote" at bounding box center [214, 245] width 315 height 19
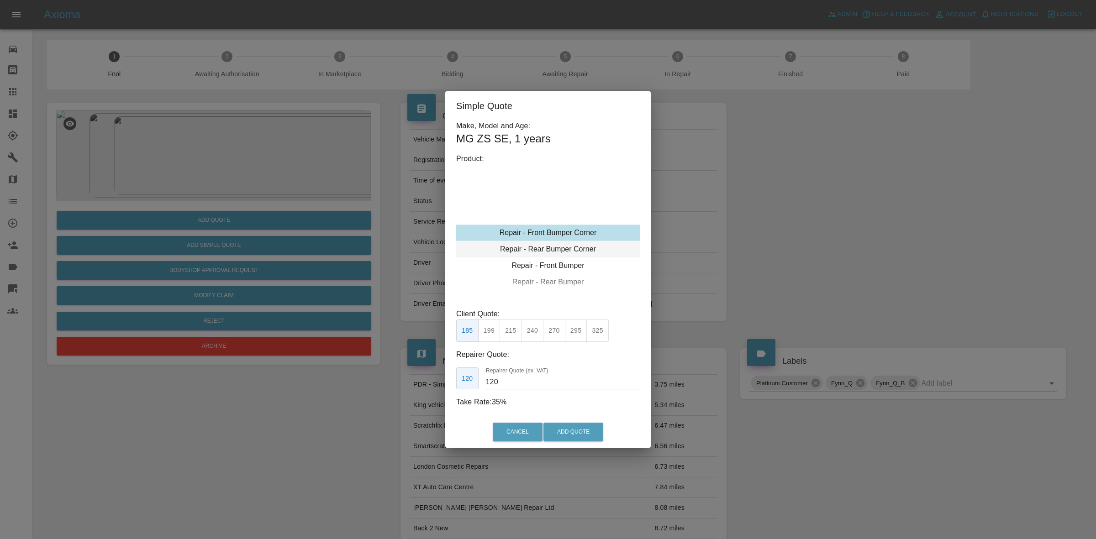
click at [521, 243] on div "Repair - Rear Bumper Corner" at bounding box center [548, 249] width 184 height 16
click at [505, 334] on button "215" at bounding box center [511, 331] width 22 height 22
type input "135"
click at [567, 434] on button "Add Quote" at bounding box center [574, 432] width 60 height 19
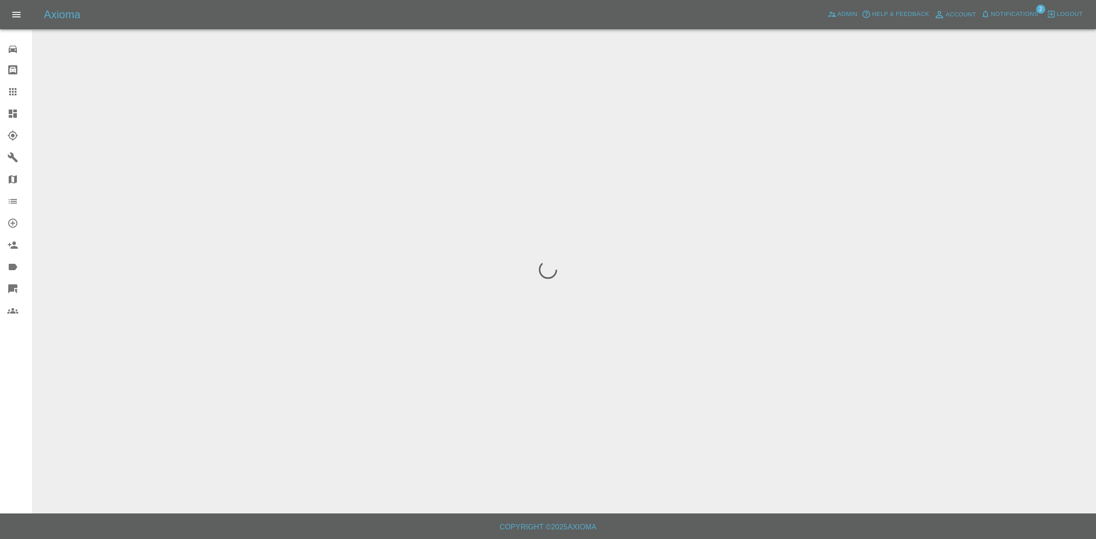
click at [1019, 13] on span "Notifications" at bounding box center [1015, 14] width 48 height 11
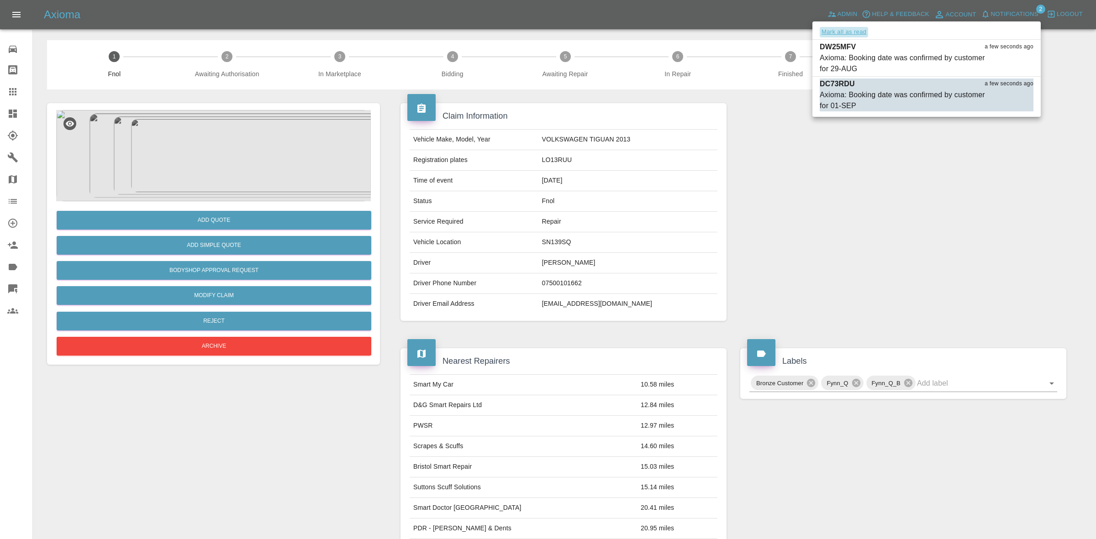
click at [860, 32] on button "Mark all as read" at bounding box center [844, 32] width 48 height 11
drag, startPoint x: 982, startPoint y: 272, endPoint x: 971, endPoint y: 274, distance: 11.1
click at [982, 273] on div at bounding box center [548, 269] width 1096 height 539
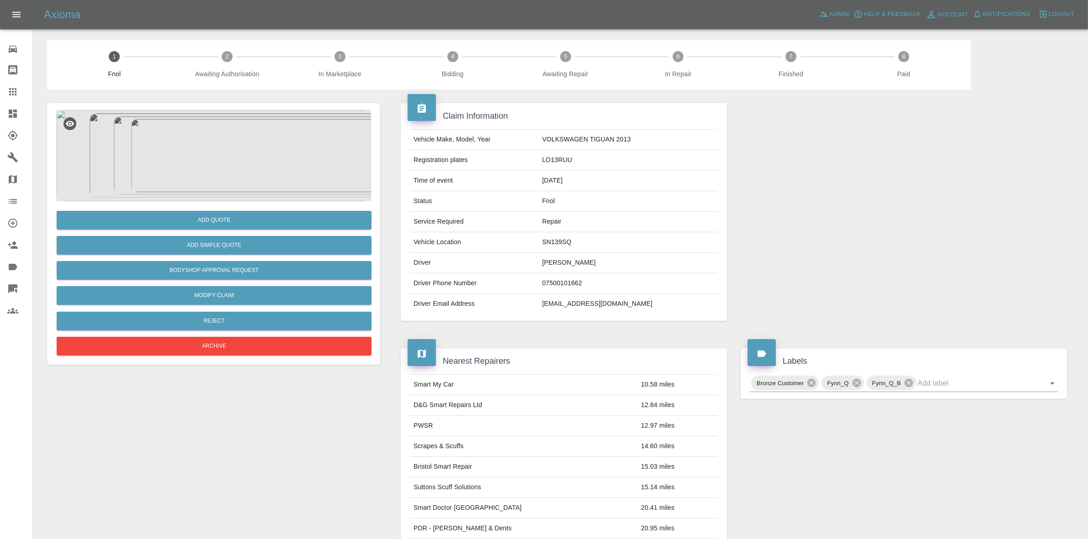
click at [257, 113] on img at bounding box center [213, 155] width 315 height 91
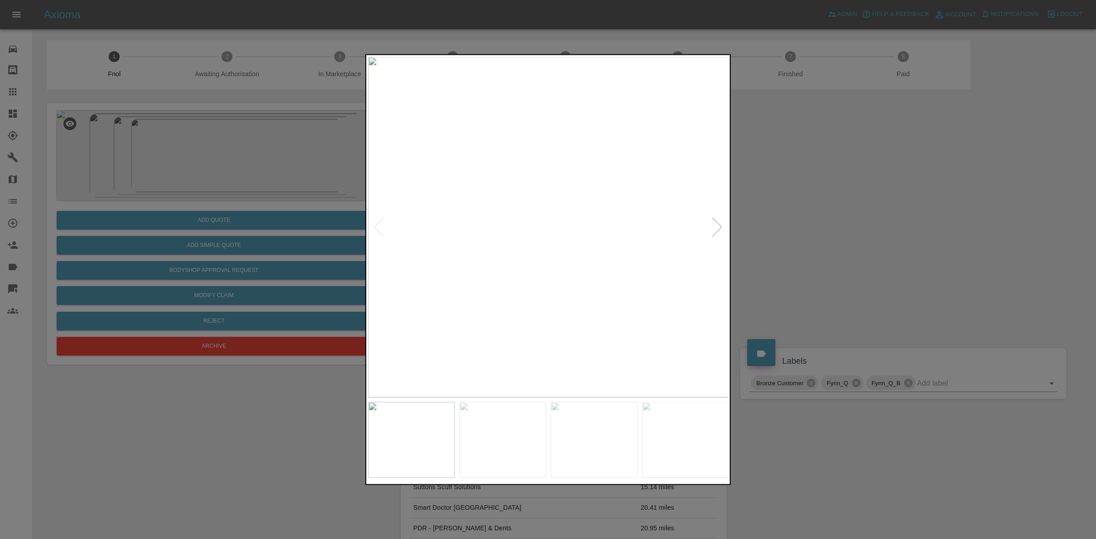
click at [720, 226] on div at bounding box center [717, 227] width 12 height 20
click at [720, 226] on img at bounding box center [548, 227] width 361 height 341
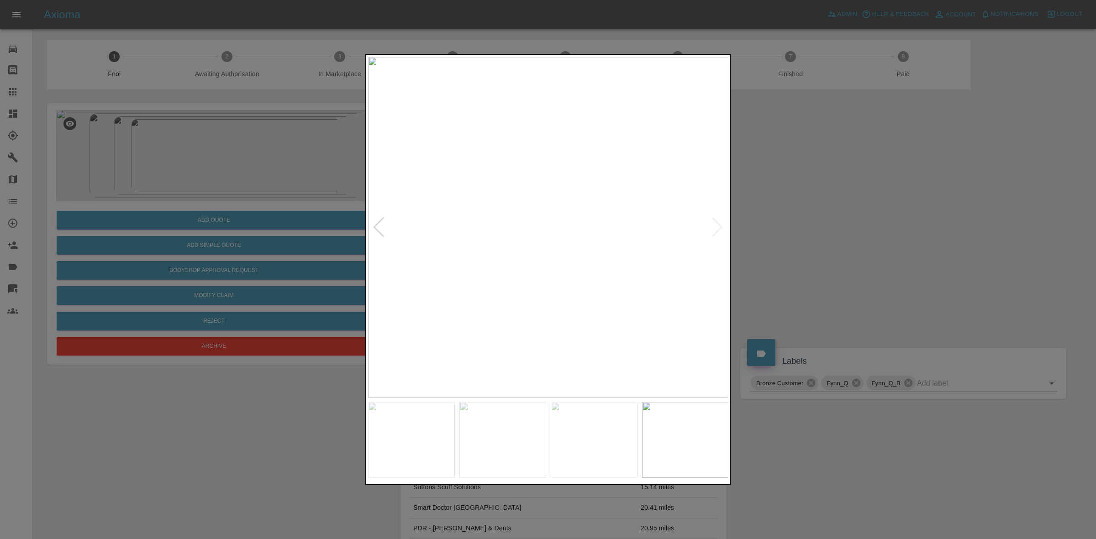
click at [800, 236] on div at bounding box center [548, 269] width 1096 height 539
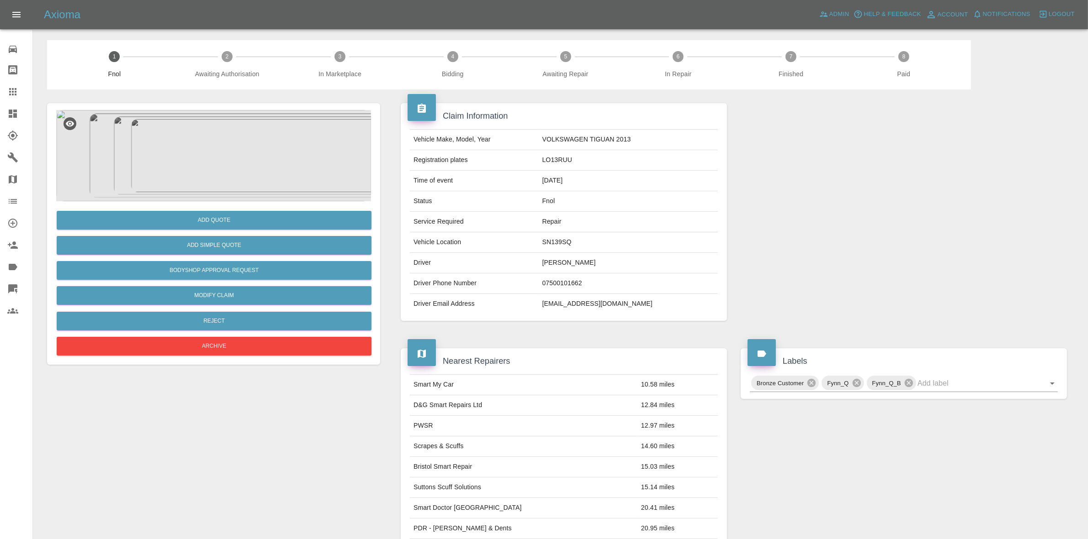
click at [280, 138] on img at bounding box center [213, 155] width 315 height 91
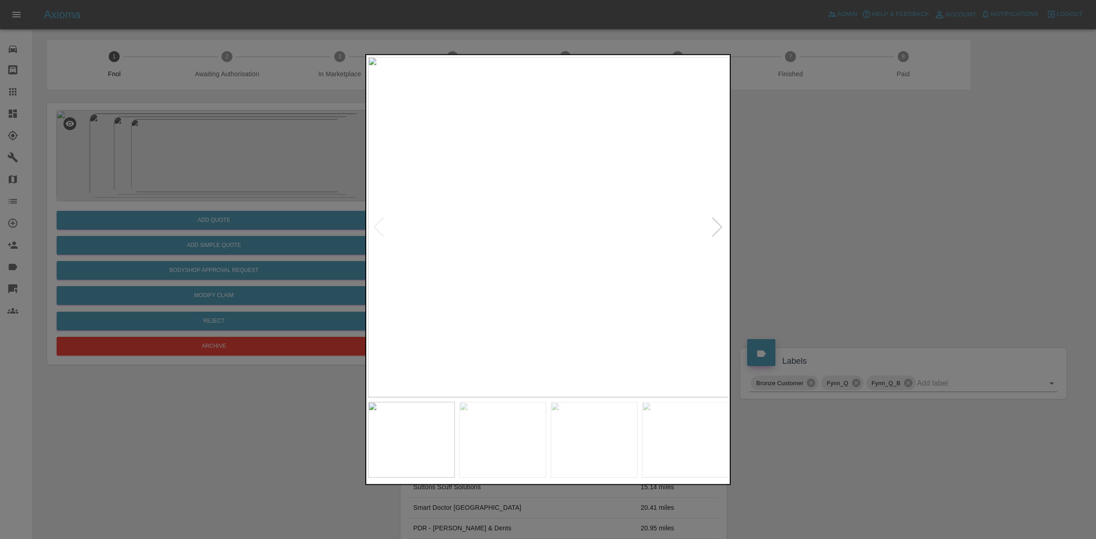
click at [715, 229] on div at bounding box center [717, 227] width 12 height 20
click at [715, 229] on img at bounding box center [548, 227] width 361 height 341
click at [809, 230] on div at bounding box center [548, 269] width 1096 height 539
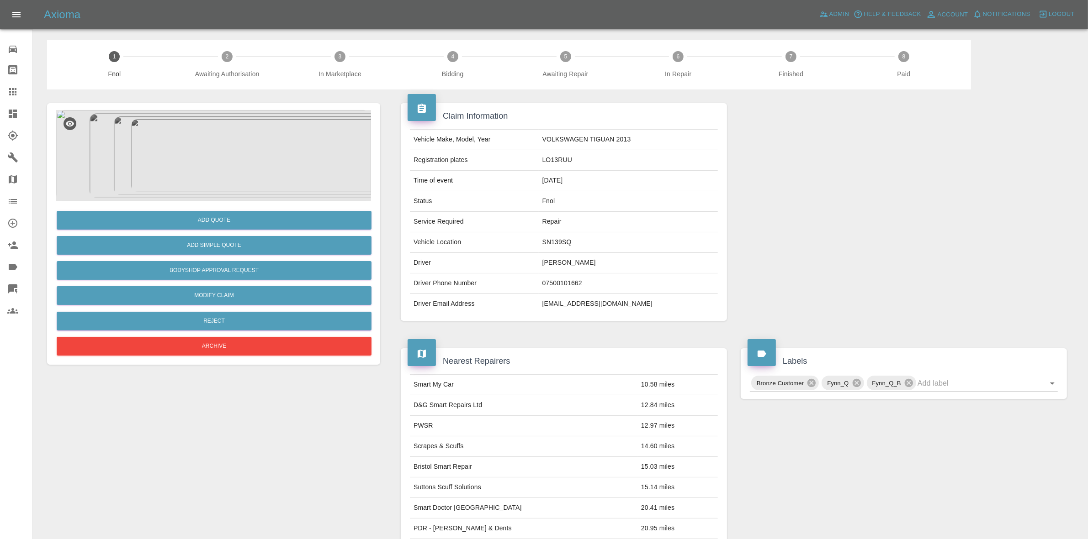
click at [214, 210] on div "Add Quote" at bounding box center [213, 220] width 315 height 23
click at [227, 222] on button "Add Quote" at bounding box center [214, 220] width 315 height 19
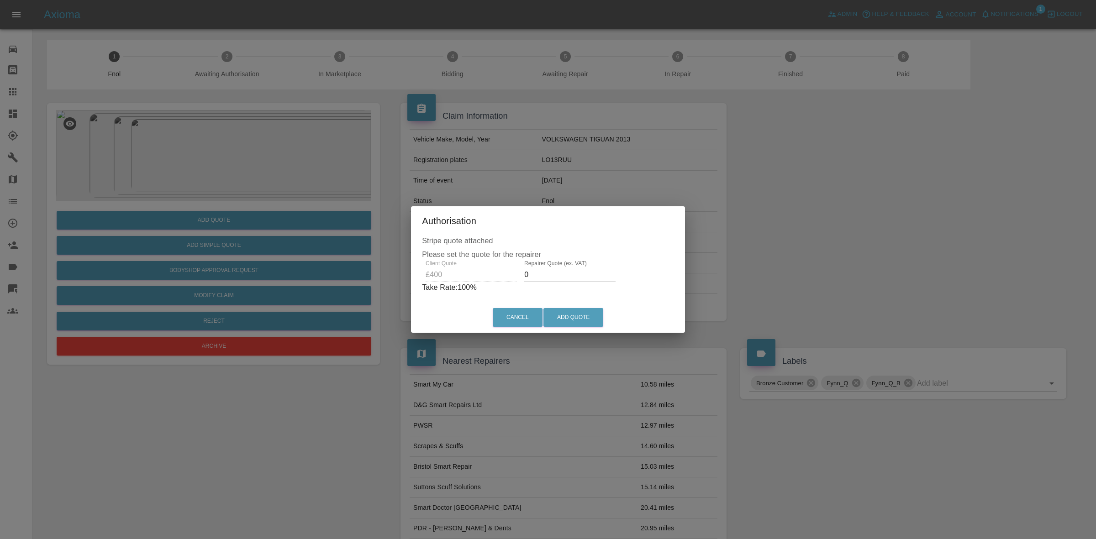
click at [571, 283] on div "Client Quote £400 Repairer Quote (ex. VAT) 0 Take Rate: 100 %" at bounding box center [548, 276] width 252 height 33
type input "240"
click at [567, 317] on button "Add Quote" at bounding box center [574, 317] width 60 height 19
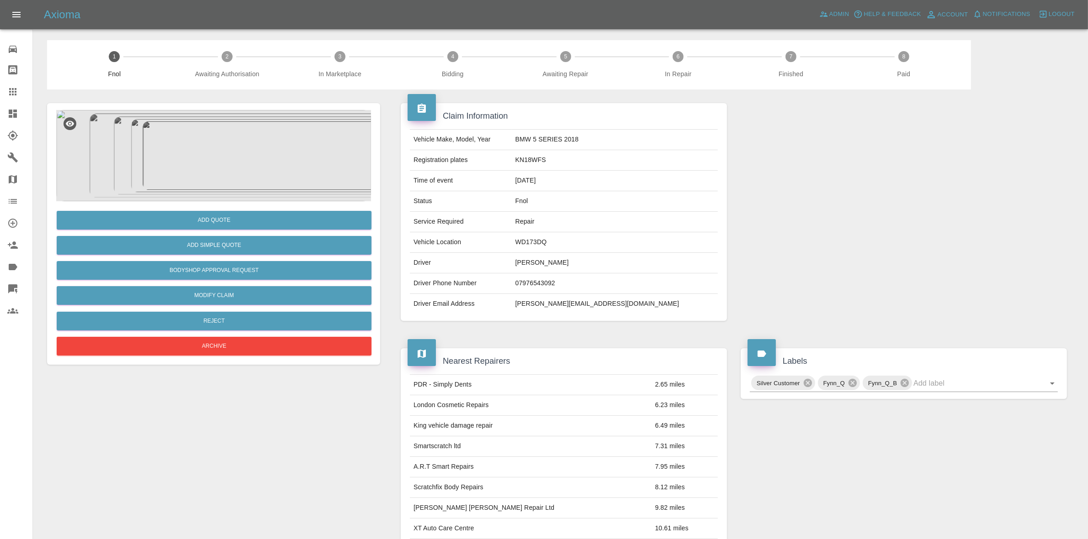
click at [285, 143] on img at bounding box center [213, 155] width 315 height 91
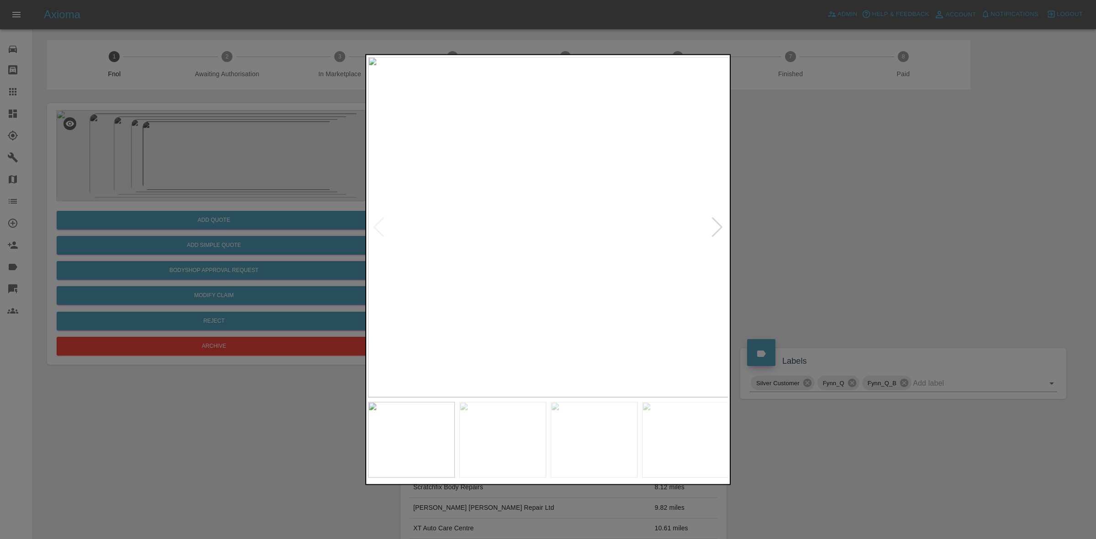
click at [713, 228] on div at bounding box center [717, 227] width 12 height 20
click at [711, 227] on div at bounding box center [717, 227] width 12 height 20
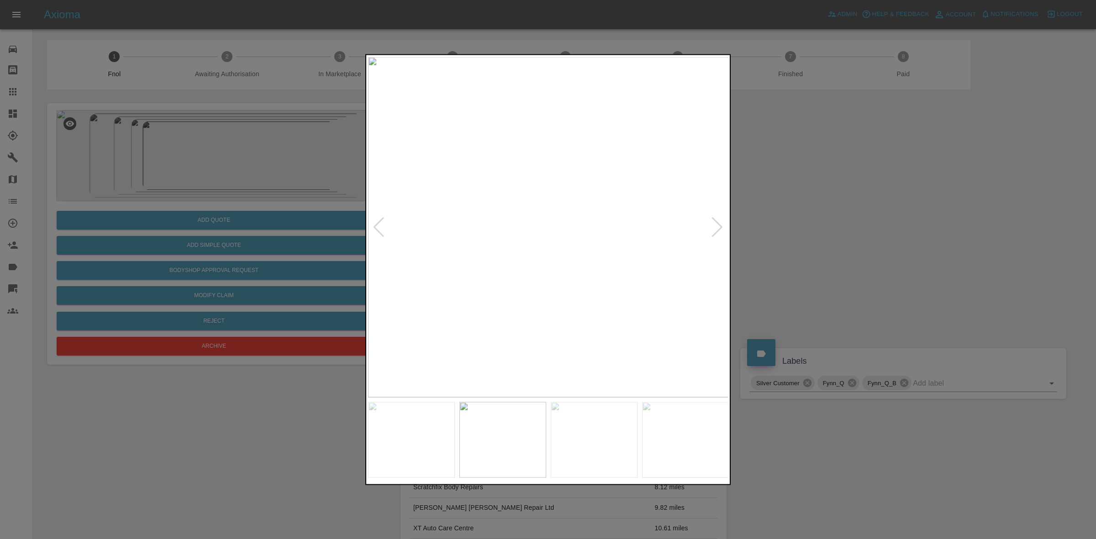
click at [718, 223] on div at bounding box center [717, 227] width 12 height 20
click at [718, 225] on div at bounding box center [717, 227] width 12 height 20
click at [718, 226] on img at bounding box center [548, 227] width 361 height 341
click at [380, 228] on div at bounding box center [379, 227] width 12 height 20
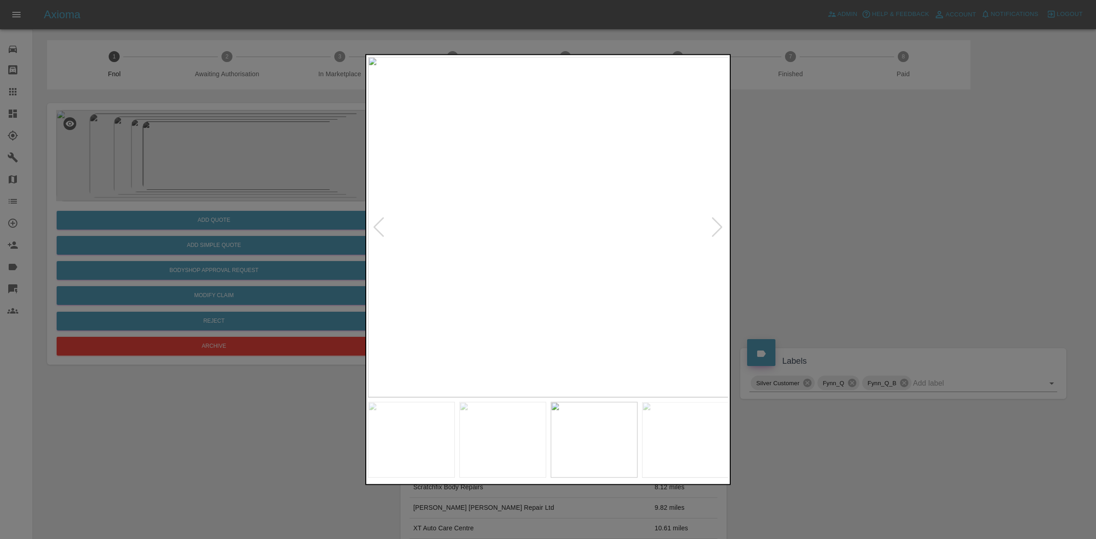
click at [380, 228] on div at bounding box center [379, 227] width 12 height 20
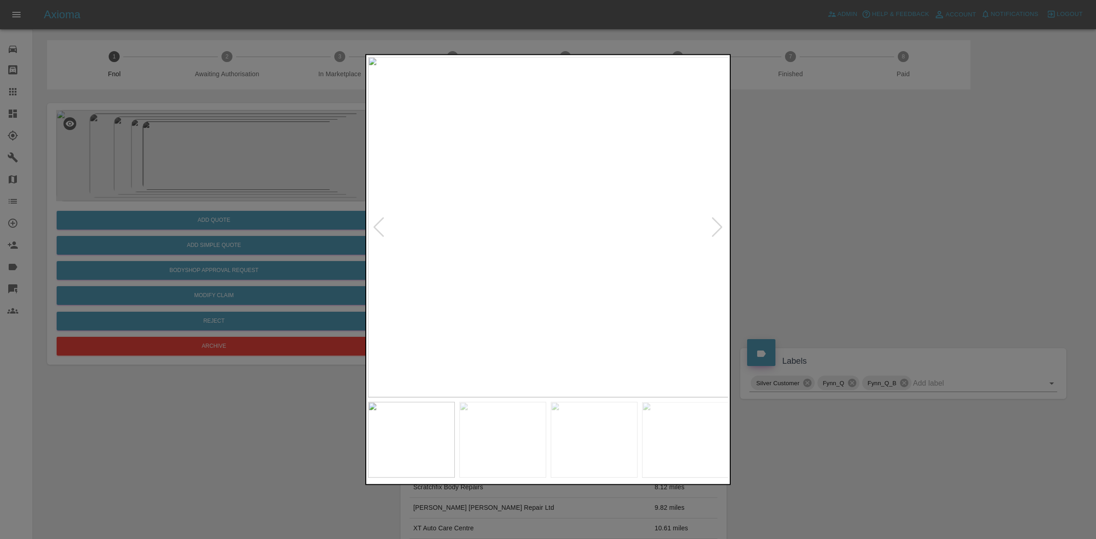
click at [380, 228] on div at bounding box center [379, 227] width 12 height 20
click at [380, 228] on img at bounding box center [548, 227] width 361 height 341
drag, startPoint x: 928, startPoint y: 245, endPoint x: 684, endPoint y: 228, distance: 244.0
click at [928, 245] on div at bounding box center [548, 269] width 1096 height 539
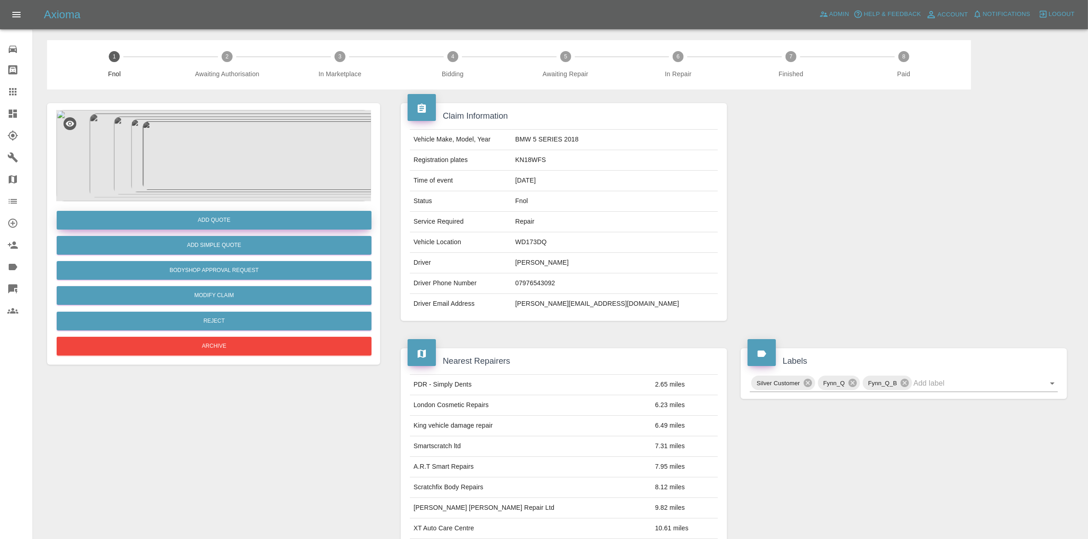
click at [215, 220] on button "Add Quote" at bounding box center [214, 220] width 315 height 19
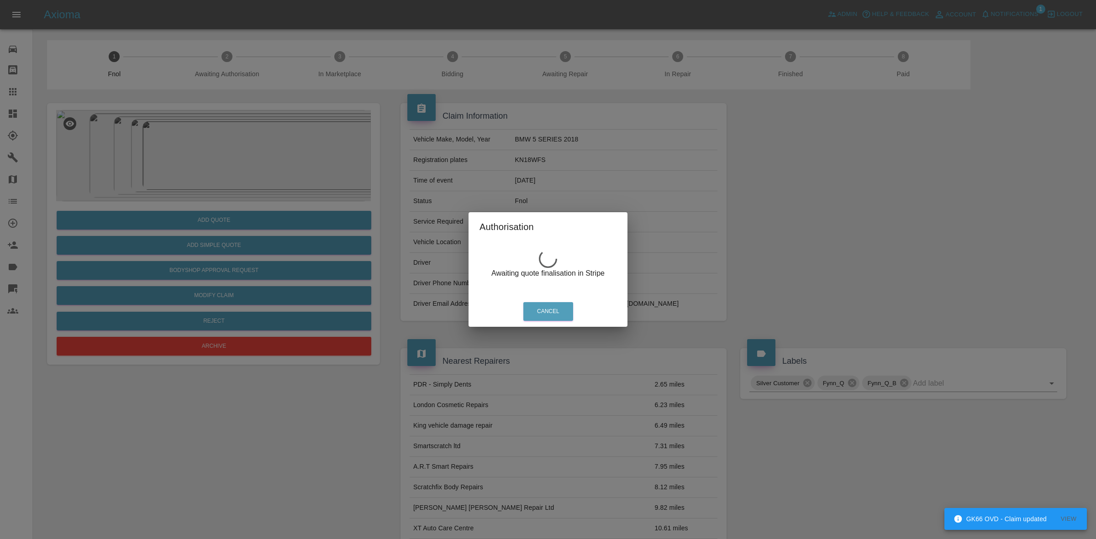
click at [269, 101] on div "Authorisation Awaiting quote finalisation in Stripe Cancel" at bounding box center [548, 269] width 1096 height 539
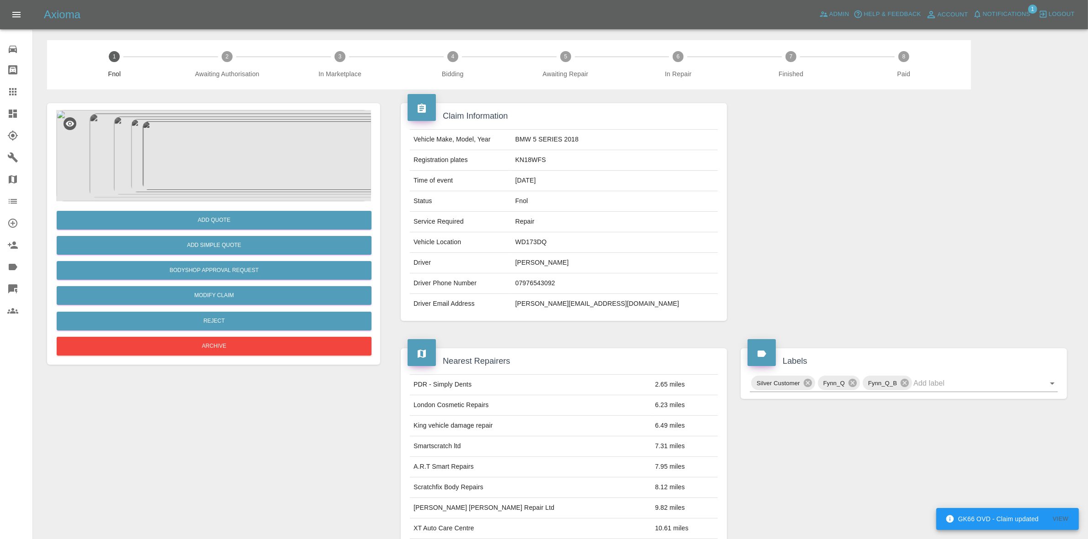
click at [236, 144] on img at bounding box center [213, 155] width 315 height 91
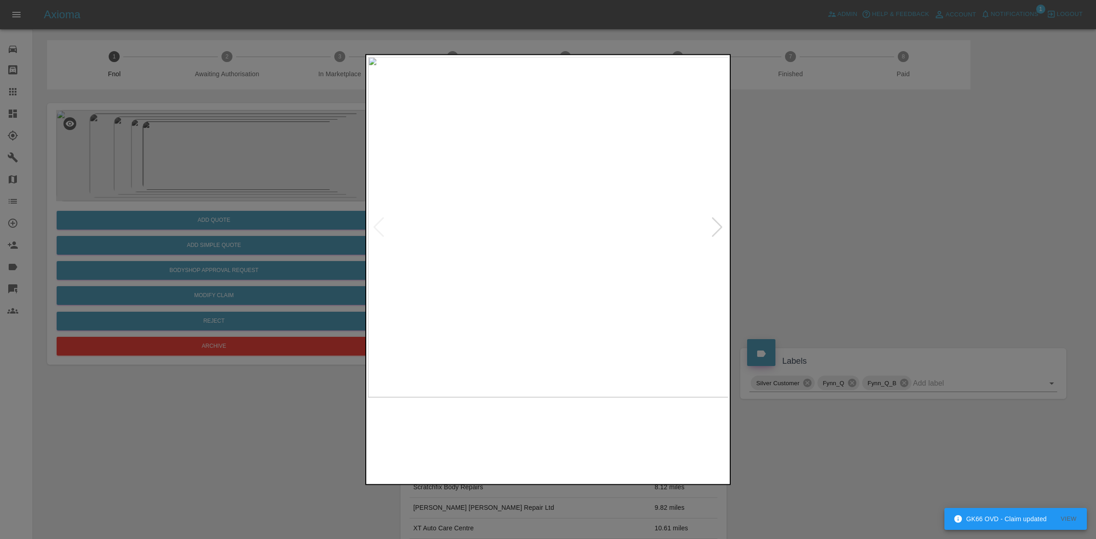
click at [709, 229] on img at bounding box center [548, 227] width 361 height 341
click at [714, 228] on div at bounding box center [717, 227] width 12 height 20
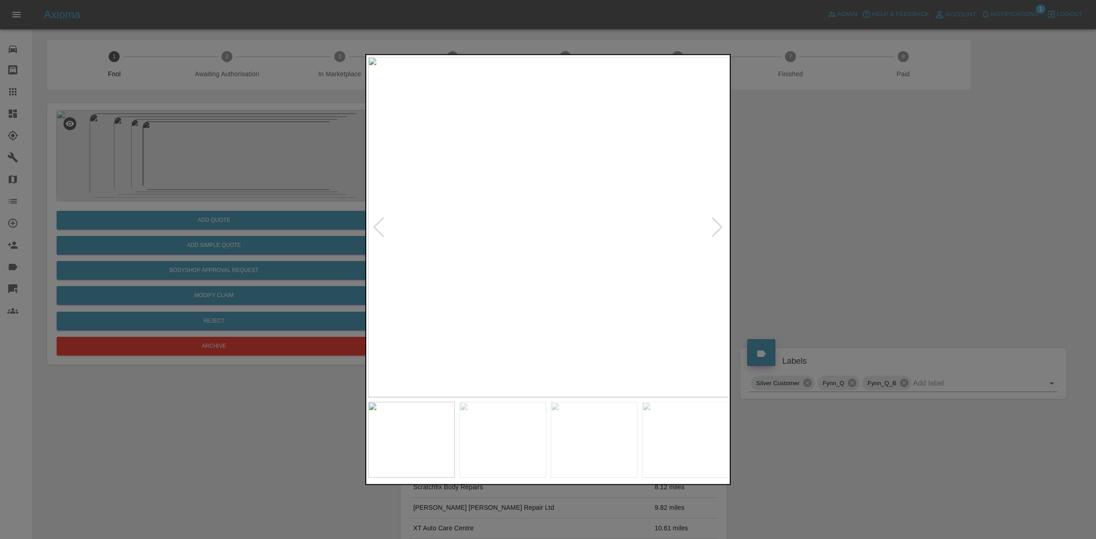
click at [714, 228] on div at bounding box center [717, 227] width 12 height 20
click at [714, 228] on img at bounding box center [548, 227] width 361 height 341
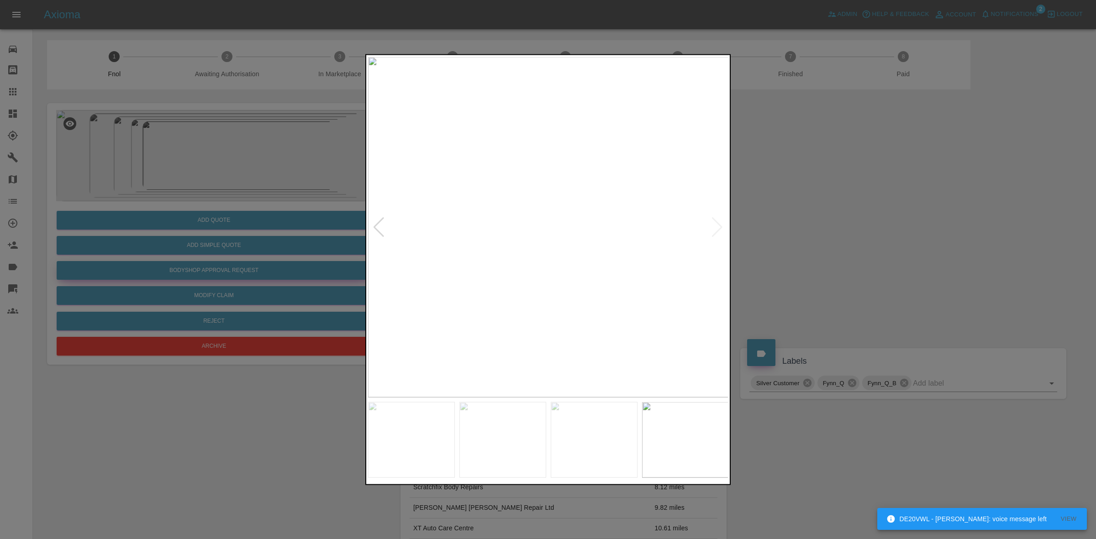
click at [293, 264] on div at bounding box center [548, 269] width 1096 height 539
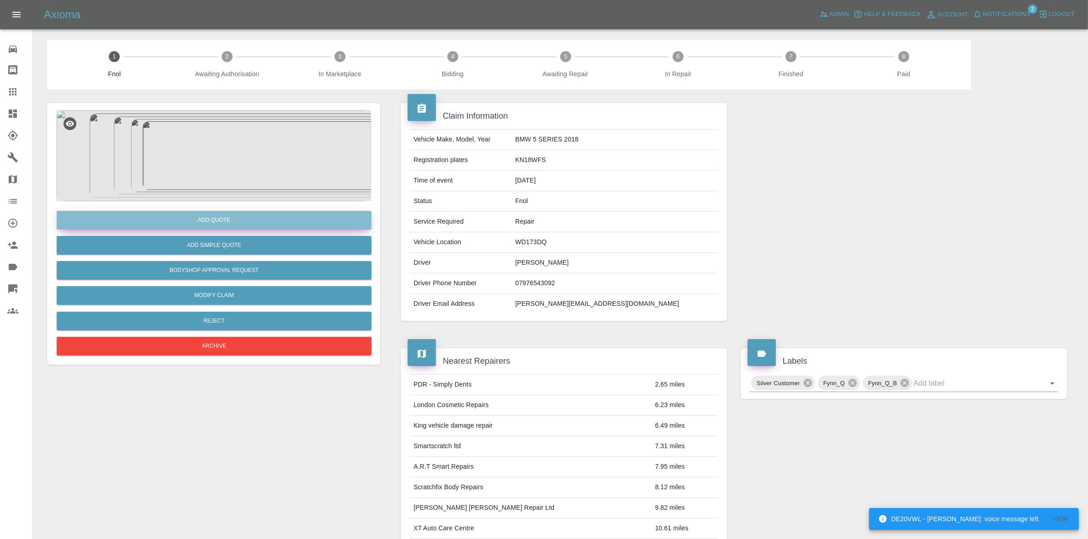
click at [225, 214] on button "Add Quote" at bounding box center [214, 220] width 315 height 19
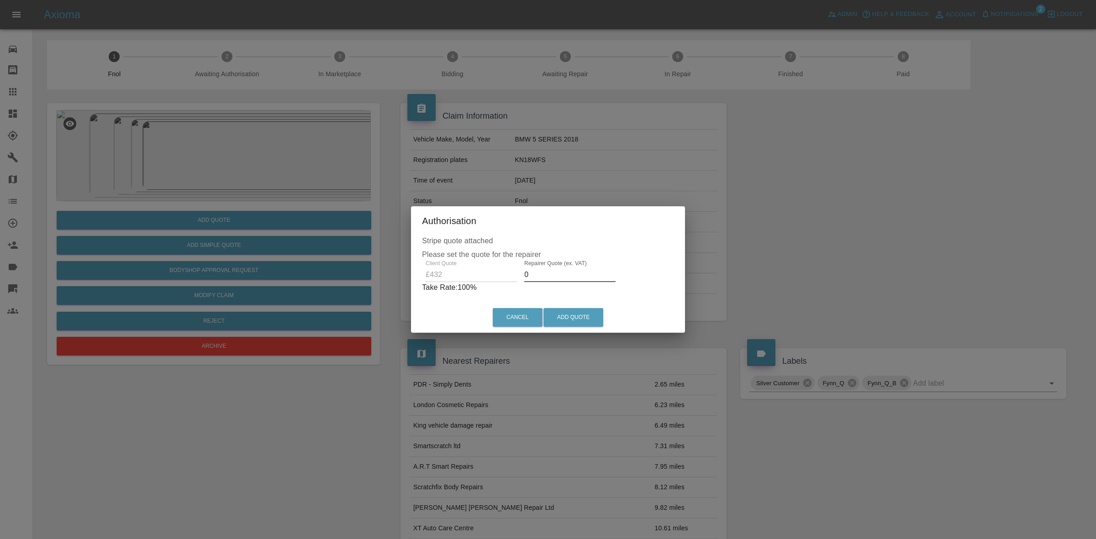
click at [556, 279] on input "0" at bounding box center [569, 275] width 91 height 15
type input "290"
click at [569, 316] on button "Add Quote" at bounding box center [574, 317] width 60 height 19
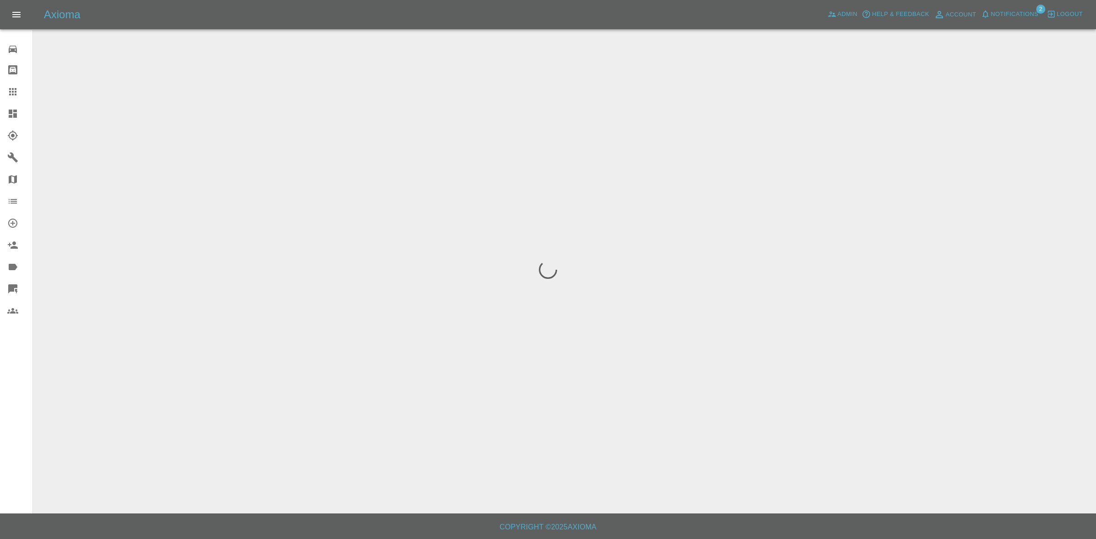
click at [1017, 10] on span "Notifications" at bounding box center [1015, 14] width 48 height 11
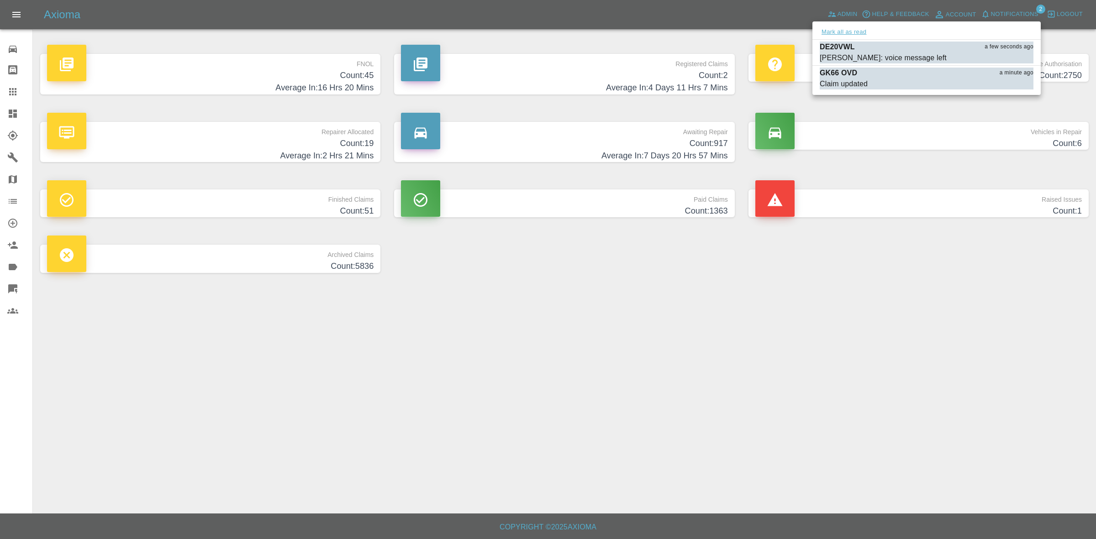
click at [844, 33] on button "Mark all as read" at bounding box center [844, 32] width 48 height 11
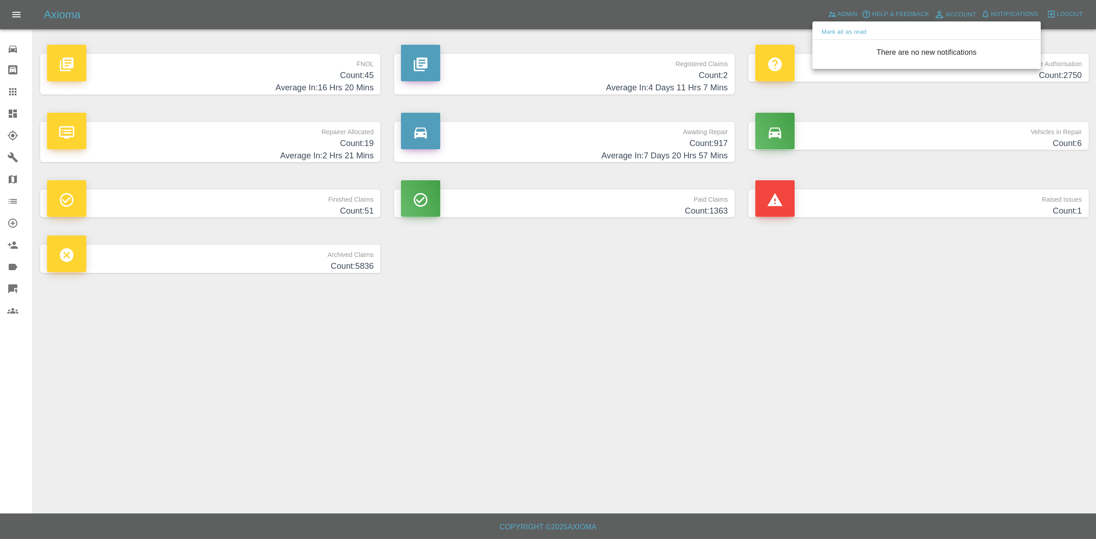
drag, startPoint x: 983, startPoint y: 416, endPoint x: 581, endPoint y: 219, distance: 447.6
click at [985, 421] on div at bounding box center [548, 269] width 1096 height 539
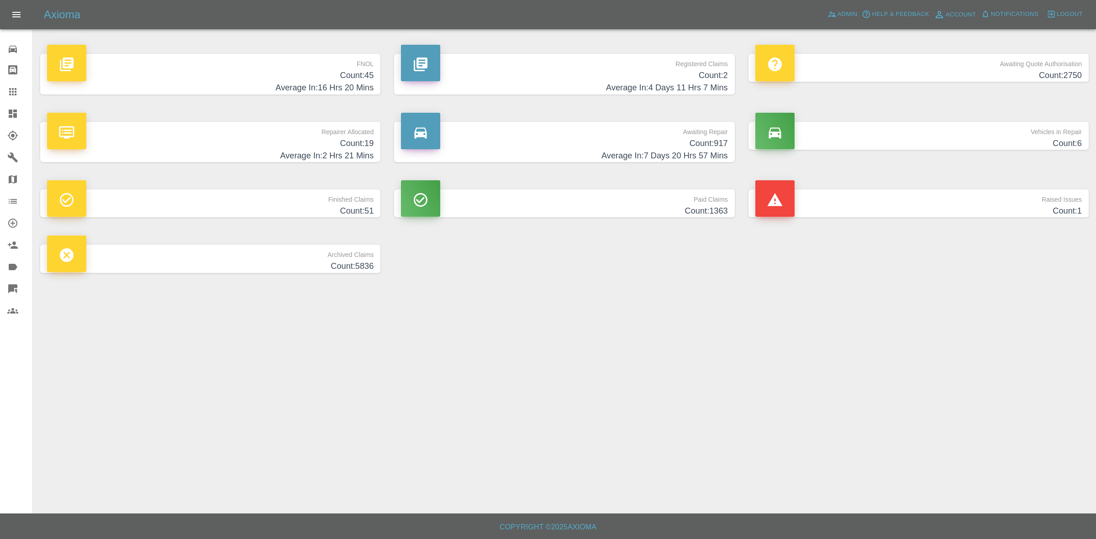
click at [312, 150] on h4 "Average In: 2 Hrs 21 Mins" at bounding box center [210, 156] width 327 height 12
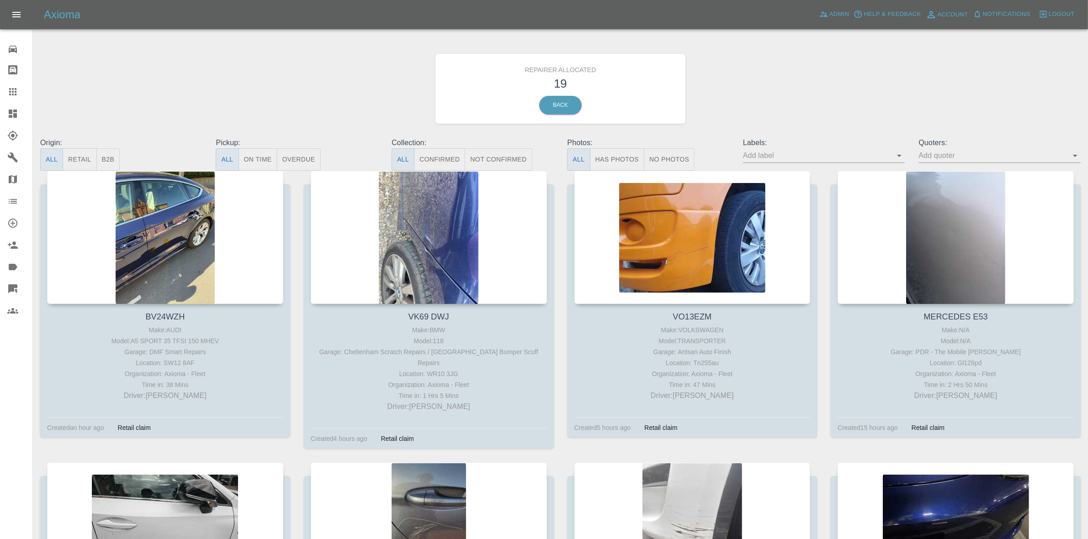
click at [84, 155] on button "Retail" at bounding box center [80, 159] width 34 height 22
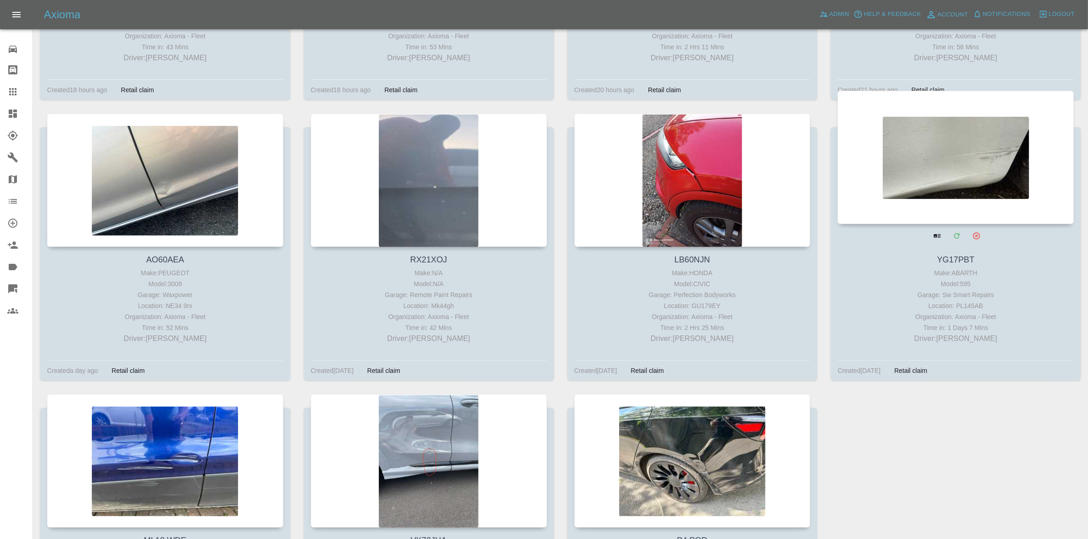
scroll to position [803, 0]
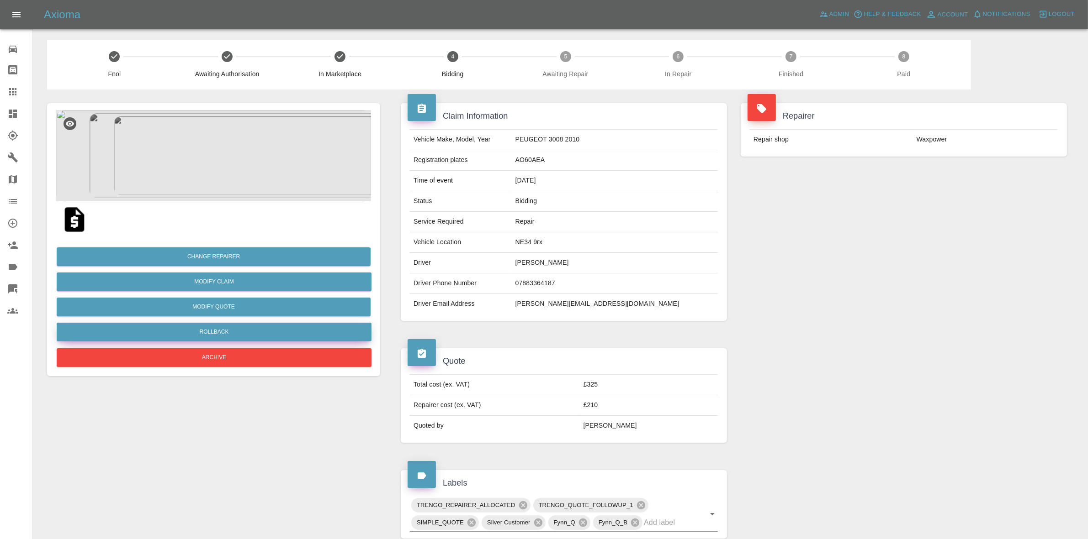
click at [248, 336] on button "Rollback" at bounding box center [214, 332] width 315 height 19
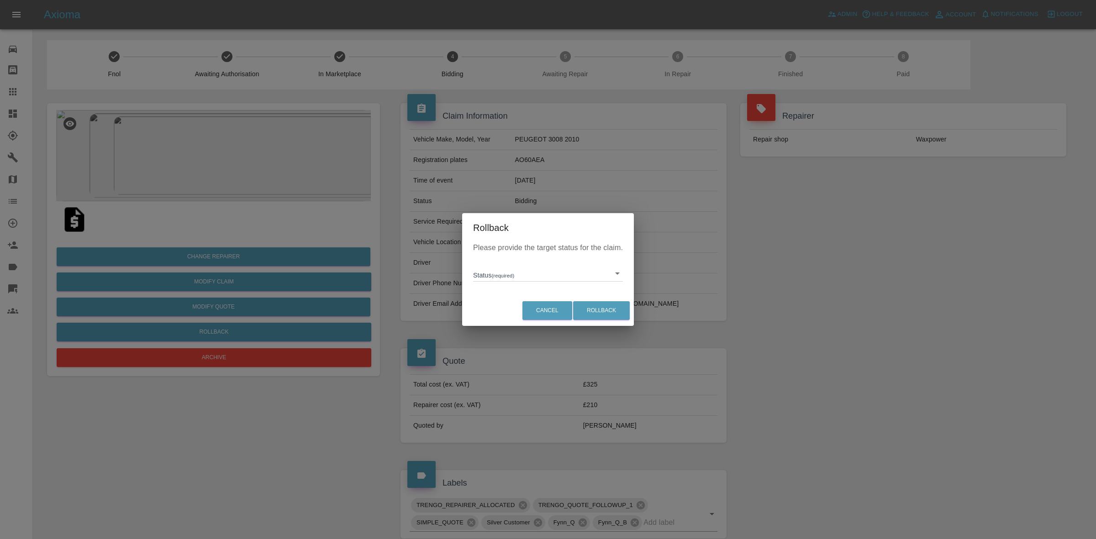
click at [537, 273] on body "Axioma Admin Help & Feedback Account Notifications 0 Logout Repair home Bodysho…" at bounding box center [548, 454] width 1096 height 909
click at [533, 316] on li "In Marketplace" at bounding box center [547, 315] width 145 height 21
type input "in-marketplace"
click at [582, 309] on button "Rollback" at bounding box center [601, 310] width 57 height 19
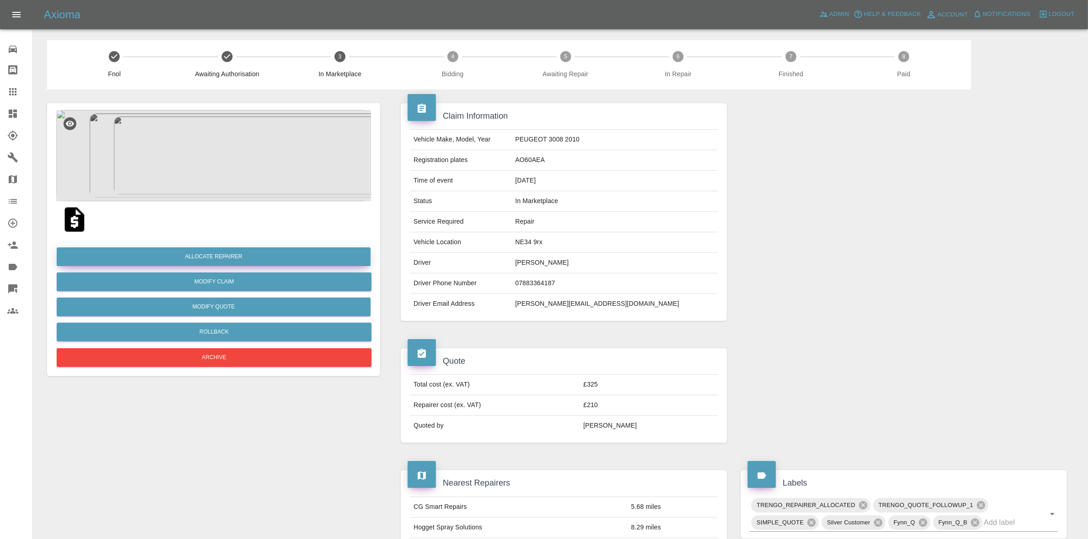
click at [247, 256] on button "Allocate Repairer" at bounding box center [214, 257] width 314 height 19
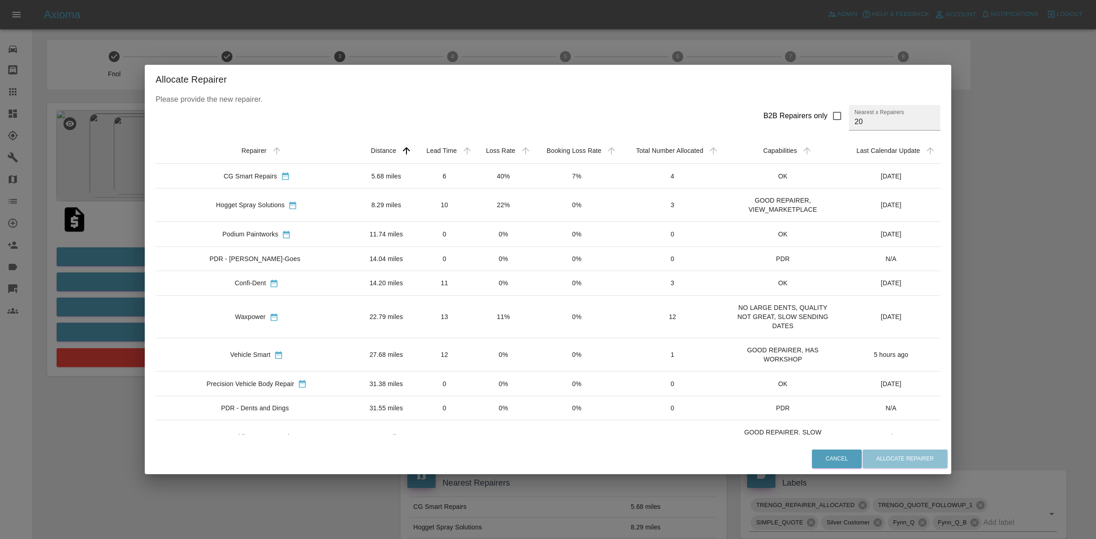
click at [474, 179] on td "40%" at bounding box center [503, 176] width 58 height 25
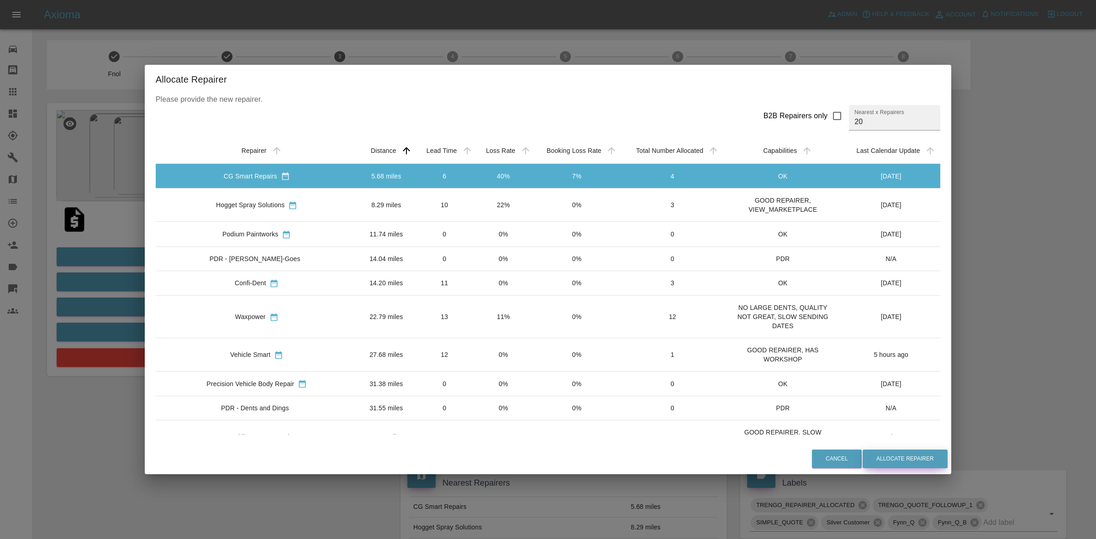
click at [879, 460] on button "Allocate Repairer" at bounding box center [905, 459] width 85 height 19
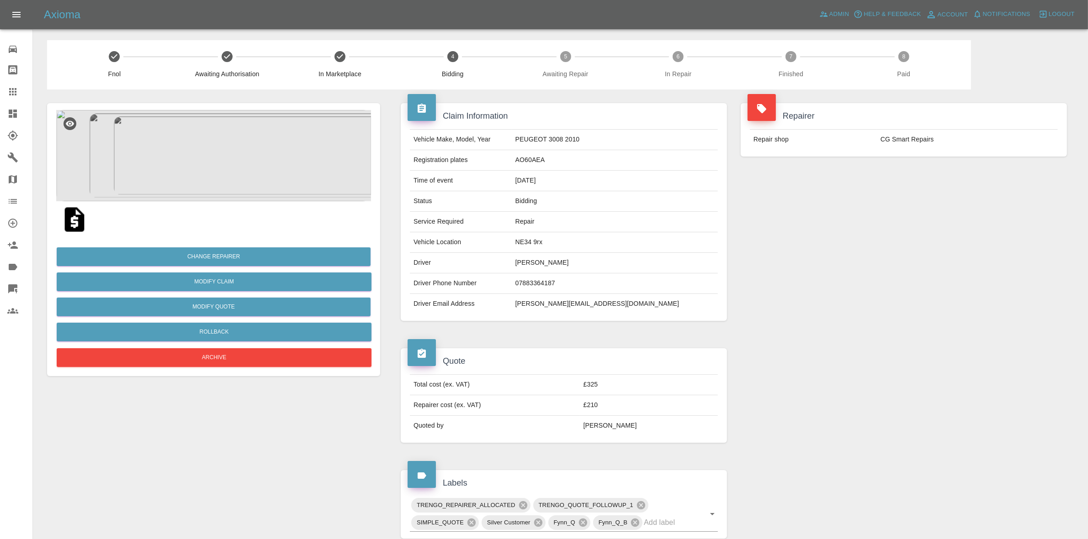
click at [884, 191] on div "Repairer Repair shop CG Smart Repairs" at bounding box center [904, 212] width 340 height 245
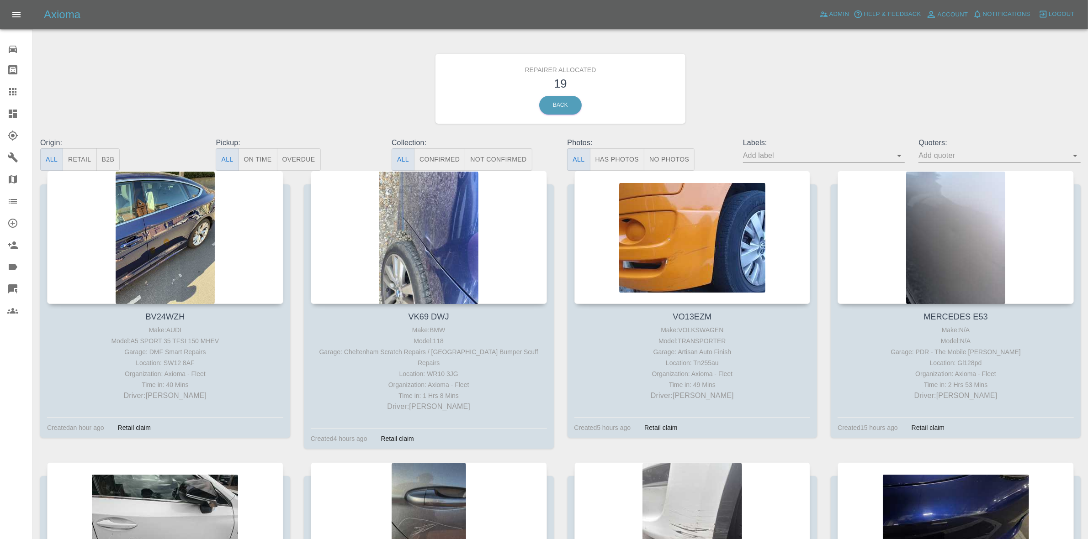
drag, startPoint x: 71, startPoint y: 158, endPoint x: 77, endPoint y: 164, distance: 7.8
click at [71, 158] on button "Retail" at bounding box center [80, 159] width 34 height 22
click at [81, 163] on button "Retail" at bounding box center [80, 159] width 34 height 22
click at [995, 17] on span "Notifications" at bounding box center [1006, 14] width 48 height 11
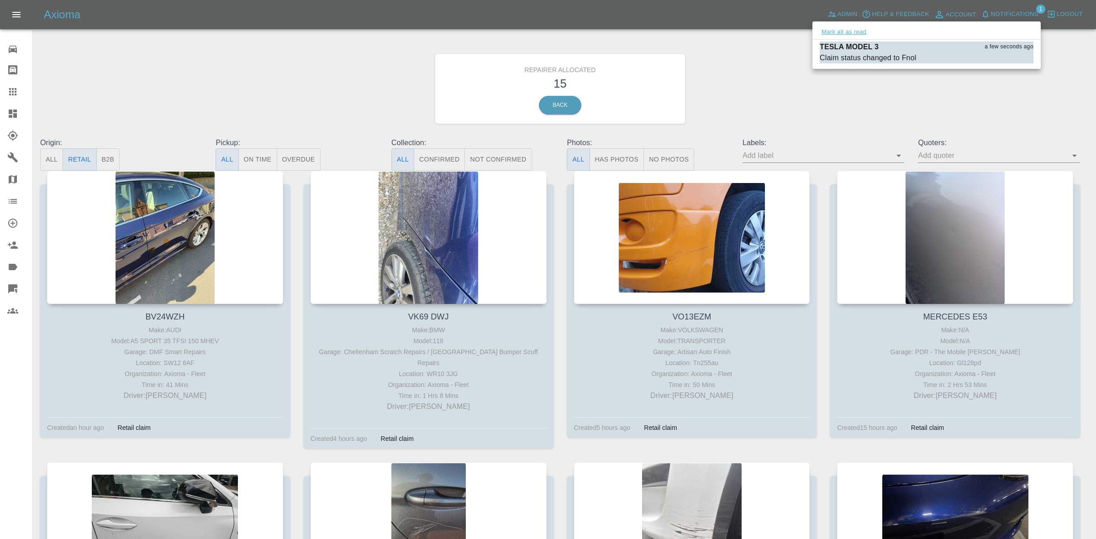
click at [842, 29] on button "Mark all as read" at bounding box center [844, 32] width 48 height 11
click at [778, 71] on div at bounding box center [548, 269] width 1096 height 539
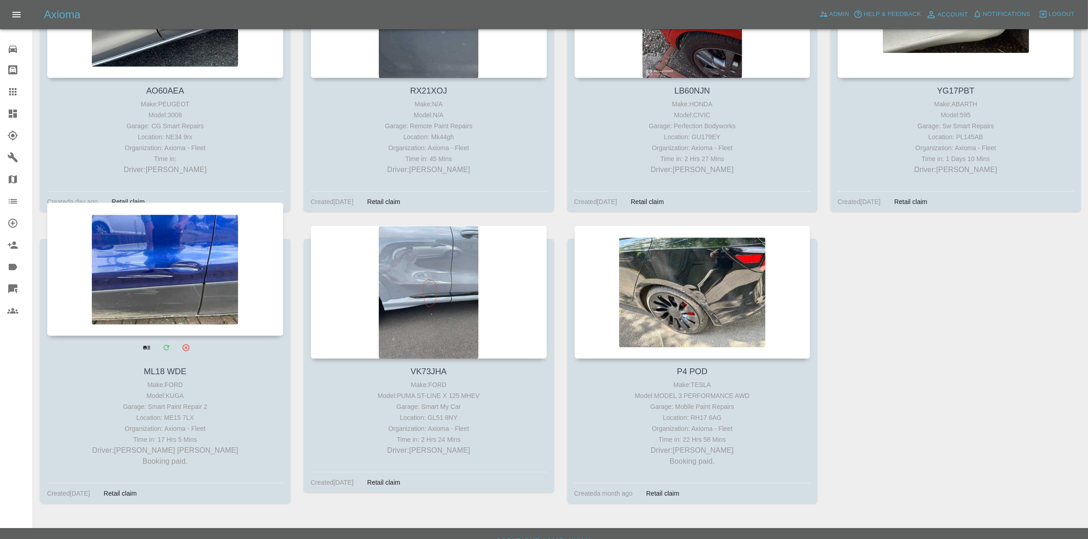
scroll to position [803, 0]
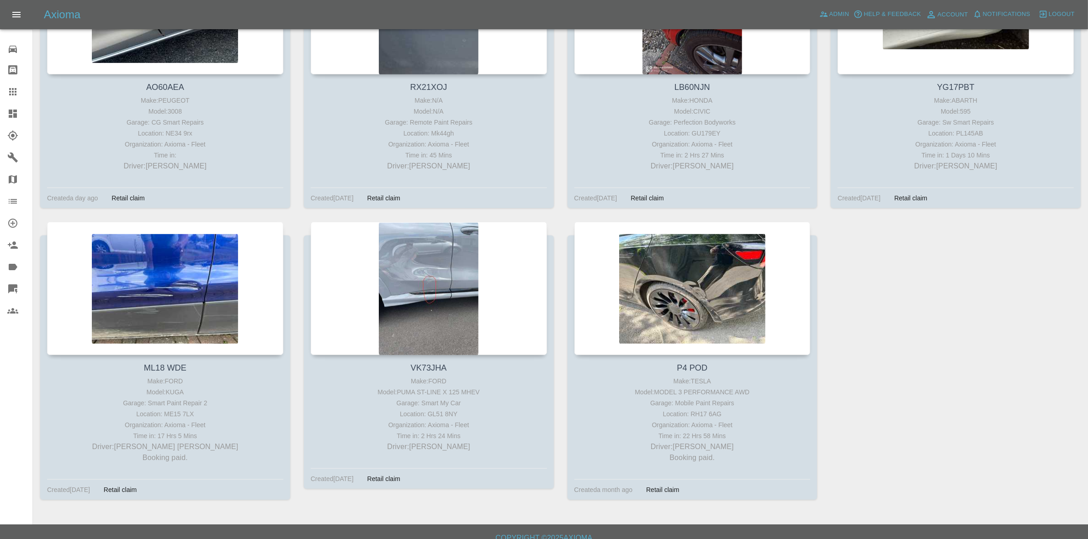
click at [0, 105] on link "Dashboard" at bounding box center [16, 114] width 32 height 22
drag, startPoint x: 0, startPoint y: 105, endPoint x: 134, endPoint y: 70, distance: 138.4
click at [0, 106] on link "Dashboard" at bounding box center [16, 114] width 32 height 22
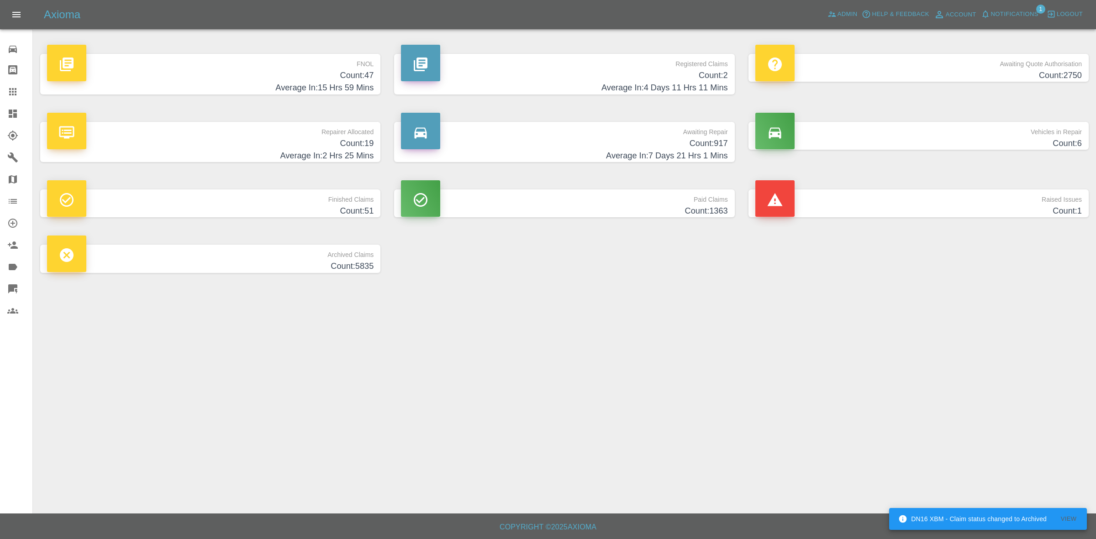
click at [305, 87] on h4 "Average In: 15 Hrs 59 Mins" at bounding box center [210, 88] width 327 height 12
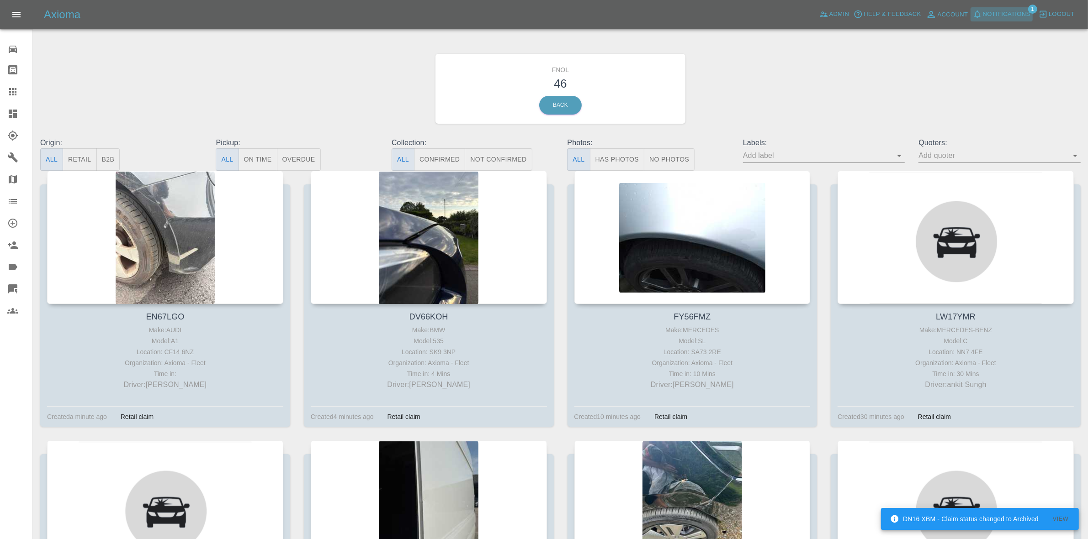
click at [1022, 10] on span "Notifications" at bounding box center [1006, 14] width 48 height 11
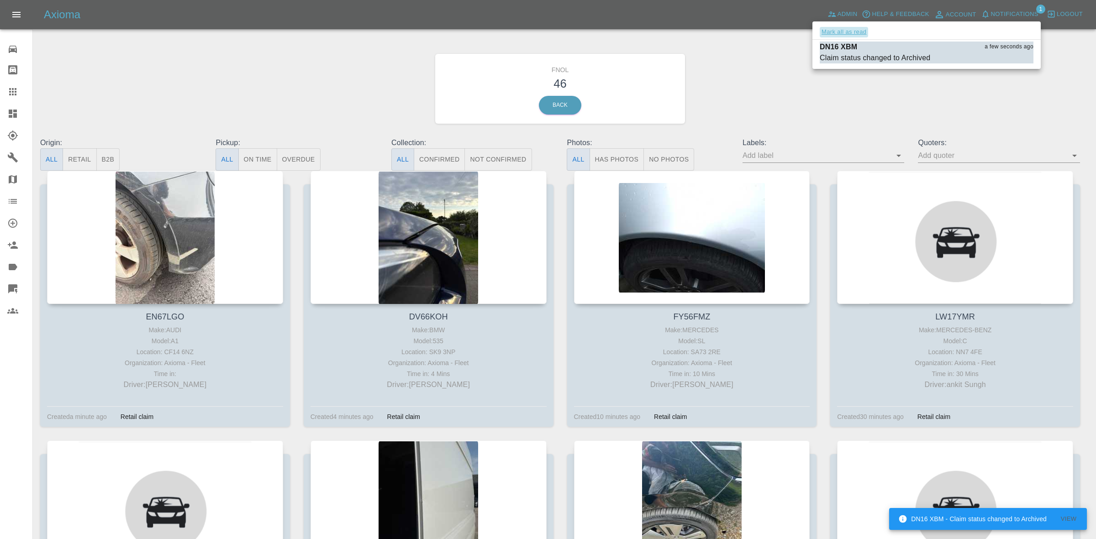
click at [857, 29] on button "Mark all as read" at bounding box center [844, 32] width 48 height 11
drag, startPoint x: 773, startPoint y: 129, endPoint x: 811, endPoint y: 141, distance: 39.7
click at [781, 132] on div at bounding box center [548, 269] width 1096 height 539
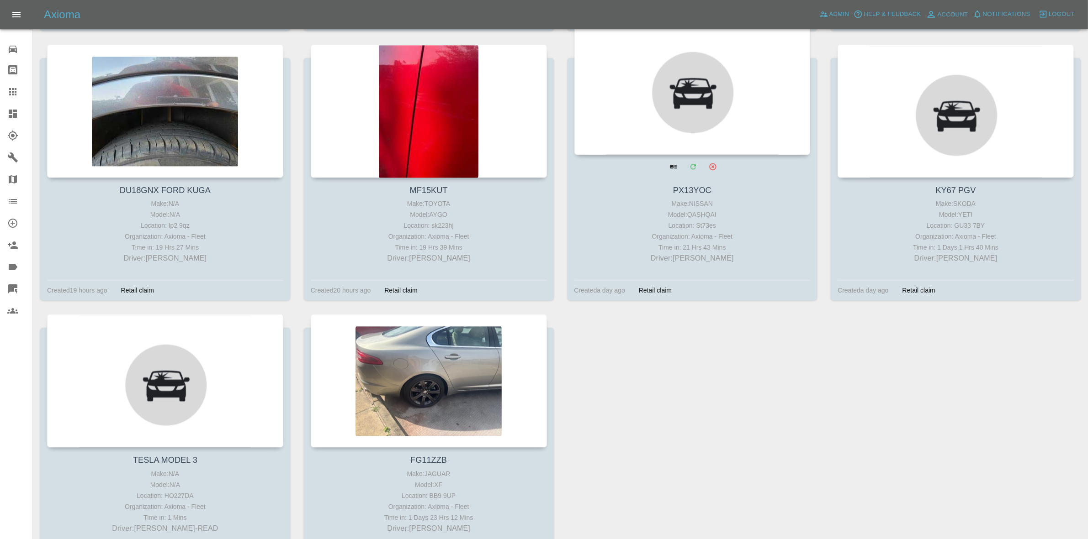
scroll to position [2712, 0]
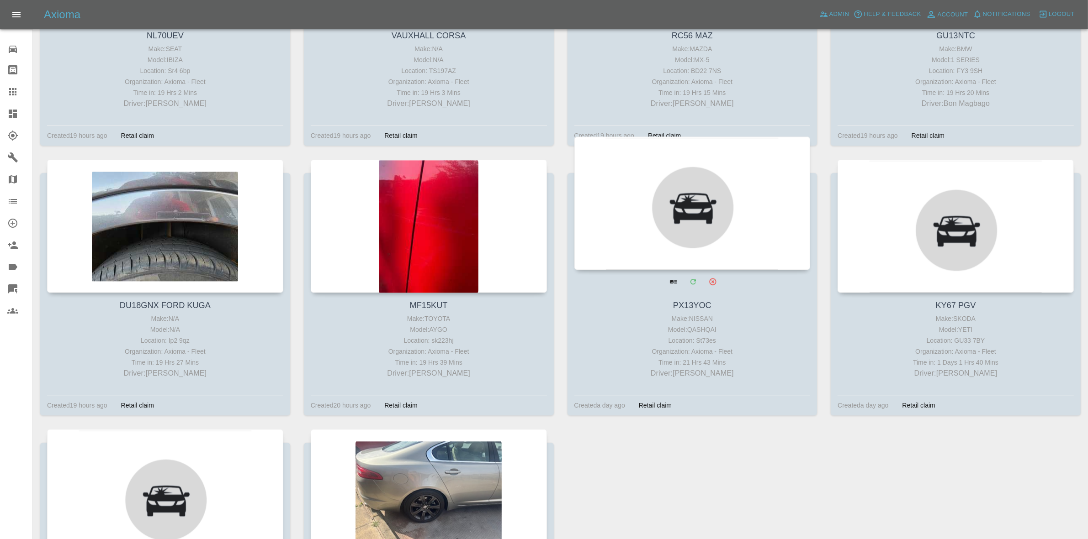
drag, startPoint x: 679, startPoint y: 231, endPoint x: 629, endPoint y: 232, distance: 50.7
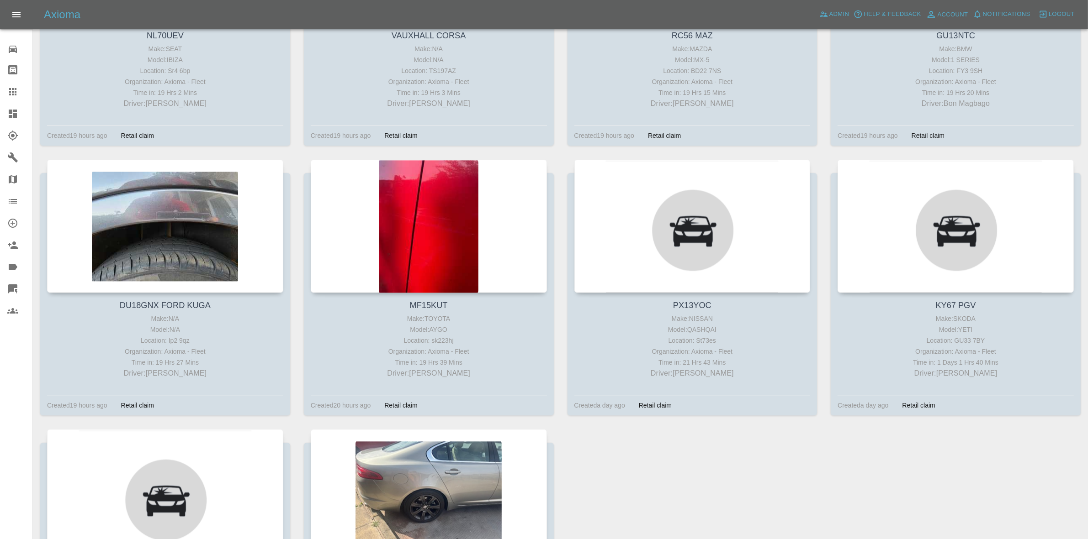
click at [0, 119] on link "Dashboard" at bounding box center [16, 114] width 32 height 22
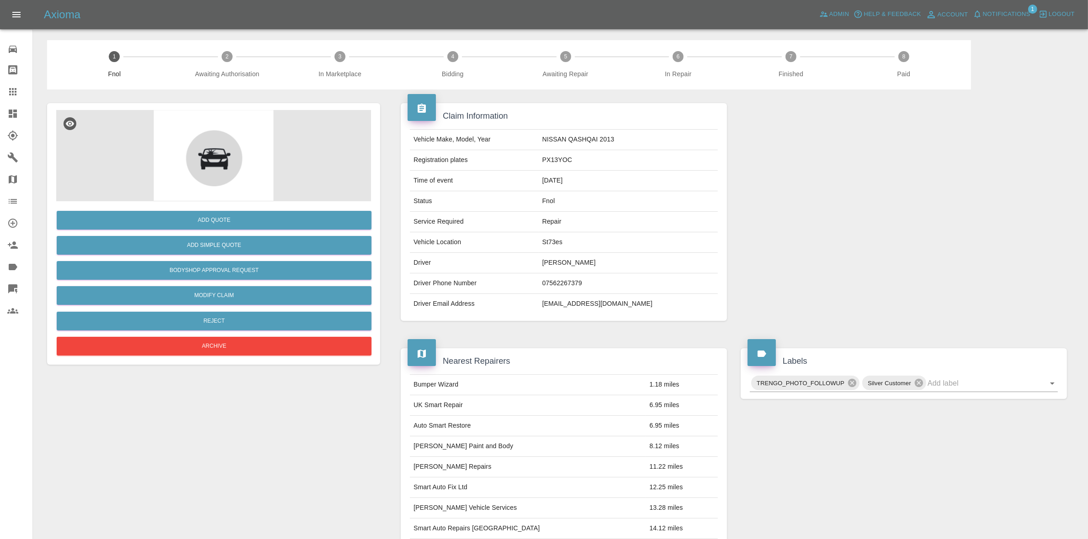
click at [998, 11] on span "Notifications" at bounding box center [1006, 14] width 48 height 11
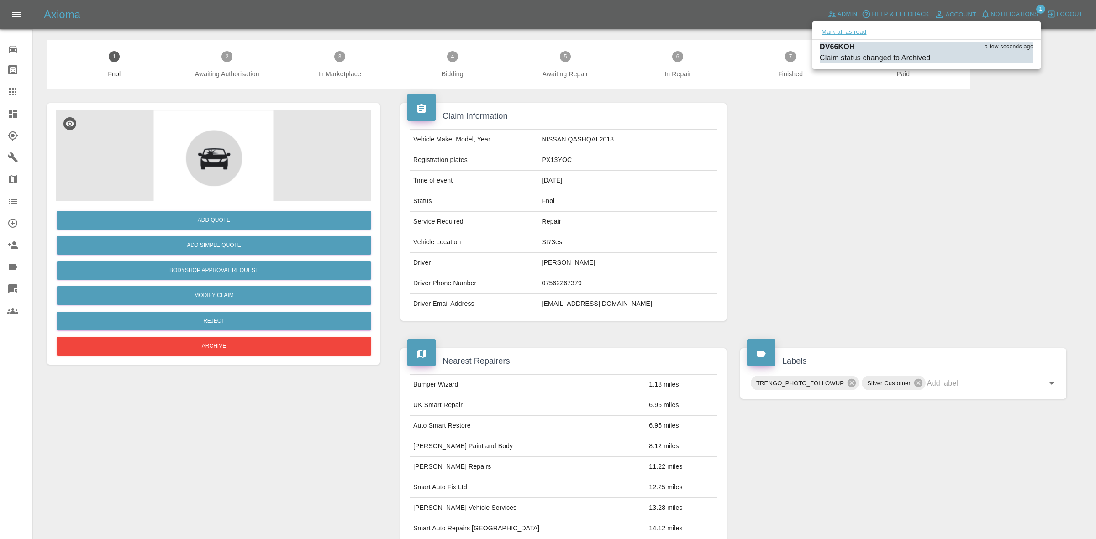
click at [854, 31] on button "Mark all as read" at bounding box center [844, 32] width 48 height 11
drag, startPoint x: 985, startPoint y: 273, endPoint x: 674, endPoint y: 193, distance: 320.7
click at [984, 273] on div at bounding box center [548, 269] width 1096 height 539
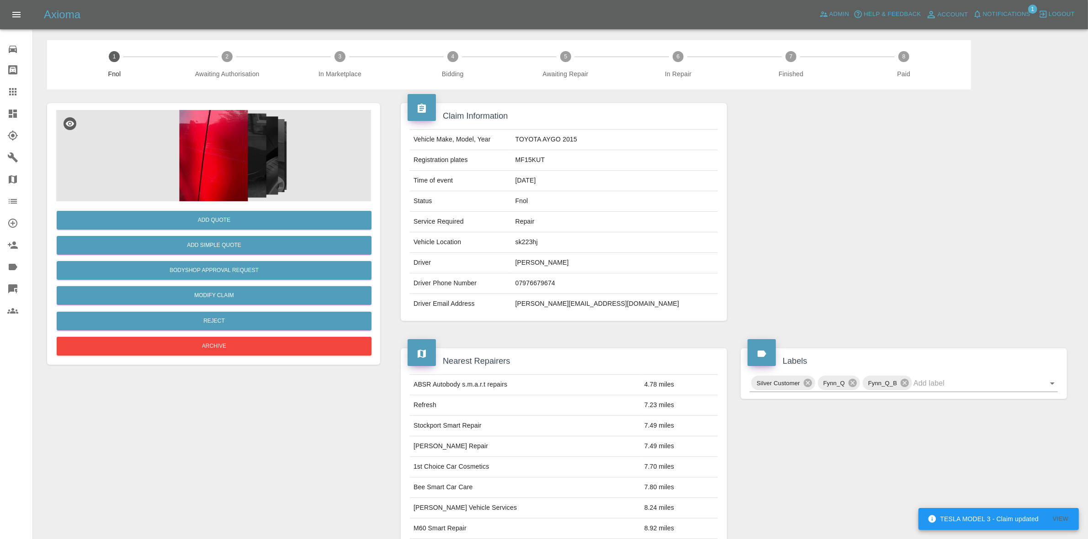
click at [991, 12] on span "Notifications" at bounding box center [1006, 14] width 48 height 11
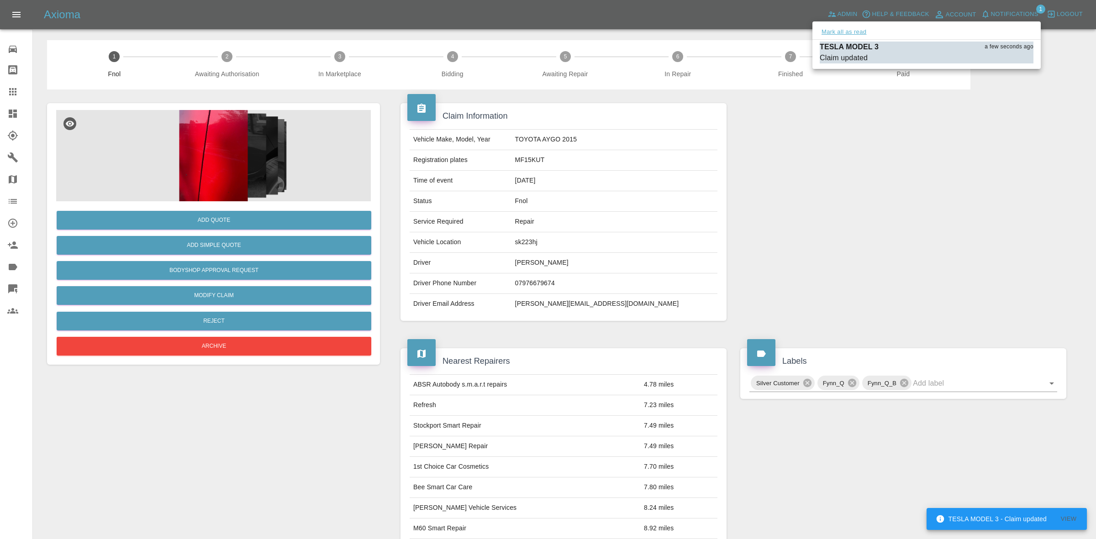
click at [868, 31] on button "Mark all as read" at bounding box center [844, 32] width 48 height 11
drag, startPoint x: 1006, startPoint y: 300, endPoint x: 554, endPoint y: 193, distance: 464.7
click at [1005, 300] on div at bounding box center [548, 269] width 1096 height 539
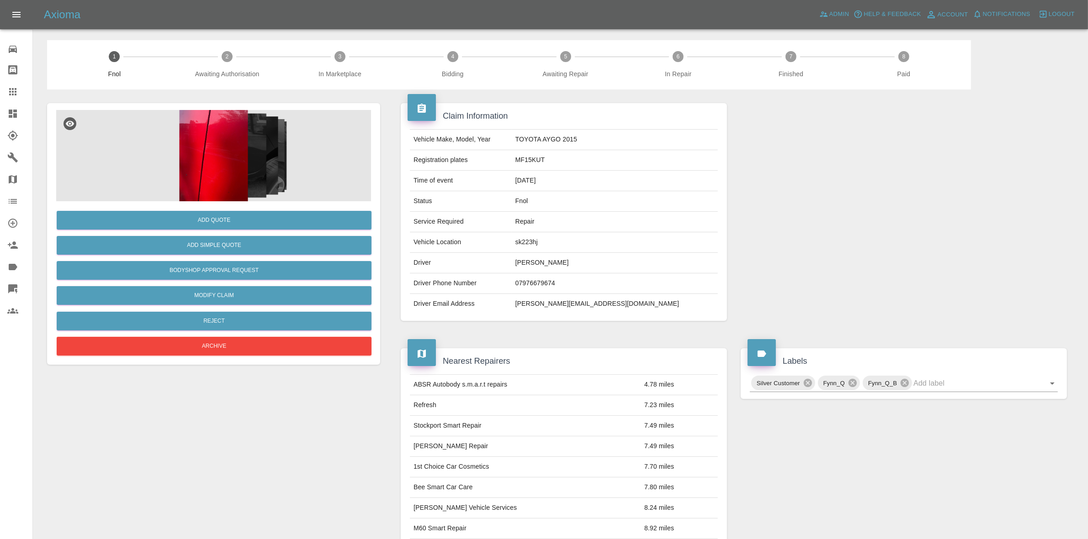
click at [217, 168] on img at bounding box center [213, 155] width 315 height 91
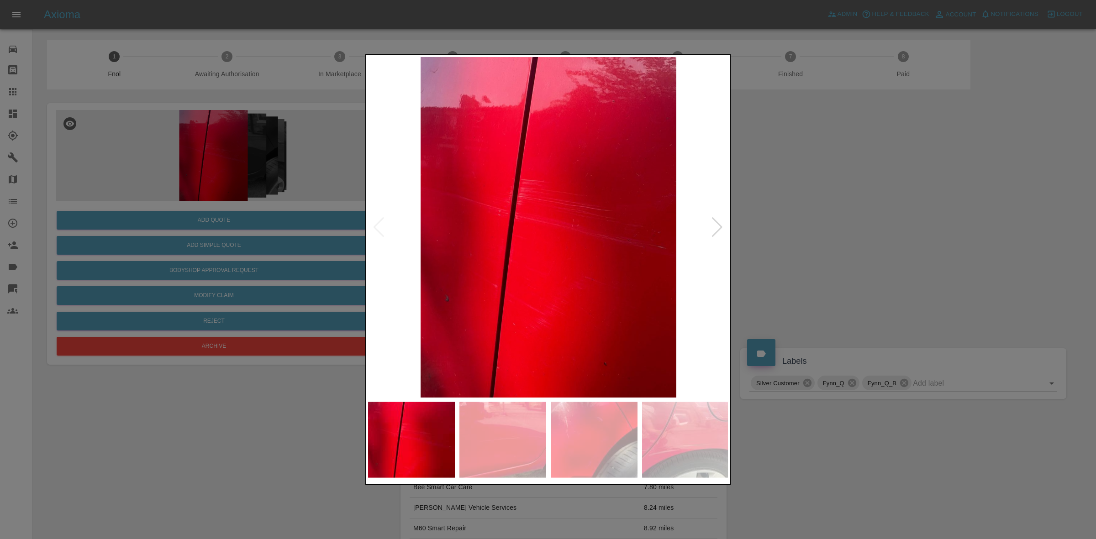
click at [719, 235] on div at bounding box center [717, 227] width 12 height 20
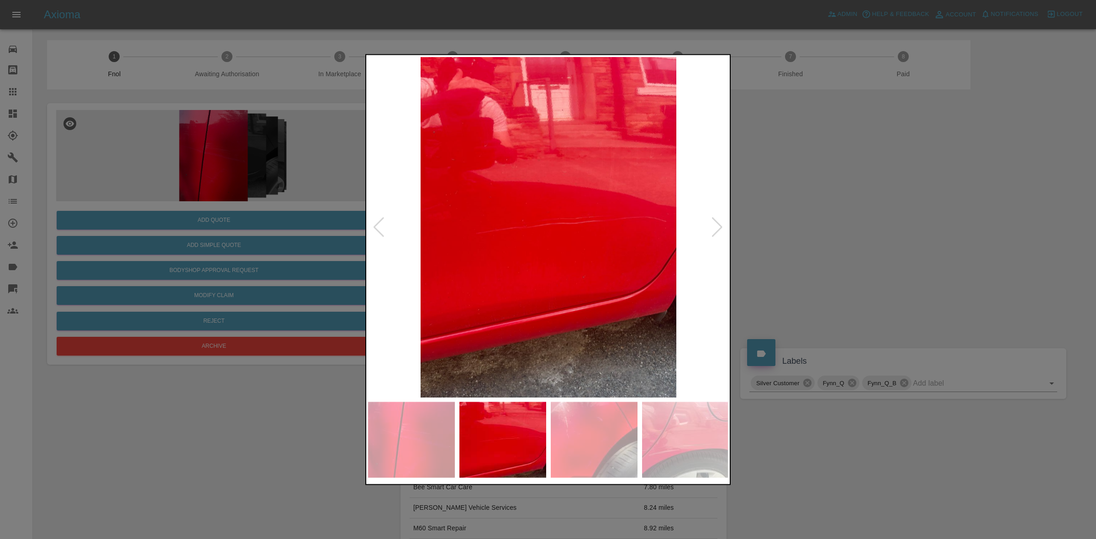
click at [719, 235] on div at bounding box center [717, 227] width 12 height 20
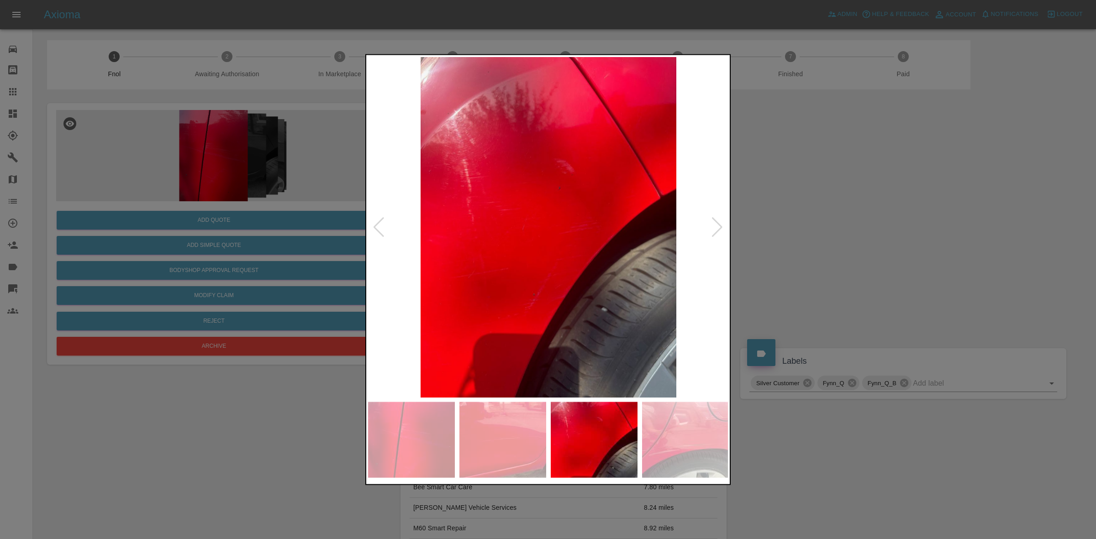
click at [563, 193] on img at bounding box center [548, 227] width 361 height 341
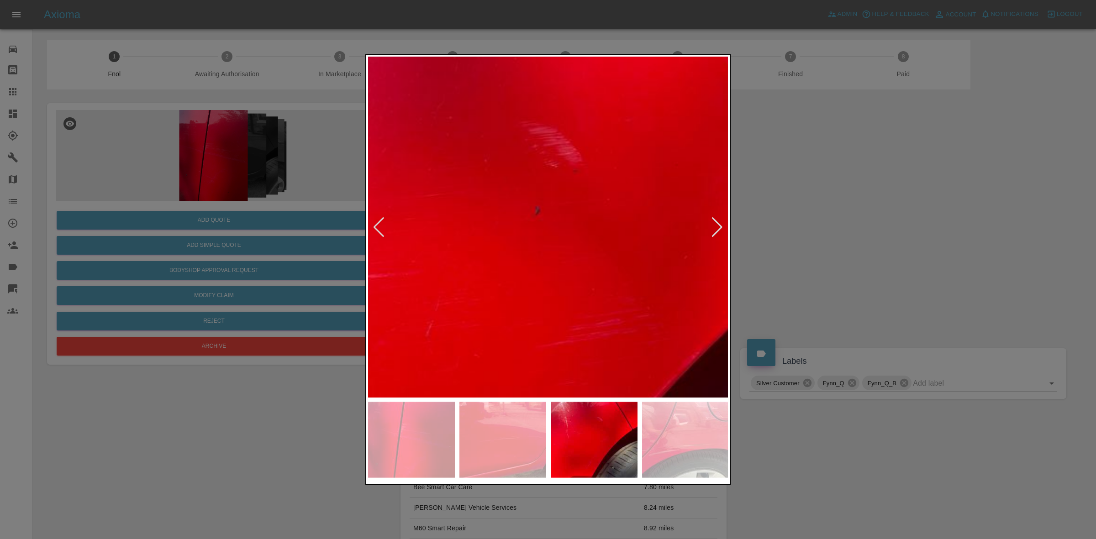
click at [563, 193] on img at bounding box center [504, 328] width 1083 height 1023
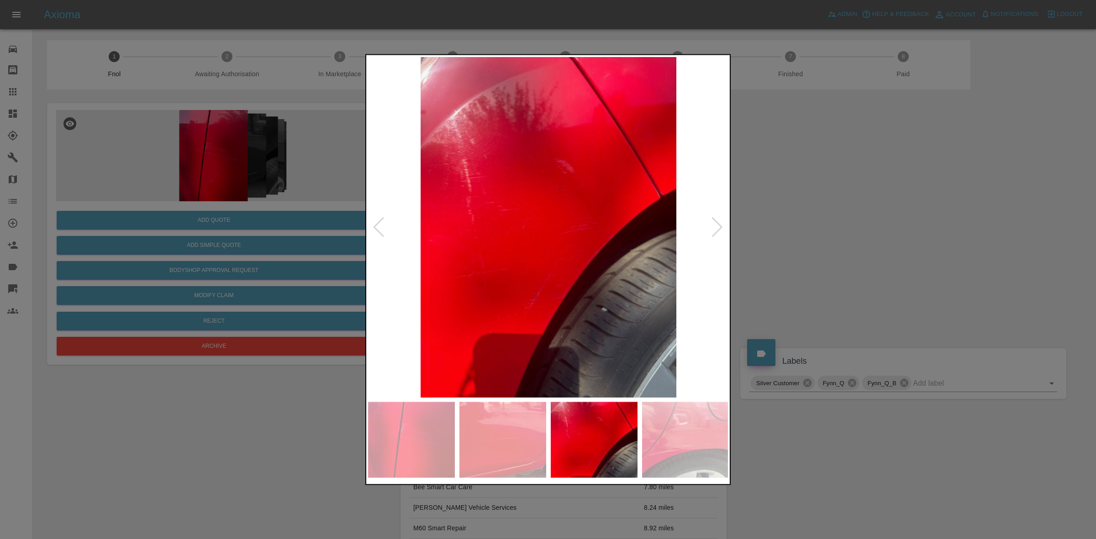
click at [716, 220] on div at bounding box center [717, 227] width 12 height 20
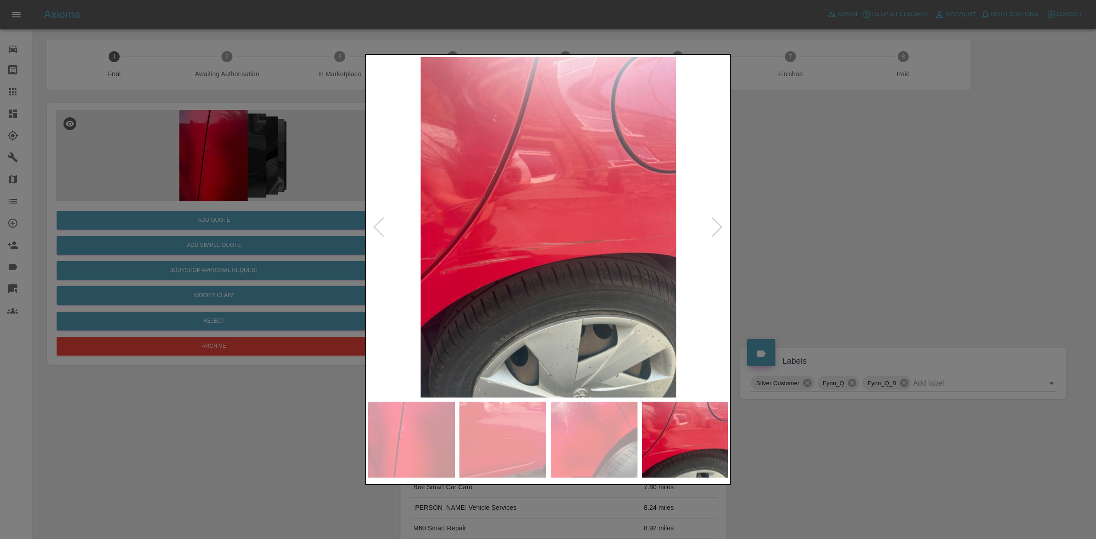
click at [716, 220] on div at bounding box center [717, 227] width 12 height 20
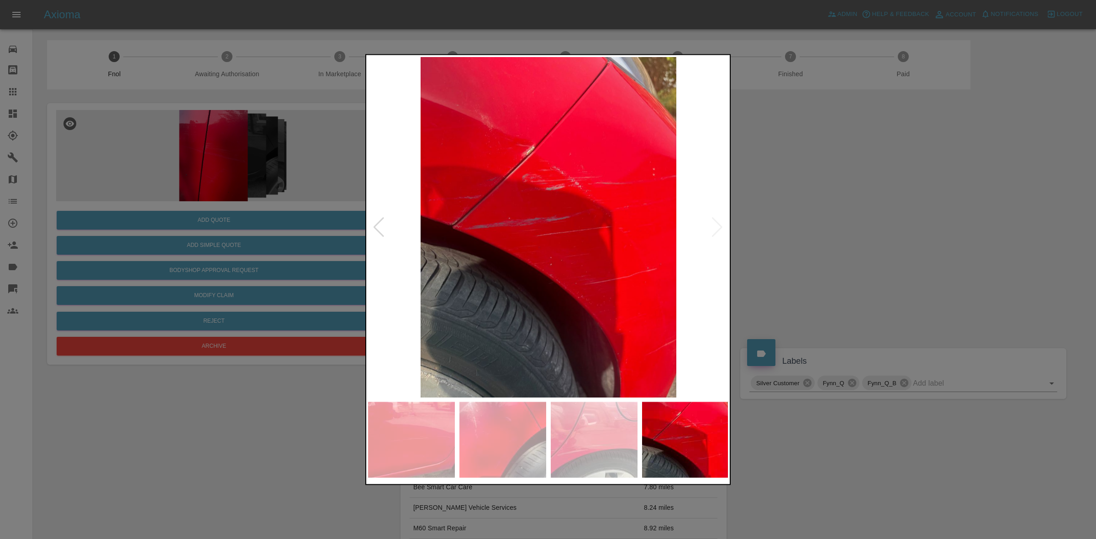
click at [716, 220] on img at bounding box center [548, 227] width 361 height 341
click at [815, 225] on div at bounding box center [548, 269] width 1096 height 539
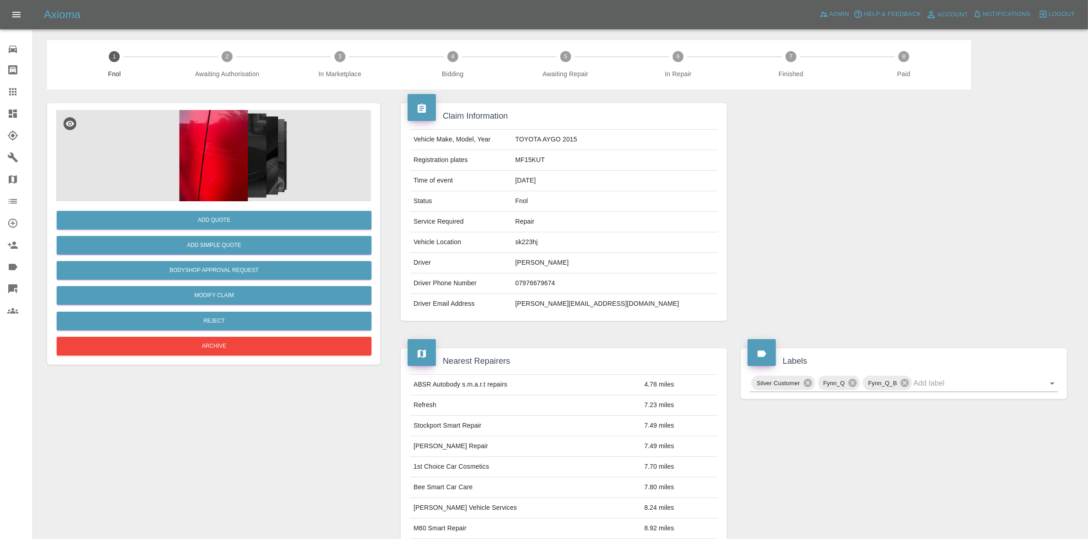
scroll to position [313, 0]
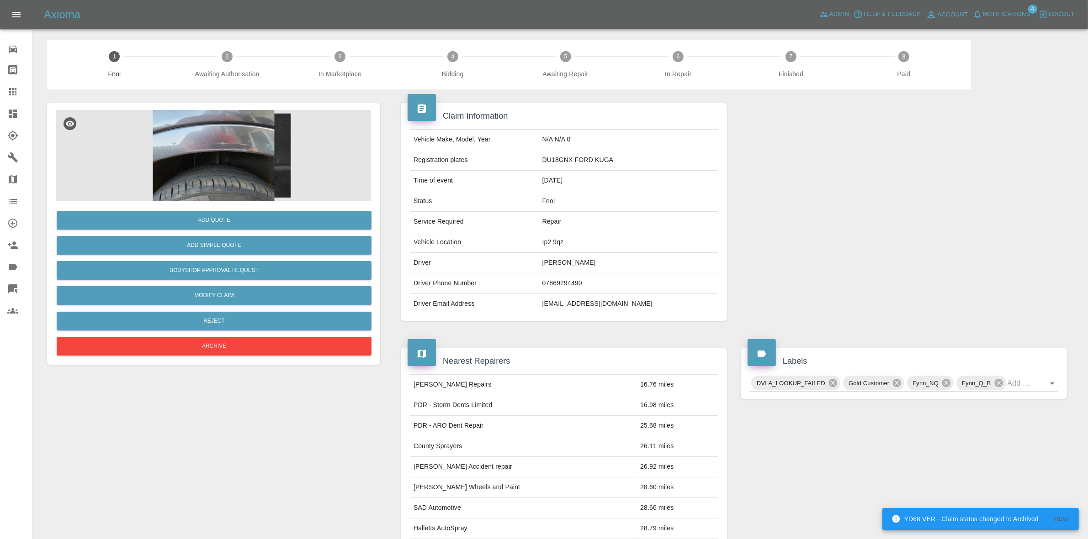
click at [1016, 13] on span "Notifications" at bounding box center [1006, 14] width 48 height 11
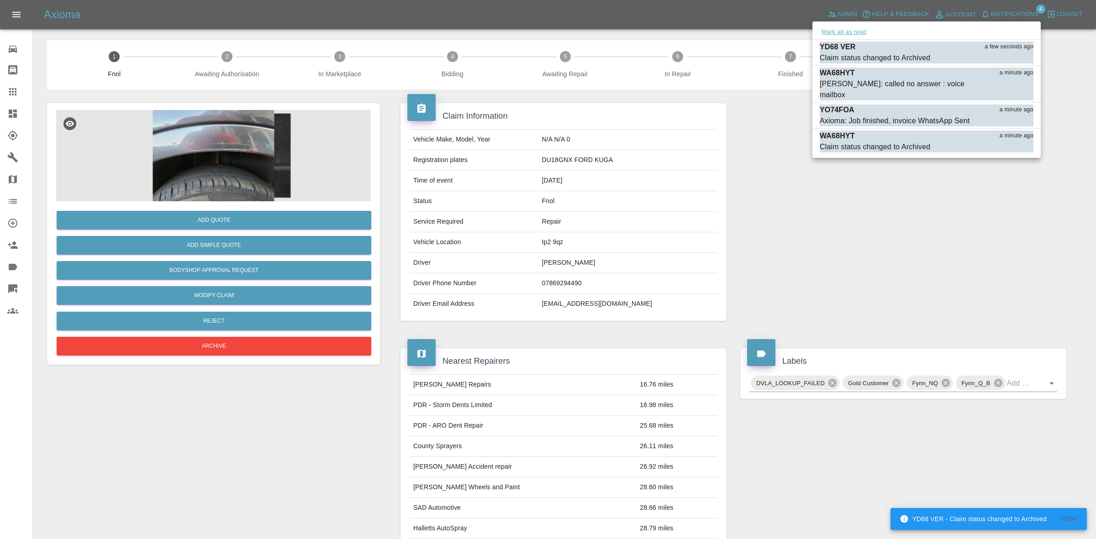
click at [849, 35] on button "Mark all as read" at bounding box center [844, 32] width 48 height 11
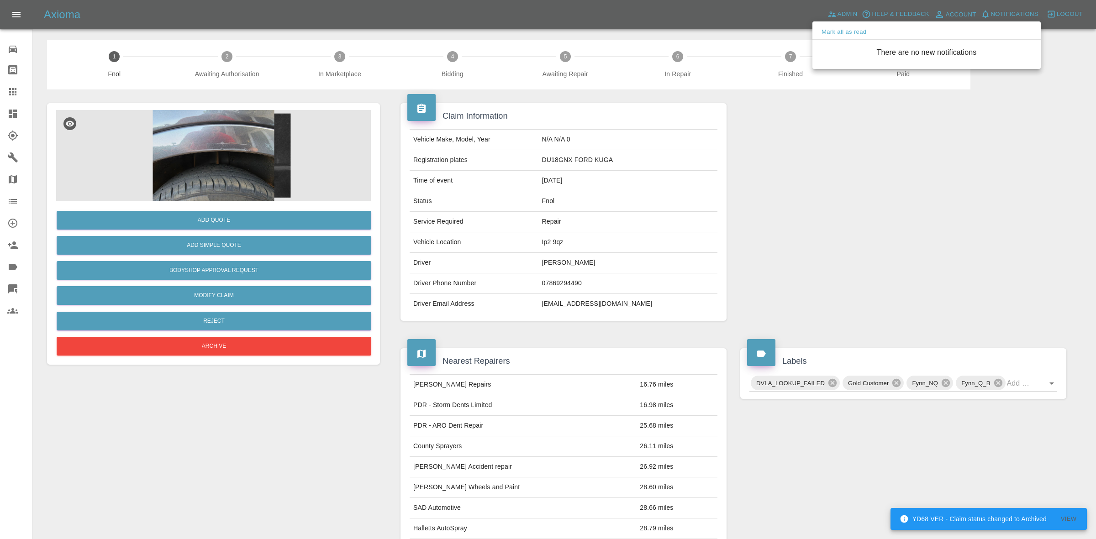
click at [932, 213] on div at bounding box center [548, 269] width 1096 height 539
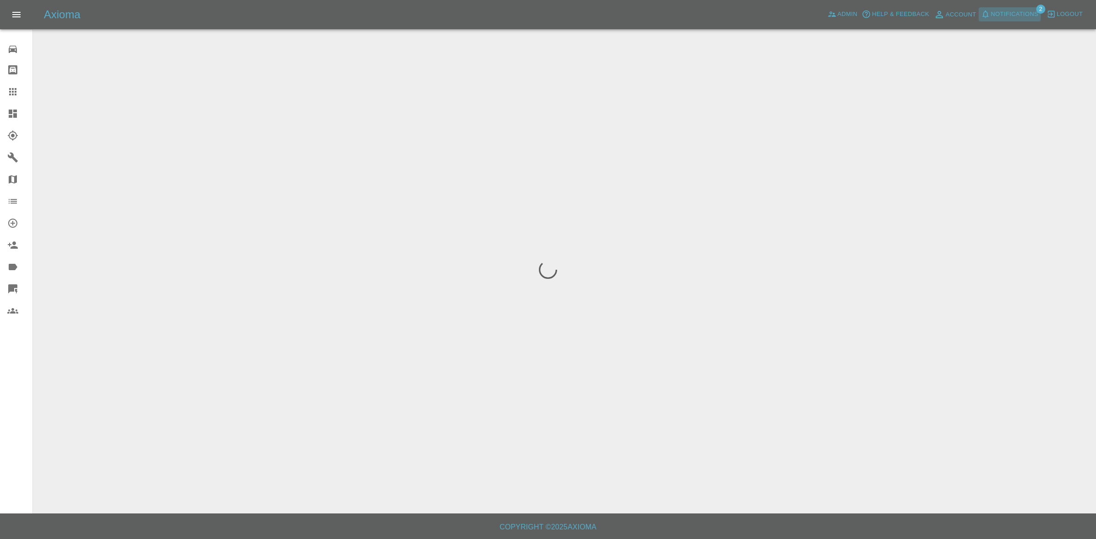
click at [1007, 12] on span "Notifications" at bounding box center [1015, 14] width 48 height 11
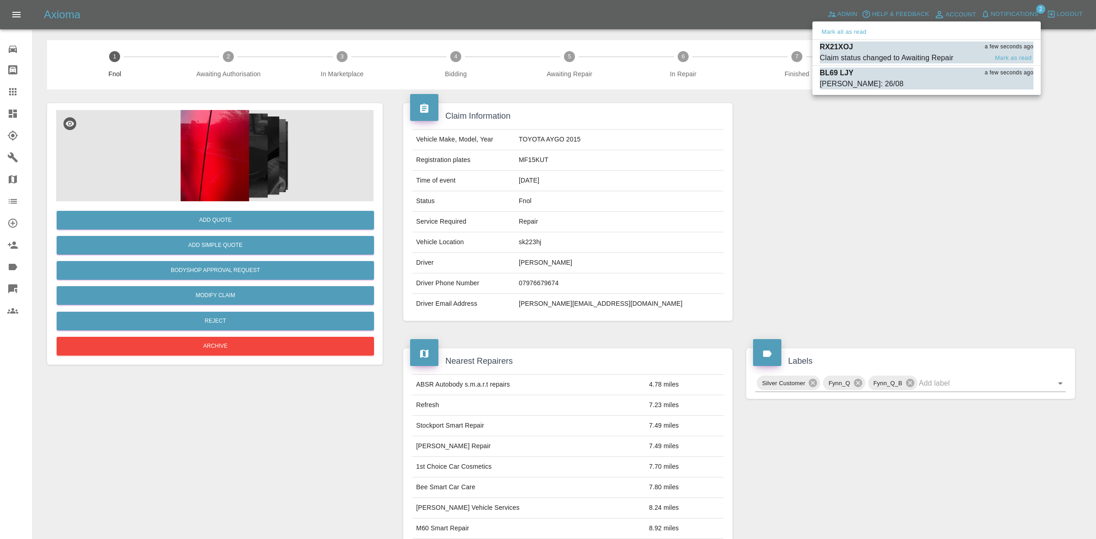
click at [930, 53] on div "Claim status changed to Awaiting Repair" at bounding box center [887, 58] width 134 height 11
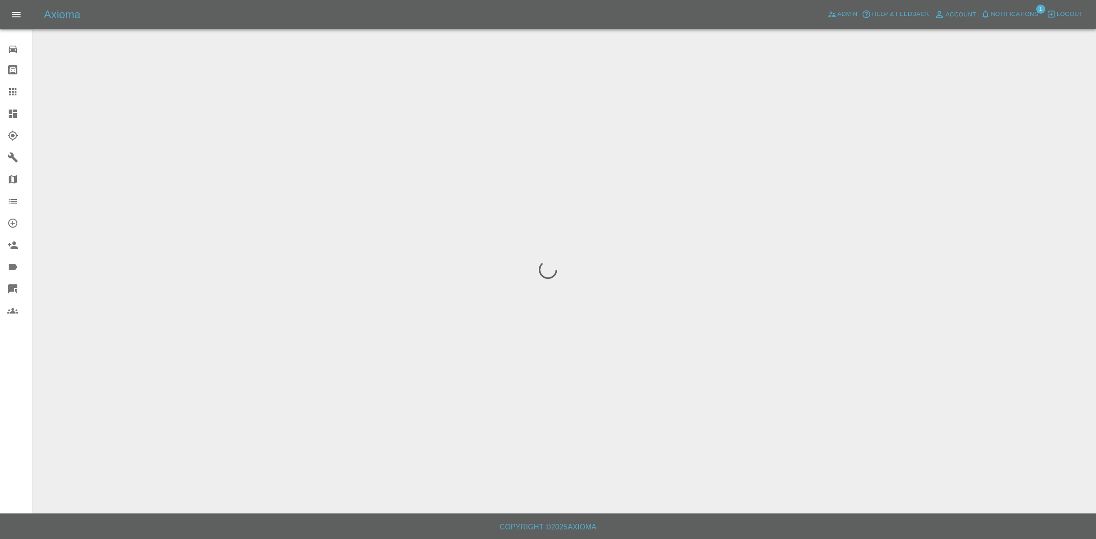
click at [1006, 13] on span "Notifications" at bounding box center [1015, 14] width 48 height 11
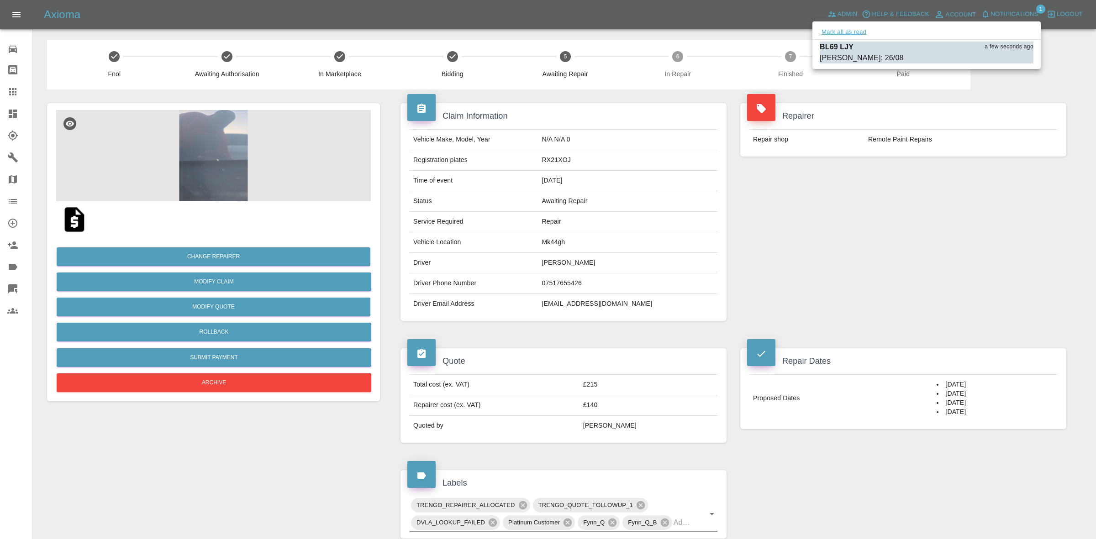
click at [836, 35] on button "Mark all as read" at bounding box center [844, 32] width 48 height 11
click at [965, 148] on div at bounding box center [548, 269] width 1096 height 539
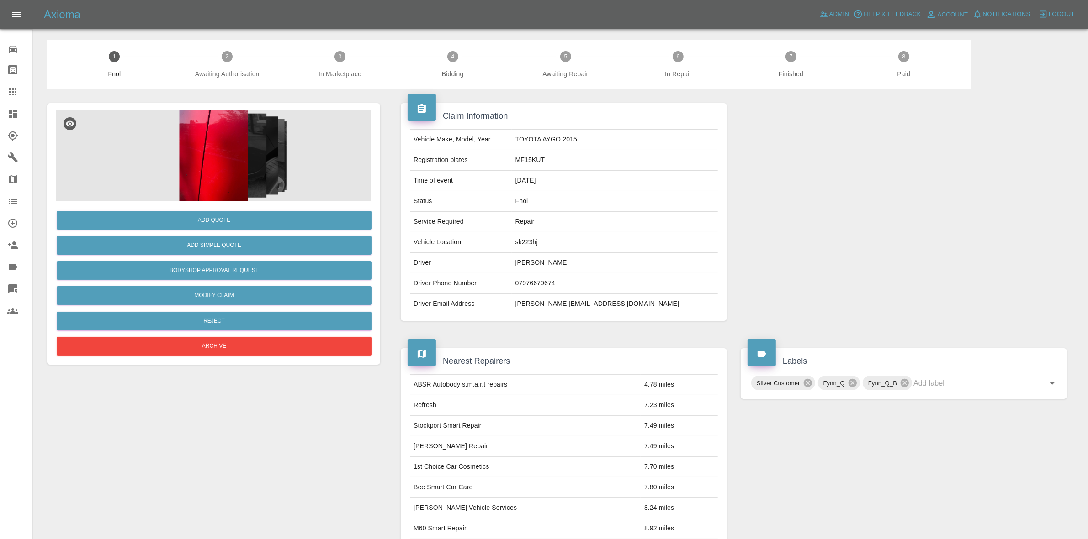
click at [203, 150] on img at bounding box center [213, 155] width 315 height 91
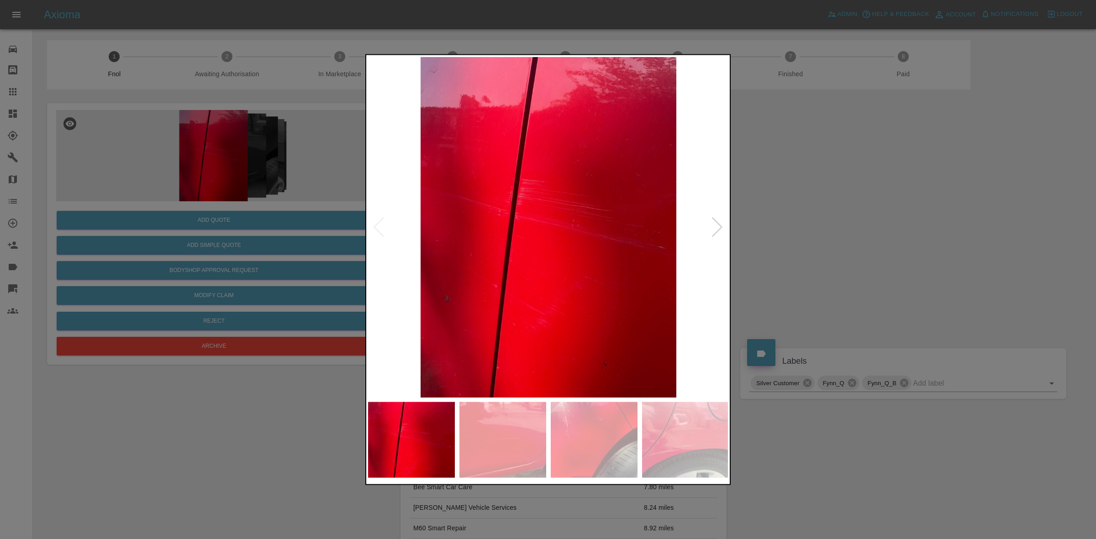
click at [719, 222] on div at bounding box center [717, 227] width 12 height 20
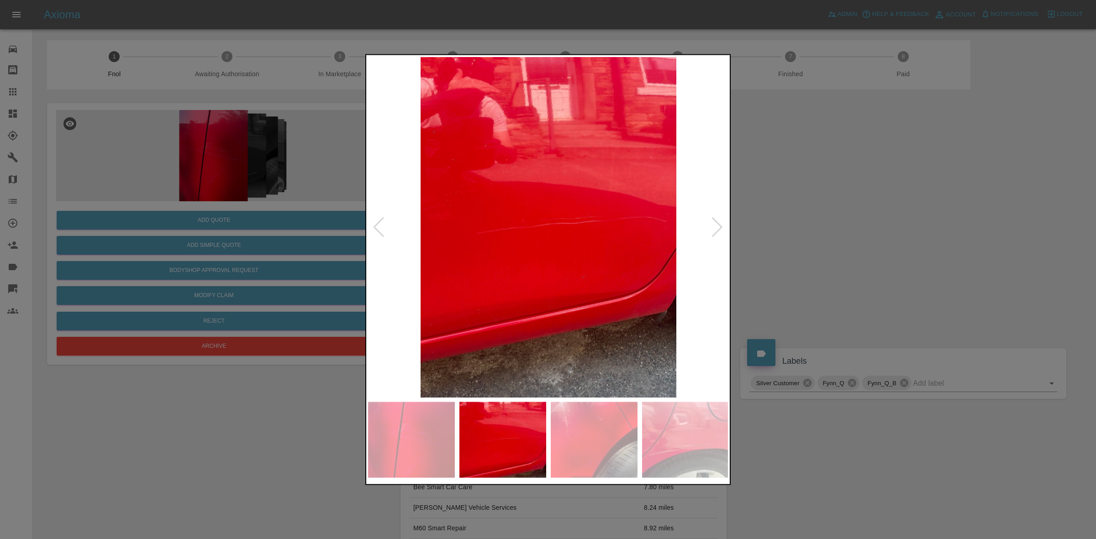
click at [808, 247] on div at bounding box center [548, 269] width 1096 height 539
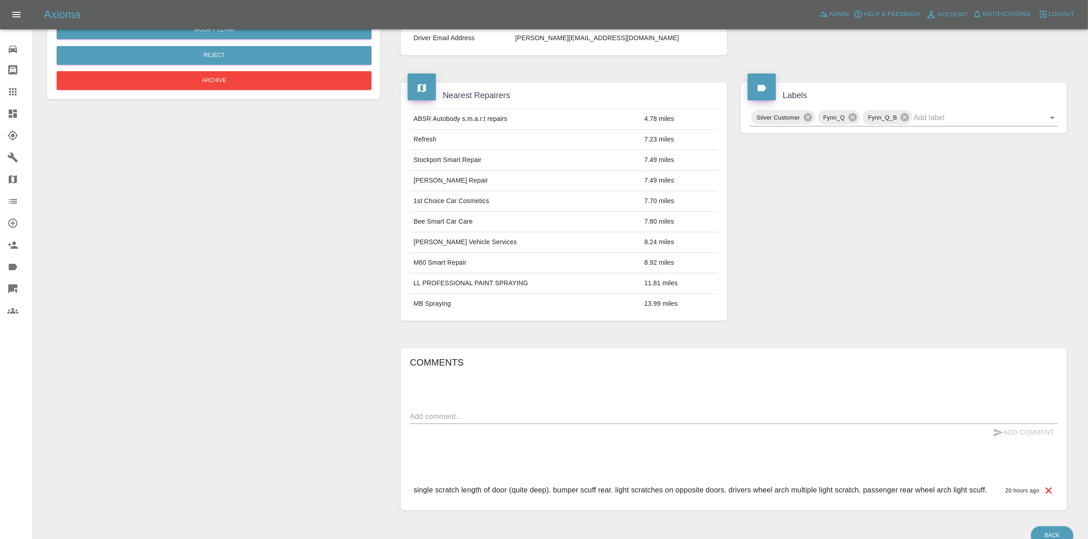
scroll to position [27, 0]
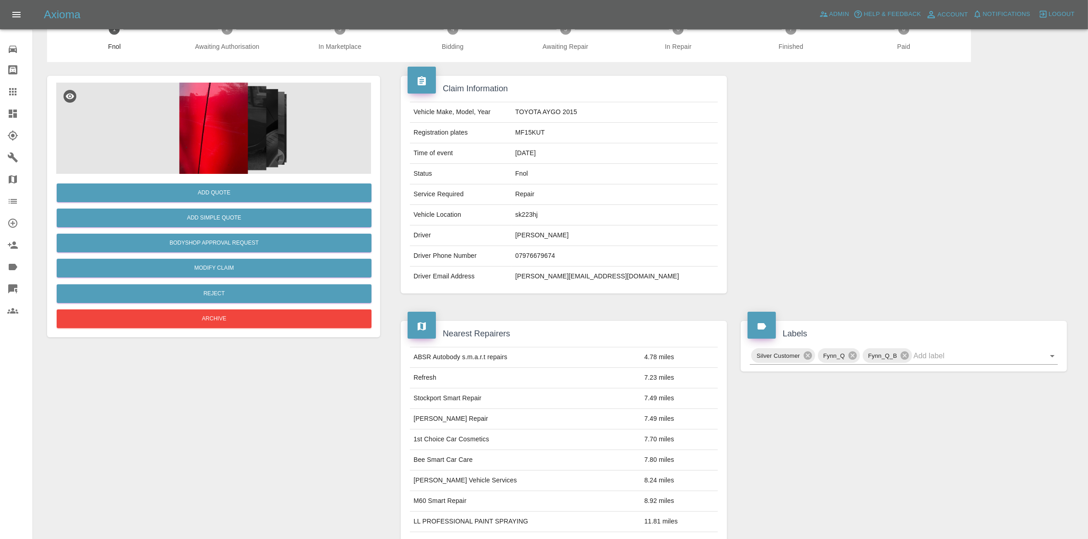
click at [253, 146] on img at bounding box center [213, 128] width 315 height 91
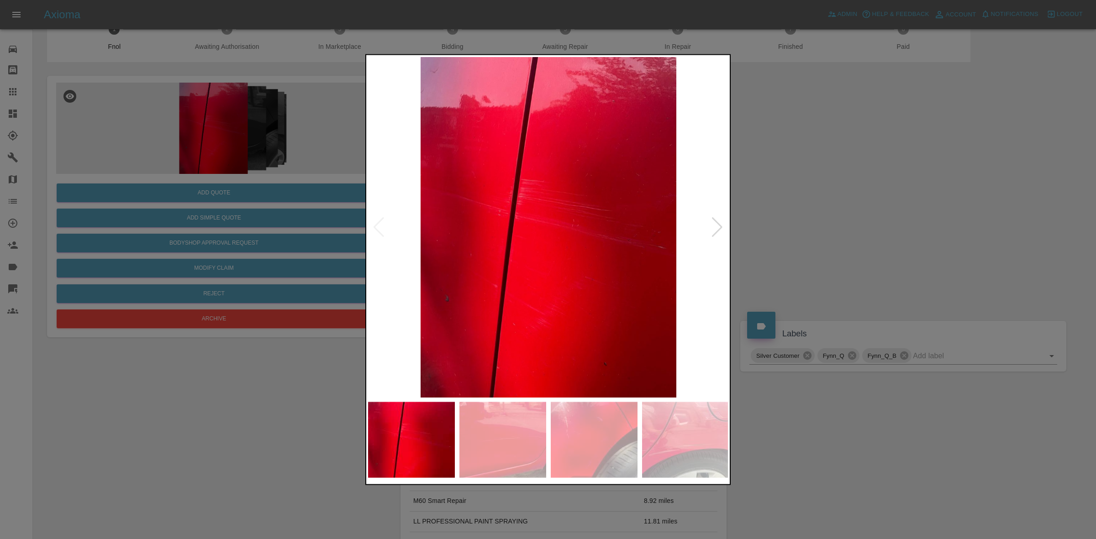
click at [716, 229] on div at bounding box center [717, 227] width 12 height 20
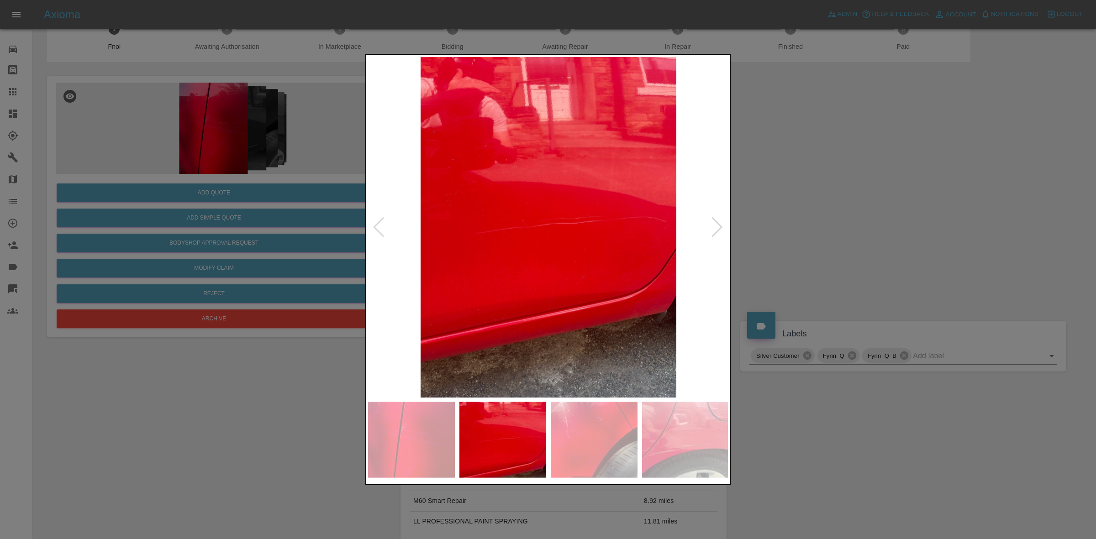
click at [716, 229] on div at bounding box center [717, 227] width 12 height 20
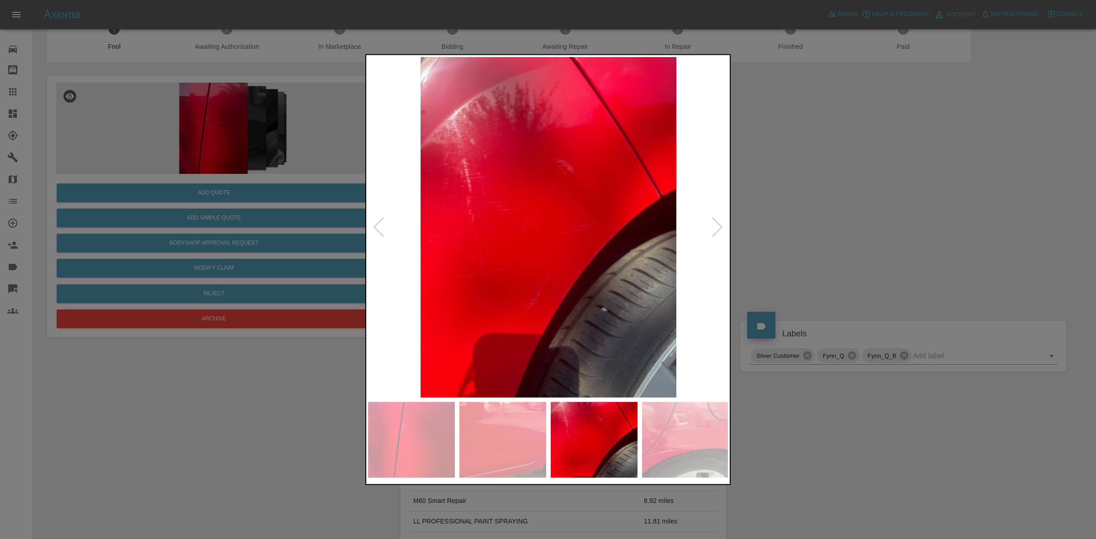
click at [716, 229] on div at bounding box center [717, 227] width 12 height 20
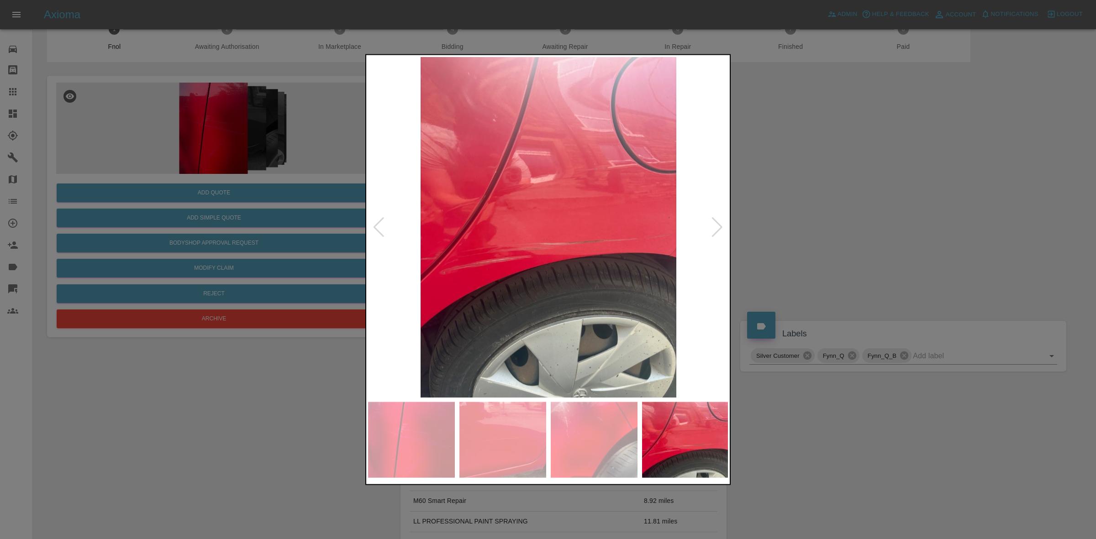
click at [716, 229] on div at bounding box center [717, 227] width 12 height 20
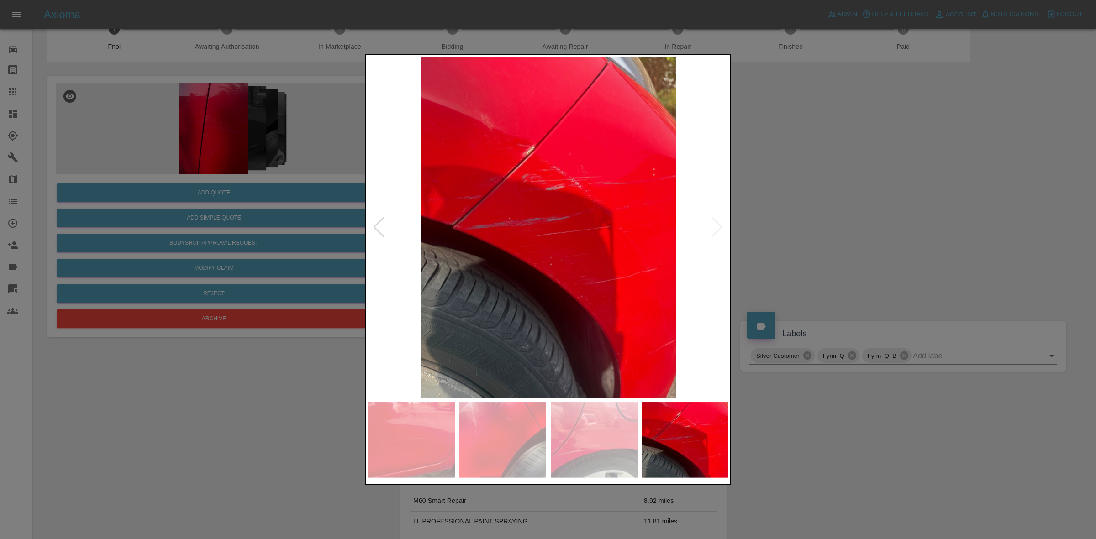
click at [716, 229] on img at bounding box center [548, 227] width 361 height 341
click at [862, 235] on div at bounding box center [548, 269] width 1096 height 539
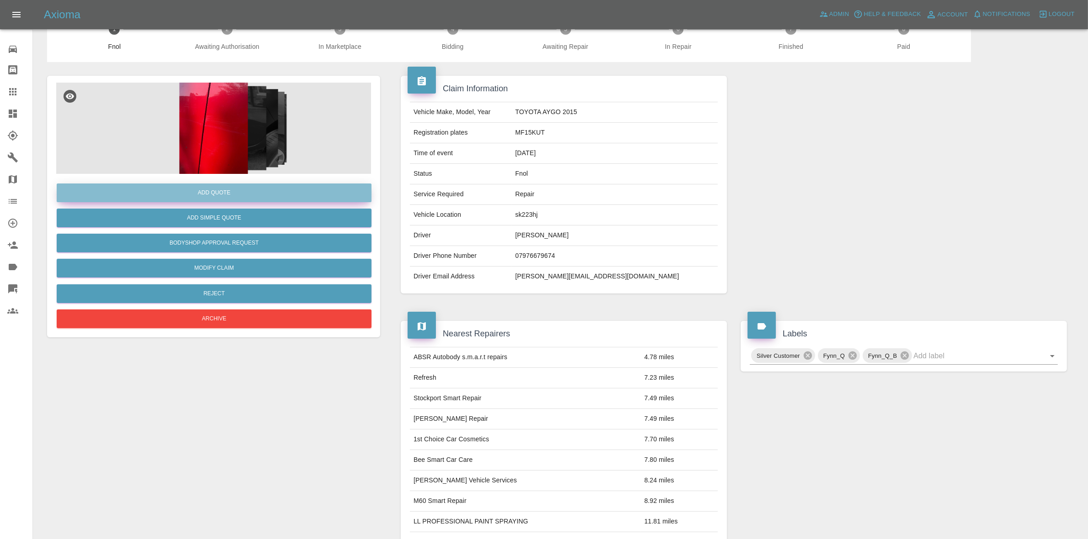
click at [248, 196] on button "Add Quote" at bounding box center [214, 193] width 315 height 19
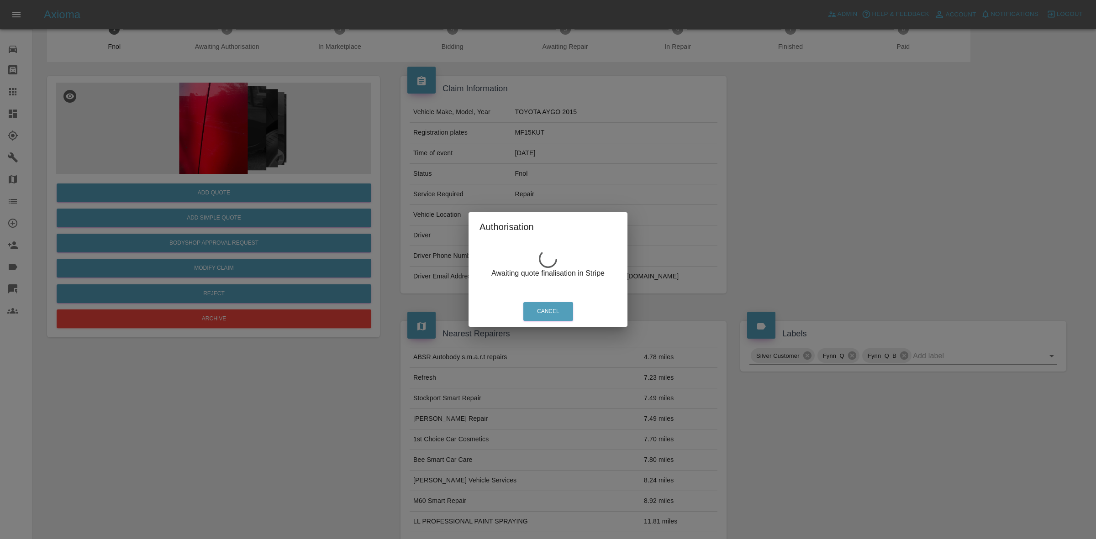
click at [311, 180] on div "Authorisation Awaiting quote finalisation in Stripe Cancel" at bounding box center [548, 269] width 1096 height 539
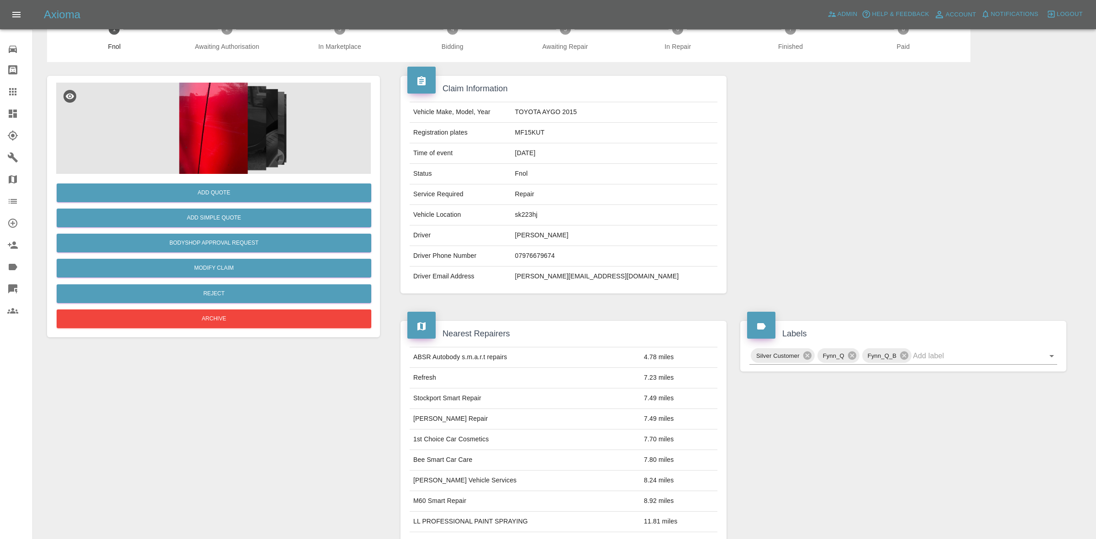
click at [229, 124] on img at bounding box center [213, 128] width 315 height 91
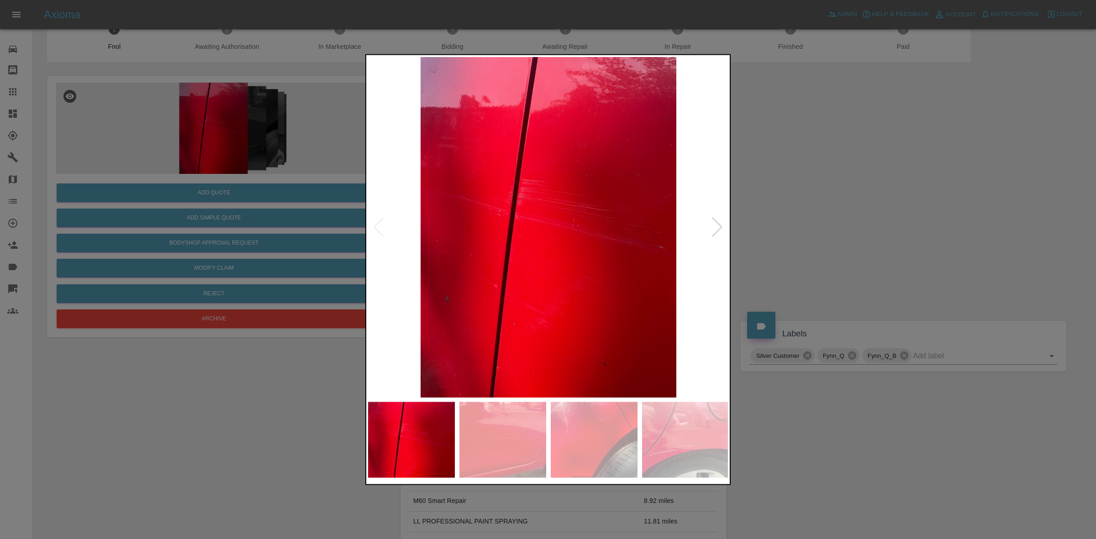
click at [718, 222] on div at bounding box center [717, 227] width 12 height 20
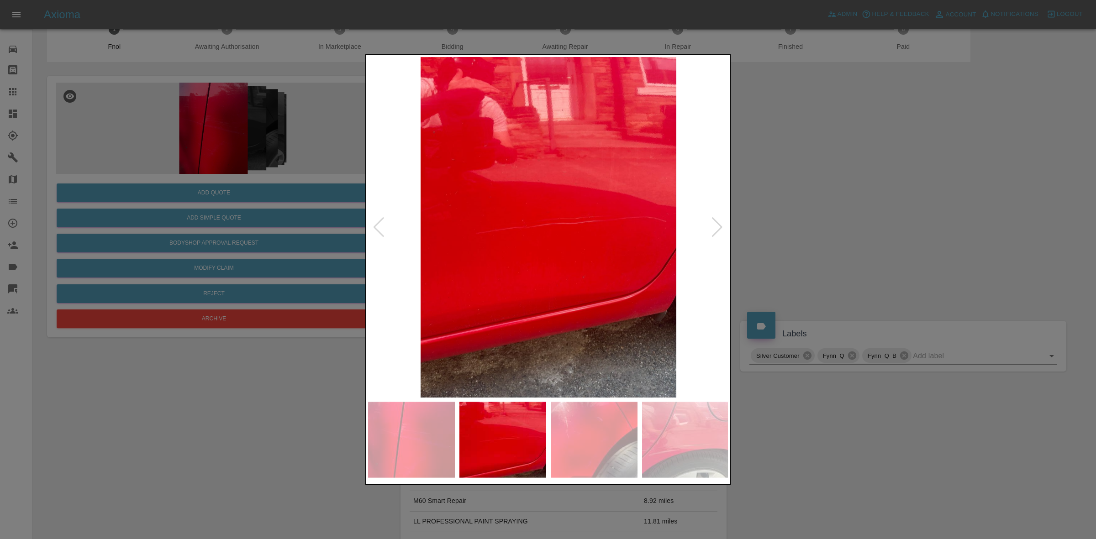
click at [718, 222] on div at bounding box center [717, 227] width 12 height 20
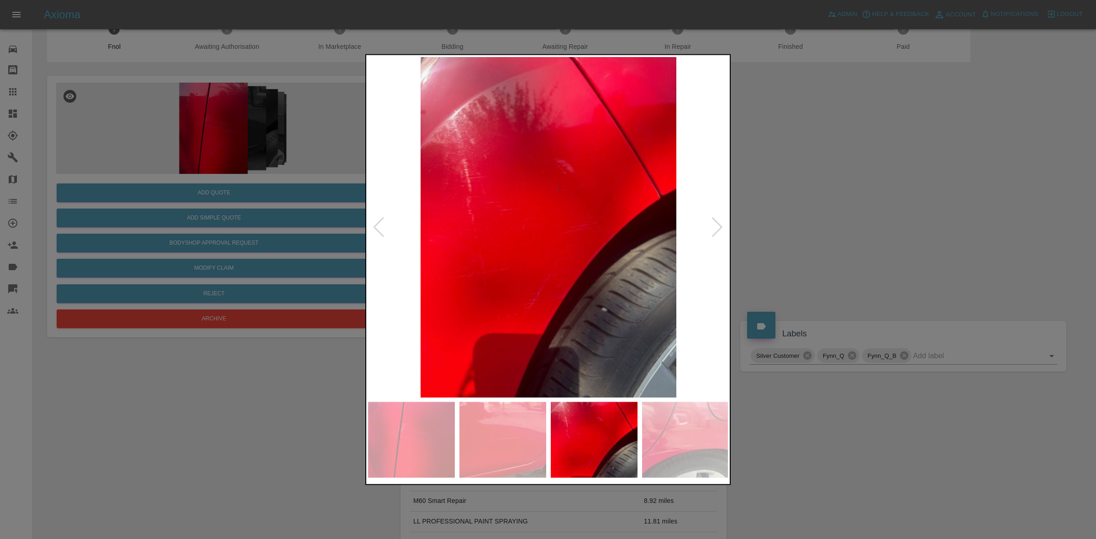
click at [428, 151] on img at bounding box center [548, 227] width 361 height 341
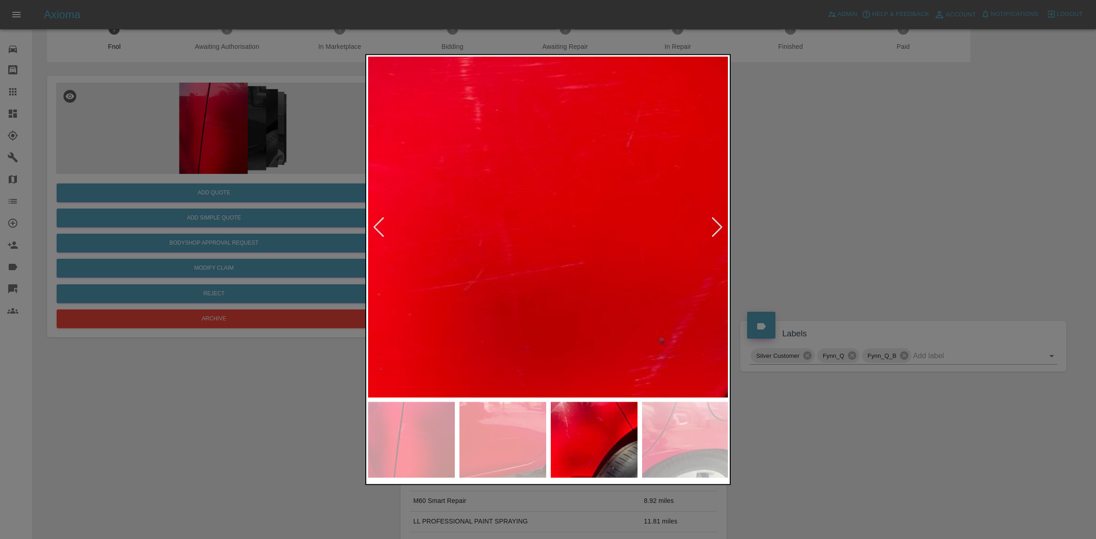
click at [553, 136] on img at bounding box center [705, 139] width 1083 height 1023
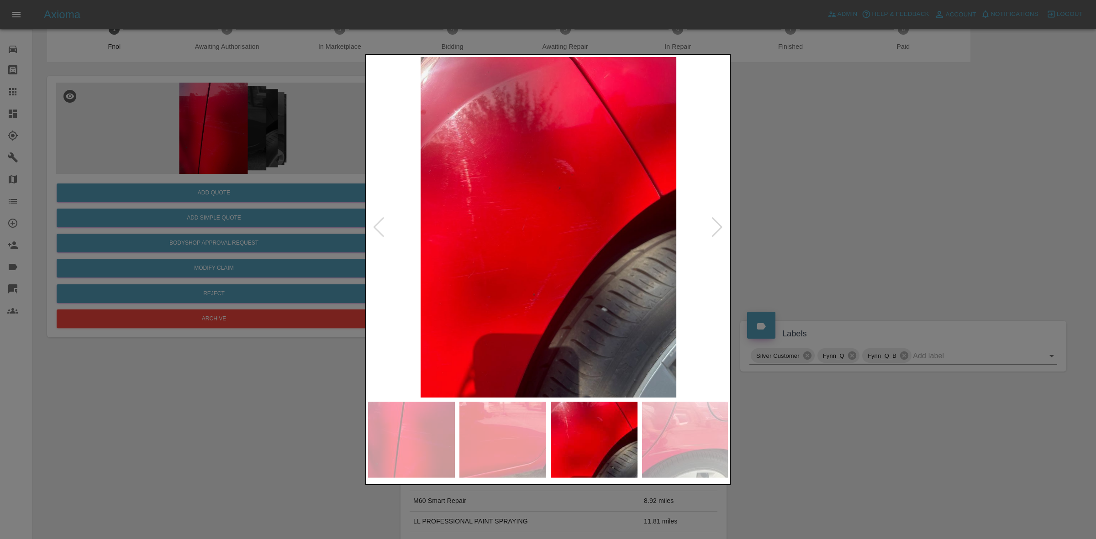
click at [714, 218] on div at bounding box center [717, 227] width 12 height 20
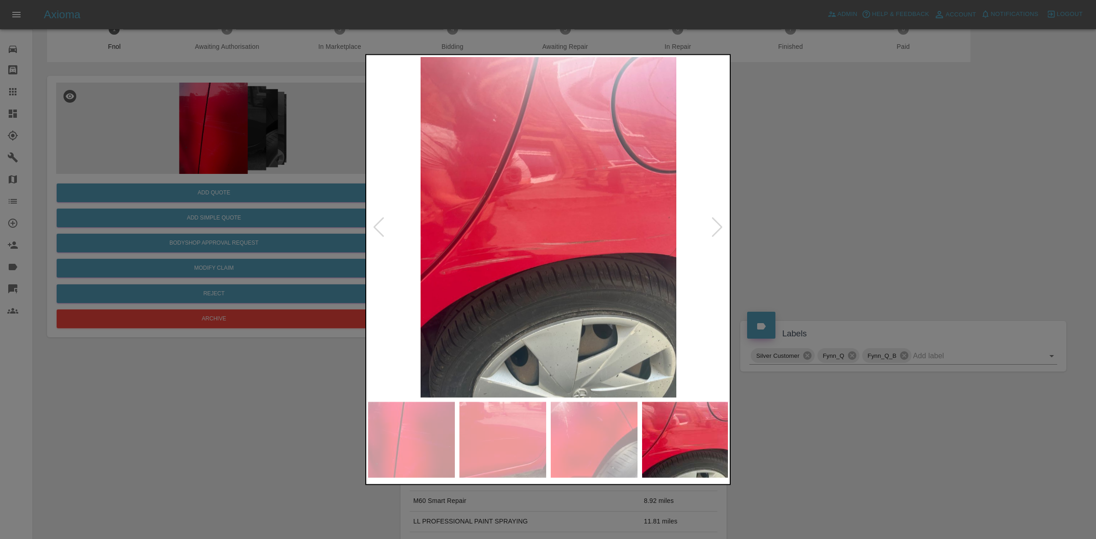
click at [714, 218] on div at bounding box center [717, 227] width 12 height 20
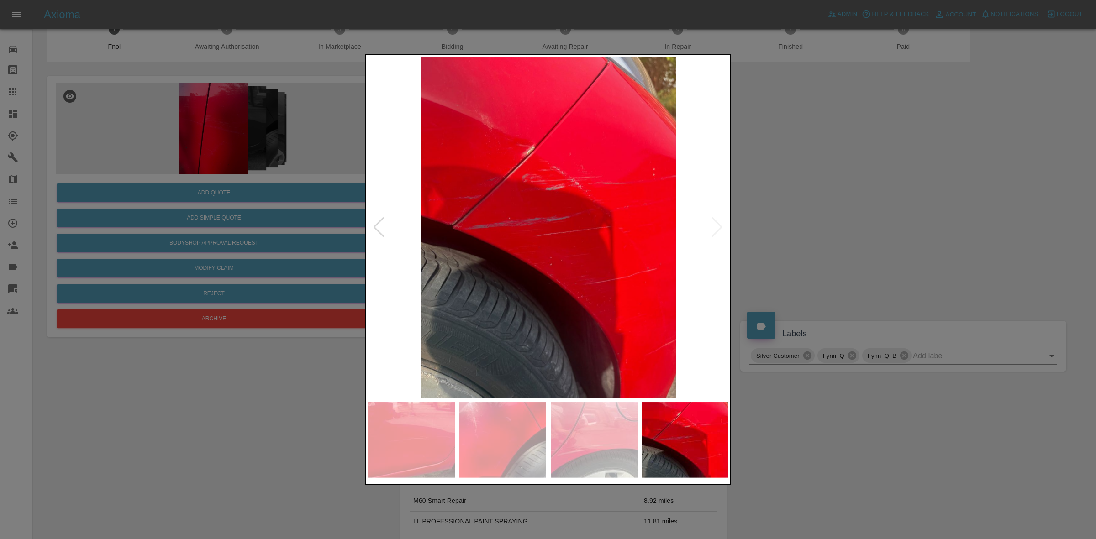
click at [378, 222] on div at bounding box center [379, 227] width 12 height 20
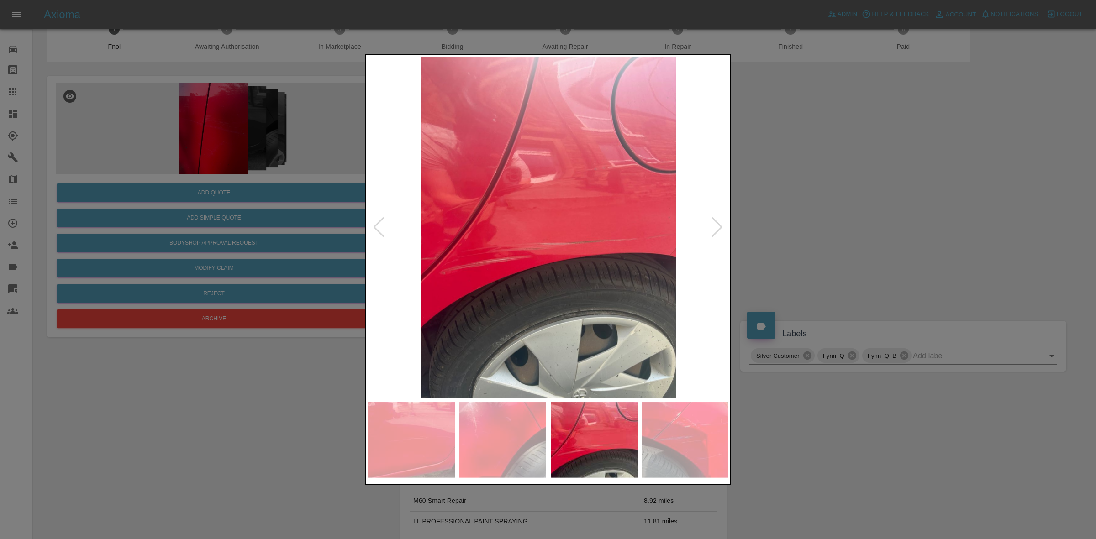
click at [378, 222] on div at bounding box center [379, 227] width 12 height 20
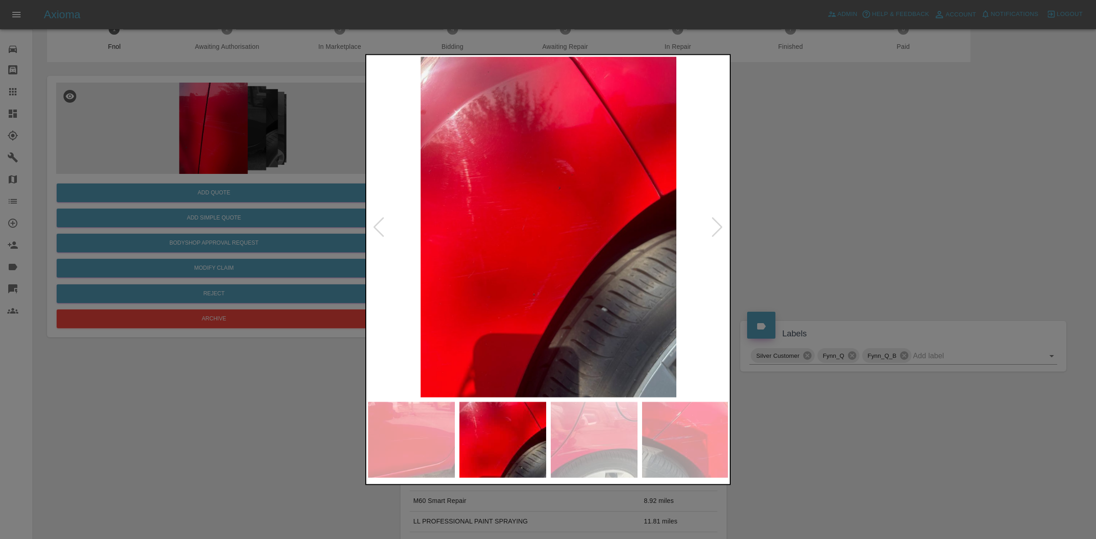
click at [836, 223] on div at bounding box center [548, 269] width 1096 height 539
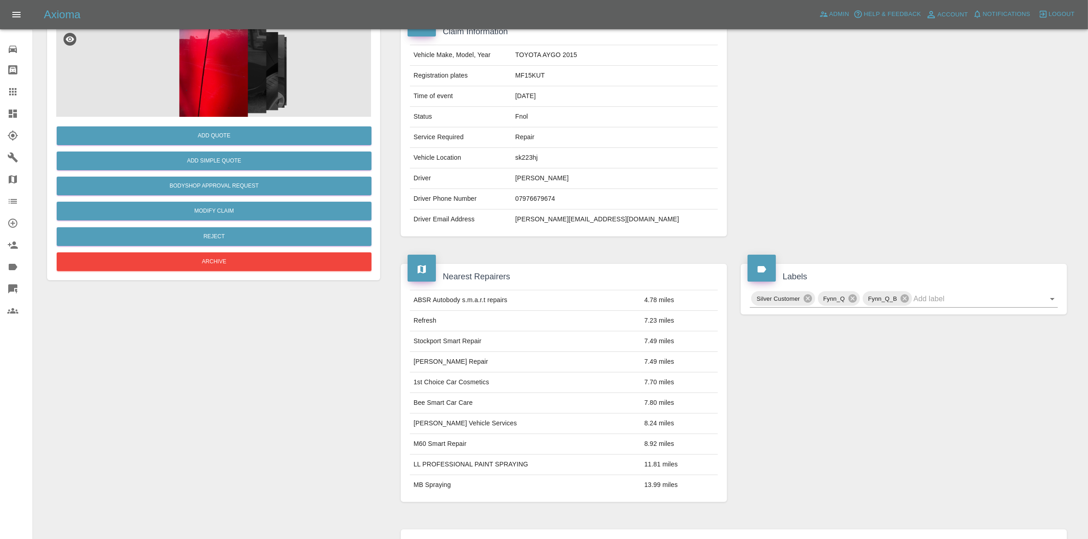
scroll to position [0, 0]
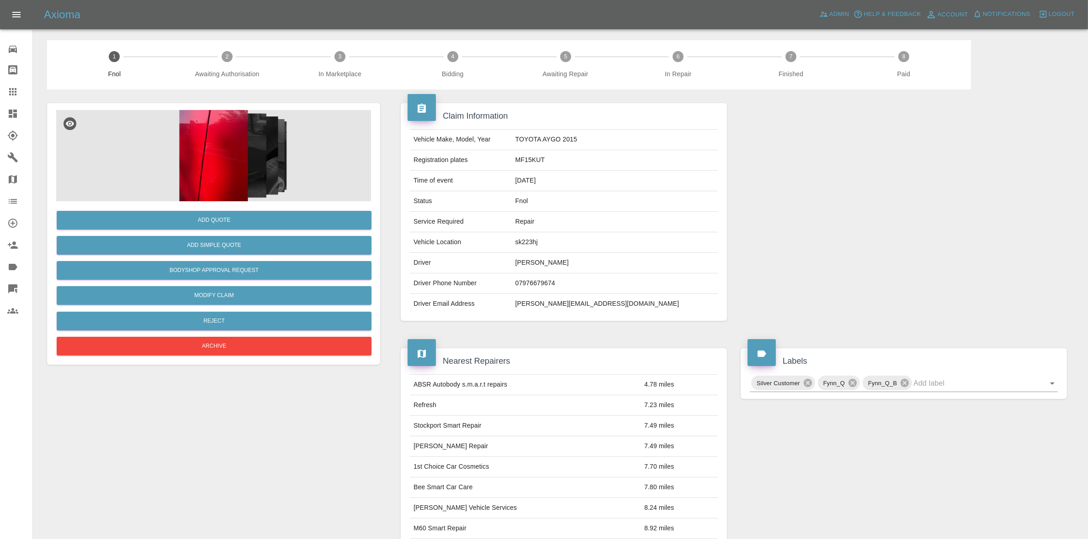
click at [210, 176] on img at bounding box center [213, 155] width 315 height 91
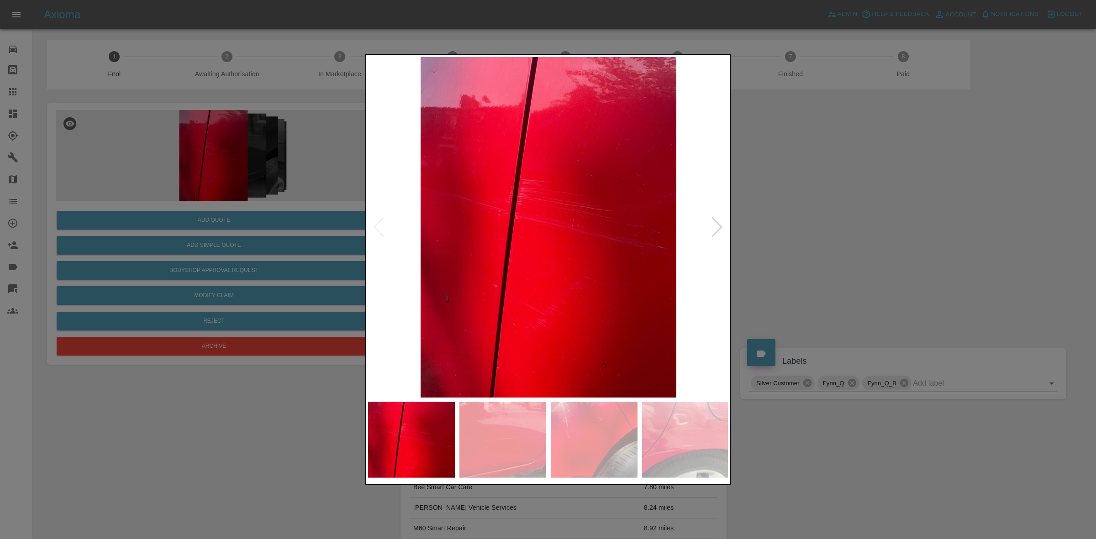
click at [683, 449] on img at bounding box center [685, 440] width 87 height 76
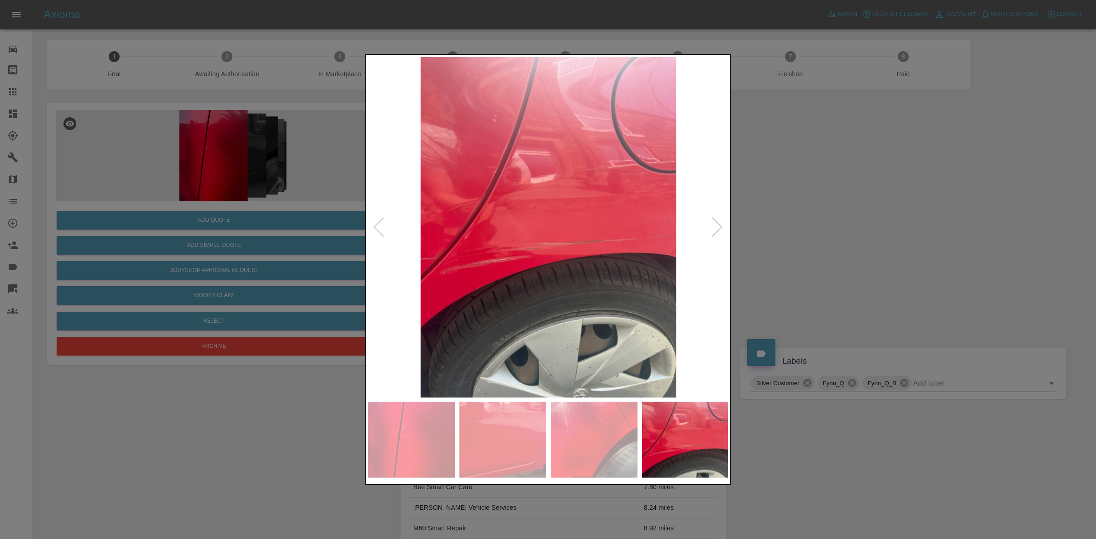
click at [551, 428] on img at bounding box center [594, 440] width 87 height 76
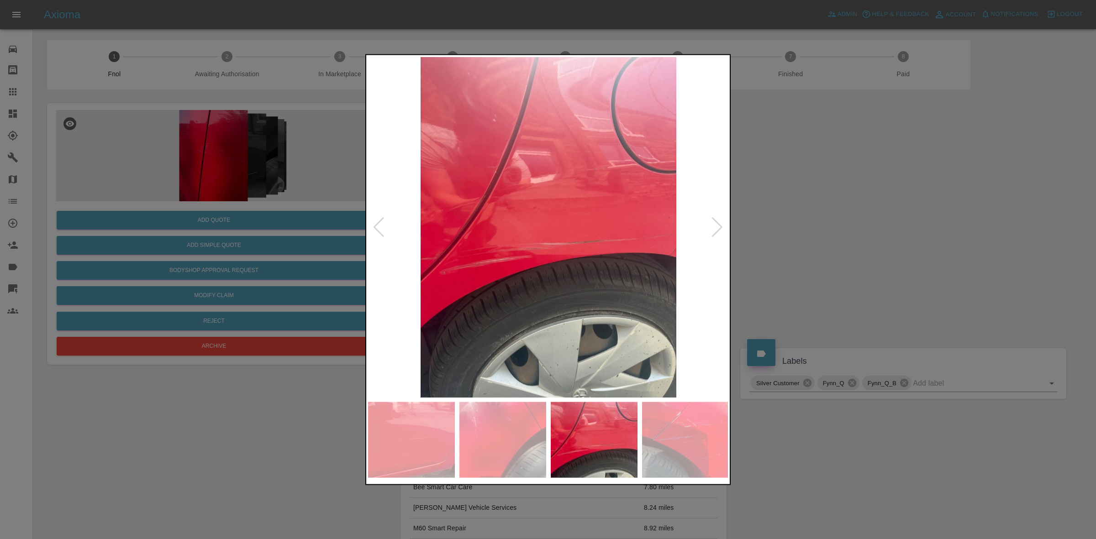
click at [650, 437] on img at bounding box center [685, 440] width 87 height 76
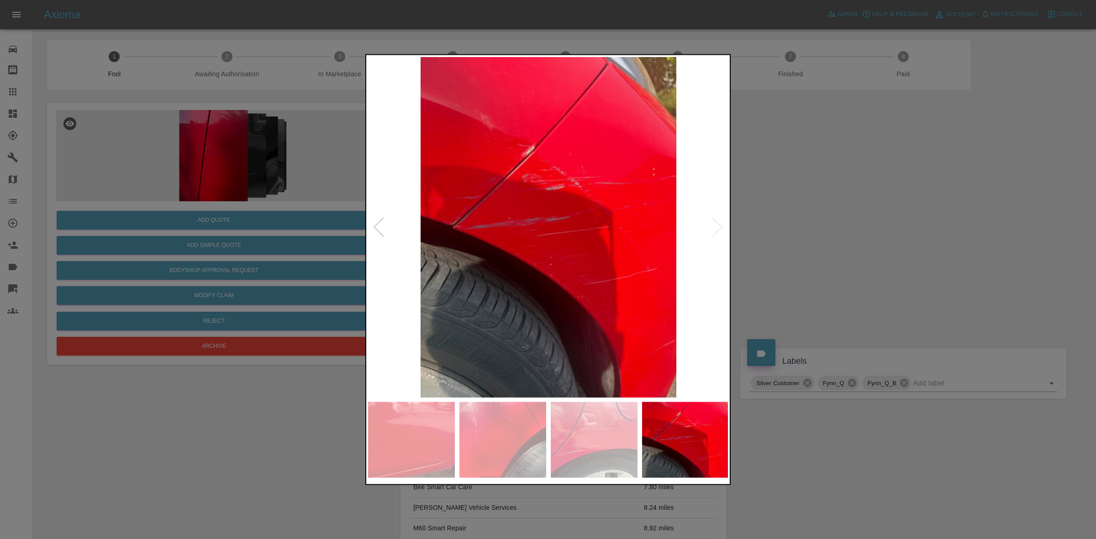
click at [625, 90] on img at bounding box center [548, 227] width 361 height 341
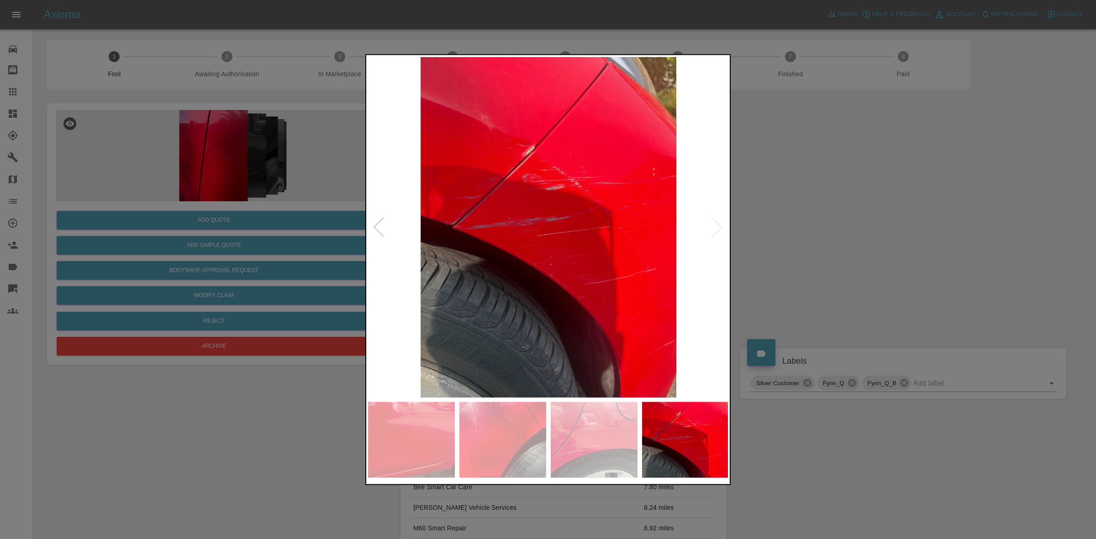
drag, startPoint x: 930, startPoint y: 200, endPoint x: 398, endPoint y: 204, distance: 532.1
click at [930, 200] on div at bounding box center [548, 269] width 1096 height 539
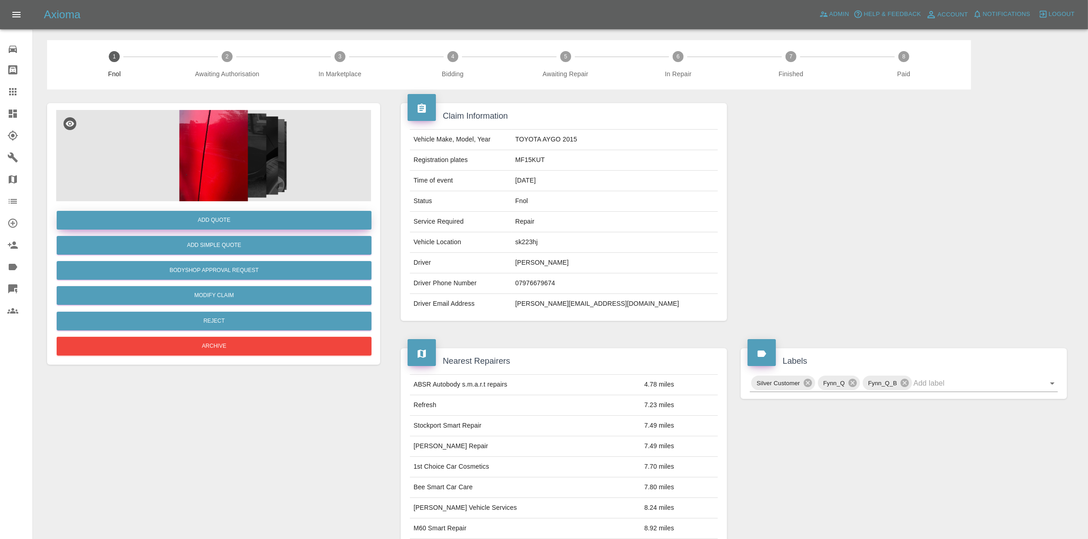
click at [250, 217] on button "Add Quote" at bounding box center [214, 220] width 315 height 19
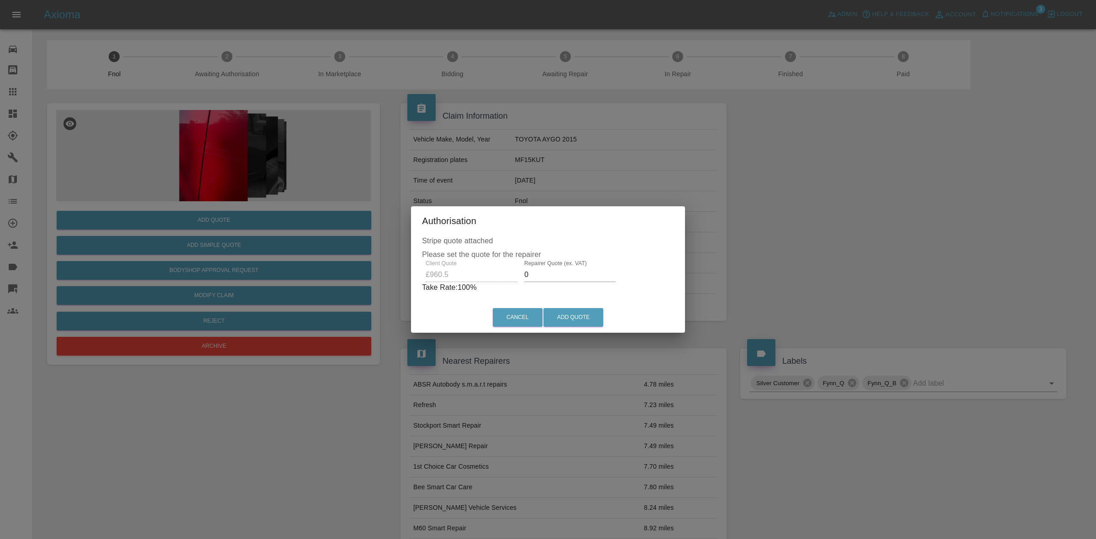
click at [553, 274] on input "0" at bounding box center [569, 275] width 91 height 15
type input "660"
click at [571, 316] on button "Add Quote" at bounding box center [574, 317] width 60 height 19
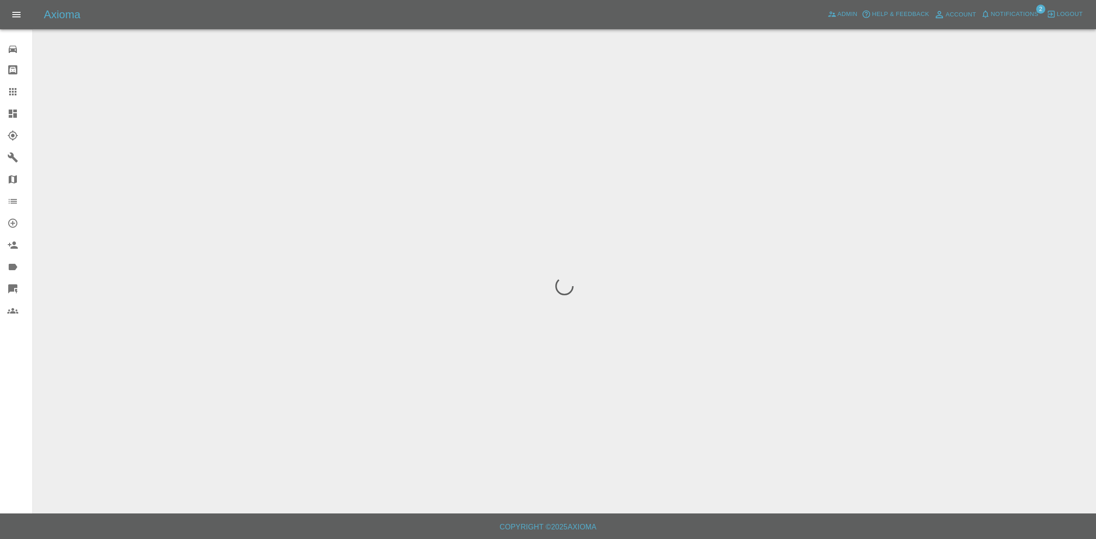
click at [1006, 16] on span "Notifications" at bounding box center [1015, 14] width 48 height 11
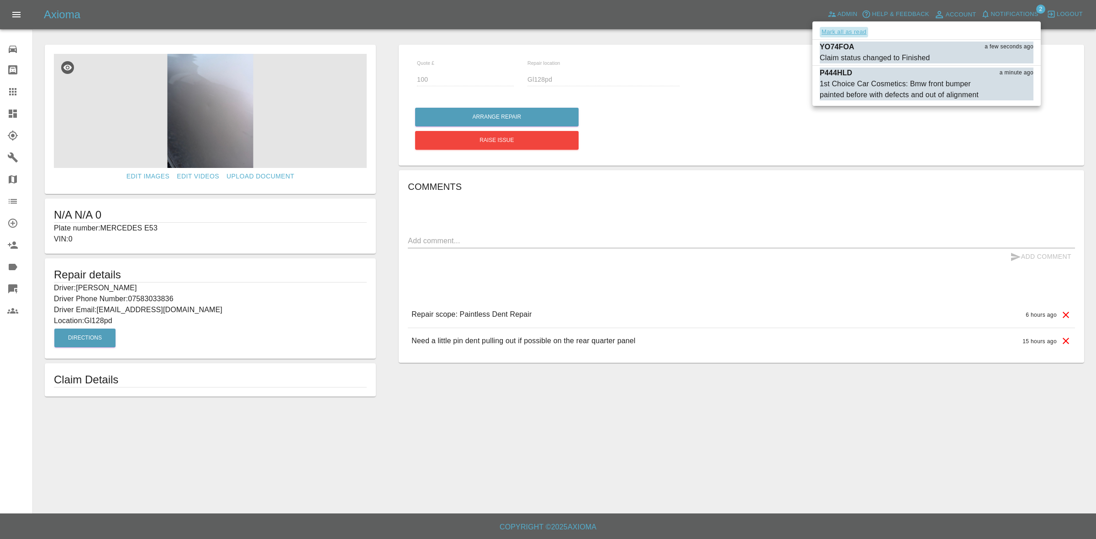
click at [841, 33] on button "Mark all as read" at bounding box center [844, 32] width 48 height 11
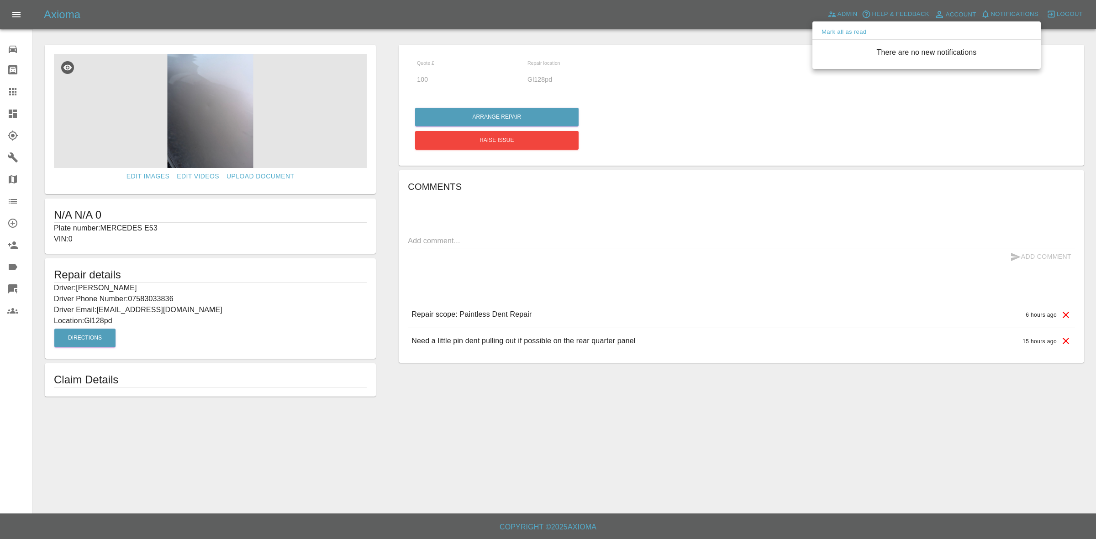
click at [860, 133] on div at bounding box center [548, 269] width 1096 height 539
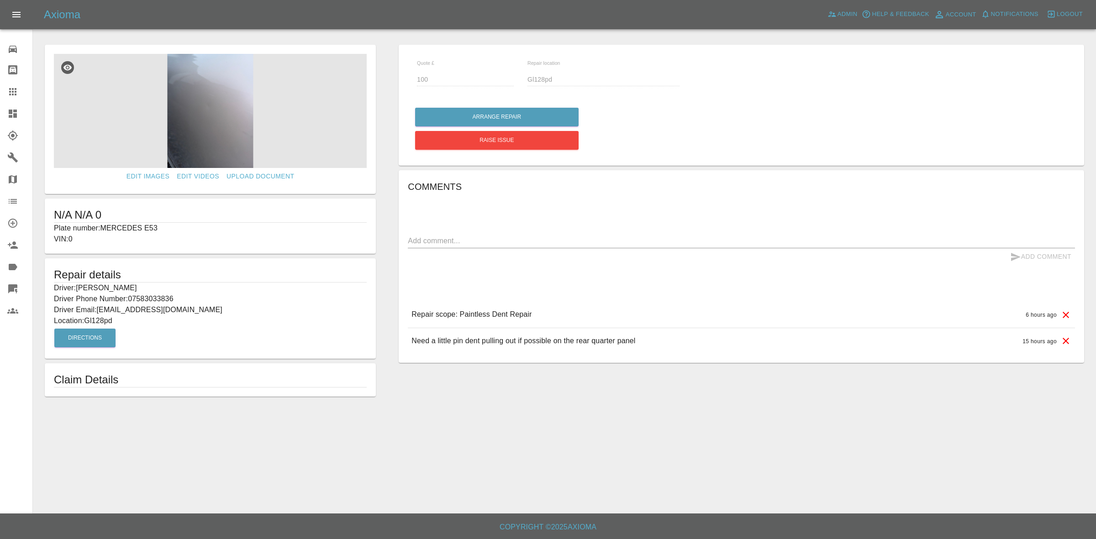
click at [152, 299] on p "Driver Phone Number: 07583033836" at bounding box center [210, 299] width 313 height 11
copy p "07583033836"
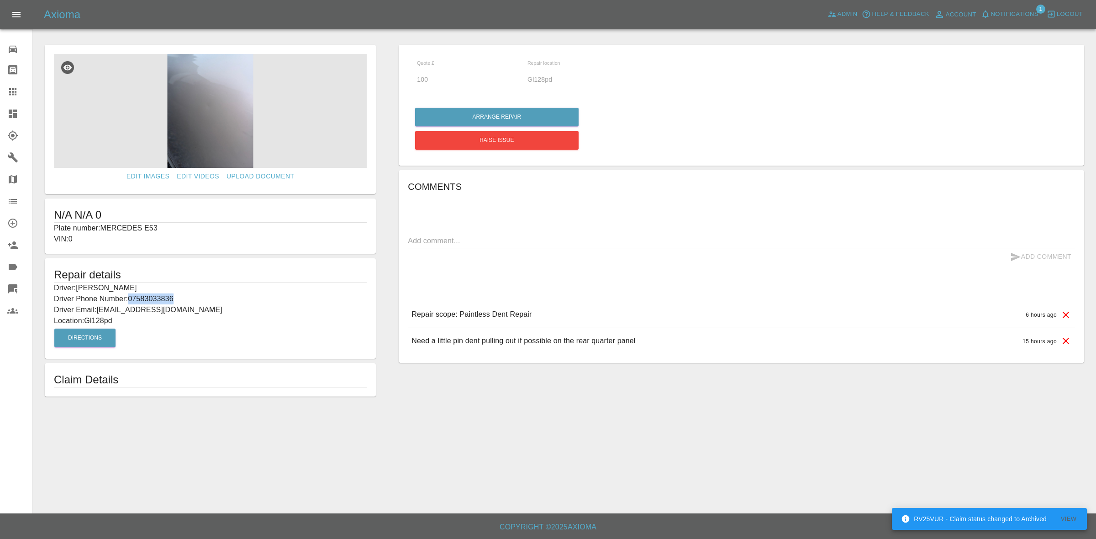
click at [0, 96] on link "Claims" at bounding box center [16, 92] width 32 height 22
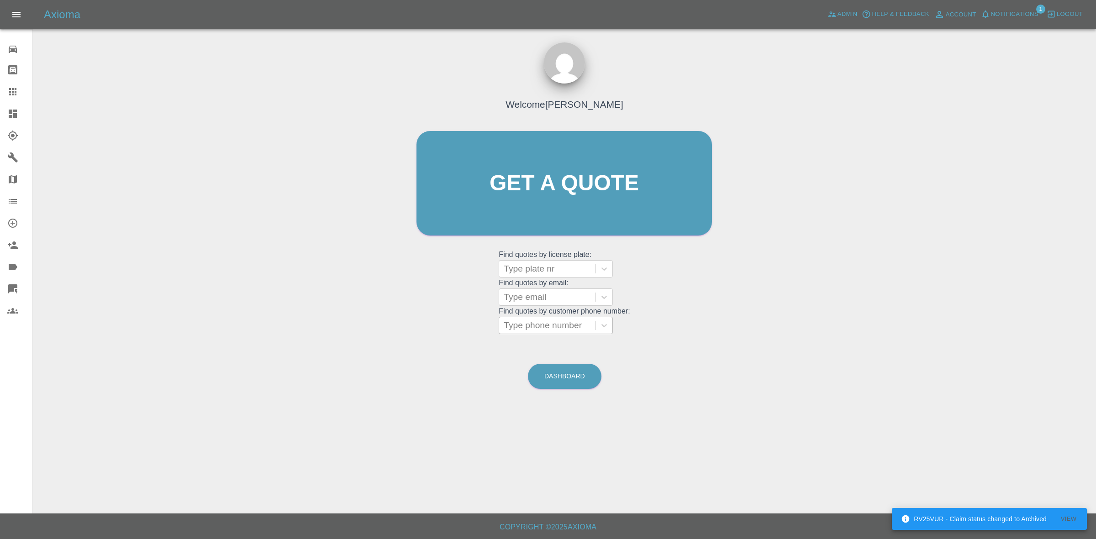
click at [544, 329] on div at bounding box center [547, 325] width 87 height 13
paste input "07583033836"
type input "07583033836"
click at [548, 348] on div "MERCEDES E53, Bidding" at bounding box center [556, 349] width 114 height 18
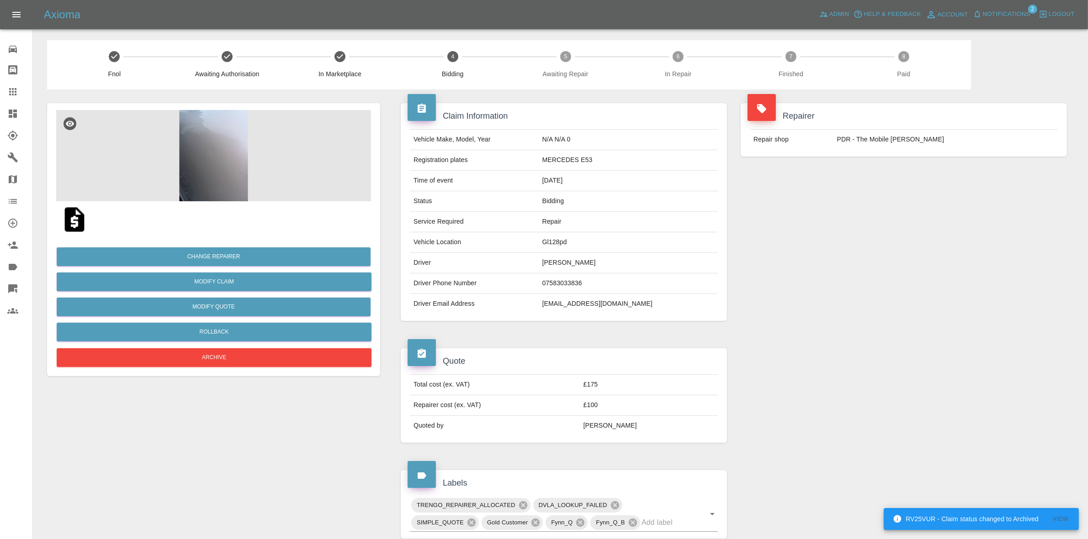
click at [1019, 21] on button "Notifications" at bounding box center [1001, 14] width 62 height 14
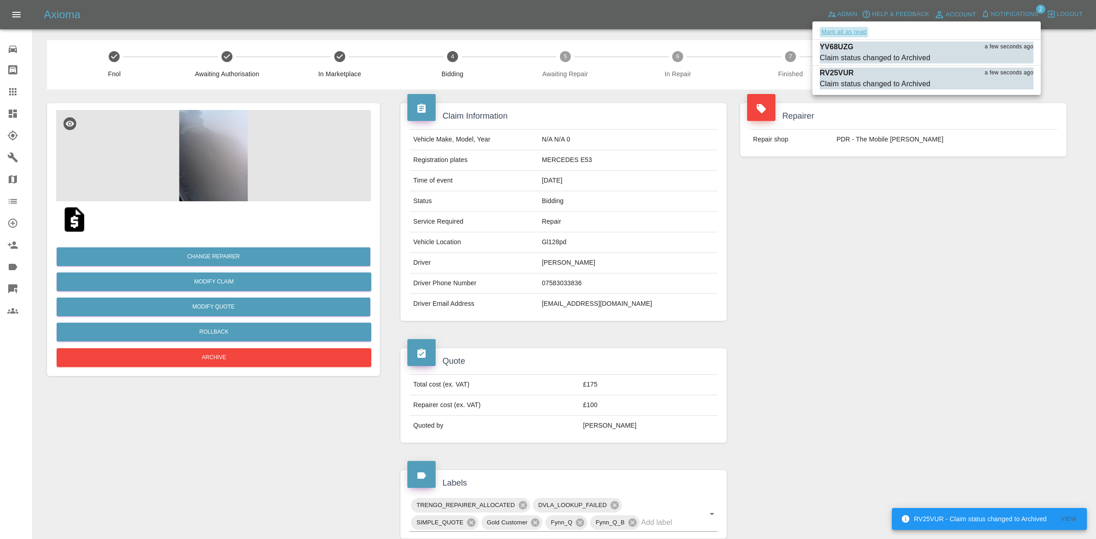
click at [859, 34] on button "Mark all as read" at bounding box center [844, 32] width 48 height 11
click at [925, 162] on div at bounding box center [548, 269] width 1096 height 539
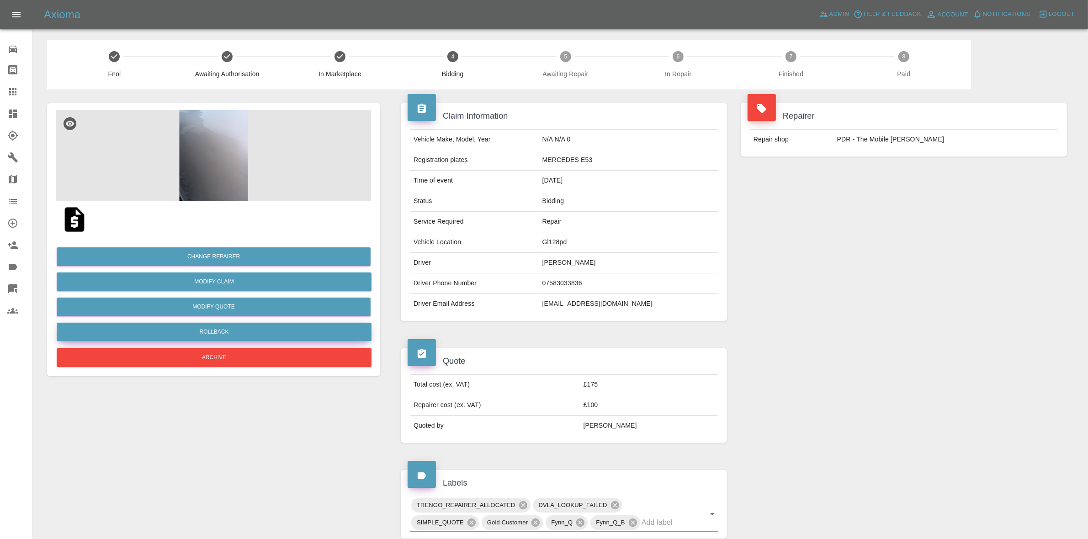
click at [223, 330] on button "Rollback" at bounding box center [214, 332] width 315 height 19
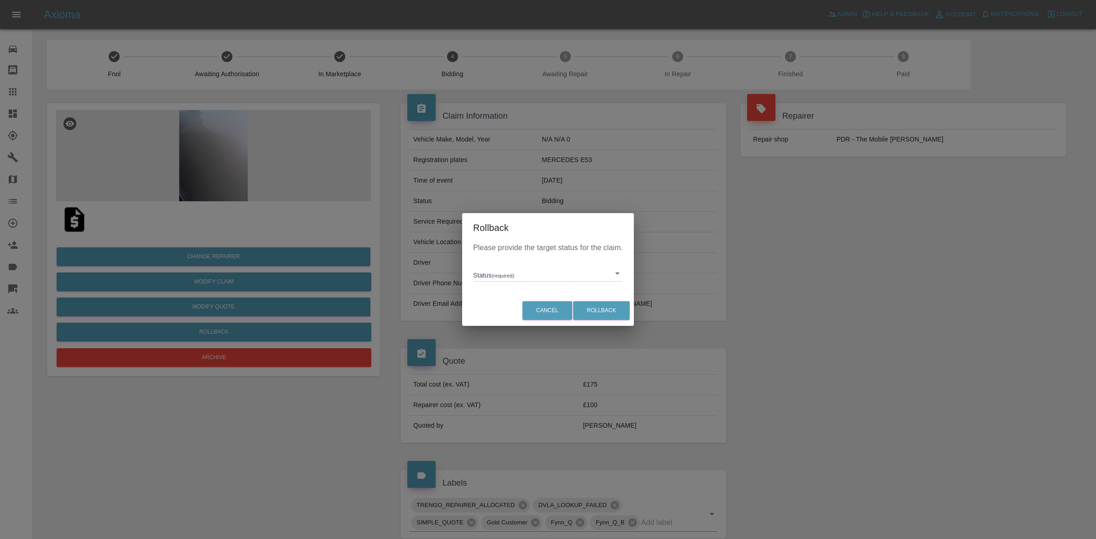
click at [497, 273] on body "Axioma Admin Help & Feedback Account Notifications 0 Logout 0 Repair home Bodys…" at bounding box center [548, 414] width 1096 height 829
click at [522, 318] on li "In Marketplace" at bounding box center [547, 315] width 145 height 21
type input "in-marketplace"
click at [603, 312] on button "Rollback" at bounding box center [601, 310] width 57 height 19
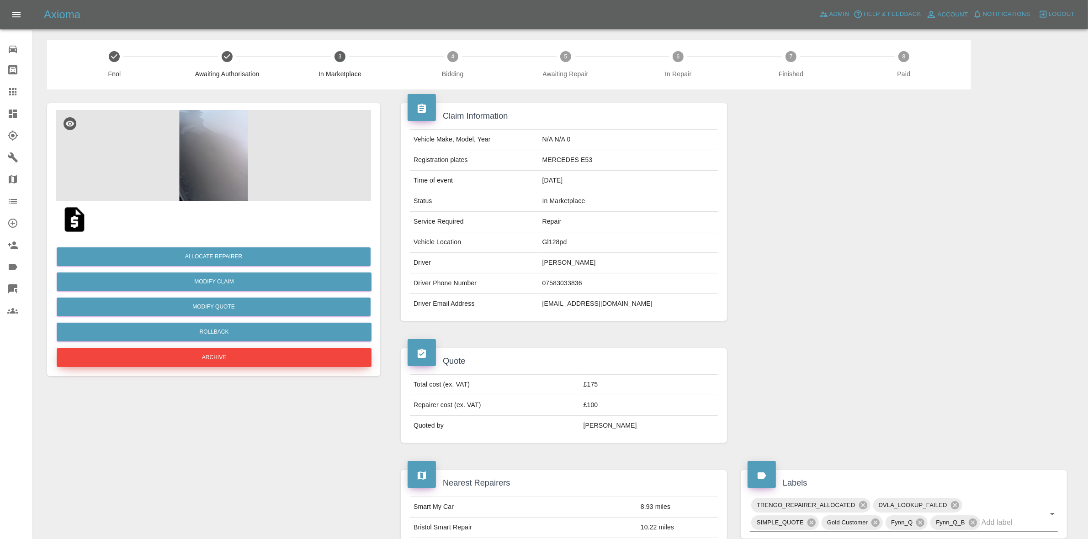
click at [239, 352] on button "Archive" at bounding box center [214, 358] width 315 height 19
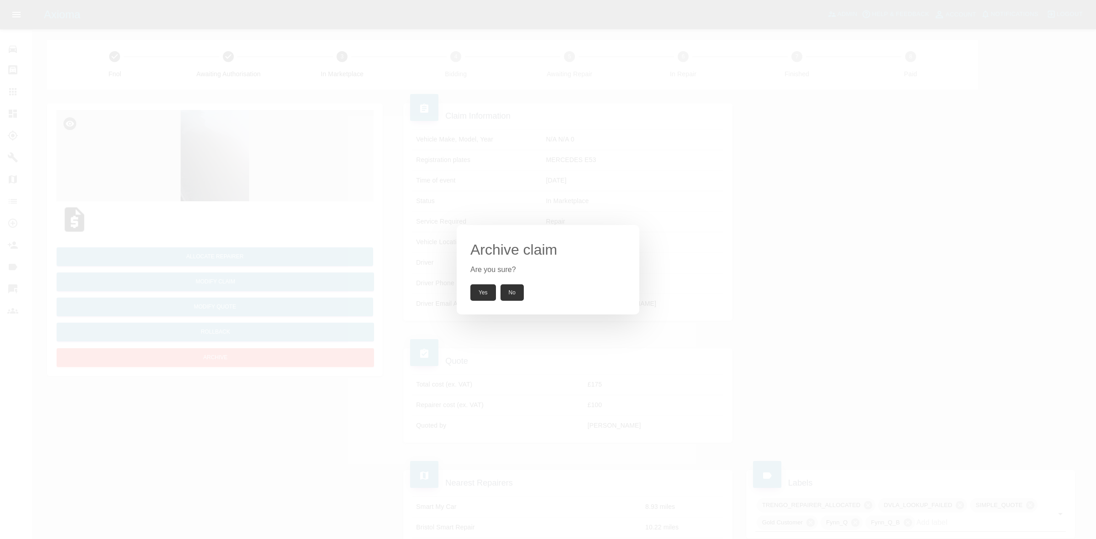
click at [488, 292] on button "Yes" at bounding box center [483, 293] width 26 height 16
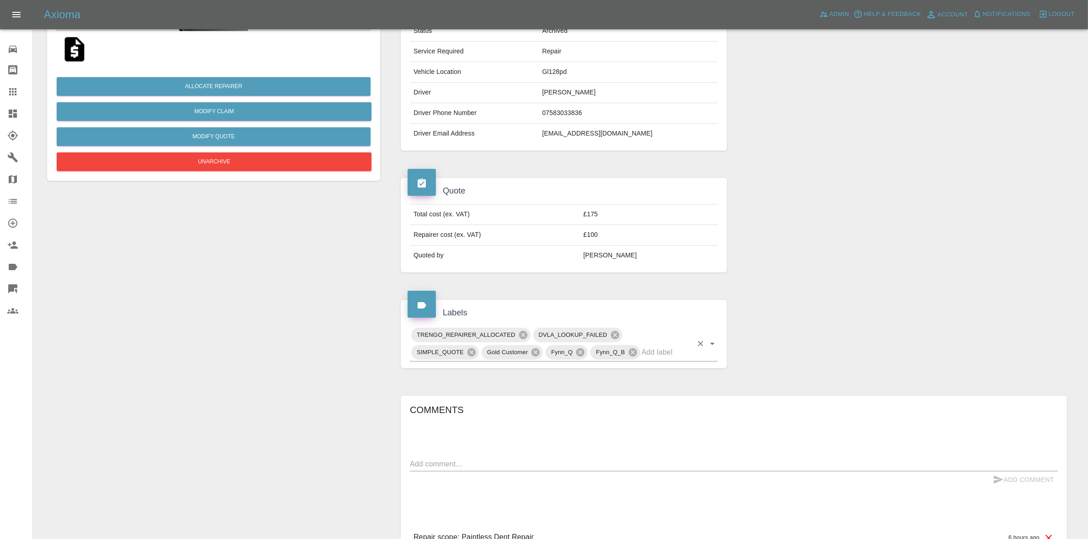
scroll to position [171, 0]
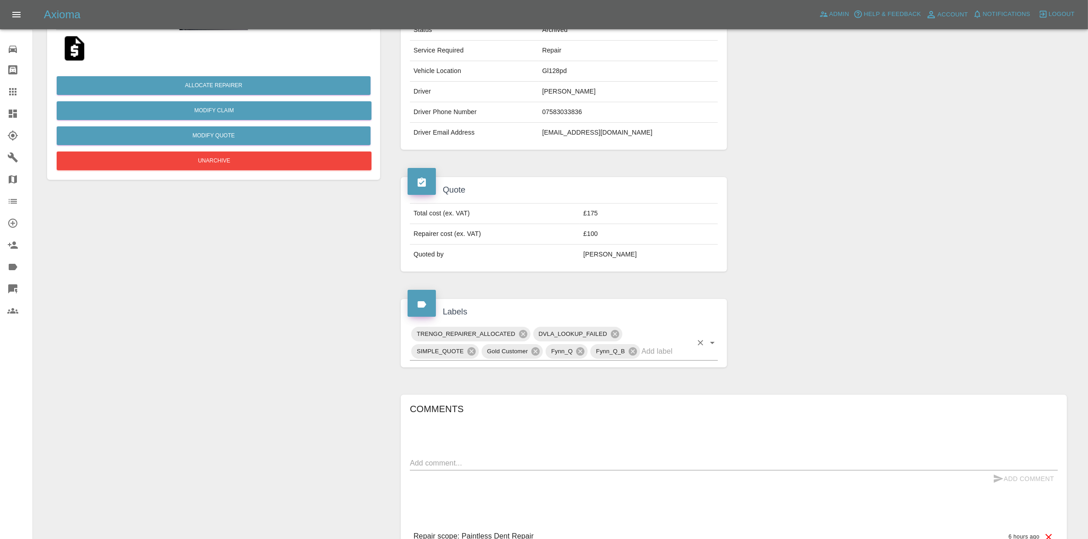
click at [658, 352] on input "text" at bounding box center [666, 351] width 51 height 14
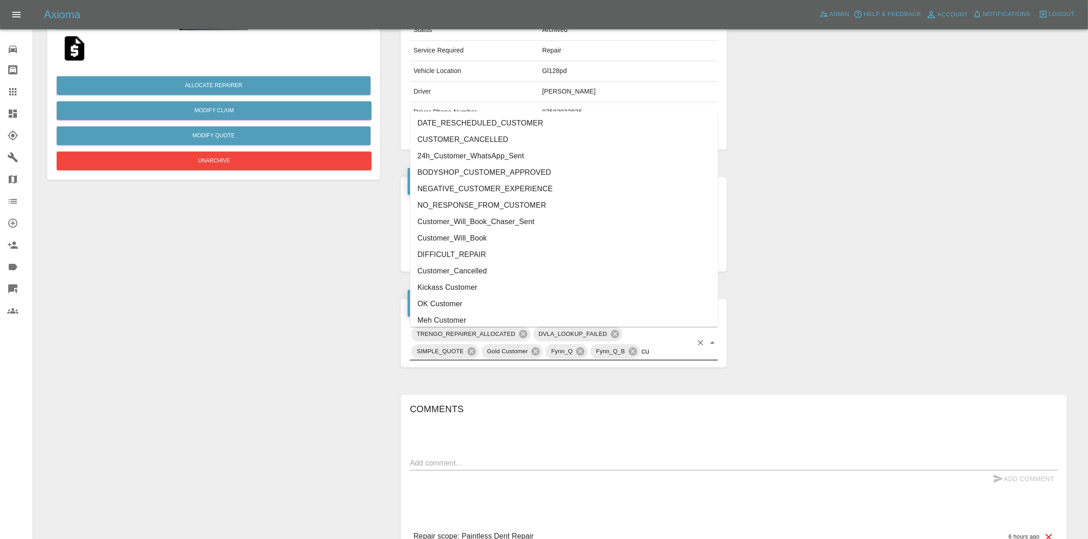
type input "cus"
click at [457, 252] on li "Customer_Cancelled" at bounding box center [564, 255] width 308 height 16
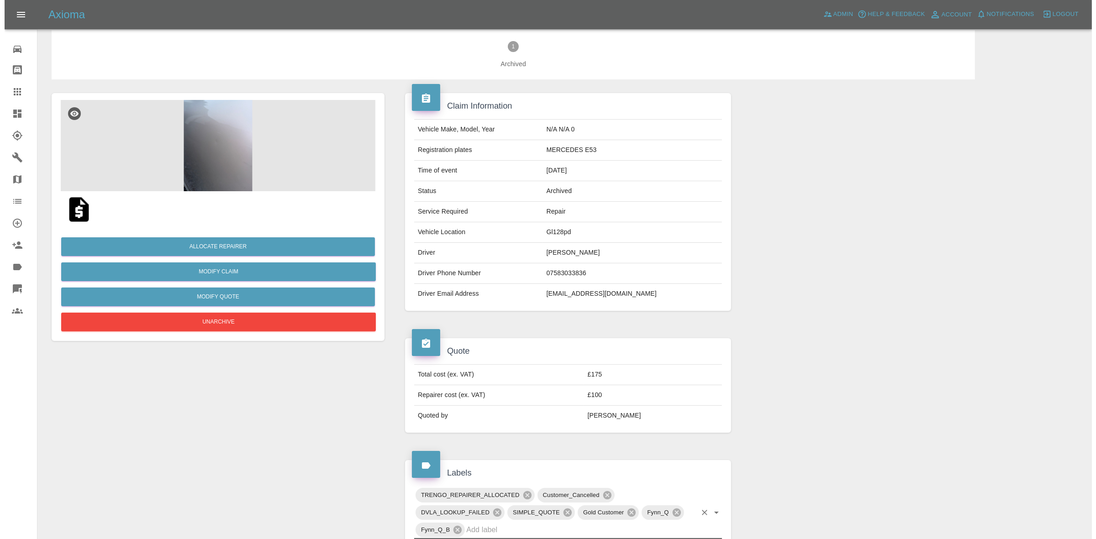
scroll to position [0, 0]
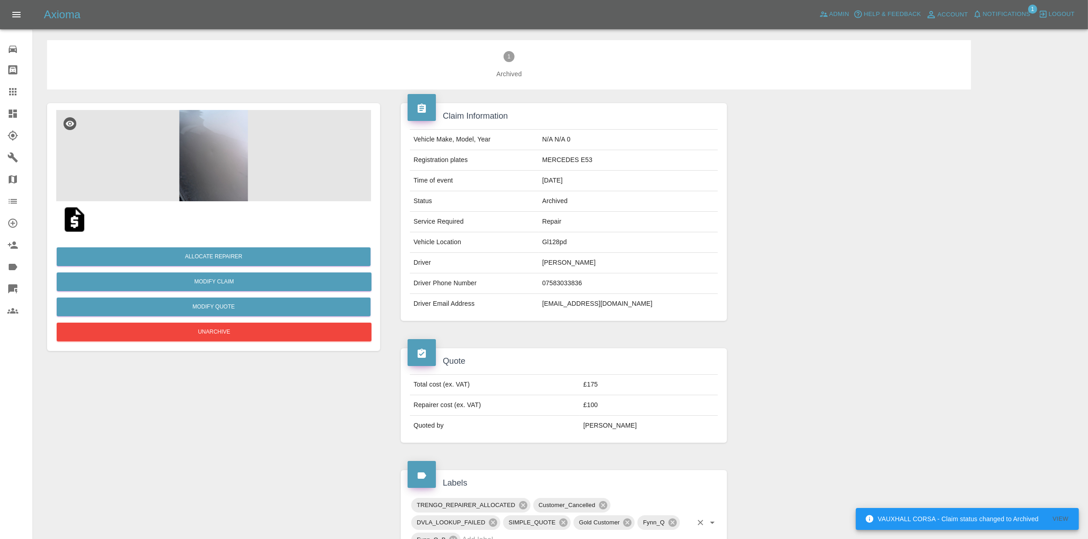
click at [1005, 15] on span "Notifications" at bounding box center [1006, 14] width 48 height 11
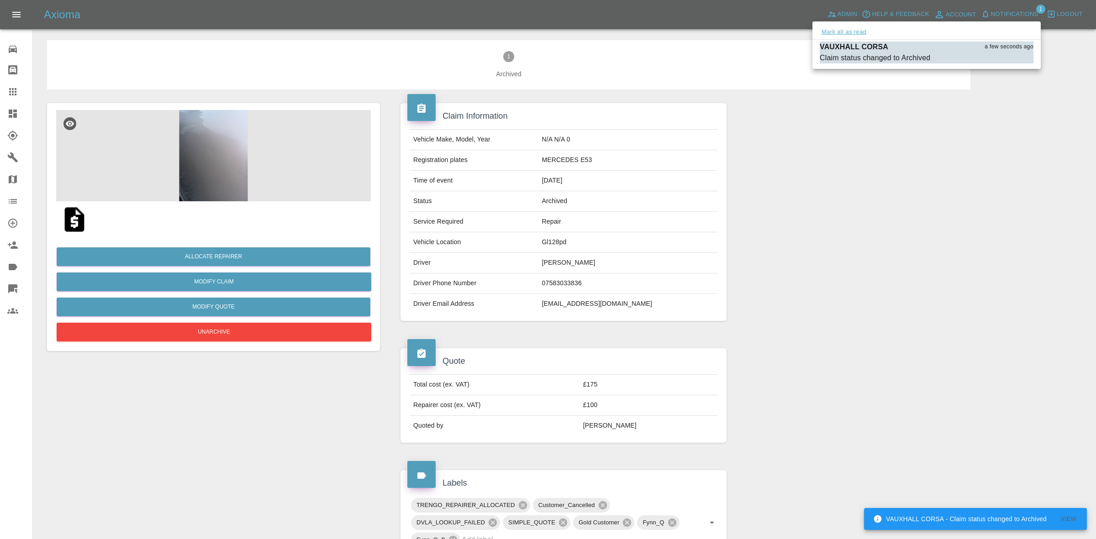
click at [853, 34] on button "Mark all as read" at bounding box center [844, 32] width 48 height 11
click at [981, 165] on div at bounding box center [548, 269] width 1096 height 539
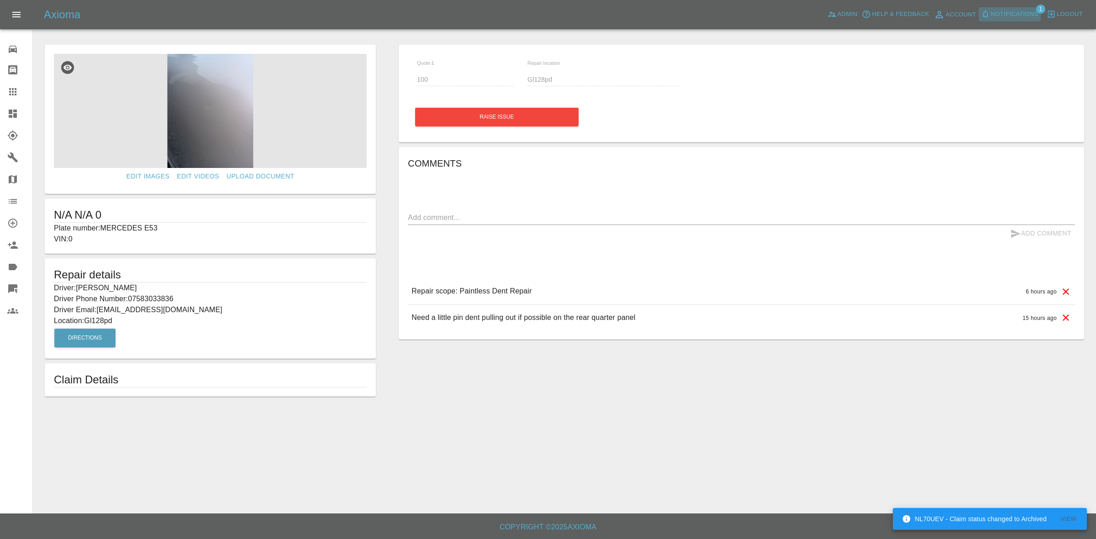
click at [1012, 11] on span "Notifications" at bounding box center [1015, 14] width 48 height 11
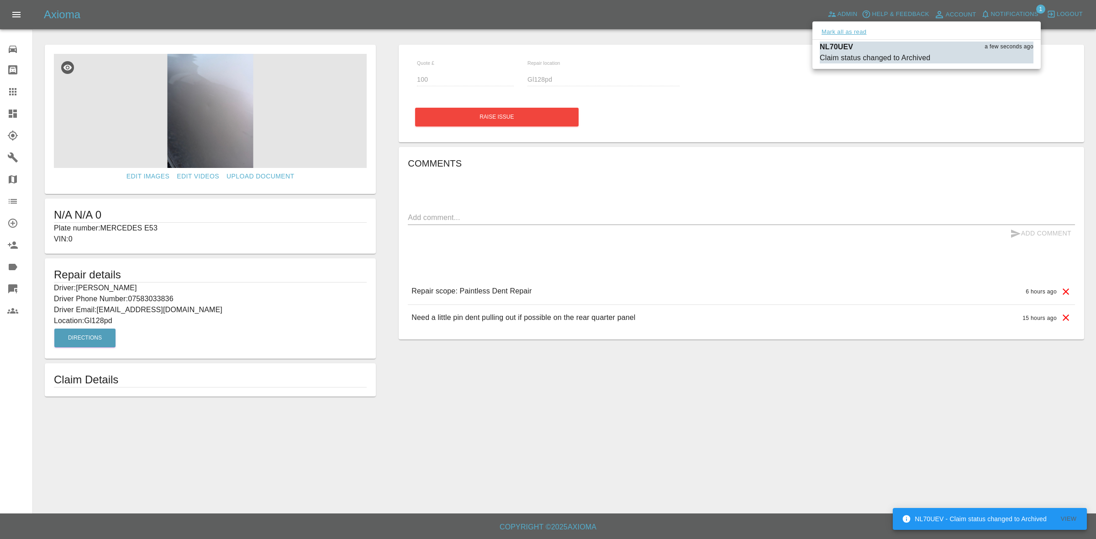
click at [852, 30] on button "Mark all as read" at bounding box center [844, 32] width 48 height 11
drag, startPoint x: 889, startPoint y: 129, endPoint x: 870, endPoint y: 153, distance: 30.9
click at [889, 129] on div at bounding box center [548, 269] width 1096 height 539
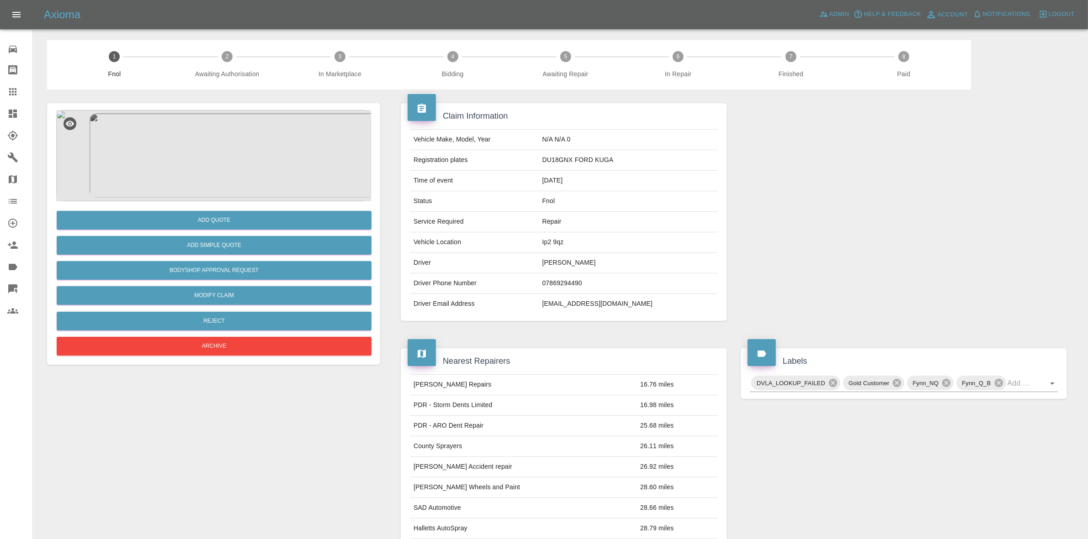
click at [760, 284] on div at bounding box center [904, 212] width 340 height 245
click at [235, 153] on img at bounding box center [213, 155] width 315 height 91
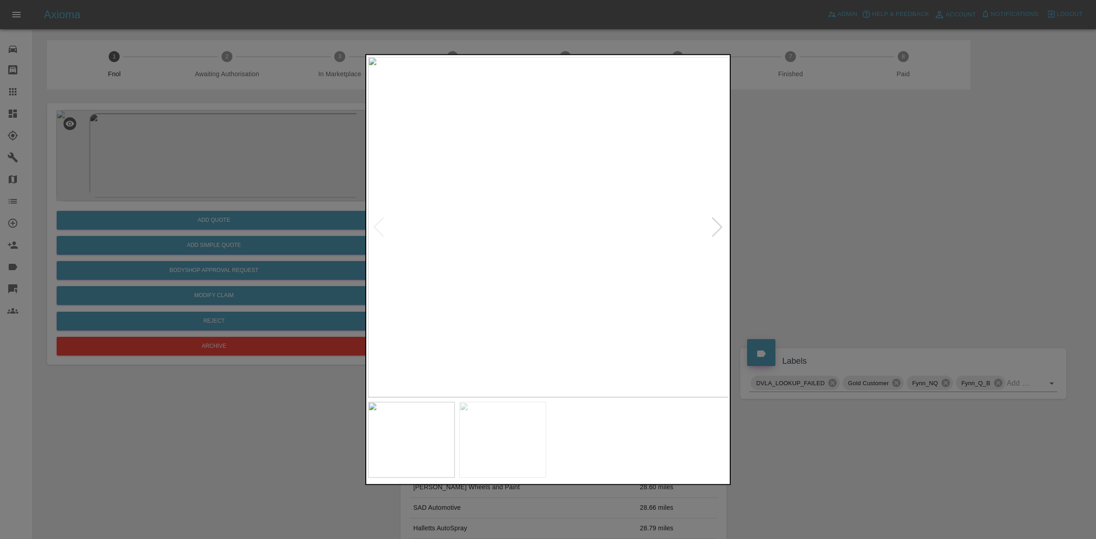
click at [715, 227] on div at bounding box center [717, 227] width 12 height 20
click at [375, 223] on div at bounding box center [379, 227] width 12 height 20
click at [592, 211] on img at bounding box center [548, 227] width 361 height 341
click at [556, 227] on img at bounding box center [337, 272] width 1083 height 1023
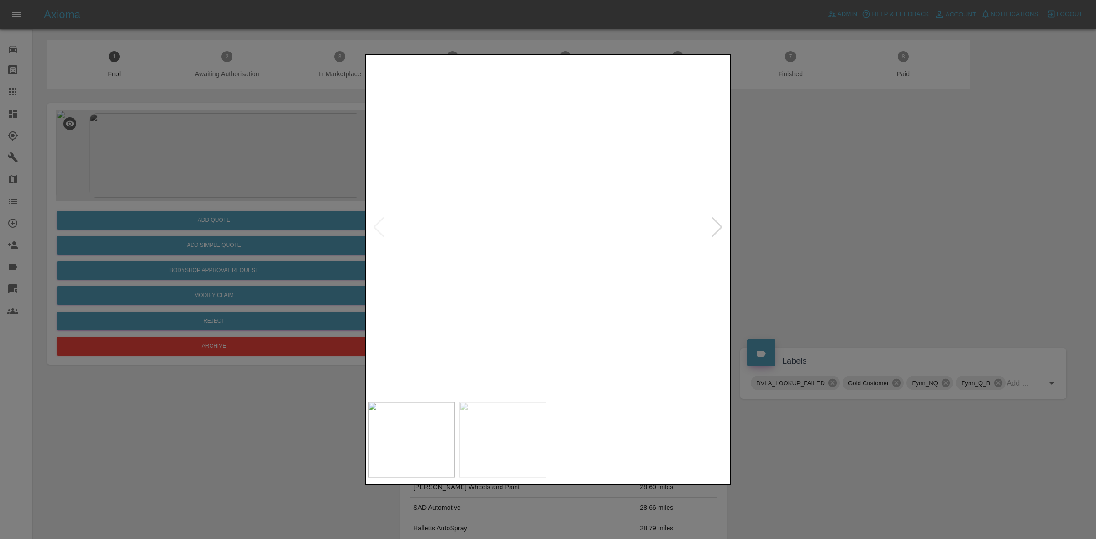
click at [612, 233] on img at bounding box center [250, 268] width 1083 height 1023
click at [594, 233] on img at bounding box center [302, 274] width 1083 height 1023
click at [380, 230] on img at bounding box center [548, 227] width 361 height 341
click at [716, 230] on div at bounding box center [717, 227] width 12 height 20
